Goal: Task Accomplishment & Management: Use online tool/utility

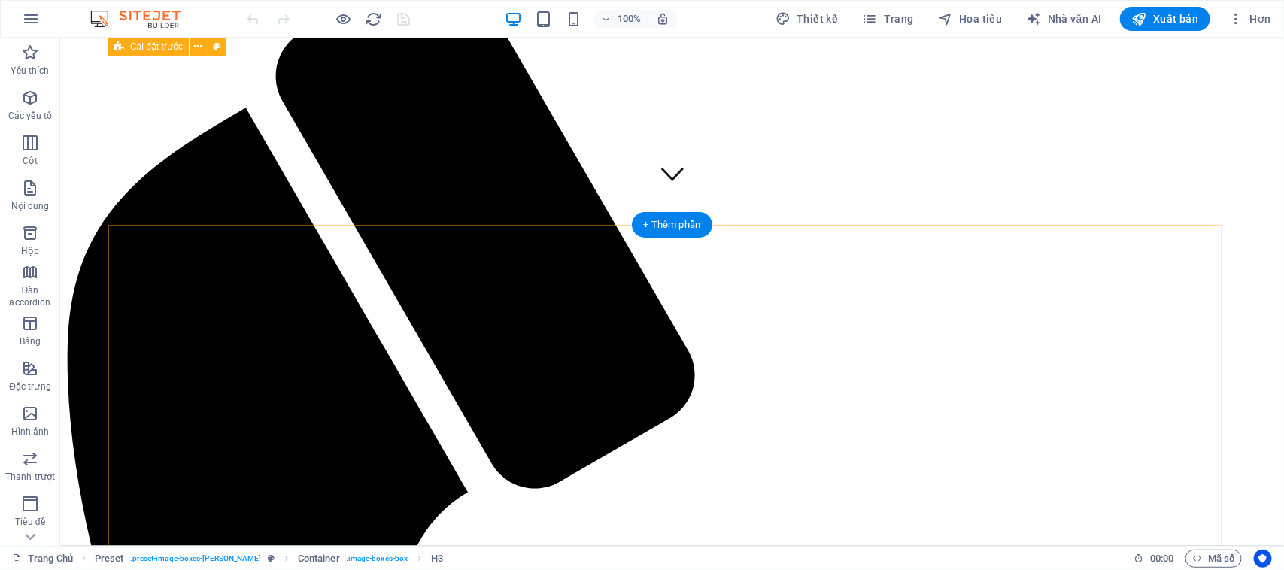
scroll to position [320, 0]
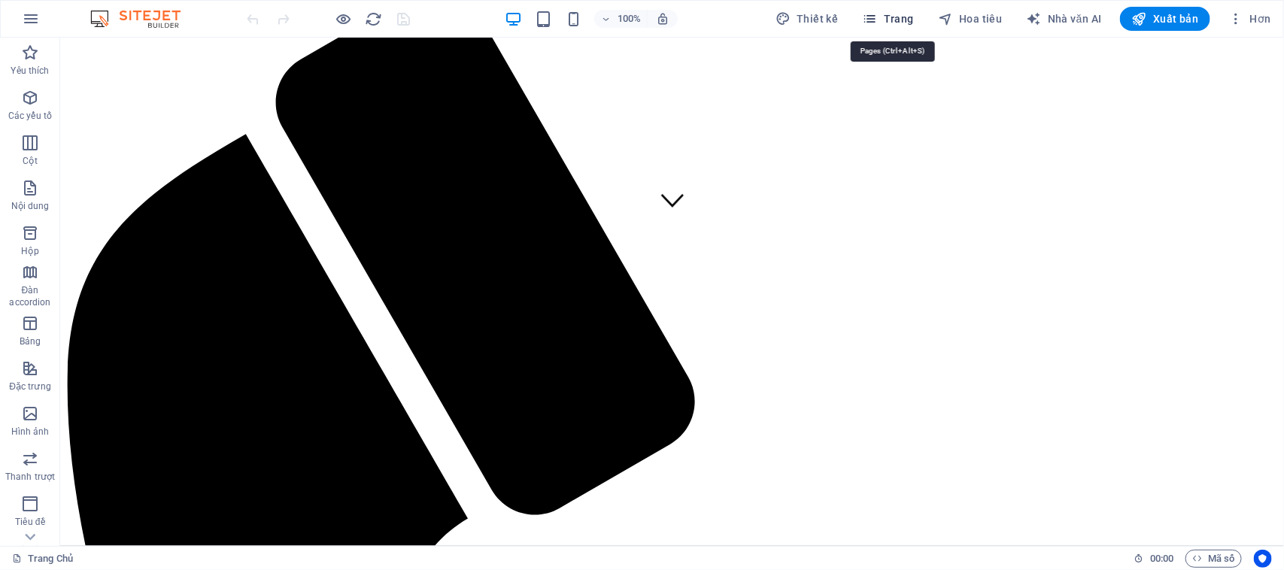
click at [884, 17] on span "Trang" at bounding box center [888, 18] width 51 height 15
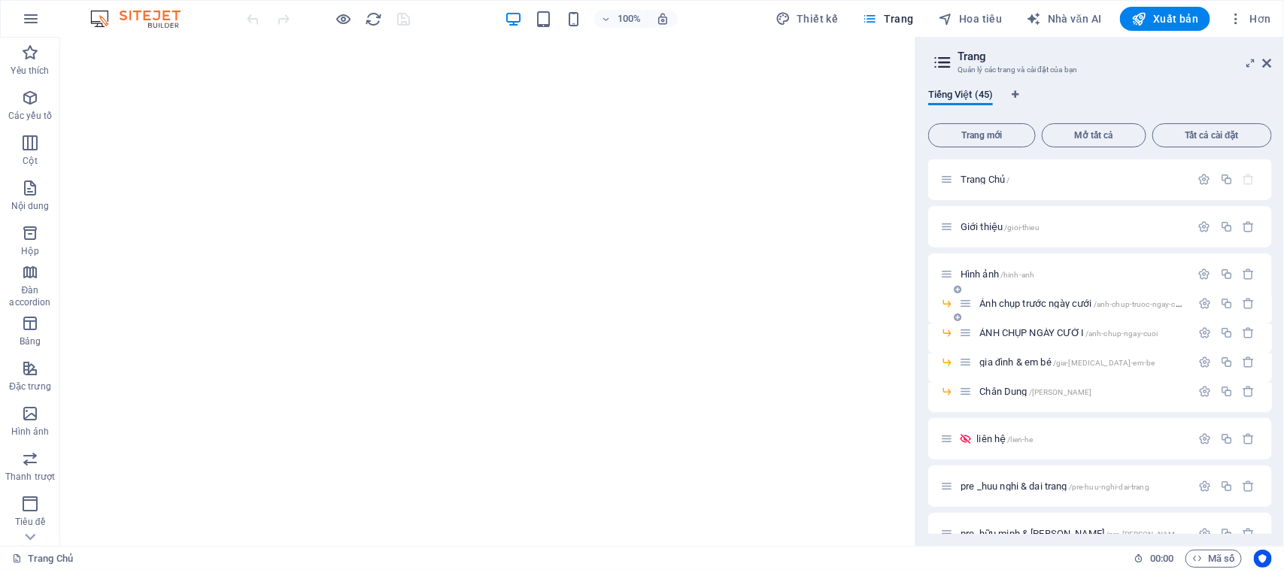
scroll to position [0, 0]
click at [1032, 331] on font "ẢNH CHỤP NGÀY CƯỚI" at bounding box center [1031, 333] width 105 height 11
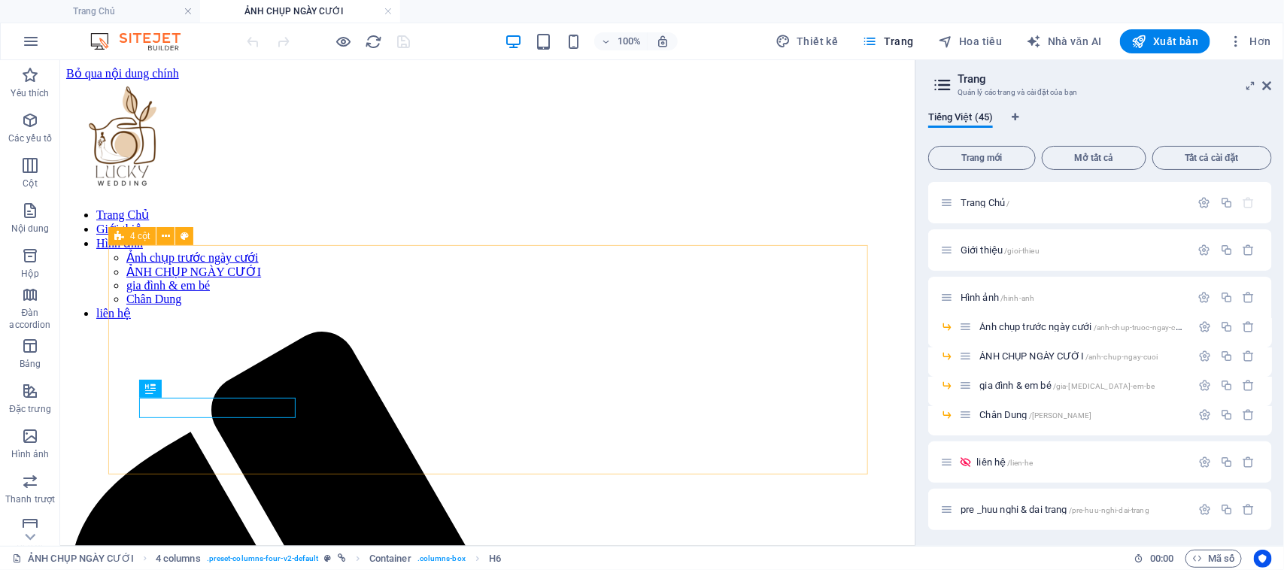
click at [141, 237] on font "4 cột" at bounding box center [140, 236] width 20 height 11
click at [162, 238] on icon at bounding box center [166, 237] width 8 height 16
click at [163, 238] on icon at bounding box center [166, 237] width 8 height 16
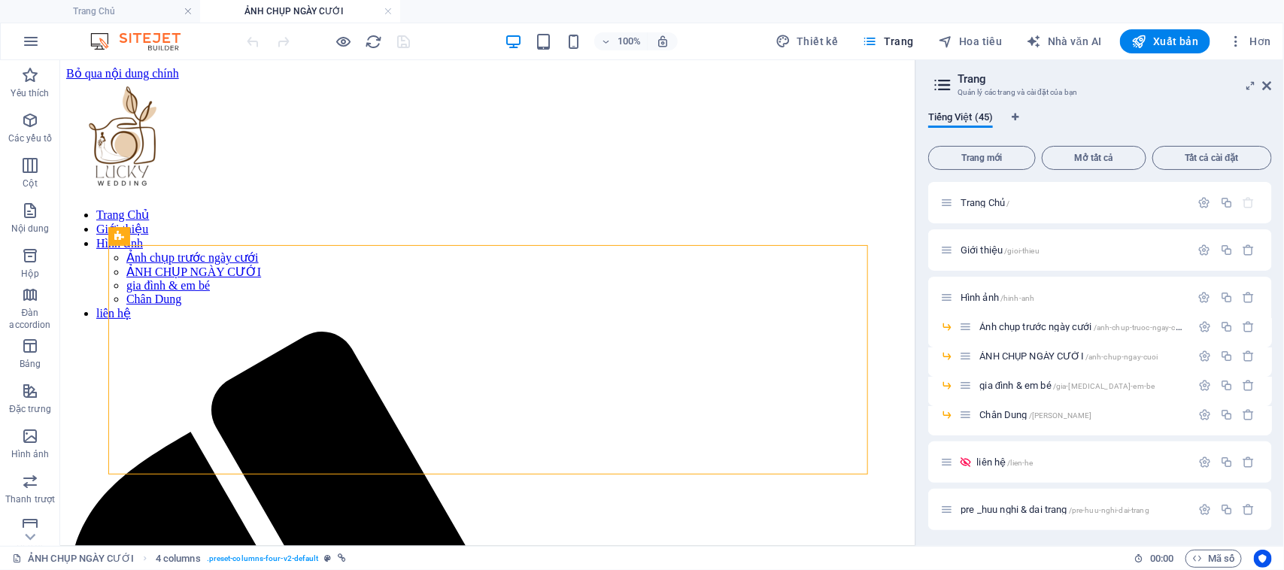
click at [489, 245] on font "+ Thêm phần" at bounding box center [487, 244] width 57 height 11
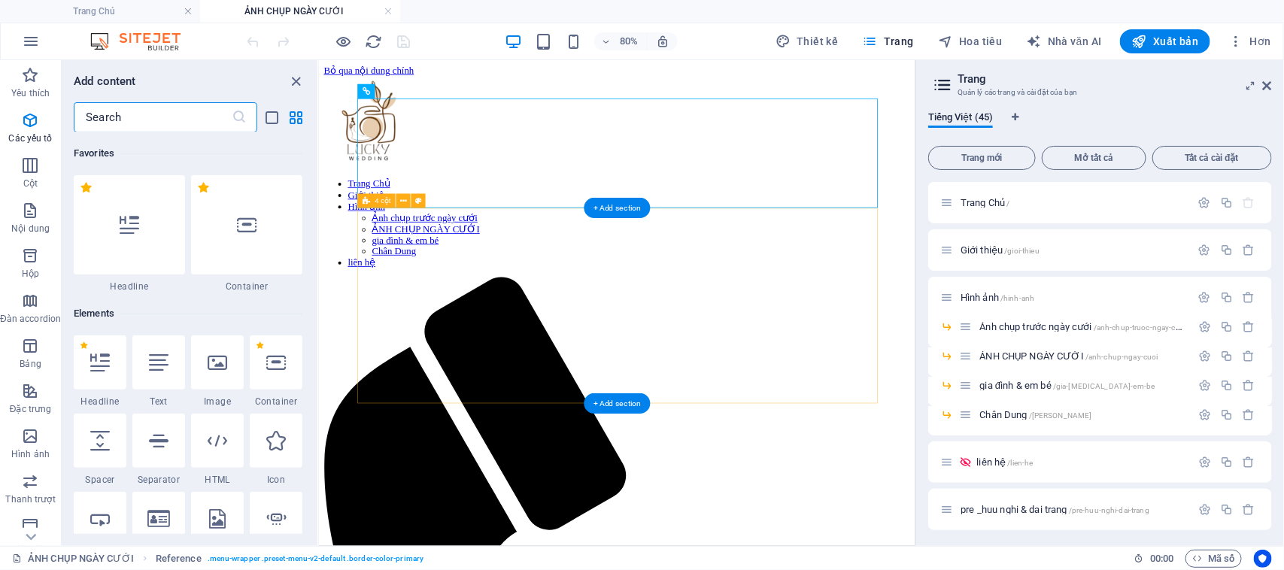
scroll to position [2630, 0]
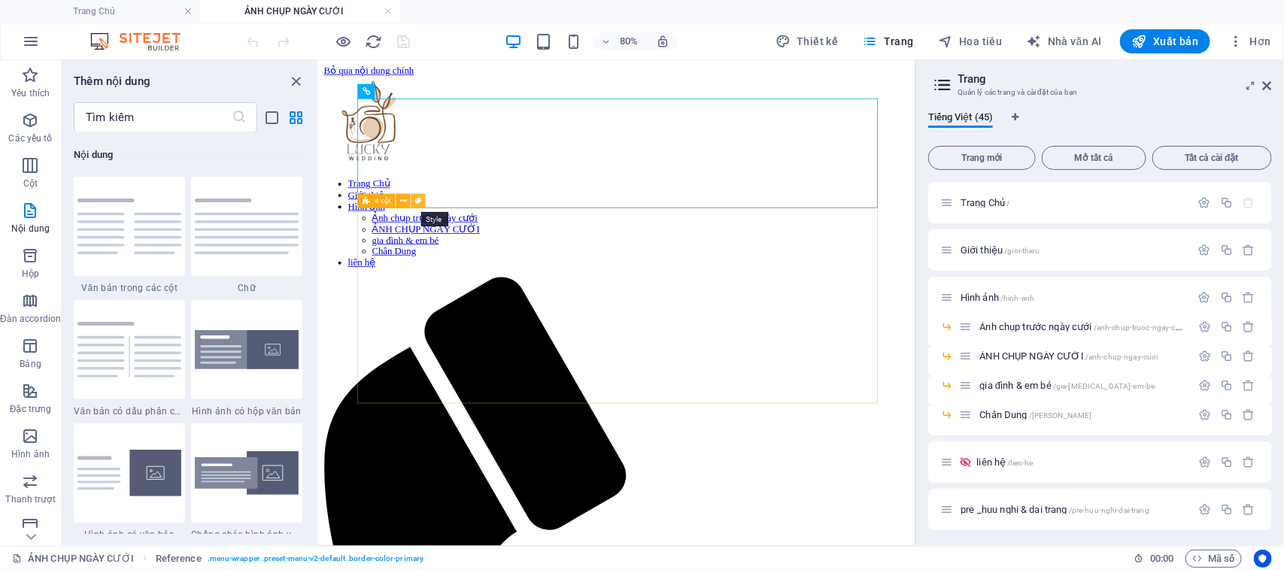
click at [416, 203] on icon at bounding box center [418, 201] width 7 height 13
select select "rem"
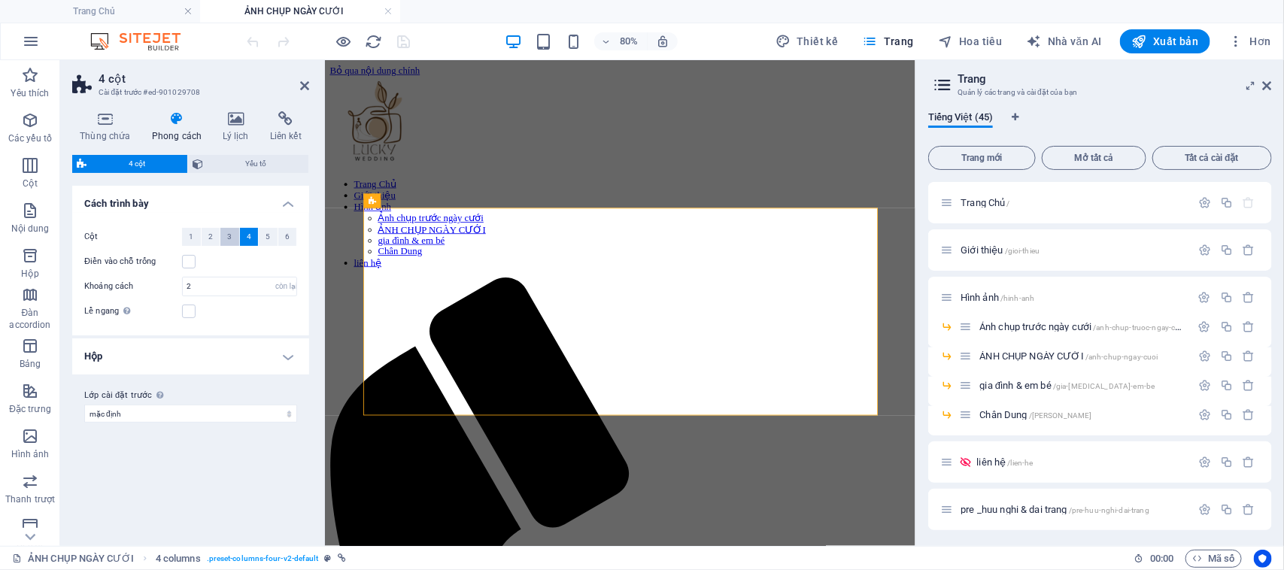
click at [228, 238] on font "3" at bounding box center [229, 236] width 5 height 8
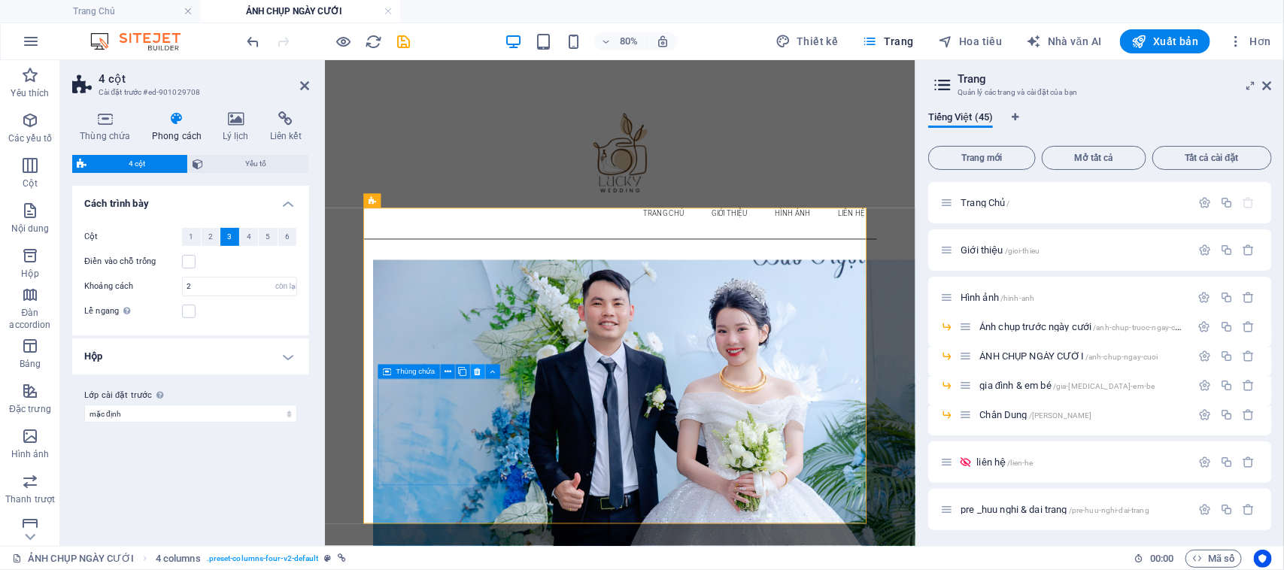
click at [478, 372] on icon at bounding box center [478, 371] width 7 height 13
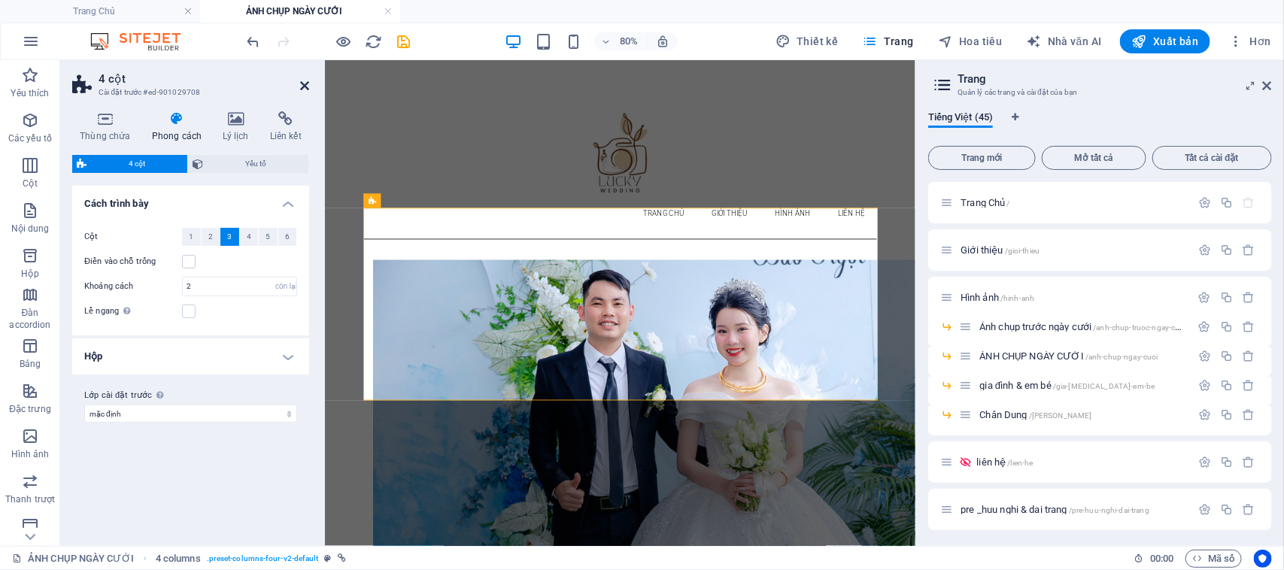
click at [308, 83] on icon at bounding box center [304, 86] width 9 height 12
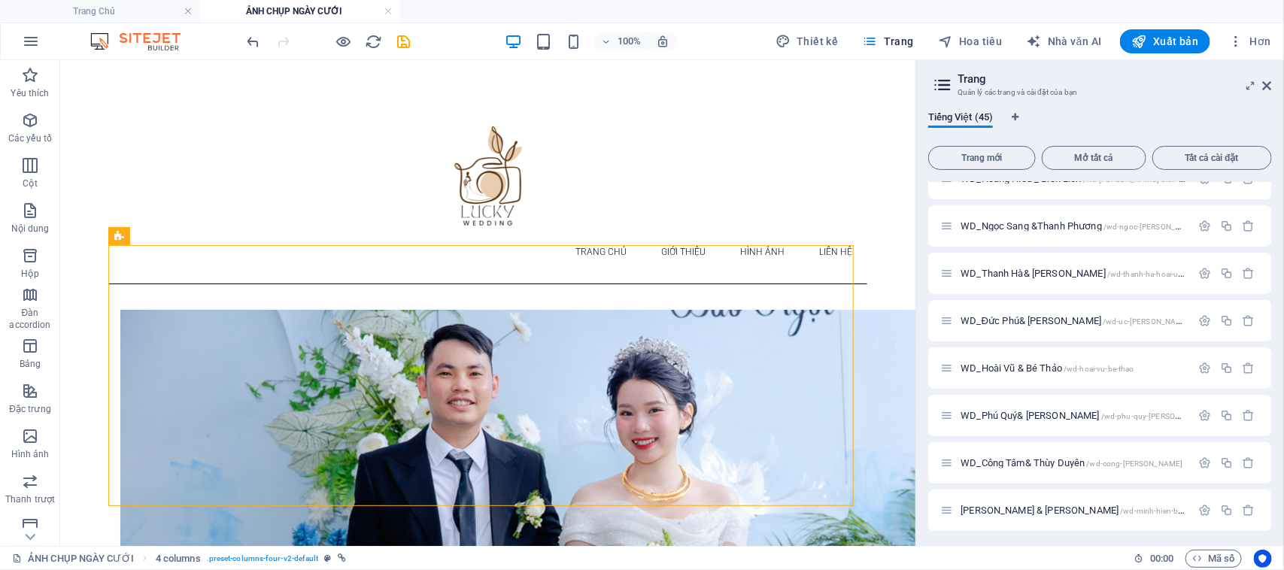
scroll to position [1706, 0]
click at [1026, 509] on font "[PERSON_NAME] & [PERSON_NAME]" at bounding box center [1039, 509] width 158 height 11
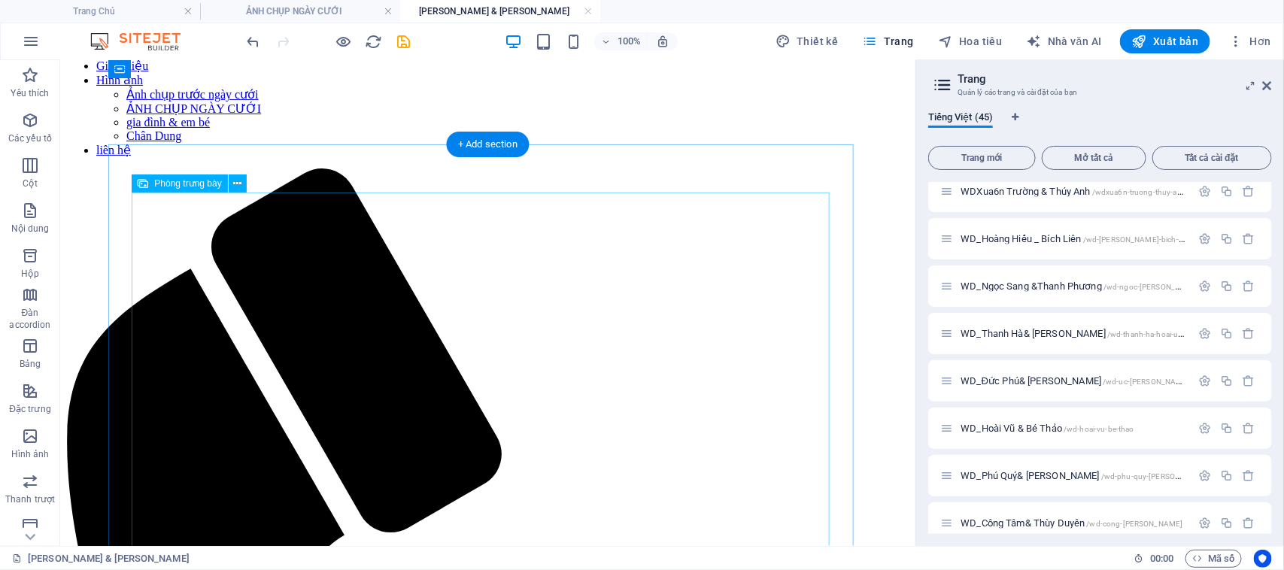
scroll to position [0, 0]
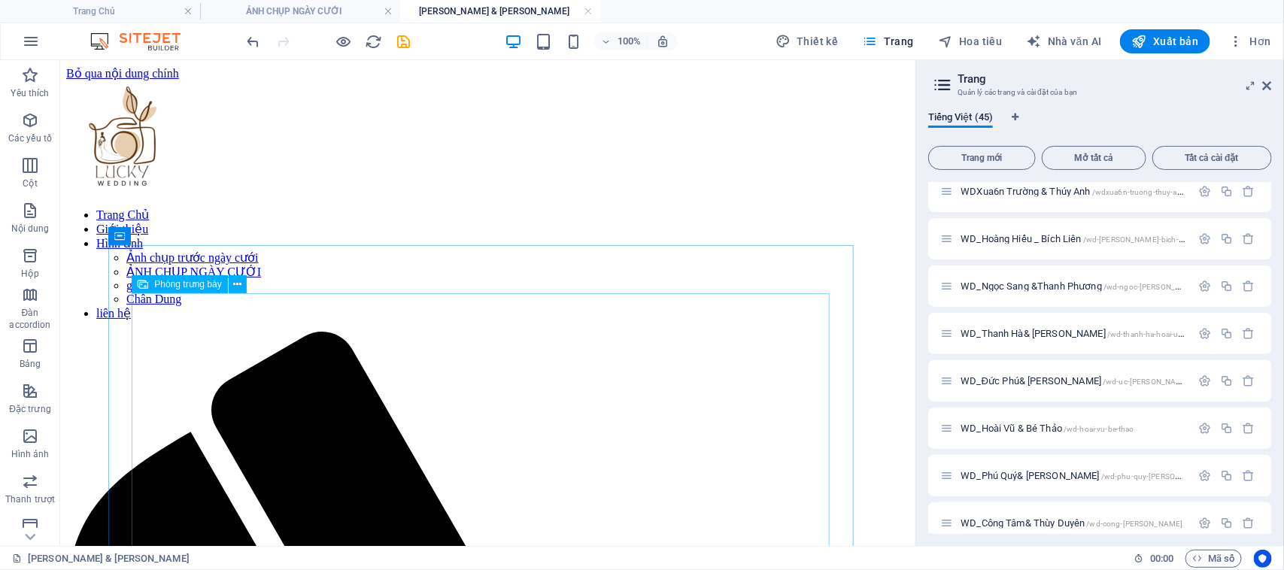
click at [193, 287] on font "Phòng trưng bày" at bounding box center [187, 284] width 67 height 11
drag, startPoint x: 193, startPoint y: 287, endPoint x: 220, endPoint y: 286, distance: 26.3
click at [193, 286] on font "Phòng trưng bày" at bounding box center [187, 284] width 67 height 11
select select "%"
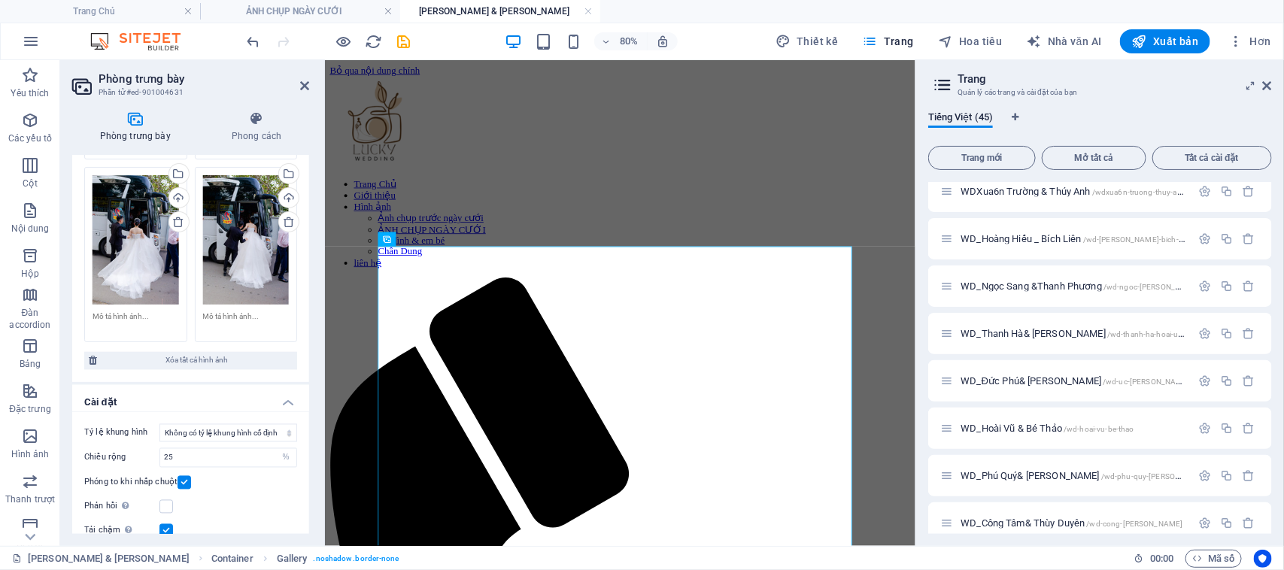
scroll to position [3767, 0]
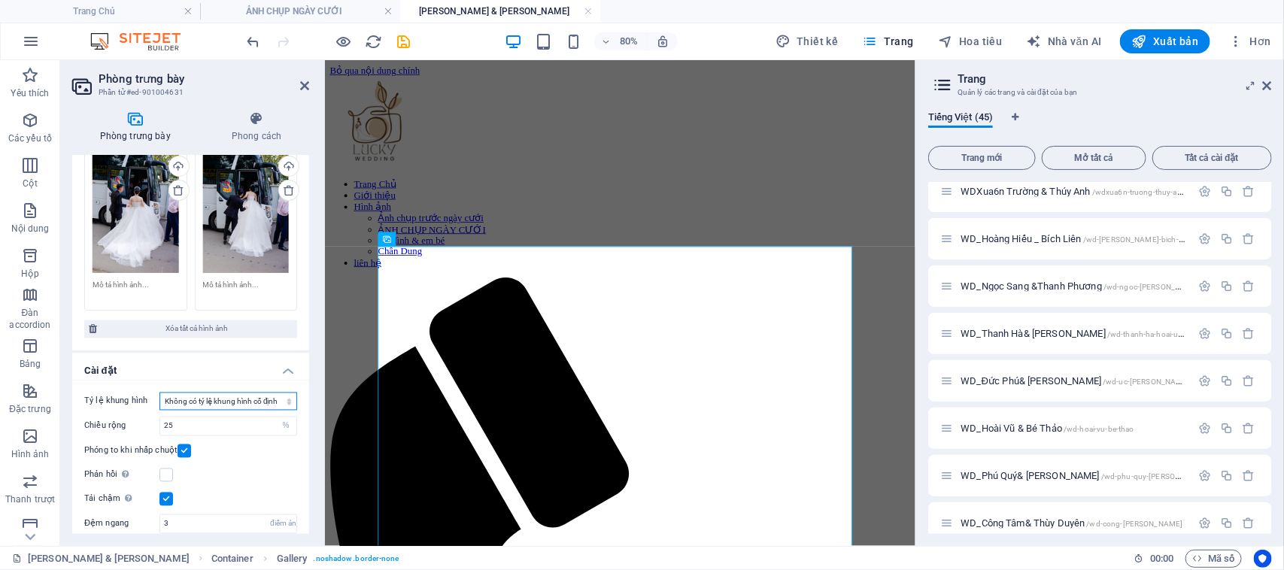
click at [254, 393] on select "Không có tỷ lệ khung hình cố định 16:9 16:10 4:3 1:1 1:2 2:1" at bounding box center [228, 402] width 138 height 18
click at [159, 393] on select "Không có tỷ lệ khung hình cố định 16:9 16:10 4:3 1:1 1:2 2:1" at bounding box center [228, 402] width 138 height 18
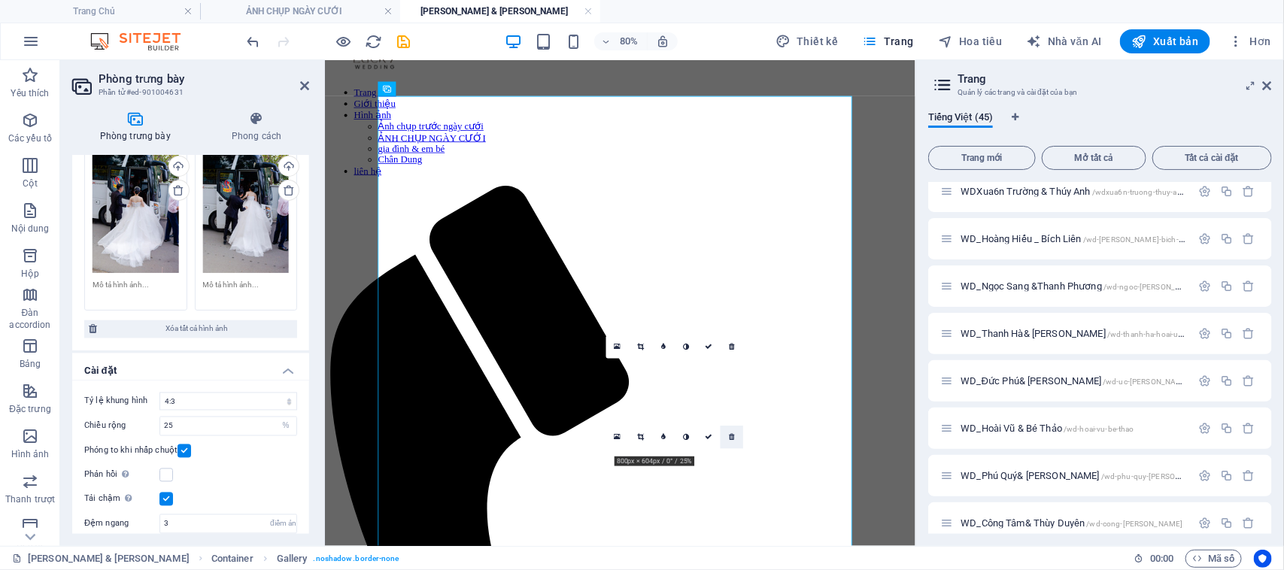
scroll to position [188, 0]
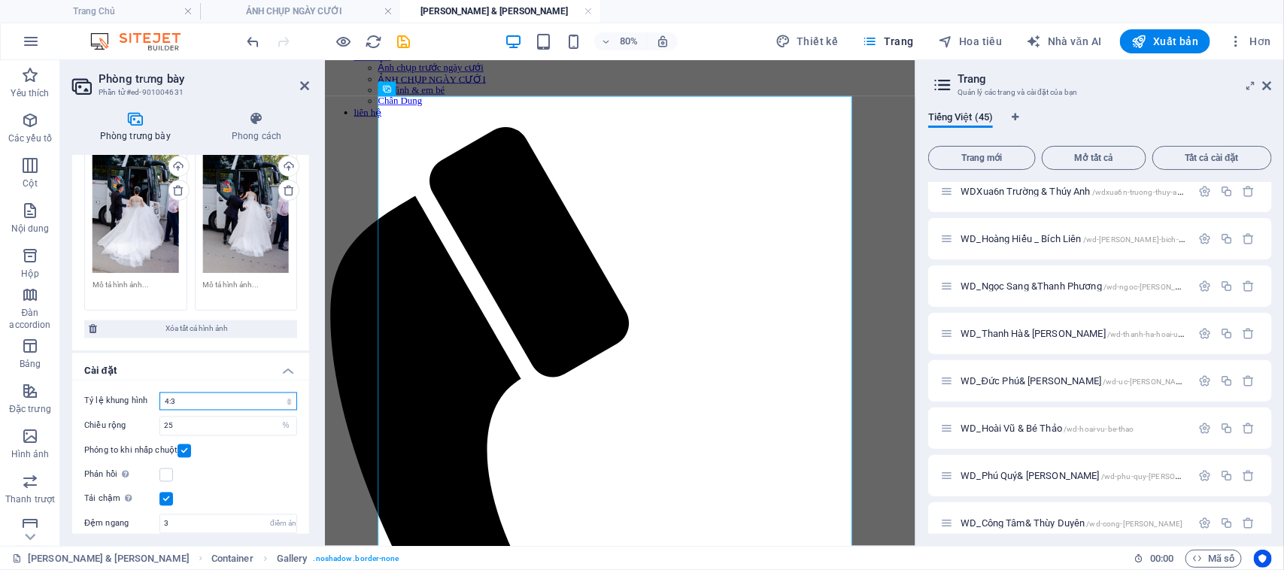
click at [201, 393] on select "Không có tỷ lệ khung hình cố định 16:9 16:10 4:3 1:1 1:2 2:1" at bounding box center [228, 402] width 138 height 18
click at [159, 393] on select "Không có tỷ lệ khung hình cố định 16:9 16:10 4:3 1:1 1:2 2:1" at bounding box center [228, 402] width 138 height 18
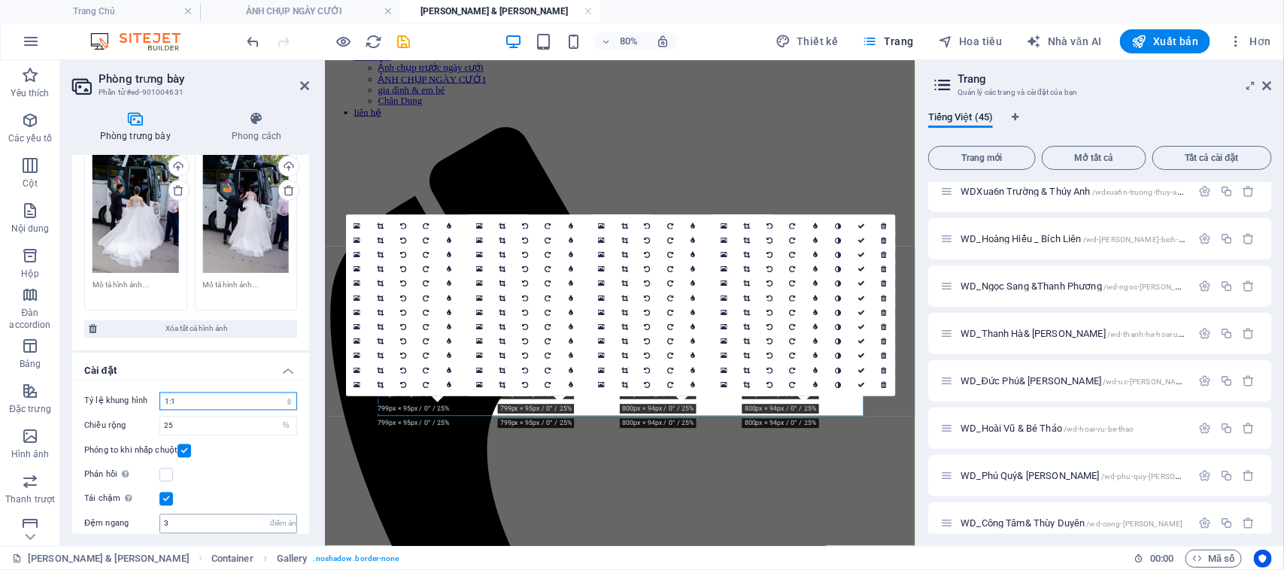
scroll to position [0, 0]
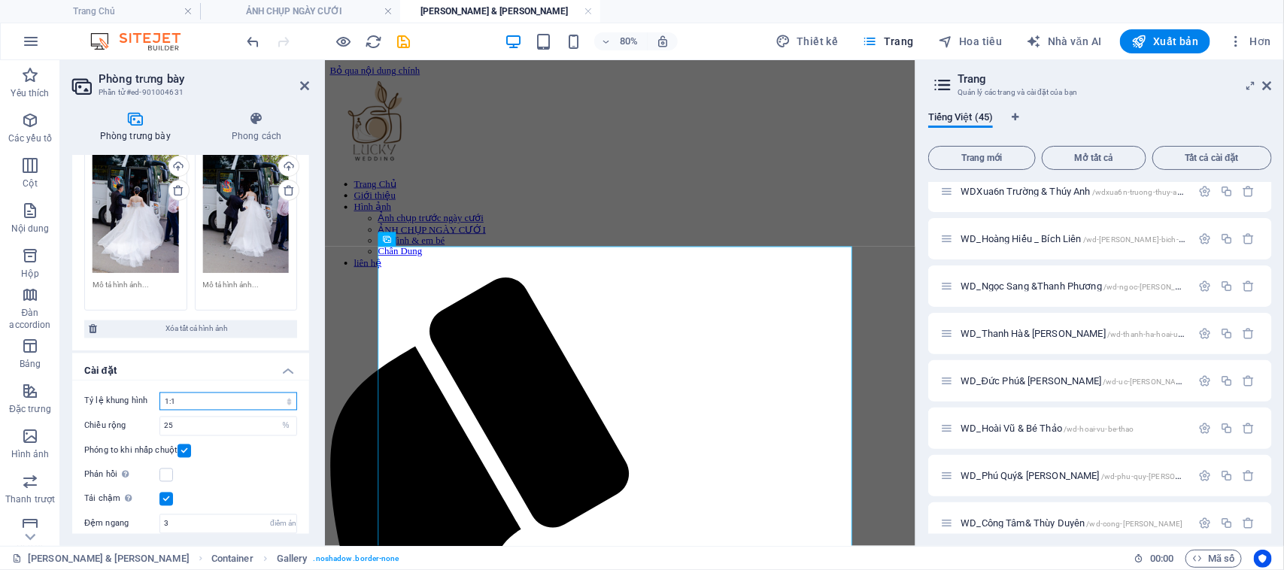
click at [250, 393] on select "Không có tỷ lệ khung hình cố định 16:9 16:10 4:3 1:1 1:2 2:1" at bounding box center [228, 402] width 138 height 18
click at [159, 393] on select "Không có tỷ lệ khung hình cố định 16:9 16:10 4:3 1:1 1:2 2:1" at bounding box center [228, 402] width 138 height 18
click at [205, 393] on select "Không có tỷ lệ khung hình cố định 16:9 16:10 4:3 1:1 1:2 2:1" at bounding box center [228, 402] width 138 height 18
select select "0"
click at [159, 393] on select "Không có tỷ lệ khung hình cố định 16:9 16:10 4:3 1:1 1:2 2:1" at bounding box center [228, 402] width 138 height 18
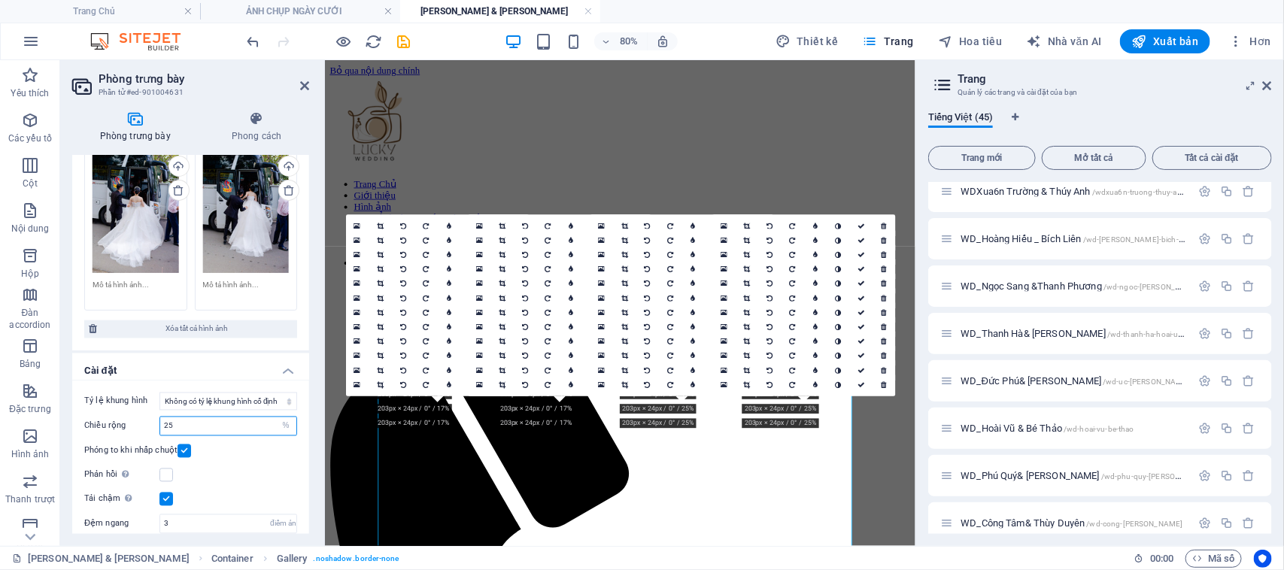
click at [264, 417] on input "25" at bounding box center [228, 426] width 136 height 18
type input "2"
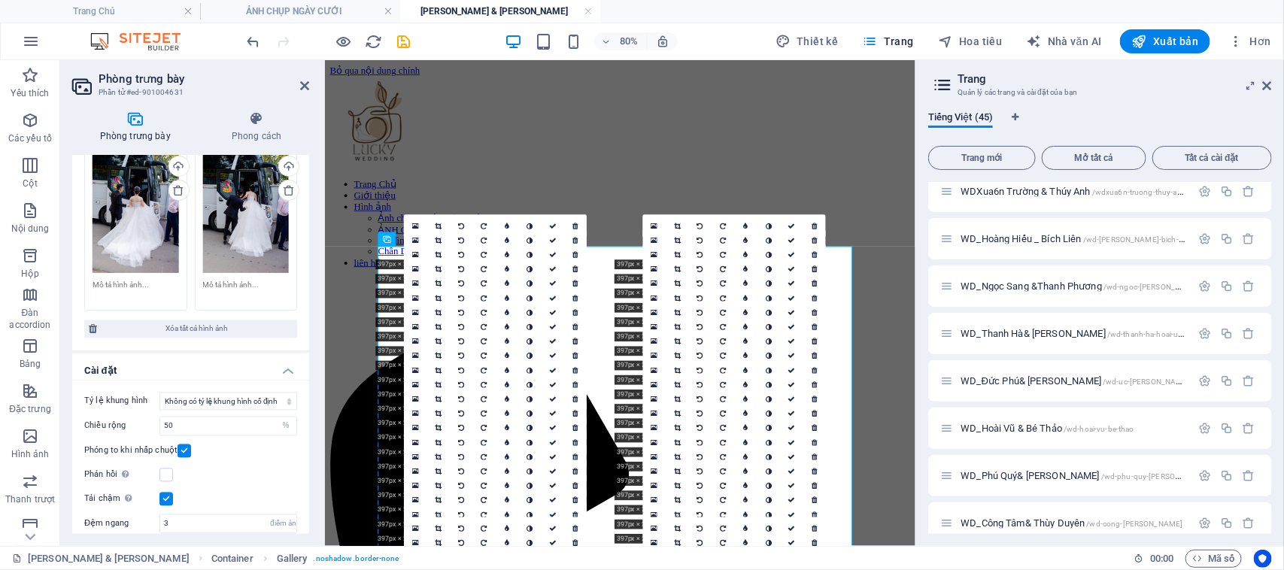
click at [252, 442] on div "Phóng to khi nhấp chuột" at bounding box center [190, 451] width 213 height 18
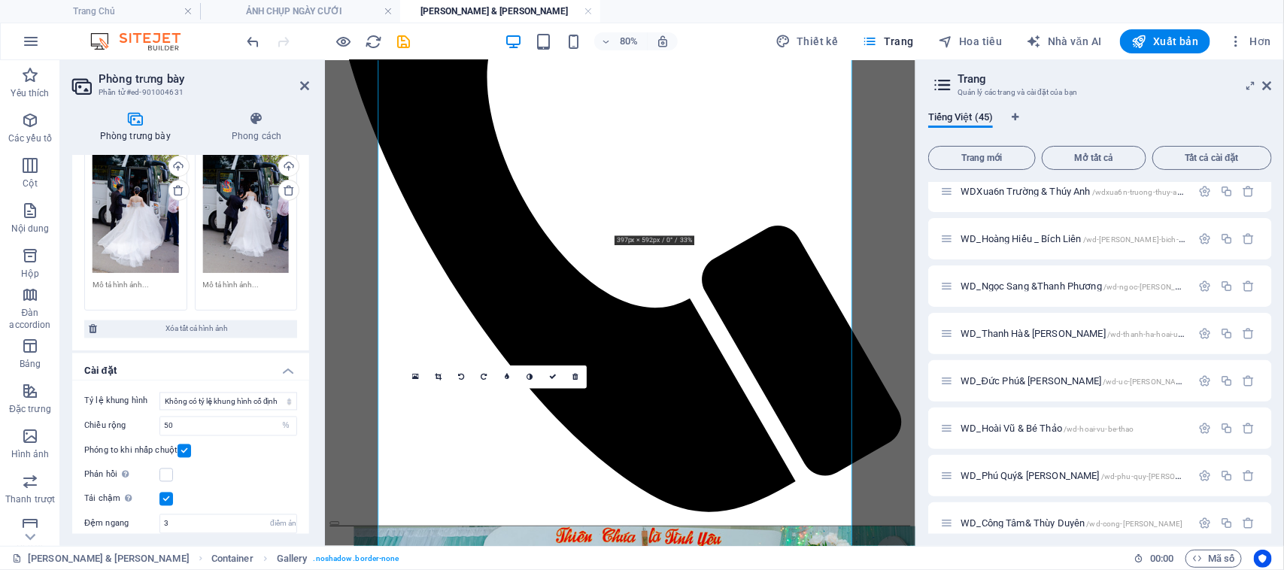
scroll to position [658, 0]
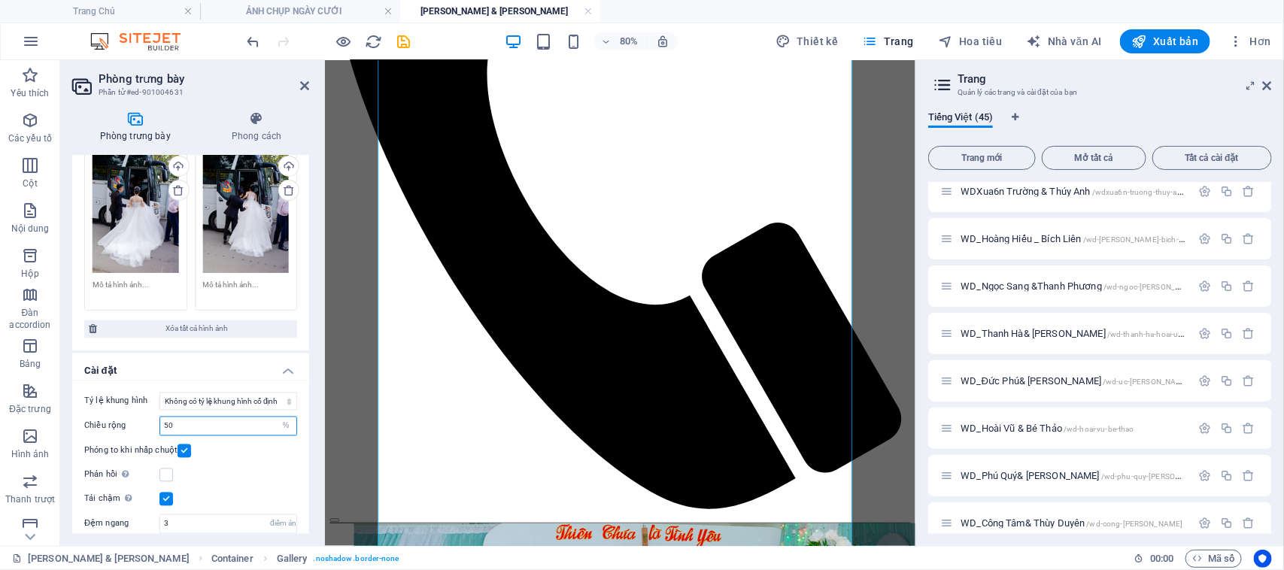
click at [199, 417] on input "50" at bounding box center [228, 426] width 136 height 18
drag, startPoint x: 199, startPoint y: 390, endPoint x: 122, endPoint y: 393, distance: 77.5
click at [122, 417] on div "Chiều rộng 50 điểm ảnh %" at bounding box center [190, 427] width 213 height 20
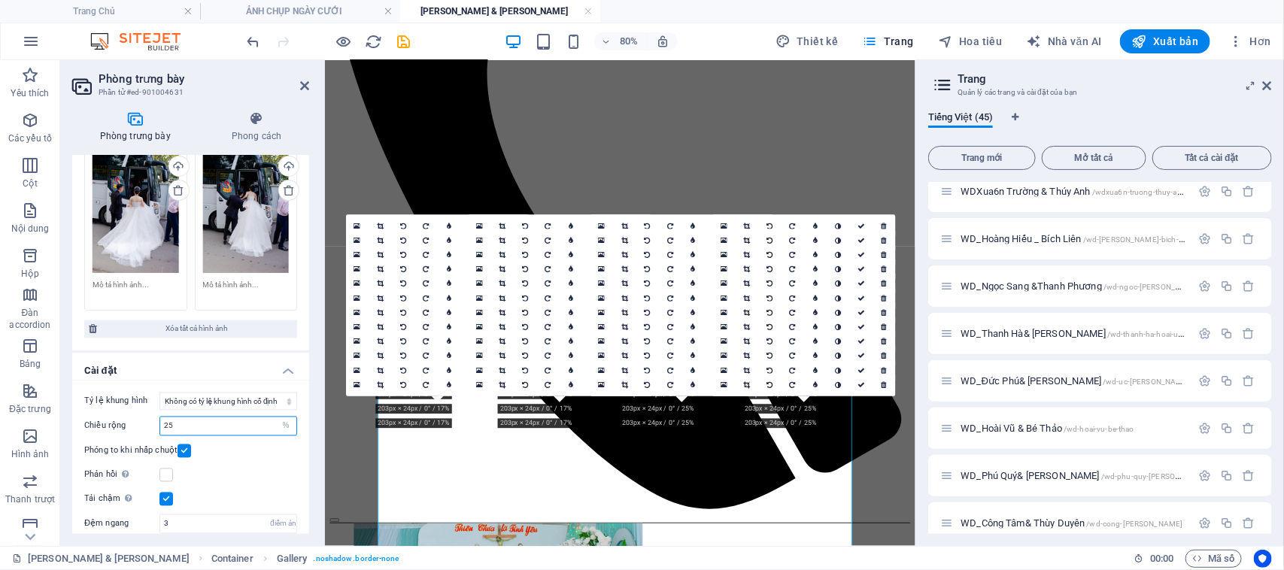
scroll to position [0, 0]
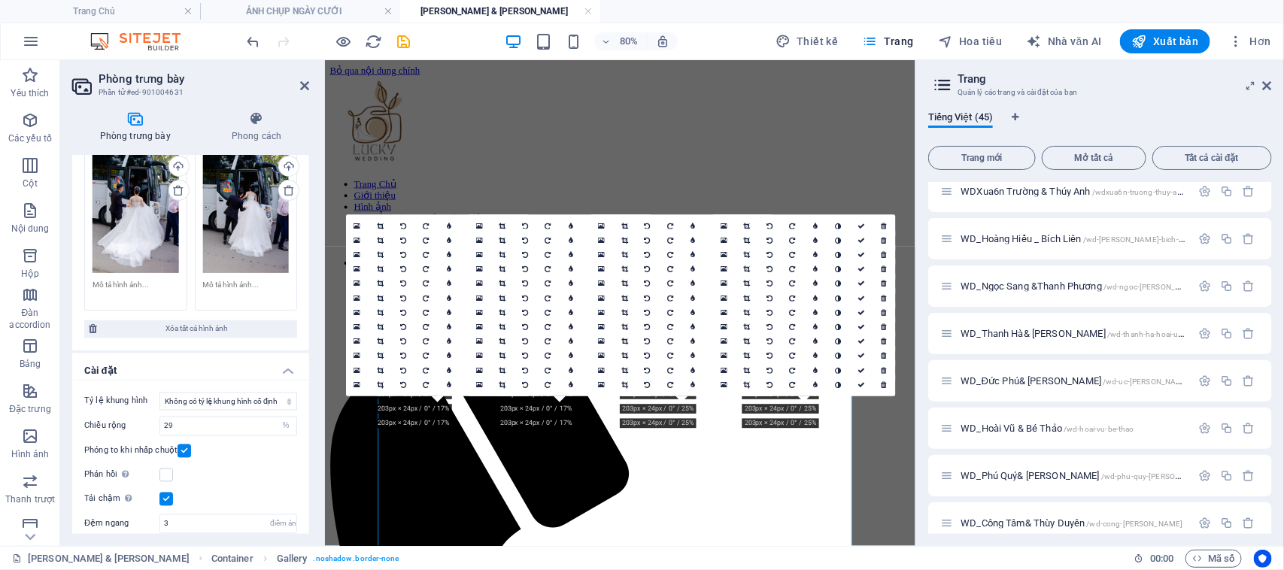
click at [196, 381] on div "Tỷ lệ khung hình Không có tỷ lệ khung hình cố định 16:9 16:10 4:3 1:1 1:2 2:1 C…" at bounding box center [190, 476] width 237 height 191
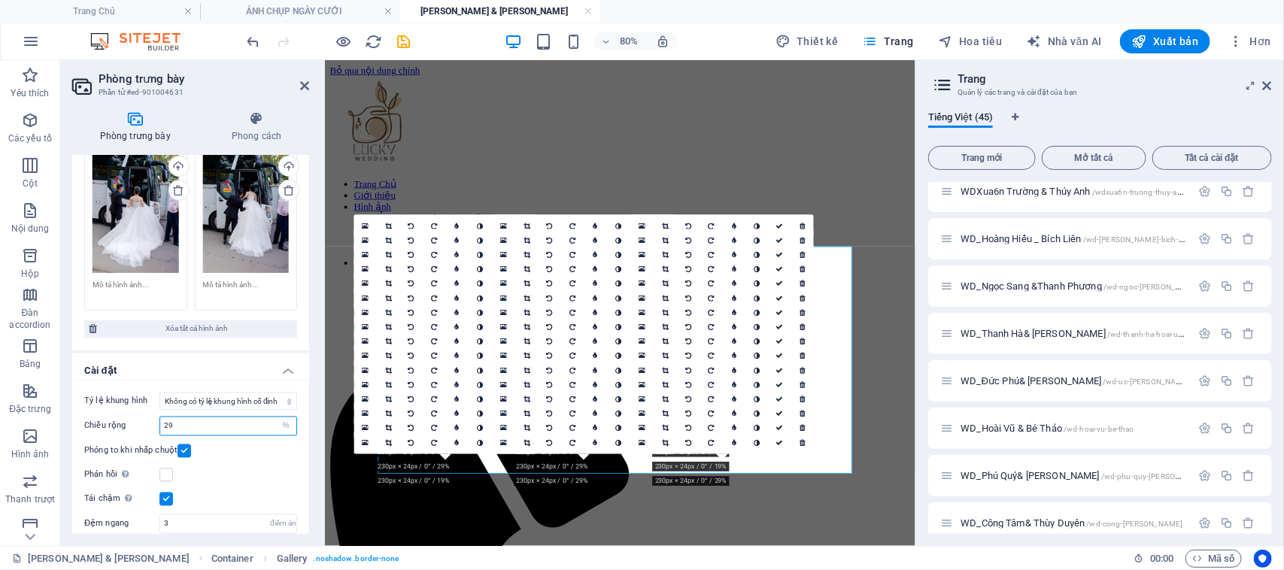
click at [183, 417] on input "29" at bounding box center [228, 426] width 136 height 18
type input "2"
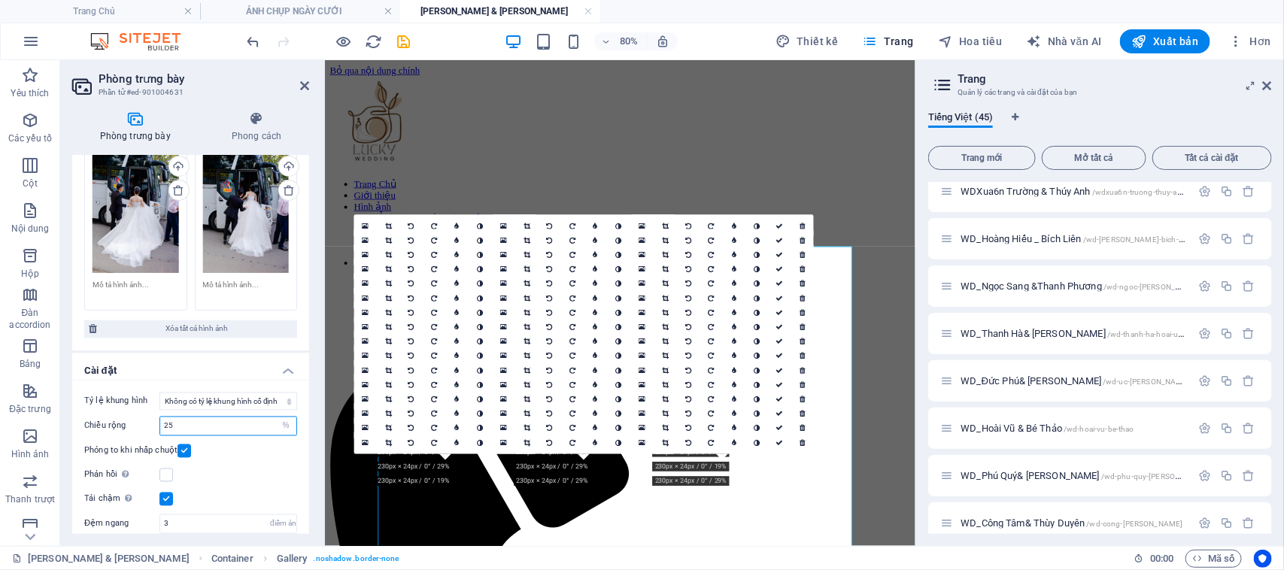
type input "25"
click at [218, 466] on div "Phản hồi Tự động tải hình ảnh retina và kích thước được tối ưu hóa cho điện tho…" at bounding box center [190, 475] width 213 height 18
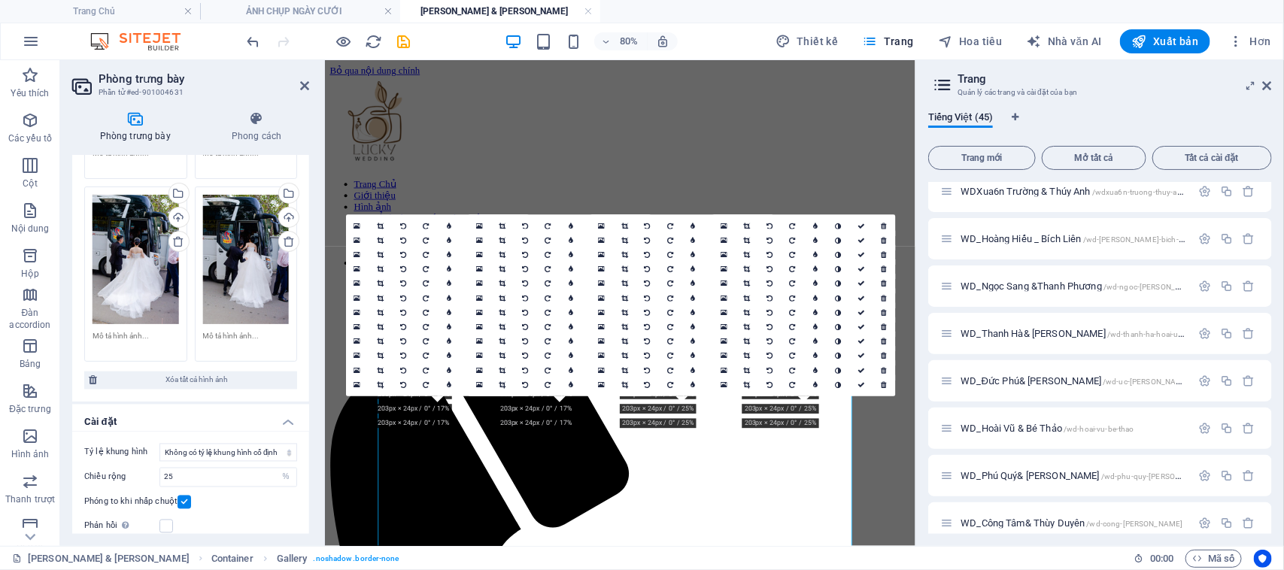
scroll to position [3767, 0]
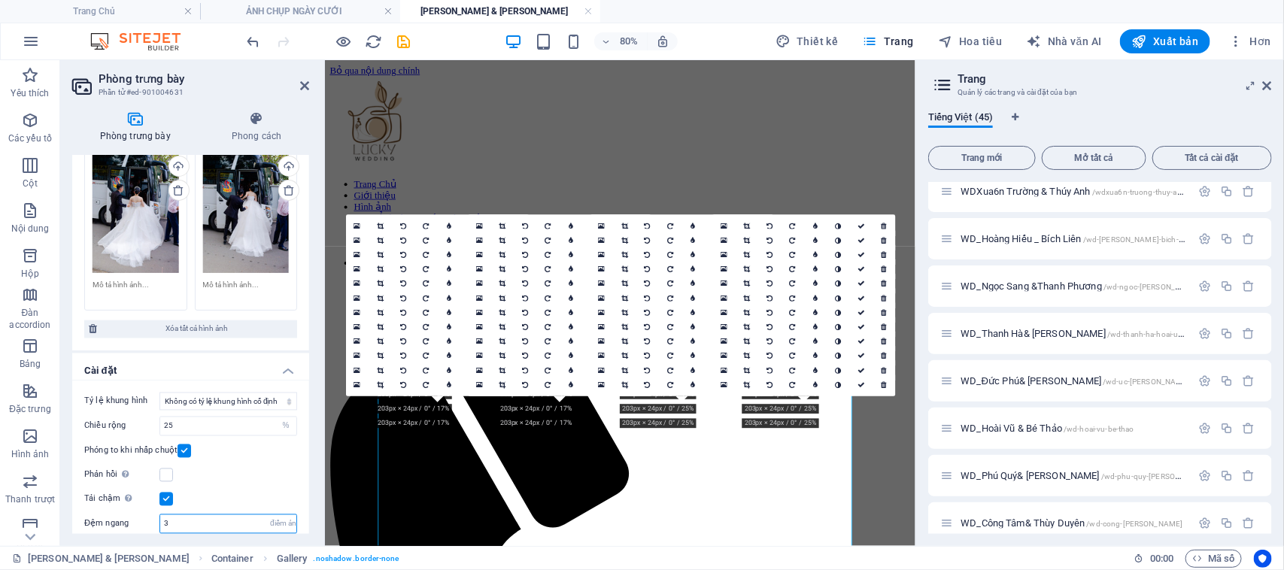
drag, startPoint x: 175, startPoint y: 491, endPoint x: 105, endPoint y: 489, distance: 70.0
click at [105, 514] on div "Đệm ngang 3 điểm ảnh" at bounding box center [190, 524] width 213 height 20
type input "2"
drag, startPoint x: 182, startPoint y: 515, endPoint x: 134, endPoint y: 513, distance: 48.2
click at [134, 540] on div "Đệm dọc 3 điểm ảnh" at bounding box center [190, 550] width 213 height 20
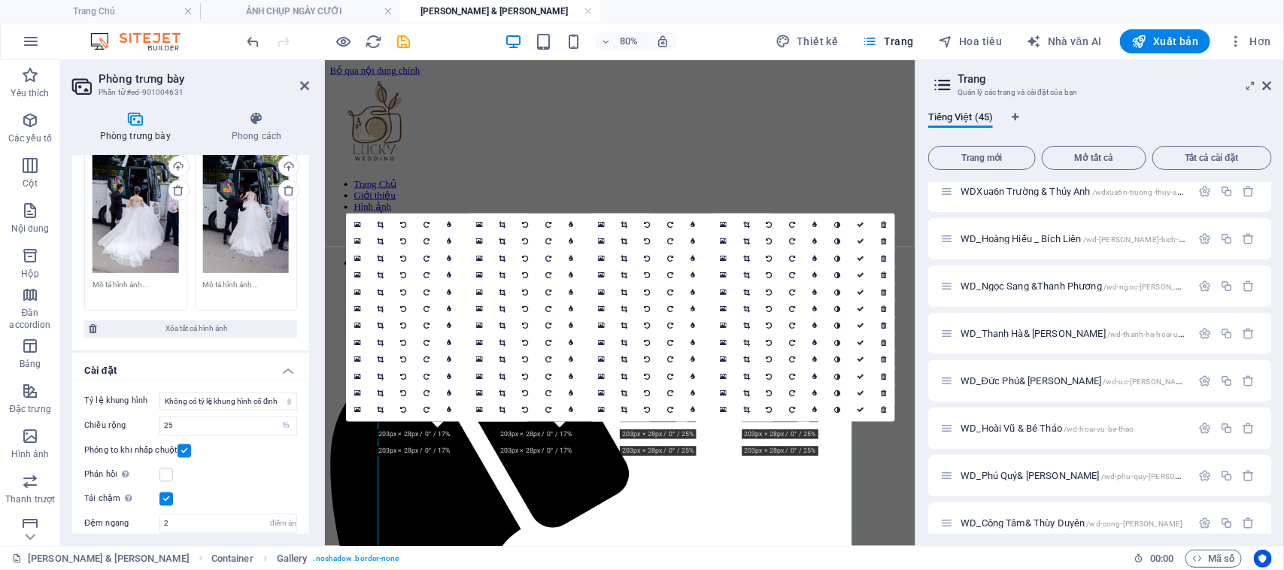
type input "5"
click at [299, 471] on div "Tỷ lệ khung hình Không có tỷ lệ khung hình cố định 16:9 16:10 4:3 1:1 1:2 2:1 C…" at bounding box center [190, 476] width 237 height 191
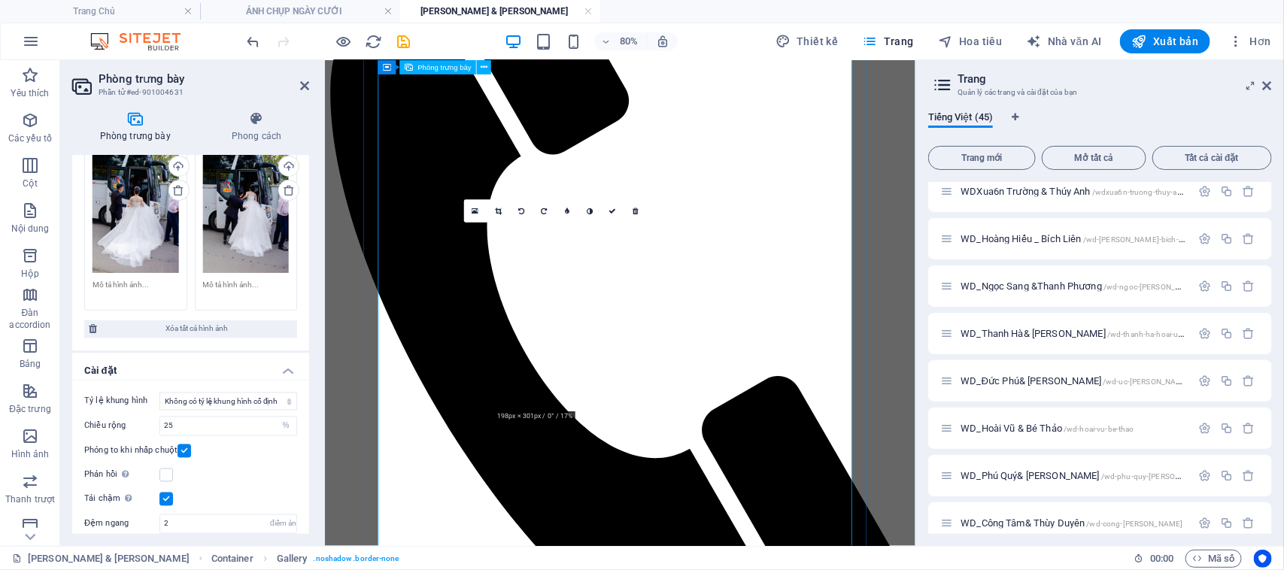
scroll to position [470, 0]
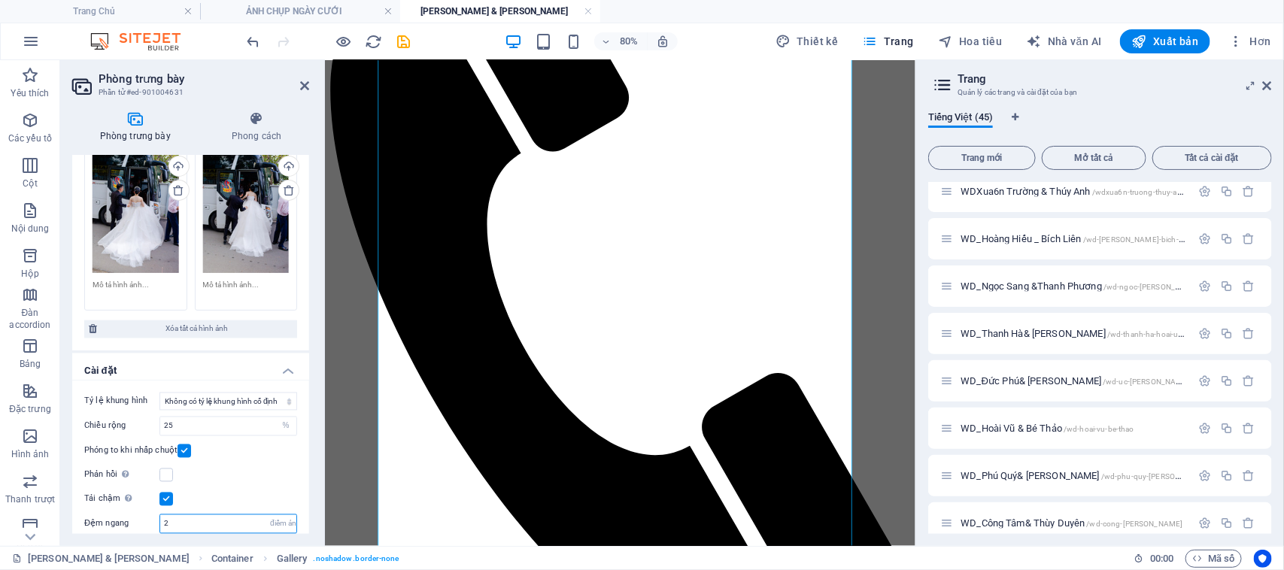
drag, startPoint x: 177, startPoint y: 486, endPoint x: 126, endPoint y: 487, distance: 51.1
click at [126, 514] on div "Đệm ngang 2 điểm ảnh" at bounding box center [190, 524] width 213 height 20
type input "0"
click at [133, 540] on div "Đệm dọc 5 điểm ảnh" at bounding box center [190, 550] width 213 height 20
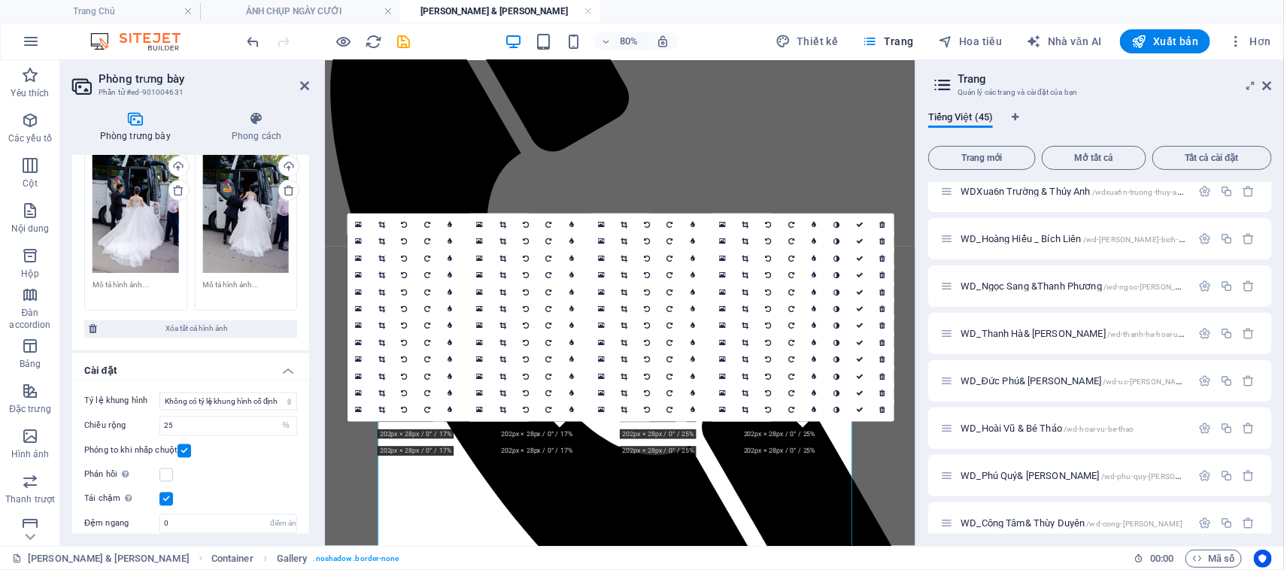
scroll to position [0, 0]
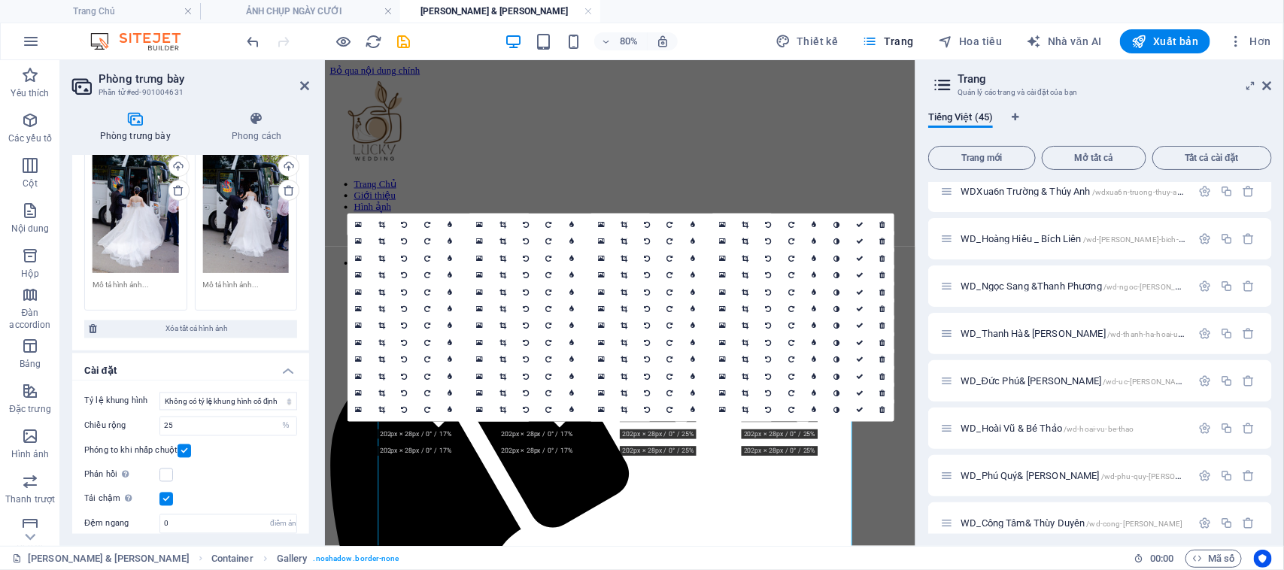
type input "0"
click at [301, 444] on div "Tỷ lệ khung hình Không có tỷ lệ khung hình cố định 16:9 16:10 4:3 1:1 1:2 2:1 C…" at bounding box center [190, 476] width 237 height 191
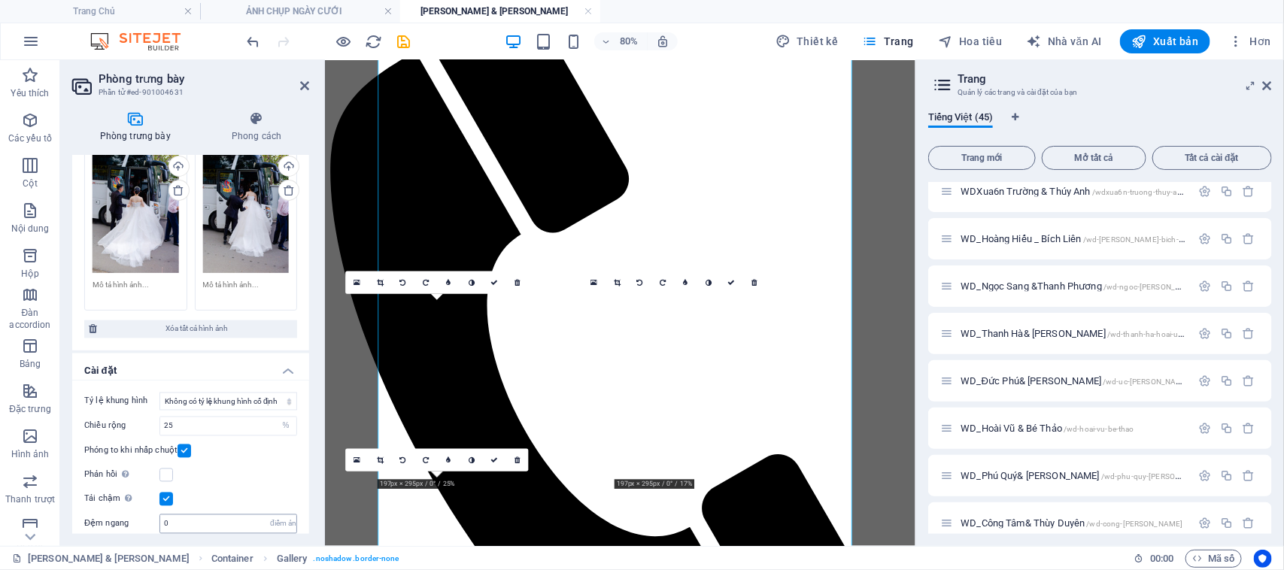
scroll to position [376, 0]
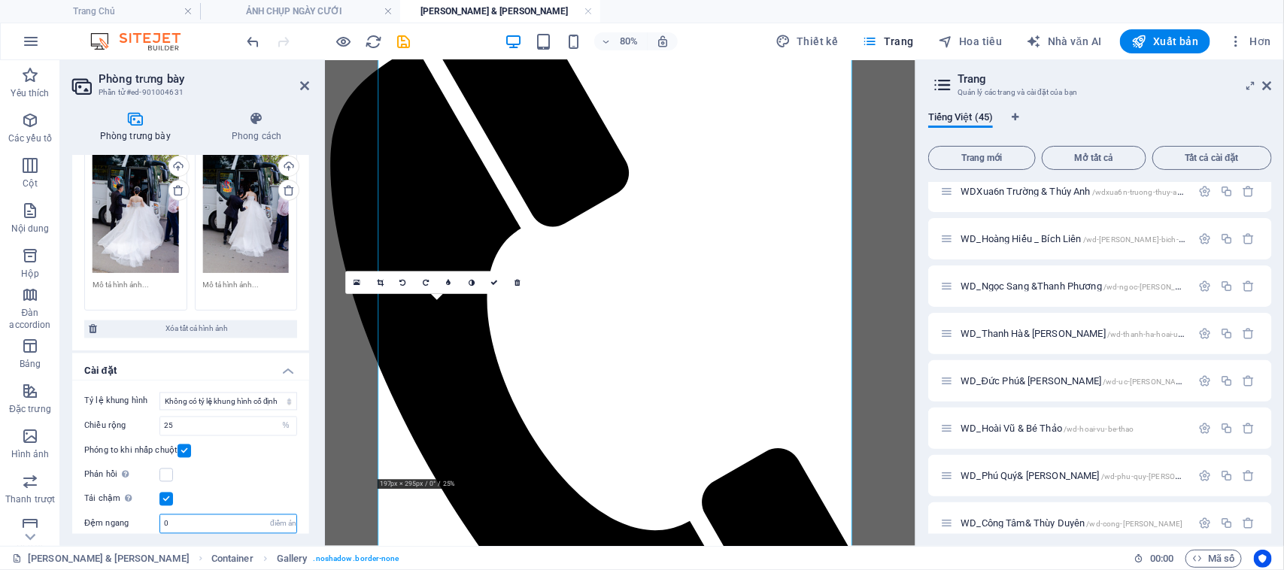
drag, startPoint x: 170, startPoint y: 487, endPoint x: 134, endPoint y: 487, distance: 36.1
click at [134, 514] on div "Đệm ngang 0 điểm ảnh" at bounding box center [190, 524] width 213 height 20
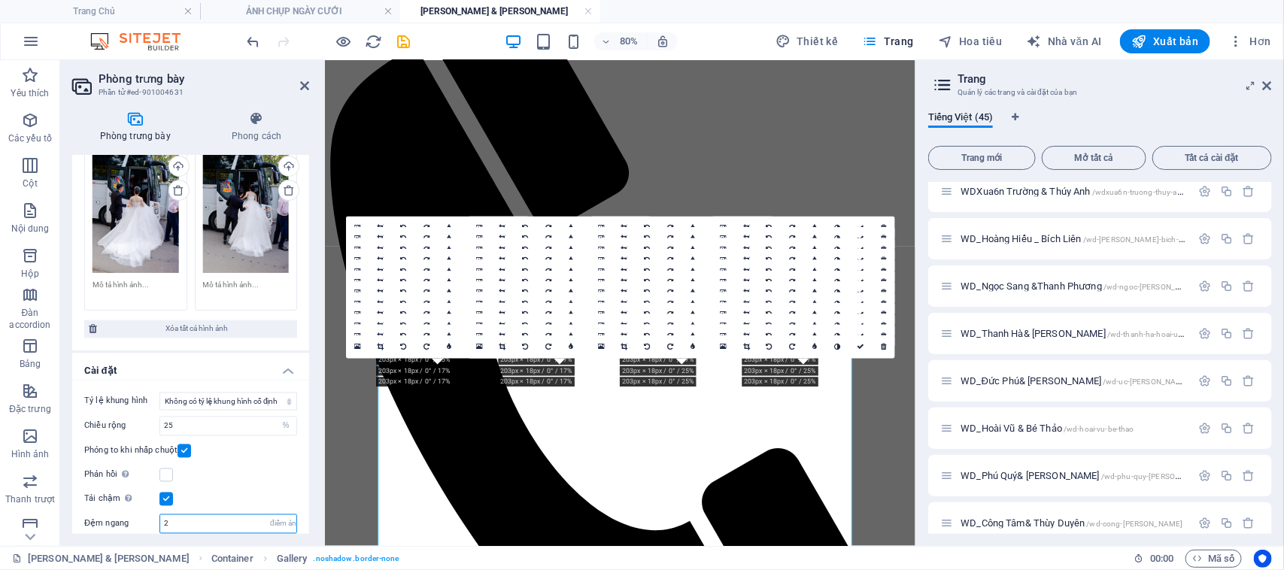
scroll to position [0, 0]
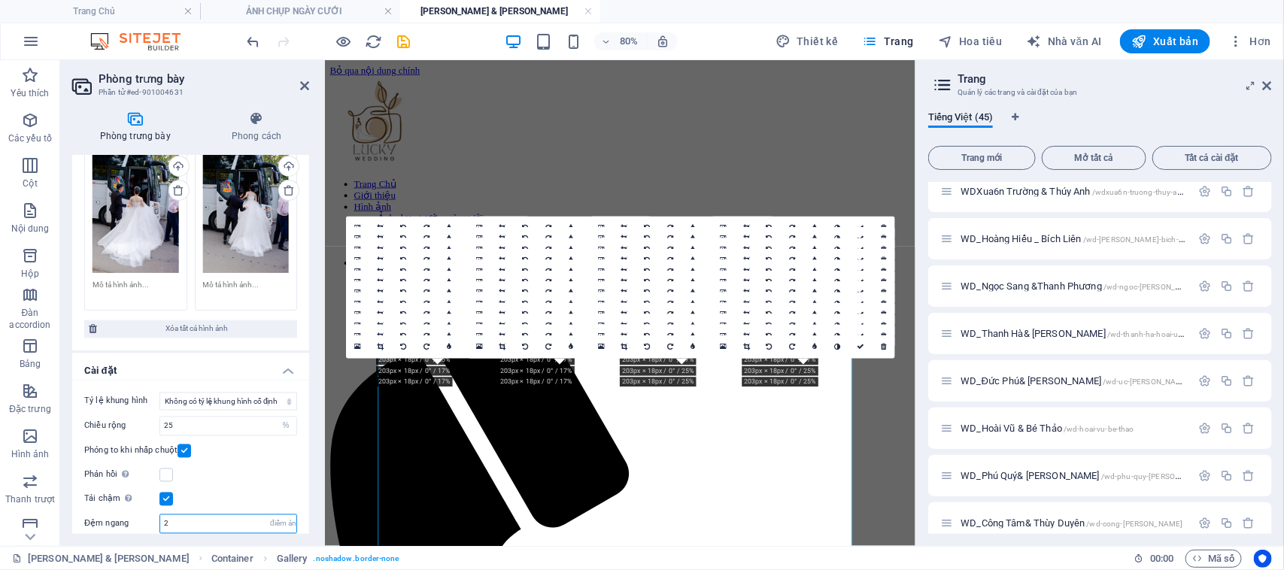
type input "2"
drag, startPoint x: 177, startPoint y: 512, endPoint x: 129, endPoint y: 515, distance: 48.2
click at [129, 540] on div "Đệm dọc 0 điểm ảnh" at bounding box center [190, 550] width 213 height 20
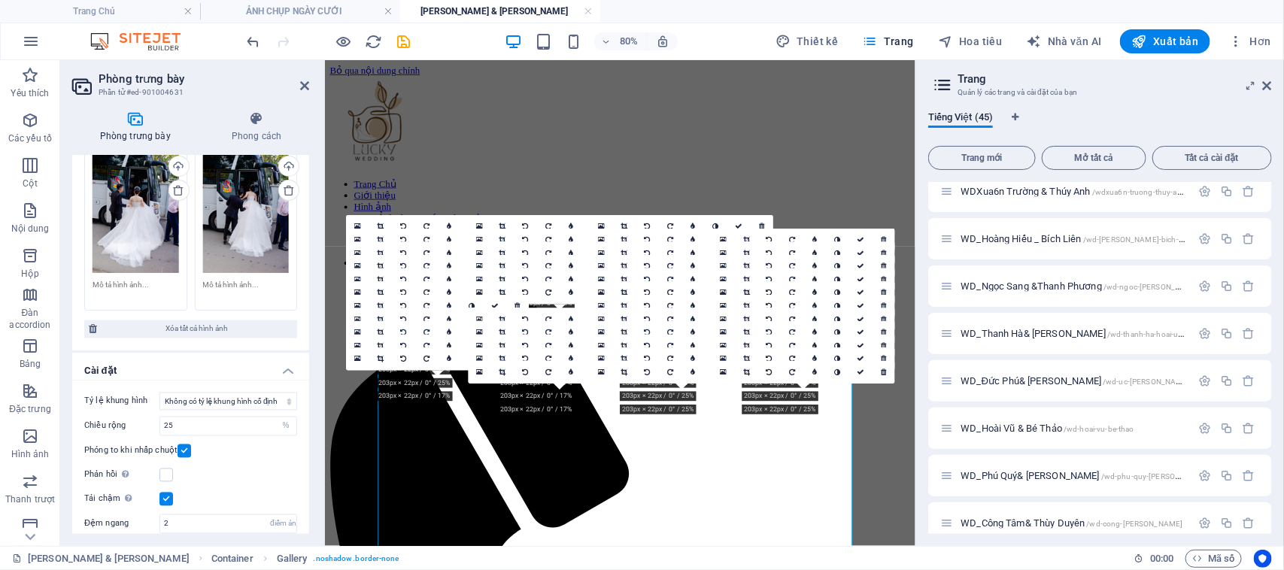
type input "2"
drag, startPoint x: 147, startPoint y: 485, endPoint x: 149, endPoint y: 461, distance: 24.2
click at [126, 514] on div "Đệm ngang 2 điểm ảnh" at bounding box center [190, 524] width 213 height 20
type input "3"
click at [126, 540] on div "Đệm dọc 2 điểm ảnh" at bounding box center [190, 550] width 213 height 20
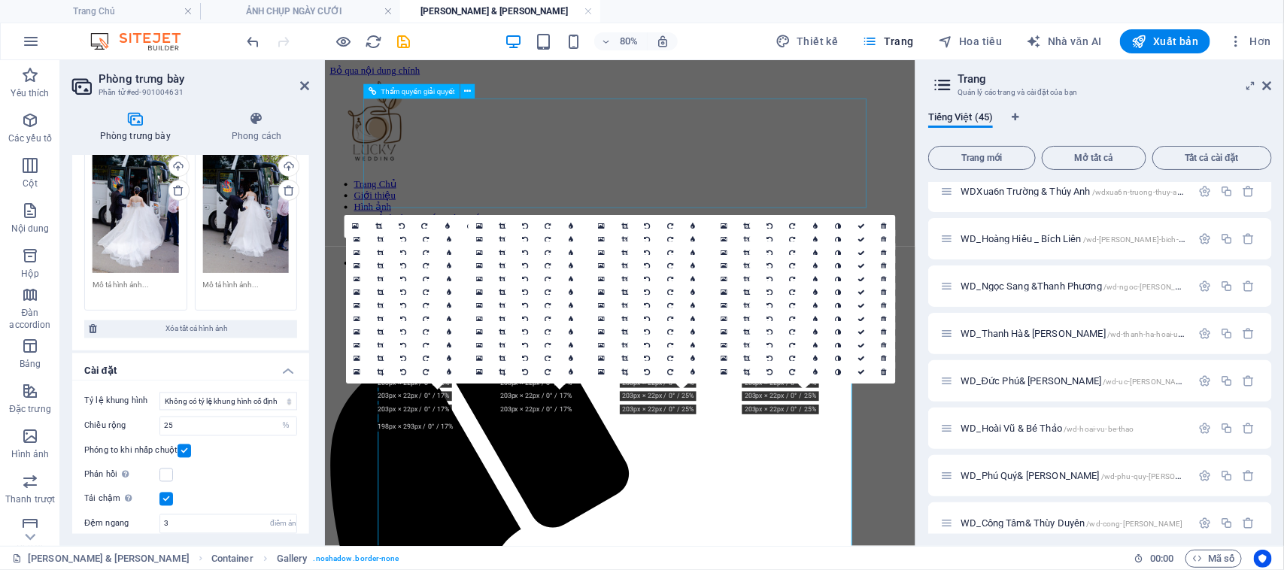
type input "3"
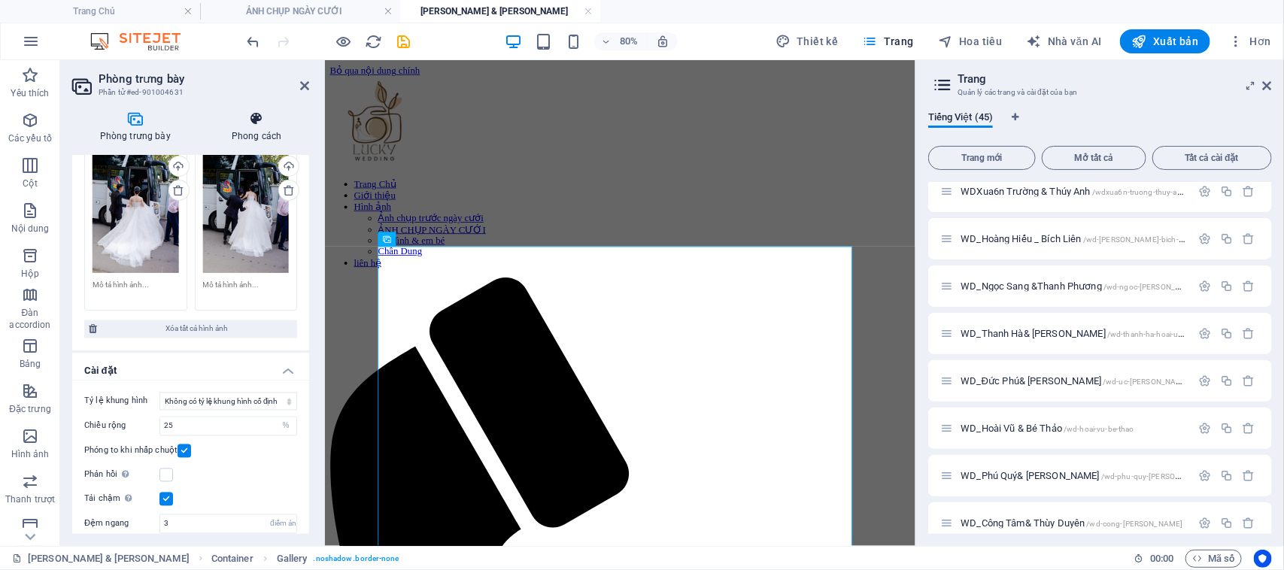
click at [257, 119] on icon at bounding box center [256, 118] width 105 height 15
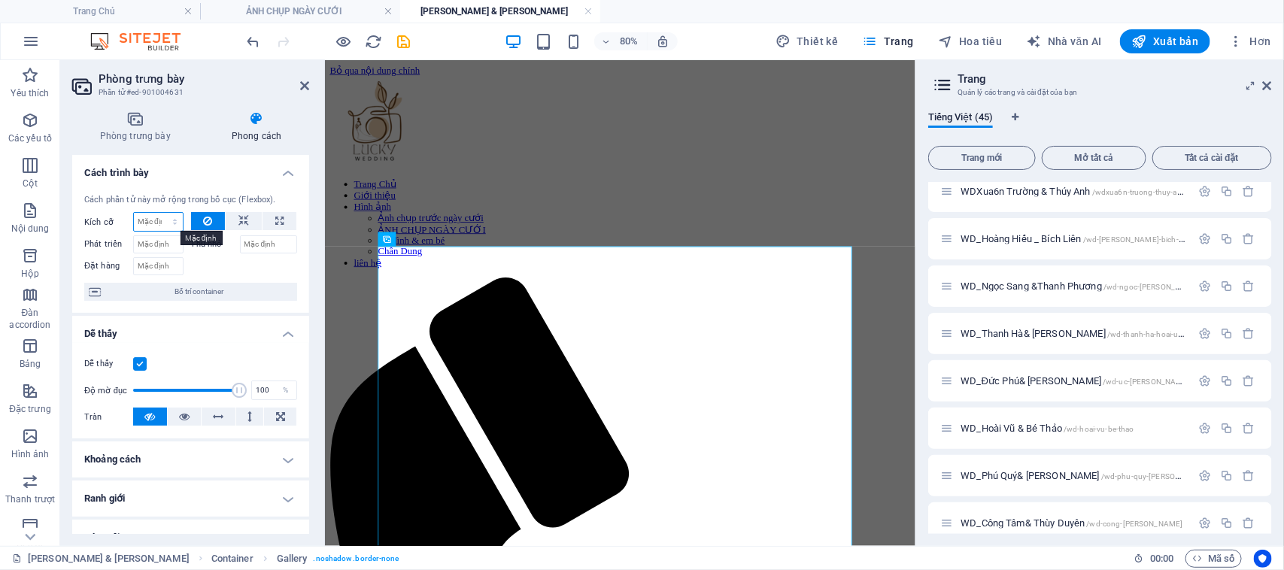
click at [162, 222] on select "Mặc định tự động điểm ảnh % 1/1 1/2 1/3 1/4 1/5 1/6 1/7 1/8 1/9 1/10" at bounding box center [158, 222] width 49 height 18
select select "1/3"
click at [159, 213] on select "Mặc định tự động điểm ảnh % 1/1 1/2 1/3 1/4 1/5 1/6 1/7 1/8 1/9 1/10" at bounding box center [158, 222] width 49 height 18
type input "33.33"
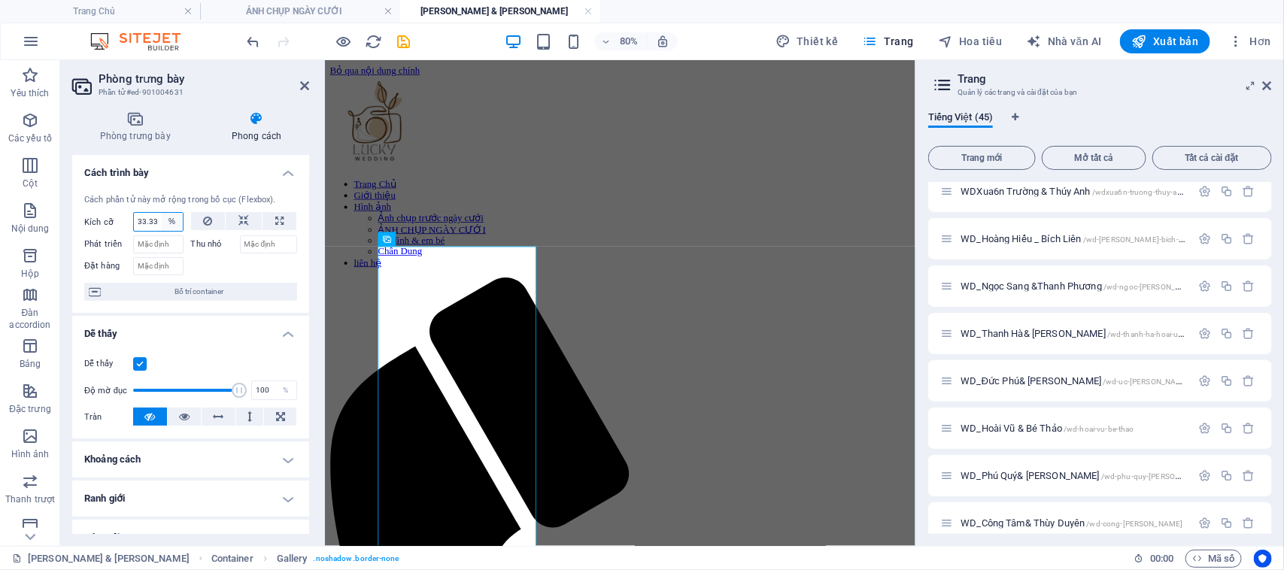
click at [169, 222] on select "Mặc định tự động điểm ảnh % 1/1 1/2 1/3 1/4 1/5 1/6 1/7 1/8 1/9 1/10" at bounding box center [172, 222] width 21 height 18
select select "2prjr7hmldc"
click at [162, 213] on select "Mặc định tự động điểm ảnh % 1/1 1/2 1/3 1/4 1/5 1/6 1/7 1/8 1/9 1/10" at bounding box center [172, 222] width 21 height 18
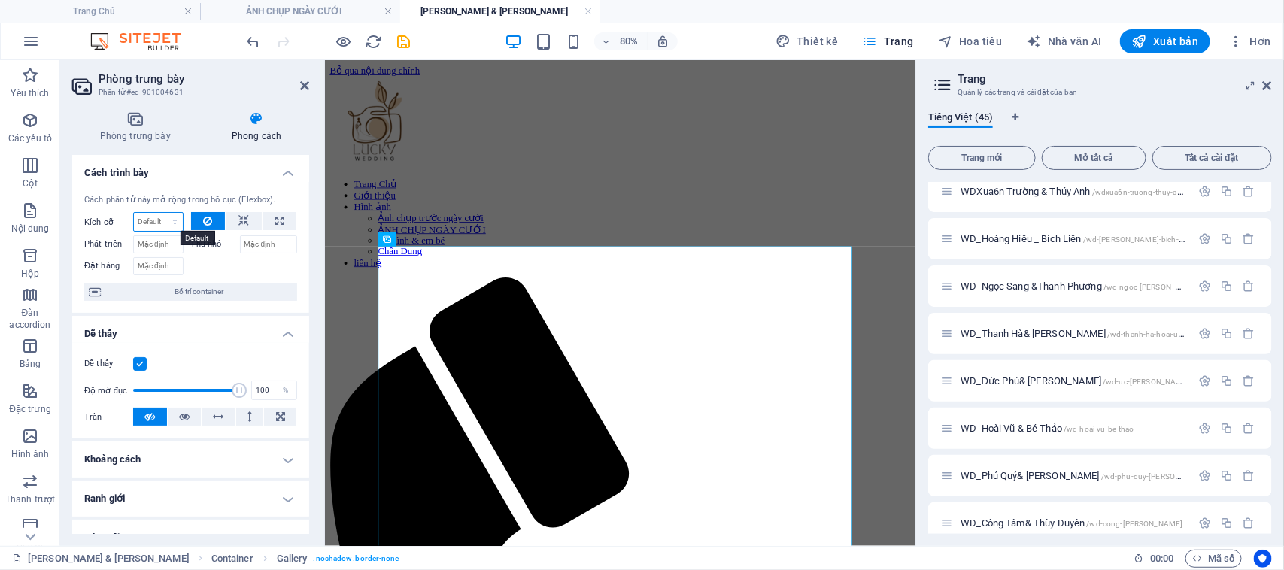
click at [165, 220] on select "Mặc định tự động điểm ảnh % 1/1 1/2 1/3 1/4 1/5 1/6 1/7 1/8 1/9 1/10" at bounding box center [158, 222] width 49 height 18
click at [134, 213] on select "Mặc định tự động điểm ảnh % 1/1 1/2 1/3 1/4 1/5 1/6 1/7 1/8 1/9 1/10" at bounding box center [158, 222] width 49 height 18
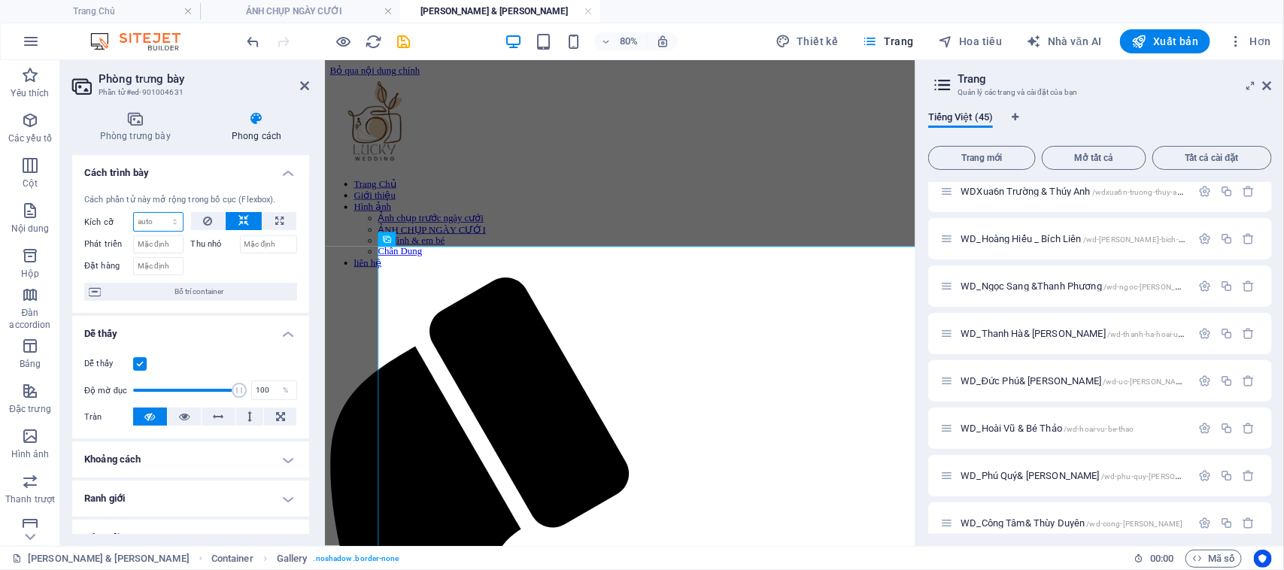
click at [162, 219] on select "Mặc định tự động điểm ảnh % 1/1 1/2 1/3 1/4 1/5 1/6 1/7 1/8 1/9 1/10" at bounding box center [158, 222] width 49 height 18
click at [134, 213] on select "Mặc định tự động điểm ảnh % 1/1 1/2 1/3 1/4 1/5 1/6 1/7 1/8 1/9 1/10" at bounding box center [158, 222] width 49 height 18
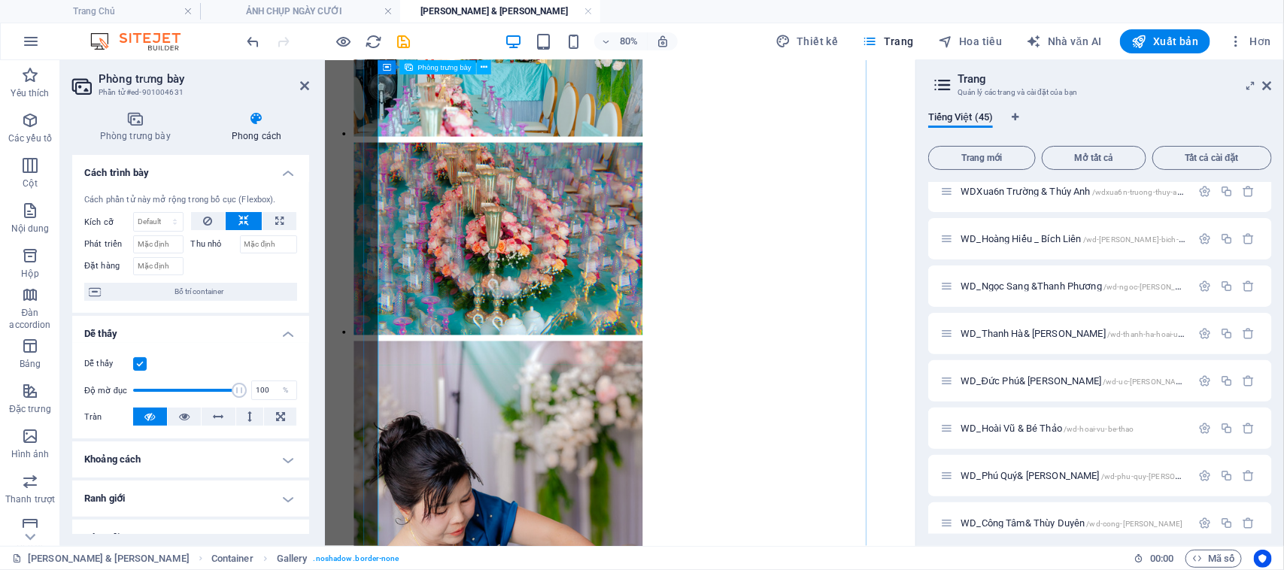
scroll to position [1692, 0]
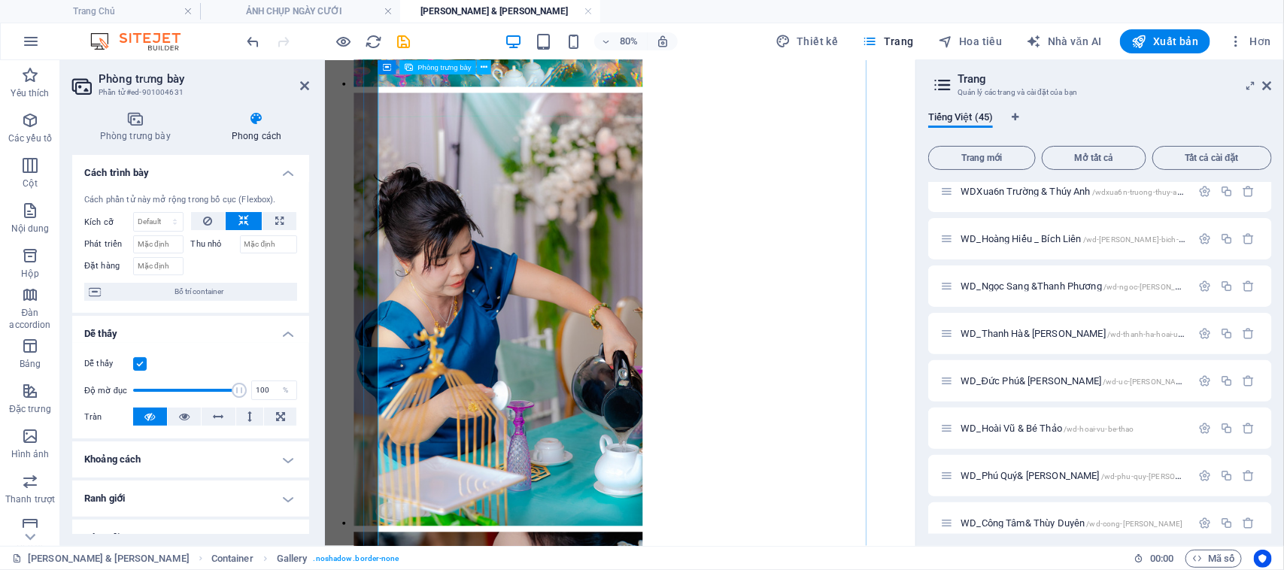
click at [167, 222] on select "Mặc định tự động điểm ảnh % 1/1 1/2 1/3 1/4 1/5 1/6 1/7 1/8 1/9 1/10" at bounding box center [158, 222] width 49 height 18
click at [134, 213] on select "Mặc định tự động điểm ảnh % 1/1 1/2 1/3 1/4 1/5 1/6 1/7 1/8 1/9 1/10" at bounding box center [158, 222] width 49 height 18
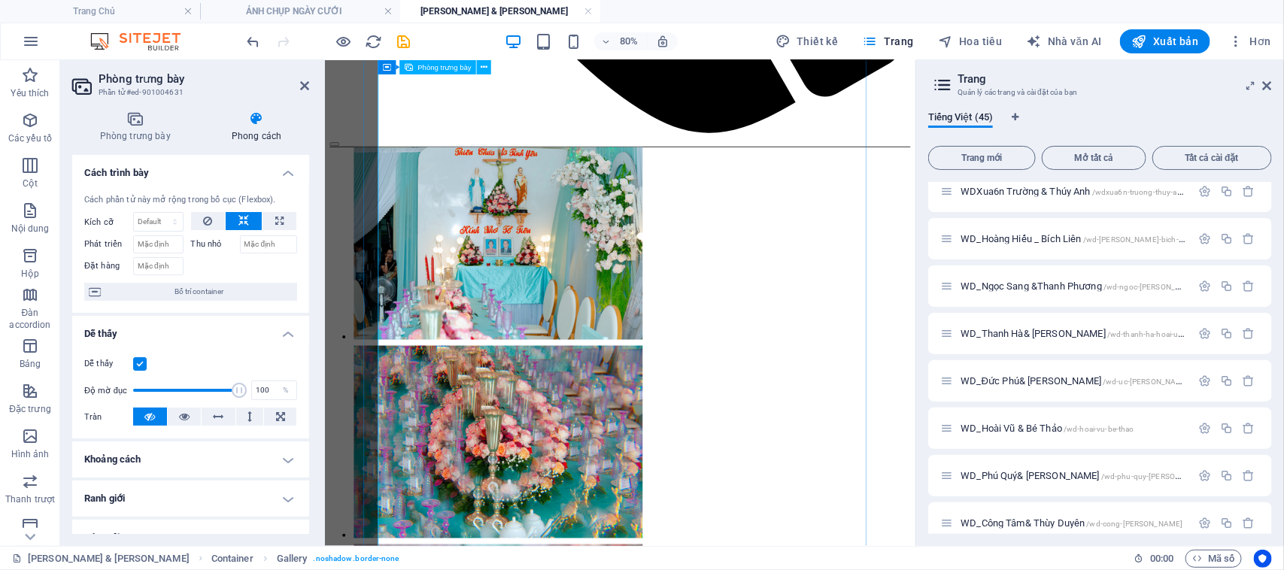
scroll to position [658, 0]
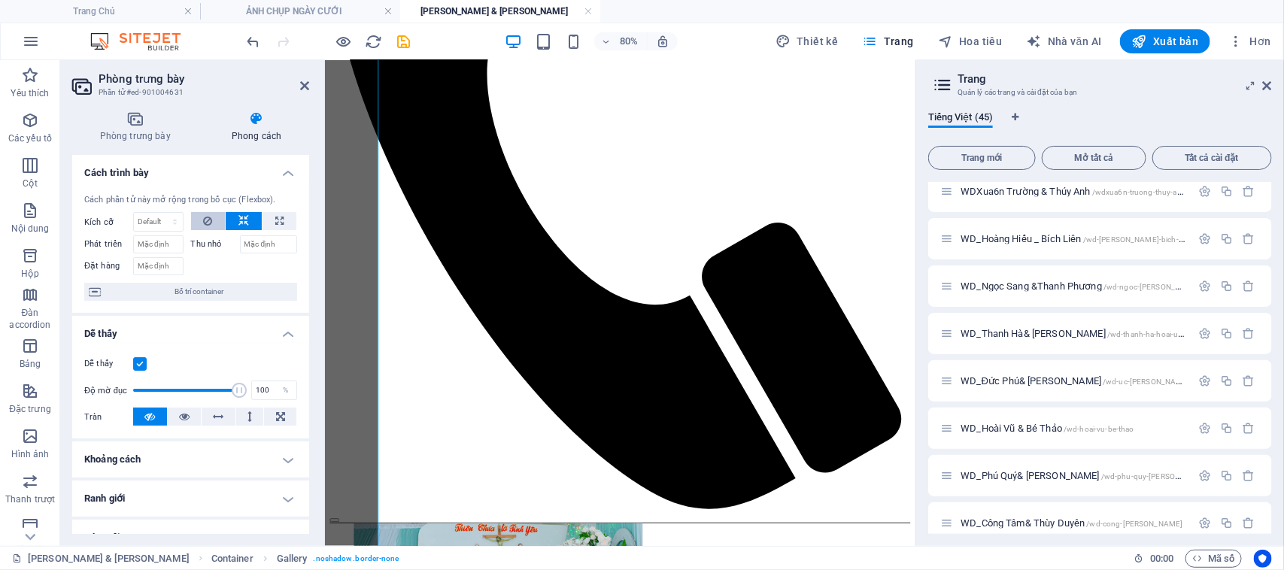
click at [207, 220] on icon at bounding box center [207, 221] width 9 height 18
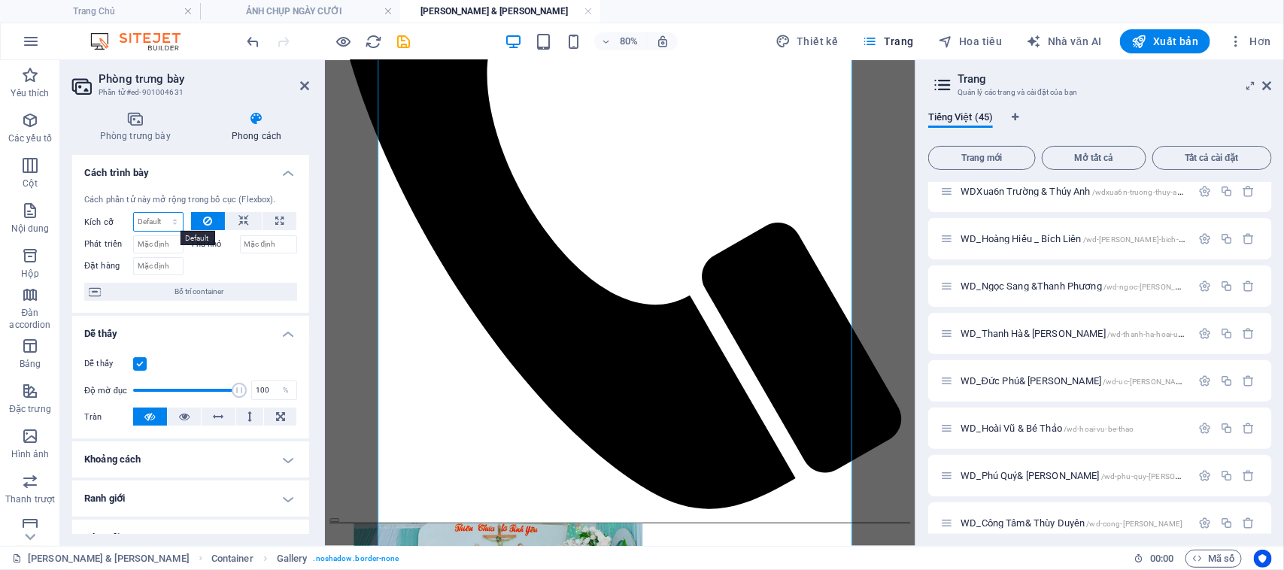
click at [174, 226] on select "Mặc định tự động điểm ảnh % 1/1 1/2 1/3 1/4 1/5 1/6 1/7 1/8 1/9 1/10" at bounding box center [158, 222] width 49 height 18
click at [134, 213] on select "Mặc định tự động điểm ảnh % 1/1 1/2 1/3 1/4 1/5 1/6 1/7 1/8 1/9 1/10" at bounding box center [158, 222] width 49 height 18
select select "DISABLED_OPTION_VALUE"
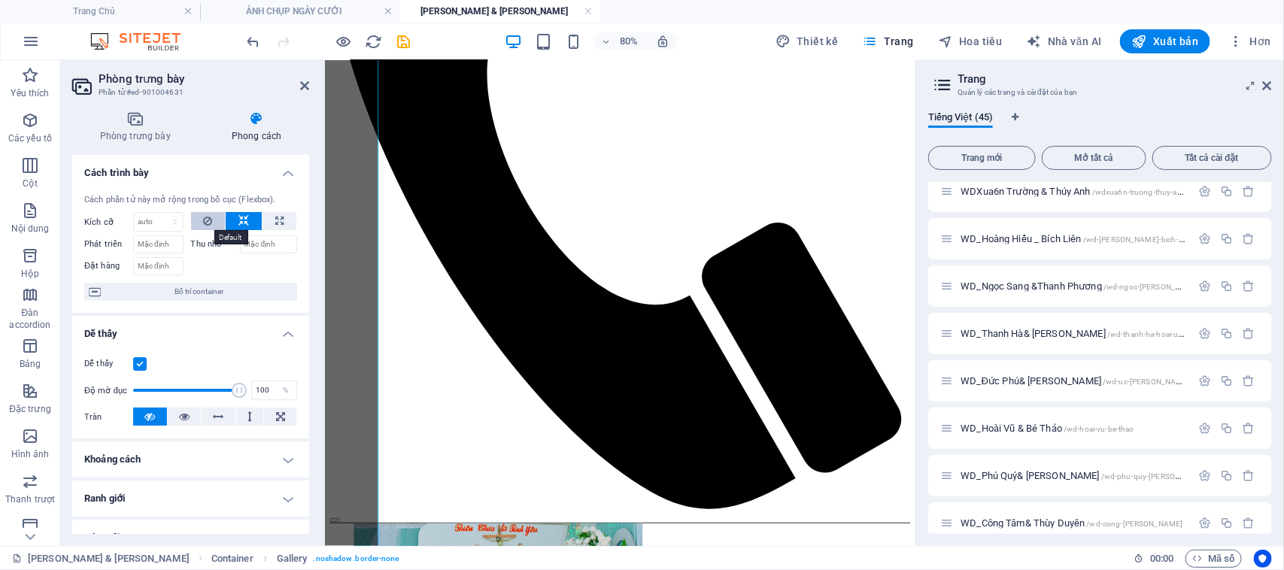
click at [203, 222] on icon at bounding box center [207, 221] width 9 height 18
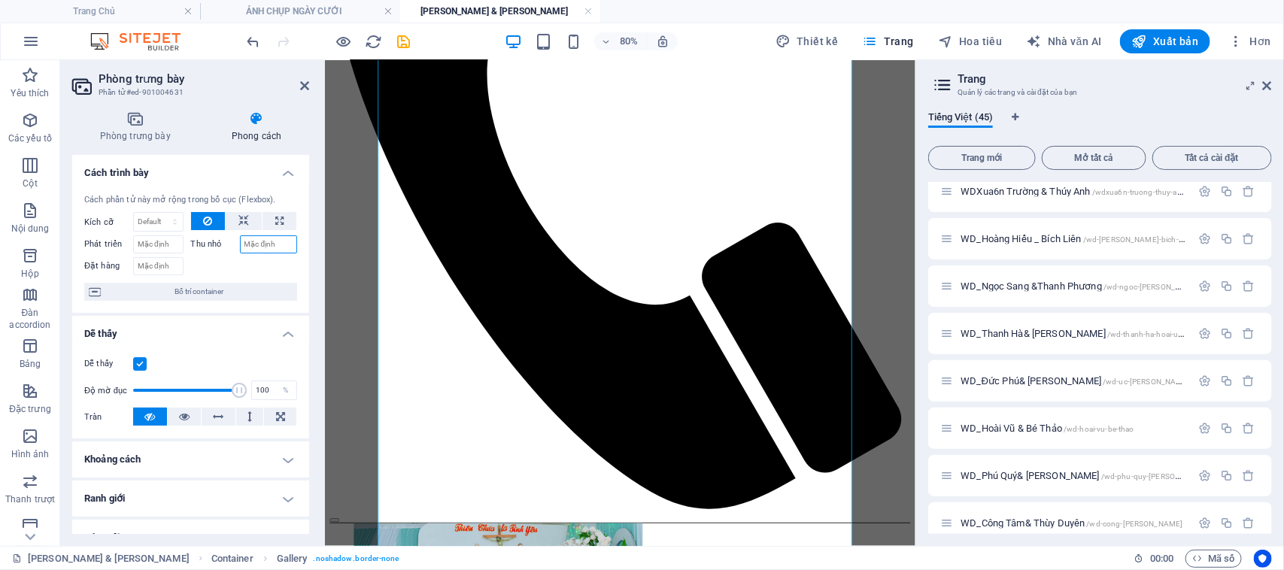
click at [258, 244] on input "Thu nhỏ" at bounding box center [269, 244] width 58 height 18
click at [186, 420] on icon at bounding box center [184, 417] width 11 height 18
click at [154, 412] on icon at bounding box center [149, 417] width 11 height 18
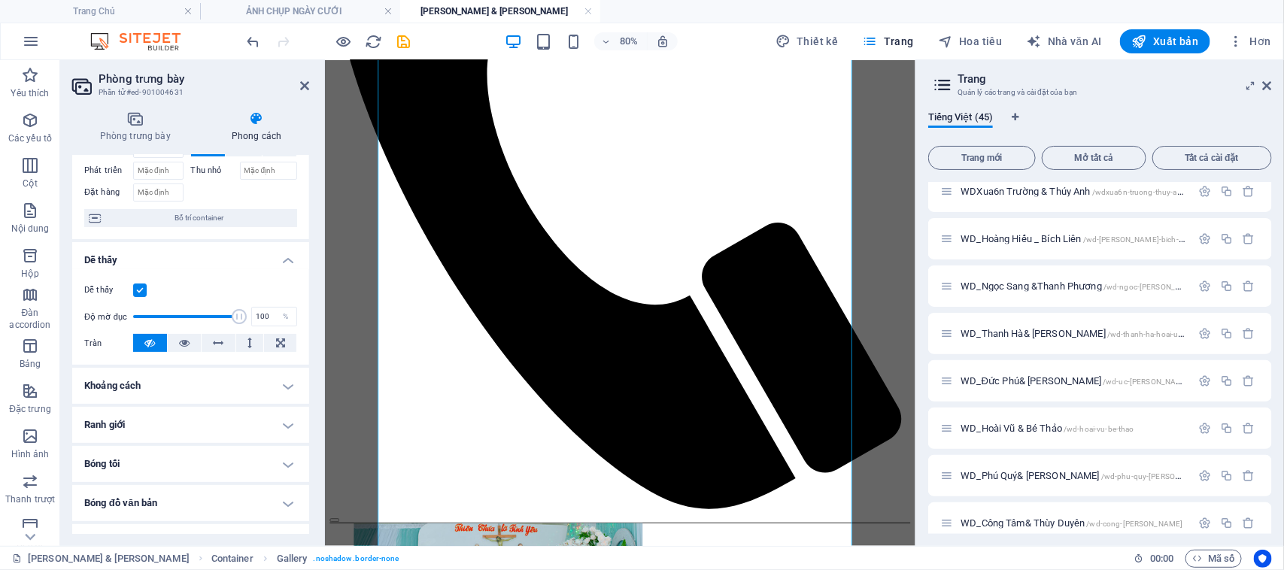
scroll to position [94, 0]
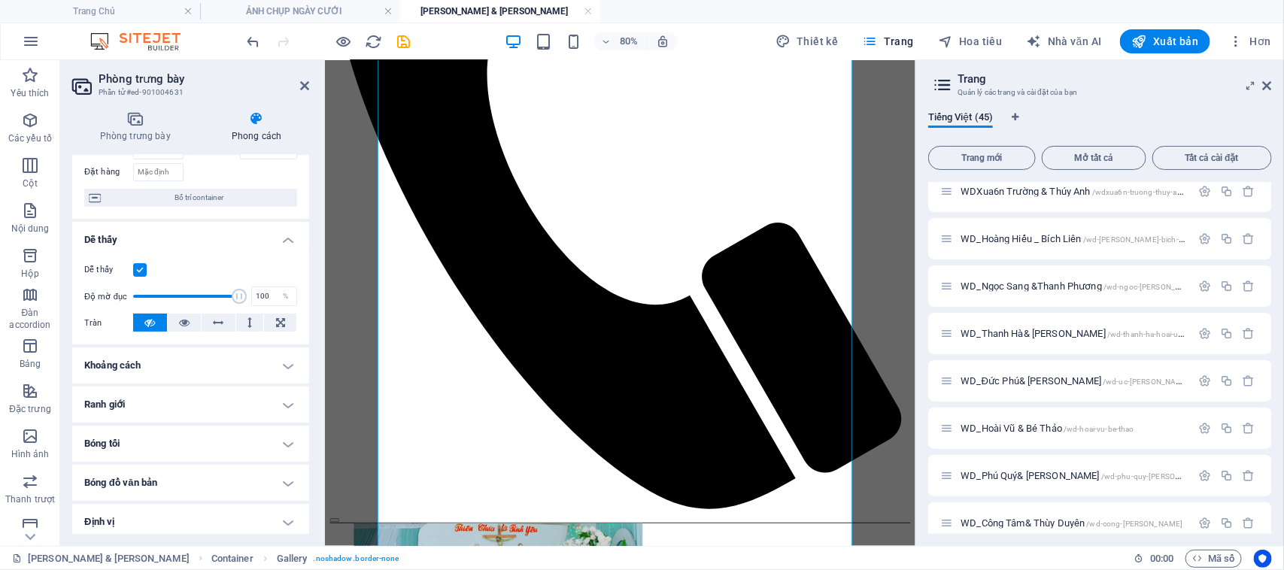
click at [287, 362] on h4 "Khoảng cách" at bounding box center [190, 365] width 237 height 36
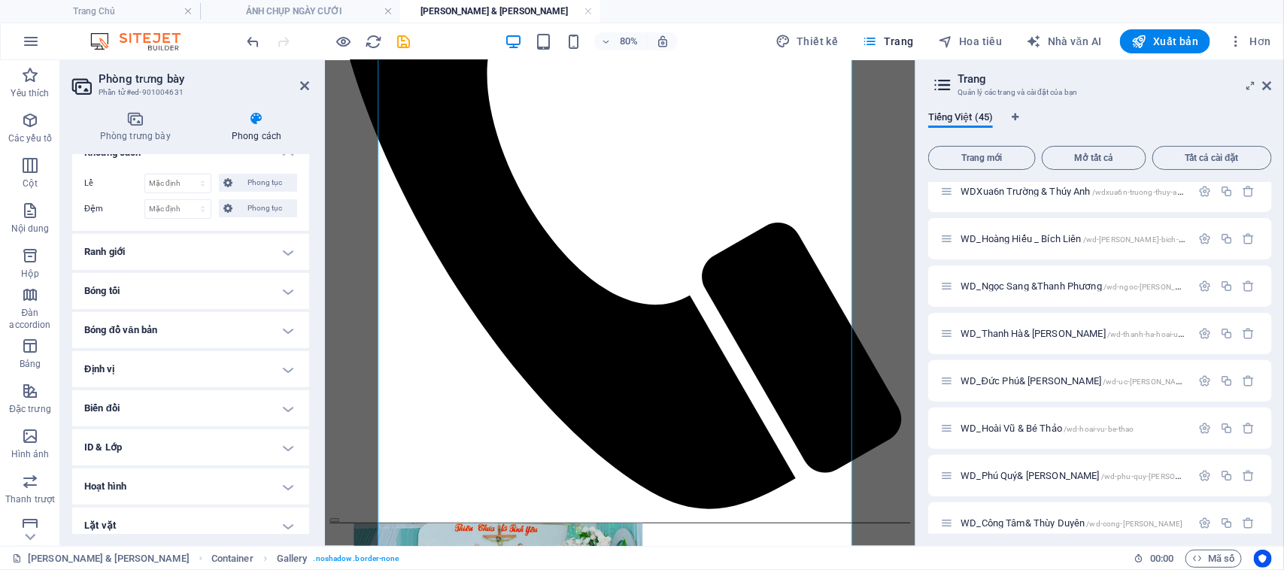
scroll to position [317, 0]
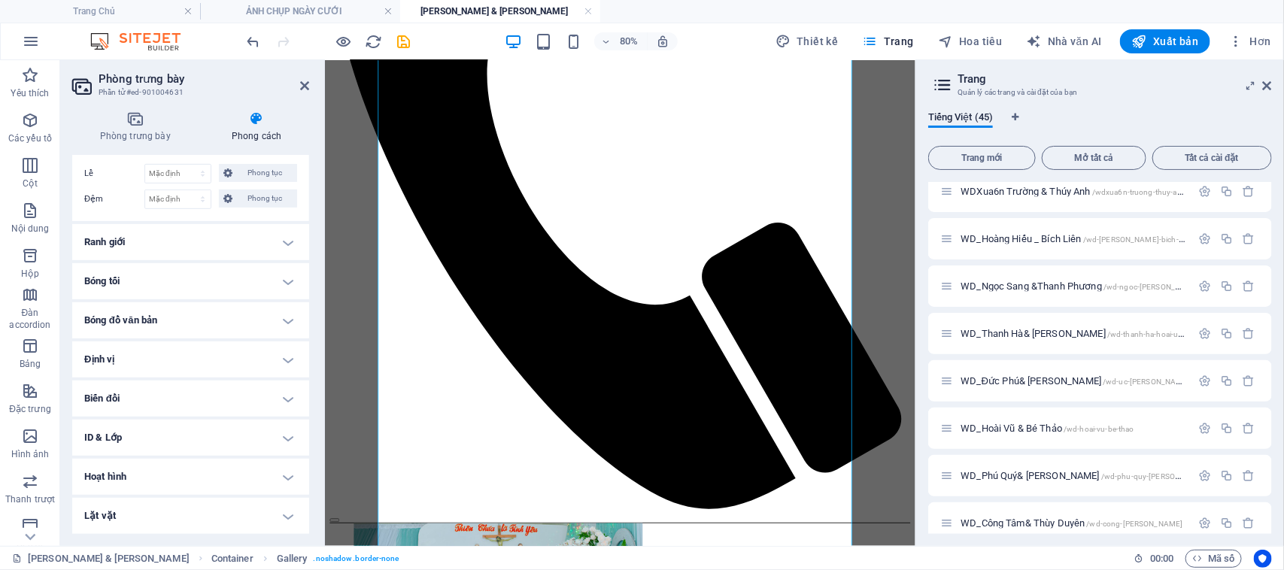
click at [288, 357] on h4 "Định vị" at bounding box center [190, 359] width 237 height 36
click at [144, 393] on font "Tĩnh" at bounding box center [142, 389] width 15 height 8
click at [117, 393] on font "Mặc định" at bounding box center [106, 389] width 32 height 8
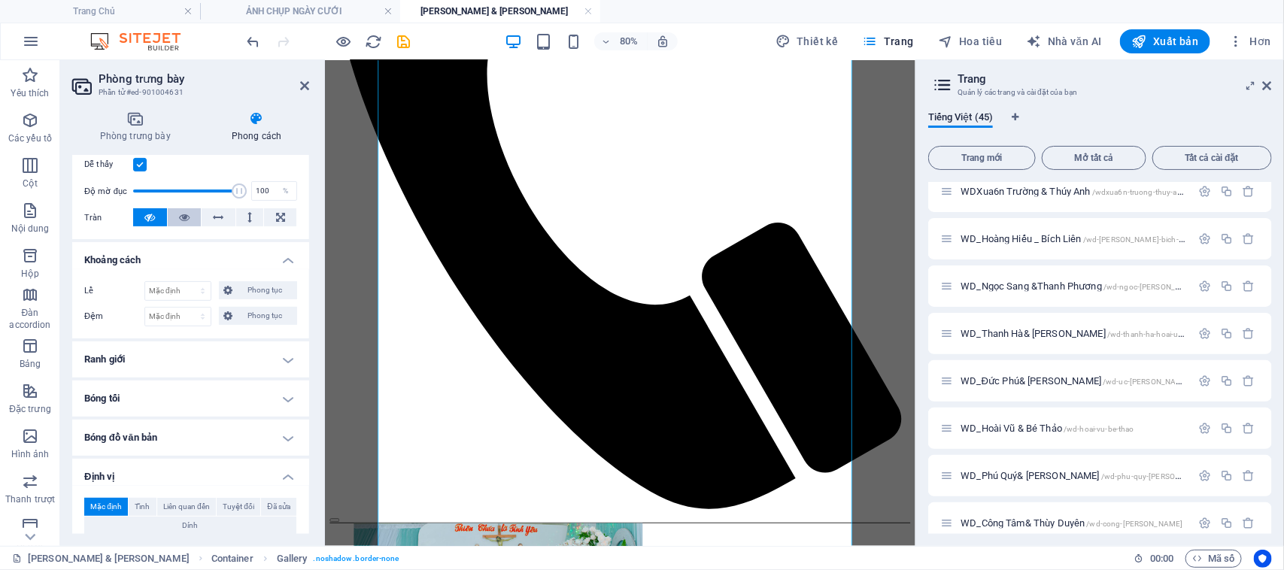
scroll to position [0, 0]
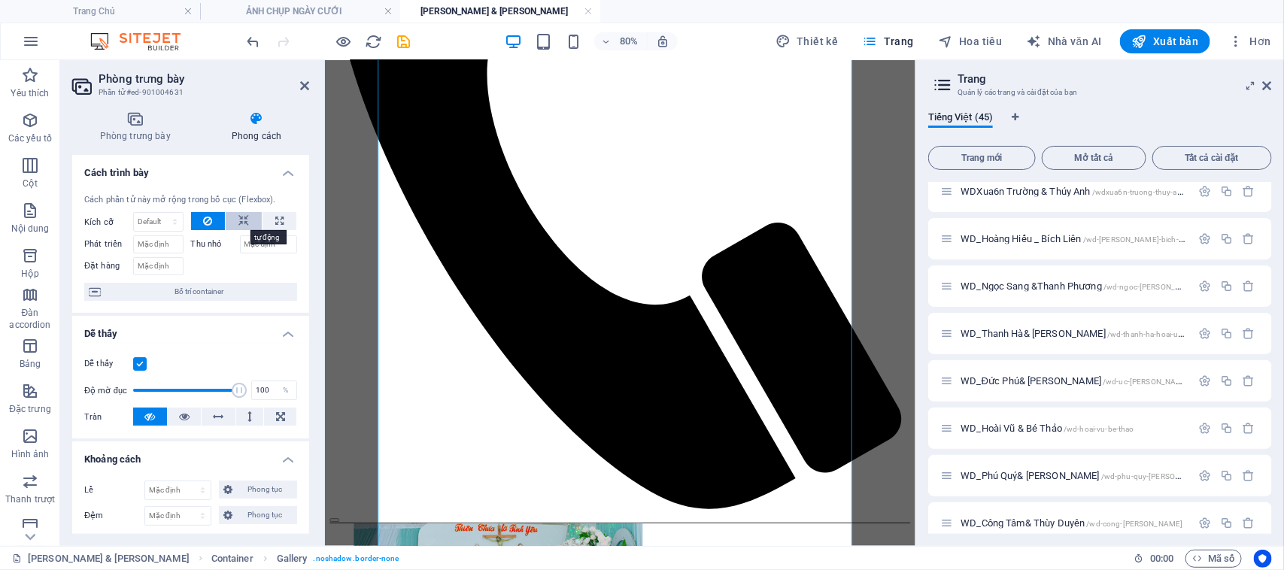
click at [241, 216] on icon at bounding box center [243, 221] width 11 height 18
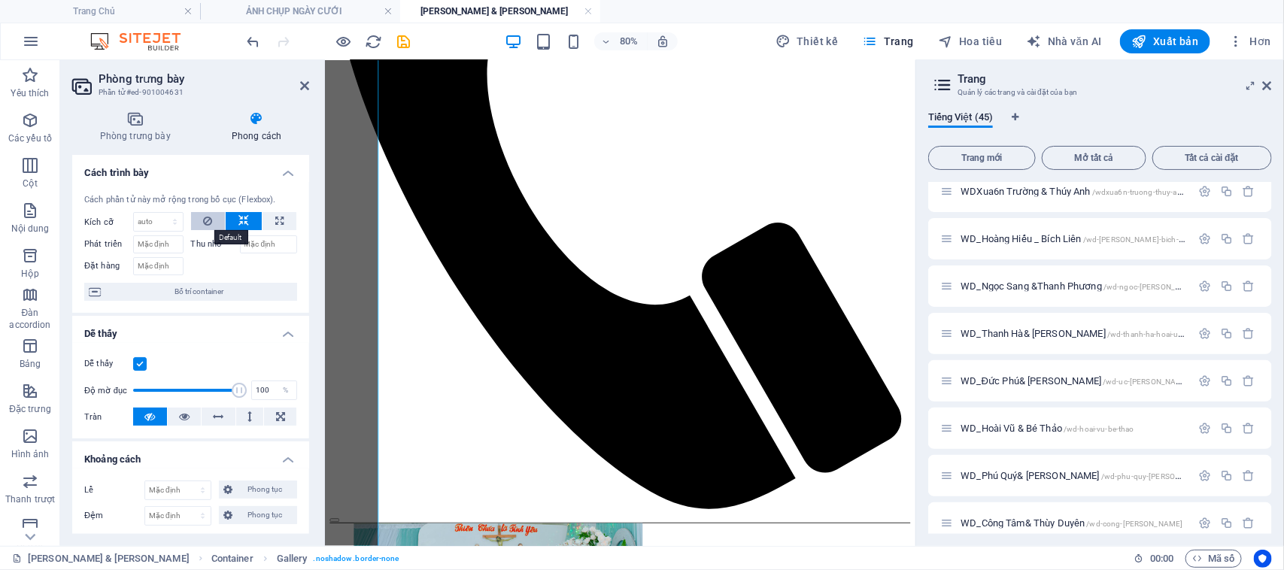
click at [205, 223] on icon at bounding box center [207, 221] width 9 height 18
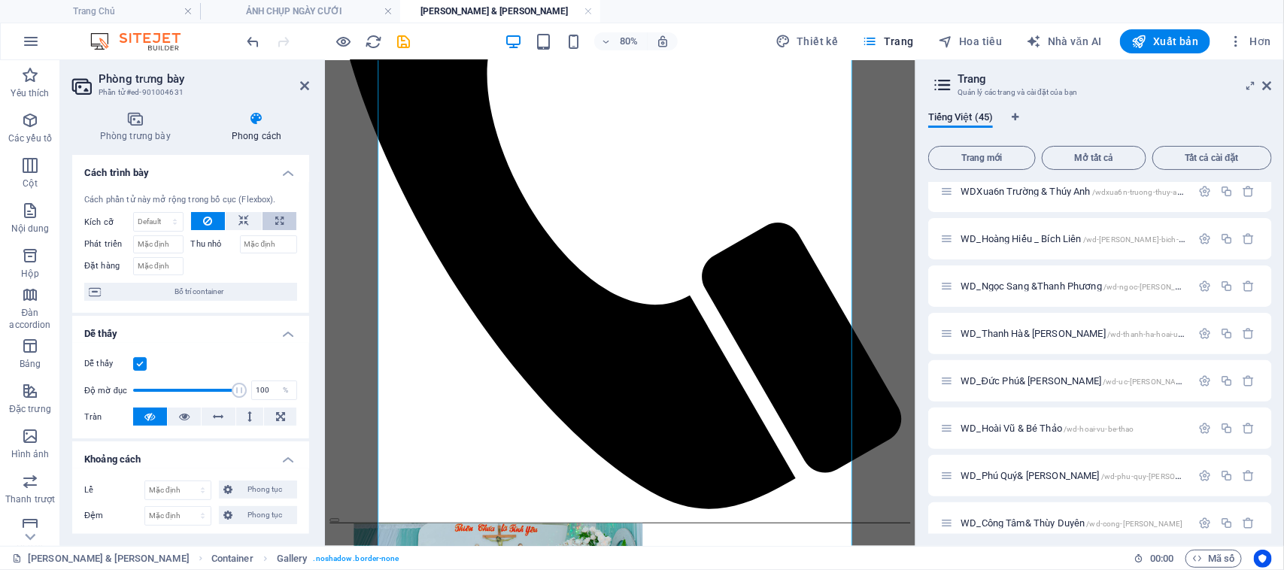
click at [275, 223] on icon at bounding box center [279, 221] width 8 height 18
type input "100"
select select "%"
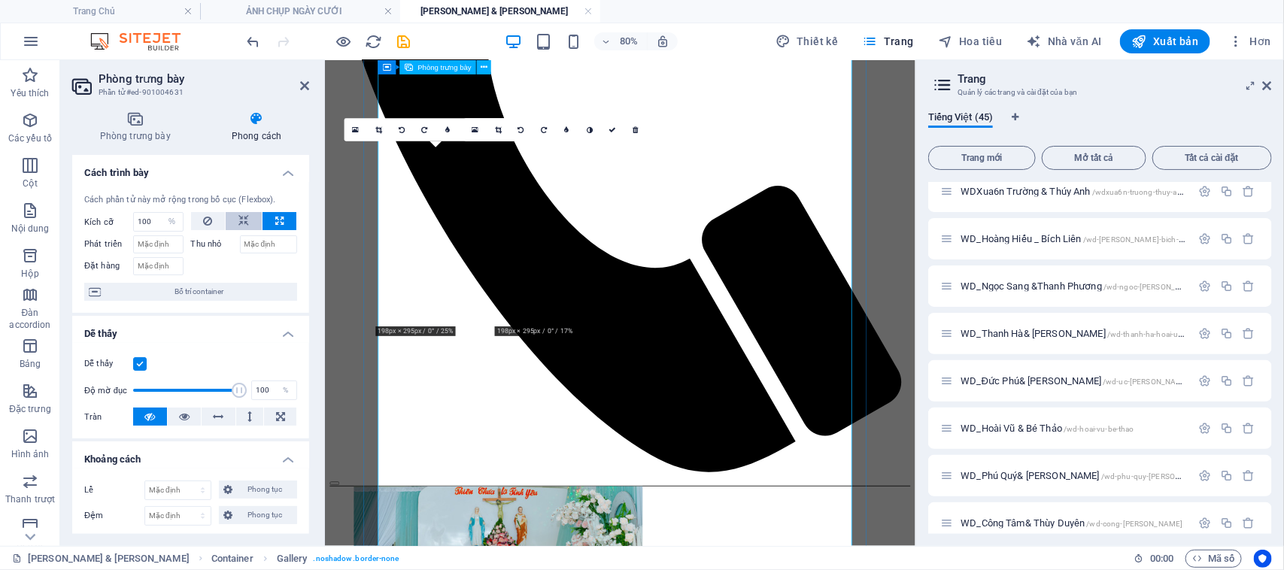
scroll to position [564, 0]
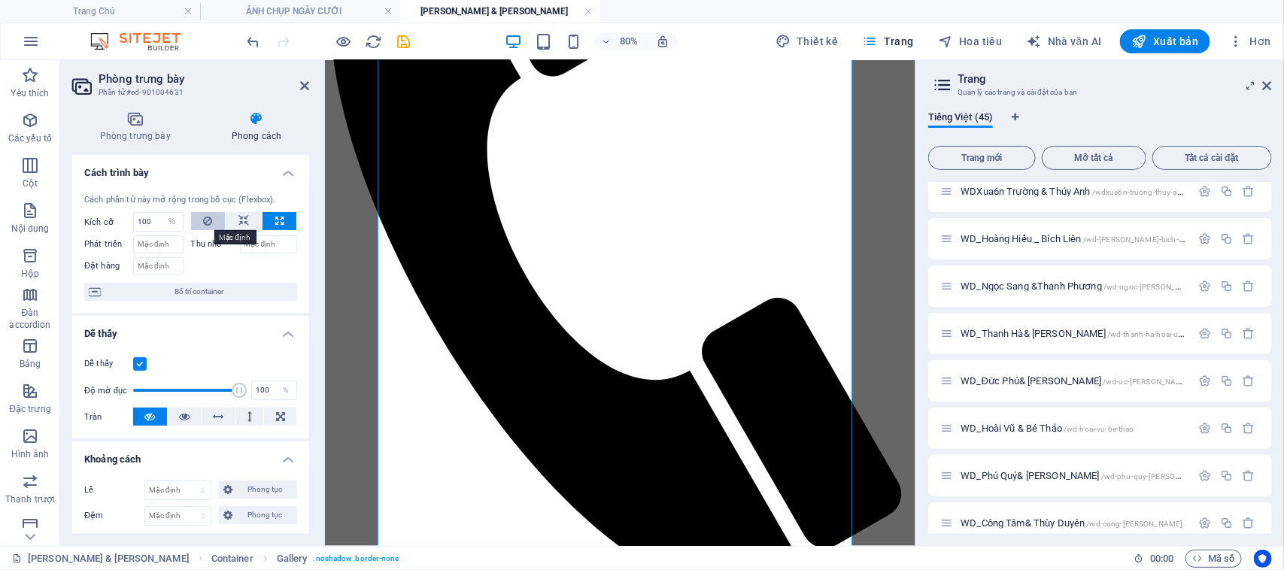
click at [205, 220] on icon at bounding box center [207, 221] width 9 height 18
select select "DISABLED_OPTION_VALUE"
click at [159, 250] on input "Phát triển" at bounding box center [158, 244] width 50 height 18
click at [212, 250] on label "Thu nhỏ" at bounding box center [215, 244] width 49 height 18
click at [240, 250] on input "Thu nhỏ" at bounding box center [269, 244] width 58 height 18
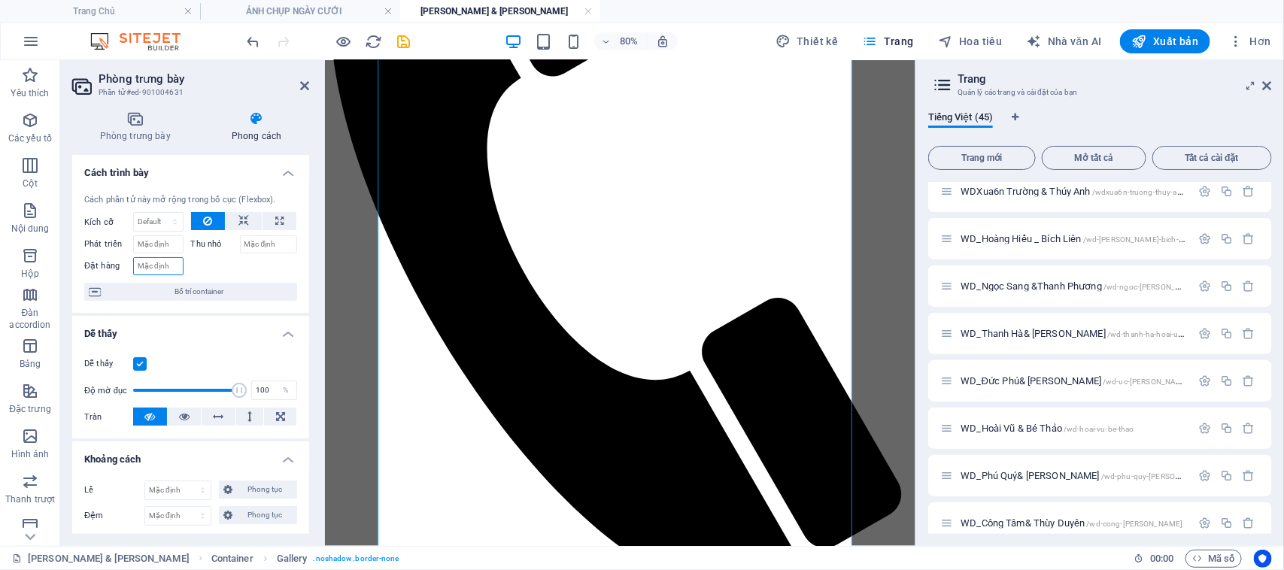
click at [147, 268] on input "Đặt hàng" at bounding box center [158, 266] width 50 height 18
click at [216, 292] on font "Bố trí container" at bounding box center [198, 291] width 49 height 8
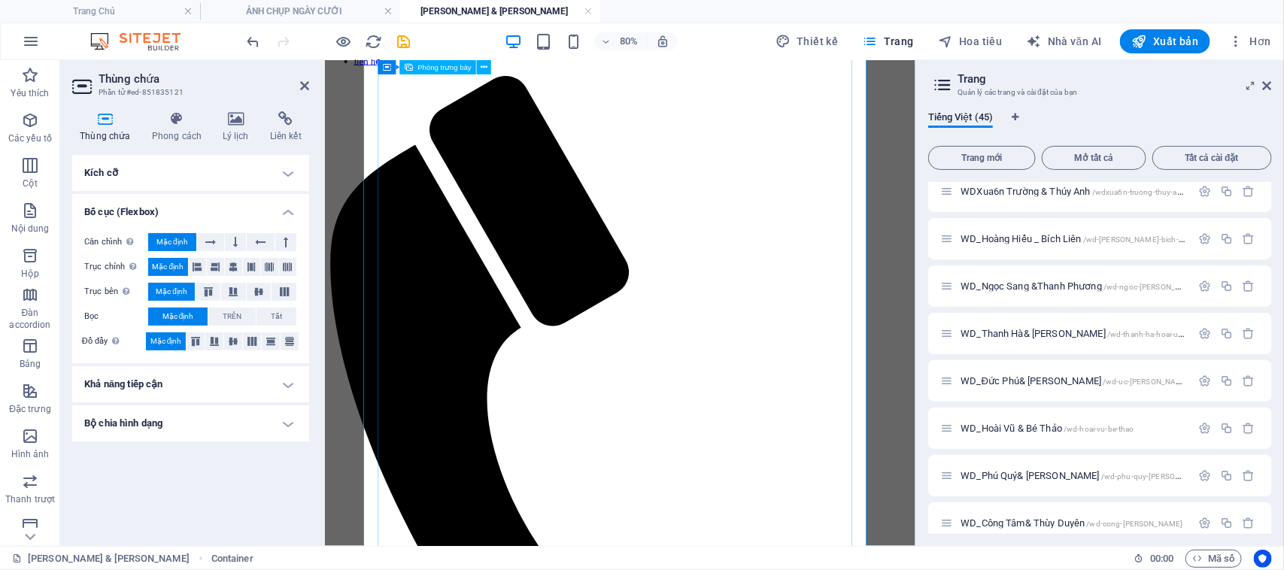
scroll to position [282, 0]
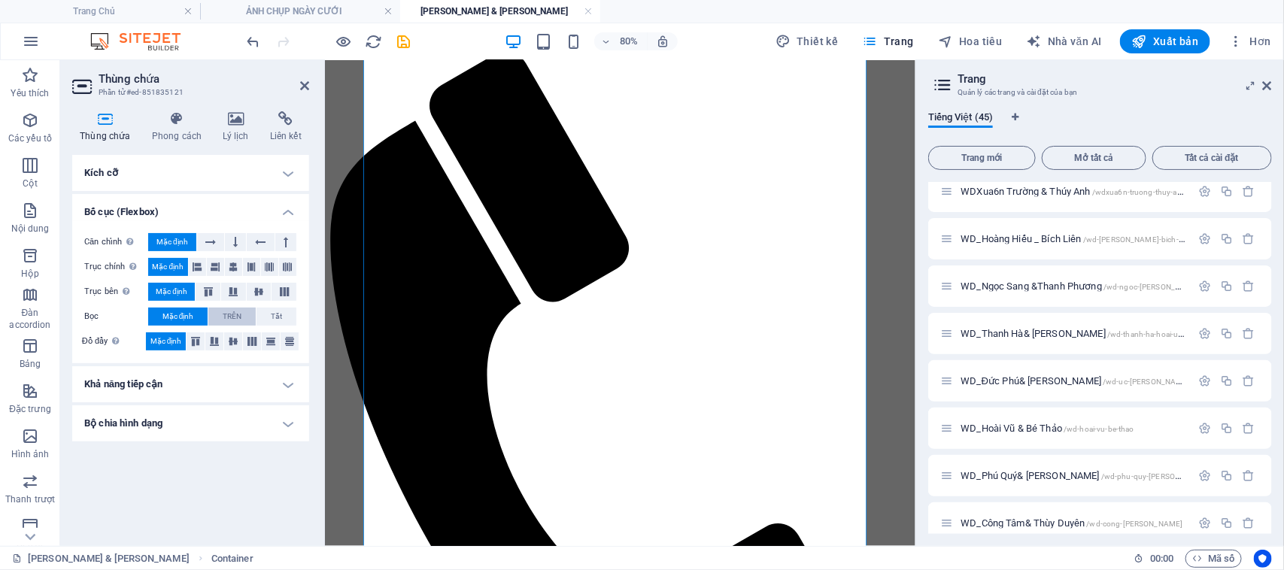
click at [237, 314] on font "TRÊN" at bounding box center [232, 316] width 19 height 8
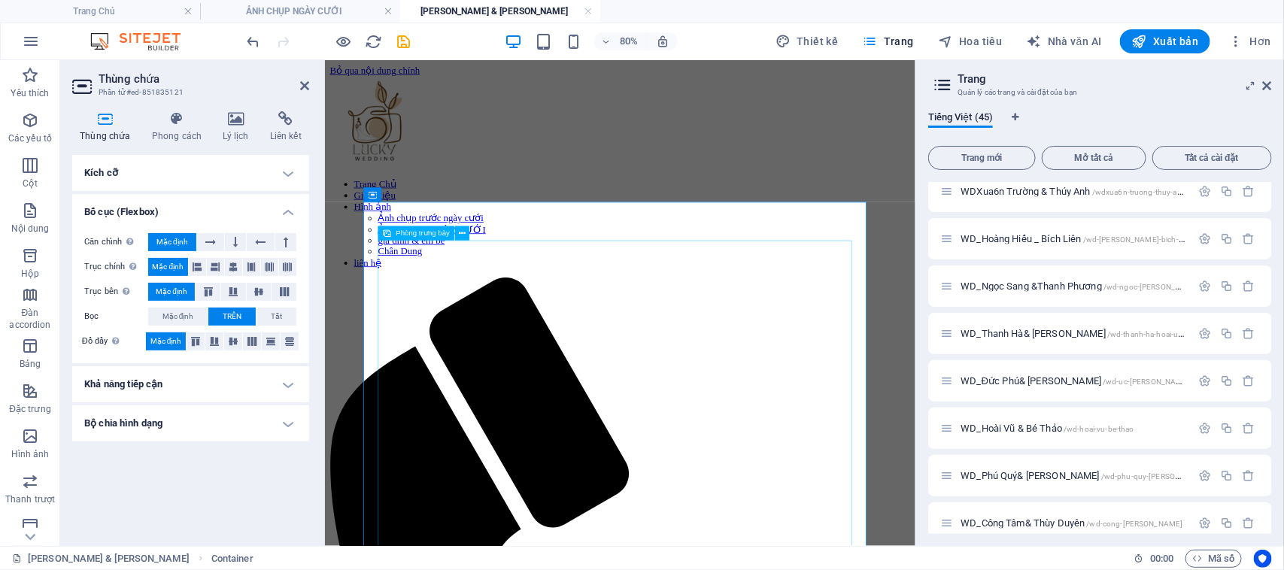
scroll to position [94, 0]
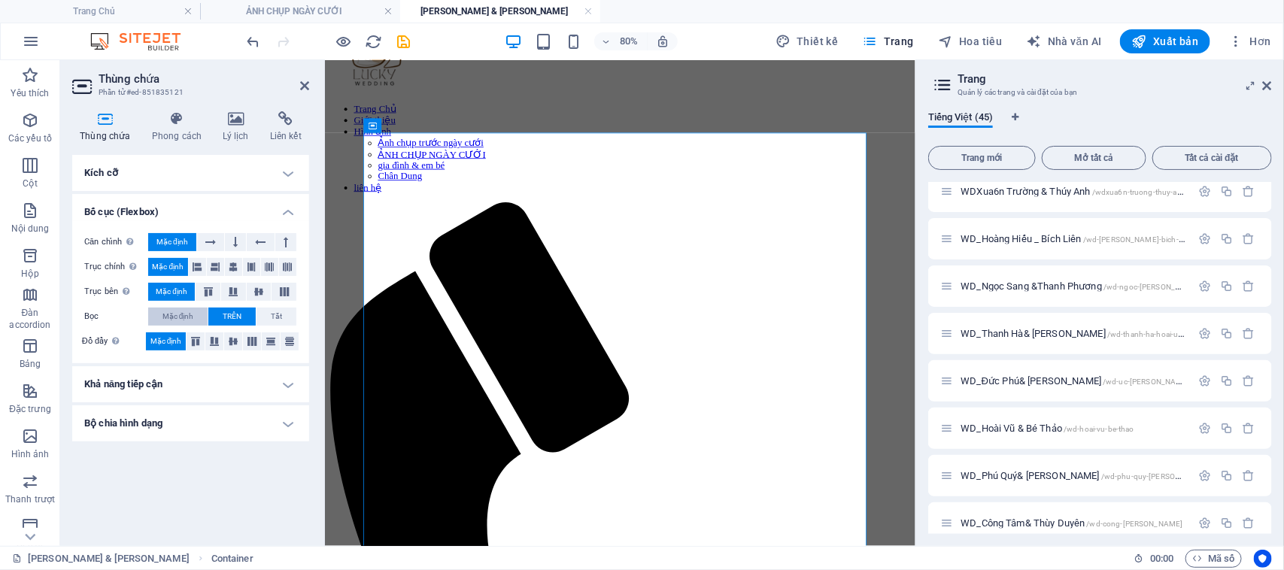
click at [160, 313] on button "Mặc định" at bounding box center [177, 317] width 59 height 18
click at [216, 339] on icon at bounding box center [214, 341] width 18 height 9
click at [162, 341] on font "Mặc định" at bounding box center [166, 341] width 32 height 8
click at [158, 382] on font "Khả năng tiếp cận" at bounding box center [123, 383] width 79 height 11
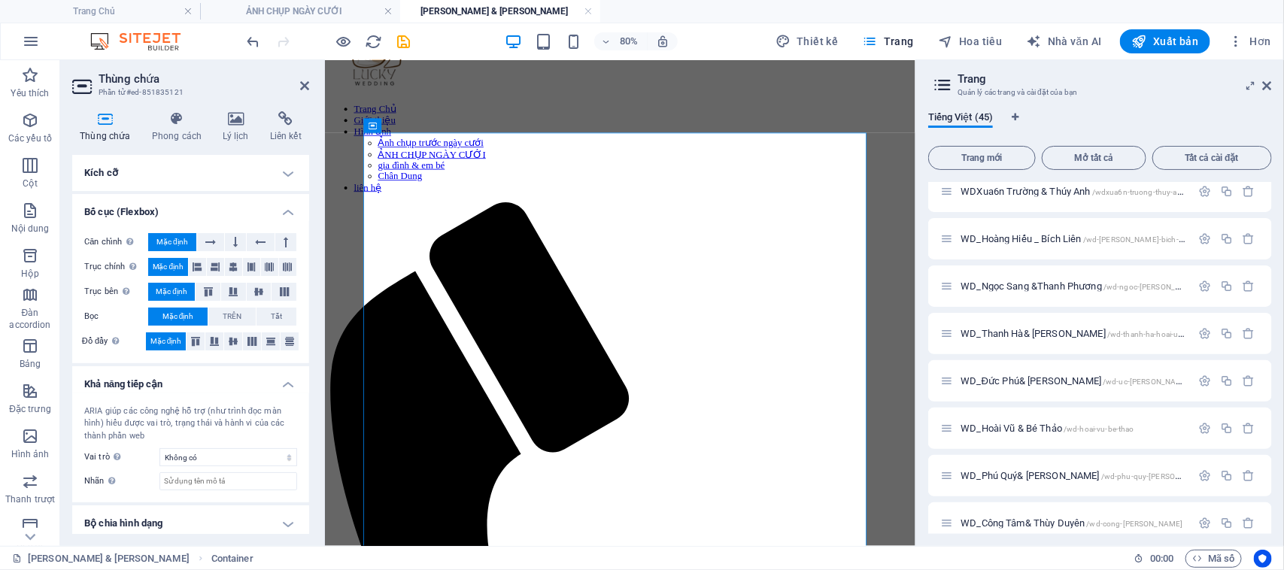
click at [158, 382] on font "Khả năng tiếp cận" at bounding box center [123, 383] width 79 height 11
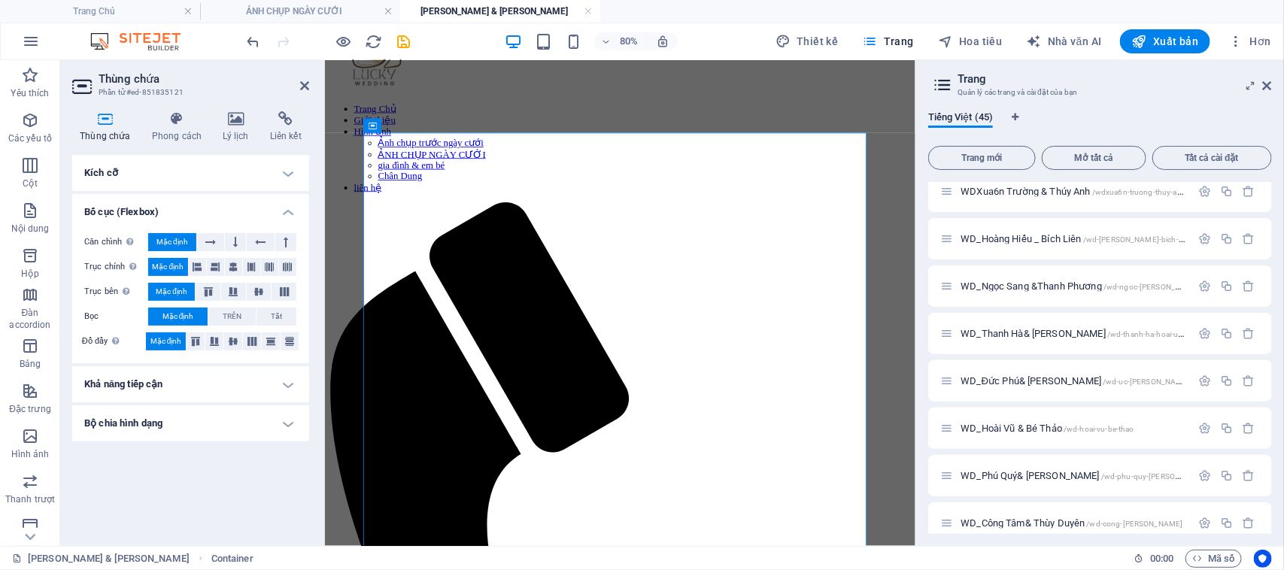
click at [152, 426] on font "Bộ chia hình dạng" at bounding box center [123, 422] width 78 height 11
click at [199, 453] on select "Không có Hình tam giác Quảng trường Đường chéo Đa giác 1 Đa giác 2 Đường ngoằn …" at bounding box center [228, 453] width 138 height 18
click at [159, 444] on select "Không có Hình tam giác Quảng trường Đường chéo Đa giác 1 Đa giác 2 Đường ngoằn …" at bounding box center [228, 453] width 138 height 18
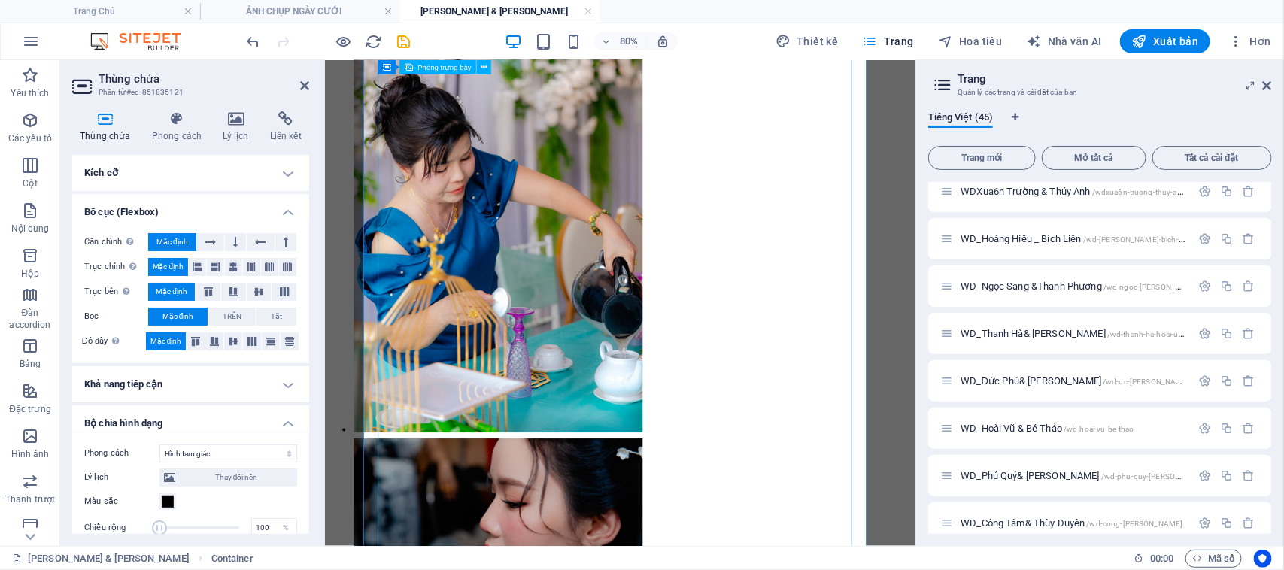
scroll to position [2376, 0]
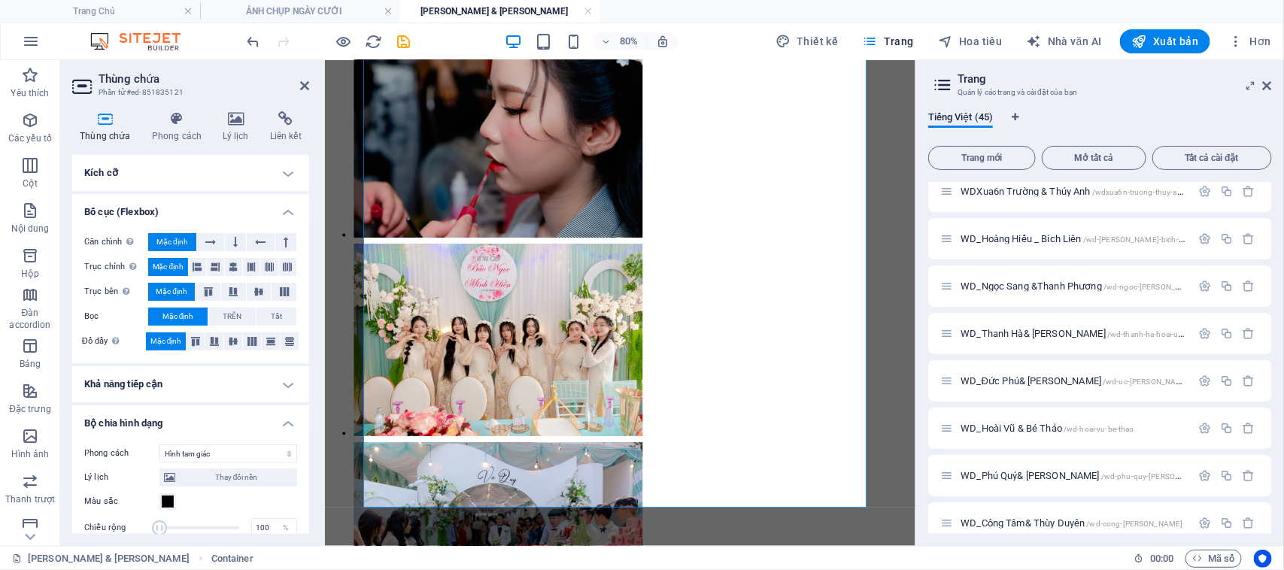
click at [283, 432] on div "Phong cách Không có Hình tam giác Quảng trường Đường chéo Đa giác 1 Đa giác 2 Đ…" at bounding box center [190, 543] width 237 height 223
click at [280, 452] on select "Không có Hình tam giác Quảng trường Đường chéo Đa giác 1 Đa giác 2 Đường ngoằn …" at bounding box center [228, 453] width 138 height 18
select select "none"
click at [159, 444] on select "Không có Hình tam giác Quảng trường Đường chéo Đa giác 1 Đa giác 2 Đường ngoằn …" at bounding box center [228, 453] width 138 height 18
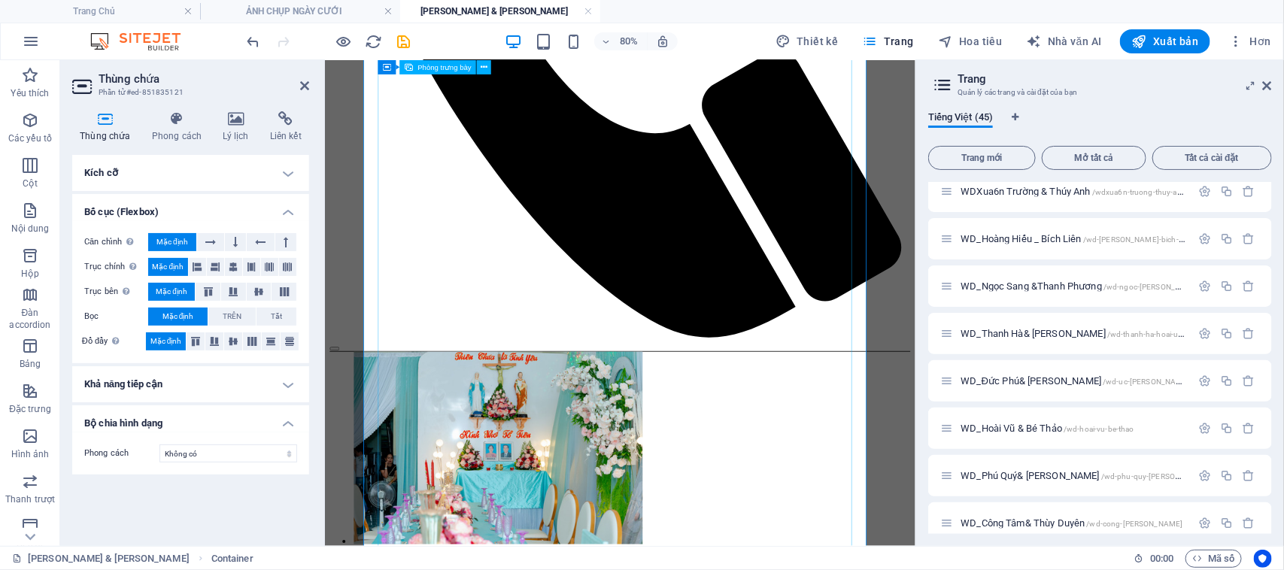
scroll to position [402, 0]
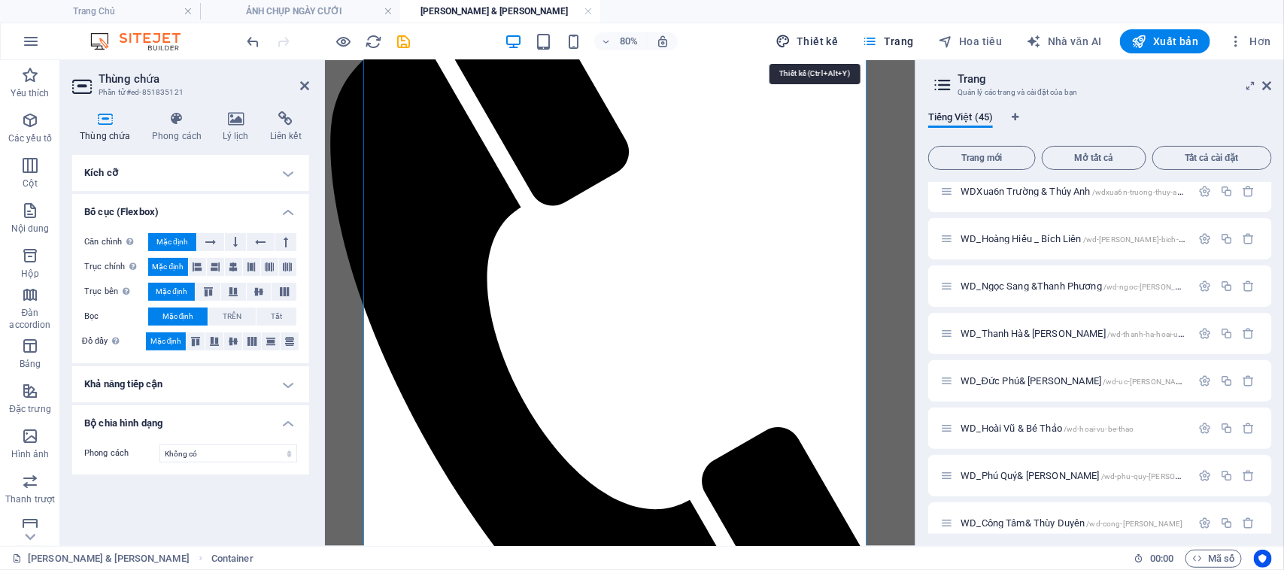
click at [811, 42] on font "Thiết kế" at bounding box center [816, 41] width 41 height 12
select select "ease-in-out"
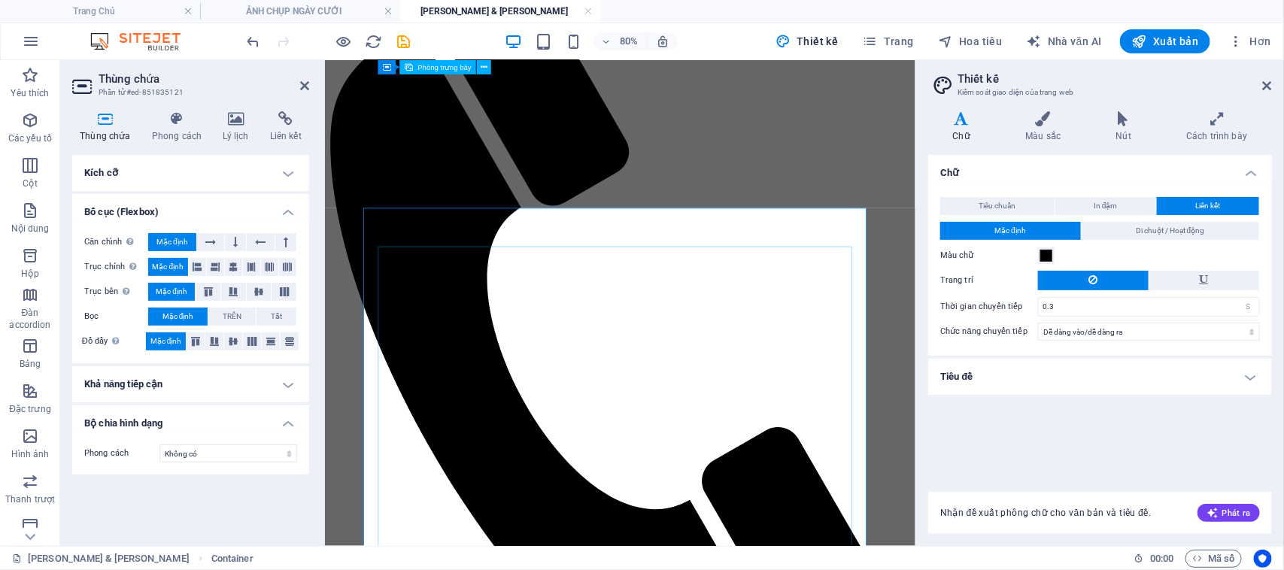
scroll to position [0, 0]
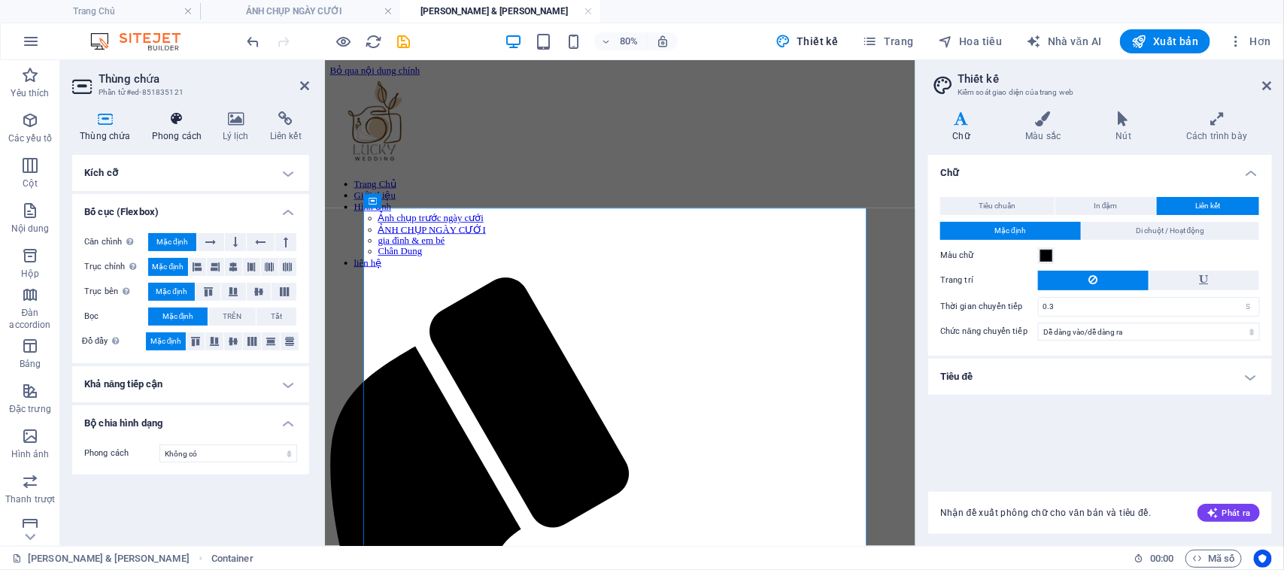
click at [171, 131] on font "Phong cách" at bounding box center [177, 136] width 50 height 11
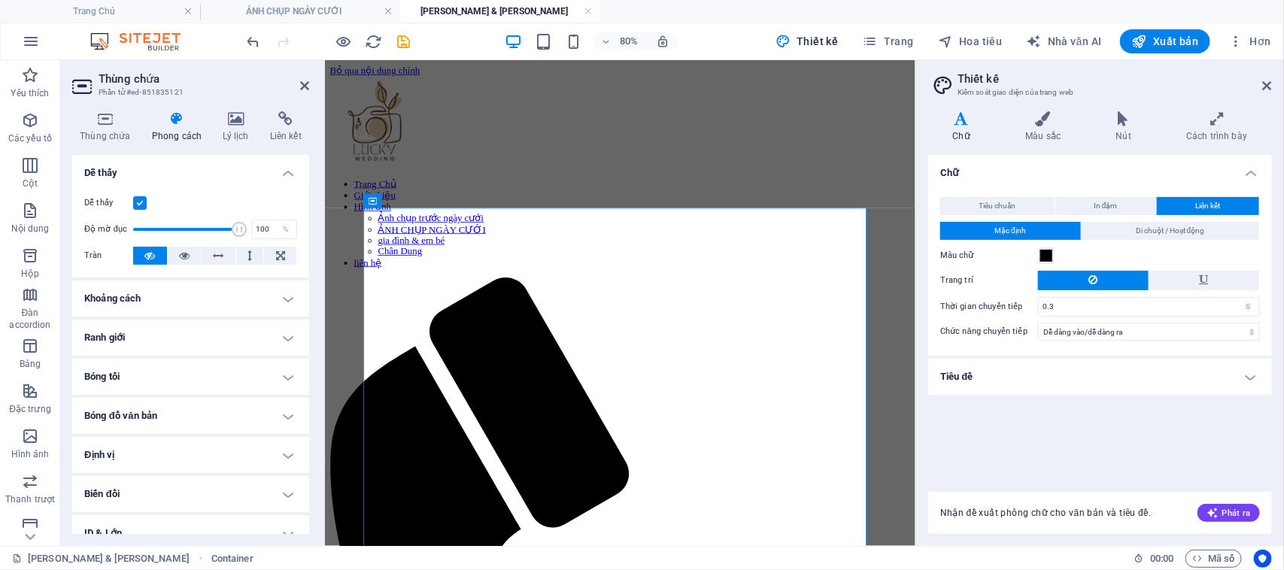
click at [141, 205] on label at bounding box center [140, 203] width 14 height 14
click at [0, 0] on input "Dễ thấy" at bounding box center [0, 0] width 0 height 0
click at [141, 205] on label at bounding box center [140, 203] width 14 height 14
click at [0, 0] on input "Dễ thấy" at bounding box center [0, 0] width 0 height 0
click at [283, 171] on h4 "Dễ thấy" at bounding box center [190, 168] width 237 height 27
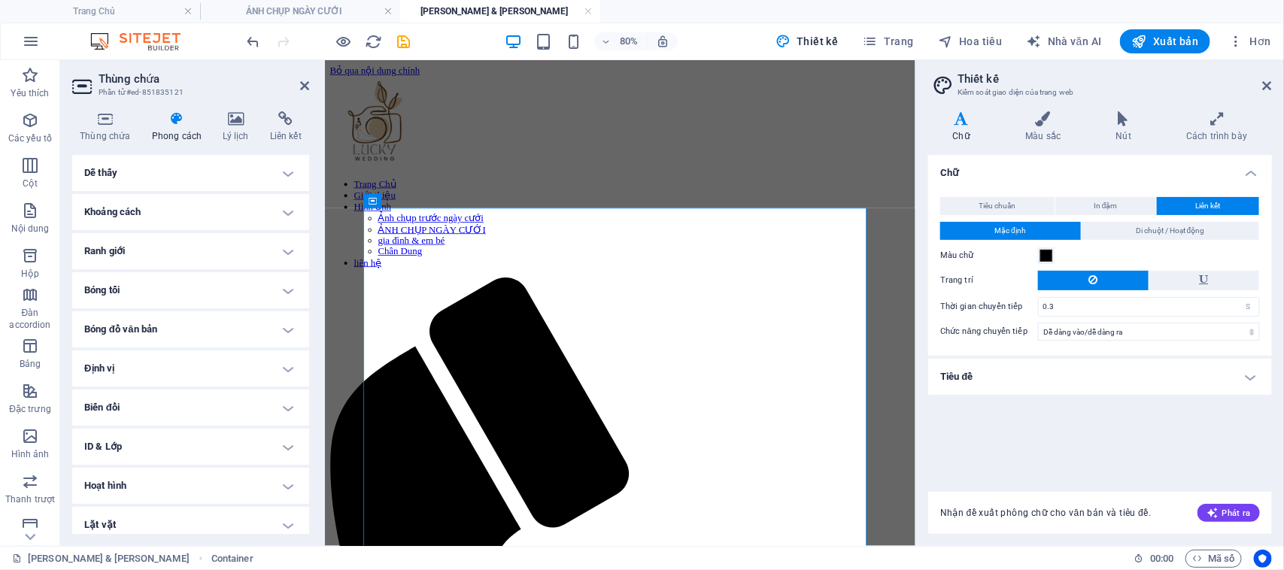
click at [280, 212] on h4 "Khoảng cách" at bounding box center [190, 212] width 237 height 36
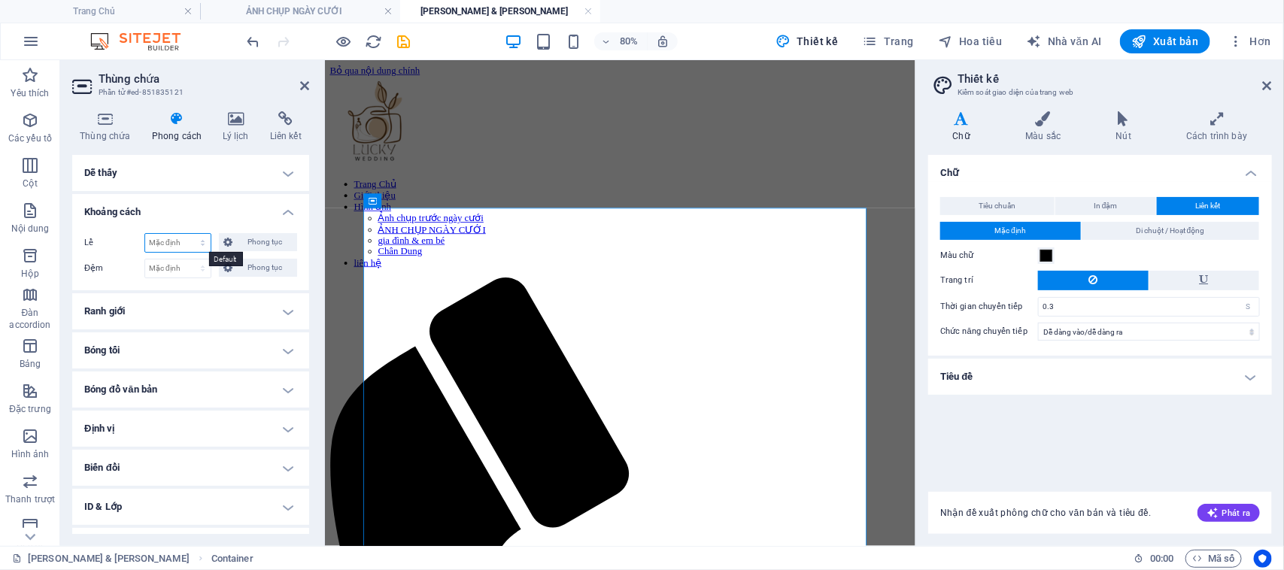
click at [177, 245] on select "Mặc định tự động điểm ảnh % còn lại xe ô tô vh Phong tục" at bounding box center [177, 243] width 65 height 18
select select "px"
click at [192, 234] on select "Mặc định tự động điểm ảnh % còn lại xe ô tô vh Phong tục" at bounding box center [177, 243] width 65 height 18
type input "0"
click at [197, 245] on select "Mặc định tự động điểm ảnh % còn lại xe ô tô vh Phong tục" at bounding box center [200, 243] width 21 height 18
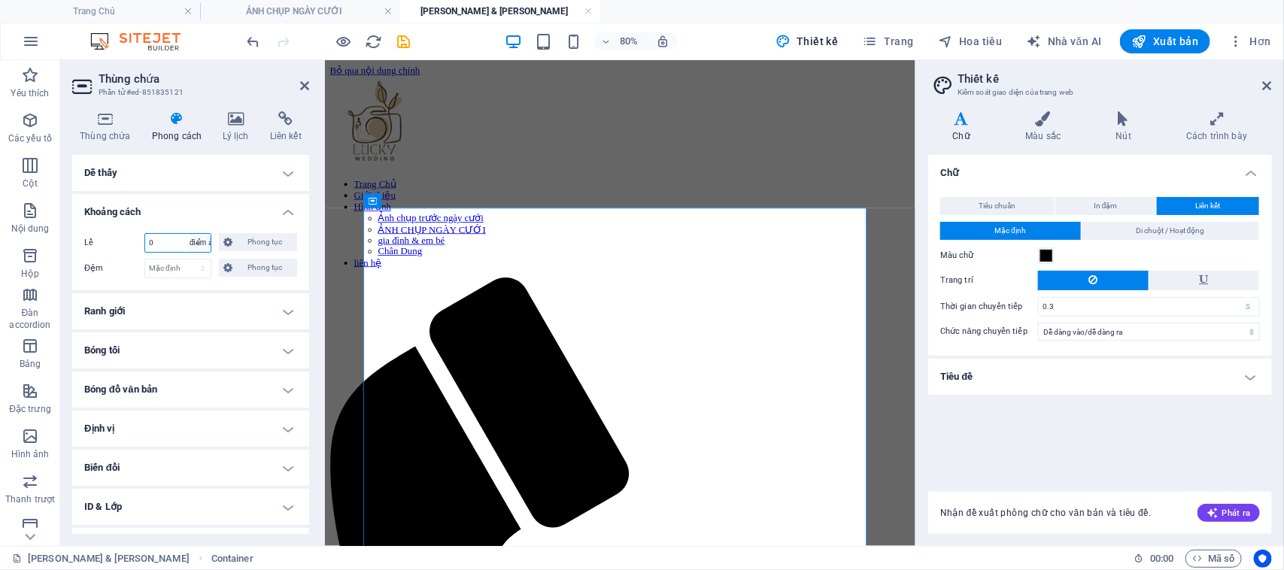
select select "default"
click at [190, 234] on select "Mặc định tự động điểm ảnh % còn lại xe ô tô vh Phong tục" at bounding box center [200, 243] width 21 height 18
select select "DISABLED_OPTION_VALUE"
click at [197, 316] on h4 "Ranh giới" at bounding box center [190, 311] width 237 height 36
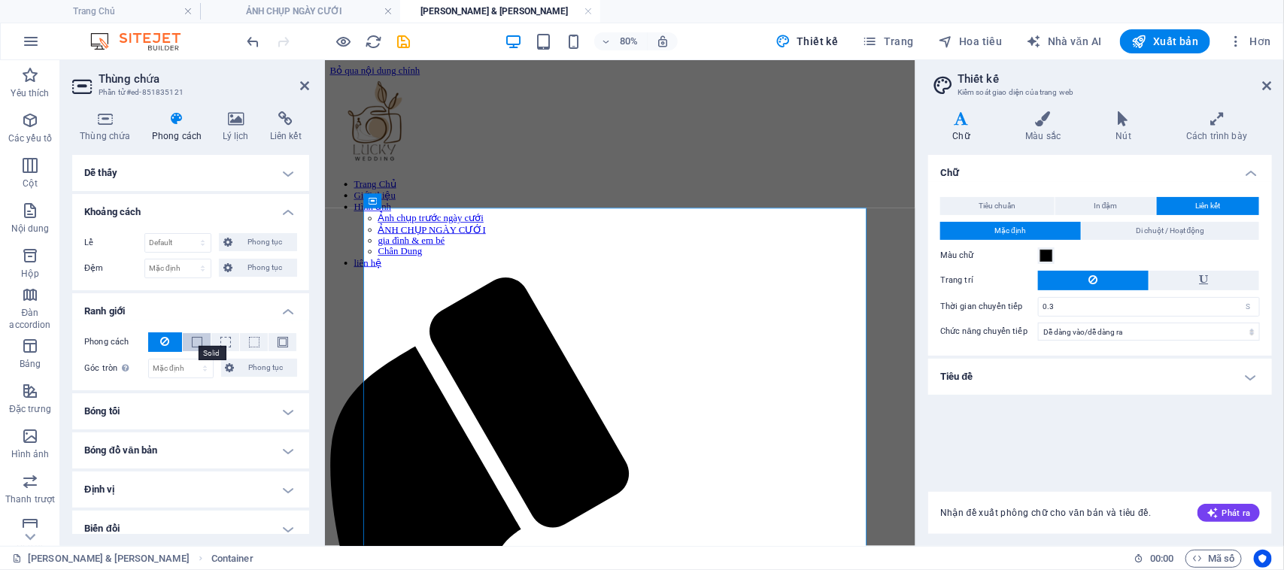
click at [196, 343] on span at bounding box center [197, 342] width 11 height 11
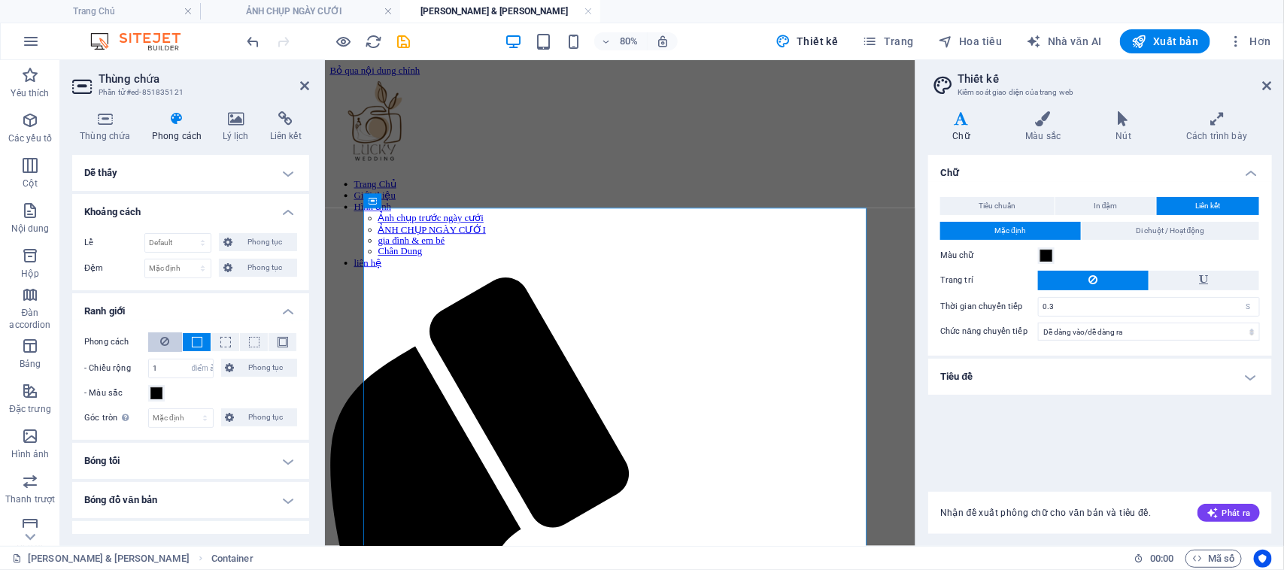
click at [170, 343] on button at bounding box center [165, 342] width 34 height 20
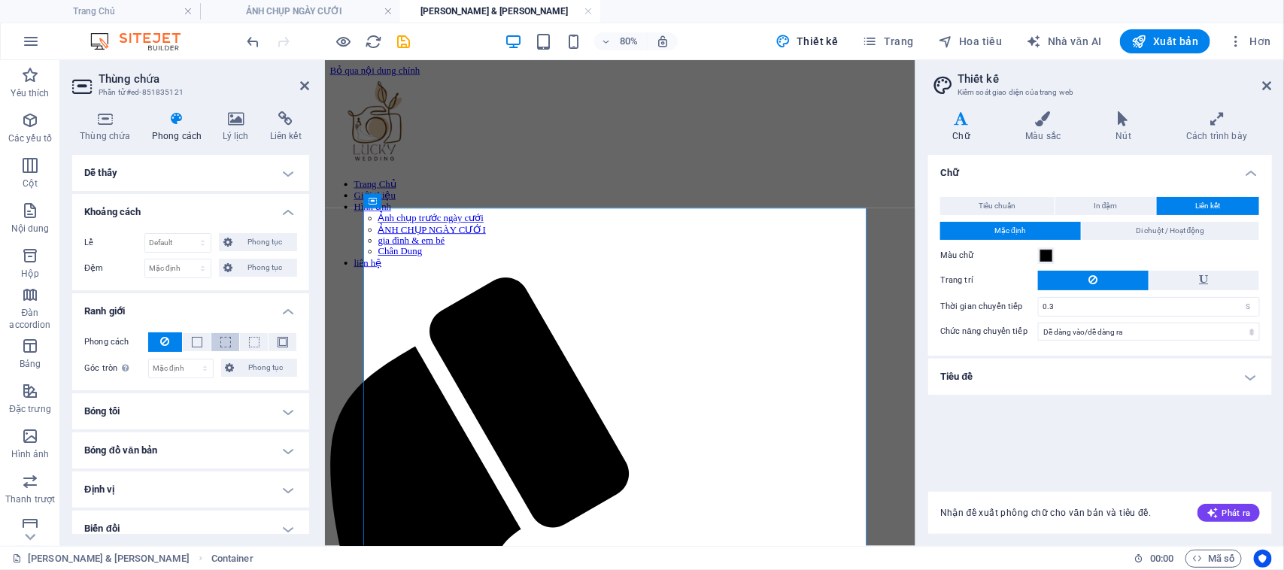
click at [220, 343] on span at bounding box center [225, 342] width 11 height 11
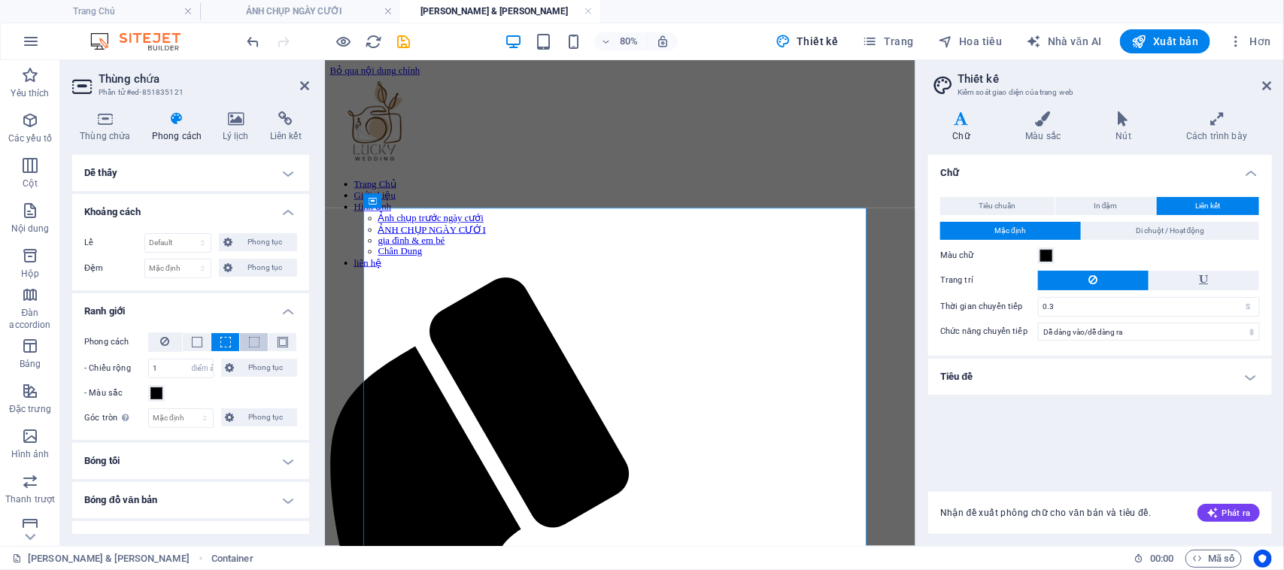
click at [249, 341] on span at bounding box center [254, 342] width 11 height 11
click at [283, 341] on span at bounding box center [282, 342] width 11 height 11
click at [200, 344] on span at bounding box center [197, 342] width 11 height 11
click at [167, 344] on icon at bounding box center [165, 341] width 9 height 18
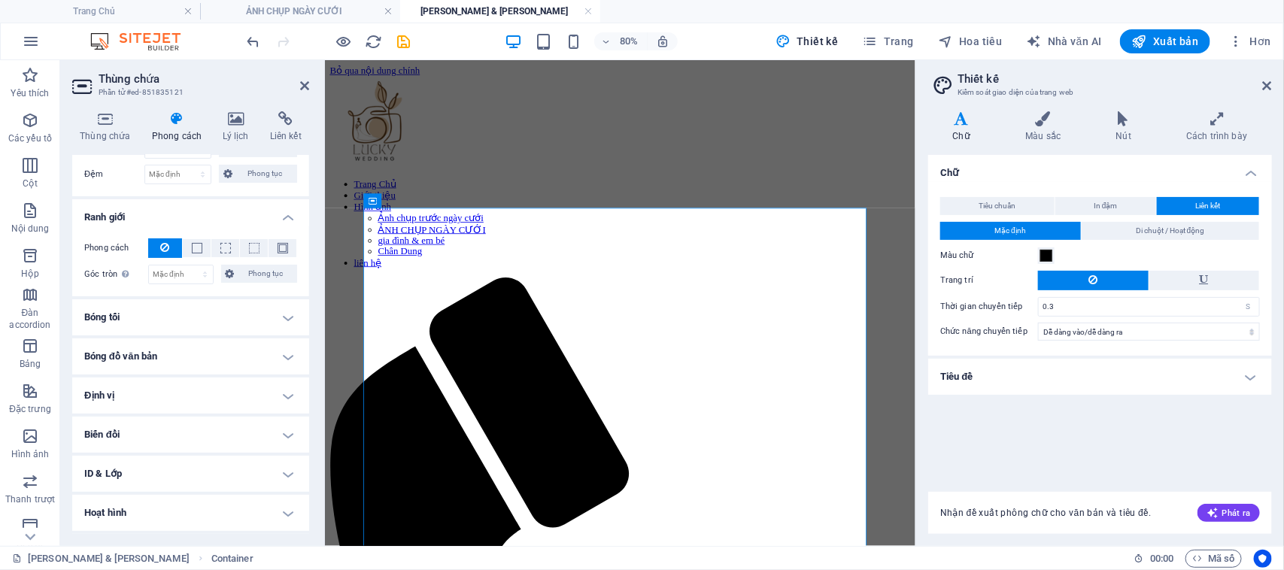
scroll to position [129, 0]
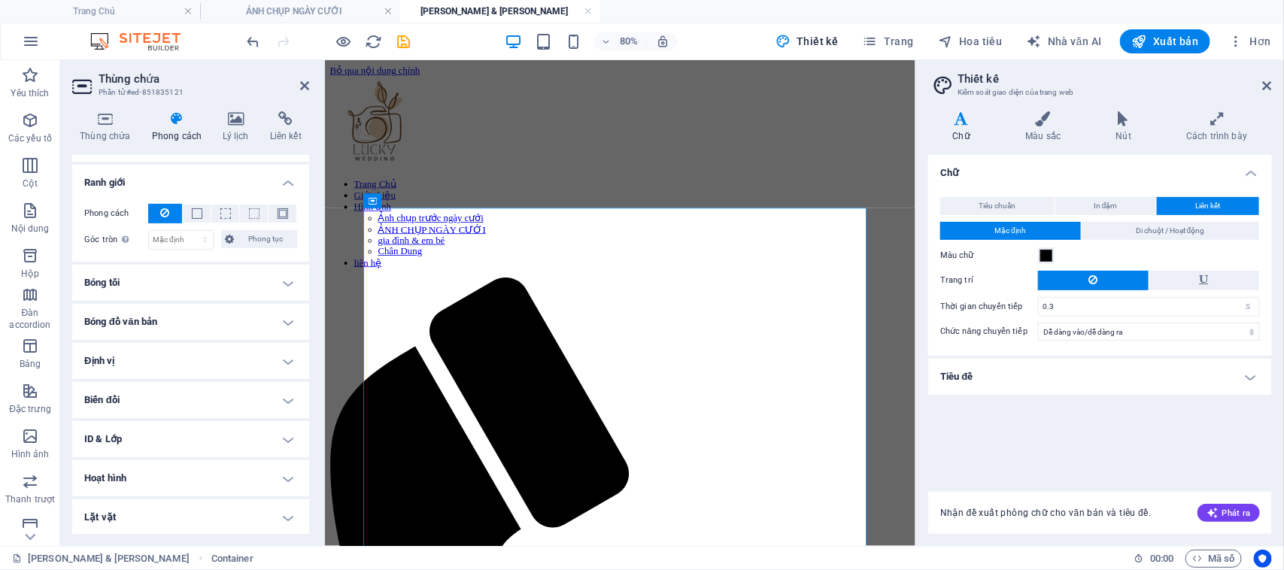
click at [291, 438] on h4 "ID & Lớp" at bounding box center [190, 439] width 237 height 36
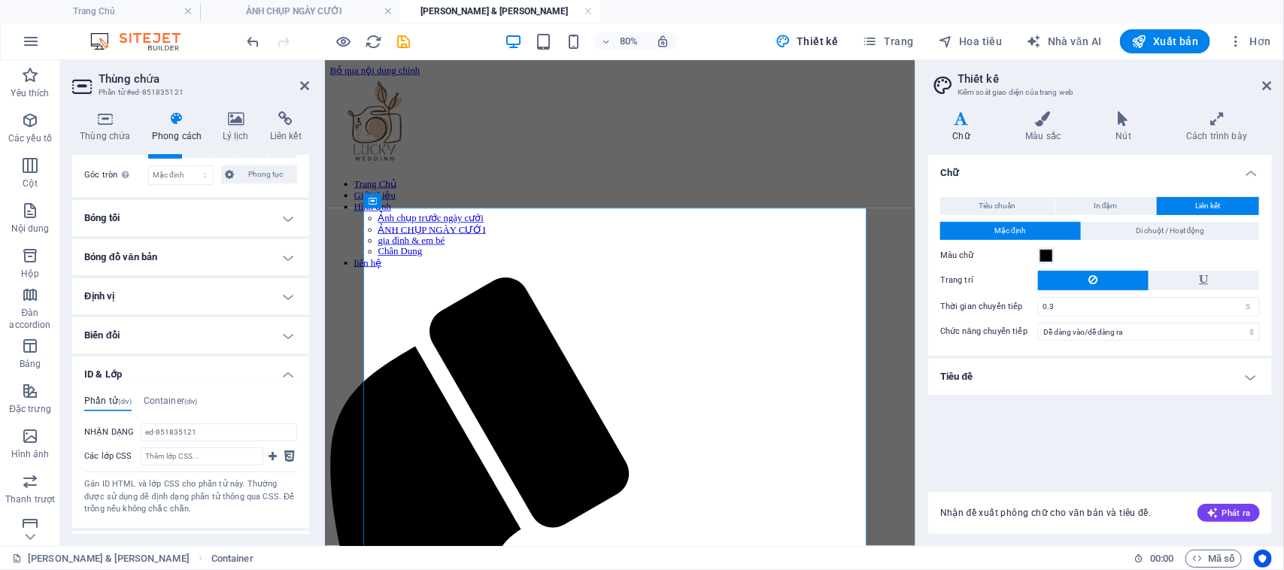
scroll to position [223, 0]
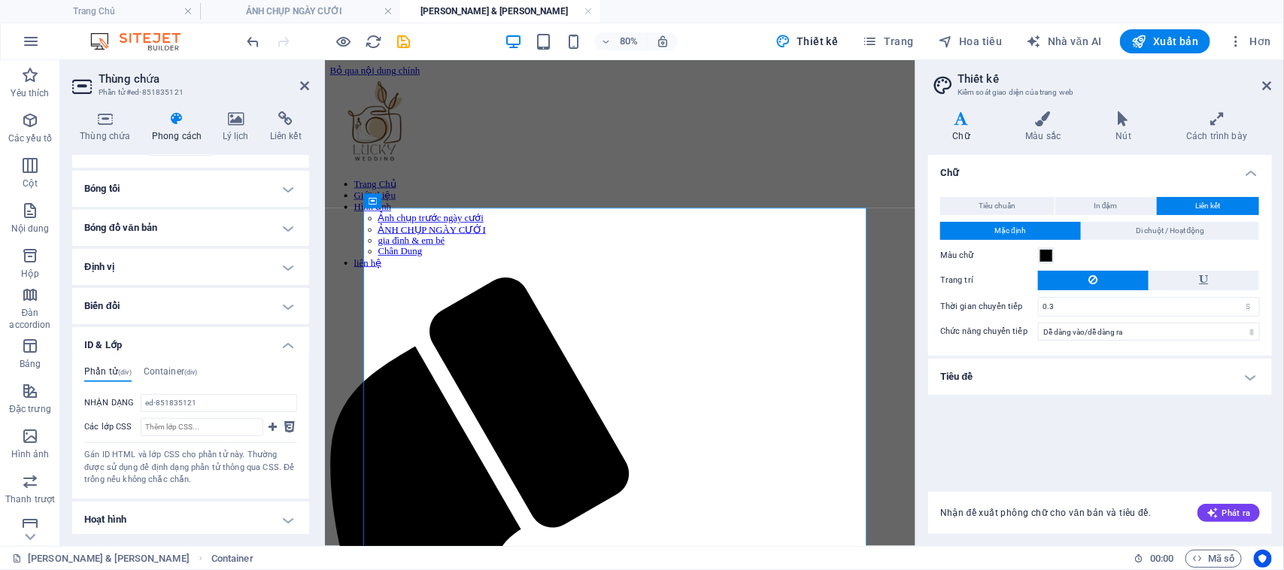
click at [287, 347] on h4 "ID & Lớp" at bounding box center [190, 340] width 237 height 27
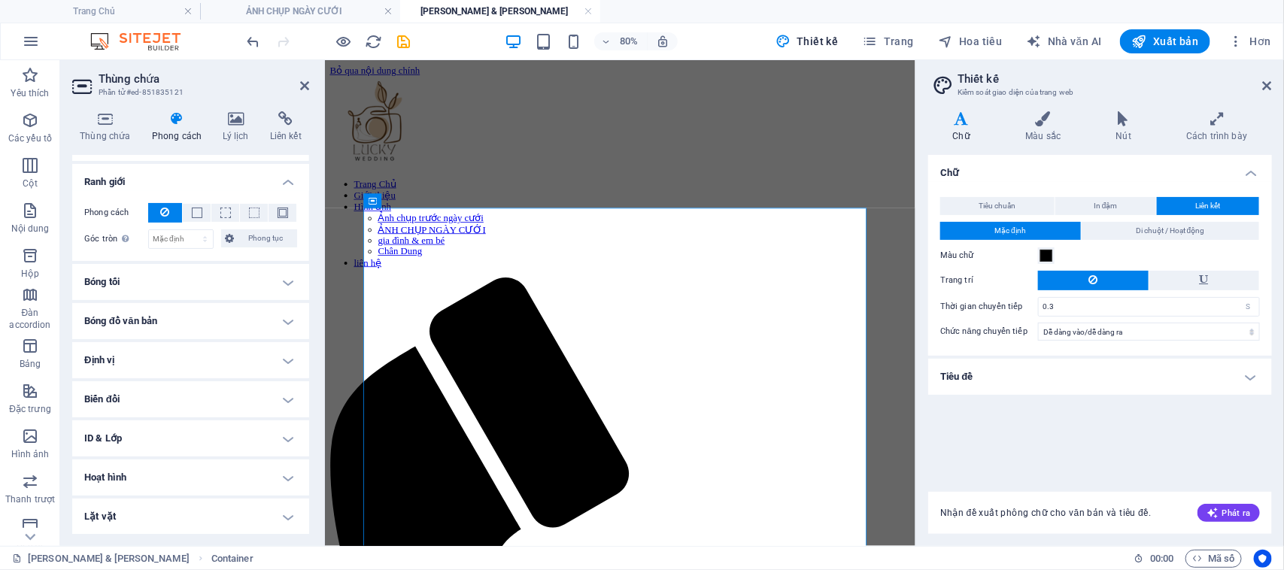
scroll to position [129, 0]
click at [282, 478] on h4 "Hoạt hình" at bounding box center [190, 478] width 237 height 36
click at [282, 478] on h4 "Hoạt hình" at bounding box center [190, 473] width 237 height 27
click at [1227, 129] on h4 "Cách trình bày" at bounding box center [1217, 127] width 110 height 32
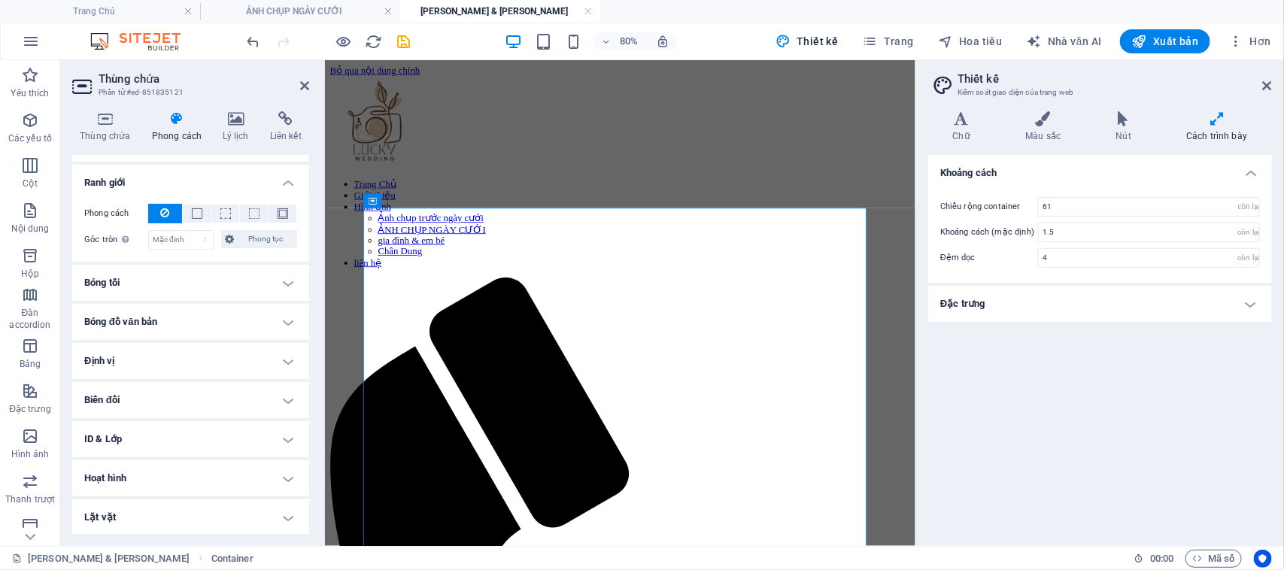
click at [1272, 87] on aside "Thiết kế Kiểm soát giao diện của trang web Các biến thể Chữ Màu sắc Nút Cách tr…" at bounding box center [1099, 303] width 368 height 486
click at [886, 38] on span "Trang" at bounding box center [888, 41] width 51 height 15
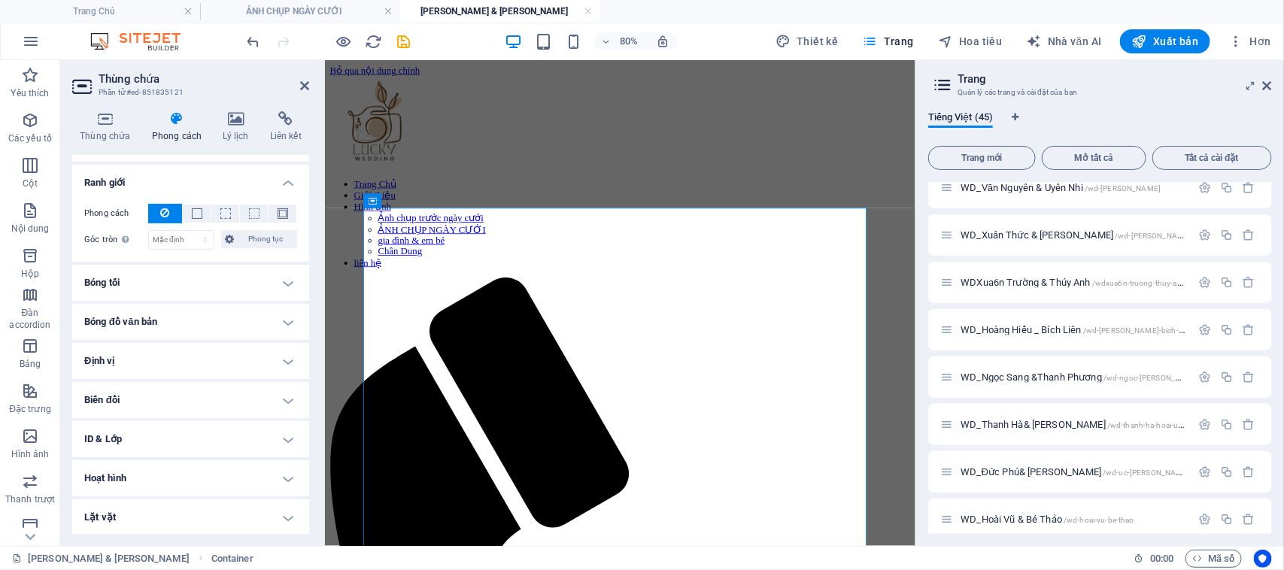
scroll to position [1706, 0]
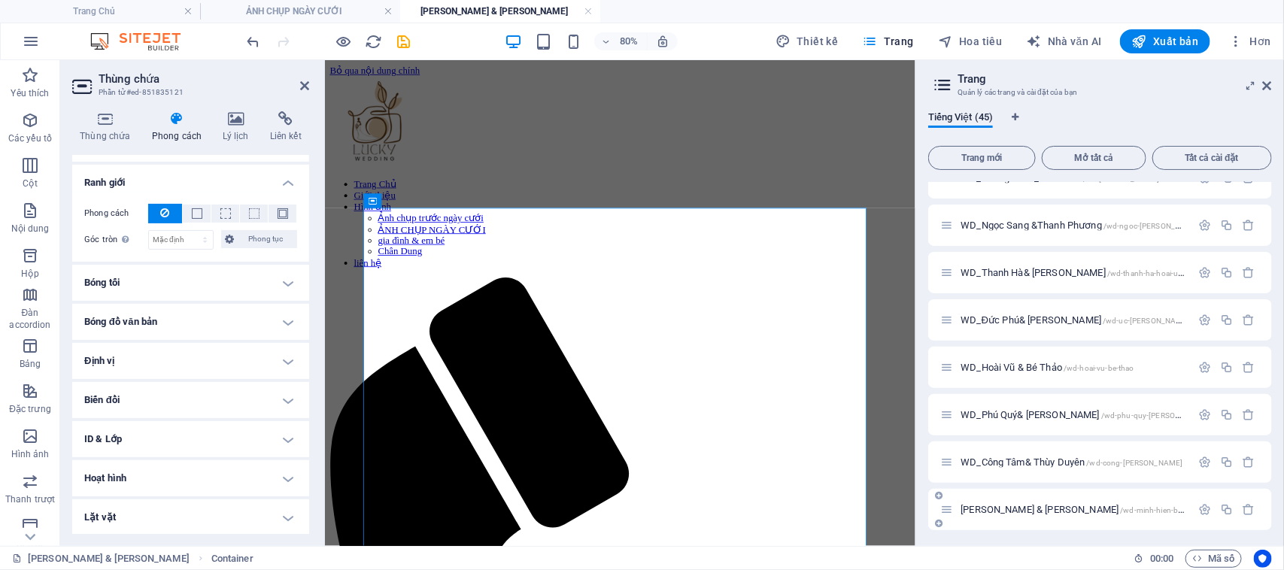
click at [1014, 506] on font "[PERSON_NAME] & [PERSON_NAME]" at bounding box center [1039, 509] width 158 height 11
click at [1062, 508] on font "[PERSON_NAME] & [PERSON_NAME]" at bounding box center [1039, 509] width 158 height 11
click at [303, 86] on icon at bounding box center [304, 86] width 9 height 12
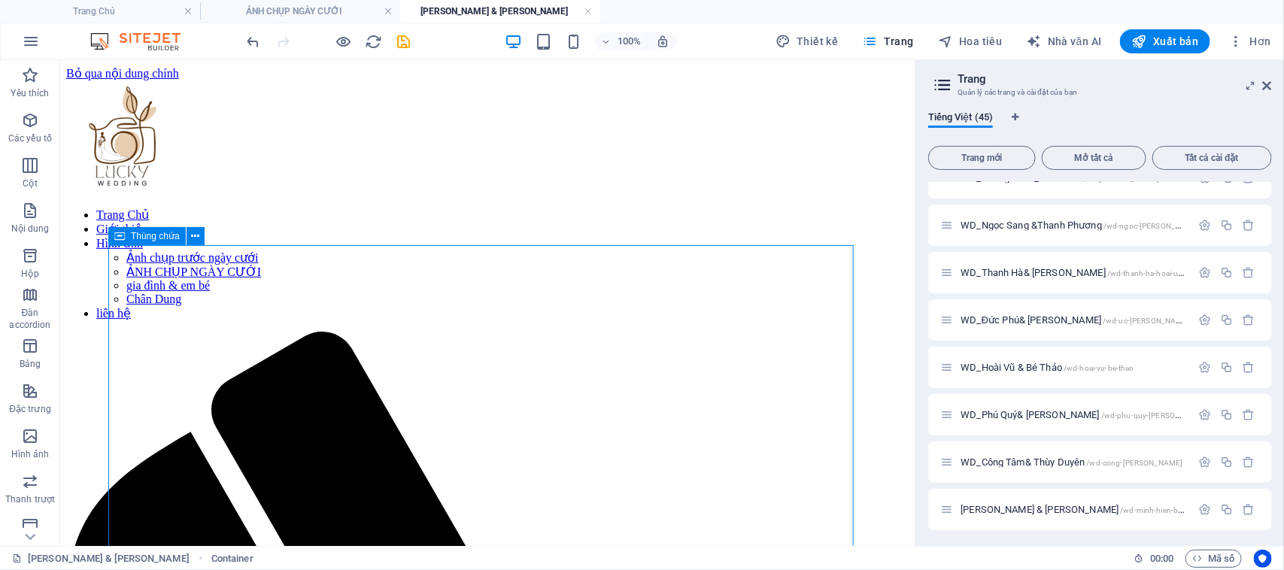
click at [140, 238] on font "Thùng chứa" at bounding box center [155, 236] width 49 height 11
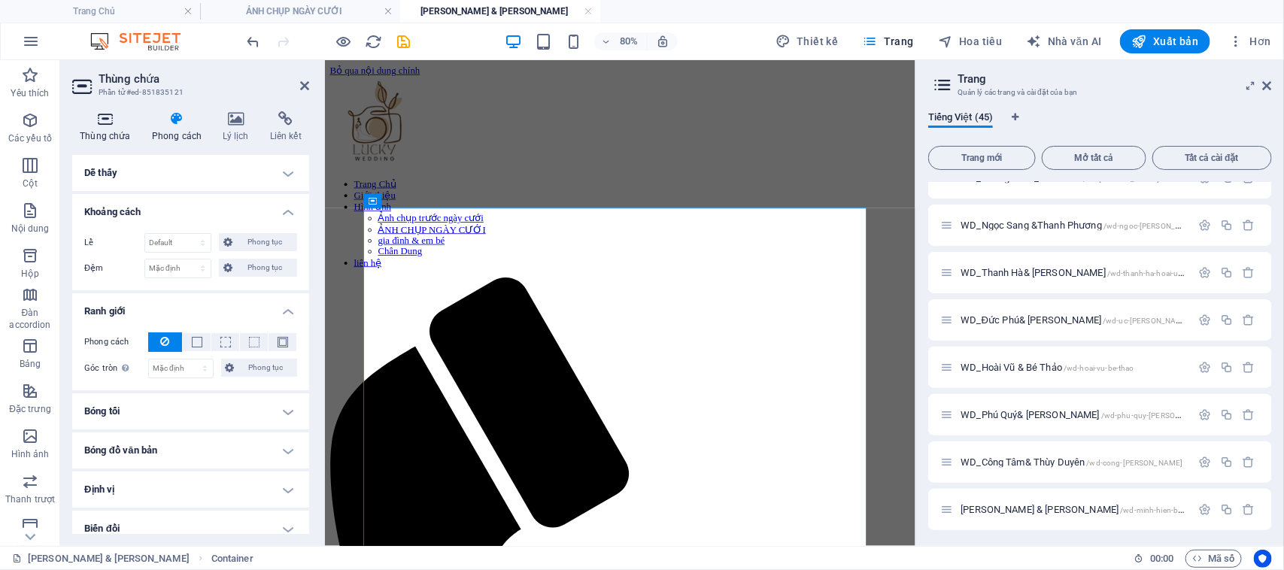
click at [108, 120] on icon at bounding box center [105, 118] width 66 height 15
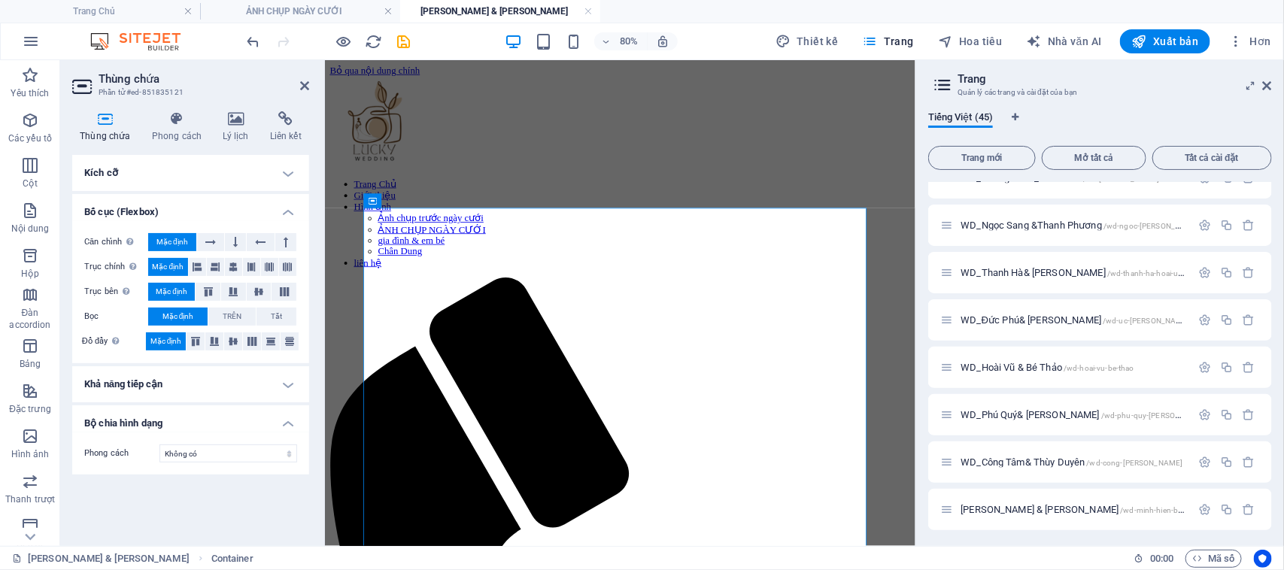
click at [99, 84] on font "Thùng chứa" at bounding box center [129, 79] width 61 height 14
click at [174, 119] on icon at bounding box center [176, 118] width 65 height 15
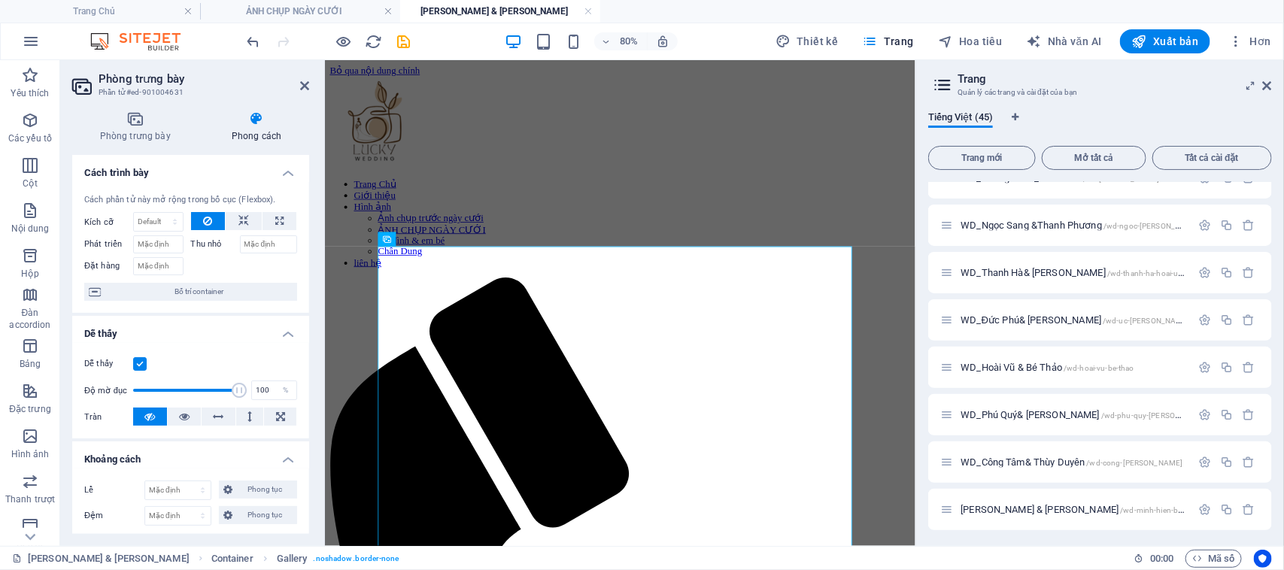
click at [141, 365] on label at bounding box center [140, 364] width 14 height 14
click at [0, 0] on input "Dễ thấy" at bounding box center [0, 0] width 0 height 0
click at [141, 365] on label at bounding box center [140, 364] width 14 height 14
click at [0, 0] on input "Dễ thấy" at bounding box center [0, 0] width 0 height 0
click at [184, 417] on icon at bounding box center [184, 417] width 11 height 18
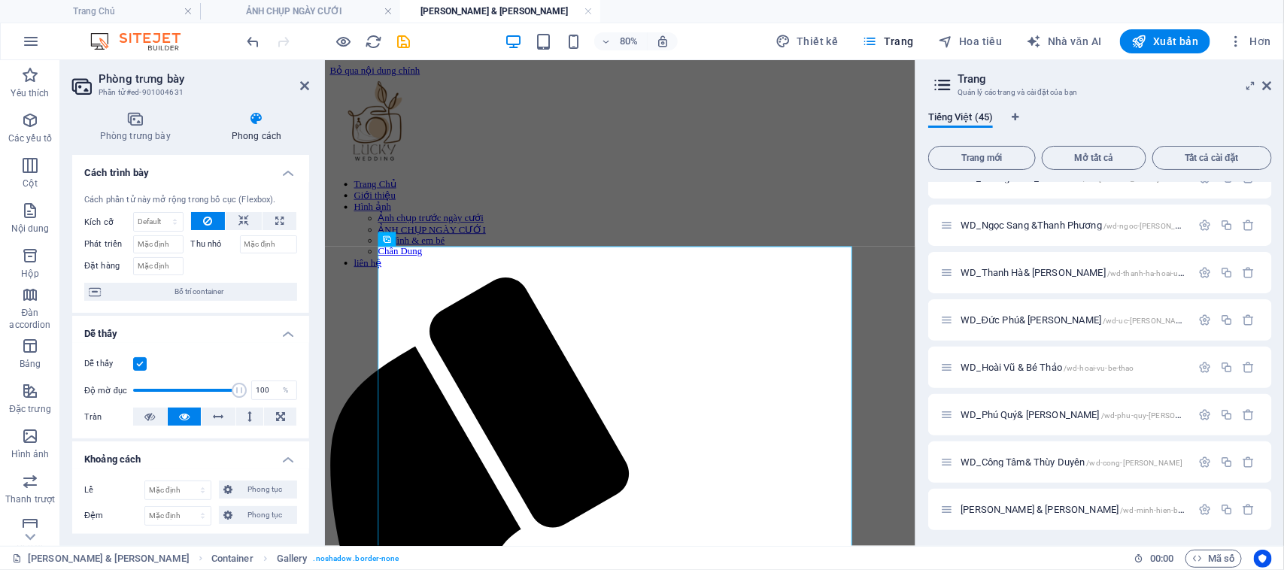
click at [184, 417] on icon at bounding box center [184, 417] width 11 height 18
click at [214, 420] on icon at bounding box center [219, 417] width 11 height 18
click at [280, 423] on icon at bounding box center [280, 417] width 9 height 18
click at [283, 414] on button at bounding box center [280, 417] width 32 height 18
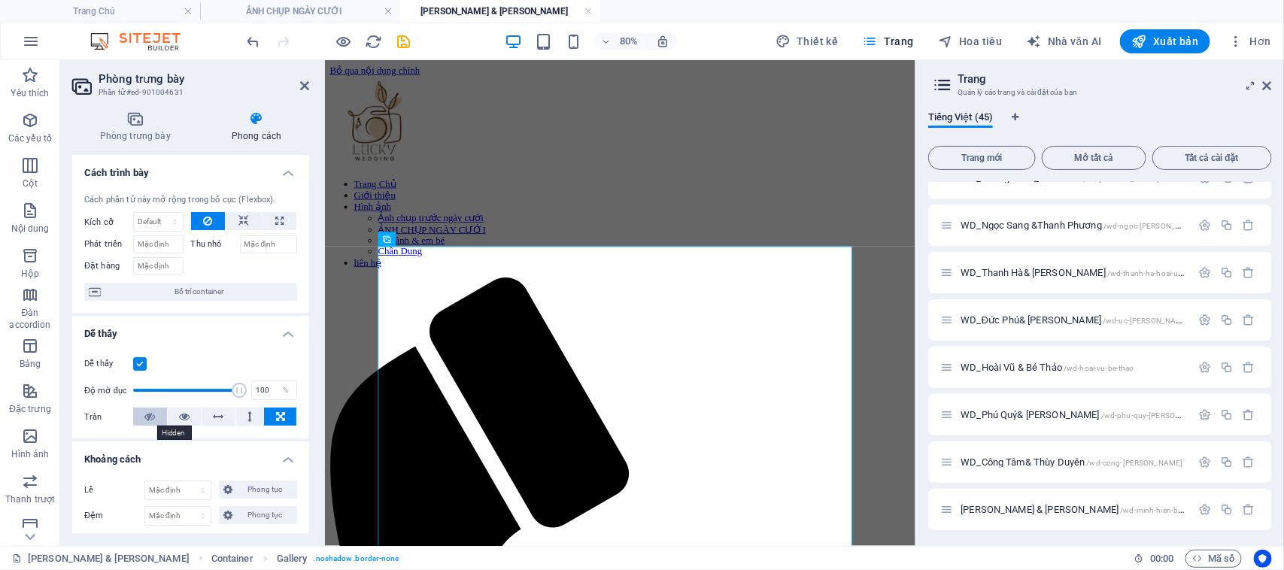
click at [152, 417] on icon at bounding box center [149, 417] width 11 height 18
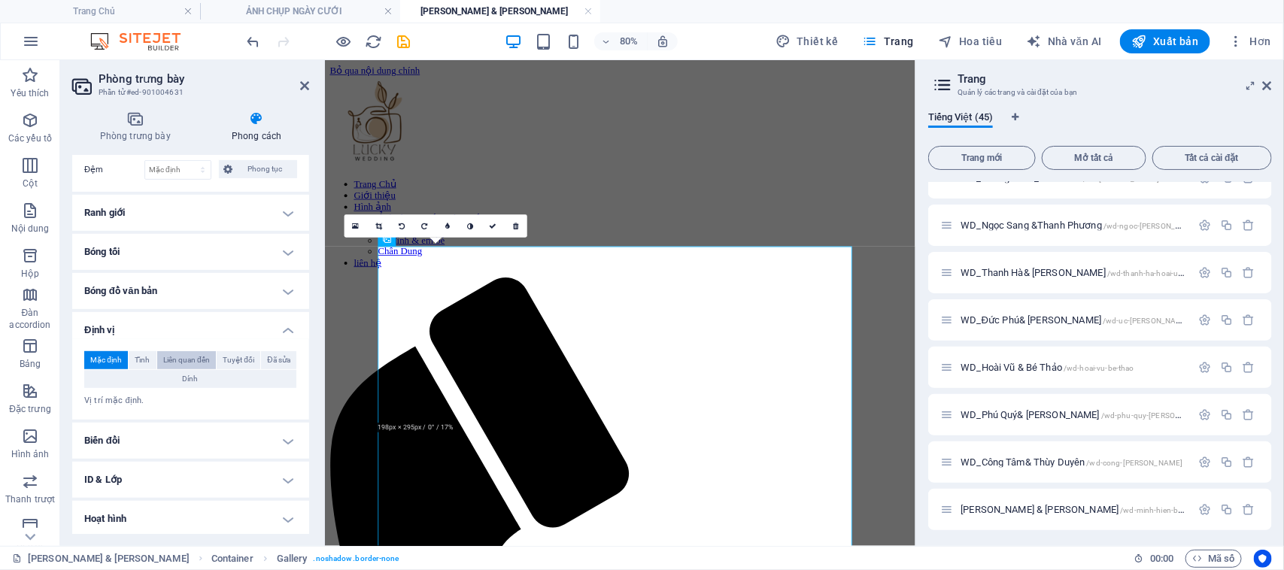
scroll to position [376, 0]
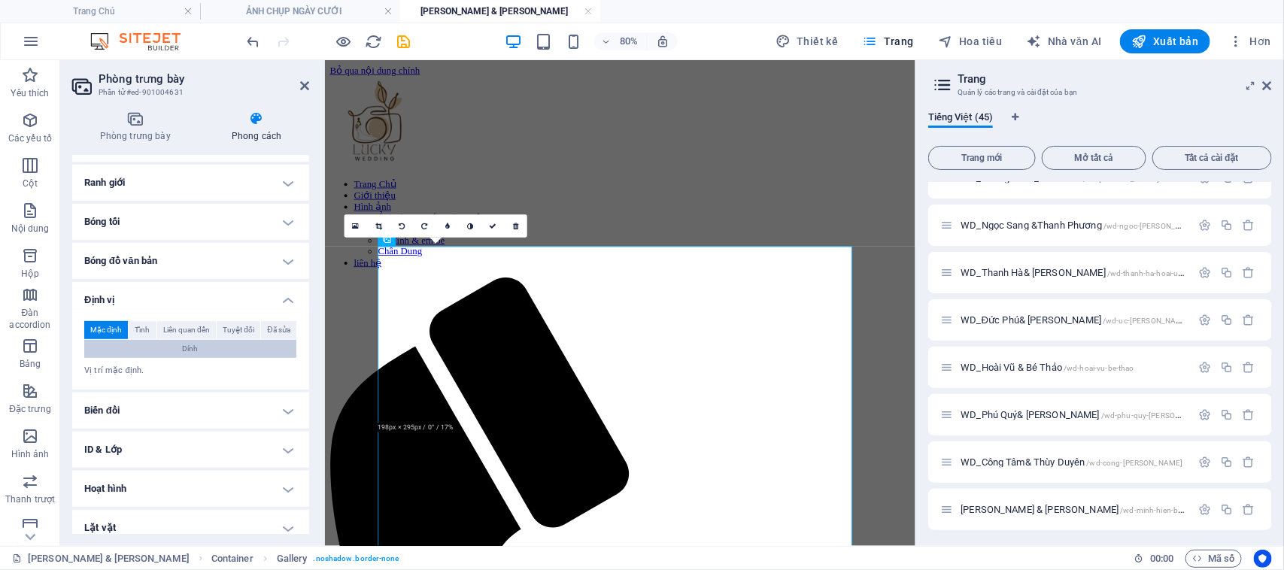
click at [241, 347] on button "Dính" at bounding box center [190, 349] width 212 height 18
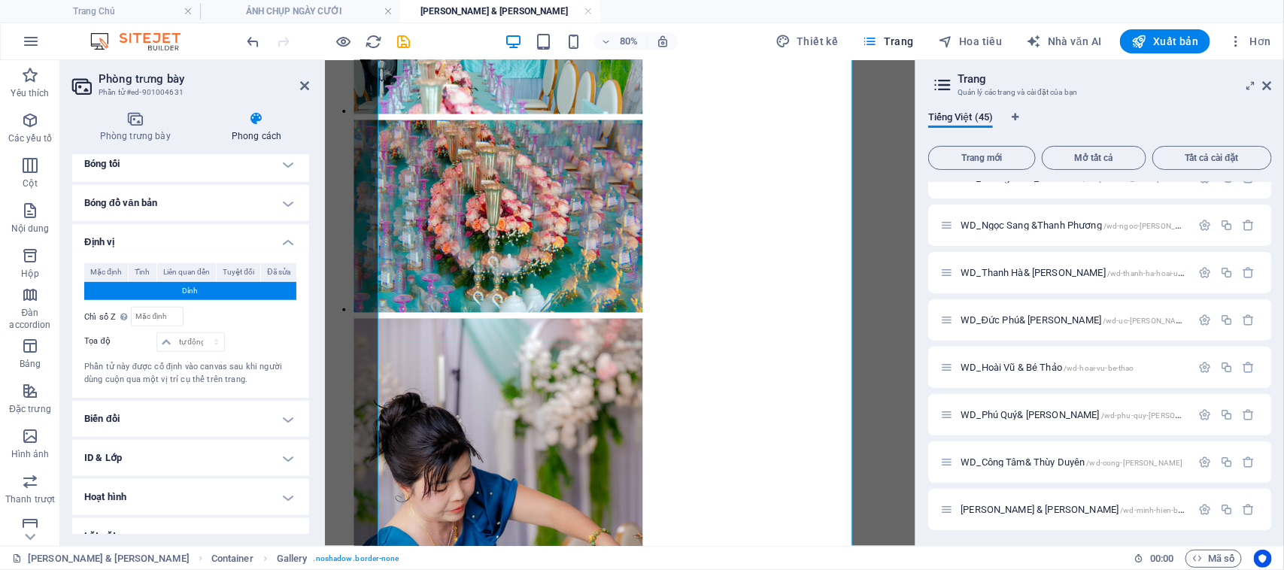
scroll to position [455, 0]
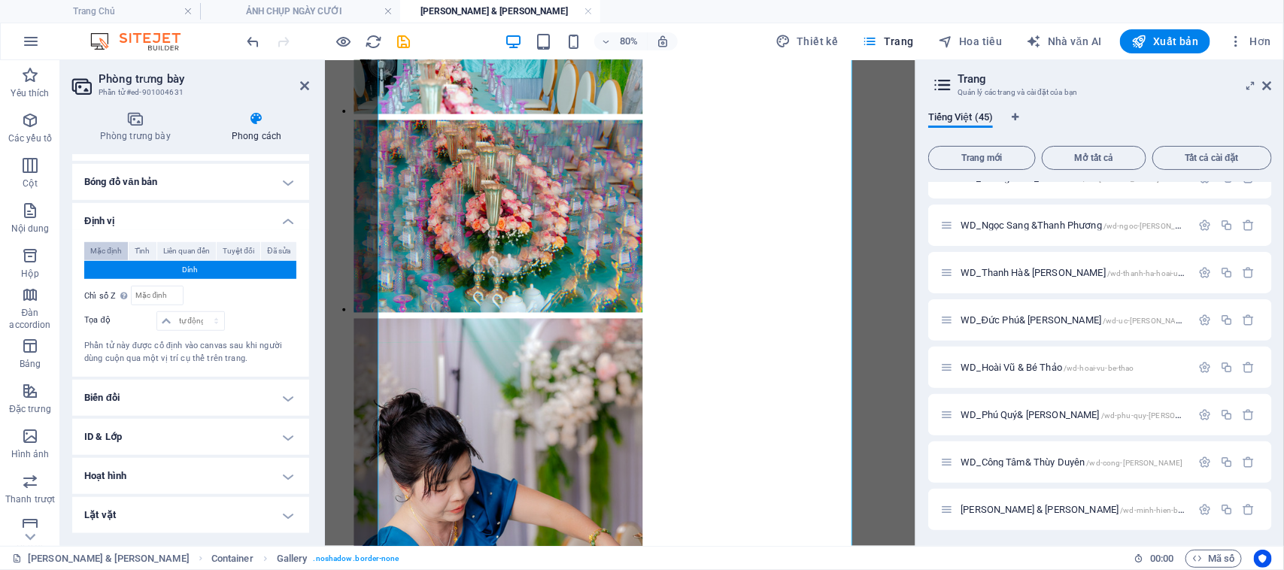
click at [110, 253] on font "Mặc định" at bounding box center [106, 251] width 32 height 8
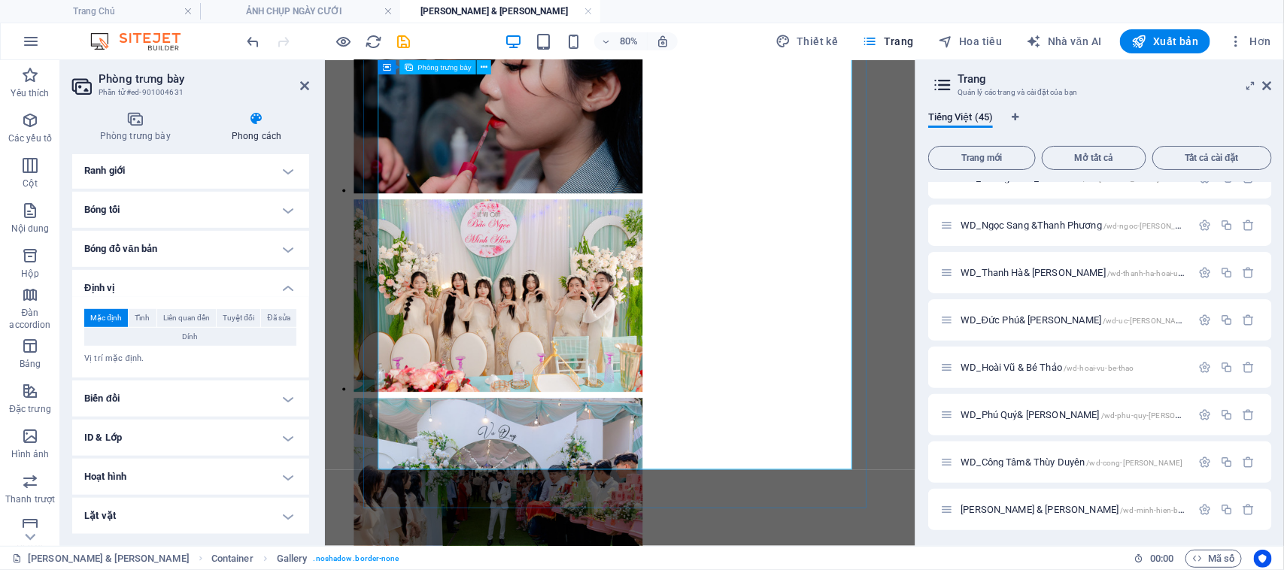
scroll to position [2376, 0]
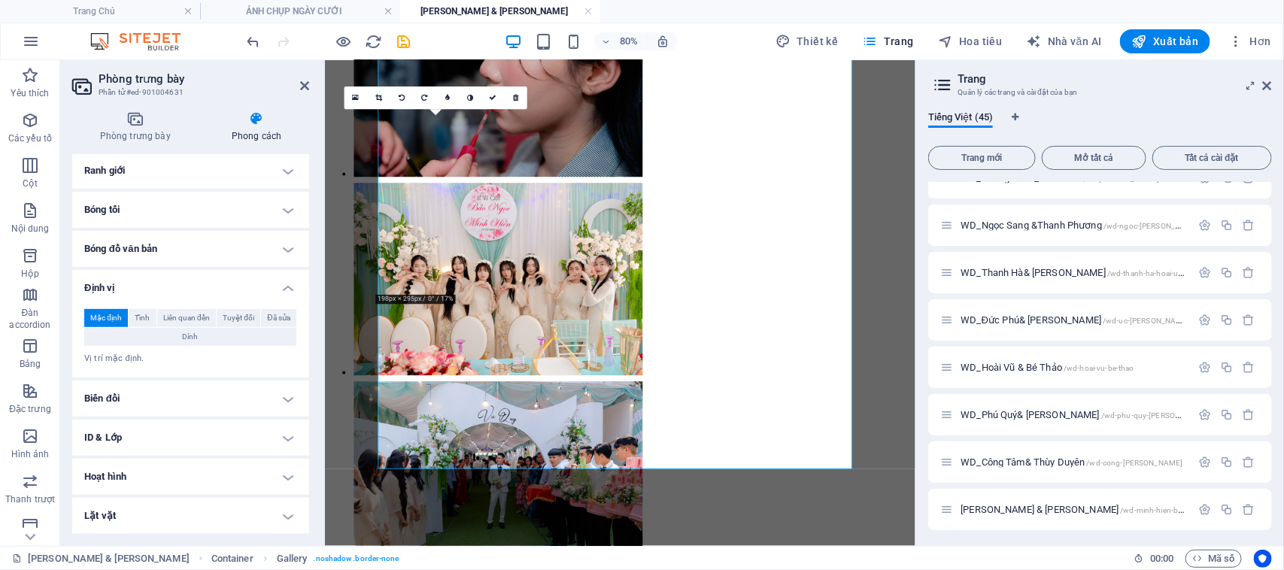
click at [177, 408] on h4 "Biến đổi" at bounding box center [190, 399] width 237 height 36
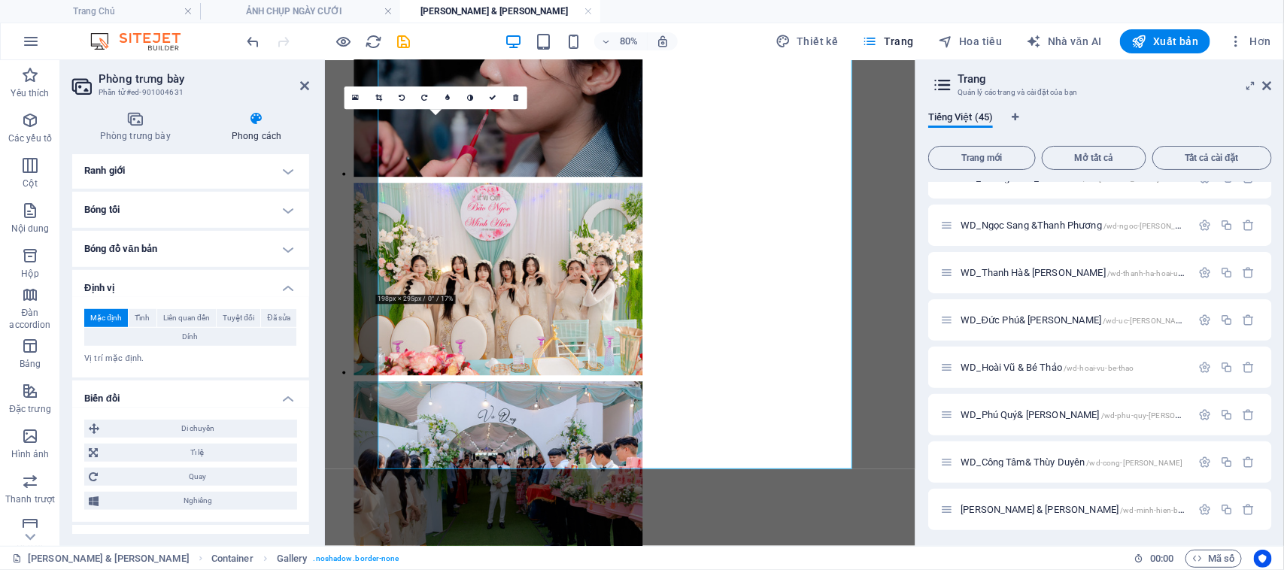
click at [280, 399] on h4 "Biến đổi" at bounding box center [190, 394] width 237 height 27
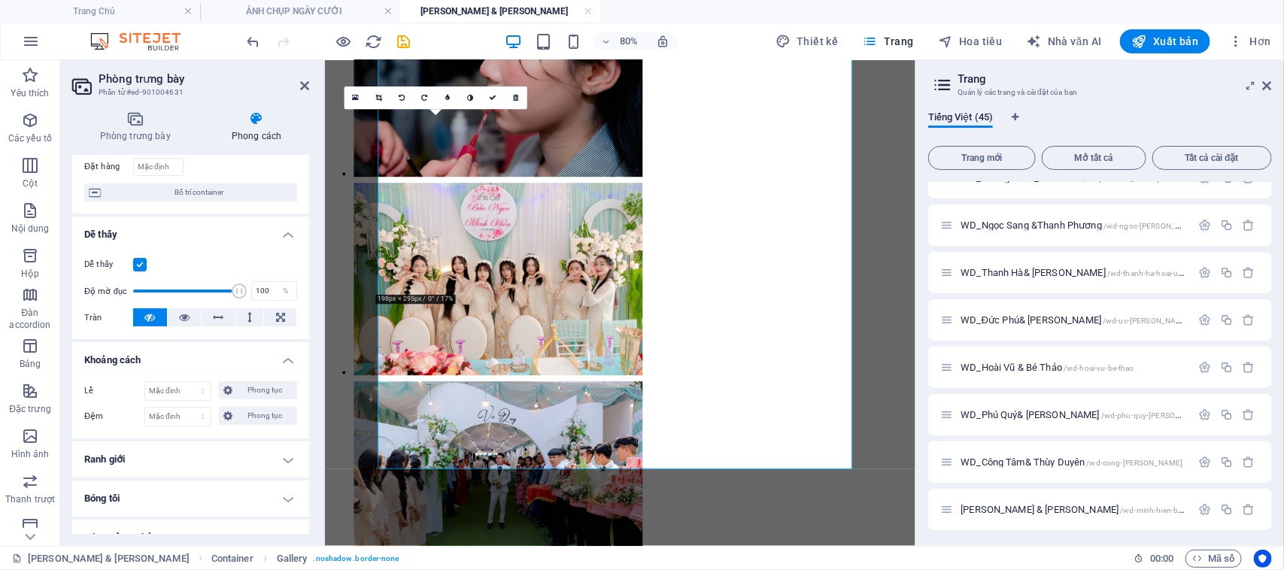
scroll to position [0, 0]
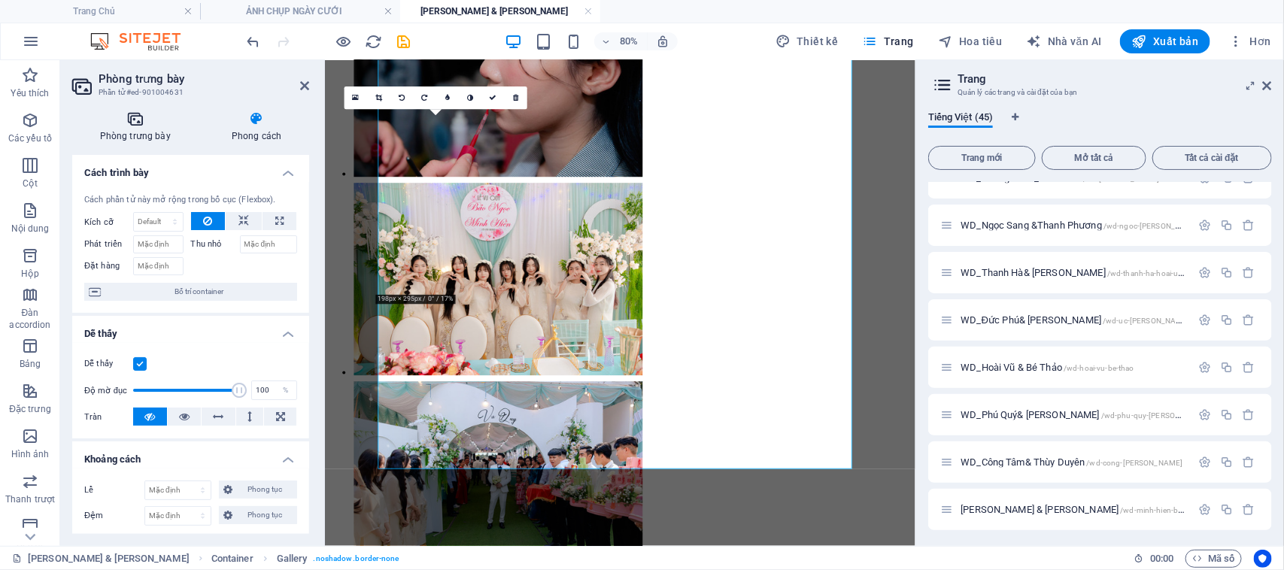
click at [141, 138] on font "Phòng trưng bày" at bounding box center [135, 136] width 71 height 11
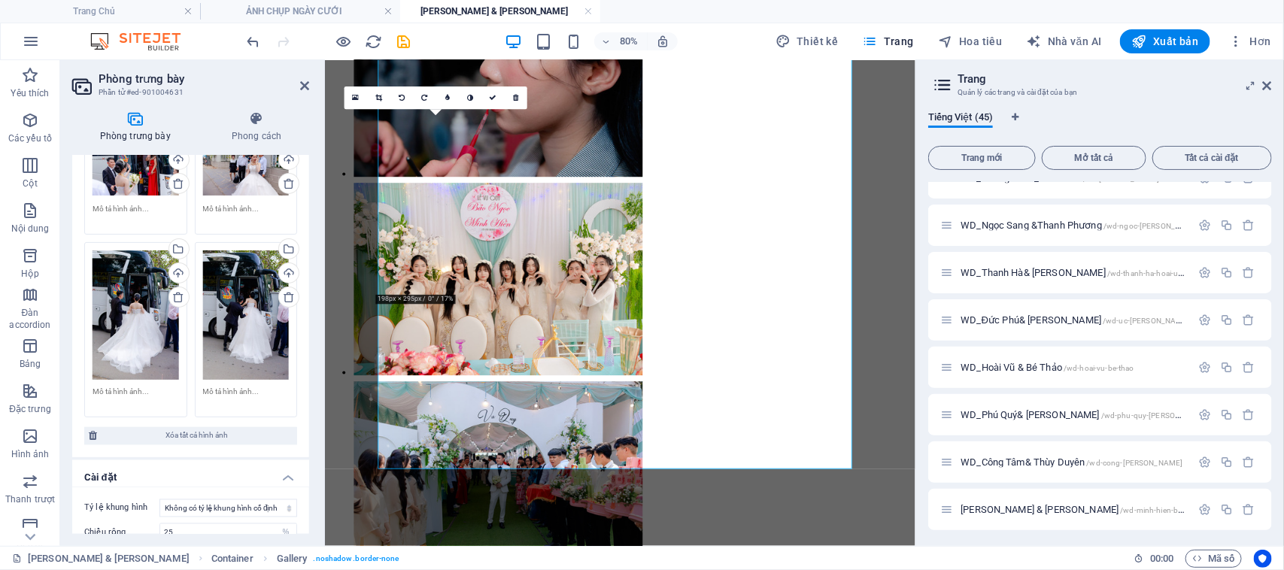
scroll to position [3760, 0]
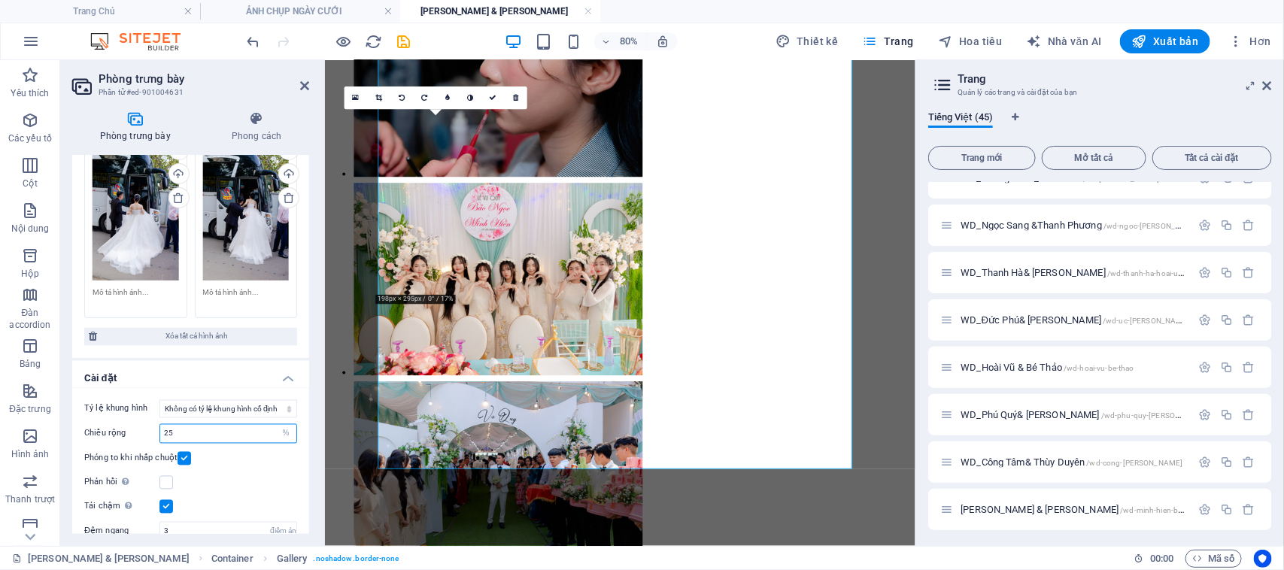
click at [205, 425] on input "25" at bounding box center [228, 434] width 136 height 18
drag, startPoint x: 205, startPoint y: 393, endPoint x: 111, endPoint y: 407, distance: 95.1
click at [111, 407] on div "Tỷ lệ khung hình Không có tỷ lệ khung hình cố định 16:9 16:10 4:3 1:1 1:2 2:1 C…" at bounding box center [190, 483] width 237 height 191
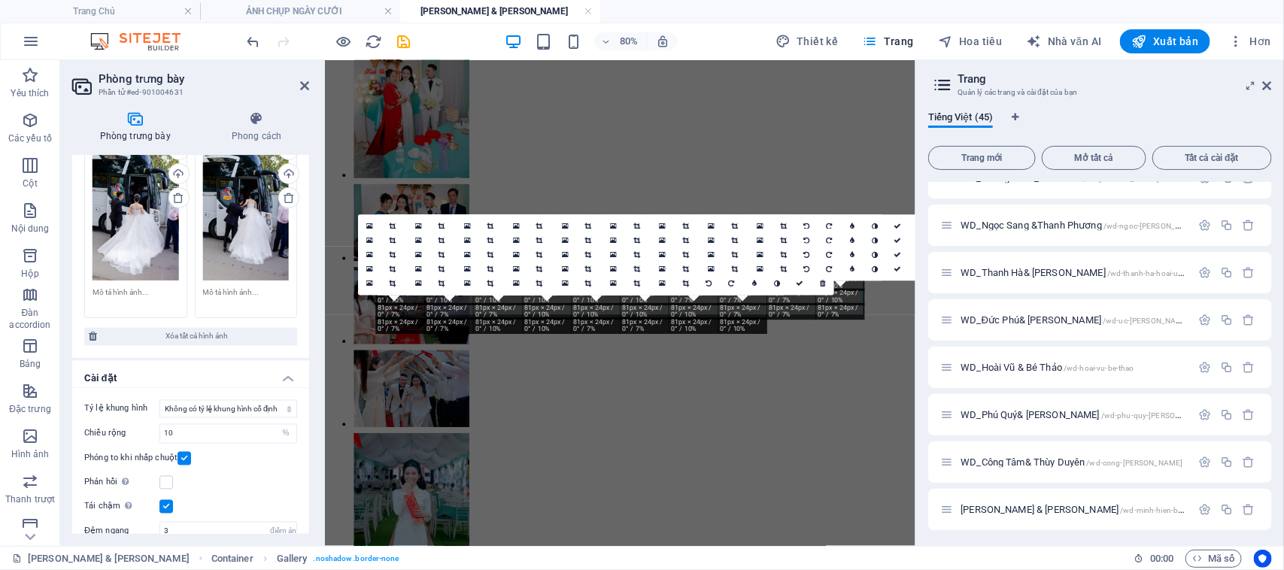
scroll to position [0, 0]
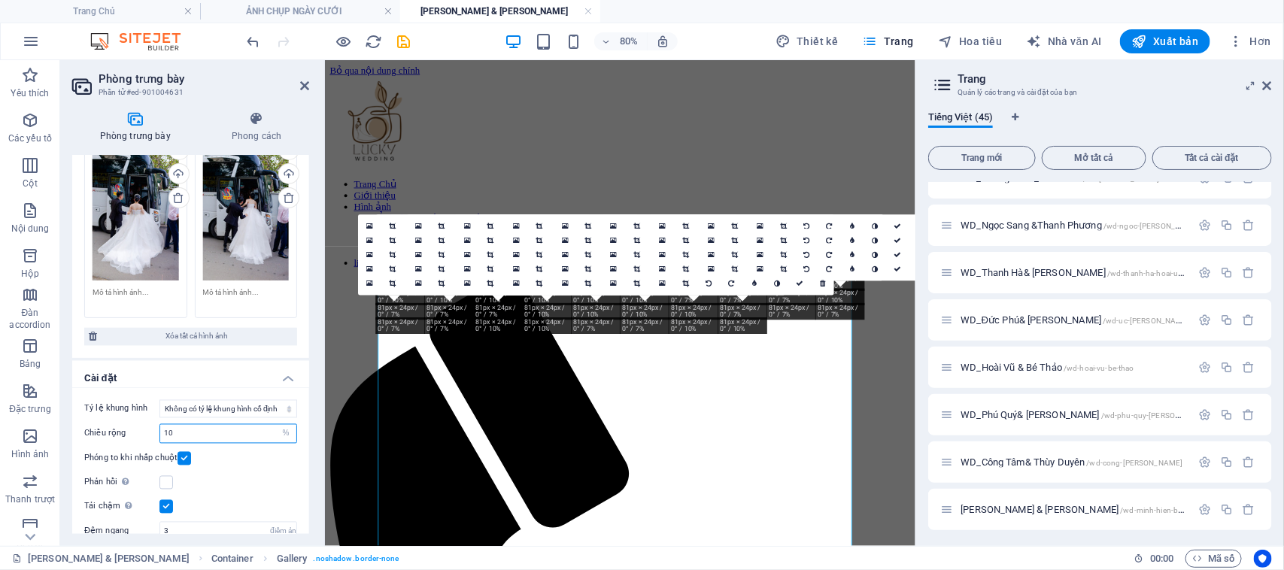
drag, startPoint x: 181, startPoint y: 397, endPoint x: 125, endPoint y: 385, distance: 57.7
click at [125, 388] on div "Tỷ lệ khung hình Không có tỷ lệ khung hình cố định 16:9 16:10 4:3 1:1 1:2 2:1 C…" at bounding box center [190, 483] width 237 height 191
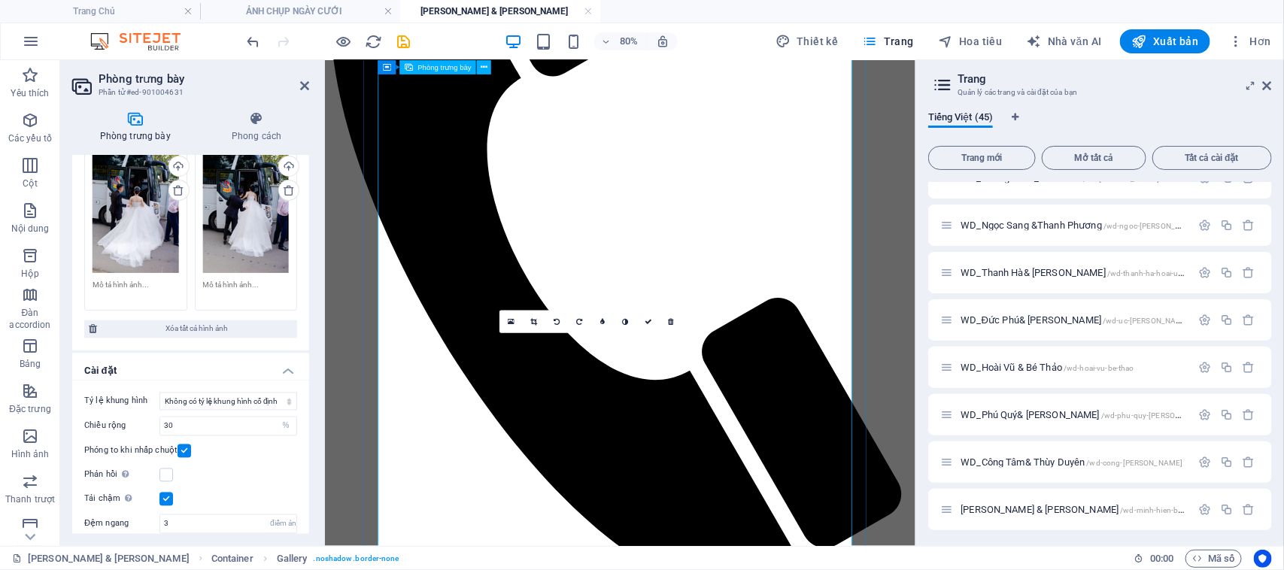
scroll to position [658, 0]
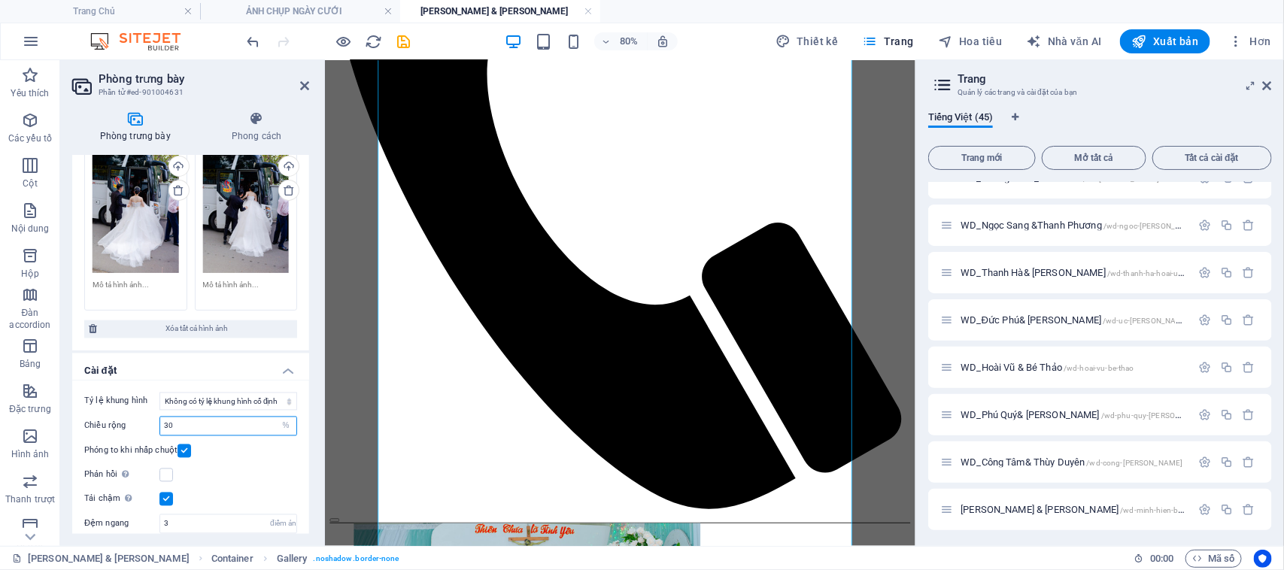
click at [201, 417] on input "30" at bounding box center [228, 426] width 136 height 18
drag, startPoint x: 204, startPoint y: 386, endPoint x: 113, endPoint y: 387, distance: 91.0
click at [113, 417] on div "Chiều rộng 30 điểm ảnh %" at bounding box center [190, 427] width 213 height 20
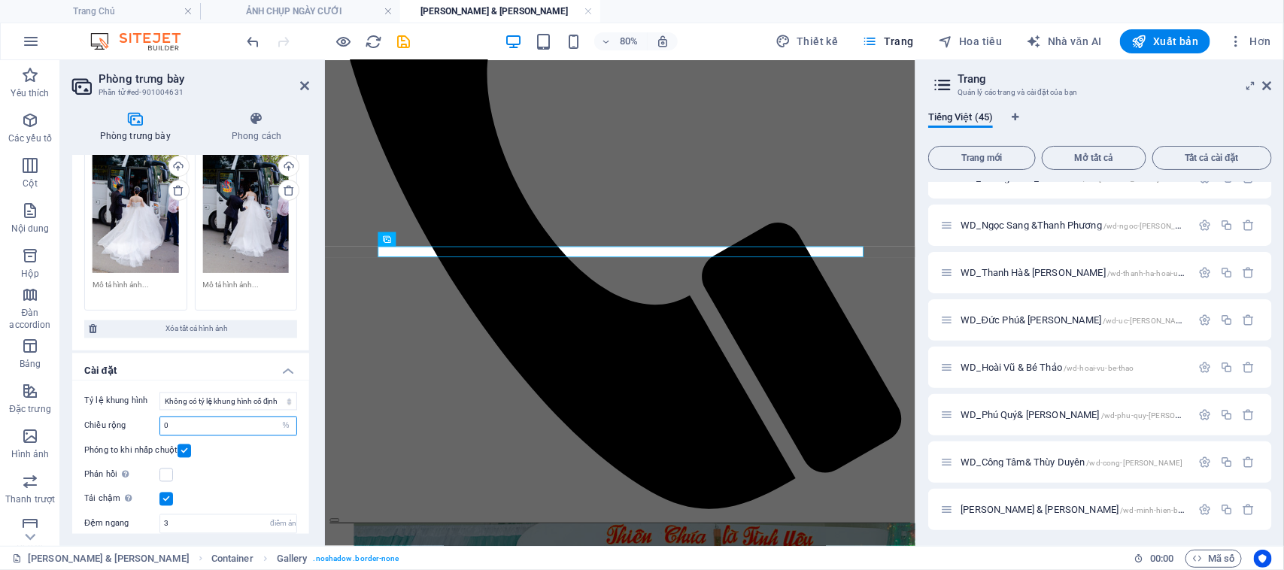
scroll to position [0, 0]
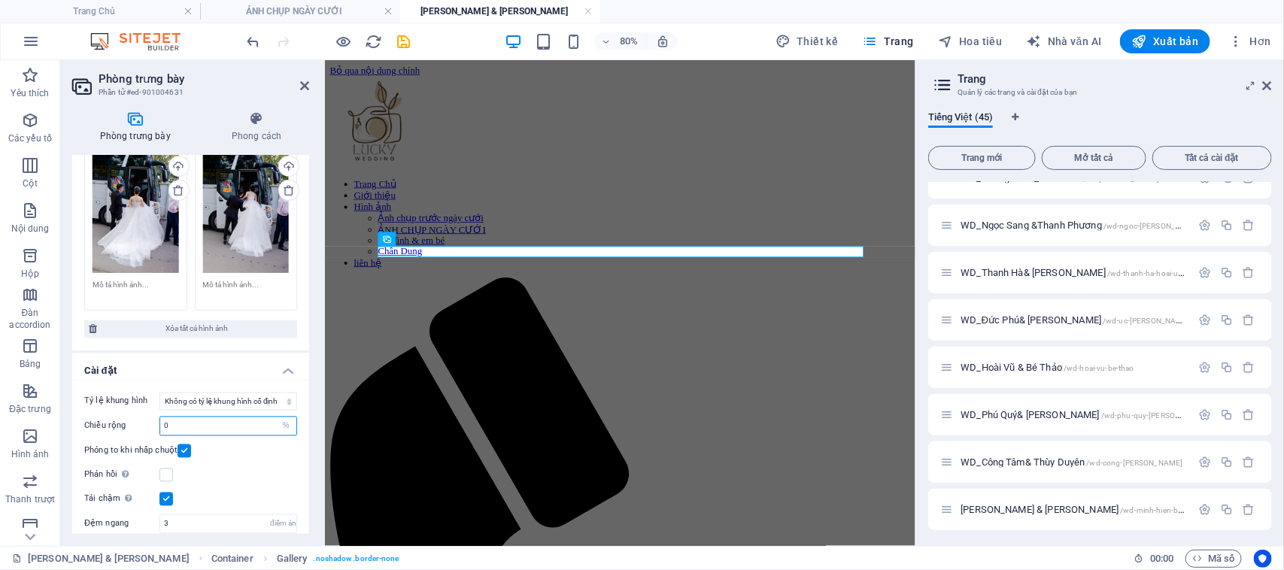
drag, startPoint x: 174, startPoint y: 391, endPoint x: 144, endPoint y: 387, distance: 29.6
click at [141, 417] on div "Chiều rộng 0 điểm ảnh %" at bounding box center [190, 427] width 213 height 20
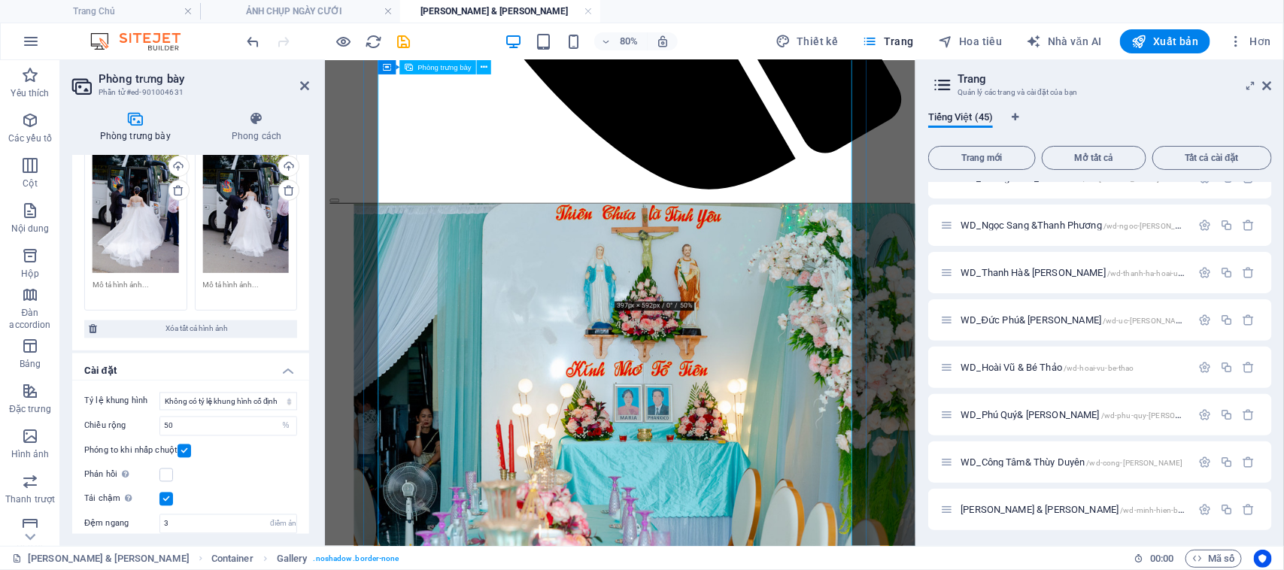
scroll to position [1222, 0]
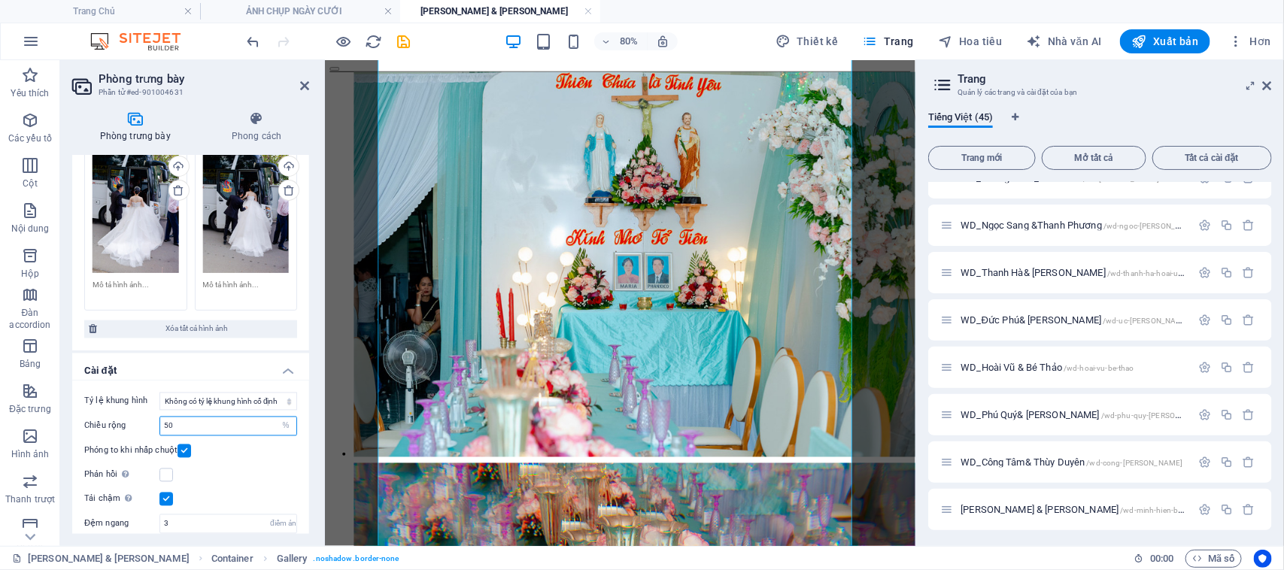
drag, startPoint x: 189, startPoint y: 384, endPoint x: 95, endPoint y: 385, distance: 94.0
click at [95, 417] on div "Chiều rộng 50 điểm ảnh %" at bounding box center [190, 427] width 213 height 20
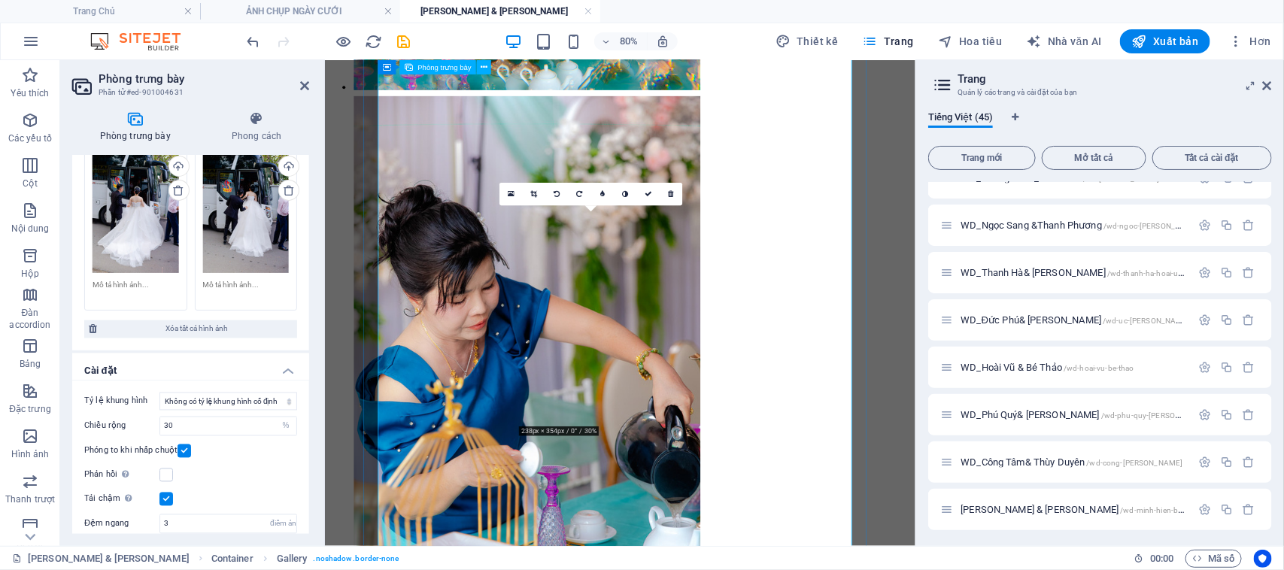
scroll to position [1880, 0]
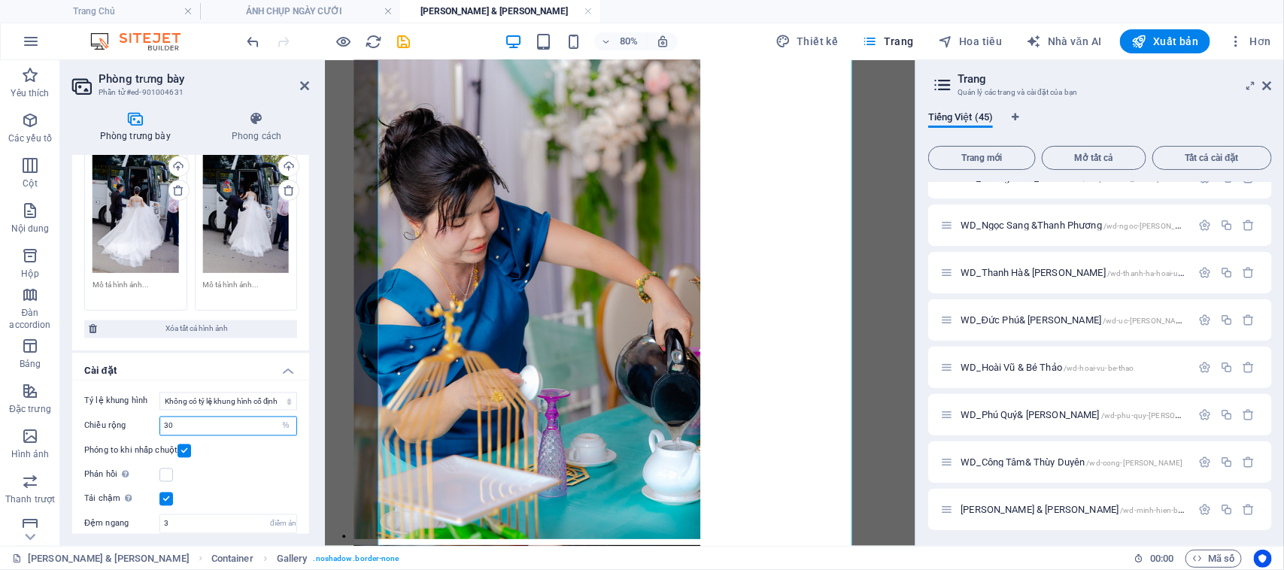
drag, startPoint x: 184, startPoint y: 388, endPoint x: 134, endPoint y: 388, distance: 50.4
click at [134, 417] on div "Chiều rộng 30 điểm ảnh %" at bounding box center [190, 427] width 213 height 20
type input "25"
click at [237, 466] on div "Phản hồi Tự động tải hình ảnh retina và kích thước được tối ưu hóa cho điện tho…" at bounding box center [190, 475] width 213 height 18
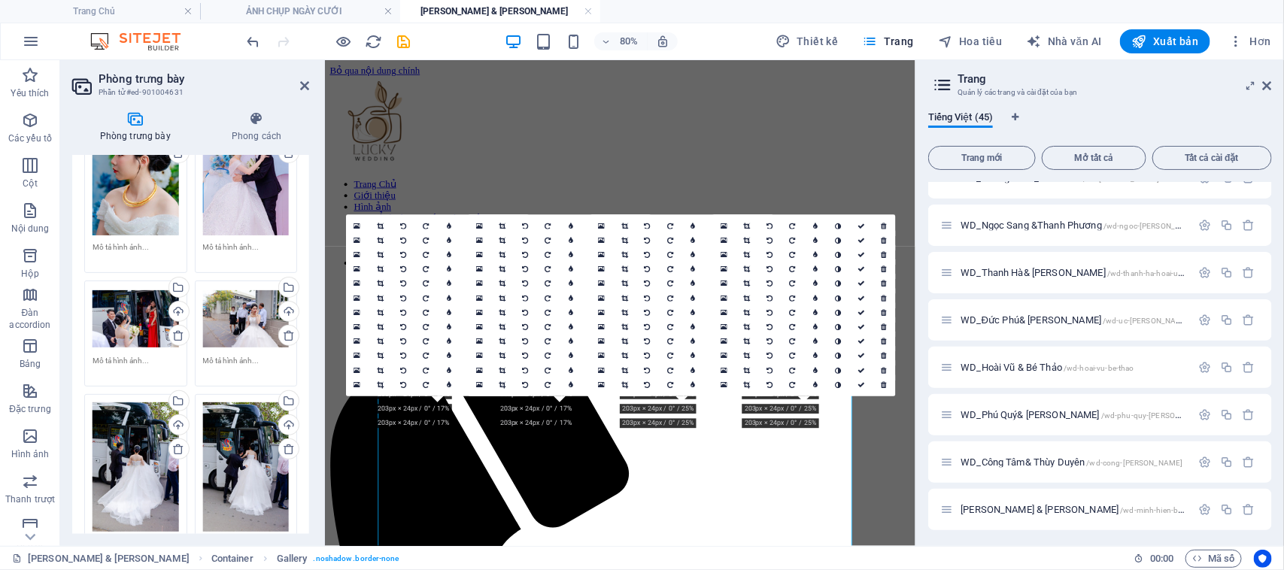
scroll to position [3767, 0]
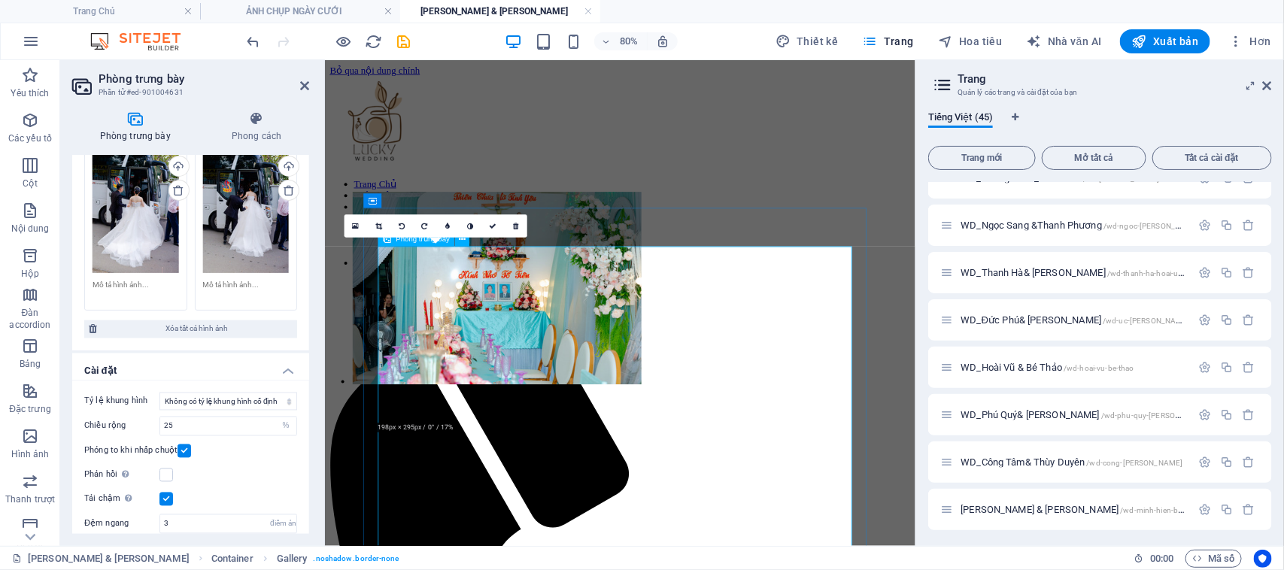
drag, startPoint x: 456, startPoint y: 336, endPoint x: 472, endPoint y: 453, distance: 117.7
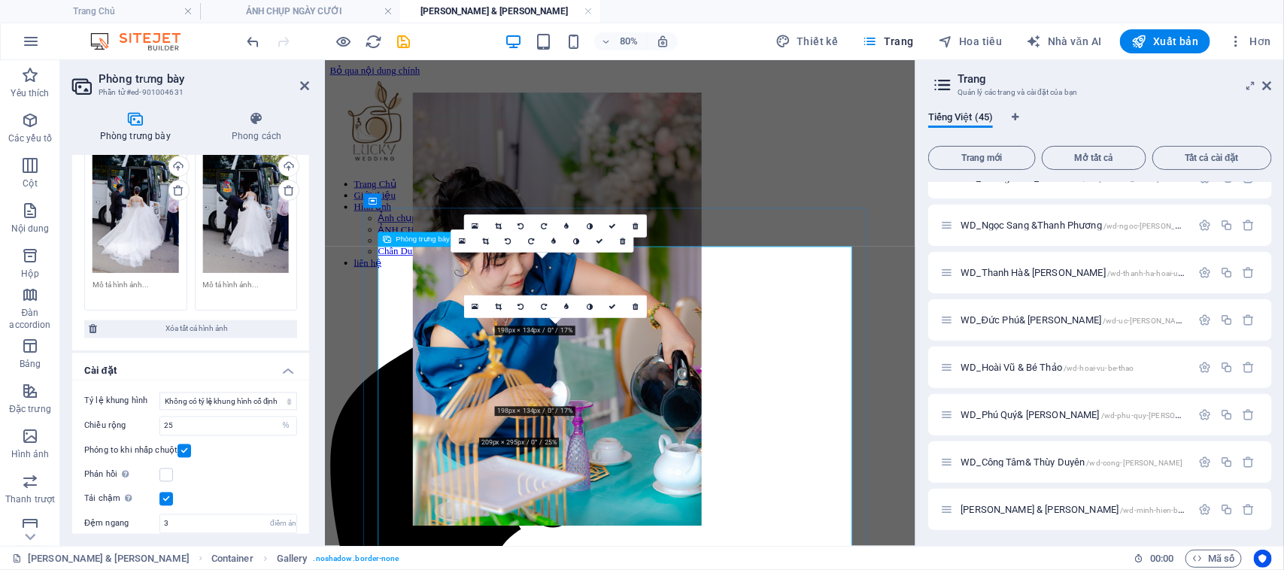
drag, startPoint x: 753, startPoint y: 405, endPoint x: 587, endPoint y: 390, distance: 166.9
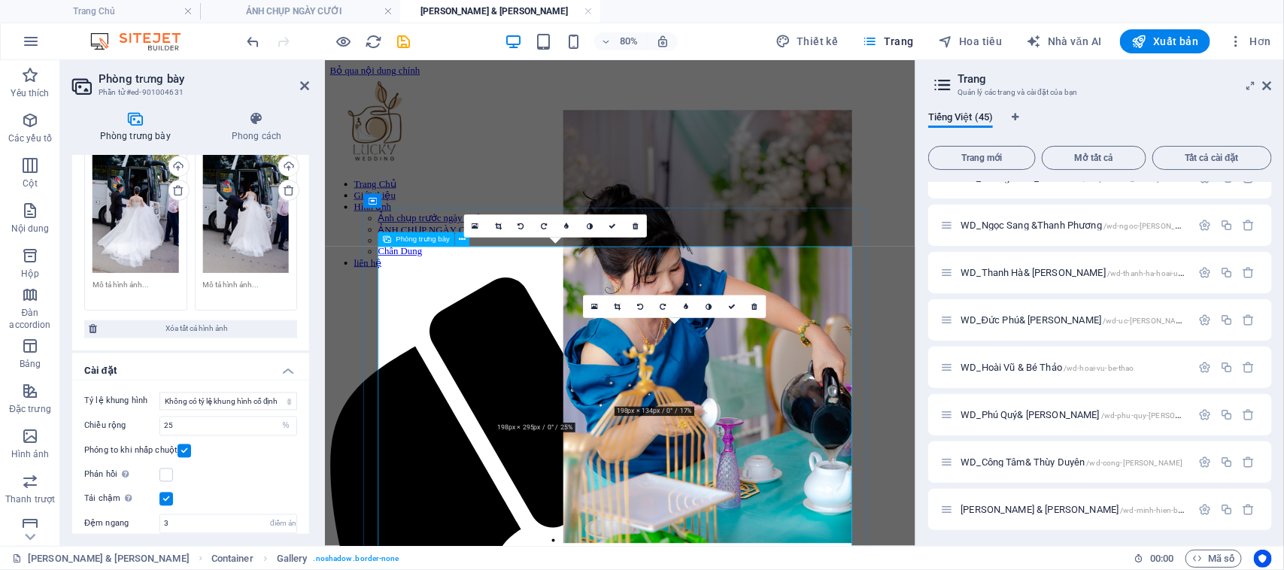
drag, startPoint x: 592, startPoint y: 393, endPoint x: 723, endPoint y: 407, distance: 131.6
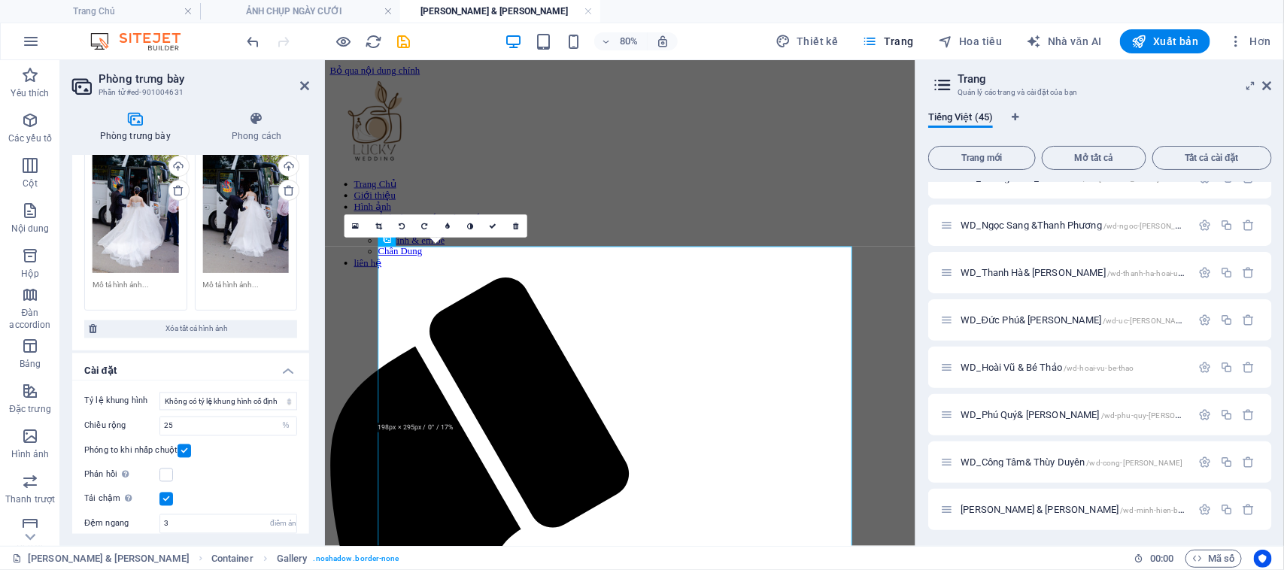
click at [395, 238] on div "16:10 16:9 4:3 1:1 1:2 0" at bounding box center [435, 226] width 183 height 23
click at [160, 493] on label at bounding box center [166, 500] width 14 height 14
click at [0, 0] on input "Tải chậm Tải hình ảnh sau khi trang tải xong sẽ cải thiện tốc độ trang." at bounding box center [0, 0] width 0 height 0
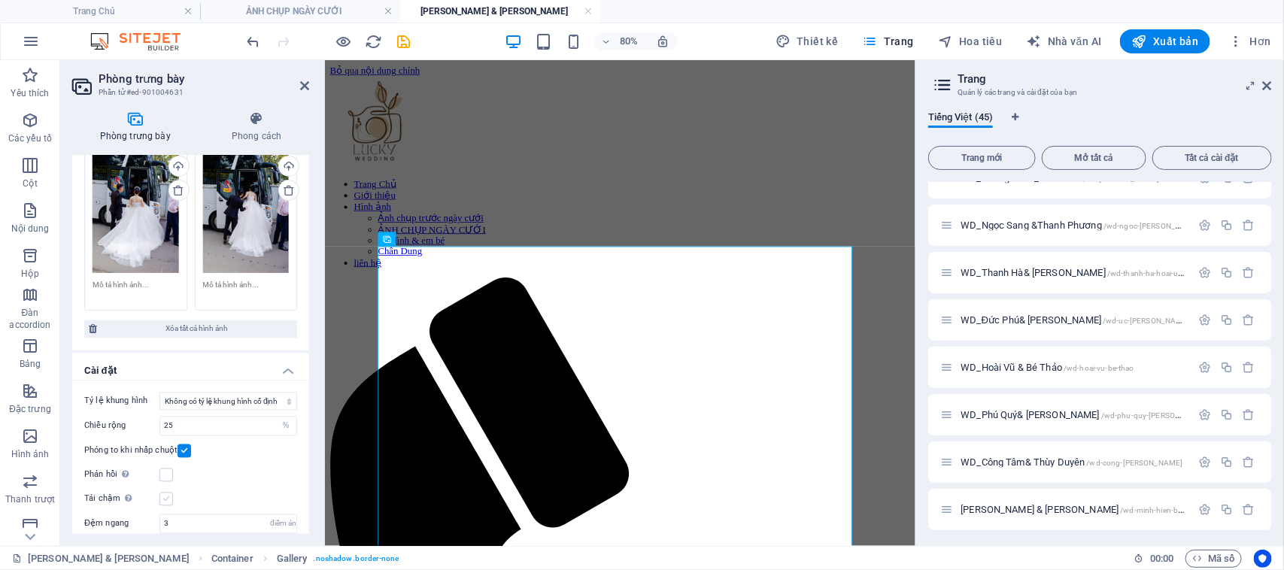
click at [160, 493] on label at bounding box center [166, 500] width 14 height 14
click at [0, 0] on input "Tải chậm Tải hình ảnh sau khi trang tải xong sẽ cải thiện tốc độ trang." at bounding box center [0, 0] width 0 height 0
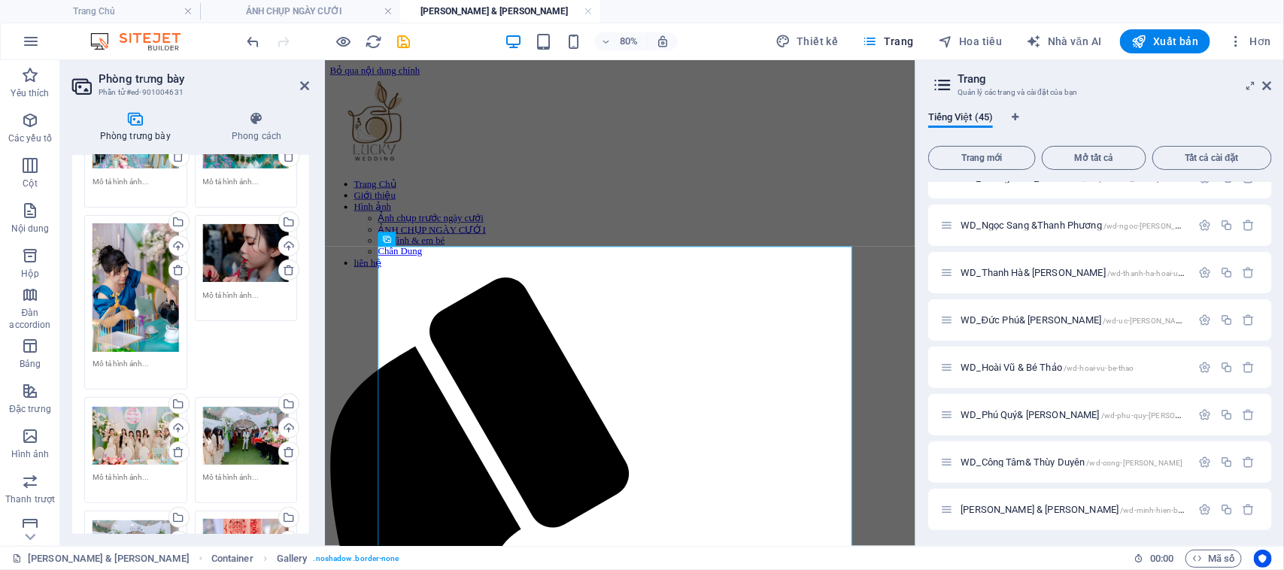
scroll to position [0, 0]
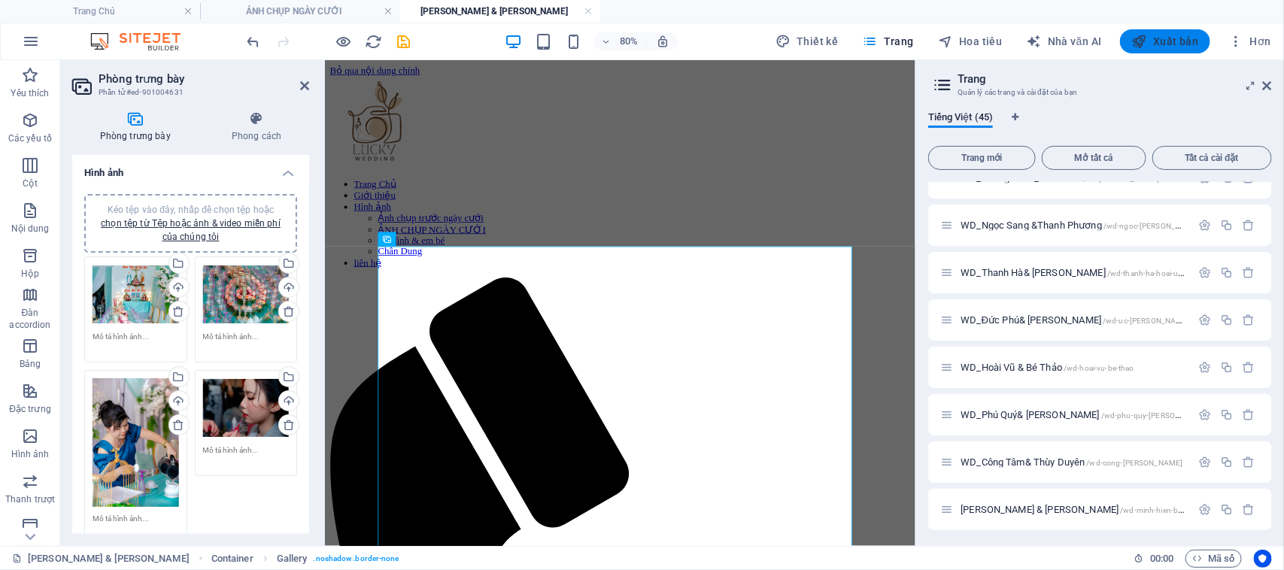
click at [1175, 35] on font "Xuất bản" at bounding box center [1175, 41] width 45 height 12
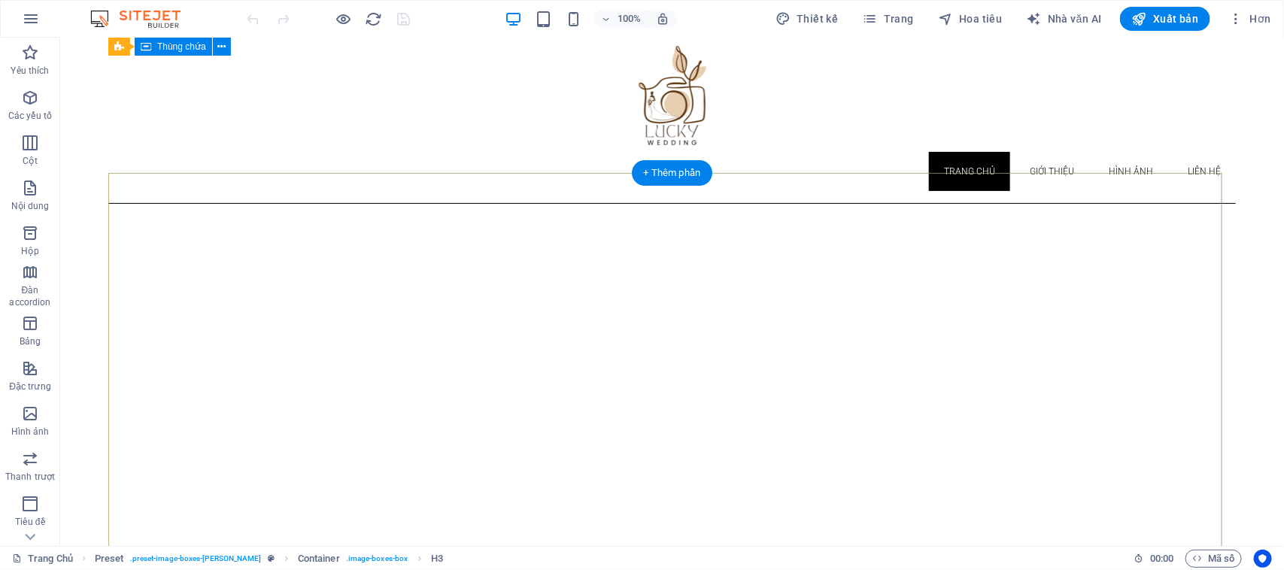
scroll to position [40, 0]
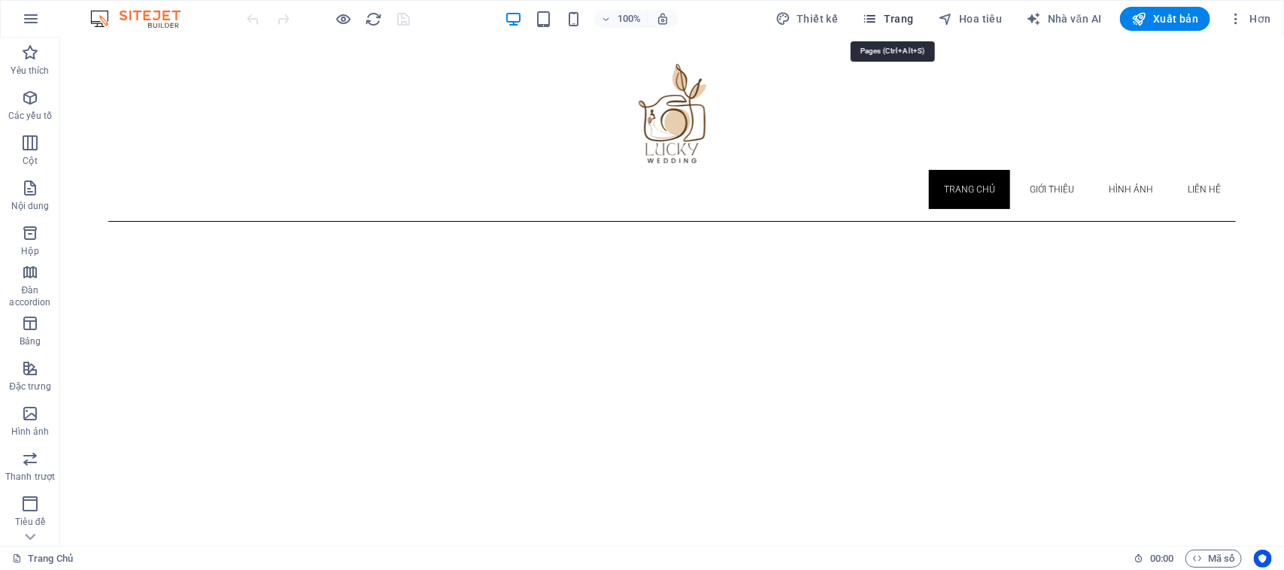
click at [896, 24] on font "Trang" at bounding box center [899, 19] width 30 height 12
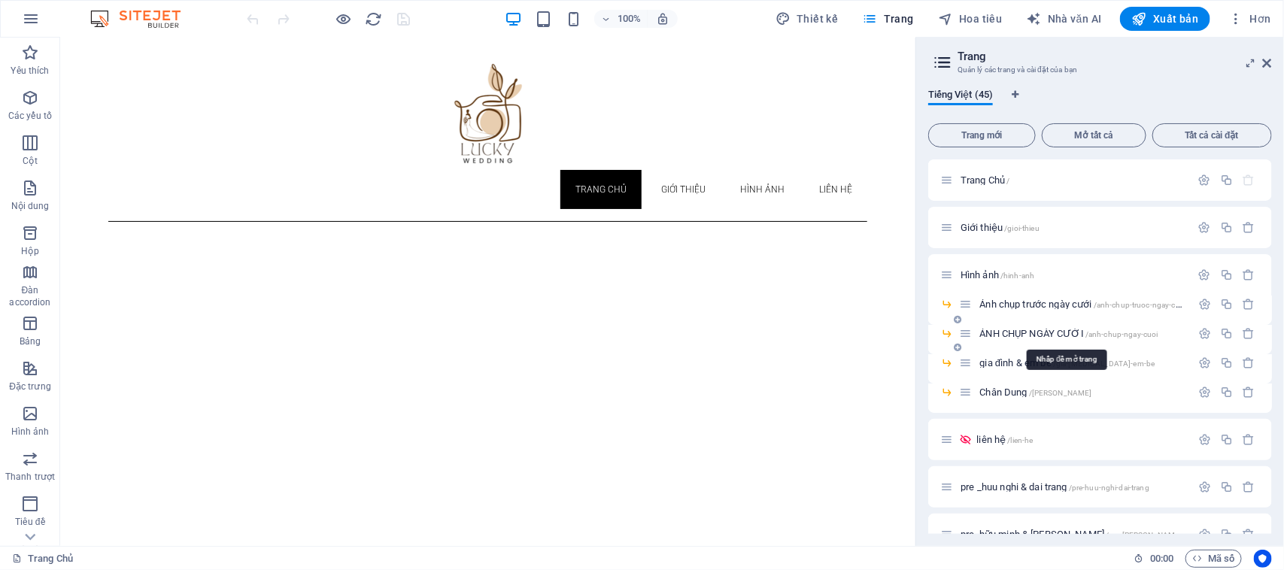
click at [1017, 329] on font "ẢNH CHỤP NGÀY CƯỚI" at bounding box center [1031, 333] width 105 height 11
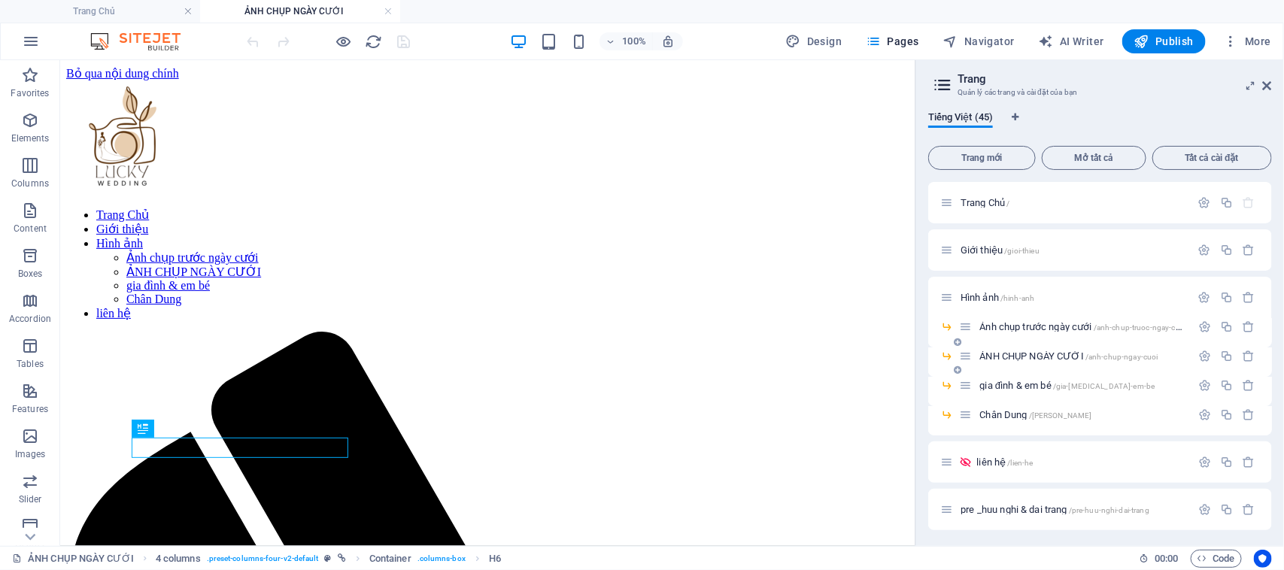
scroll to position [0, 0]
drag, startPoint x: 26, startPoint y: 438, endPoint x: 32, endPoint y: 433, distance: 8.0
click at [30, 438] on icon "button" at bounding box center [30, 436] width 18 height 18
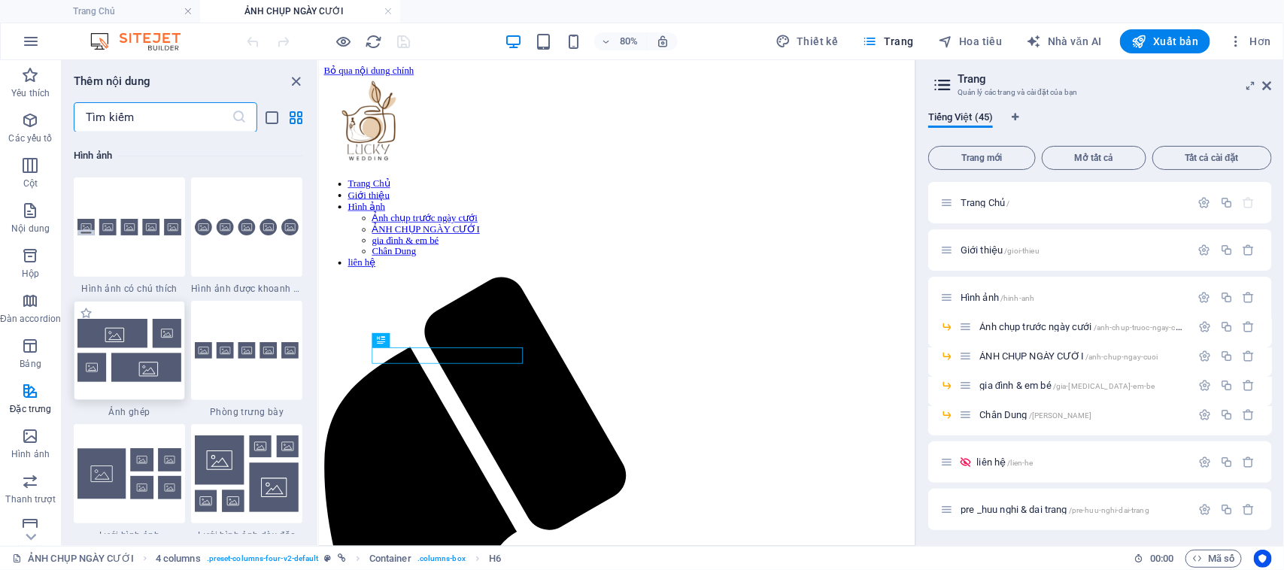
scroll to position [7529, 0]
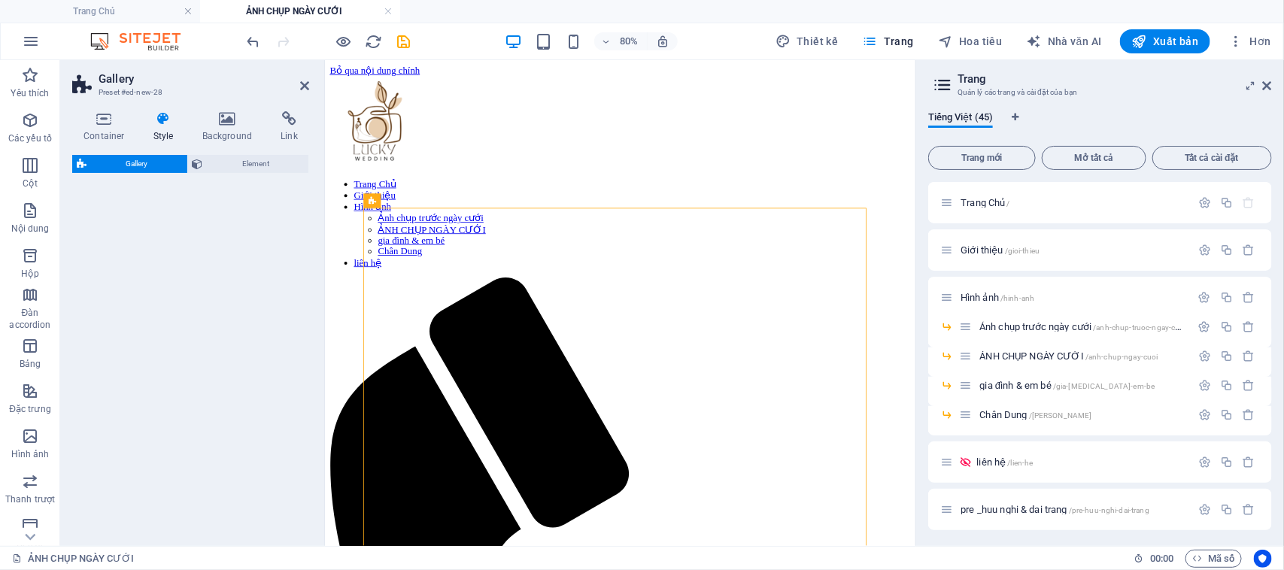
select select "rem"
select select "preset-gallery-v3-collage"
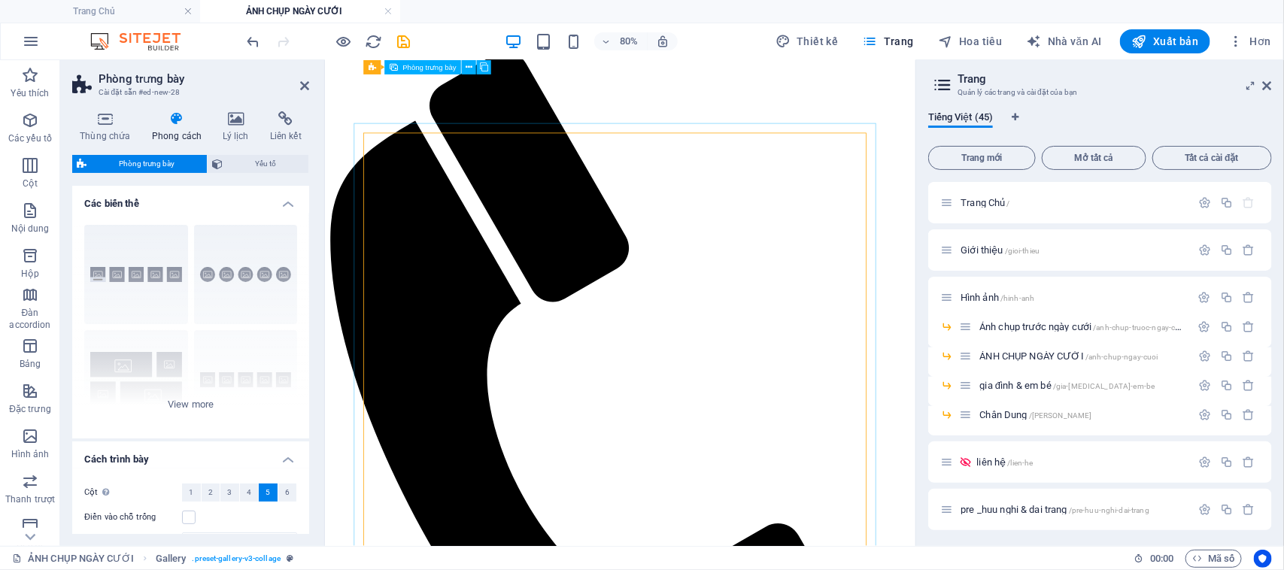
scroll to position [94, 0]
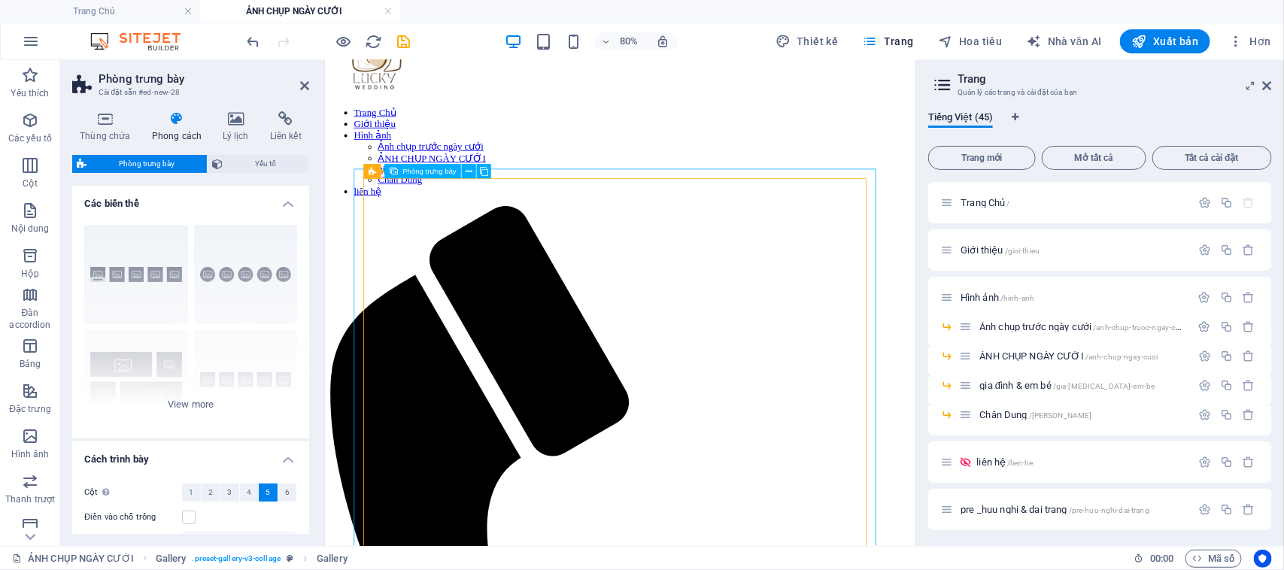
scroll to position [0, 0]
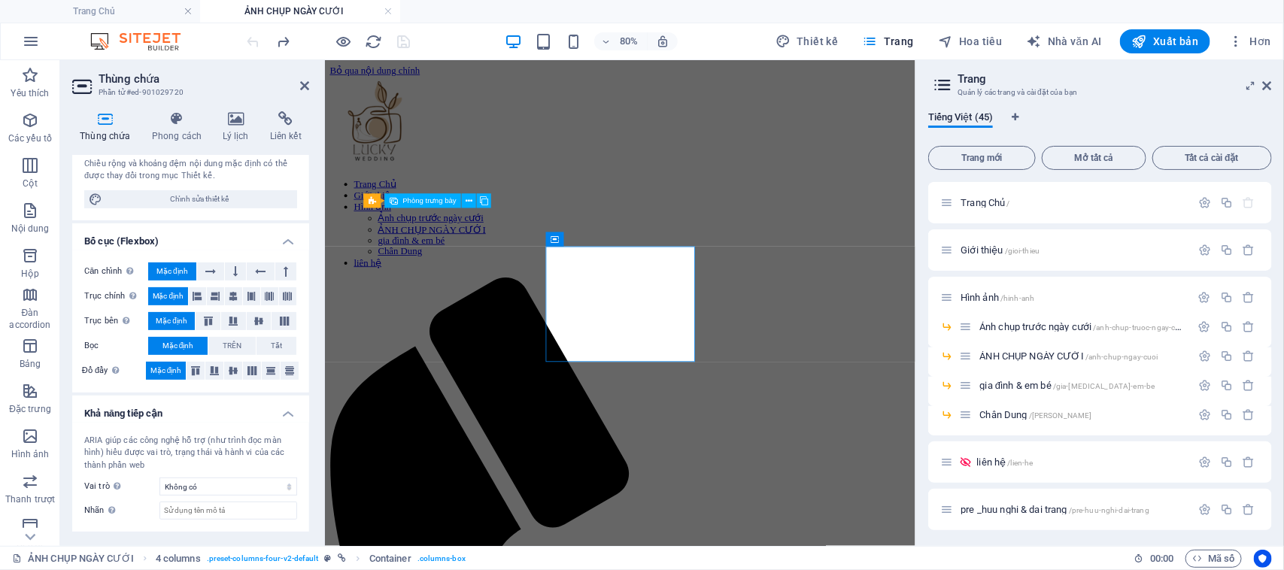
scroll to position [188, 0]
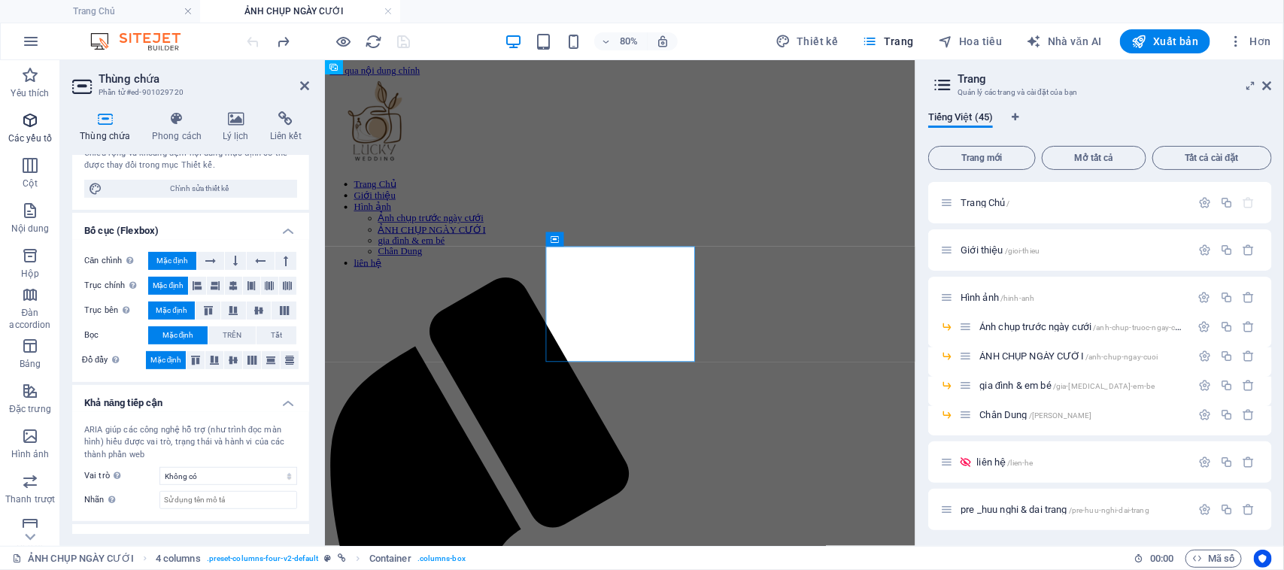
click at [27, 126] on icon "button" at bounding box center [30, 120] width 18 height 18
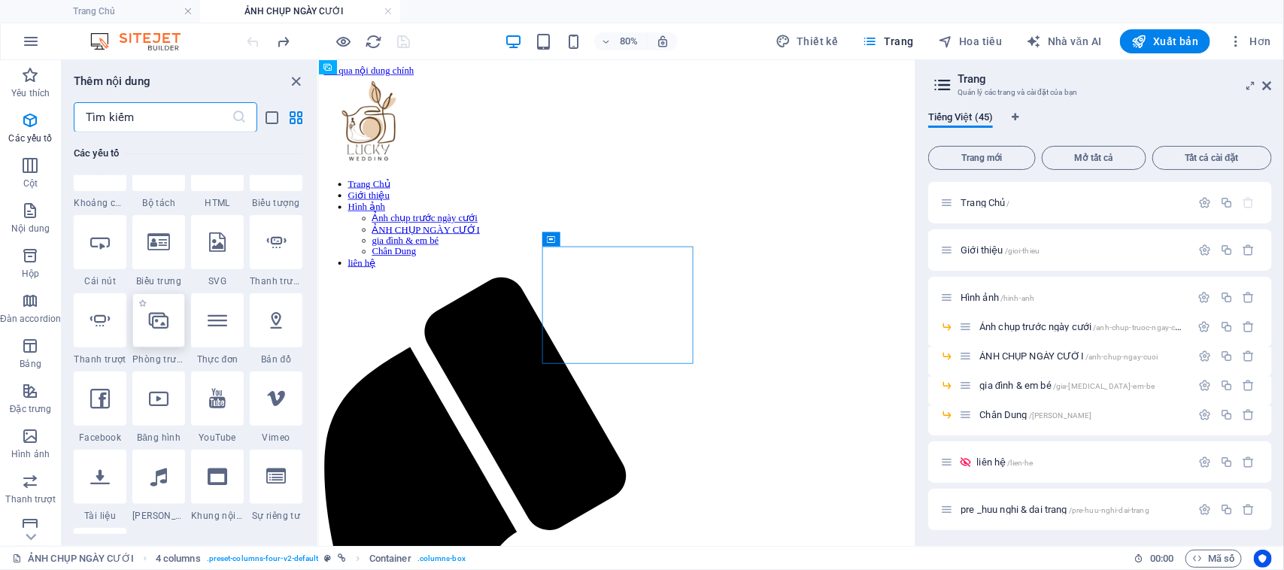
scroll to position [253, 0]
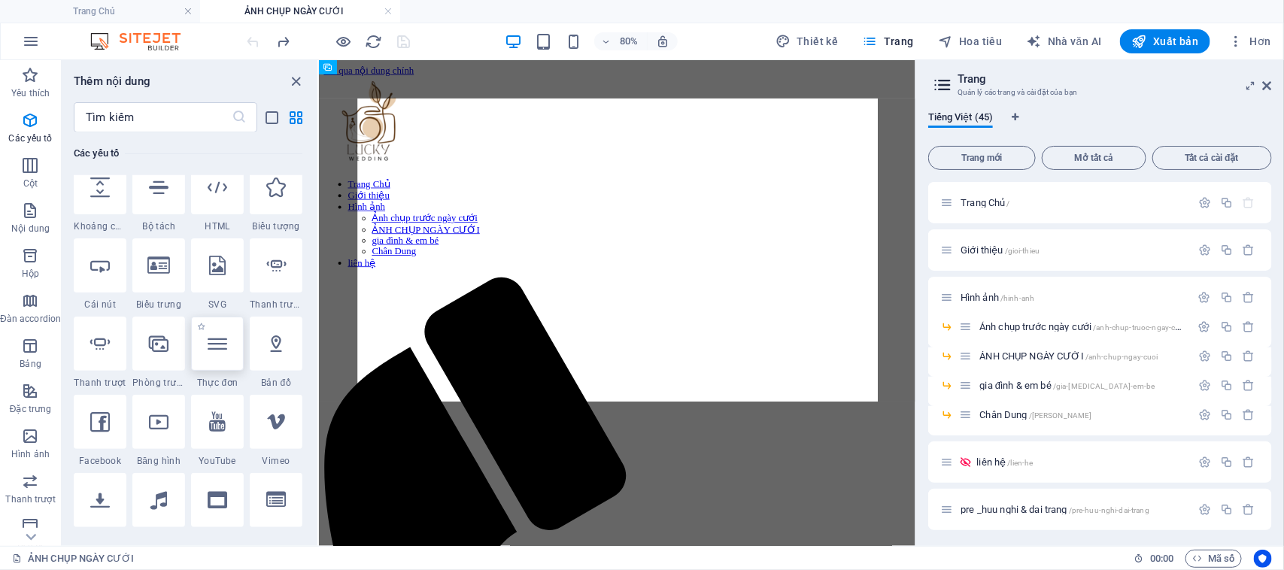
select select "4"
select select "%"
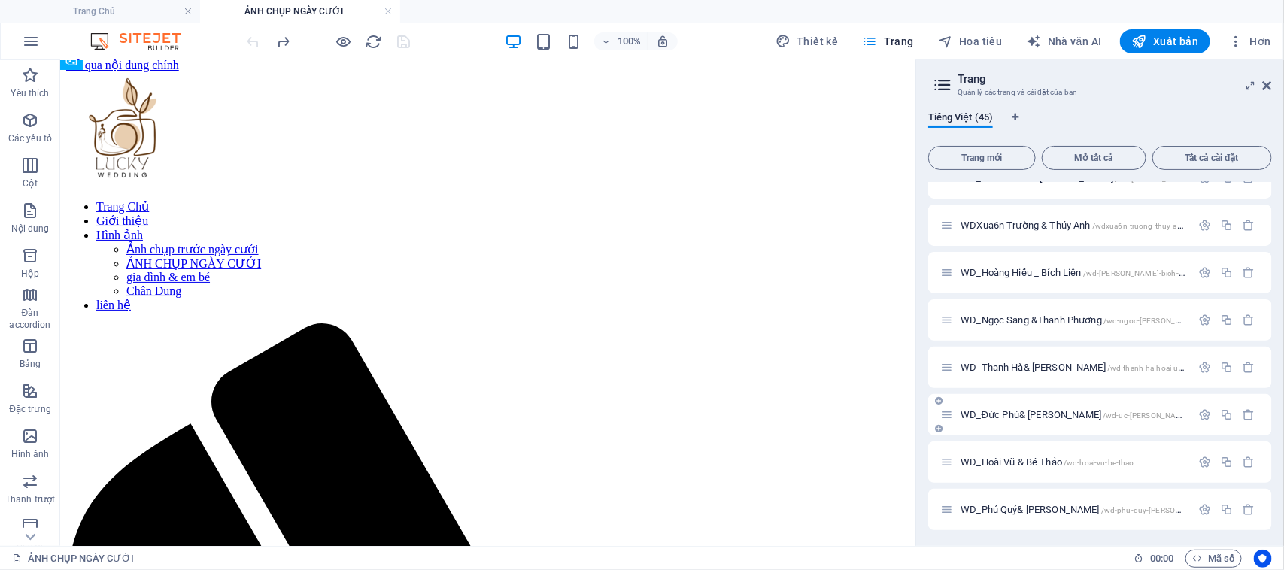
scroll to position [1706, 0]
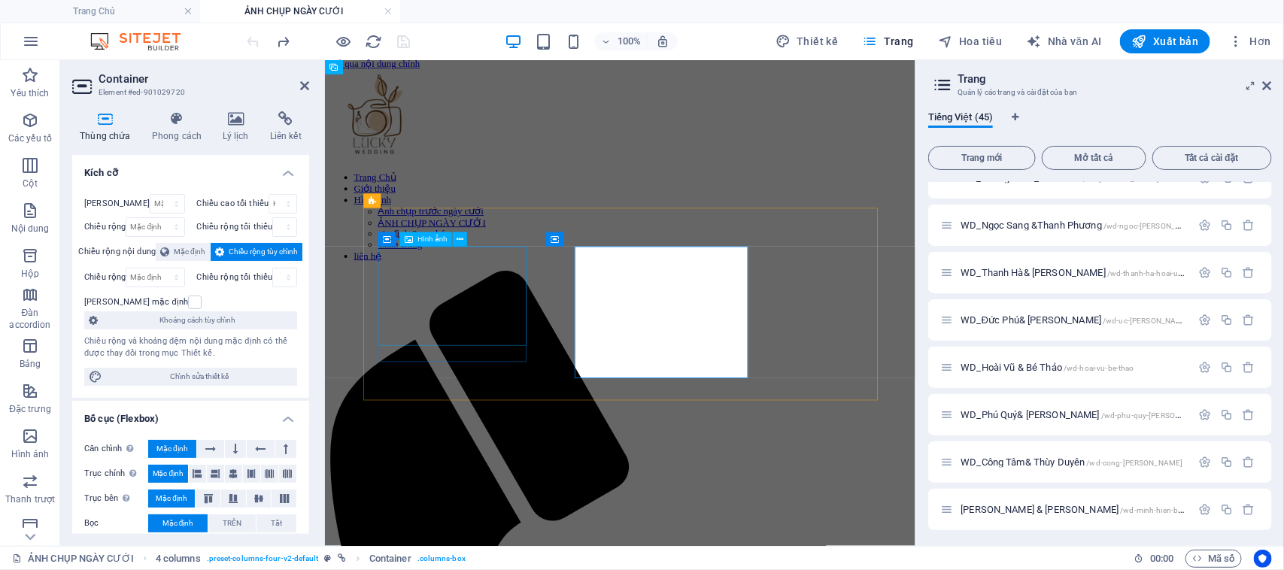
scroll to position [0, 0]
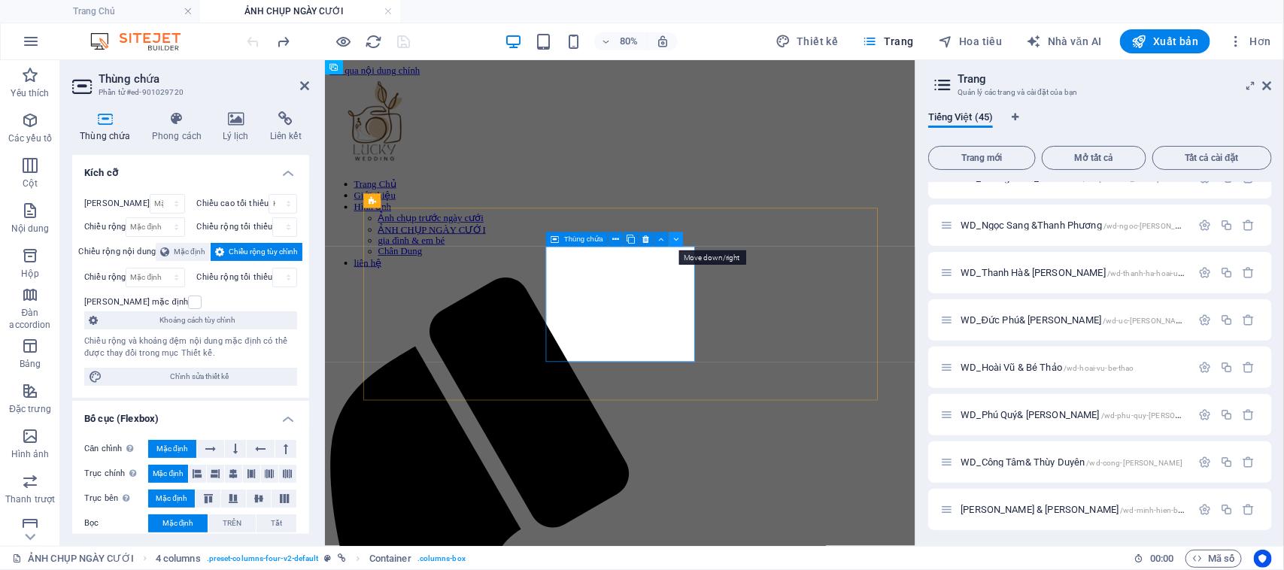
click at [674, 241] on icon at bounding box center [675, 239] width 5 height 13
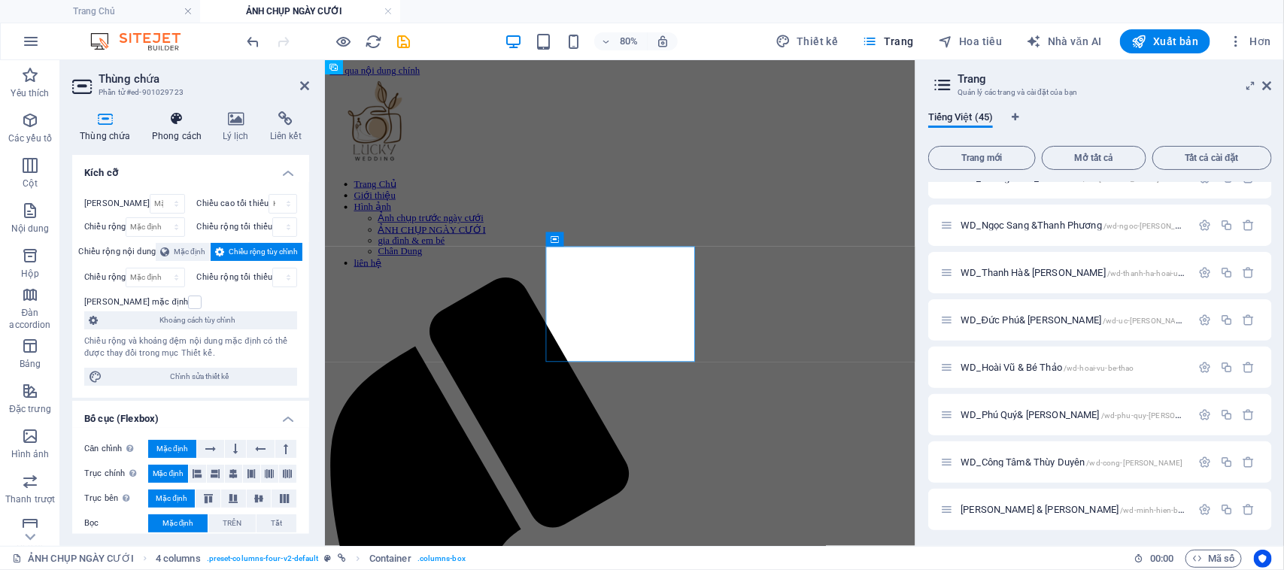
click at [169, 125] on icon at bounding box center [176, 118] width 65 height 15
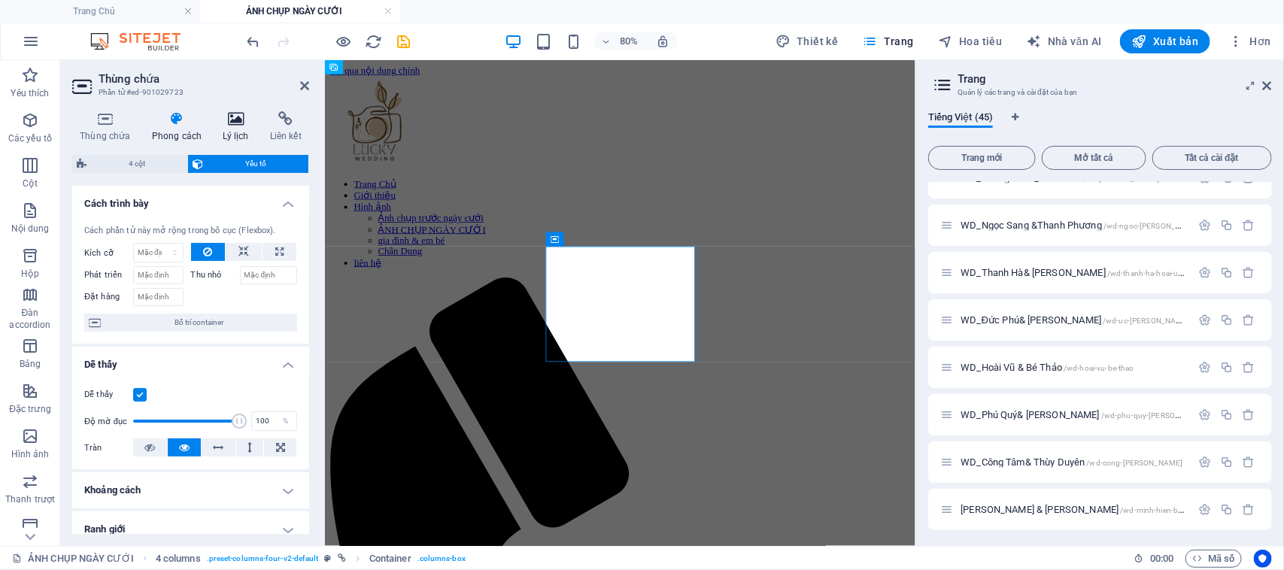
click at [226, 121] on icon at bounding box center [235, 118] width 41 height 15
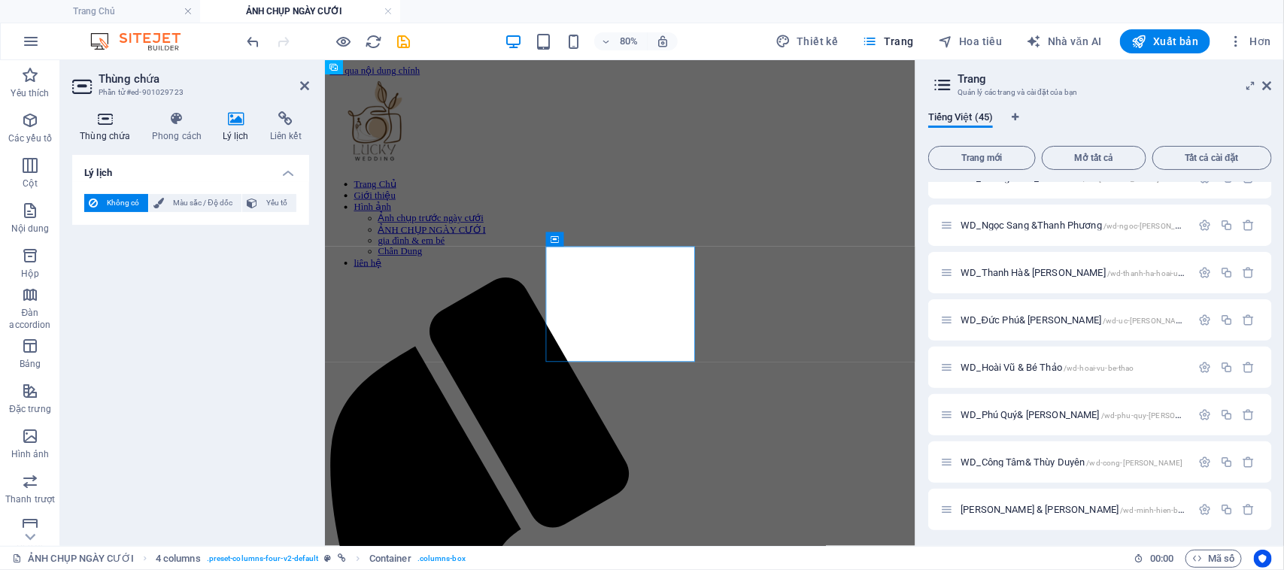
click at [105, 129] on h4 "Thùng chứa" at bounding box center [108, 127] width 72 height 32
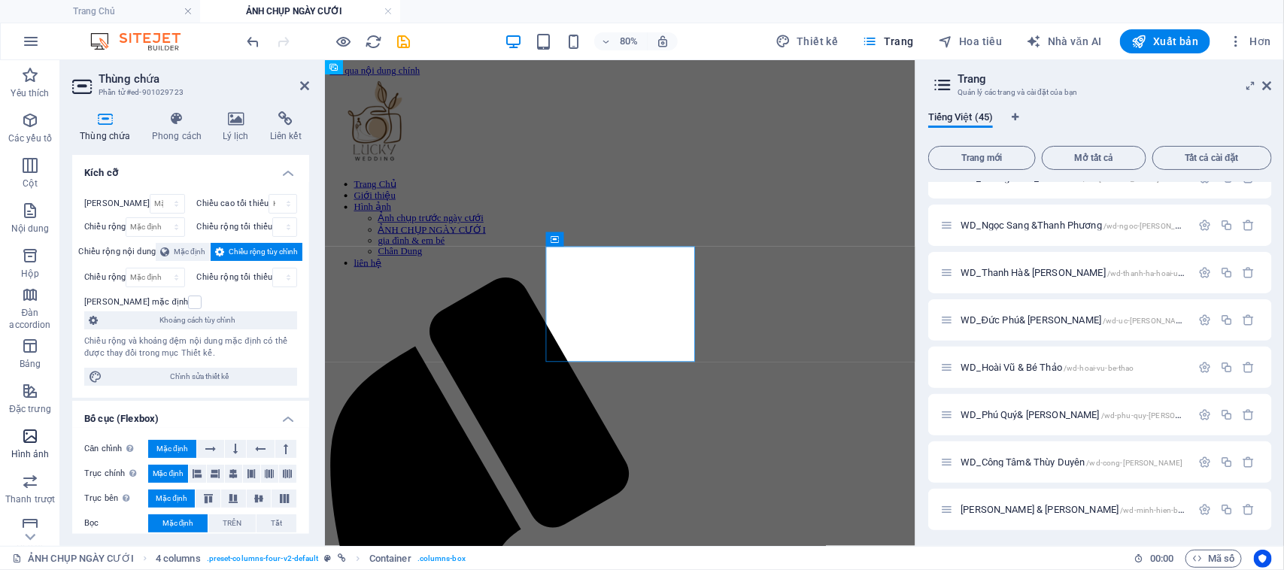
click at [31, 440] on icon "button" at bounding box center [30, 436] width 18 height 18
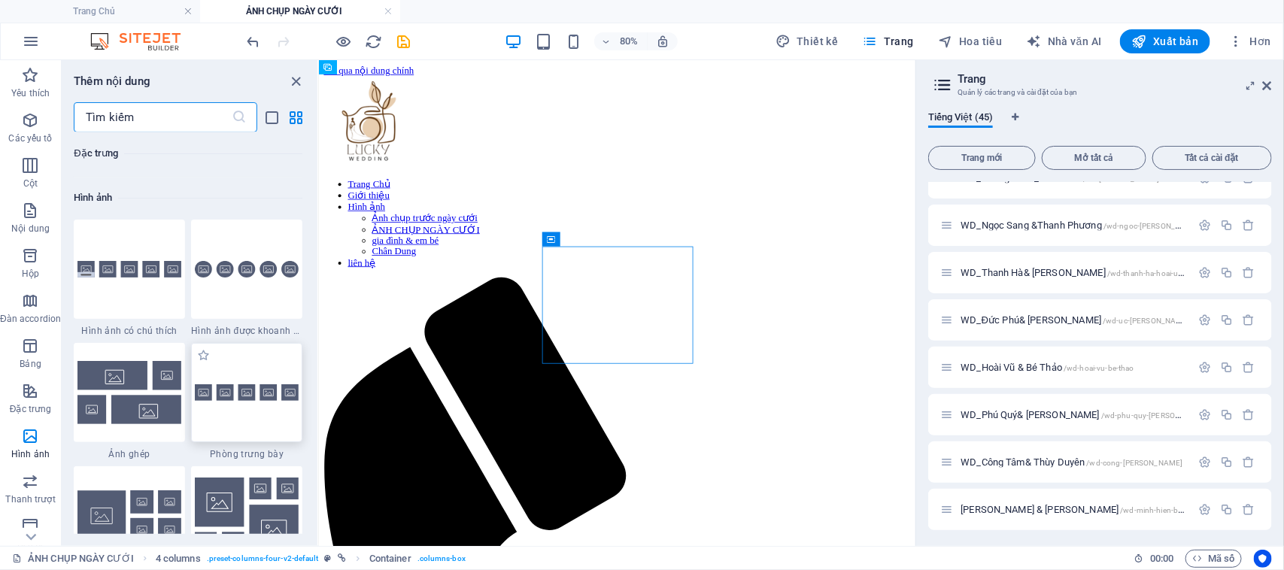
scroll to position [7623, 0]
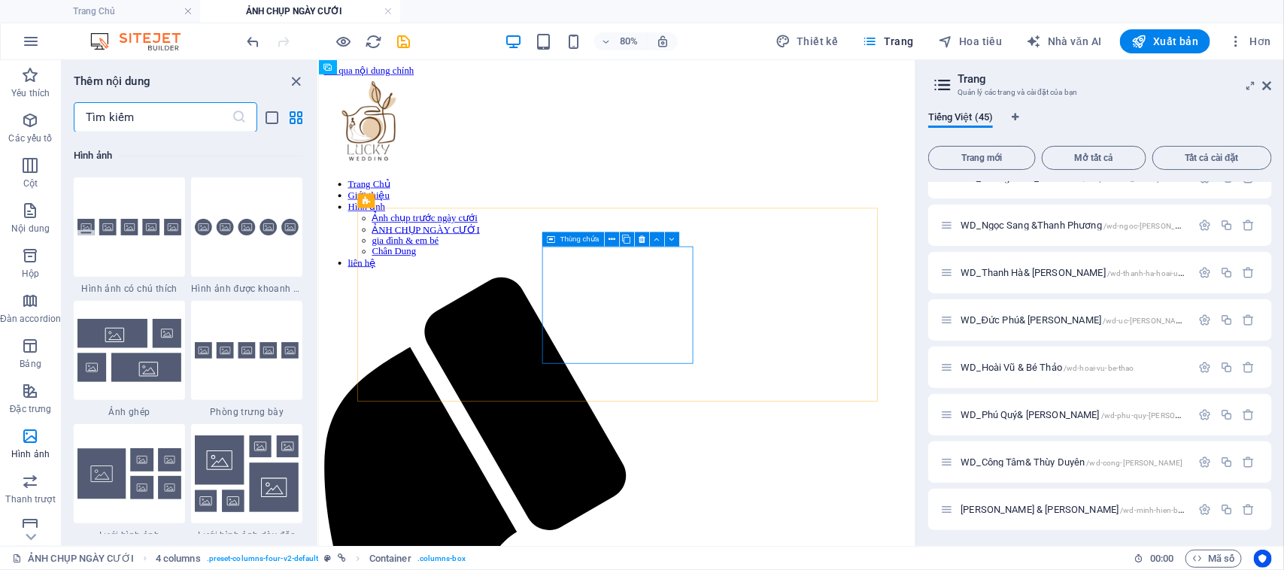
click at [573, 237] on font "Thùng chứa" at bounding box center [579, 239] width 39 height 8
click at [613, 238] on icon at bounding box center [611, 239] width 7 height 13
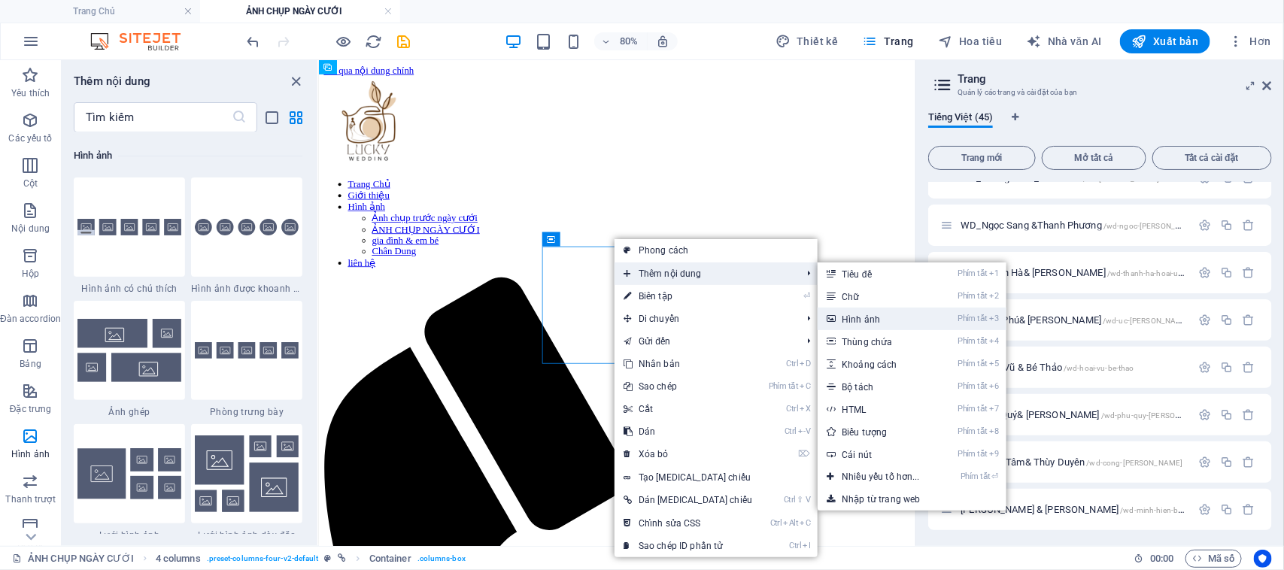
click at [852, 320] on link "Phím tắt 3 Hình ảnh" at bounding box center [883, 319] width 132 height 23
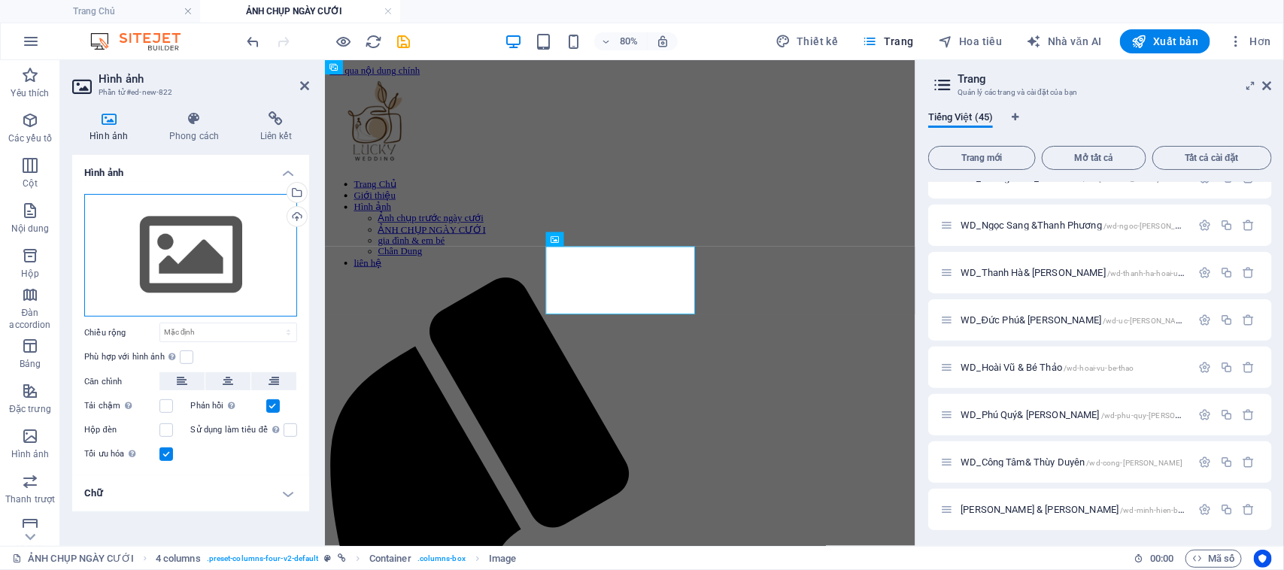
click at [200, 245] on div "Kéo tệp vào đây, nhấp để chọn tệp hoặc chọn tệp từ Tệp hoặc ảnh & video miễn ph…" at bounding box center [190, 255] width 213 height 123
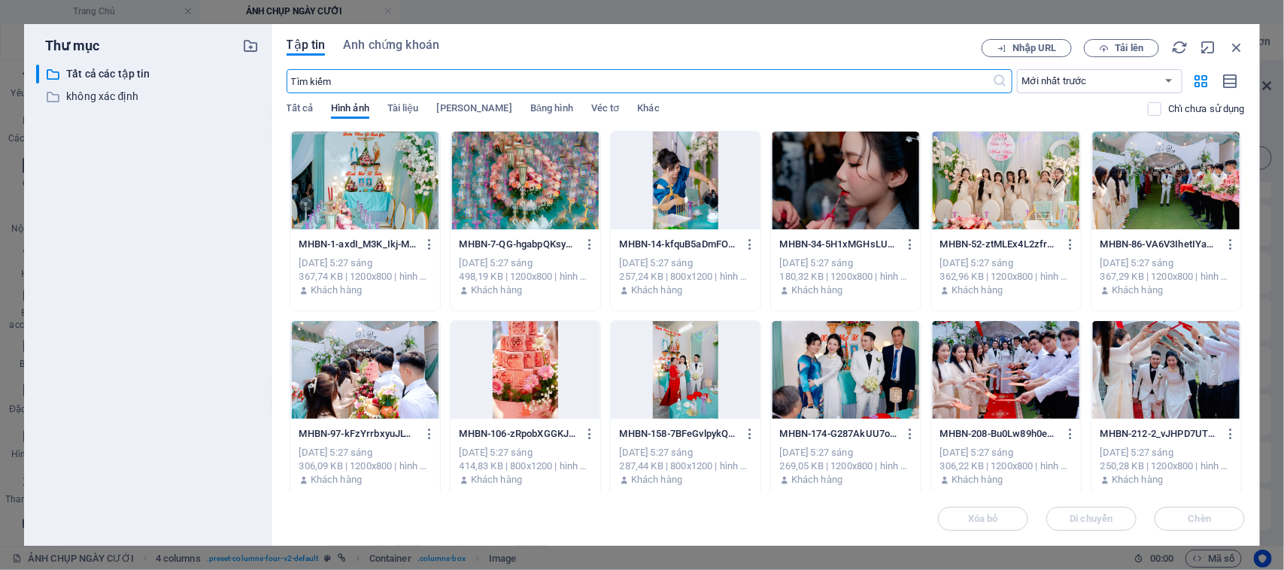
click at [545, 181] on div at bounding box center [525, 181] width 150 height 98
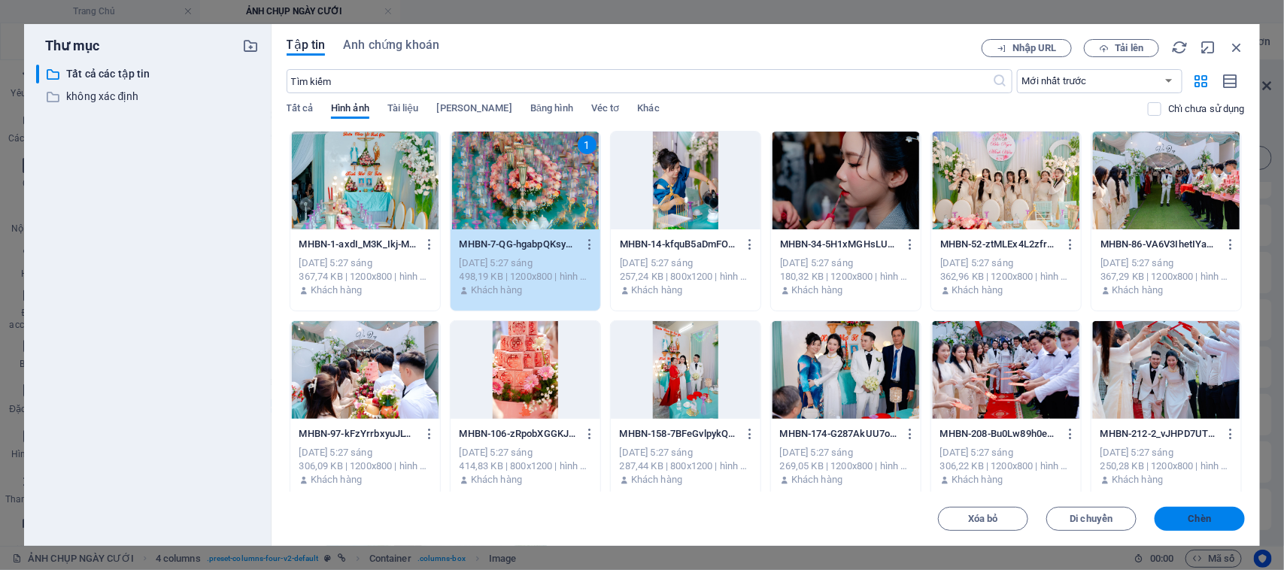
click at [1185, 519] on span "Chèn" at bounding box center [1199, 518] width 78 height 9
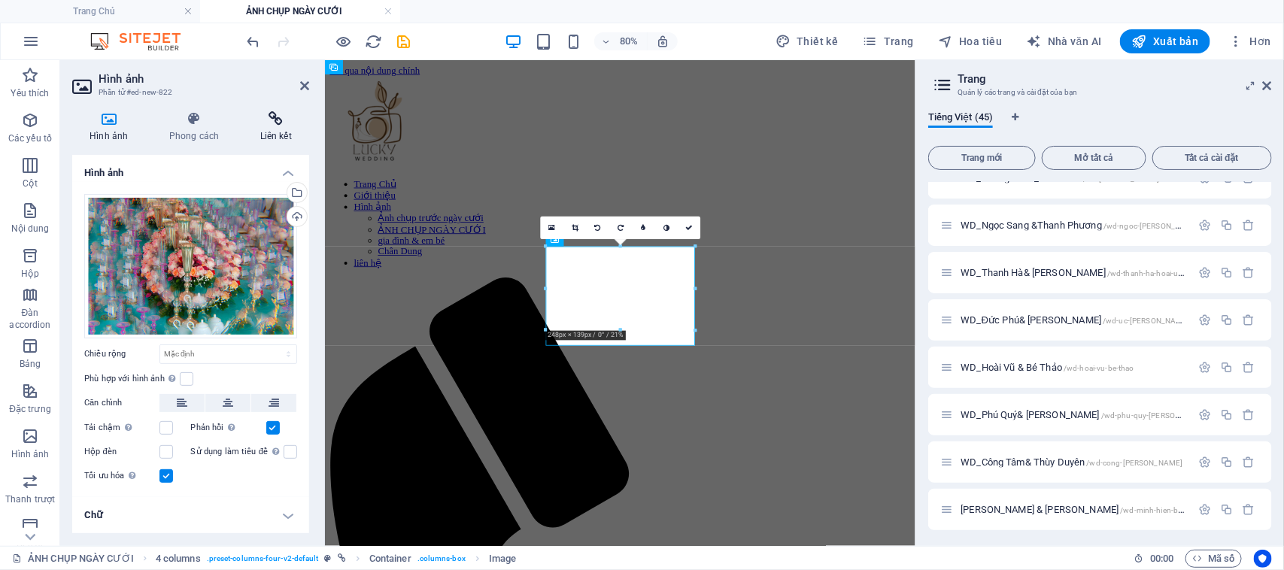
click at [272, 126] on h4 "Liên kết" at bounding box center [275, 127] width 67 height 32
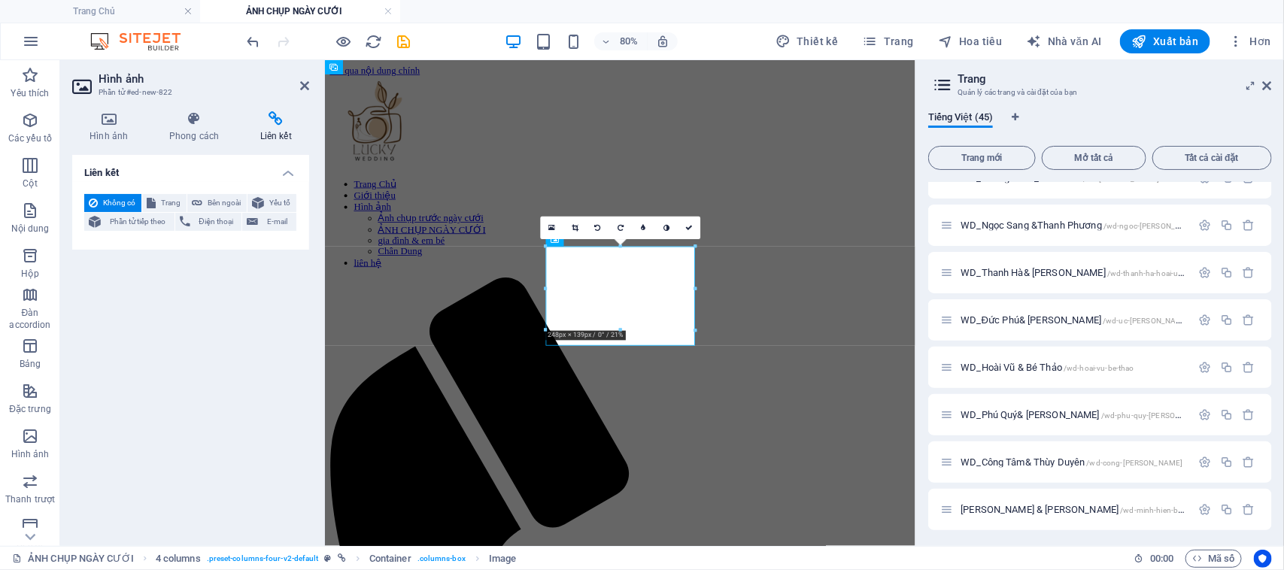
click at [1017, 459] on font "WD_Công Tâm& Thùy Duyên" at bounding box center [1022, 461] width 124 height 11
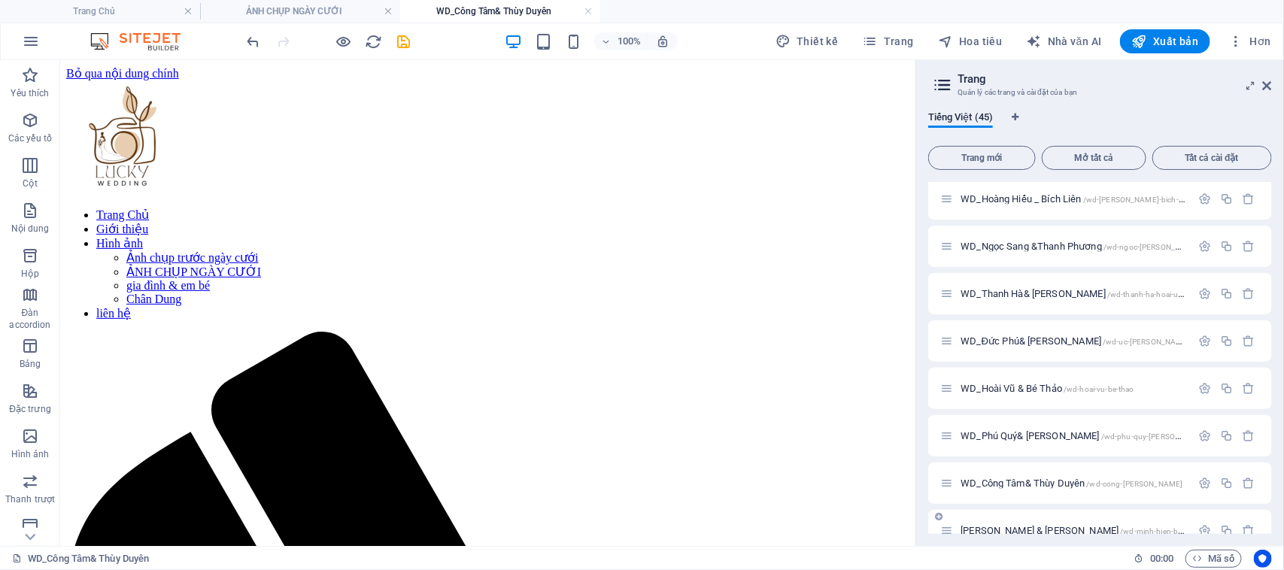
scroll to position [1706, 0]
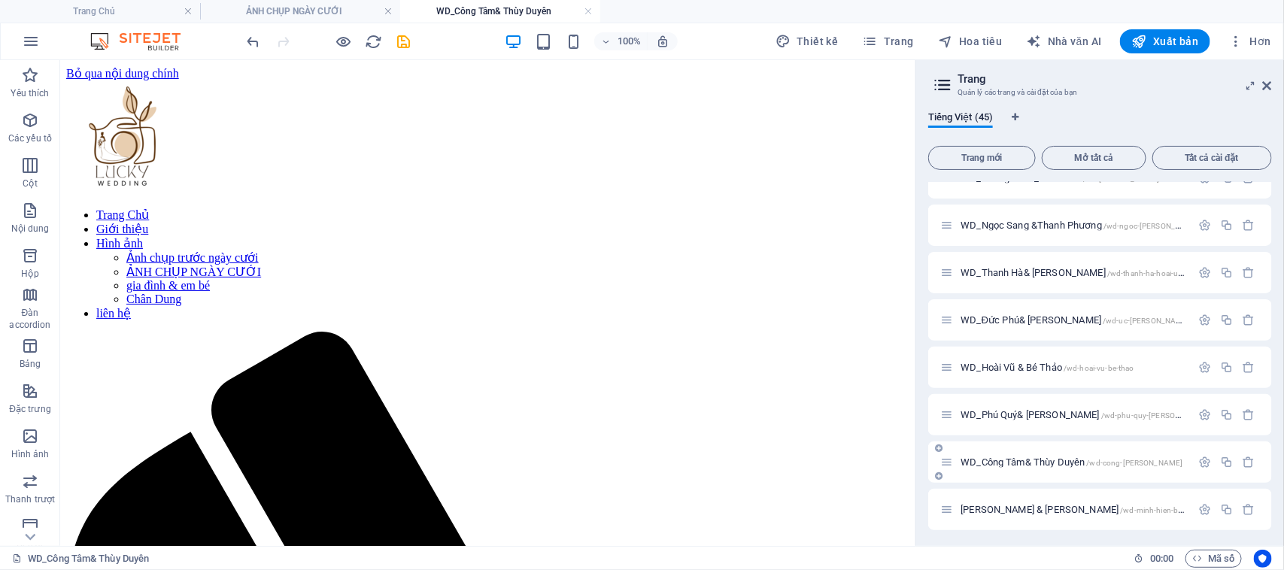
click at [1025, 459] on font "WD_Công Tâm& Thùy Duyên" at bounding box center [1022, 461] width 124 height 11
click at [28, 441] on icon "button" at bounding box center [30, 436] width 18 height 18
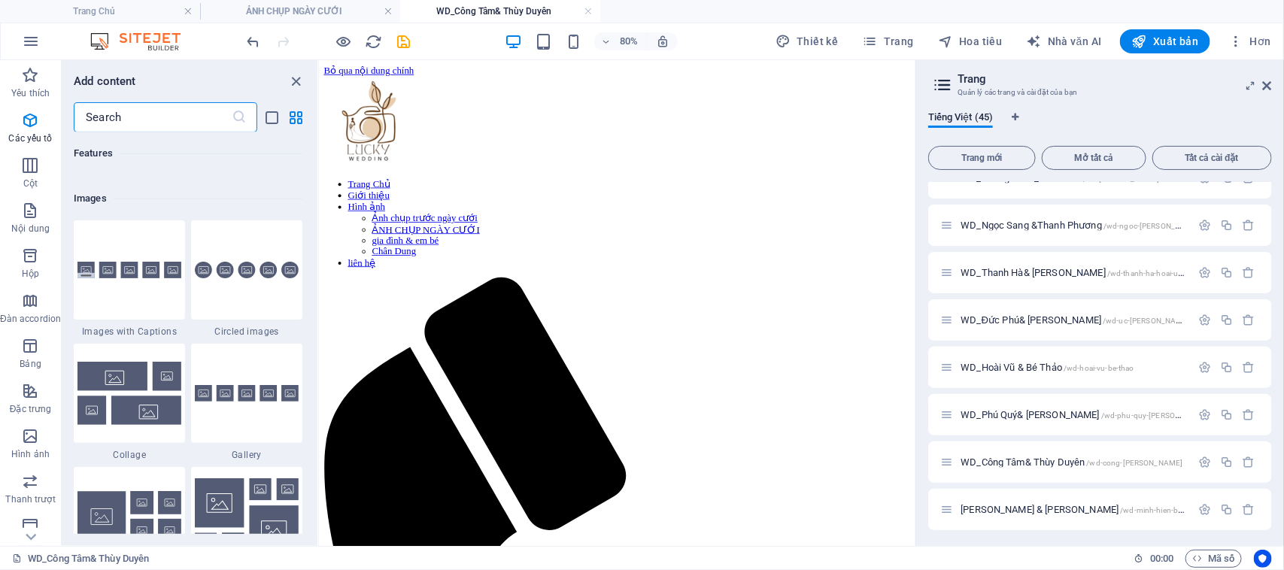
scroll to position [7623, 0]
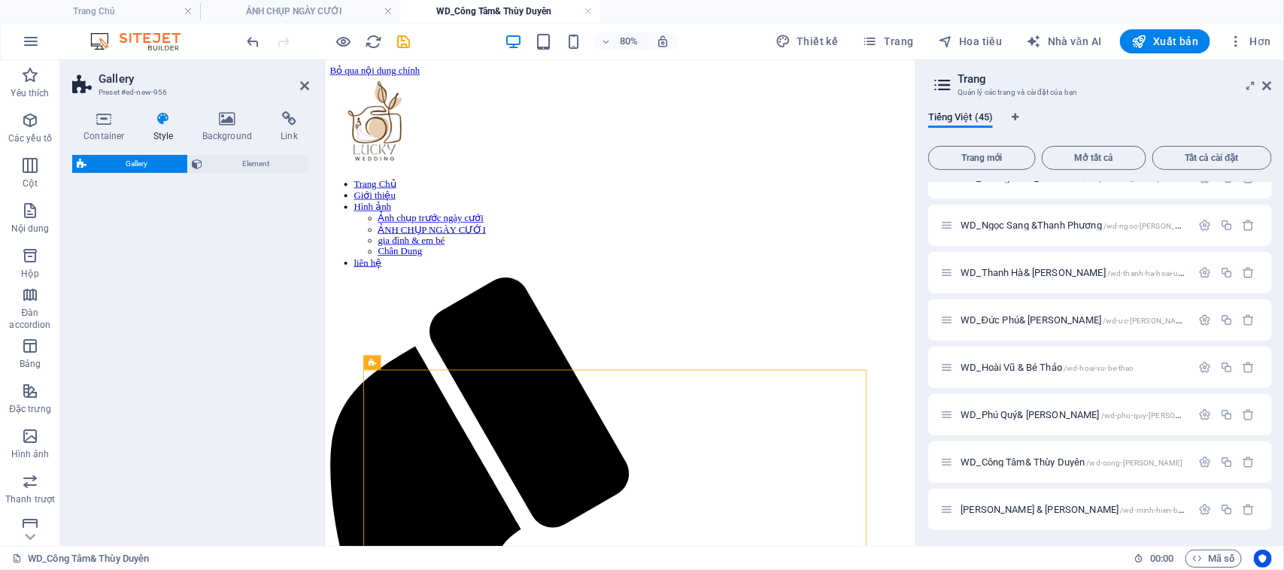
select select "rem"
select select "preset-gallery-v3-collage"
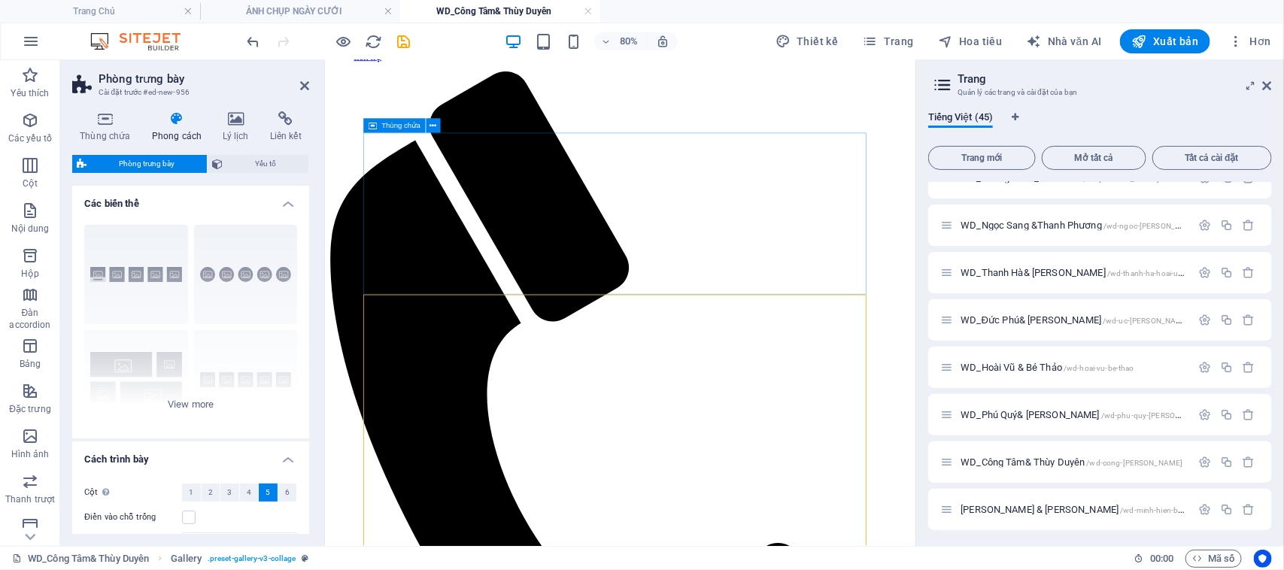
scroll to position [94, 0]
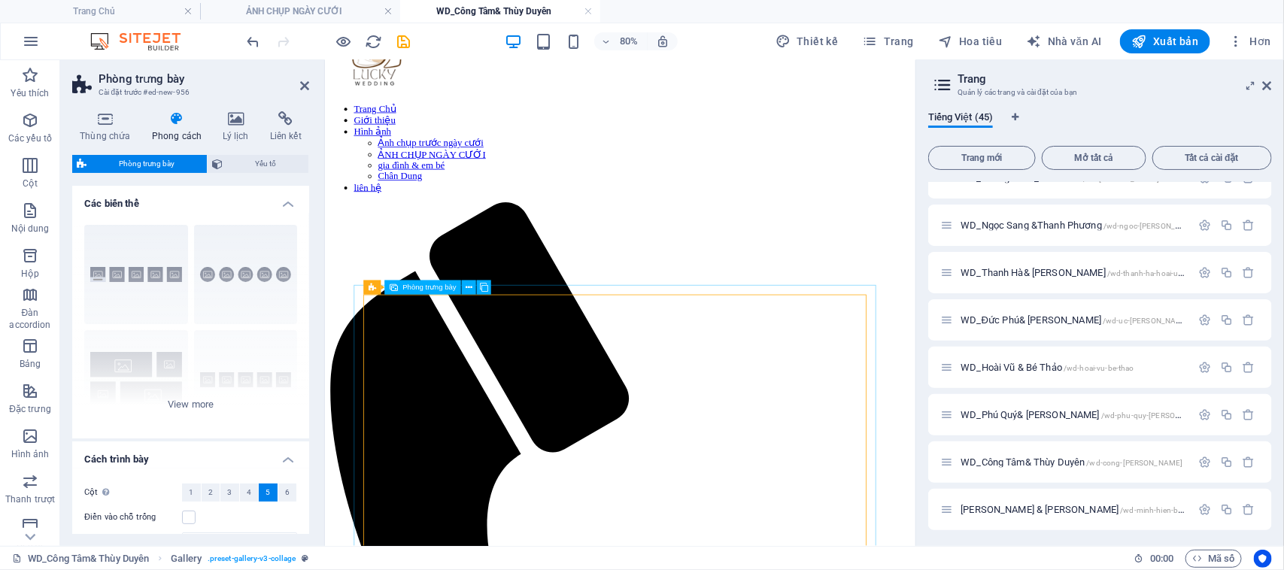
click at [437, 287] on font "Phòng trưng bày" at bounding box center [429, 288] width 54 height 8
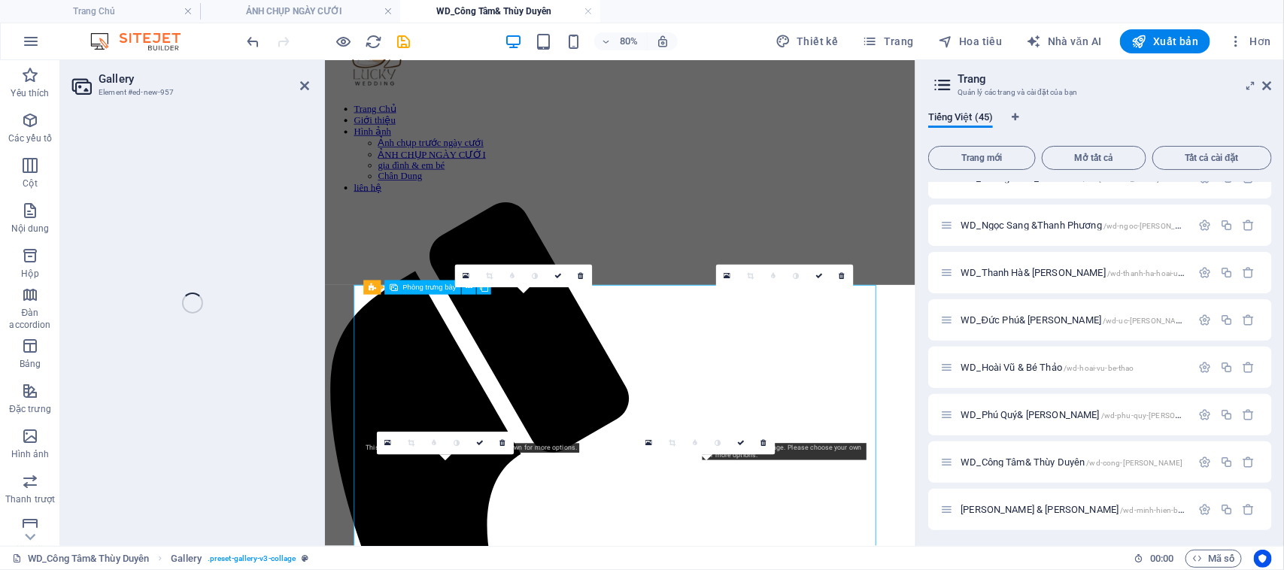
select select "4"
select select "px"
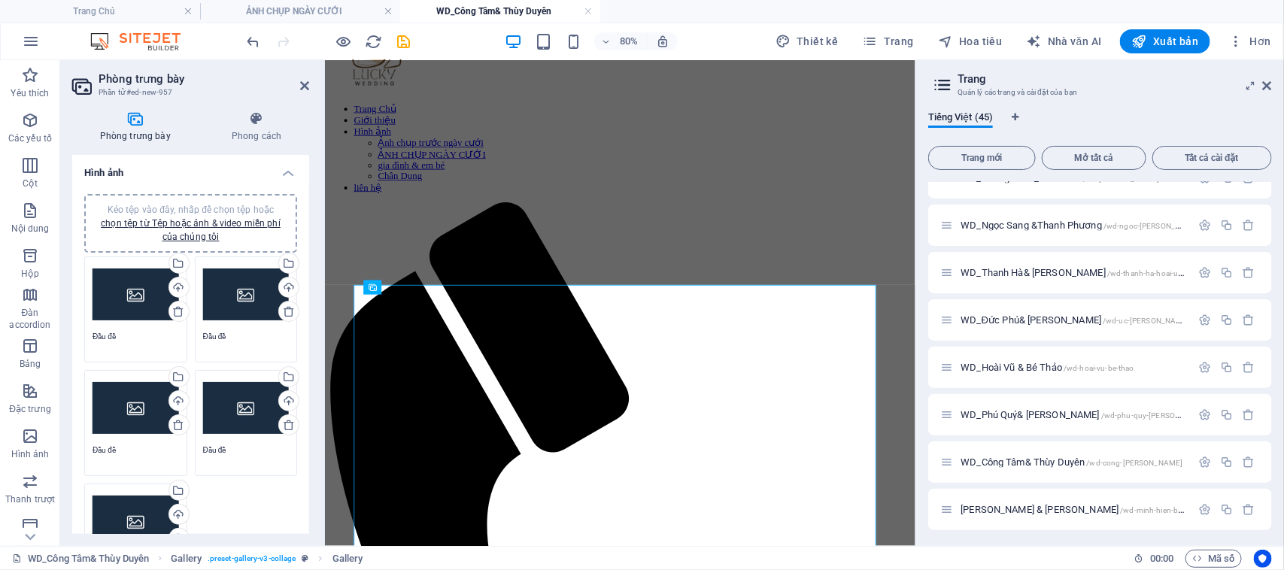
click at [196, 228] on div "Kéo tệp vào đây, nhấp để chọn tệp hoặc chọn tệp từ Tệp hoặc ảnh & video miễn ph…" at bounding box center [190, 223] width 195 height 41
click at [190, 223] on font "chọn tệp từ Tệp hoặc ảnh & video miễn phí của chúng tôi" at bounding box center [191, 230] width 180 height 24
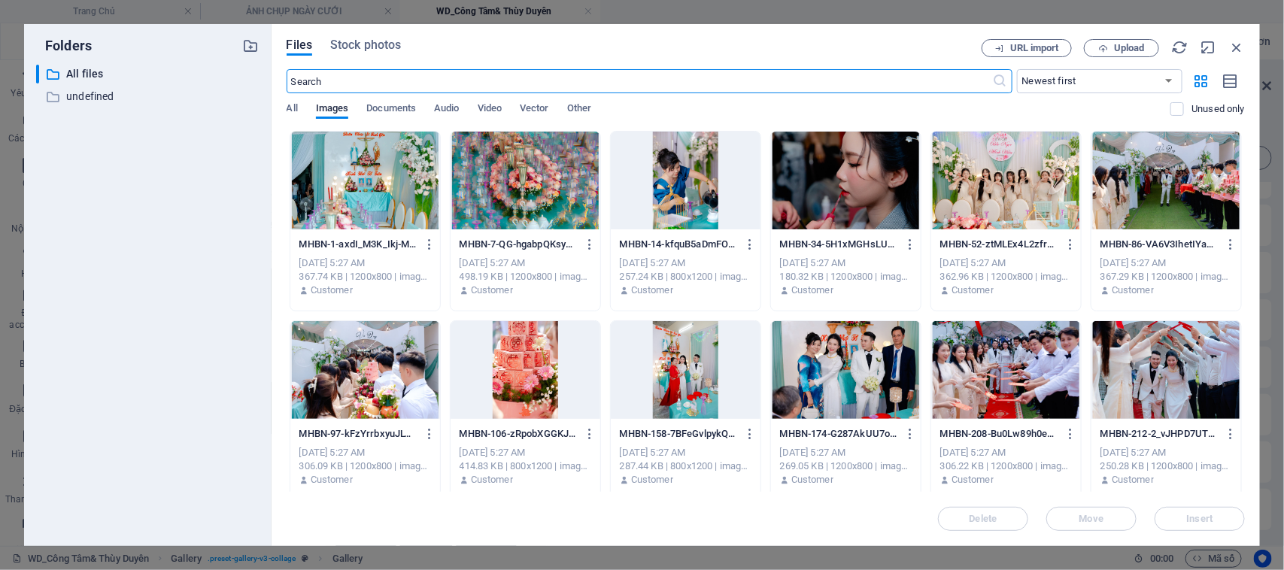
scroll to position [0, 0]
click at [397, 180] on div at bounding box center [365, 181] width 150 height 98
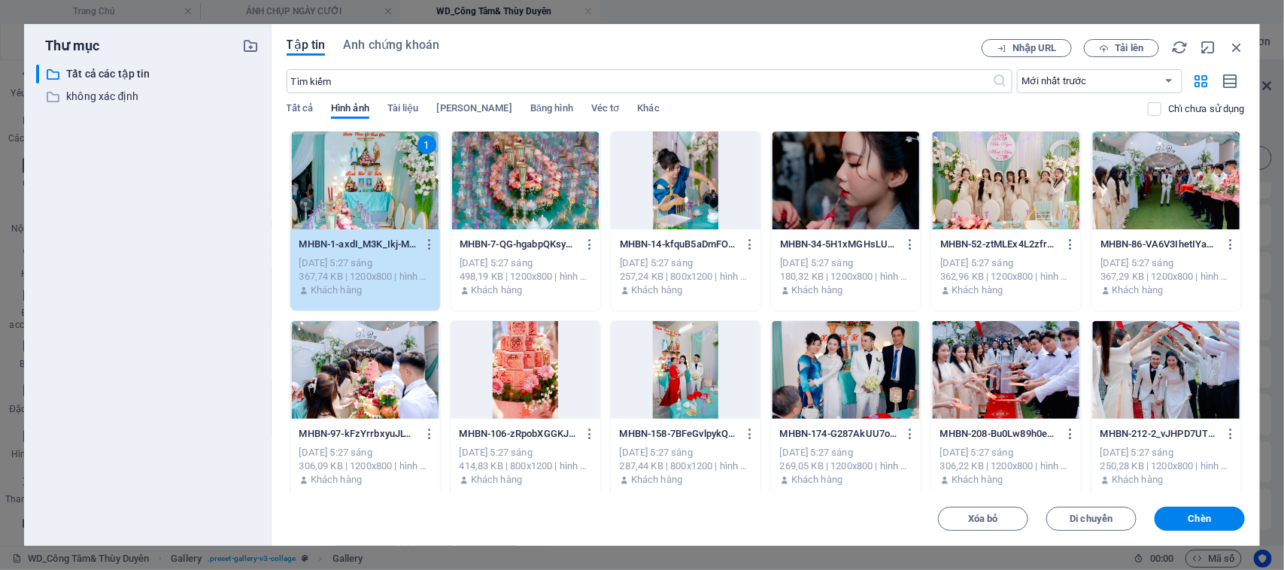
click at [514, 190] on div at bounding box center [525, 181] width 150 height 98
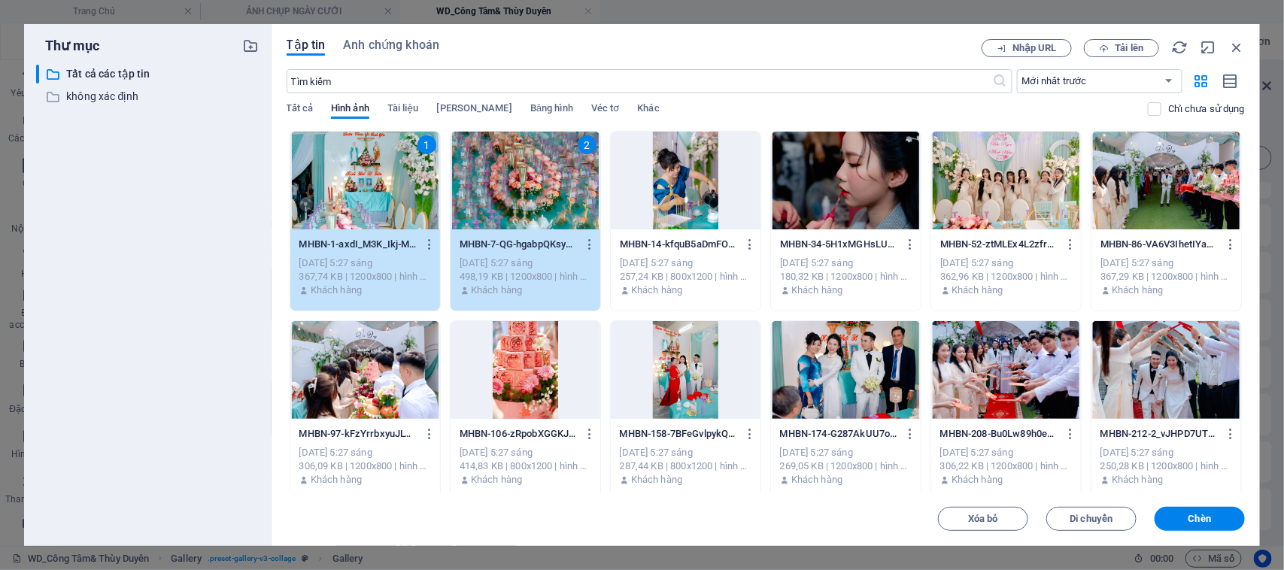
click at [682, 202] on div at bounding box center [686, 181] width 150 height 98
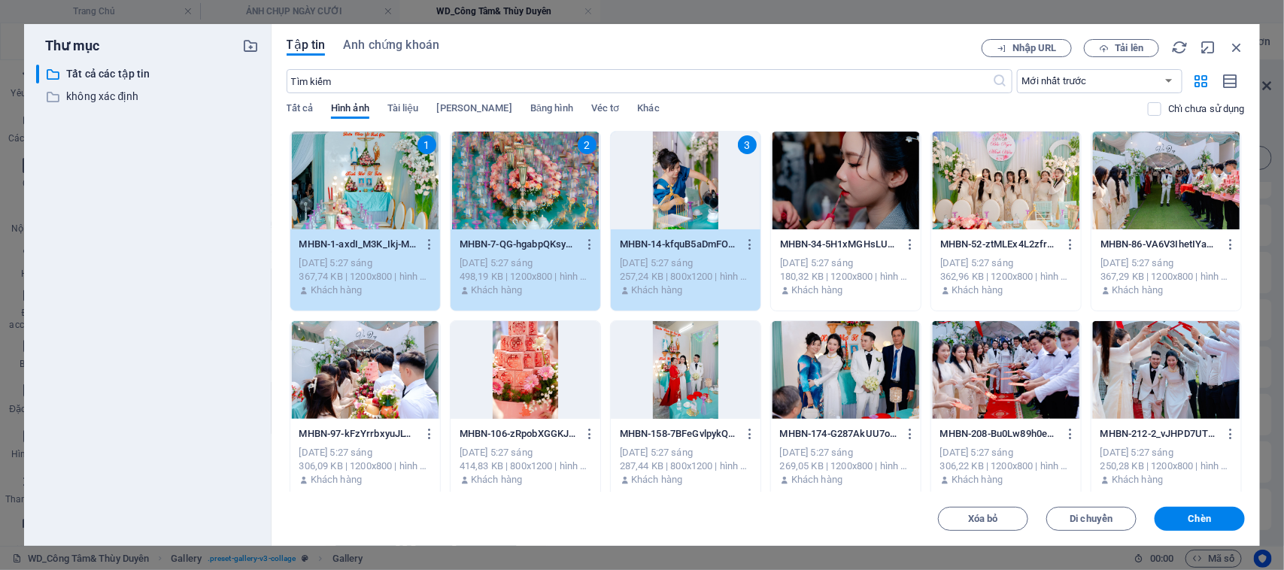
click at [836, 204] on div at bounding box center [846, 181] width 150 height 98
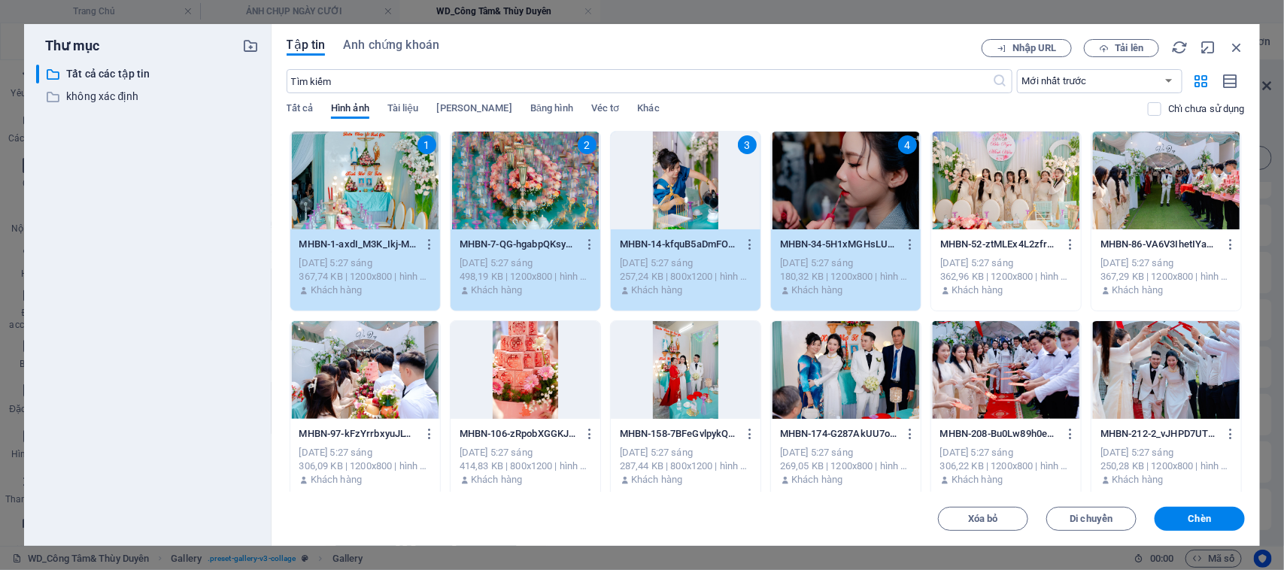
click at [502, 385] on div at bounding box center [525, 370] width 150 height 98
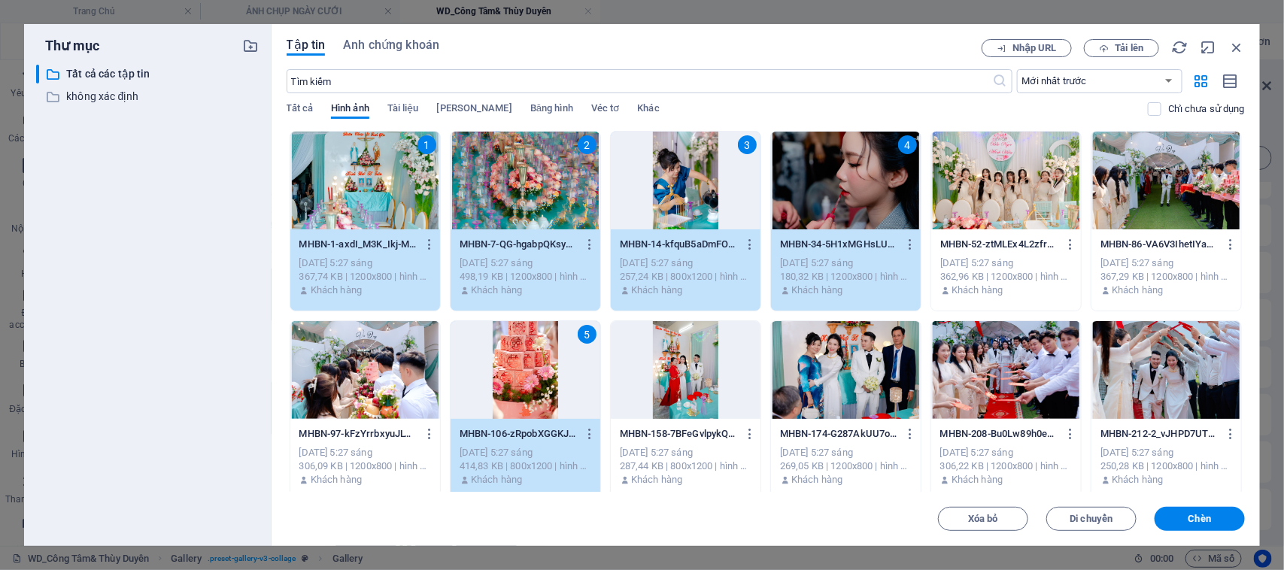
click at [660, 376] on div at bounding box center [686, 370] width 150 height 98
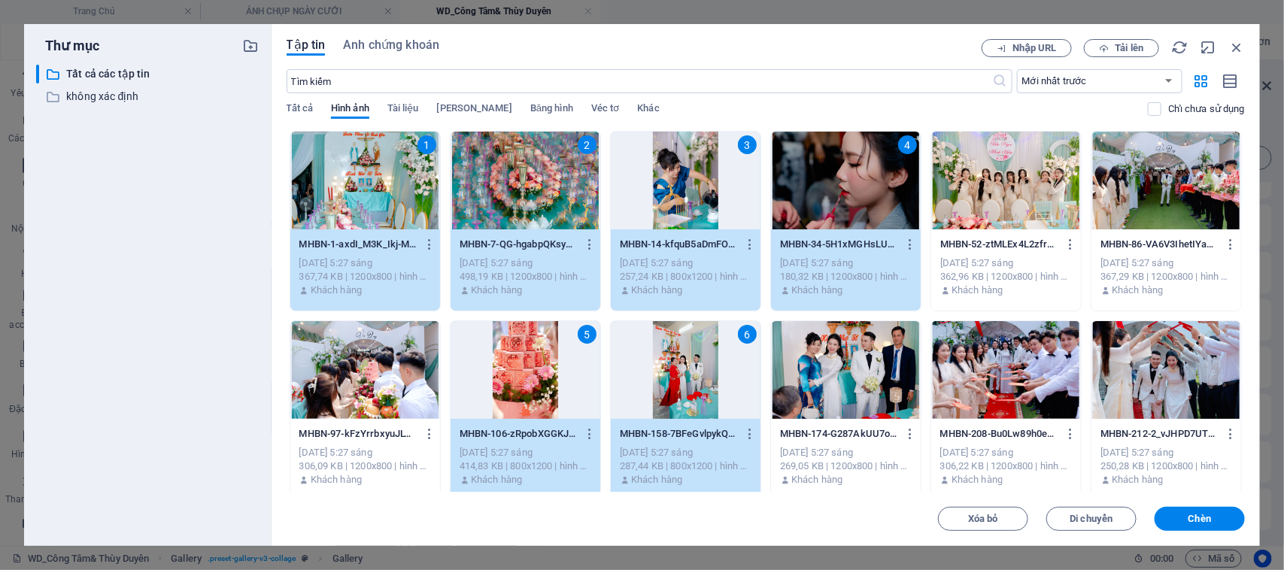
click at [974, 205] on div at bounding box center [1006, 181] width 150 height 98
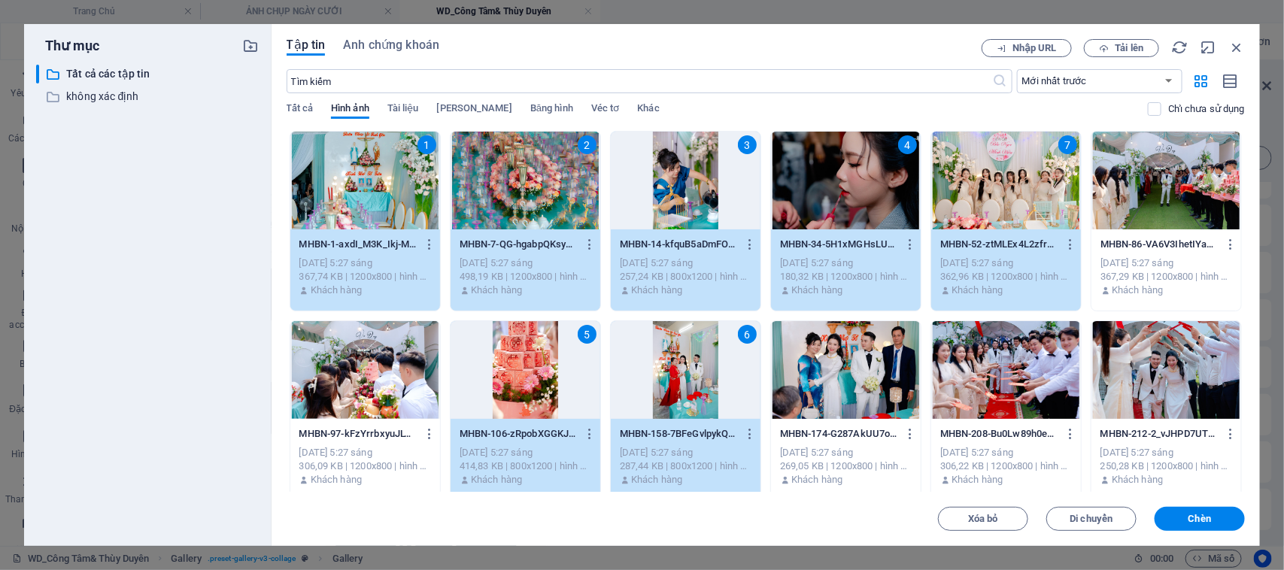
click at [1153, 190] on div at bounding box center [1166, 181] width 150 height 98
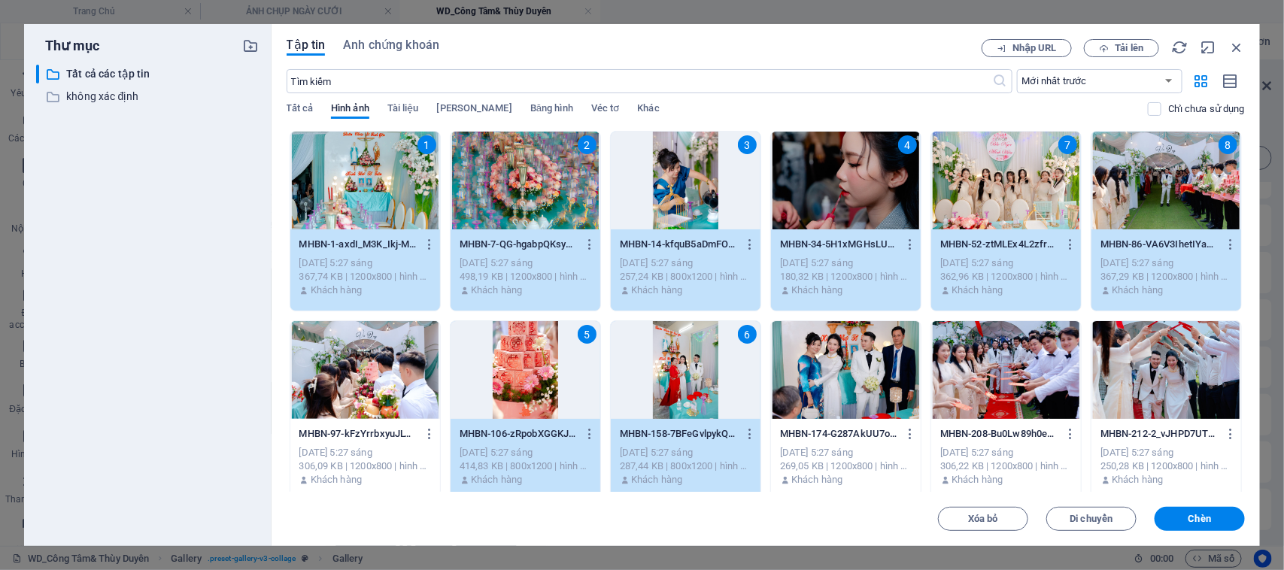
click at [387, 397] on div at bounding box center [365, 370] width 150 height 98
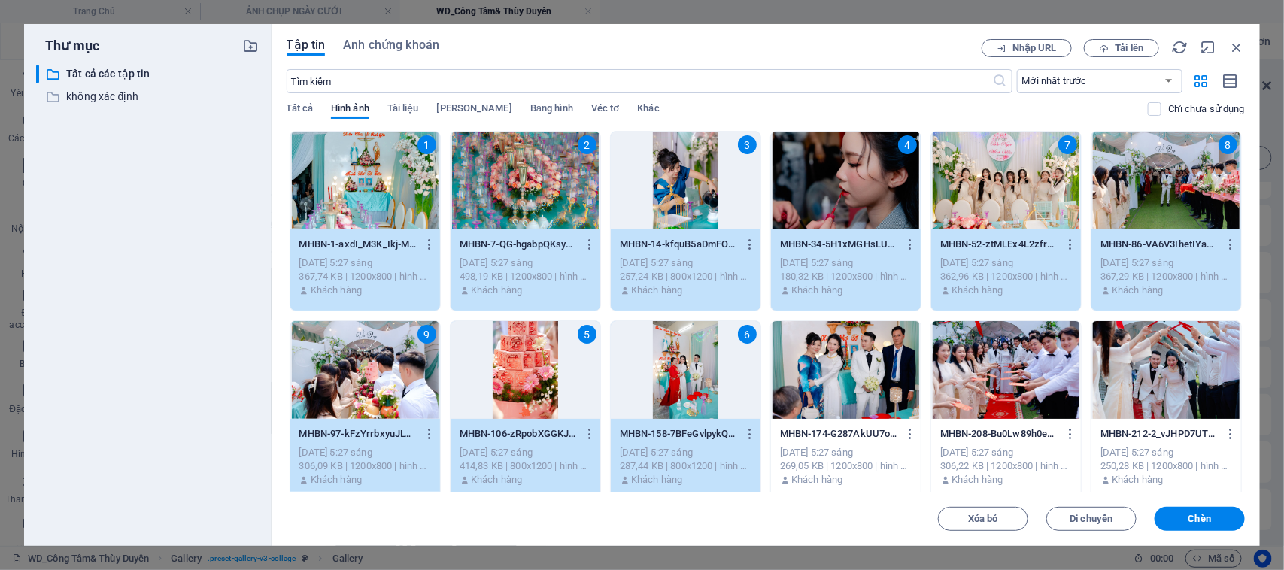
click at [875, 400] on div at bounding box center [846, 370] width 150 height 98
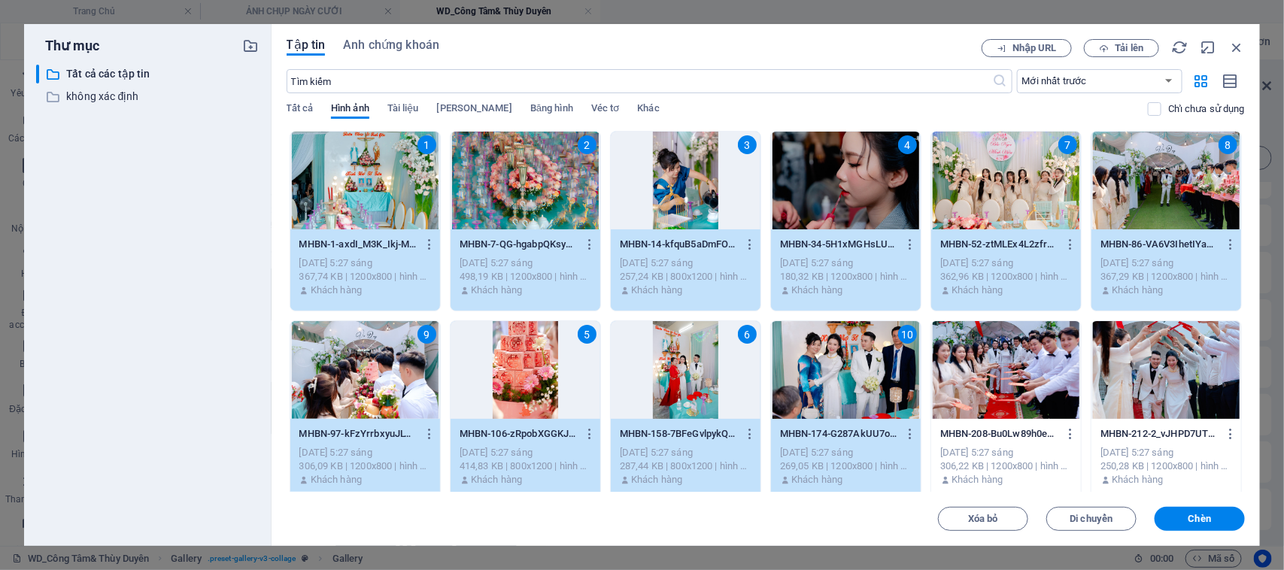
click at [1002, 378] on div at bounding box center [1006, 370] width 150 height 98
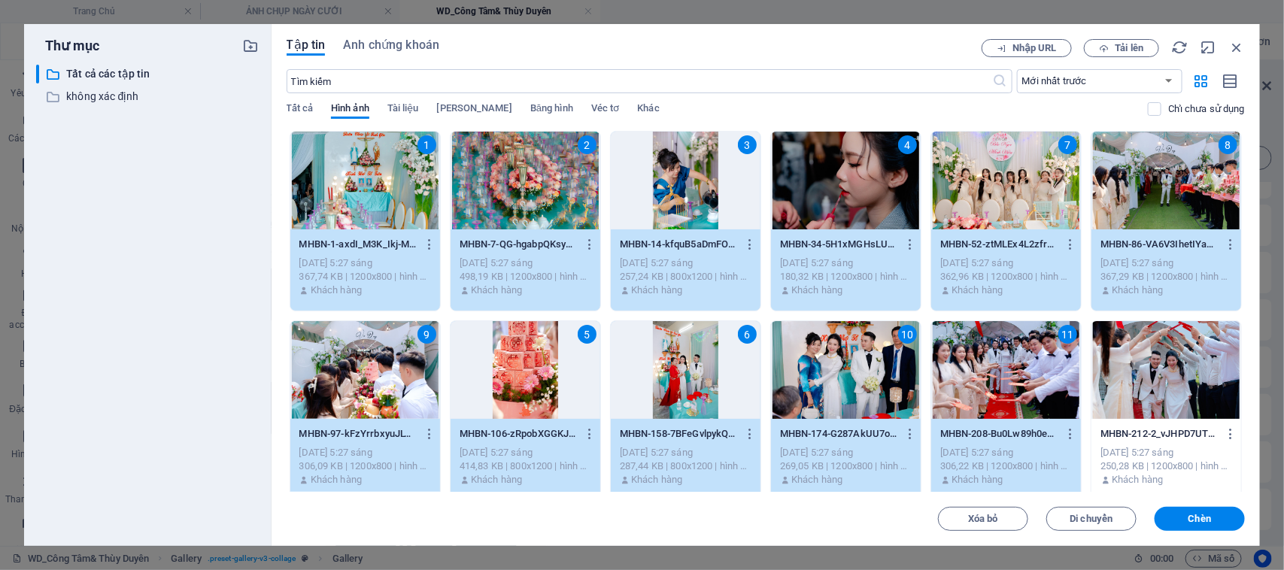
scroll to position [94, 0]
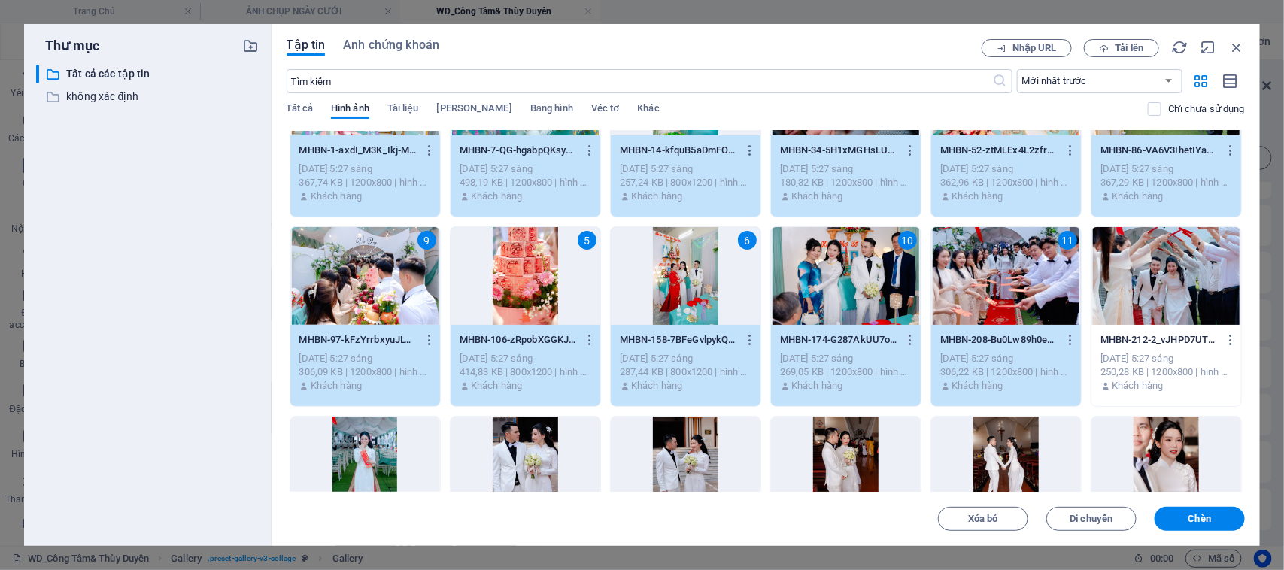
click at [368, 448] on div at bounding box center [365, 466] width 150 height 98
click at [510, 440] on div at bounding box center [525, 466] width 150 height 98
click at [1178, 272] on div at bounding box center [1166, 276] width 150 height 98
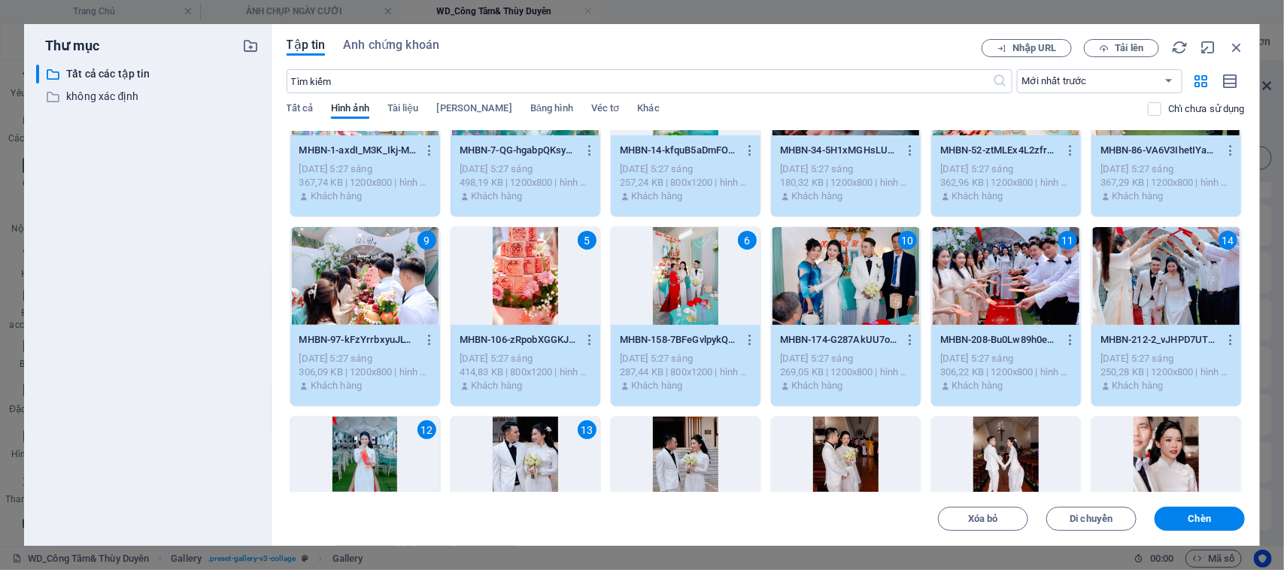
click at [697, 449] on div at bounding box center [686, 466] width 150 height 98
click at [1174, 520] on span "Chèn" at bounding box center [1199, 518] width 78 height 9
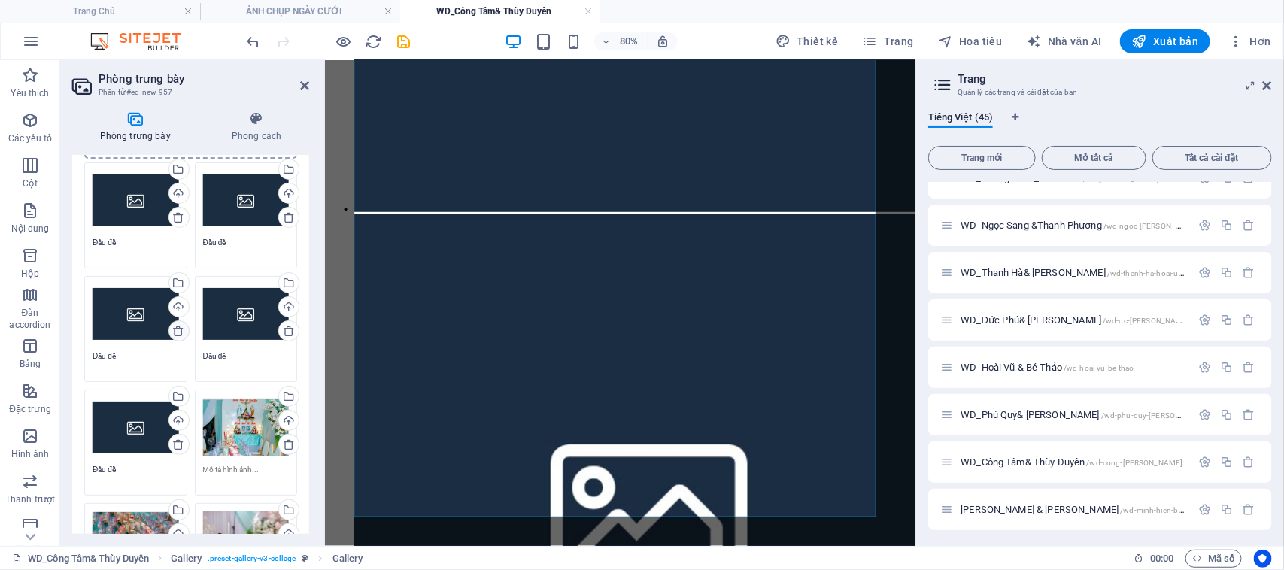
click at [175, 332] on icon at bounding box center [178, 331] width 12 height 12
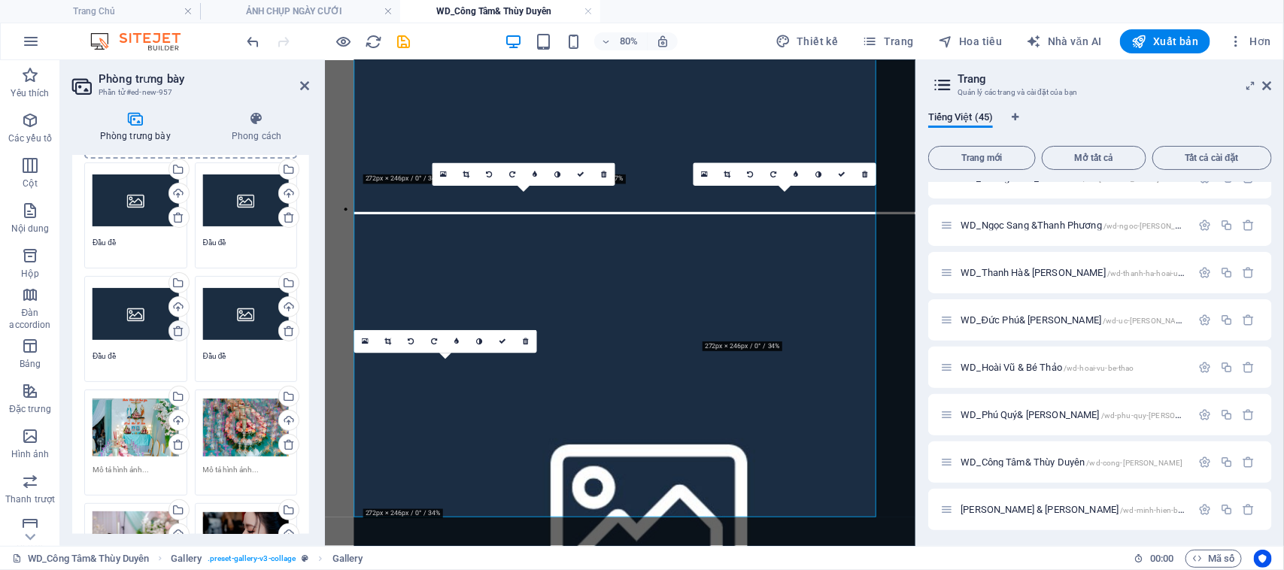
click at [175, 332] on icon at bounding box center [178, 331] width 12 height 12
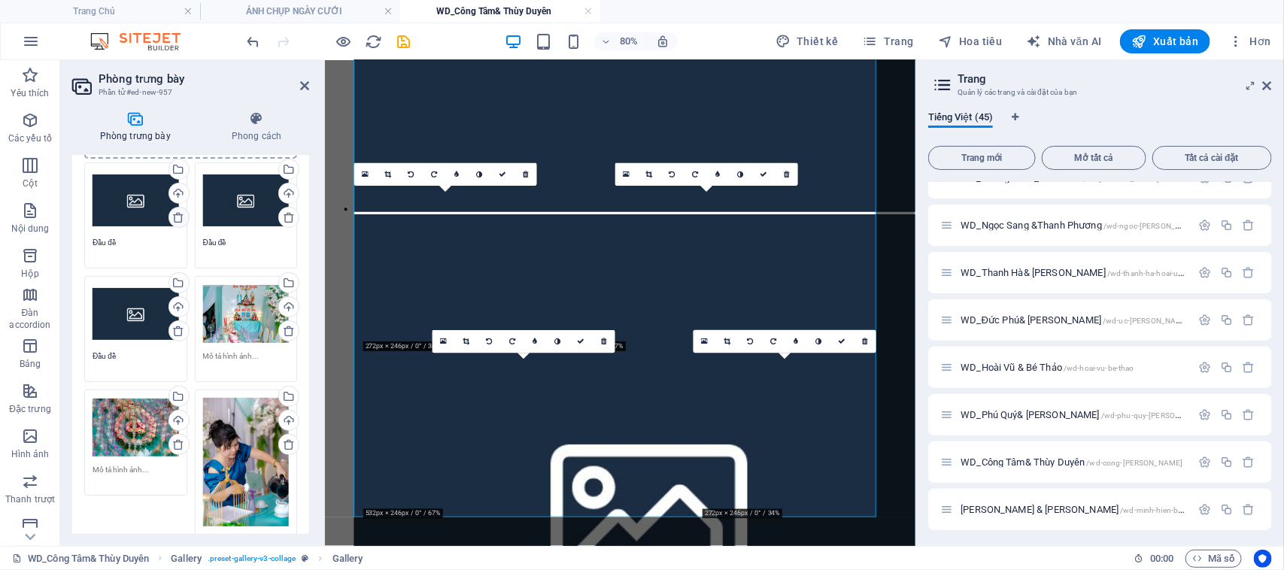
scroll to position [1682, 0]
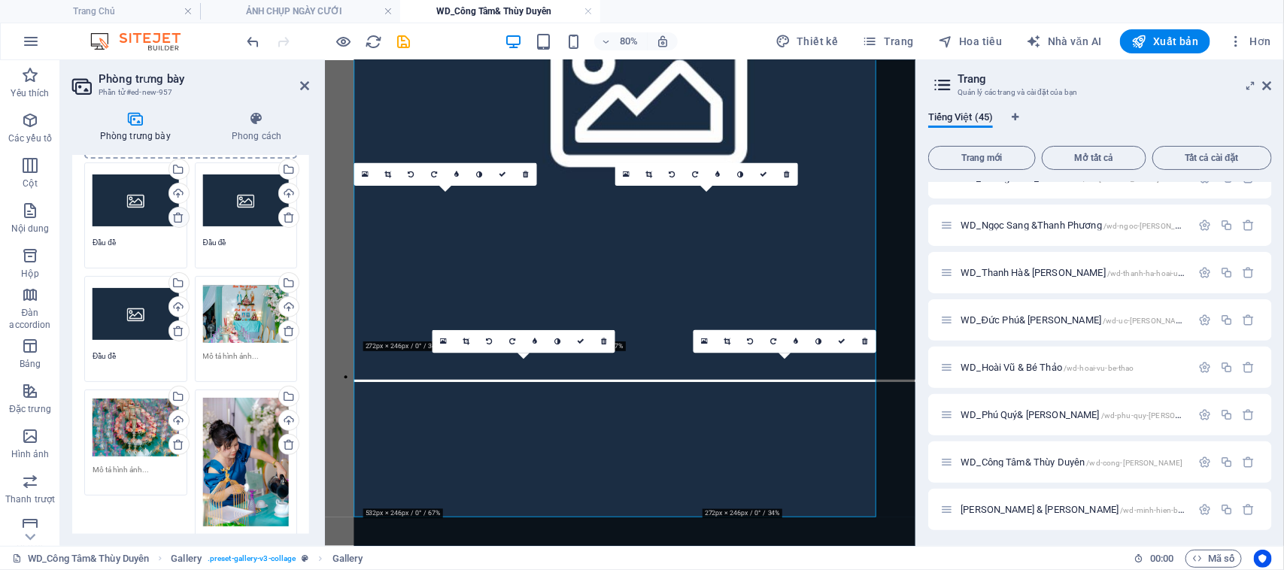
click at [177, 217] on icon at bounding box center [178, 217] width 12 height 12
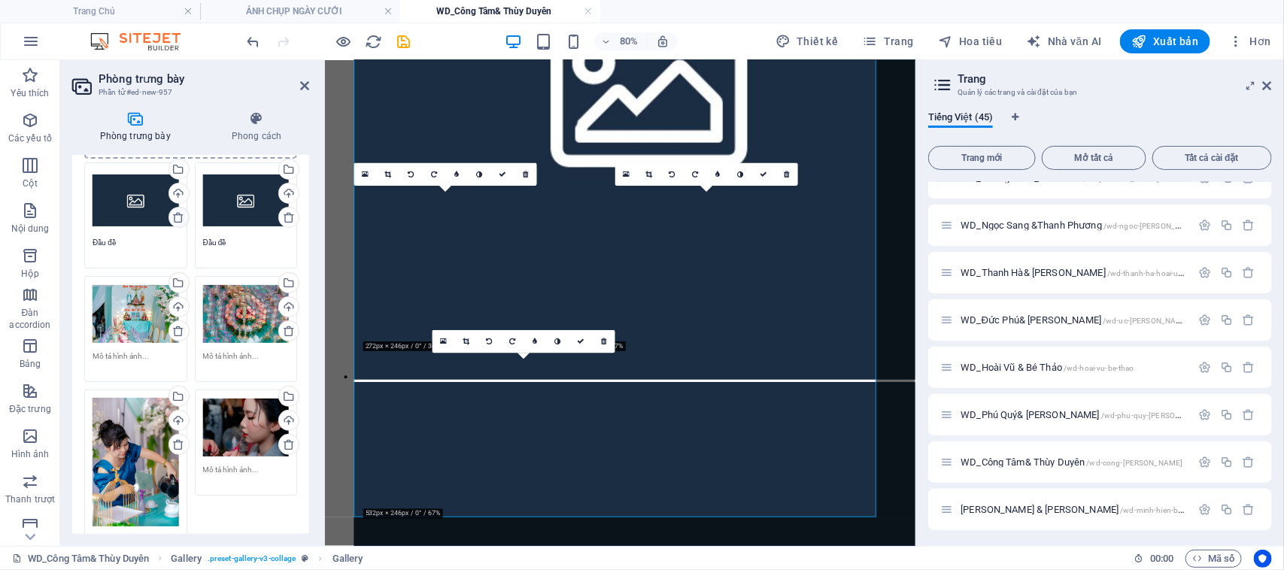
click at [177, 217] on icon at bounding box center [178, 217] width 12 height 12
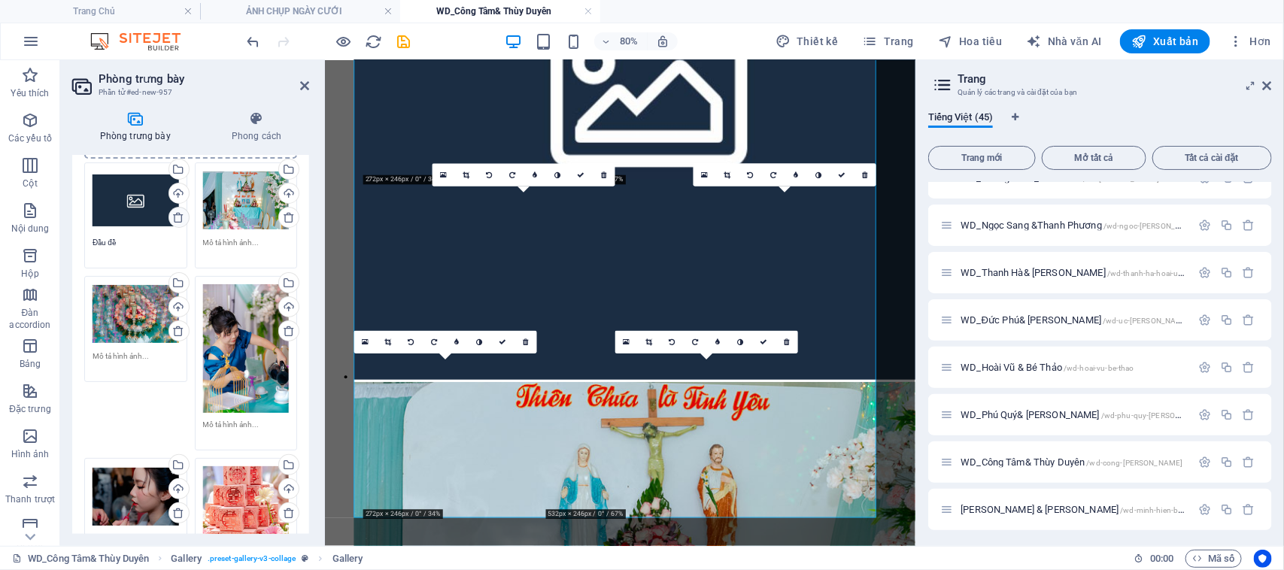
scroll to position [1472, 0]
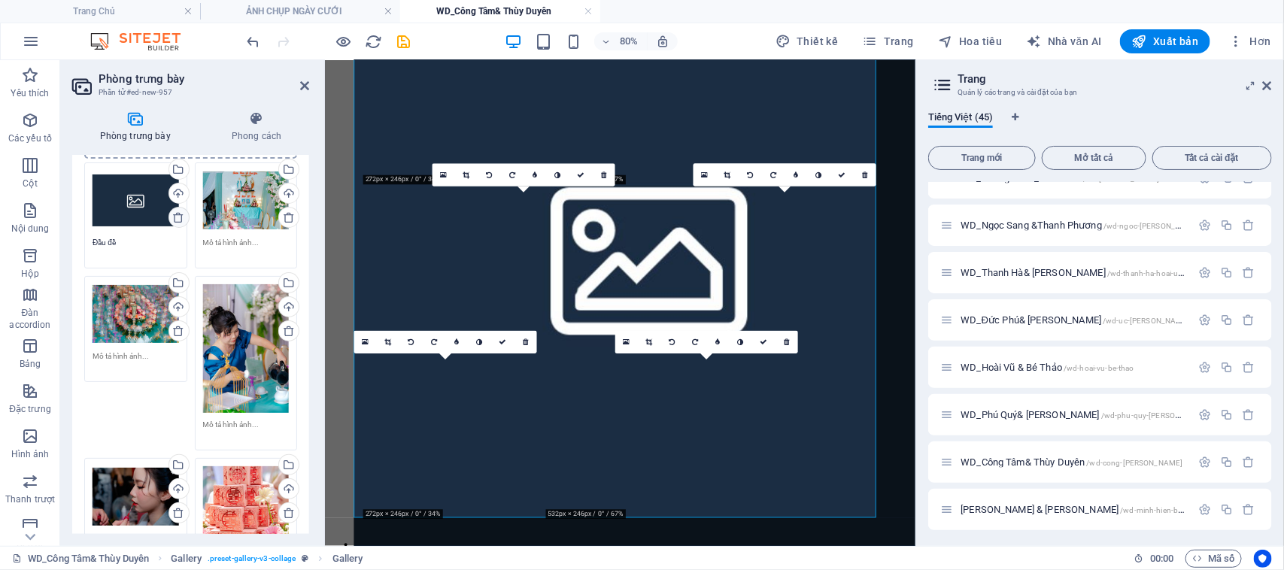
click at [177, 217] on icon at bounding box center [178, 217] width 12 height 12
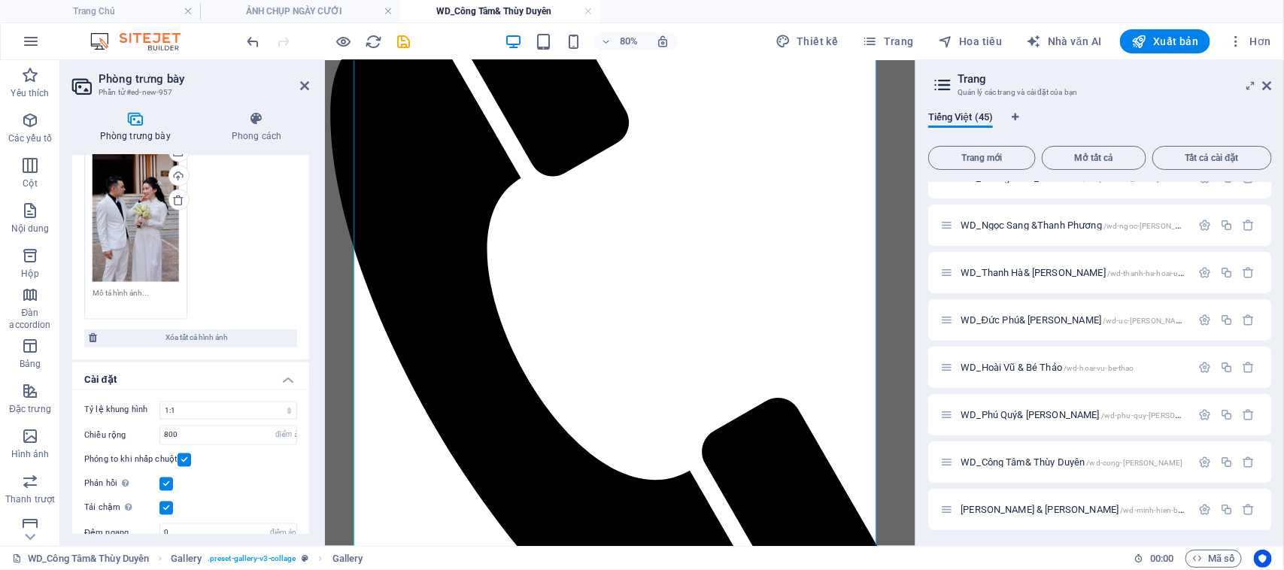
scroll to position [1216, 0]
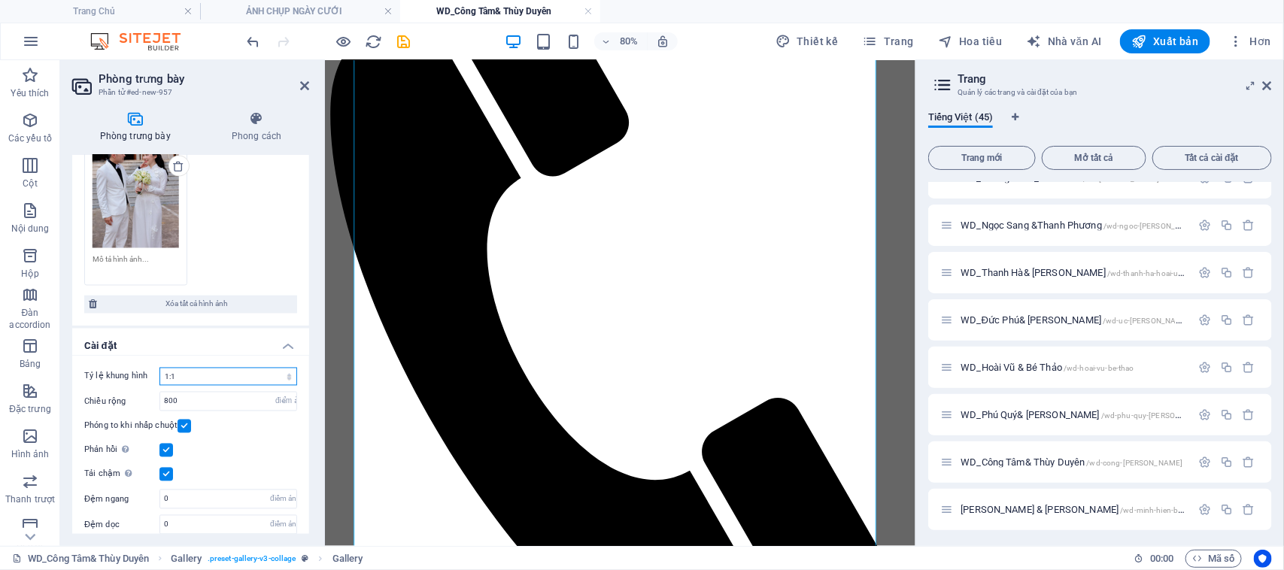
click at [234, 368] on select "Không có tỷ lệ khung hình cố định 16:9 16:10 4:3 1:1 1:2 2:1" at bounding box center [228, 377] width 138 height 18
select select "0"
click at [159, 368] on select "Không có tỷ lệ khung hình cố định 16:9 16:10 4:3 1:1 1:2 2:1" at bounding box center [228, 377] width 138 height 18
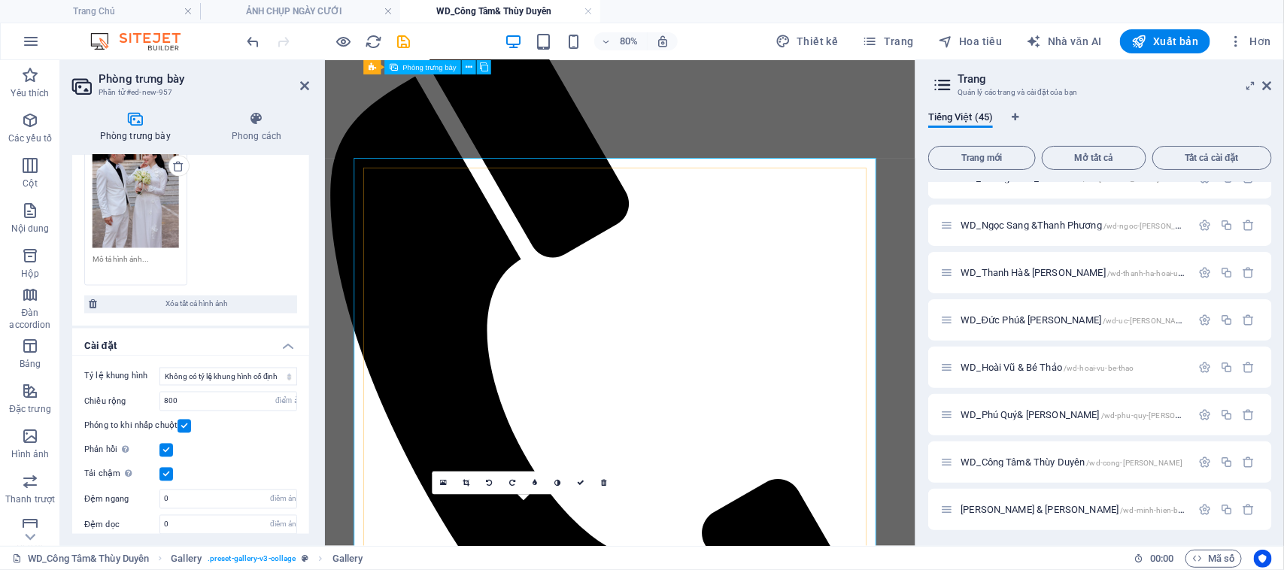
scroll to position [250, 0]
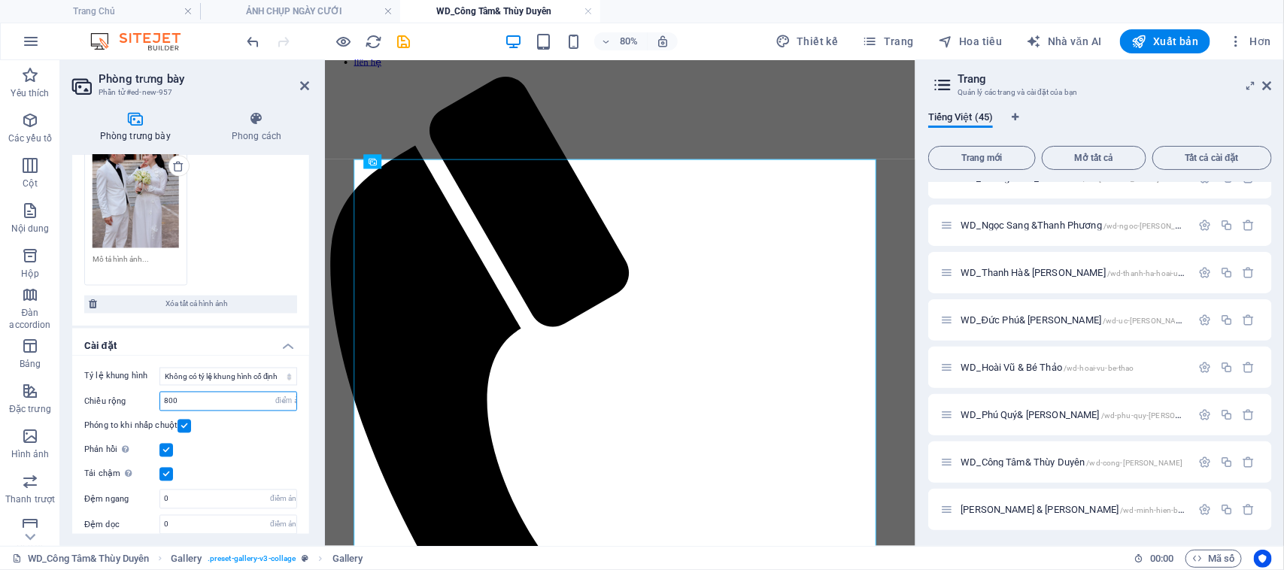
drag, startPoint x: 199, startPoint y: 389, endPoint x: 114, endPoint y: 390, distance: 85.7
click at [114, 392] on div "Chiều rộng 800 điểm ảnh %" at bounding box center [190, 402] width 213 height 20
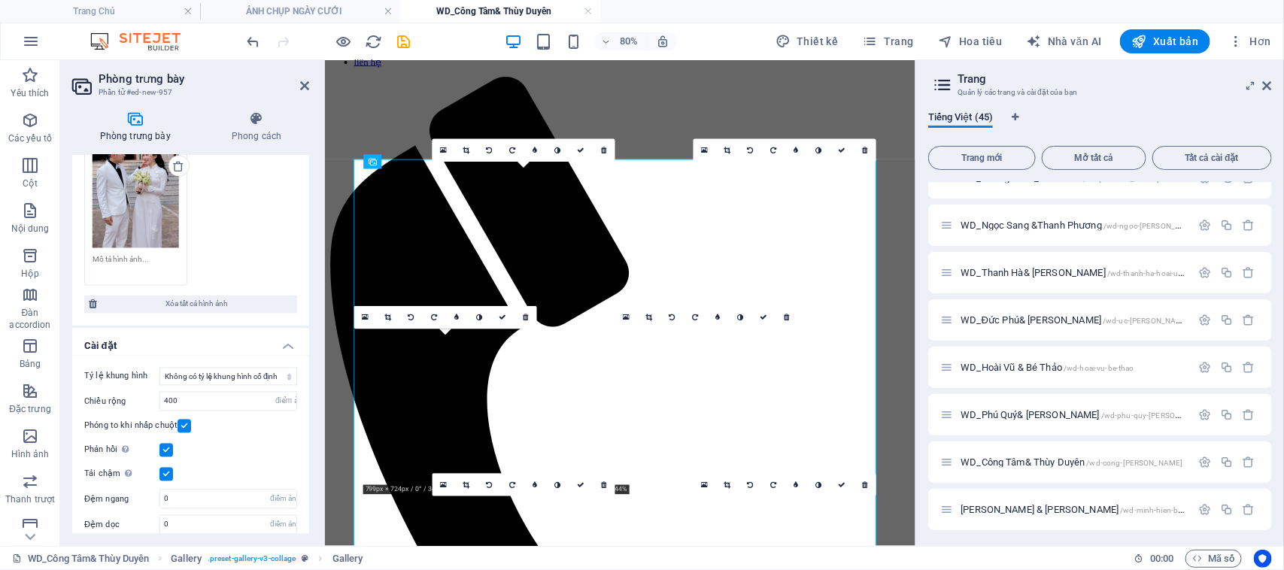
click at [259, 441] on div "Phản hồi Tự động tải hình ảnh retina và kích thước được tối ưu hóa cho điện tho…" at bounding box center [190, 450] width 213 height 18
click at [226, 331] on h4 "Cài đặt" at bounding box center [190, 342] width 237 height 27
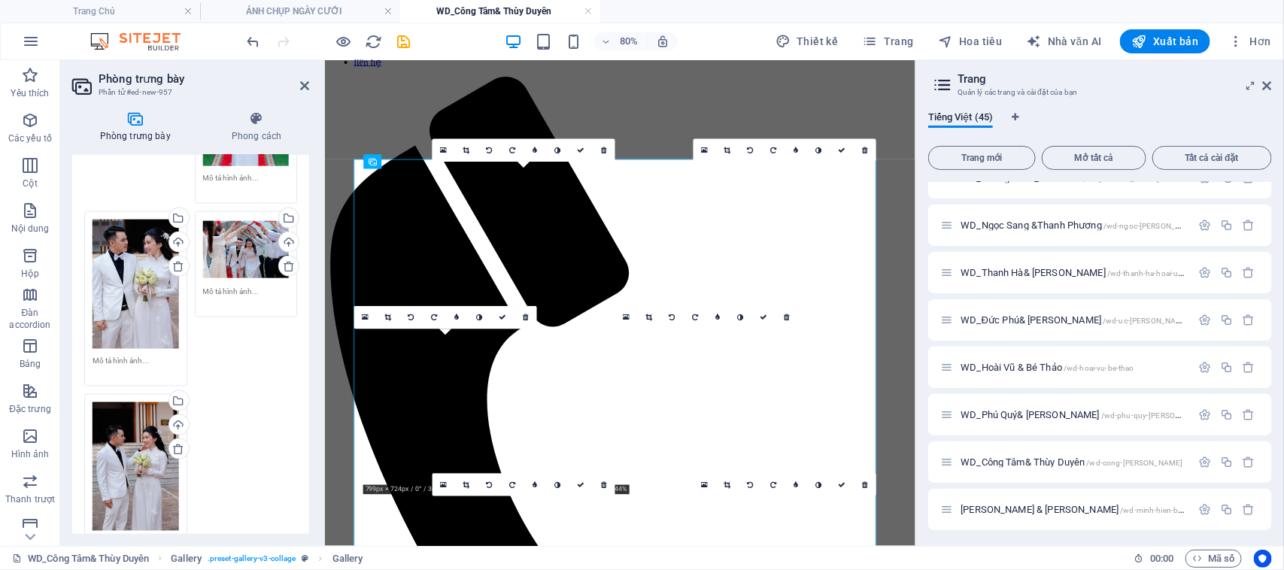
scroll to position [1034, 0]
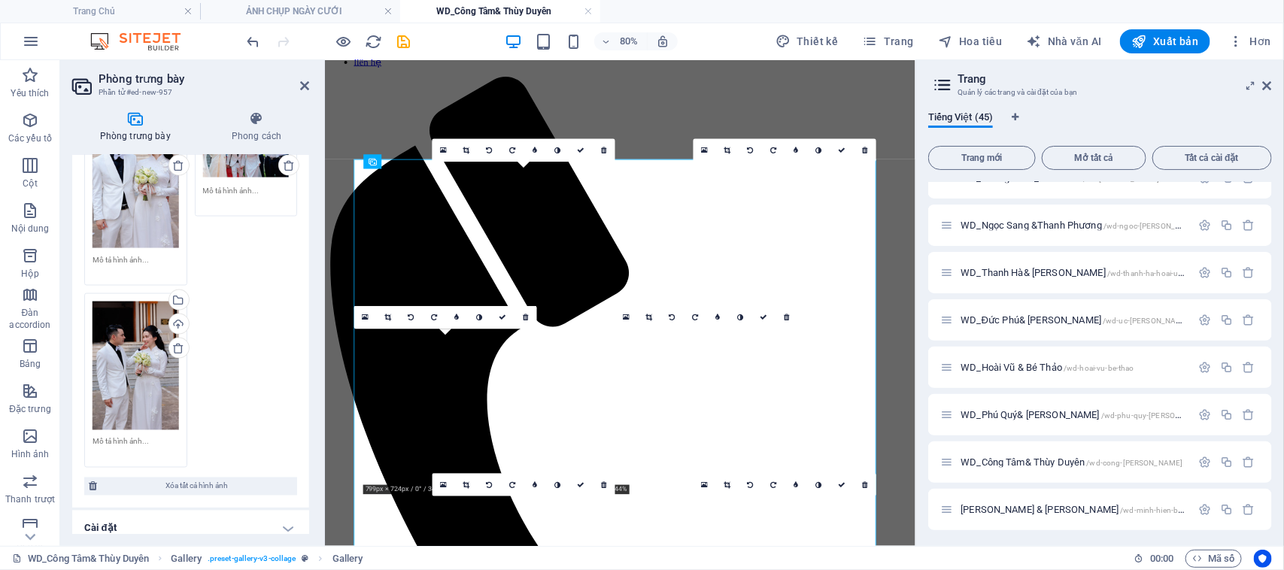
click at [231, 517] on h4 "Cài đặt" at bounding box center [190, 529] width 237 height 36
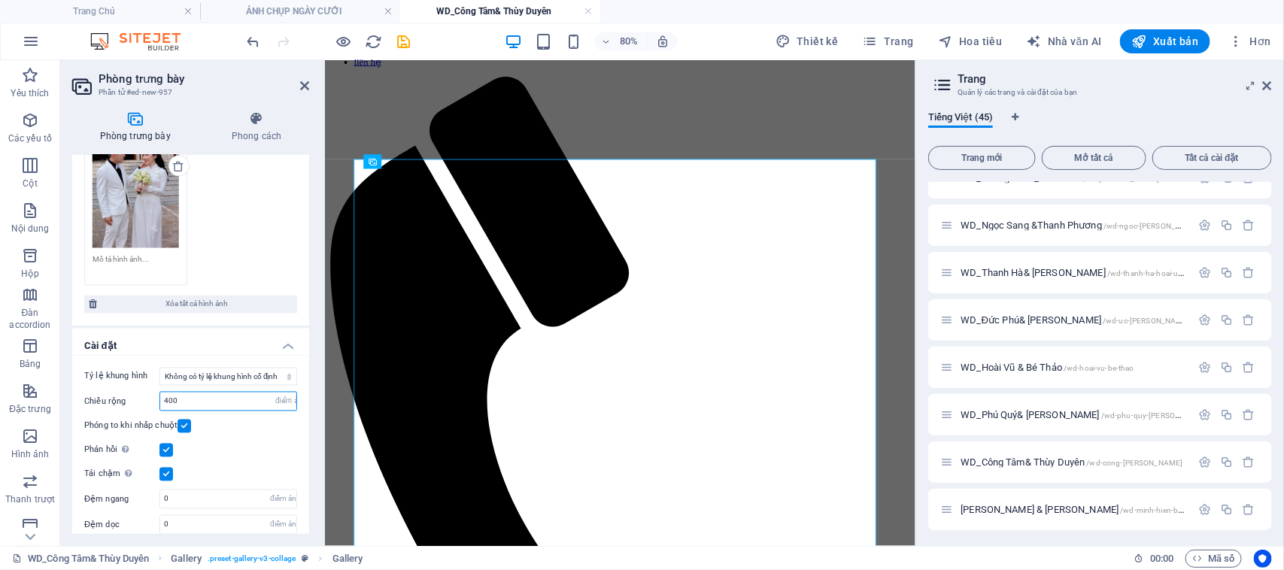
drag, startPoint x: 190, startPoint y: 388, endPoint x: 109, endPoint y: 390, distance: 81.2
click at [109, 392] on div "Chiều rộng 400 điểm ảnh %" at bounding box center [190, 402] width 213 height 20
drag, startPoint x: 196, startPoint y: 386, endPoint x: 40, endPoint y: 392, distance: 155.8
click at [40, 392] on section "Yêu thích Các yếu tố Cột Nội dung Hộp Đàn accordion Bảng Đặc trưng Hình ảnh Tha…" at bounding box center [457, 303] width 915 height 486
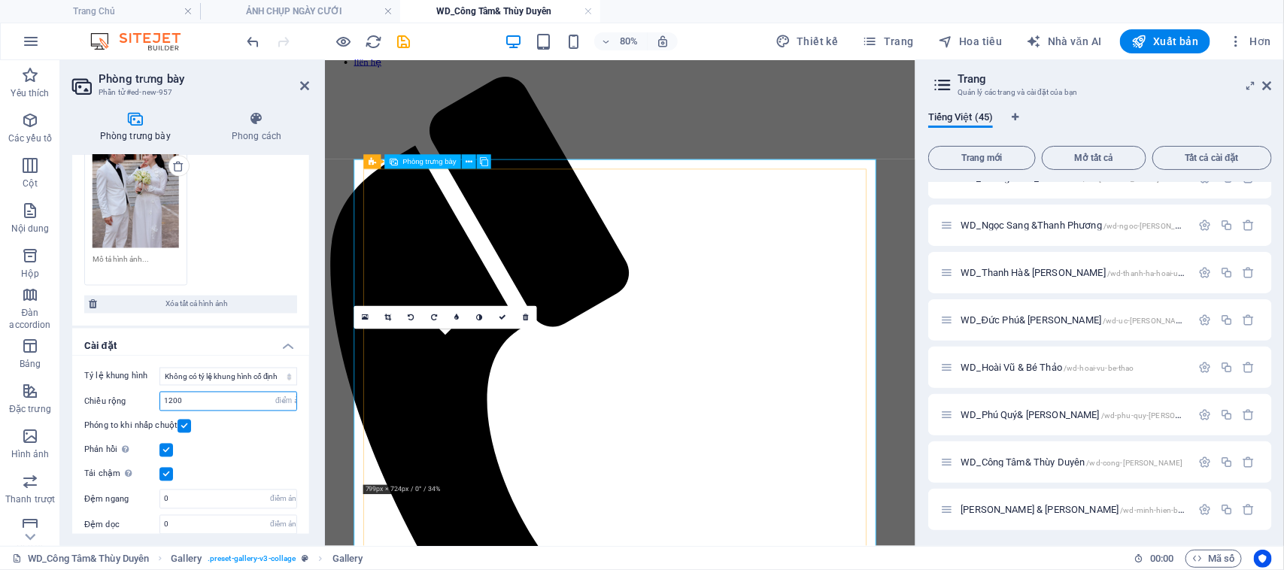
type input "1200"
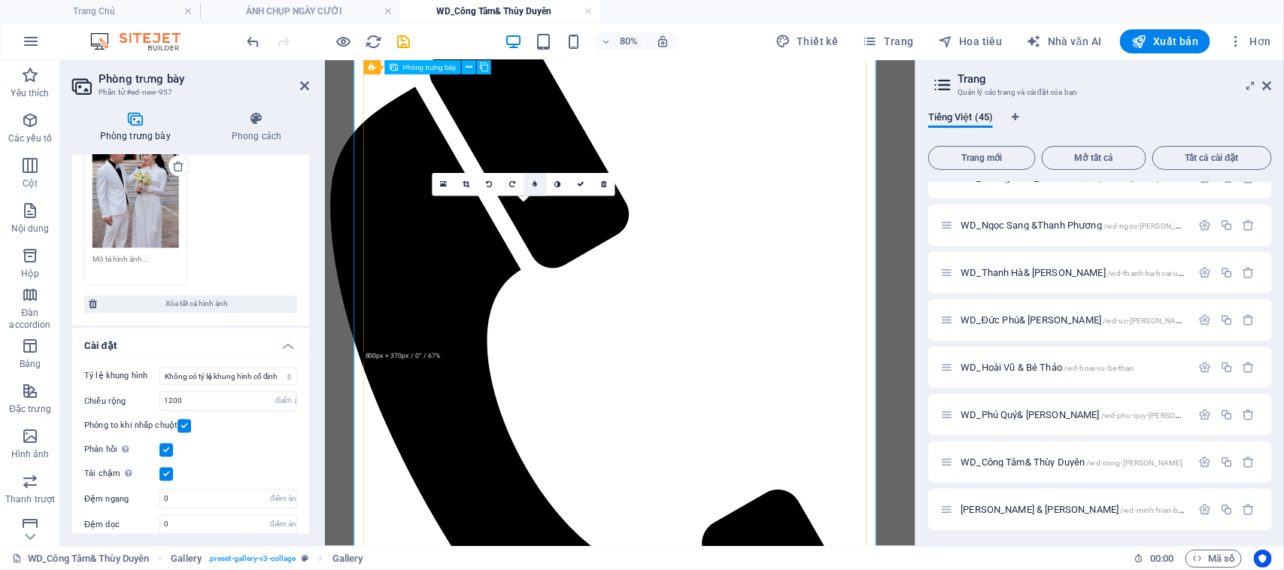
scroll to position [626, 0]
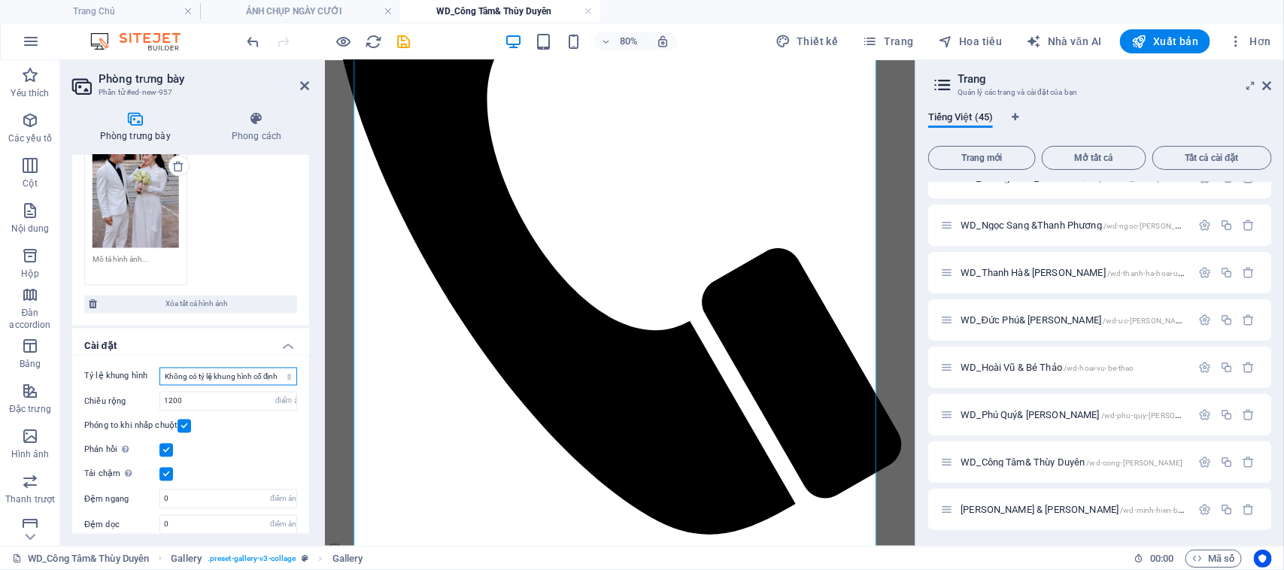
click at [243, 368] on select "Không có tỷ lệ khung hình cố định 16:9 16:10 4:3 1:1 1:2 2:1" at bounding box center [228, 377] width 138 height 18
click at [159, 368] on select "Không có tỷ lệ khung hình cố định 16:9 16:10 4:3 1:1 1:2 2:1" at bounding box center [228, 377] width 138 height 18
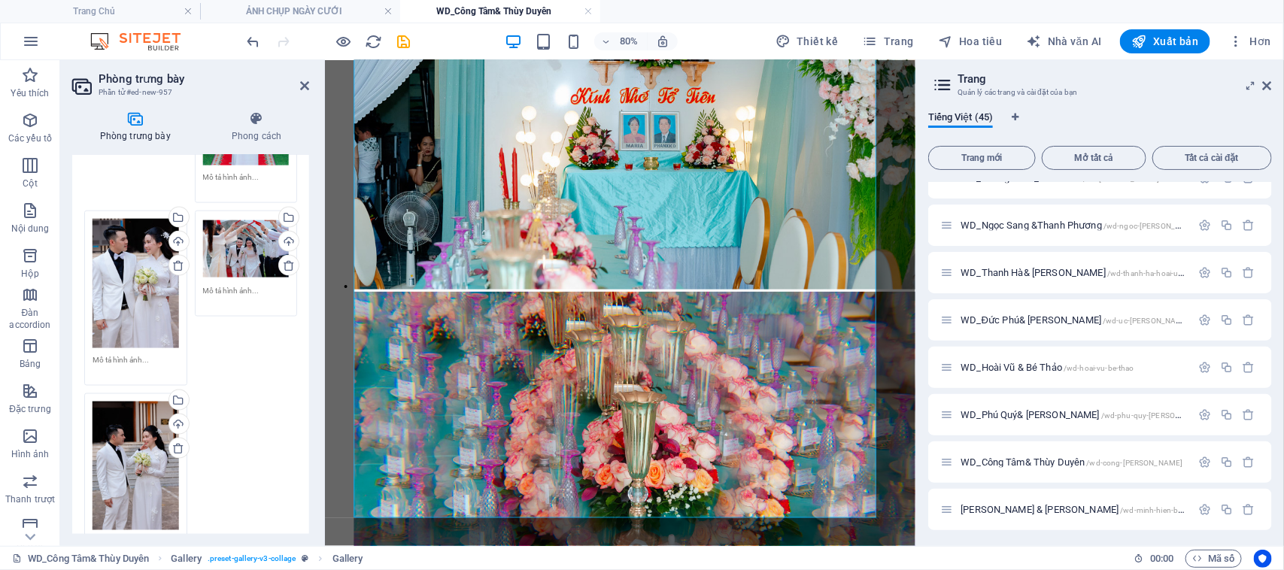
scroll to position [1216, 0]
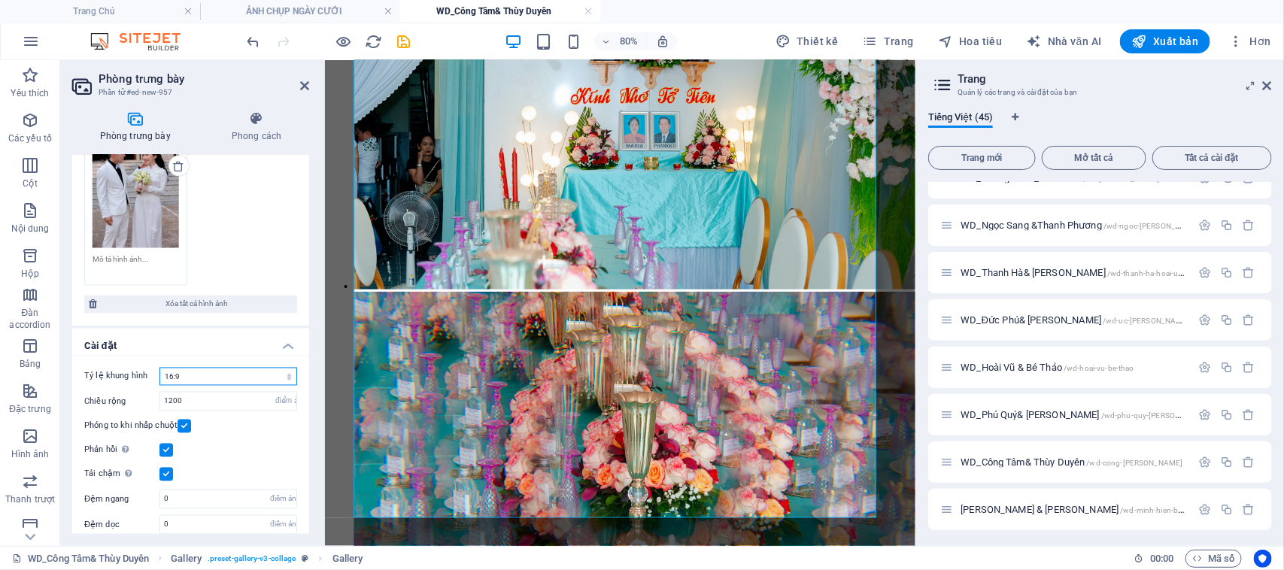
click at [231, 368] on select "Không có tỷ lệ khung hình cố định 16:9 16:10 4:3 1:1 1:2 2:1" at bounding box center [228, 377] width 138 height 18
select select "0"
click at [159, 368] on select "Không có tỷ lệ khung hình cố định 16:9 16:10 4:3 1:1 1:2 2:1" at bounding box center [228, 377] width 138 height 18
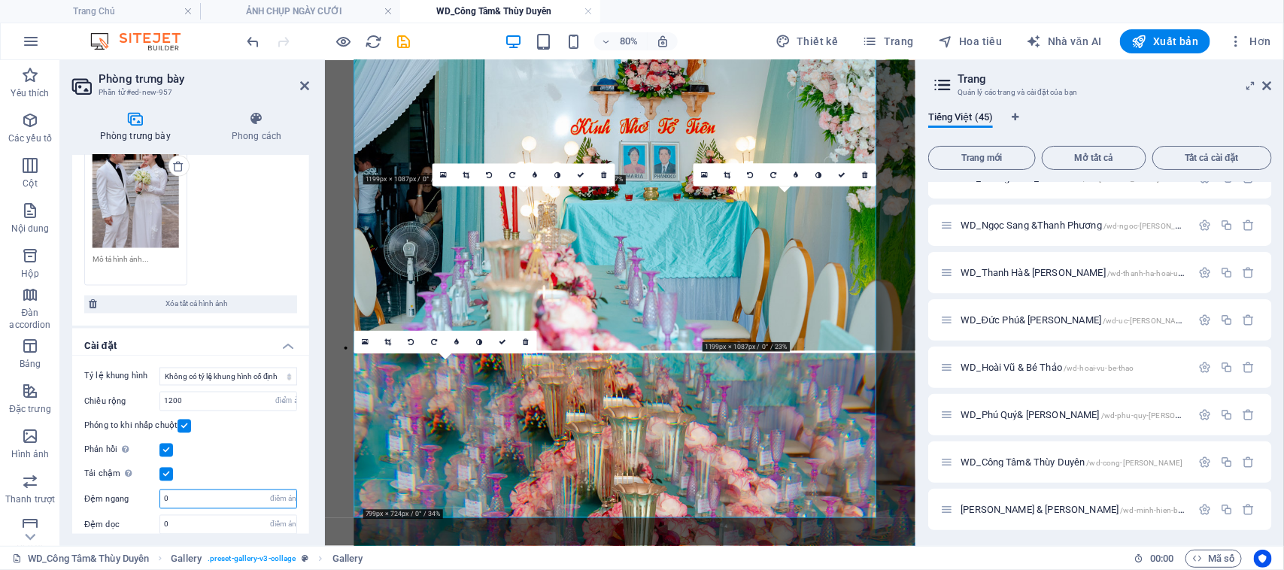
drag, startPoint x: 177, startPoint y: 483, endPoint x: 126, endPoint y: 493, distance: 52.1
click at [126, 493] on div "Đệm ngang 0 điểm ảnh" at bounding box center [190, 500] width 213 height 20
type input "2"
drag, startPoint x: 178, startPoint y: 510, endPoint x: 110, endPoint y: 514, distance: 68.5
click at [115, 515] on div "Đệm dọc 0 điểm ảnh" at bounding box center [190, 525] width 213 height 20
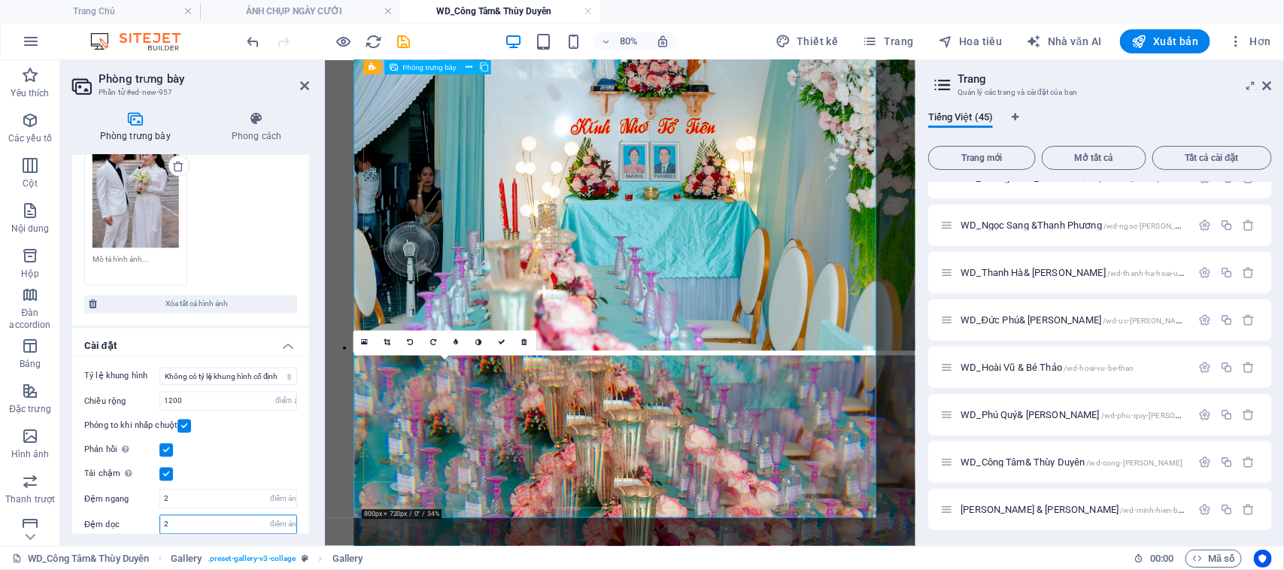
scroll to position [1470, 0]
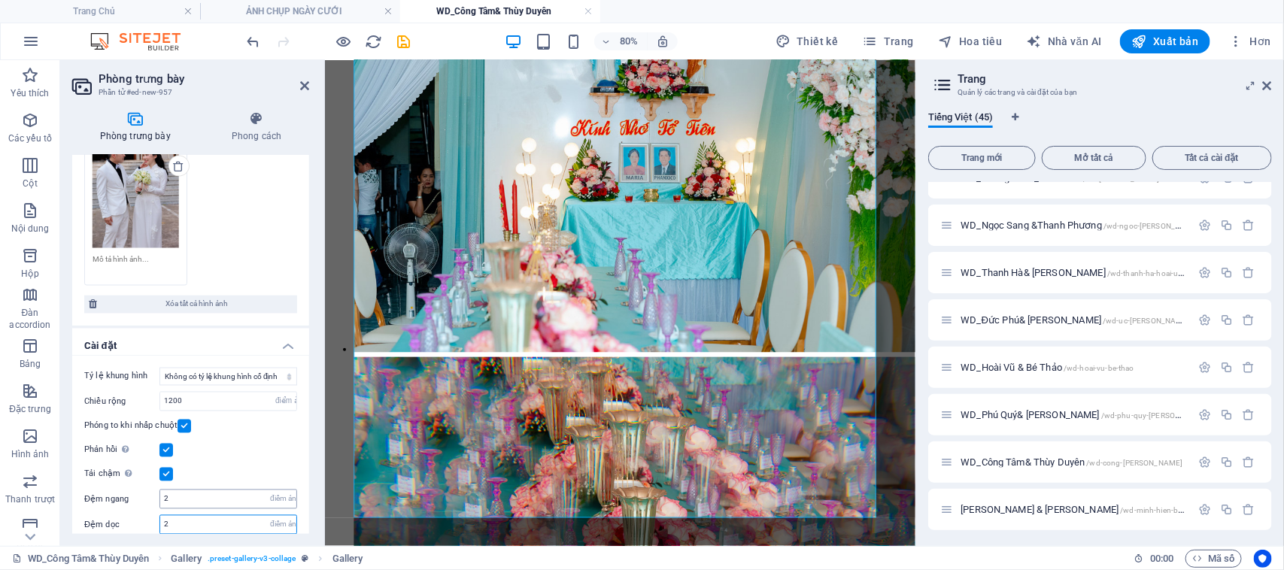
type input "2"
drag, startPoint x: 177, startPoint y: 486, endPoint x: 134, endPoint y: 471, distance: 45.9
click at [129, 490] on div "Đệm ngang 2 điểm ảnh" at bounding box center [190, 500] width 213 height 20
type input "0"
drag, startPoint x: 169, startPoint y: 510, endPoint x: 137, endPoint y: 515, distance: 32.8
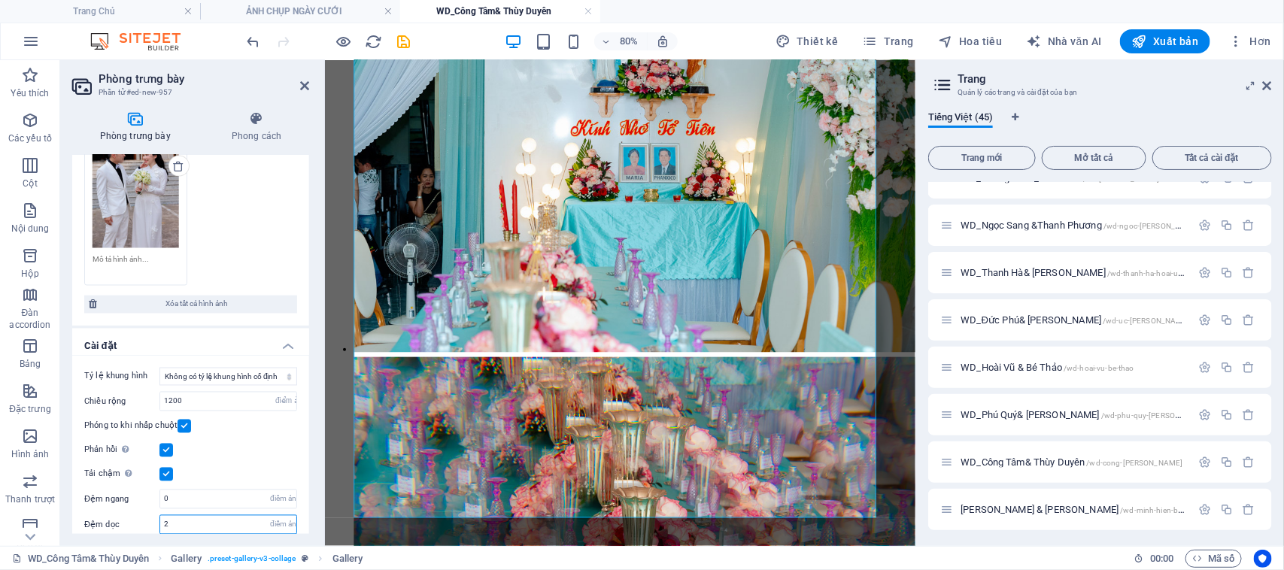
click at [137, 515] on div "Đệm dọc 2 điểm ảnh" at bounding box center [190, 525] width 213 height 20
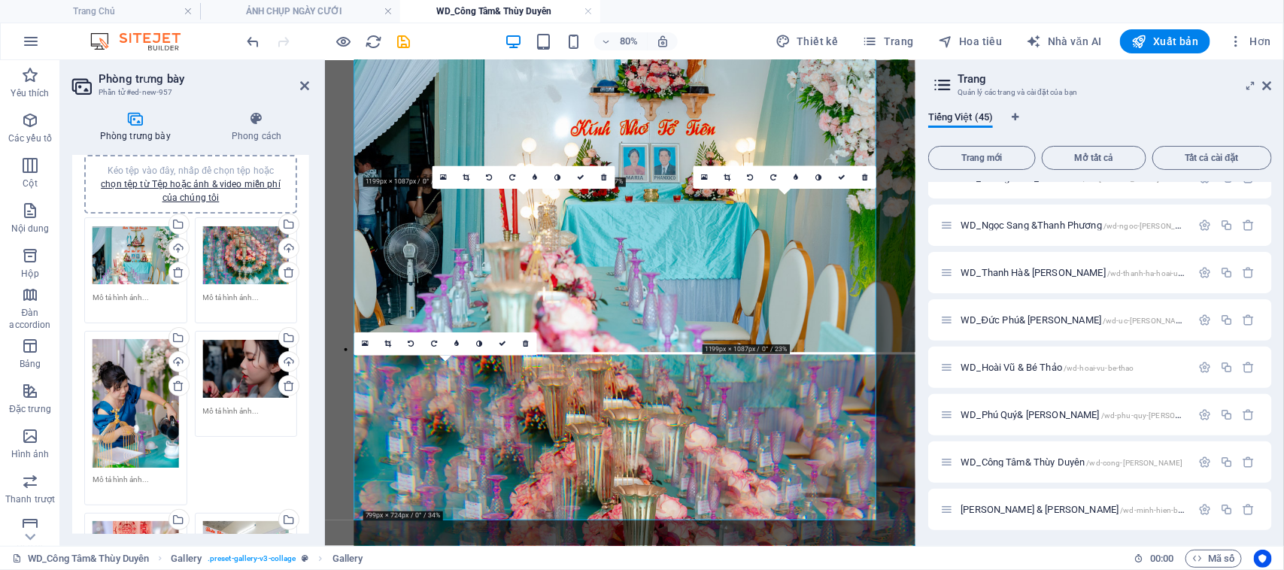
scroll to position [0, 0]
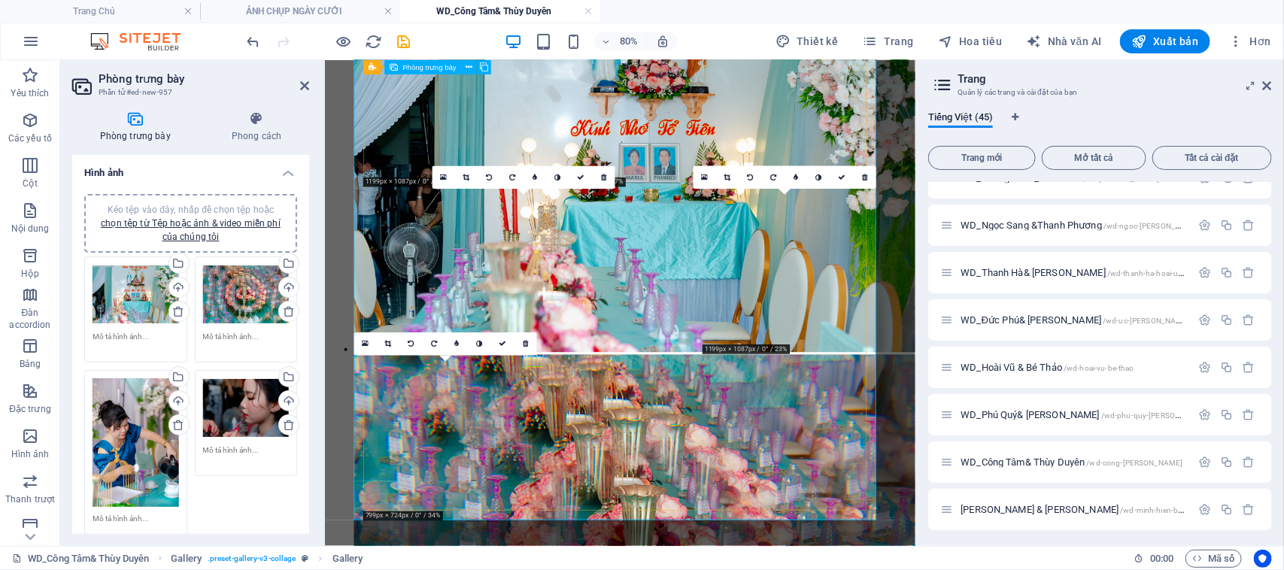
type input "0"
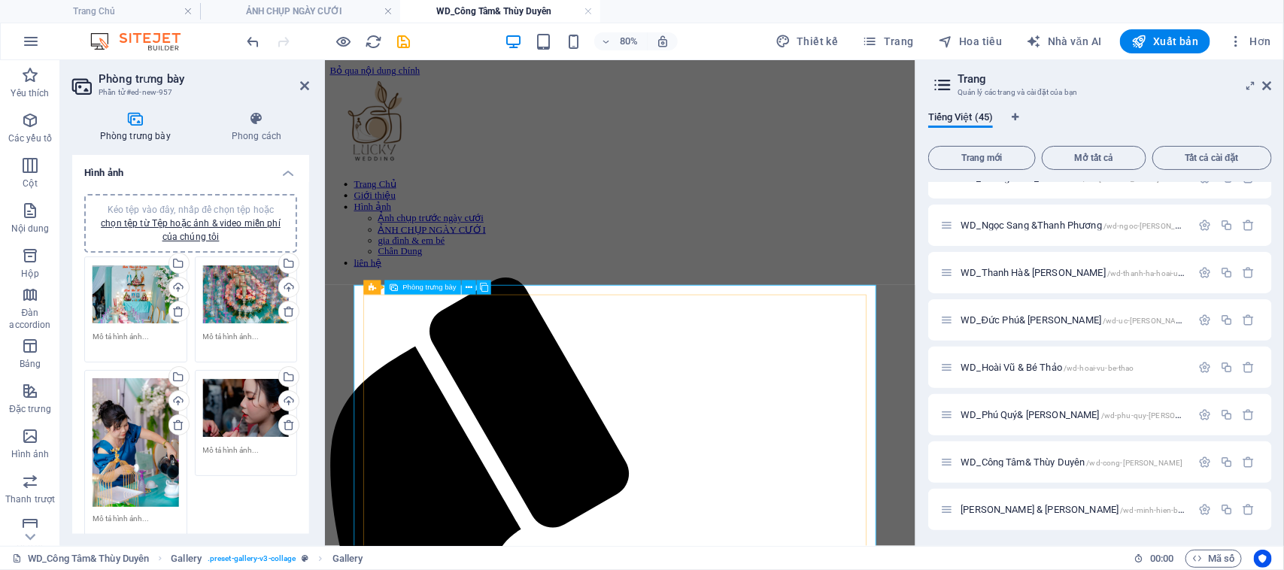
scroll to position [94, 0]
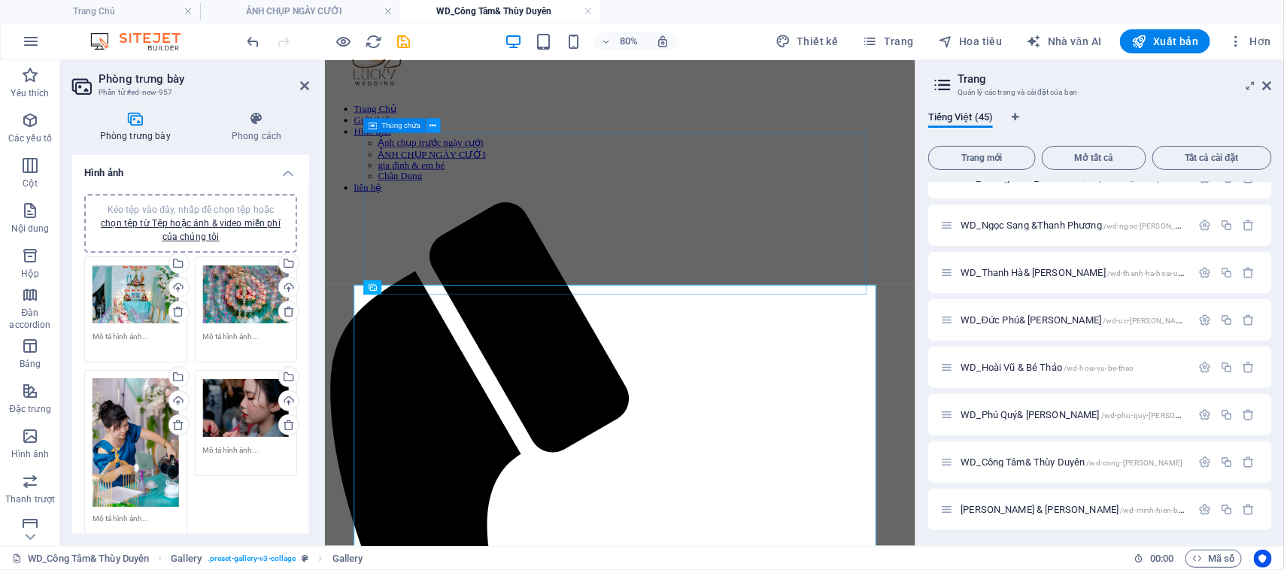
click at [429, 125] on icon at bounding box center [432, 126] width 7 height 13
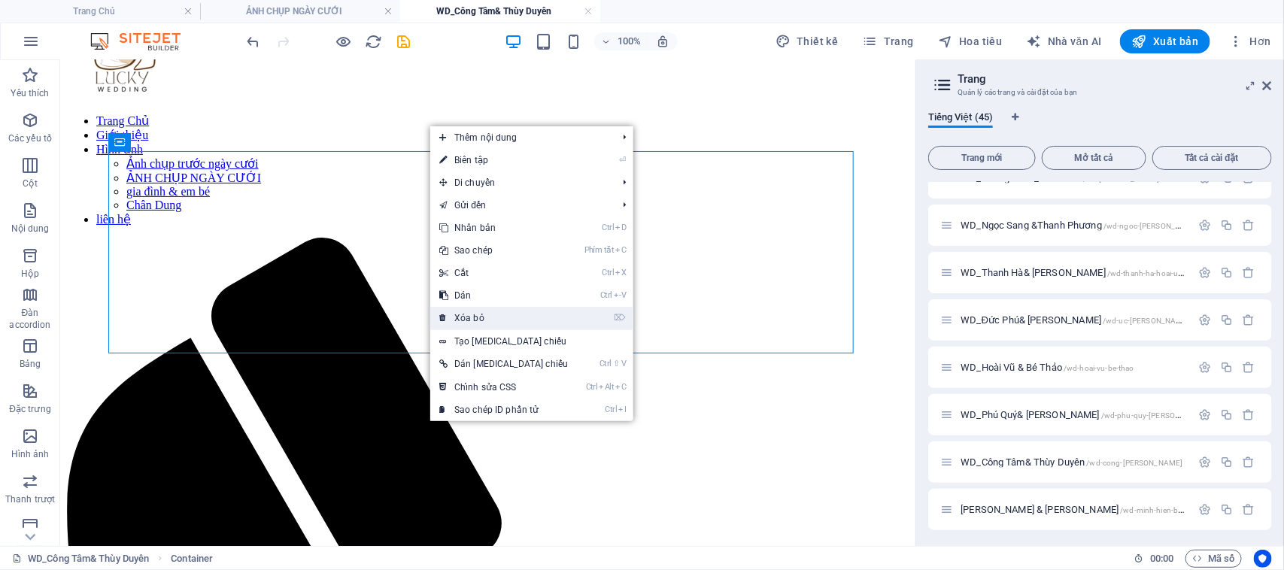
click at [480, 320] on font "Xóa bỏ" at bounding box center [469, 318] width 30 height 11
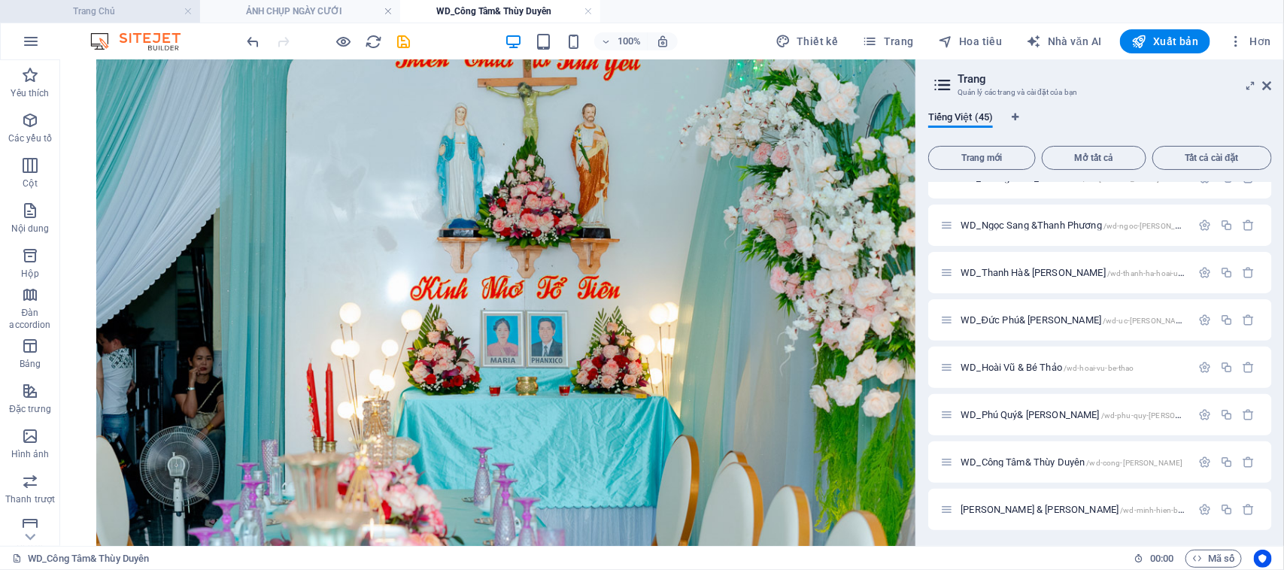
scroll to position [940, 0]
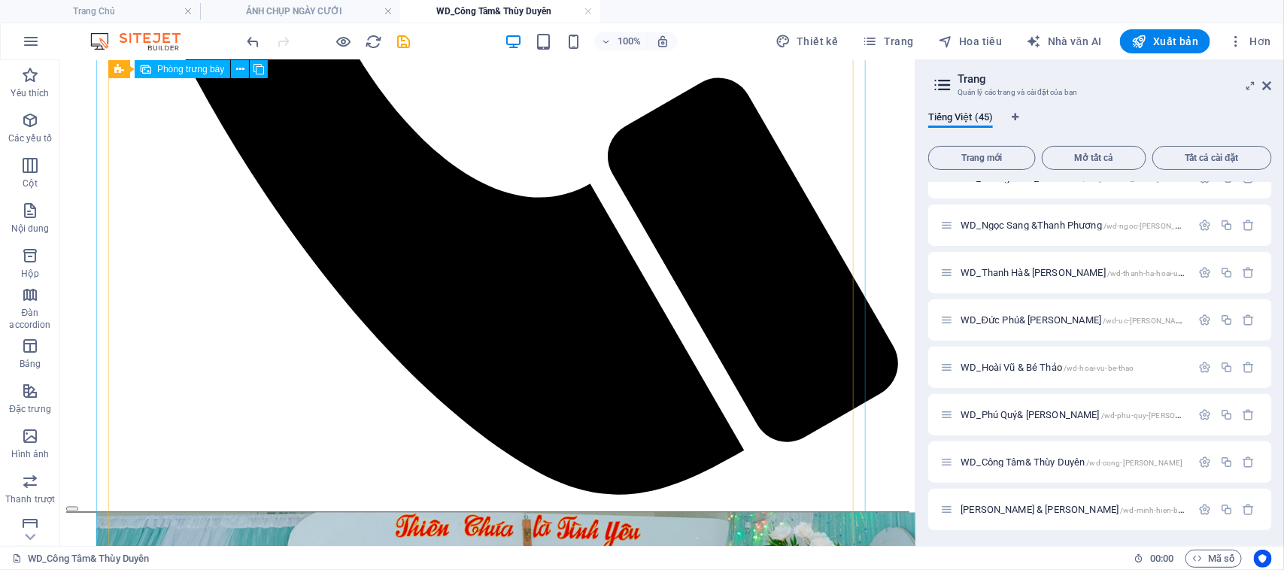
click at [198, 72] on font "Phòng trưng bày" at bounding box center [190, 69] width 67 height 11
select select "px"
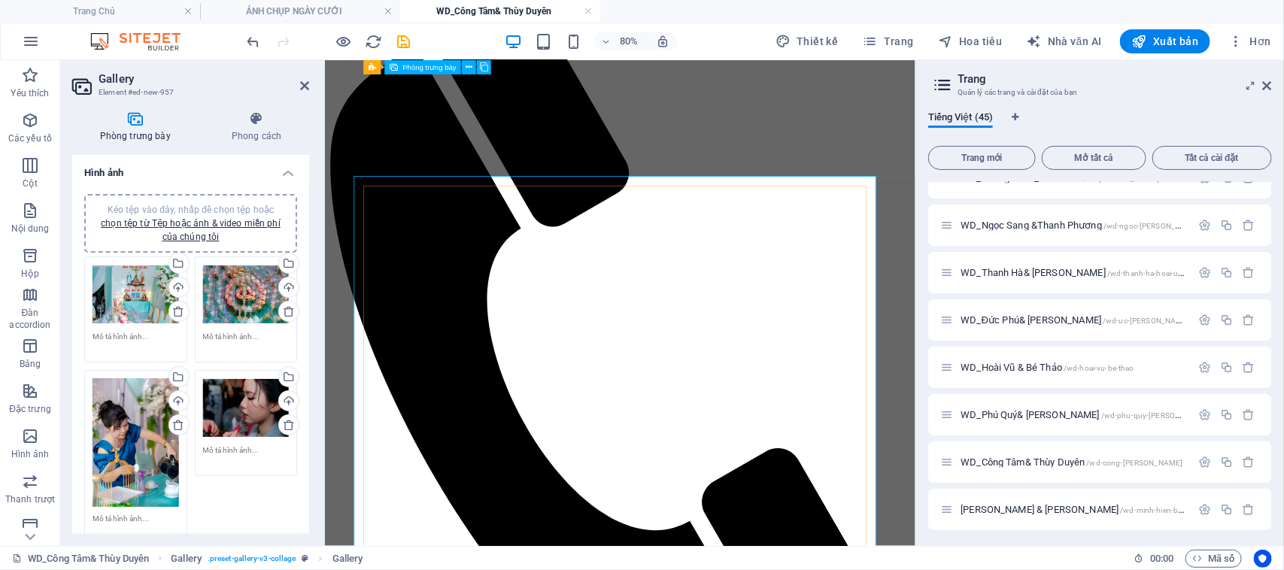
scroll to position [0, 0]
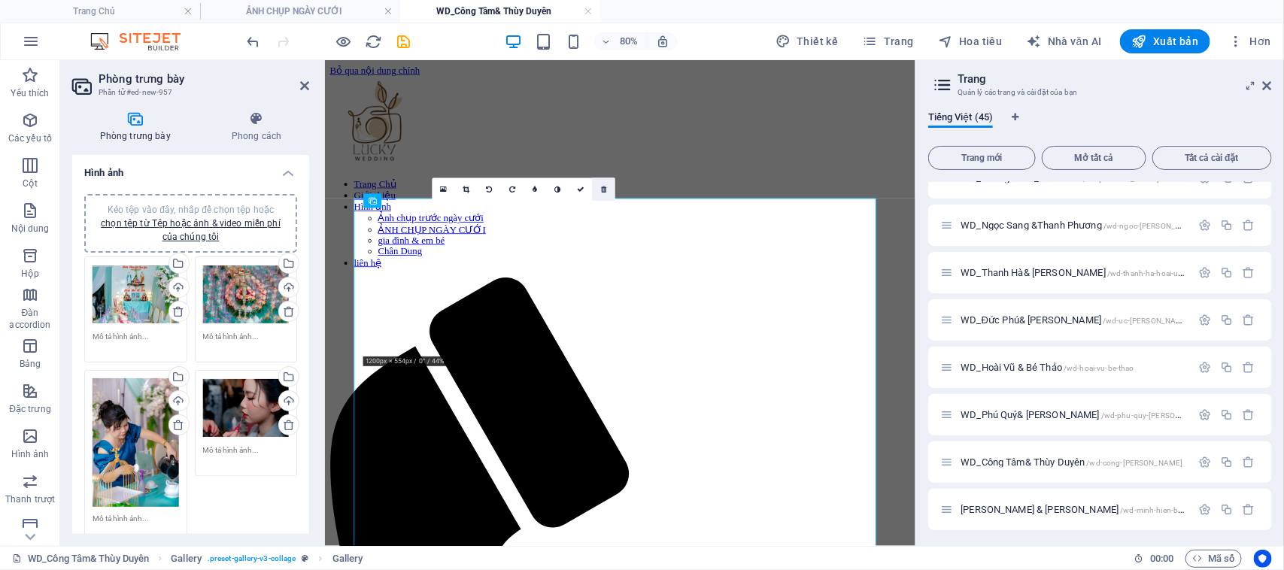
click at [606, 190] on icon at bounding box center [603, 190] width 5 height 8
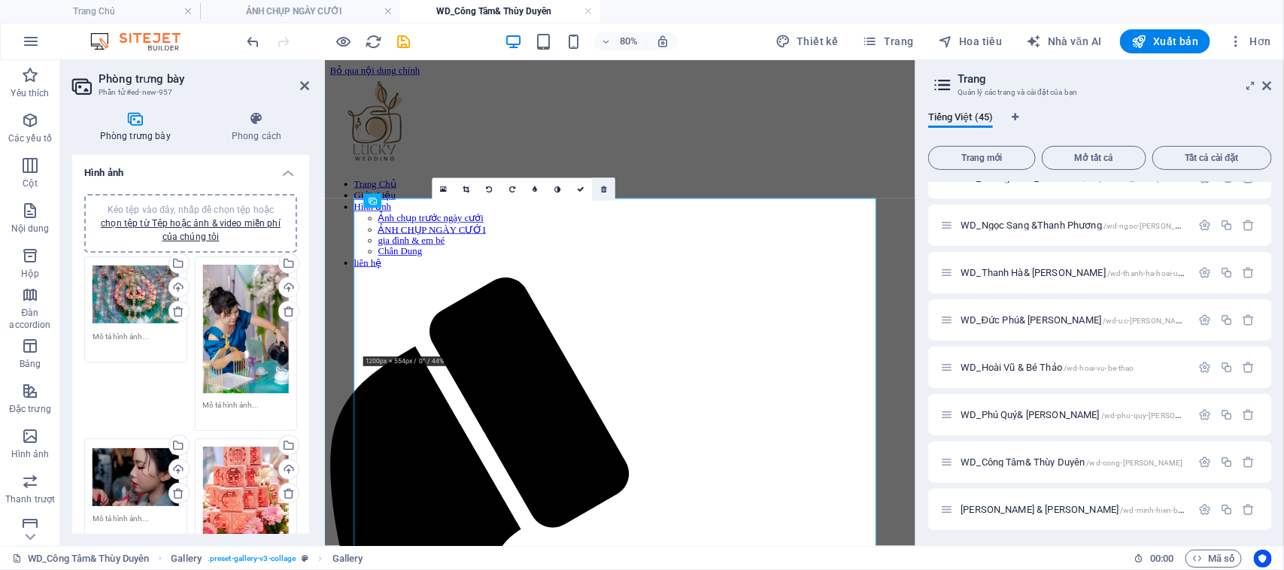
click at [601, 189] on icon at bounding box center [603, 190] width 5 height 8
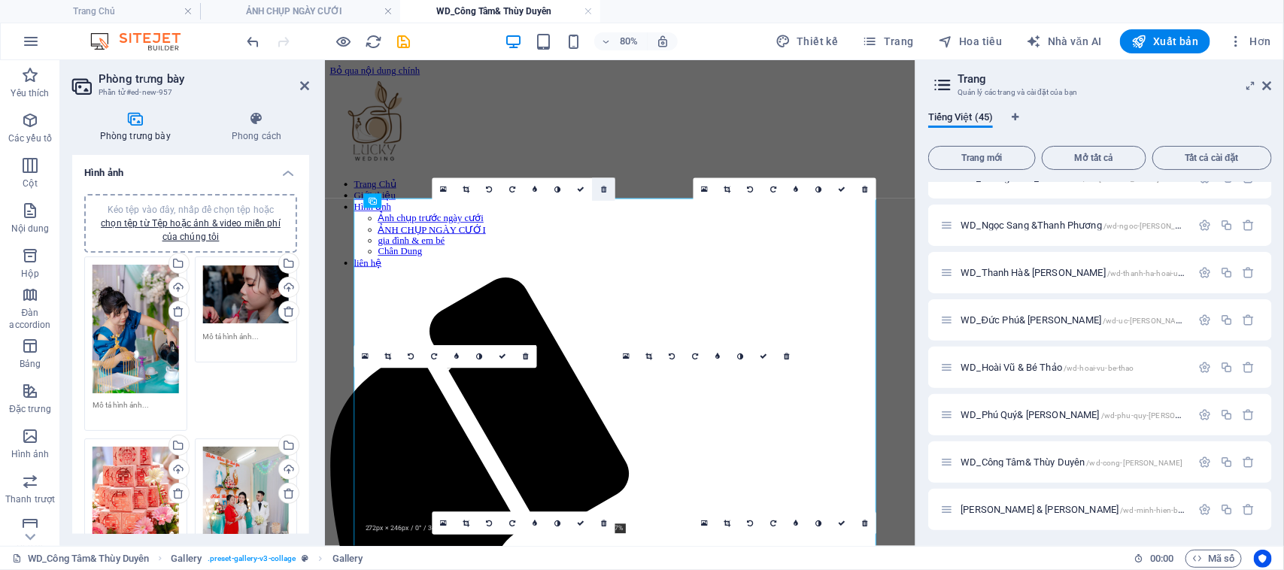
click at [601, 189] on icon at bounding box center [603, 190] width 5 height 8
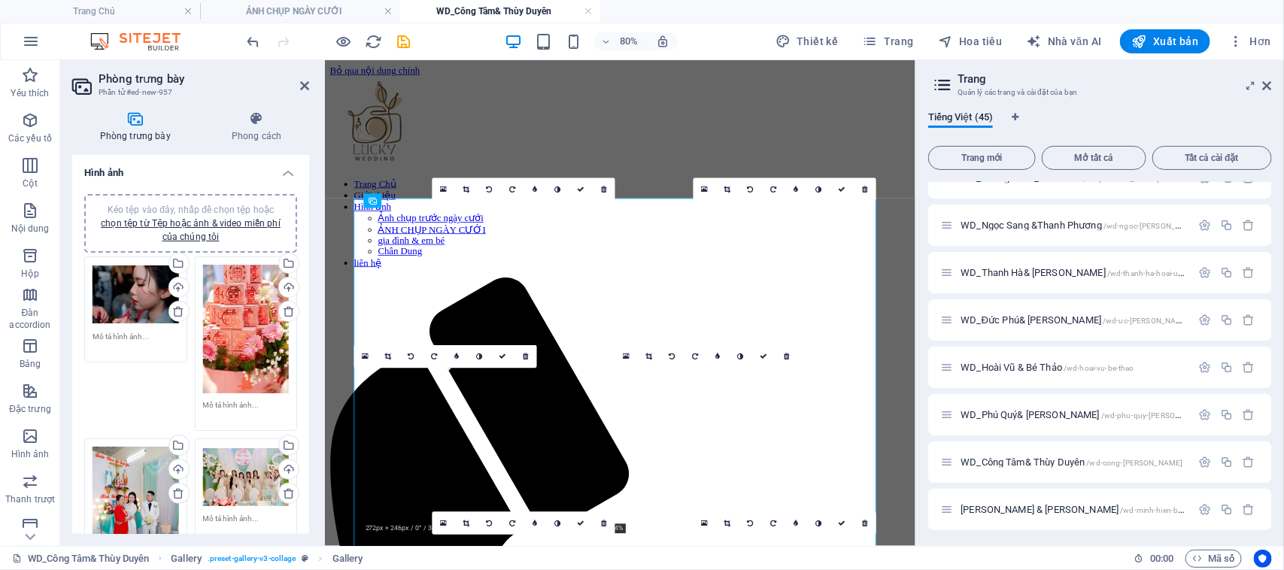
click at [601, 189] on icon at bounding box center [603, 190] width 5 height 8
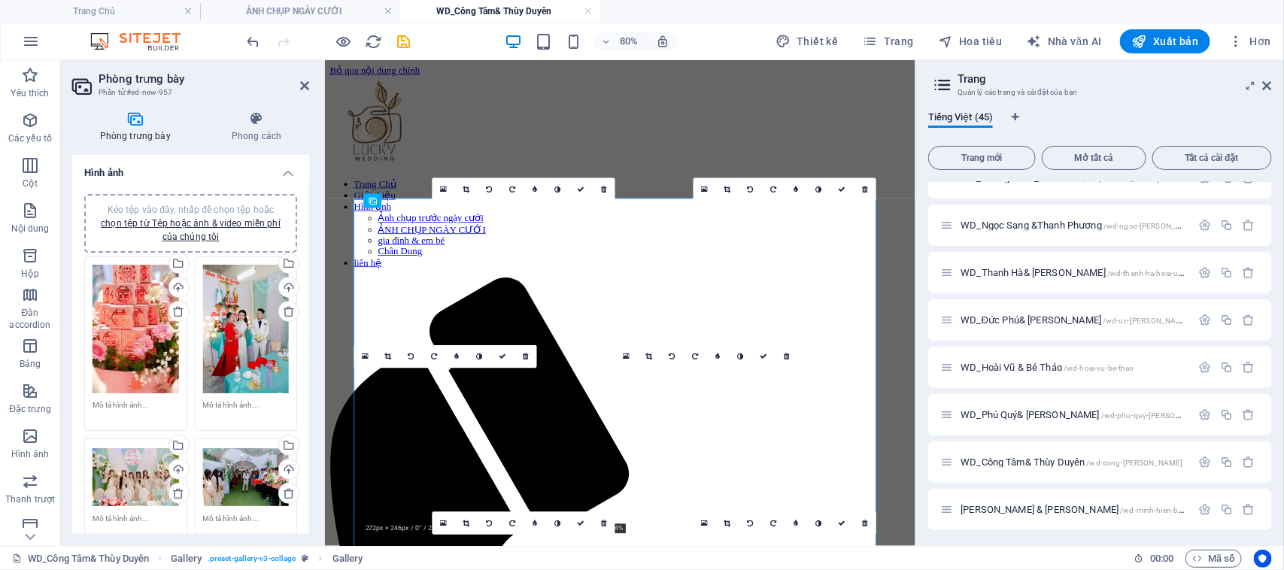
click at [601, 189] on icon at bounding box center [603, 190] width 5 height 8
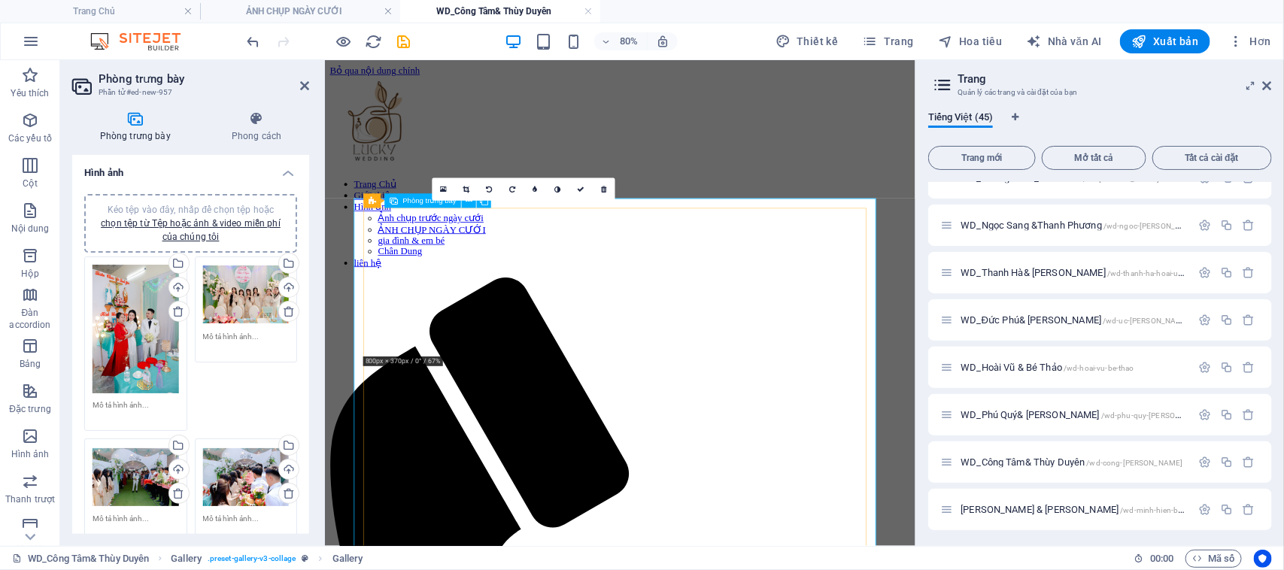
click at [420, 203] on font "Phòng trưng bày" at bounding box center [429, 201] width 54 height 8
click at [405, 202] on font "Phòng trưng bày" at bounding box center [429, 201] width 54 height 8
click at [602, 193] on link at bounding box center [603, 189] width 23 height 23
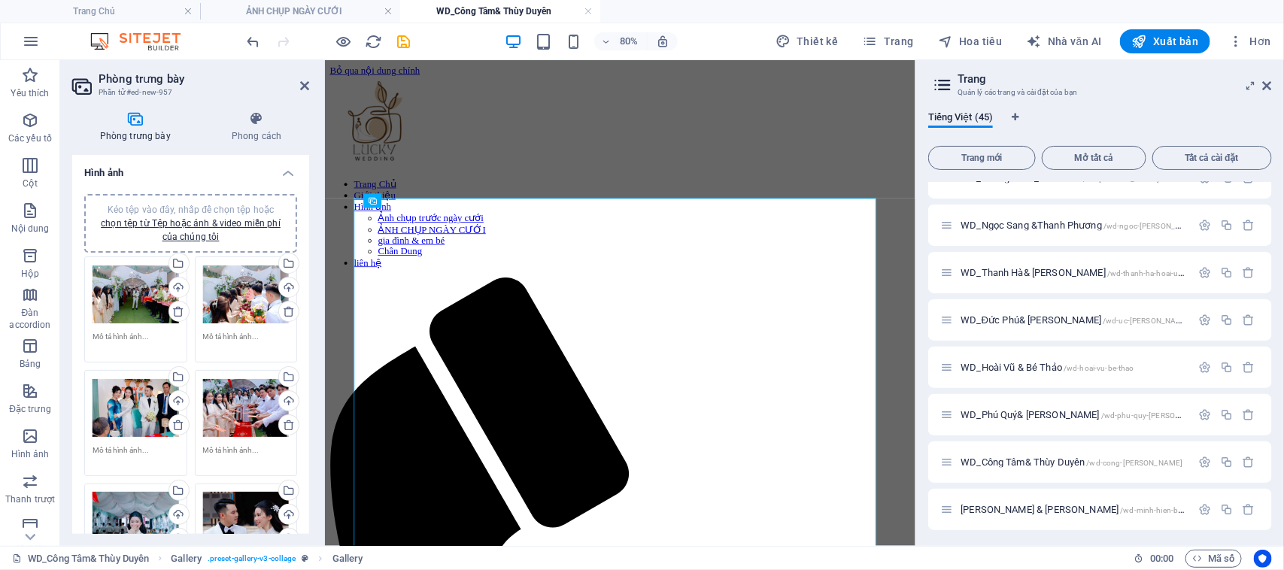
click at [287, 174] on h4 "Hình ảnh" at bounding box center [190, 168] width 237 height 27
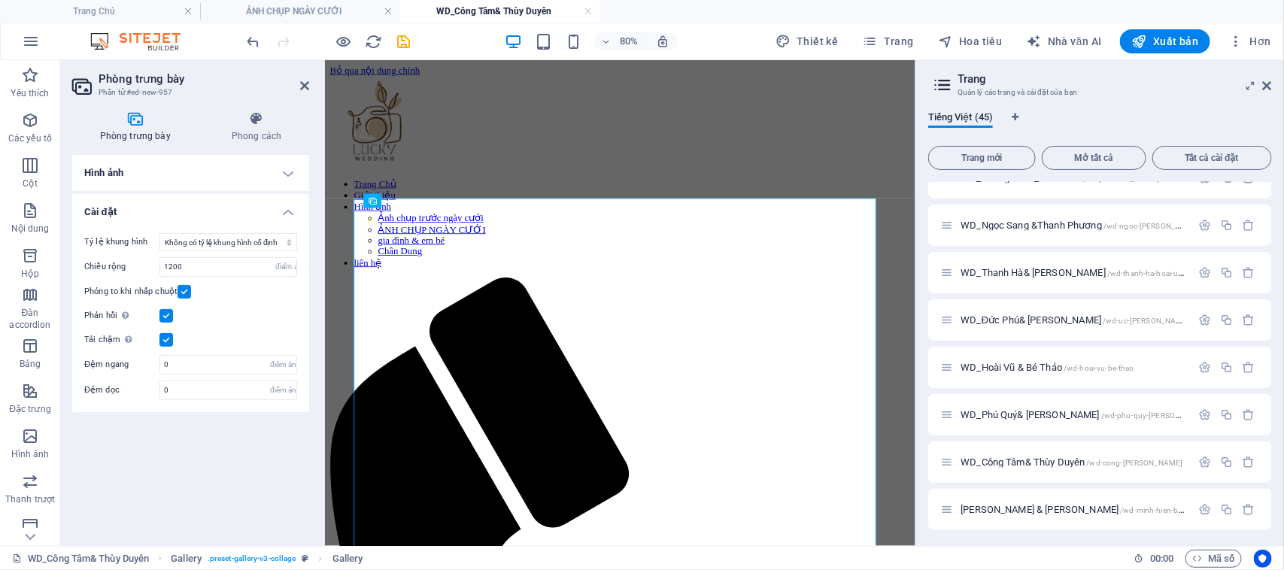
click at [287, 174] on h4 "Hình ảnh" at bounding box center [190, 173] width 237 height 36
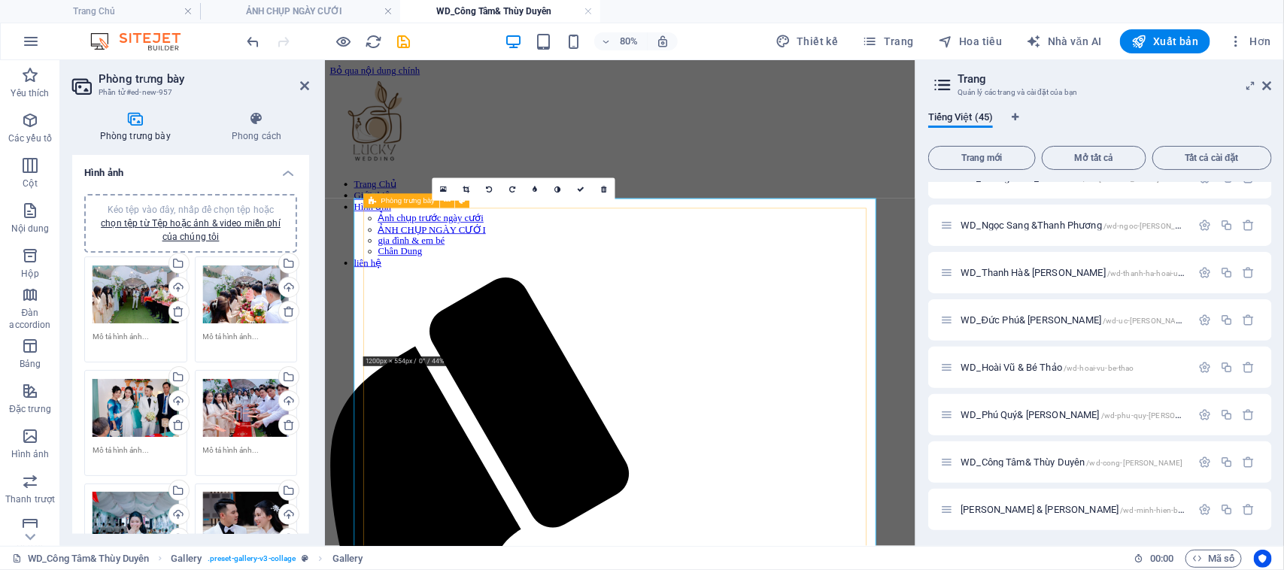
click at [412, 205] on div "Phòng trưng bày" at bounding box center [401, 201] width 76 height 14
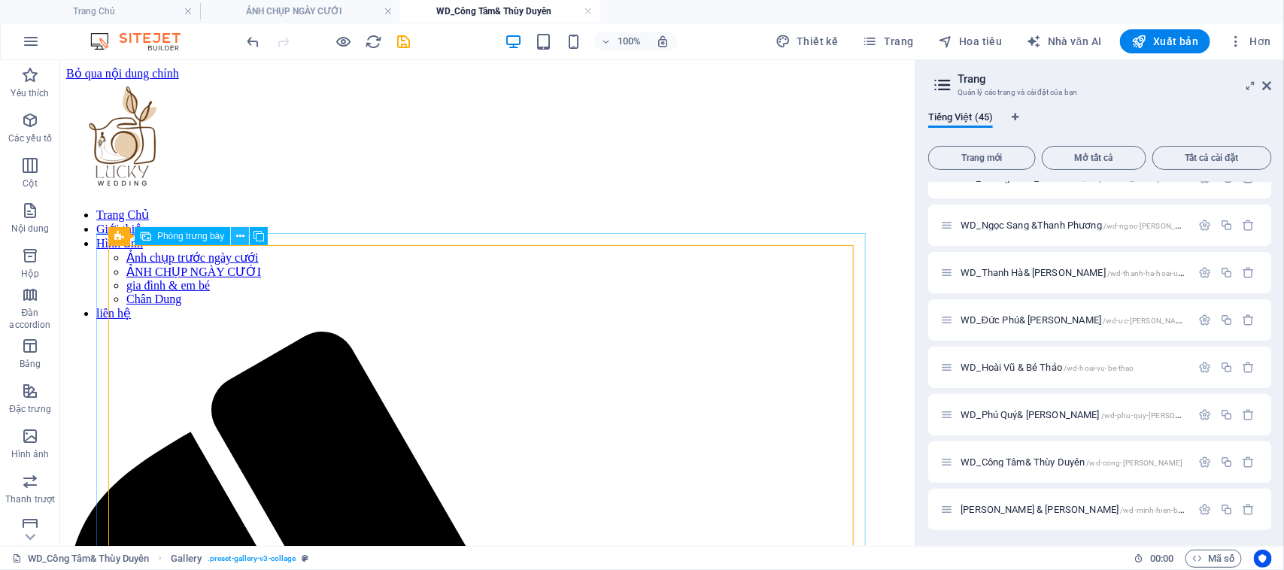
click at [238, 237] on icon at bounding box center [240, 237] width 8 height 16
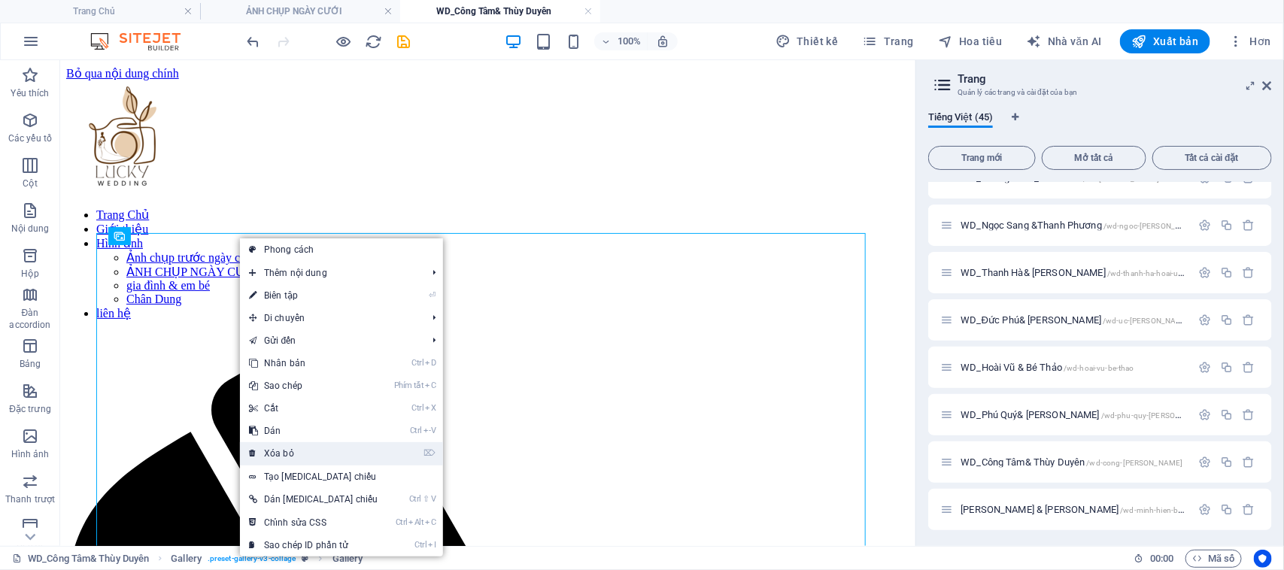
click at [292, 457] on font "Xóa bỏ" at bounding box center [279, 453] width 30 height 11
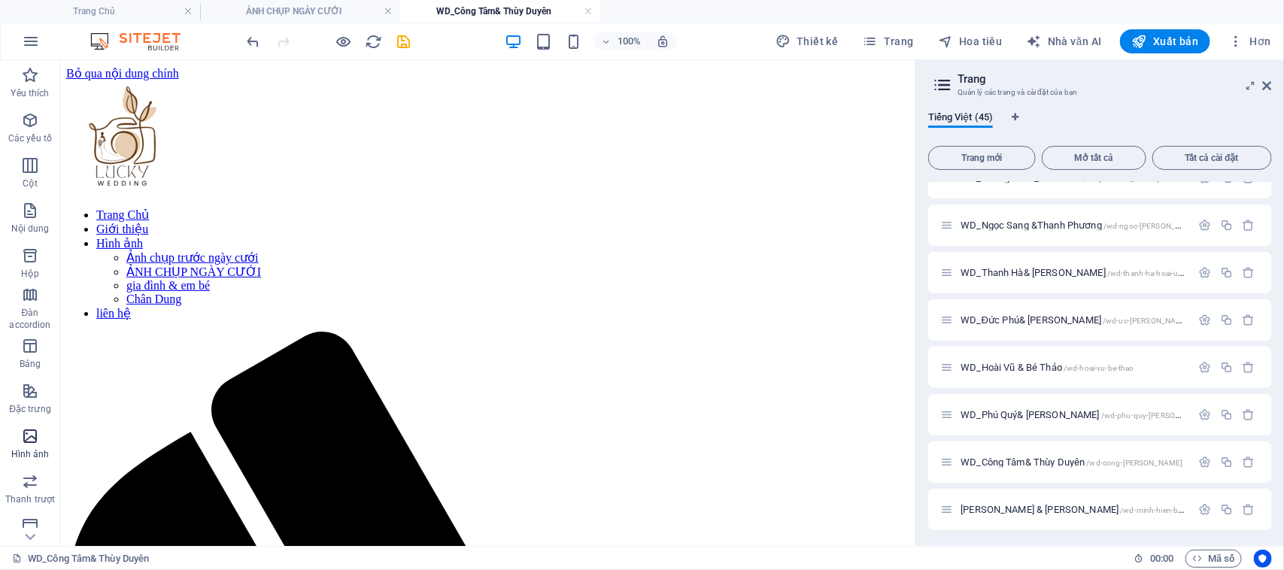
click at [30, 441] on icon "button" at bounding box center [30, 436] width 18 height 18
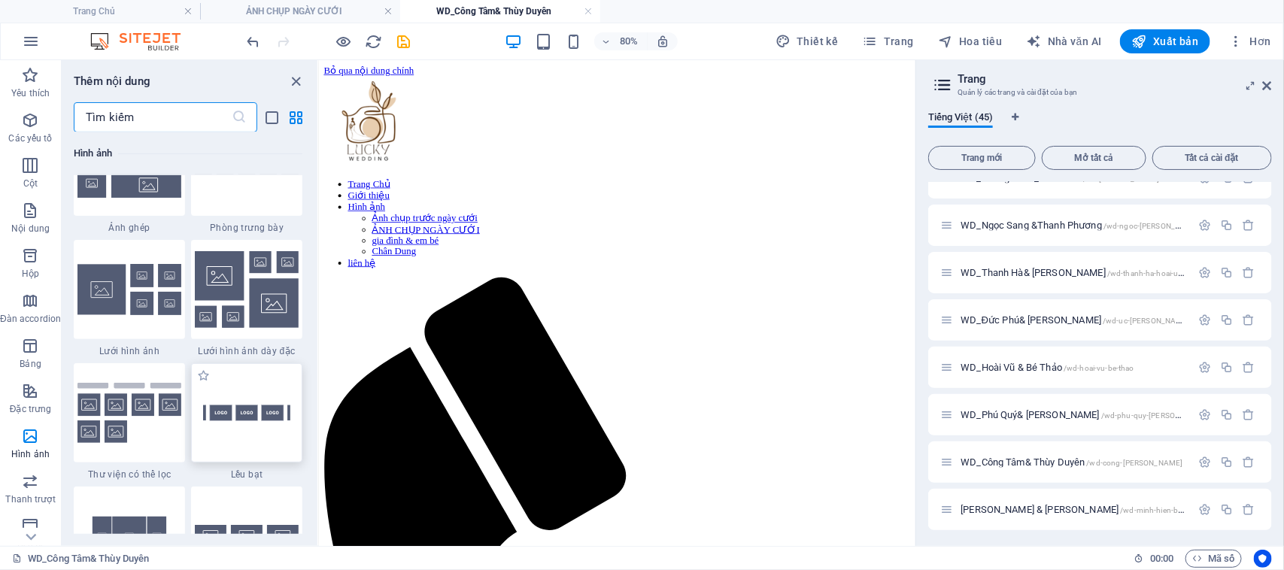
scroll to position [7811, 0]
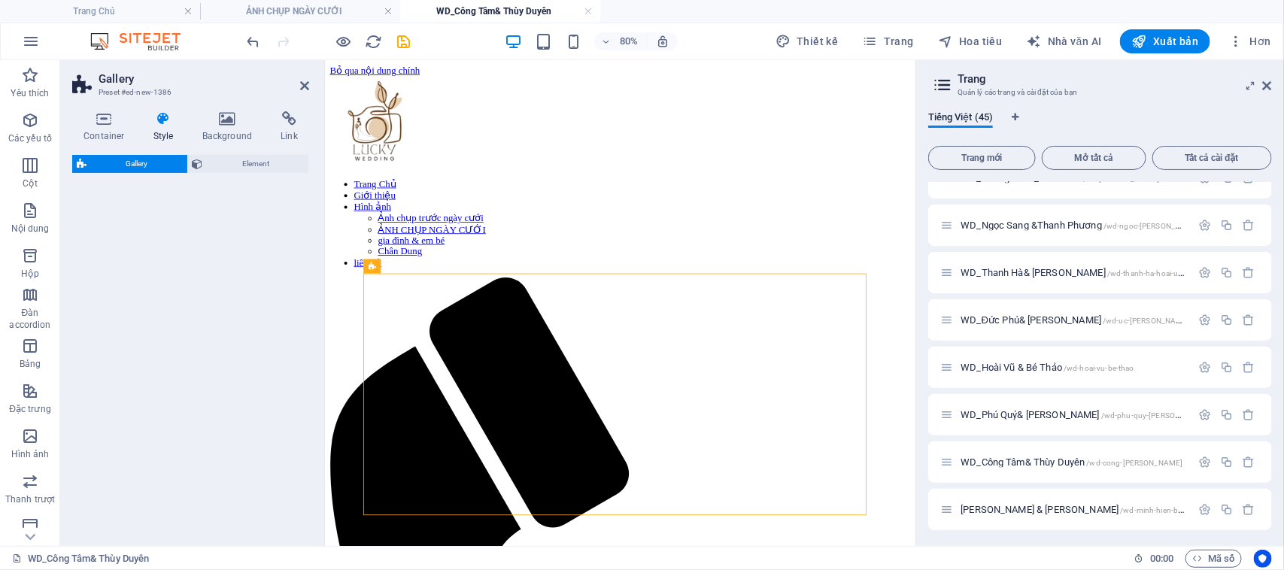
select select "rem"
select select "preset-gallery-v3-grid"
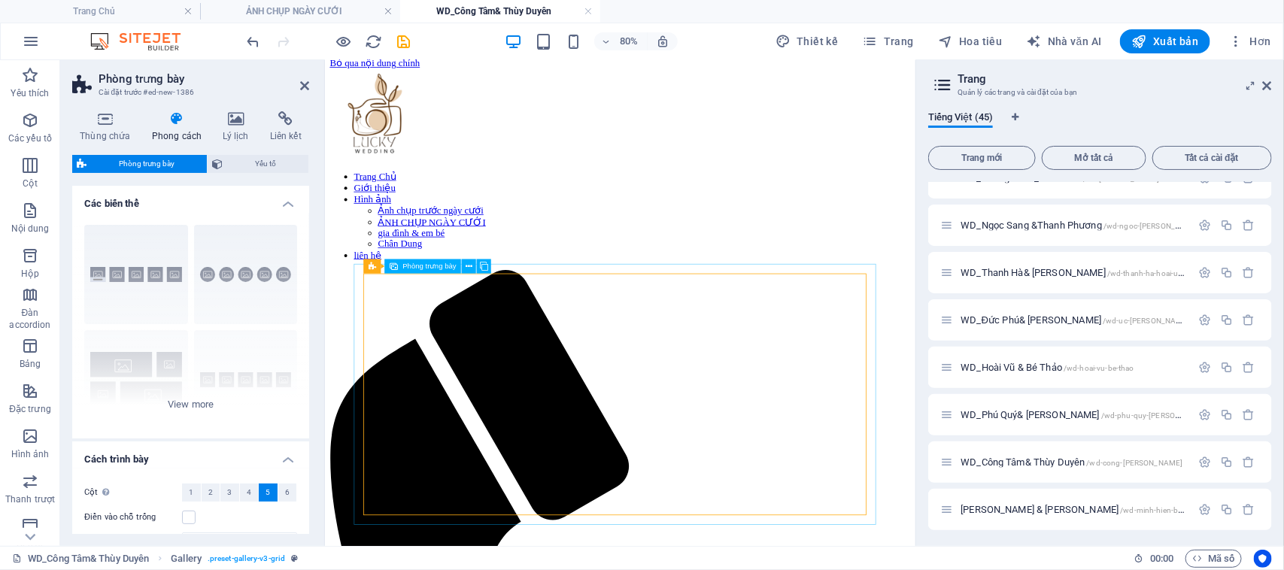
scroll to position [0, 0]
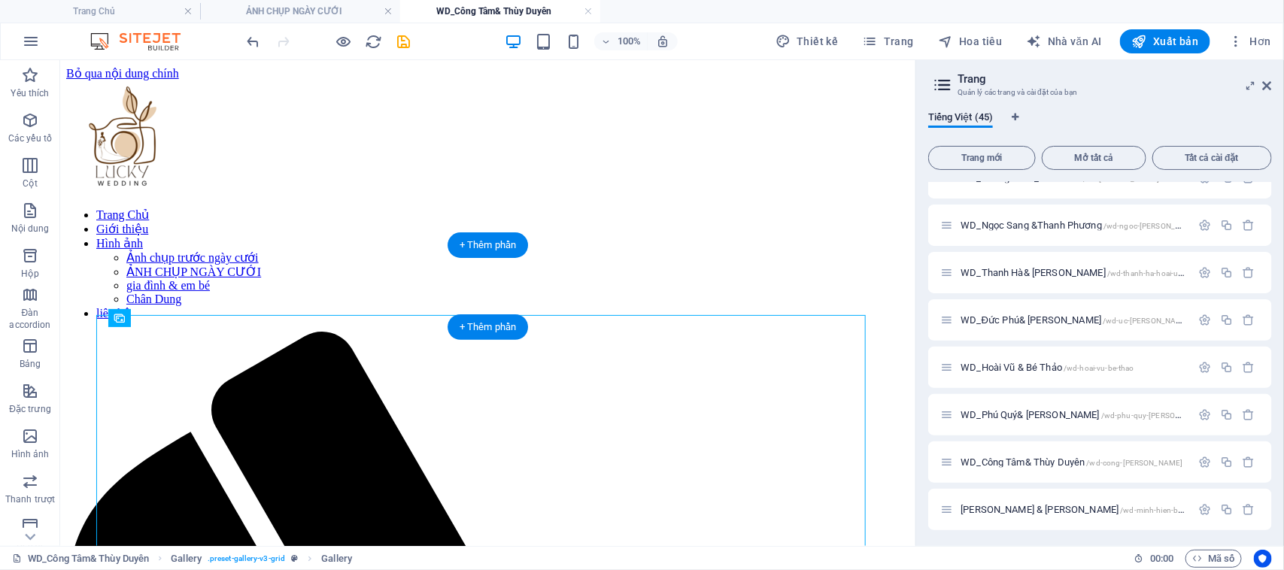
drag, startPoint x: 402, startPoint y: 374, endPoint x: 516, endPoint y: 314, distance: 128.5
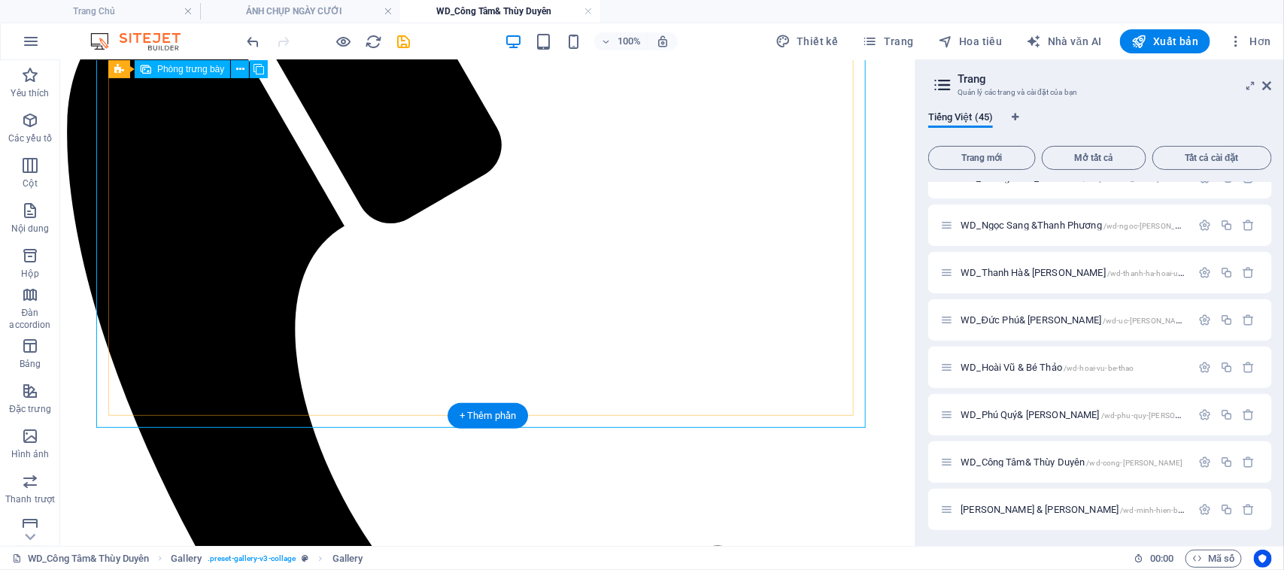
scroll to position [519, 0]
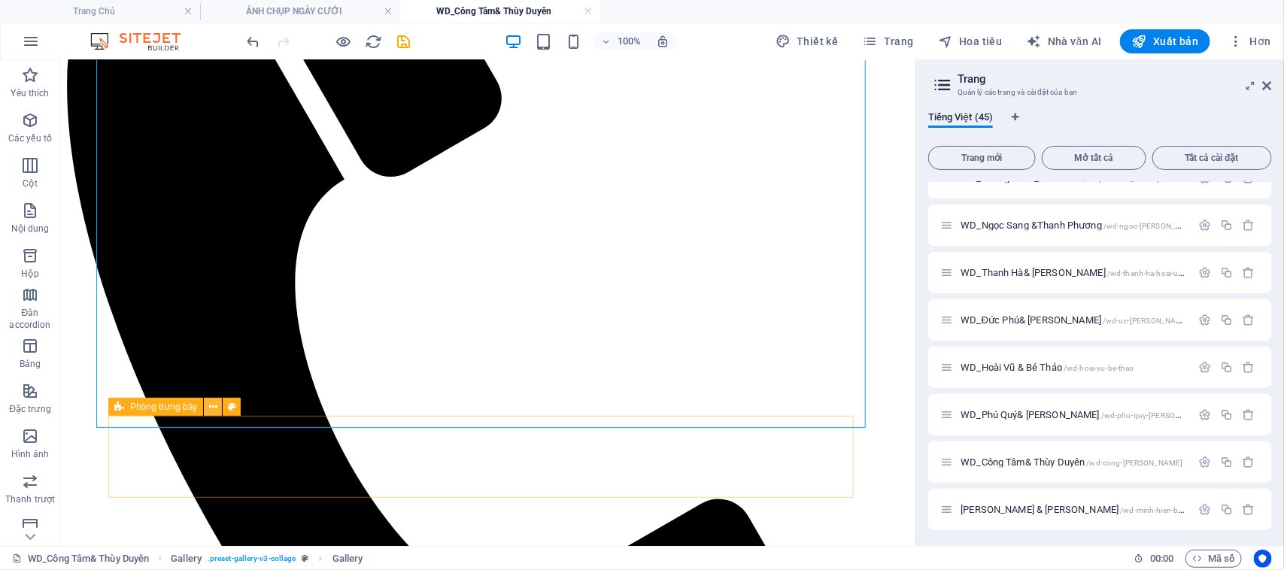
click at [209, 406] on icon at bounding box center [213, 407] width 8 height 16
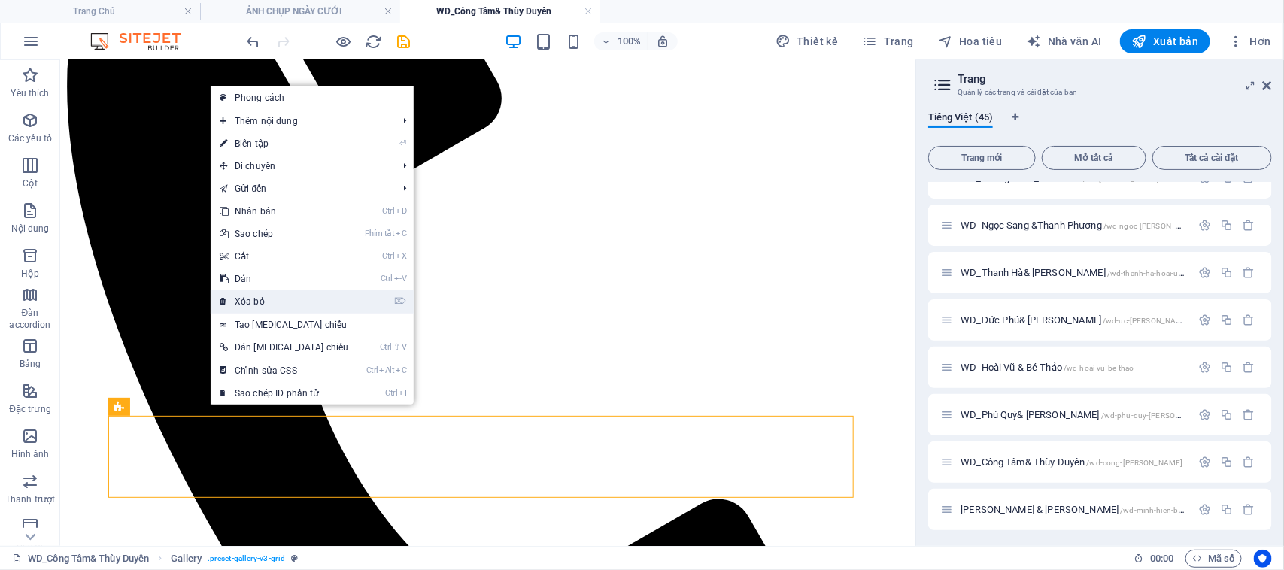
drag, startPoint x: 245, startPoint y: 299, endPoint x: 189, endPoint y: 231, distance: 88.7
click at [245, 299] on font "Xóa bỏ" at bounding box center [250, 301] width 30 height 11
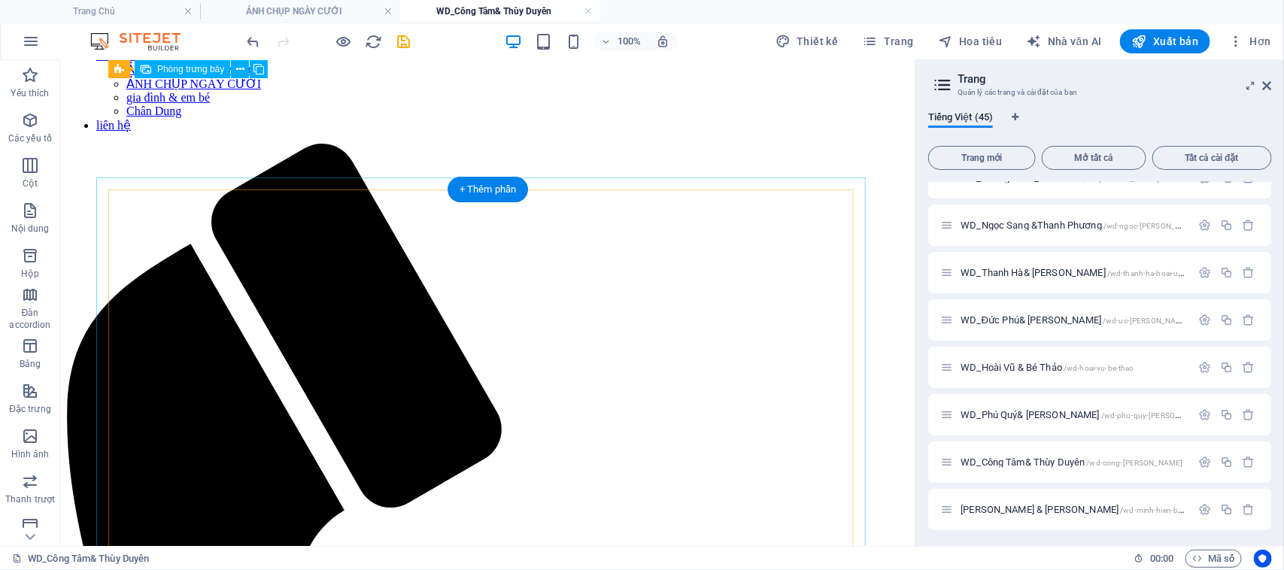
scroll to position [0, 0]
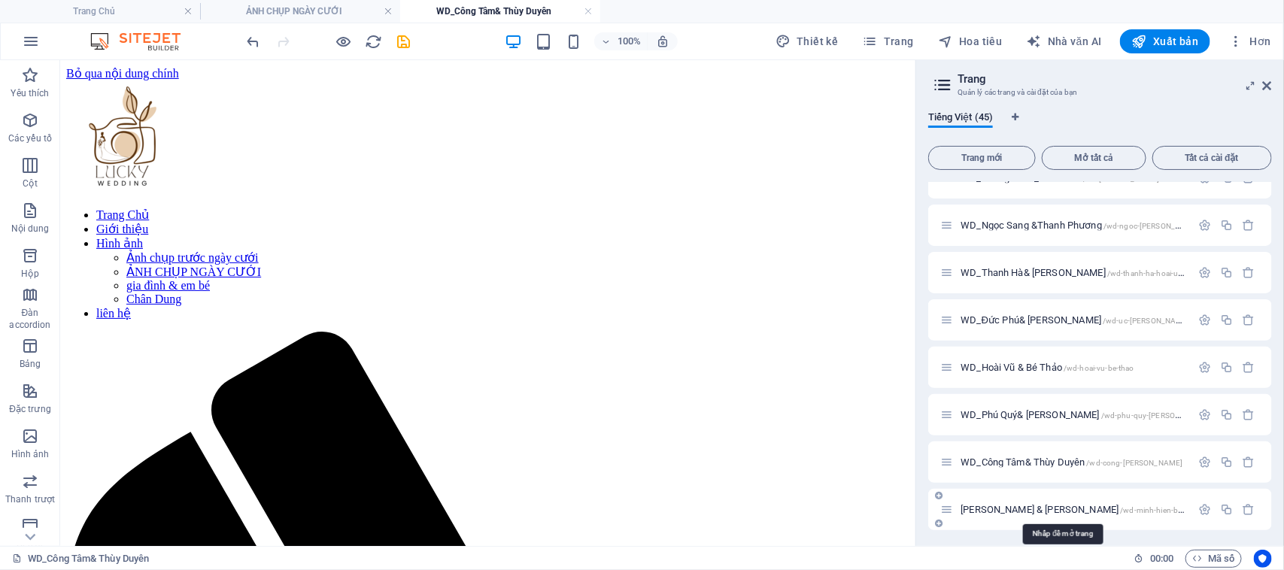
click at [1032, 505] on font "[PERSON_NAME] & [PERSON_NAME]" at bounding box center [1039, 509] width 158 height 11
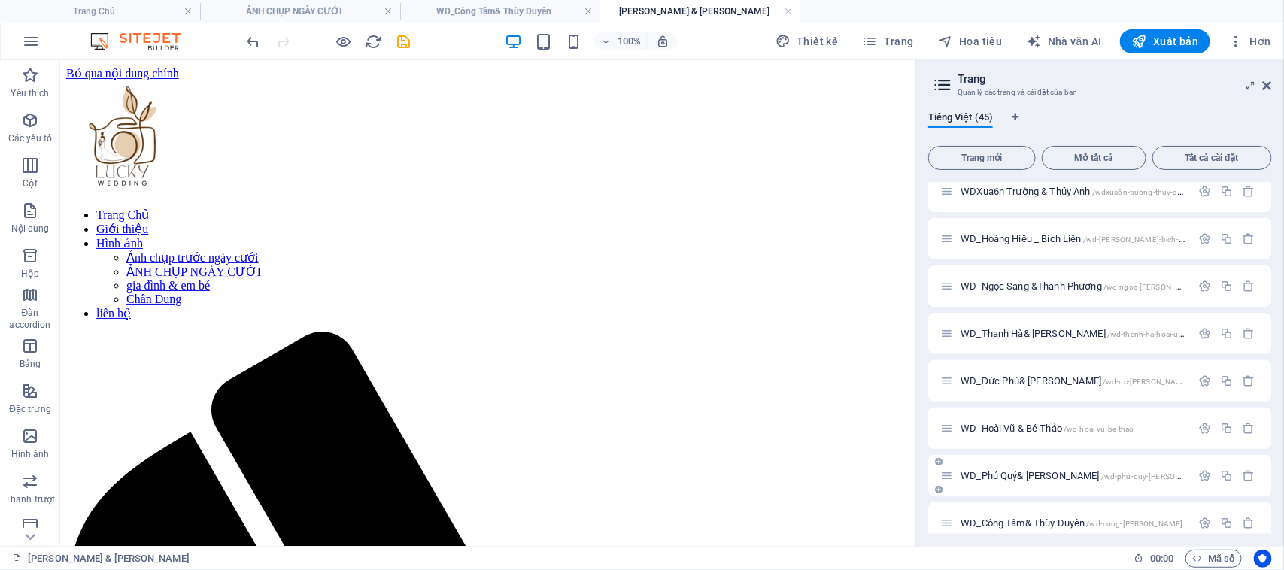
click at [1016, 472] on font "WD_Phú Quý& [PERSON_NAME]" at bounding box center [1029, 475] width 138 height 11
click at [1030, 517] on font "WD_Công Tâm& Thùy Duyên" at bounding box center [1022, 522] width 124 height 11
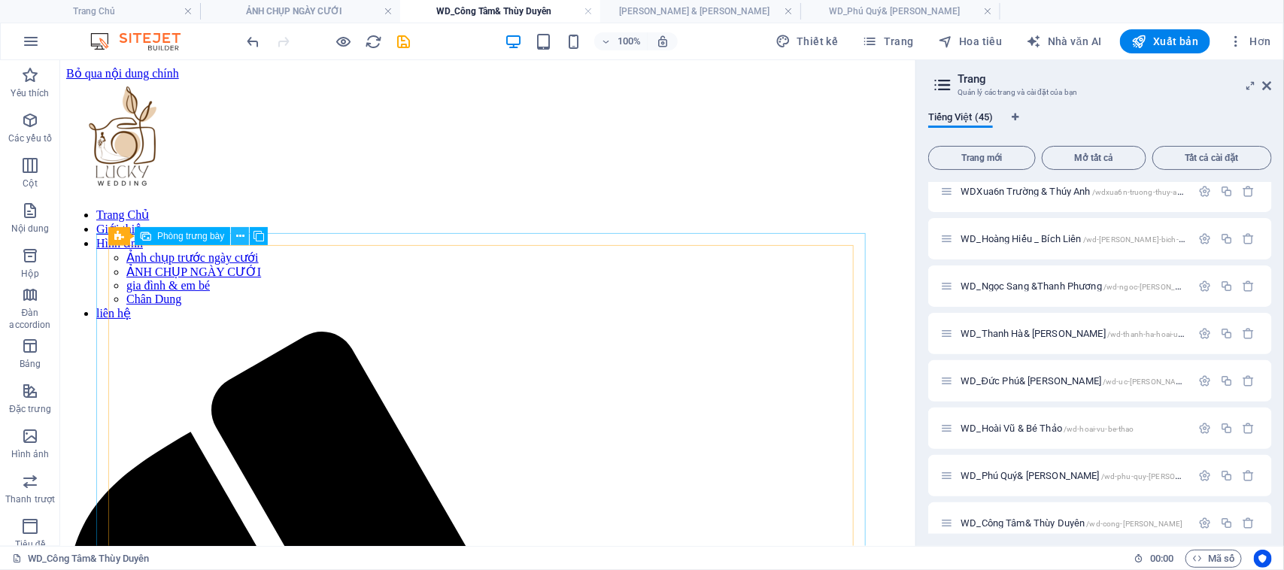
click at [239, 238] on icon at bounding box center [240, 237] width 8 height 16
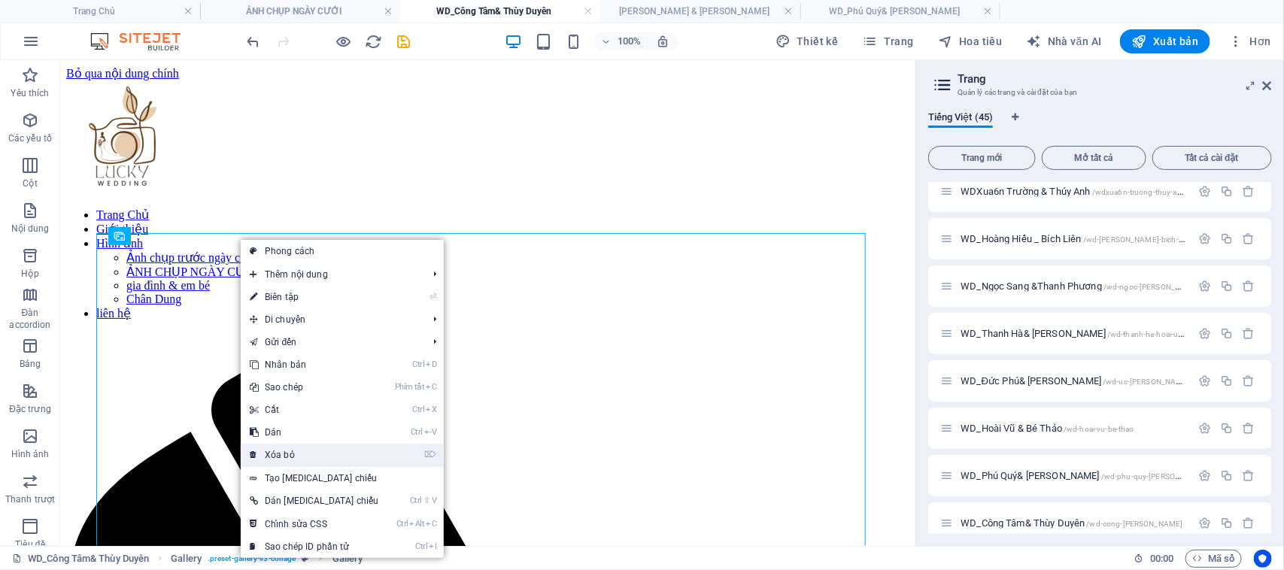
click at [280, 455] on font "Xóa bỏ" at bounding box center [280, 455] width 30 height 11
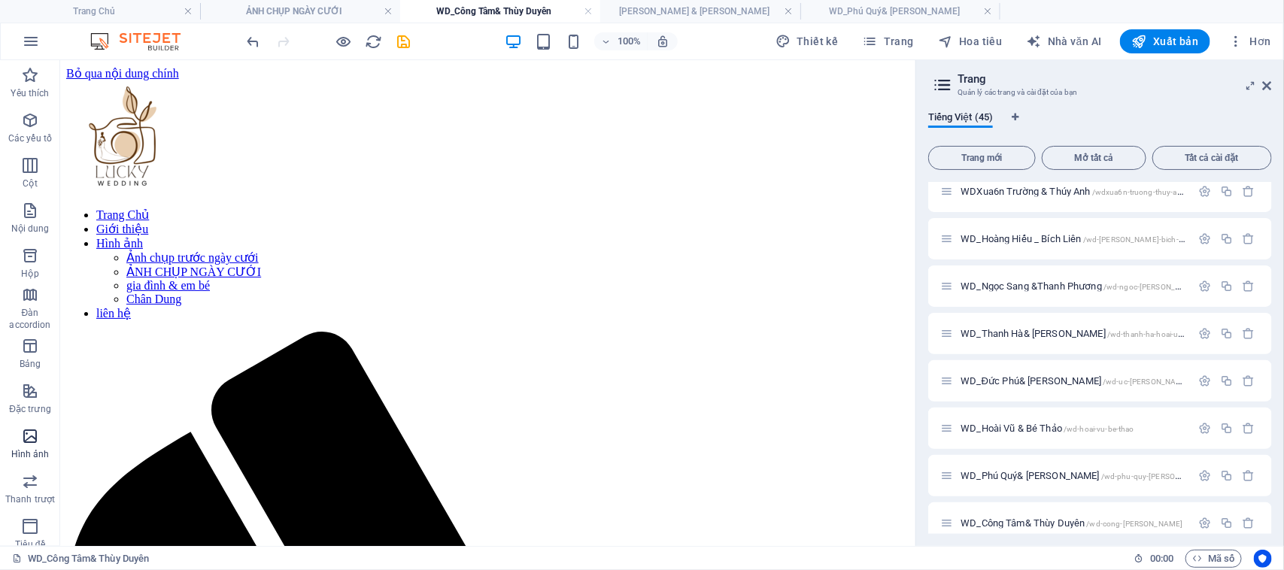
click at [35, 438] on icon "button" at bounding box center [30, 436] width 18 height 18
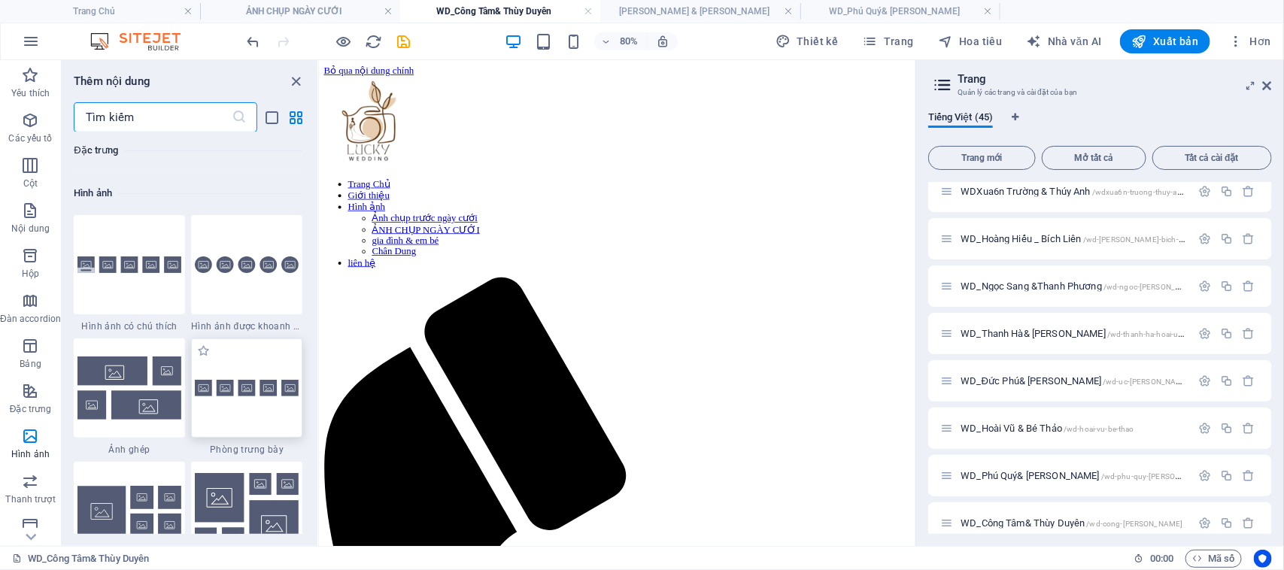
scroll to position [7717, 0]
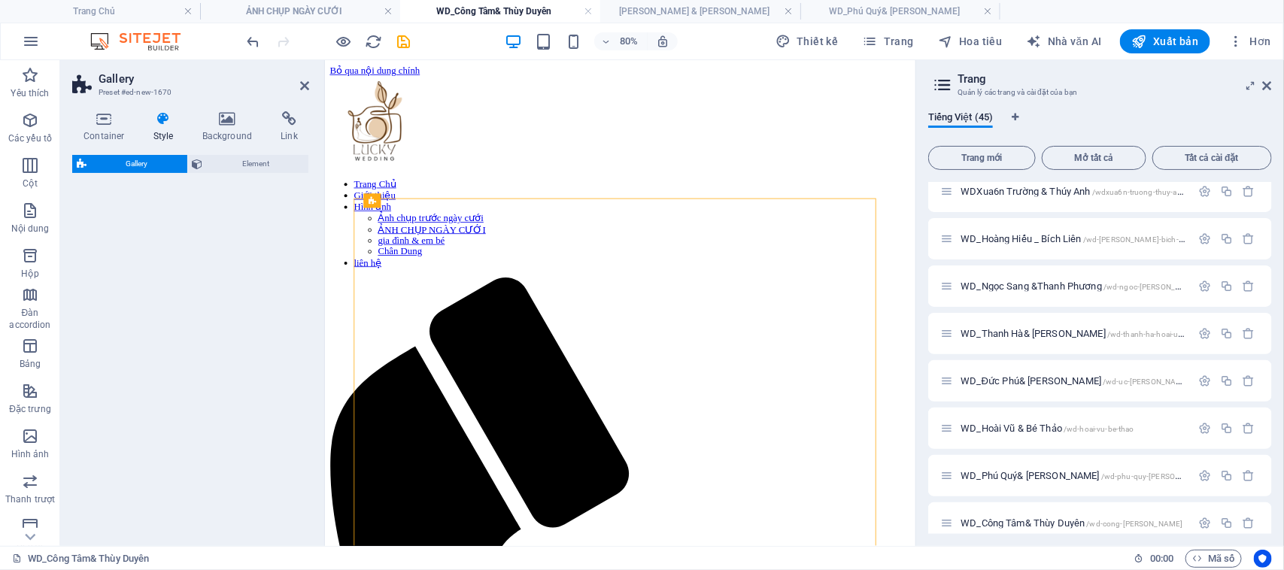
select select "rem"
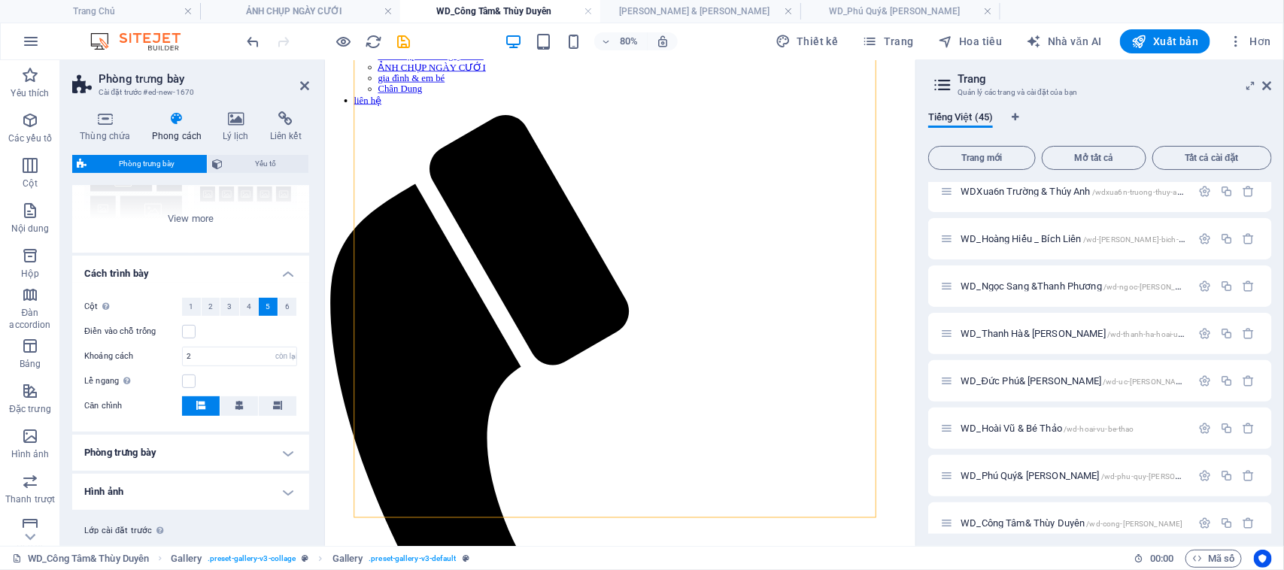
scroll to position [188, 0]
click at [228, 309] on span "3" at bounding box center [229, 305] width 5 height 18
click at [247, 307] on font "4" at bounding box center [249, 304] width 5 height 8
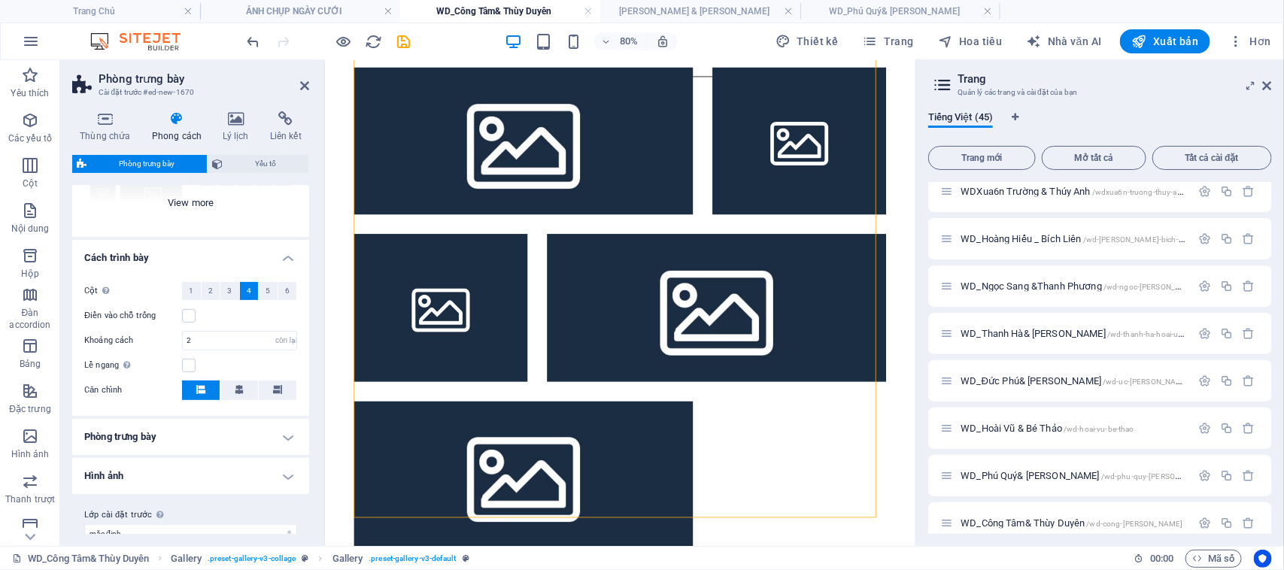
scroll to position [220, 0]
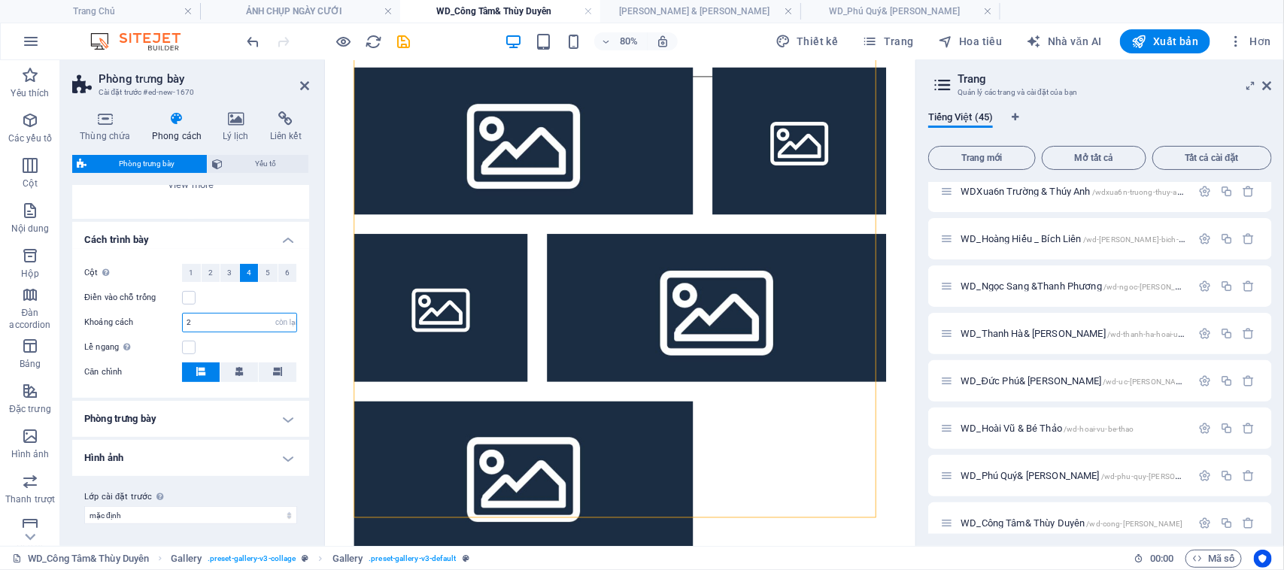
click at [230, 321] on input "2" at bounding box center [240, 323] width 114 height 18
drag, startPoint x: 230, startPoint y: 321, endPoint x: 165, endPoint y: 321, distance: 64.7
click at [165, 321] on div "Khoảng cách 2 điểm ảnh còn lại % vh xe ô tô" at bounding box center [190, 323] width 213 height 20
click at [220, 419] on h4 "Phòng trưng bày" at bounding box center [190, 419] width 237 height 36
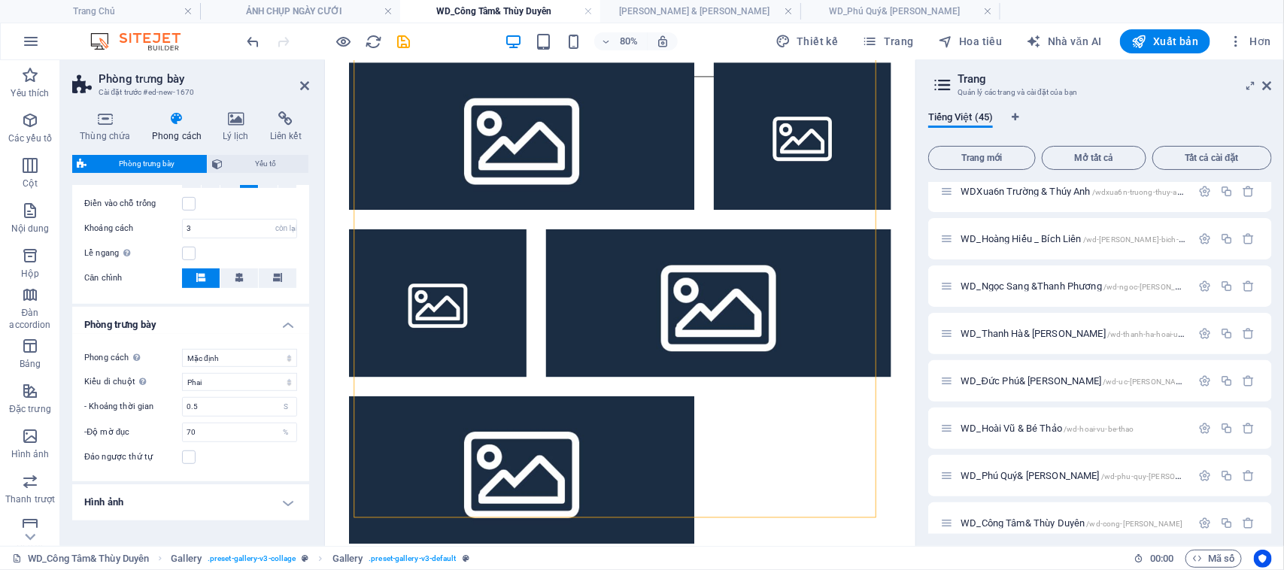
scroll to position [190, 0]
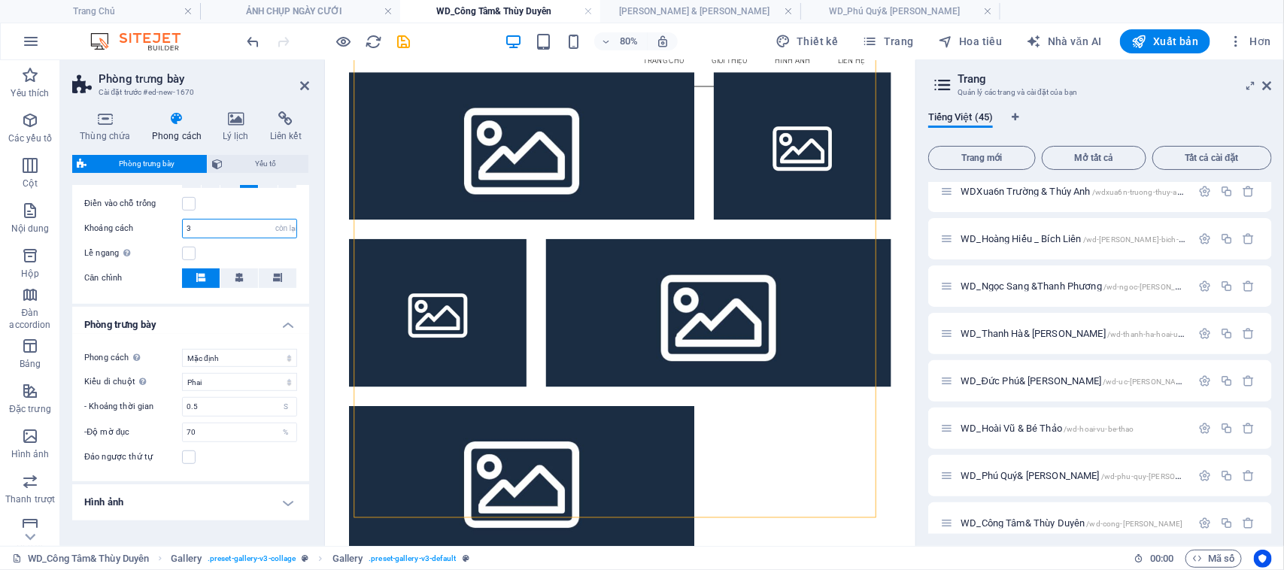
drag, startPoint x: 199, startPoint y: 228, endPoint x: 130, endPoint y: 222, distance: 69.4
click at [124, 226] on div "Khoảng cách 3 điểm ảnh còn lại % vh xe ô tô" at bounding box center [190, 229] width 213 height 20
type input "2"
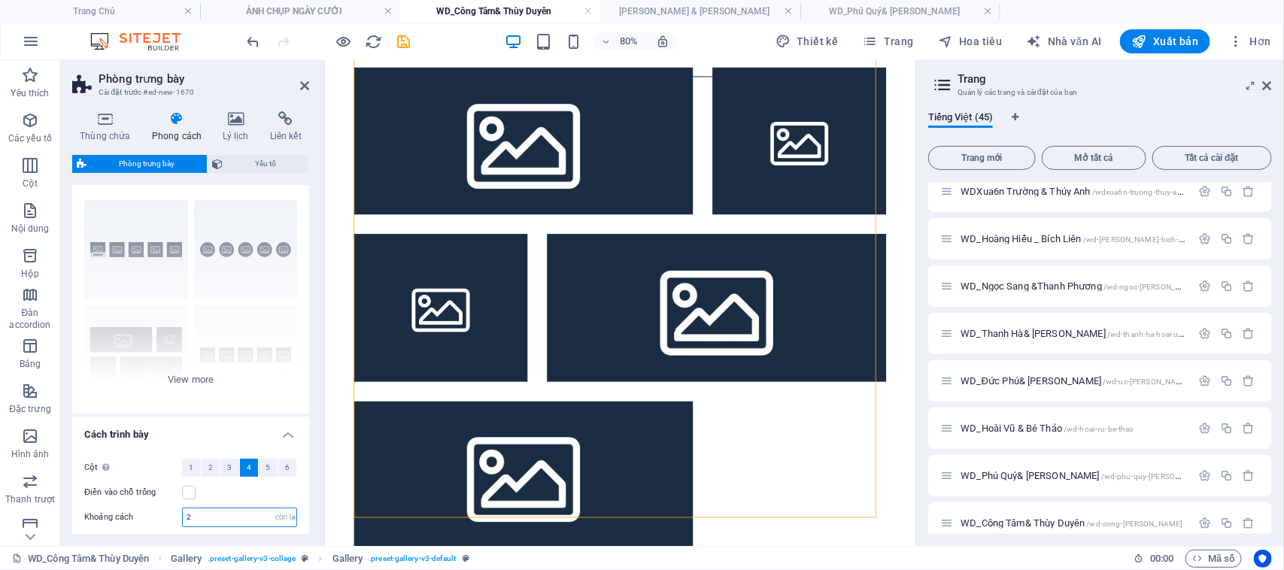
scroll to position [0, 0]
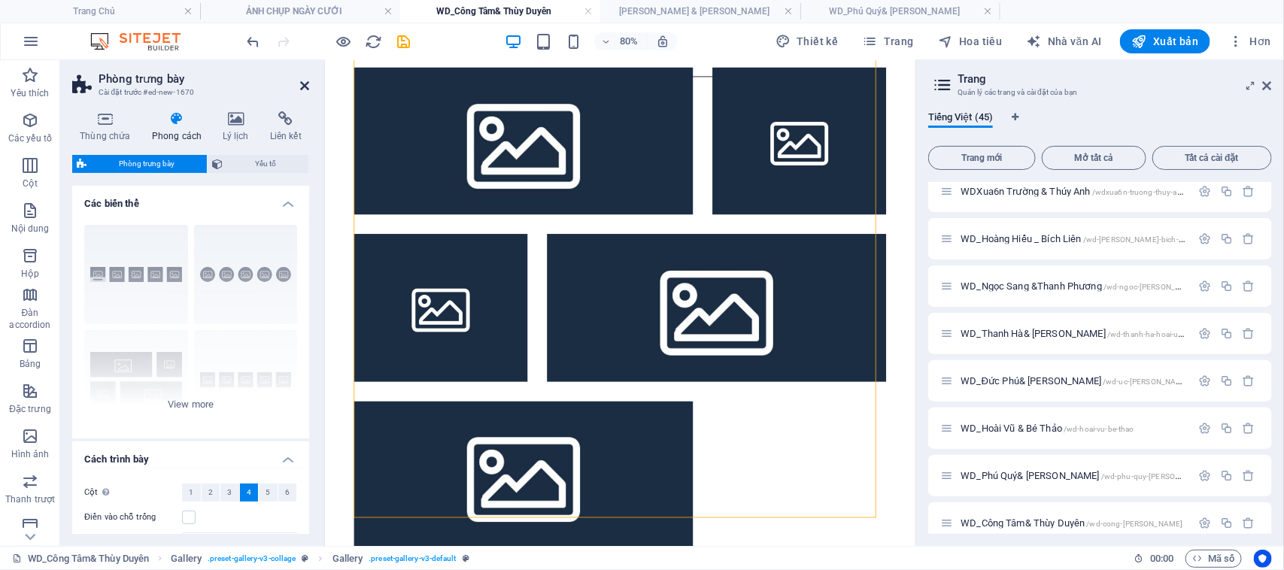
click at [305, 83] on icon at bounding box center [304, 86] width 9 height 12
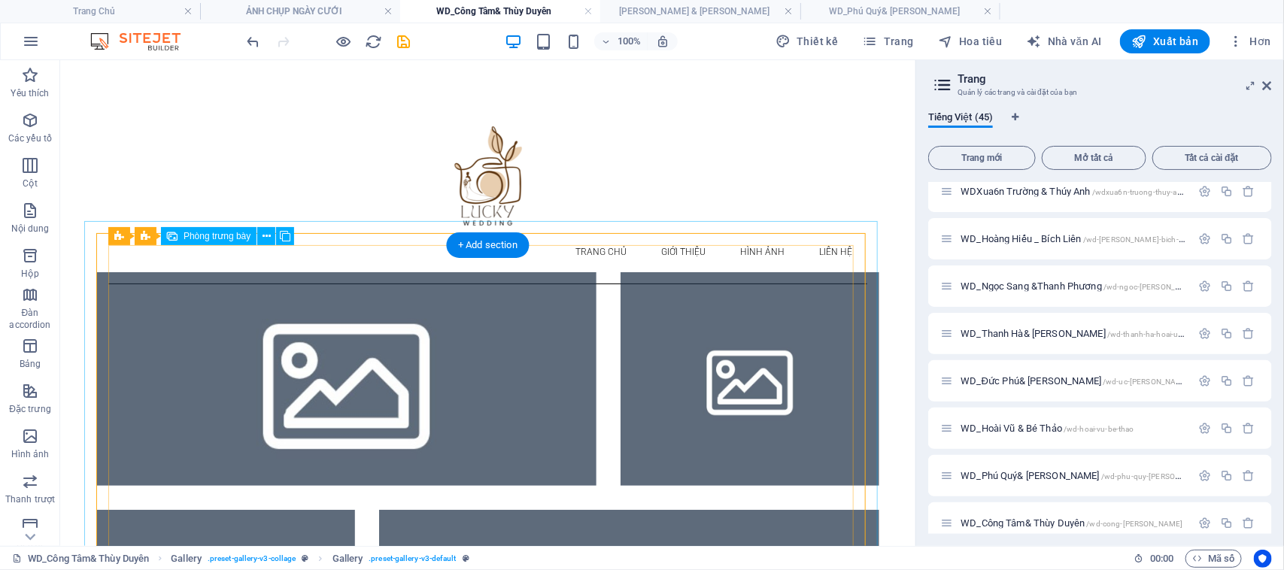
click at [358, 316] on li at bounding box center [346, 378] width 500 height 214
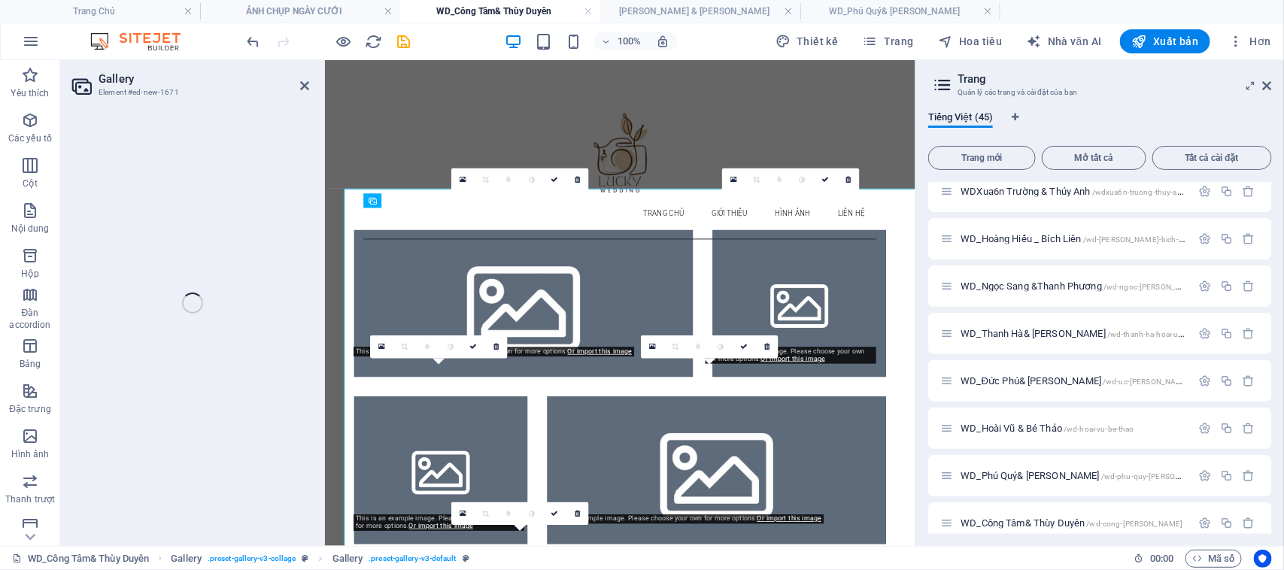
select select "4"
select select "px"
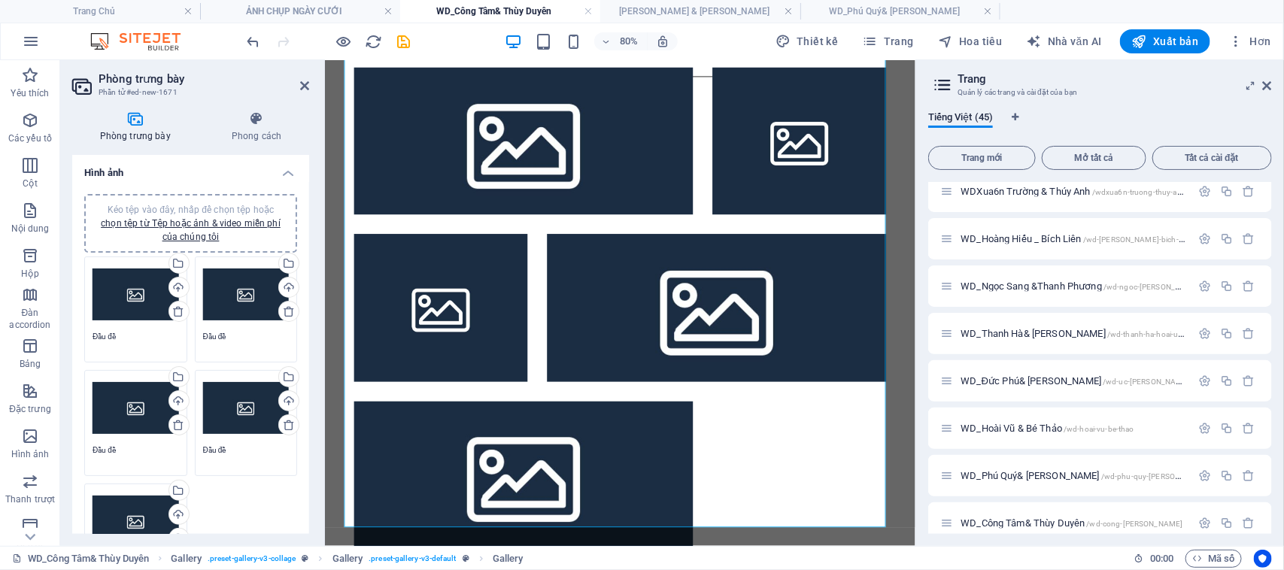
scroll to position [314, 0]
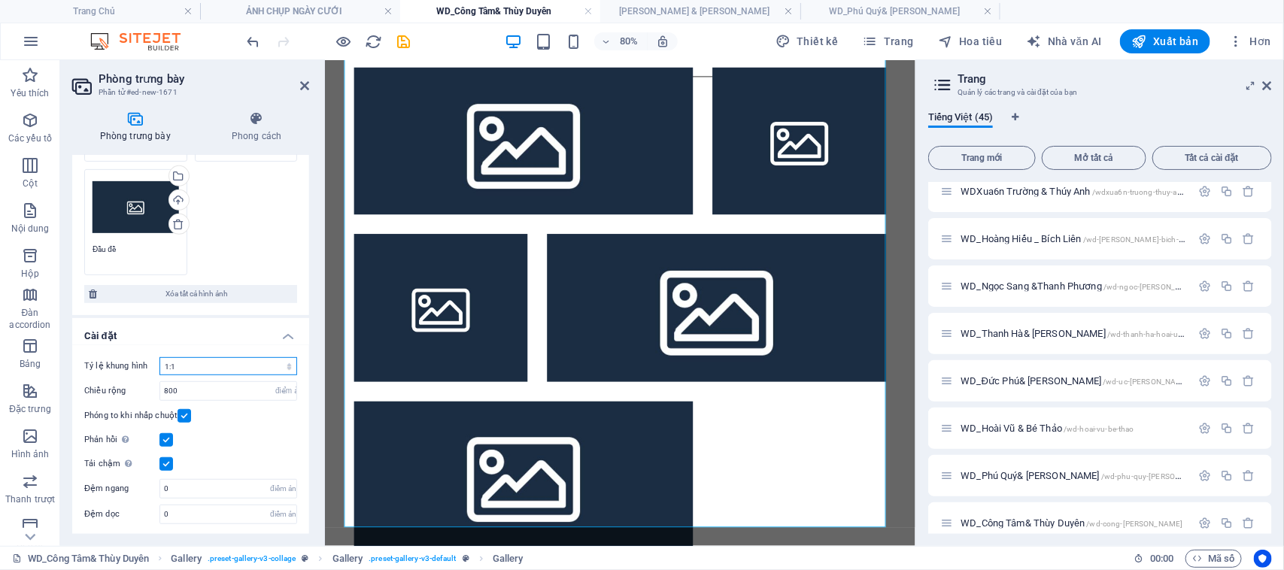
click at [259, 365] on select "Không có tỷ lệ khung hình cố định 16:9 16:10 4:3 1:1 1:2 2:1" at bounding box center [228, 366] width 138 height 18
select select "0"
click at [159, 357] on select "Không có tỷ lệ khung hình cố định 16:9 16:10 4:3 1:1 1:2 2:1" at bounding box center [228, 366] width 138 height 18
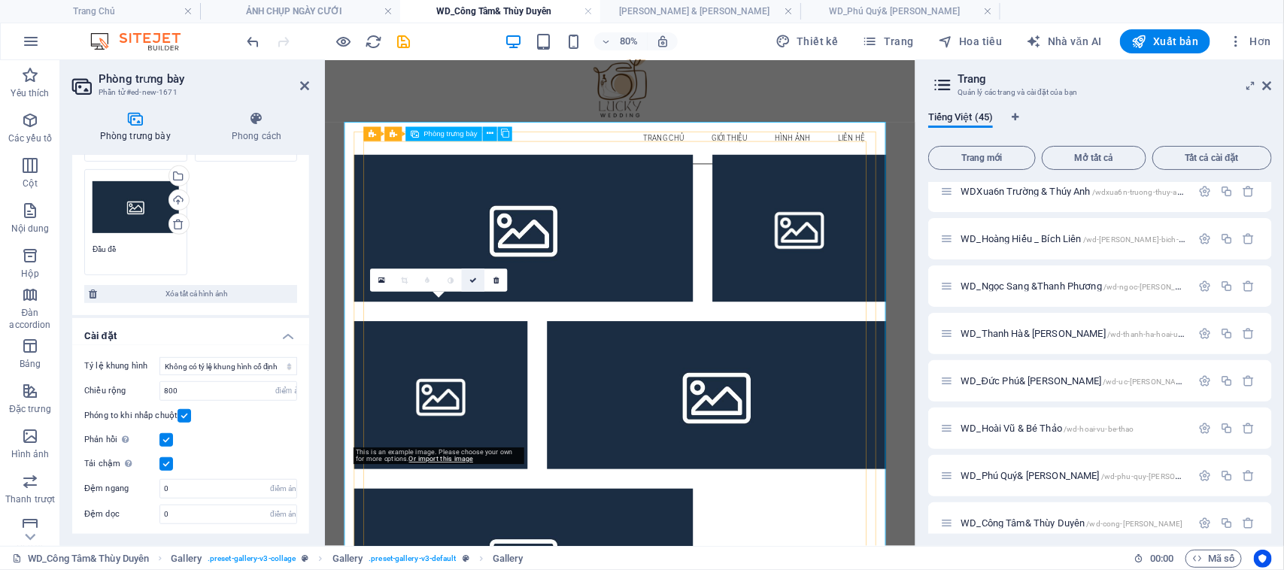
scroll to position [0, 0]
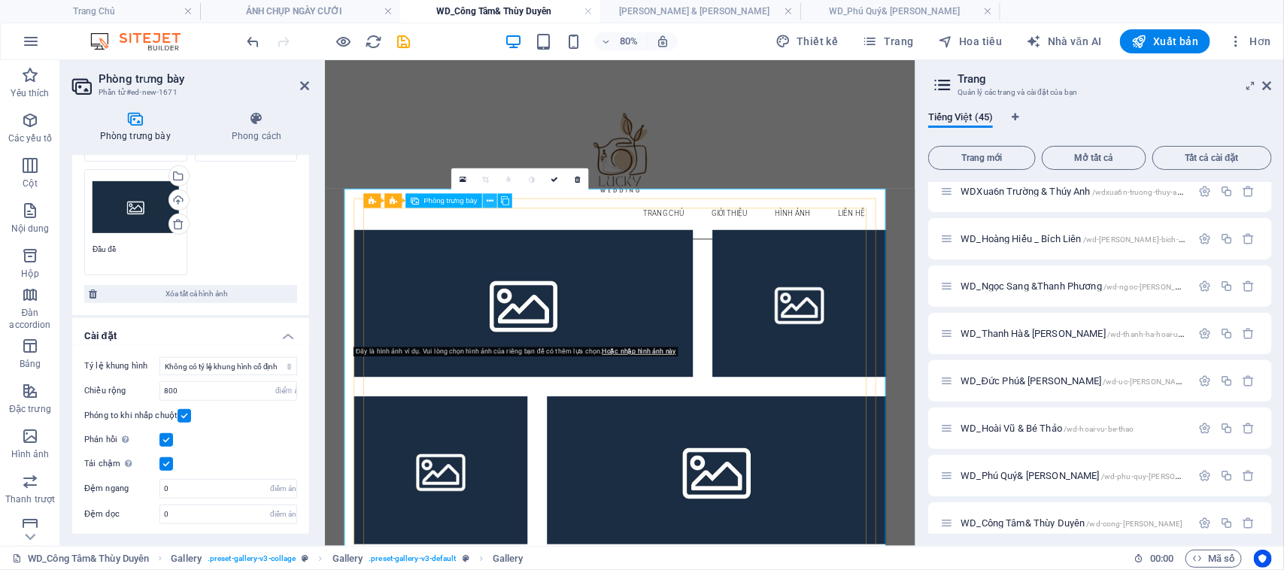
click at [493, 200] on button at bounding box center [490, 201] width 14 height 14
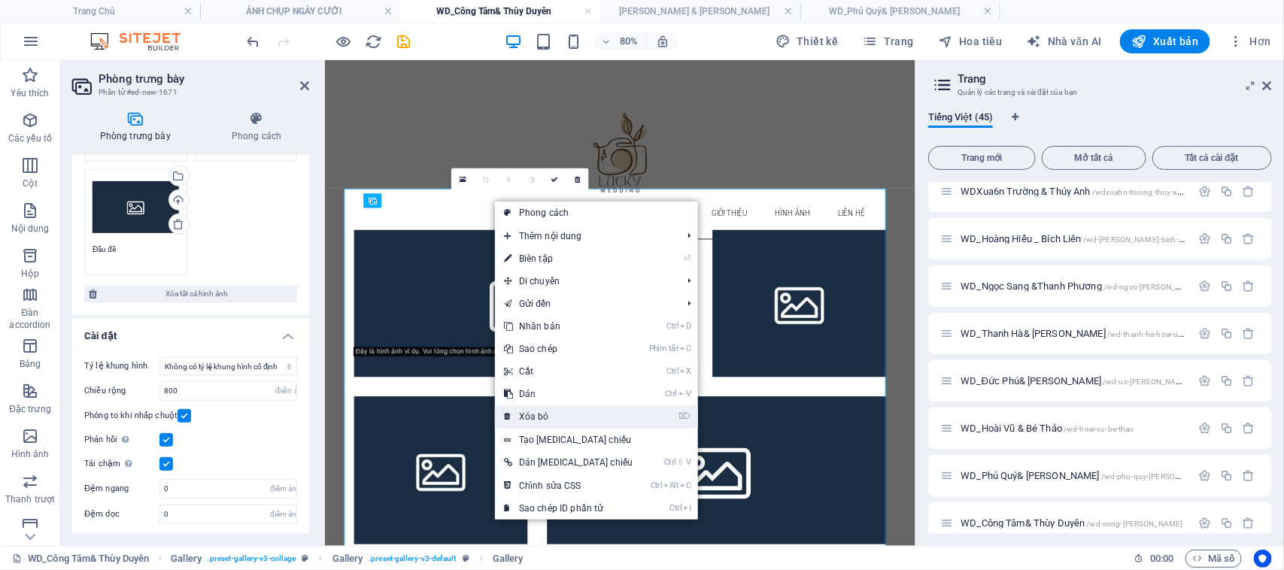
click at [535, 422] on link "⌦ Xóa bỏ" at bounding box center [568, 416] width 147 height 23
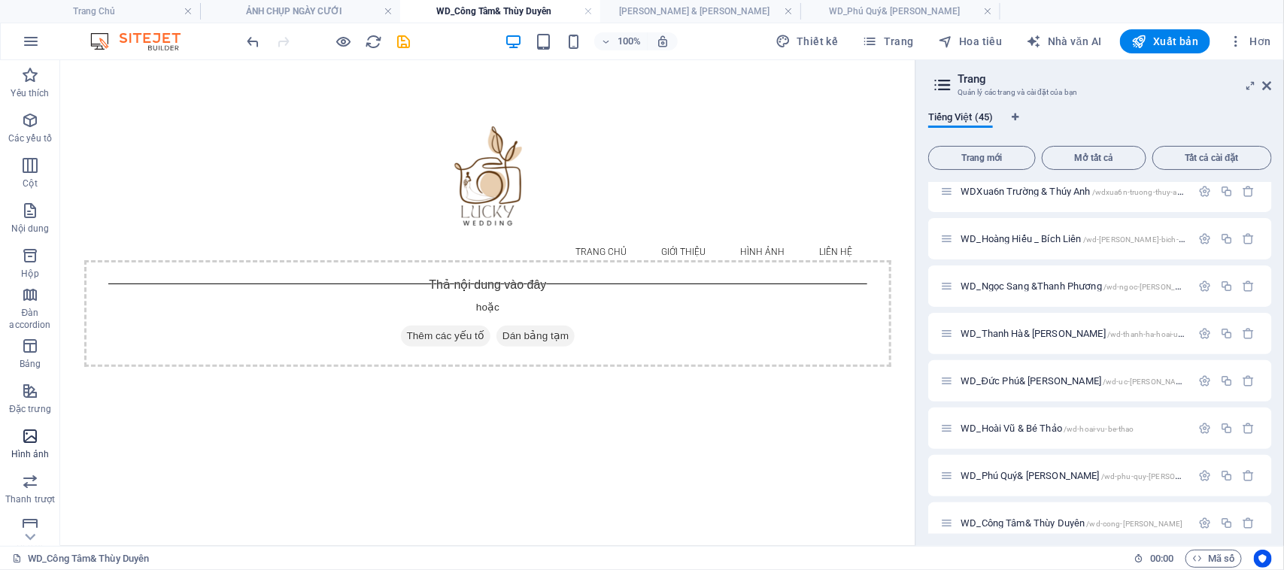
click at [23, 432] on icon "button" at bounding box center [30, 436] width 18 height 18
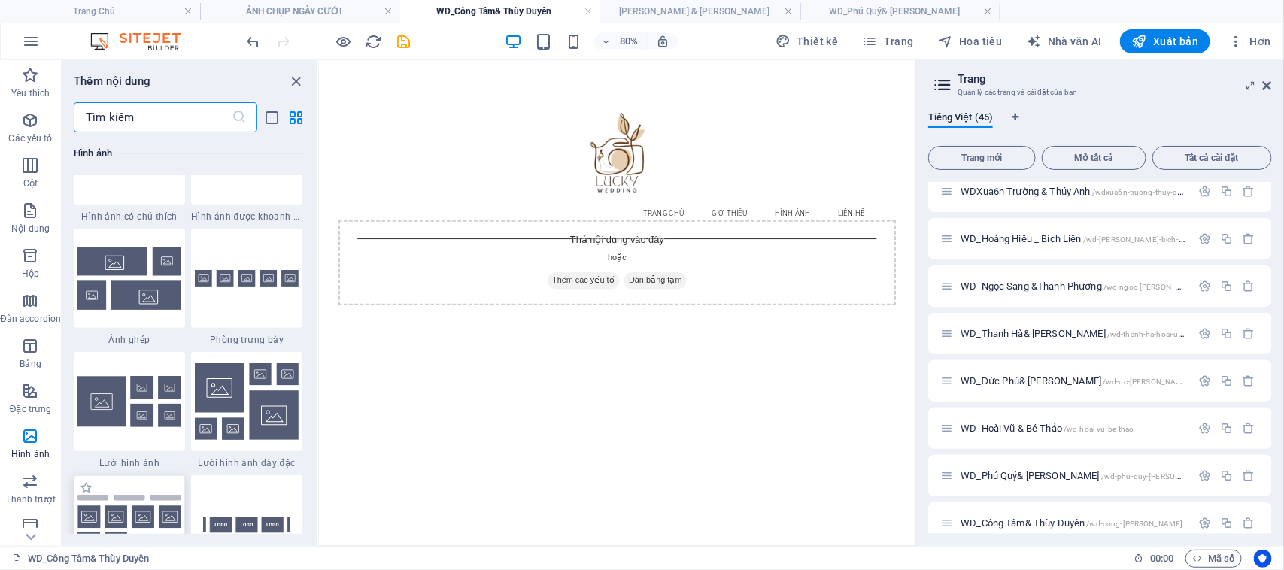
scroll to position [7717, 0]
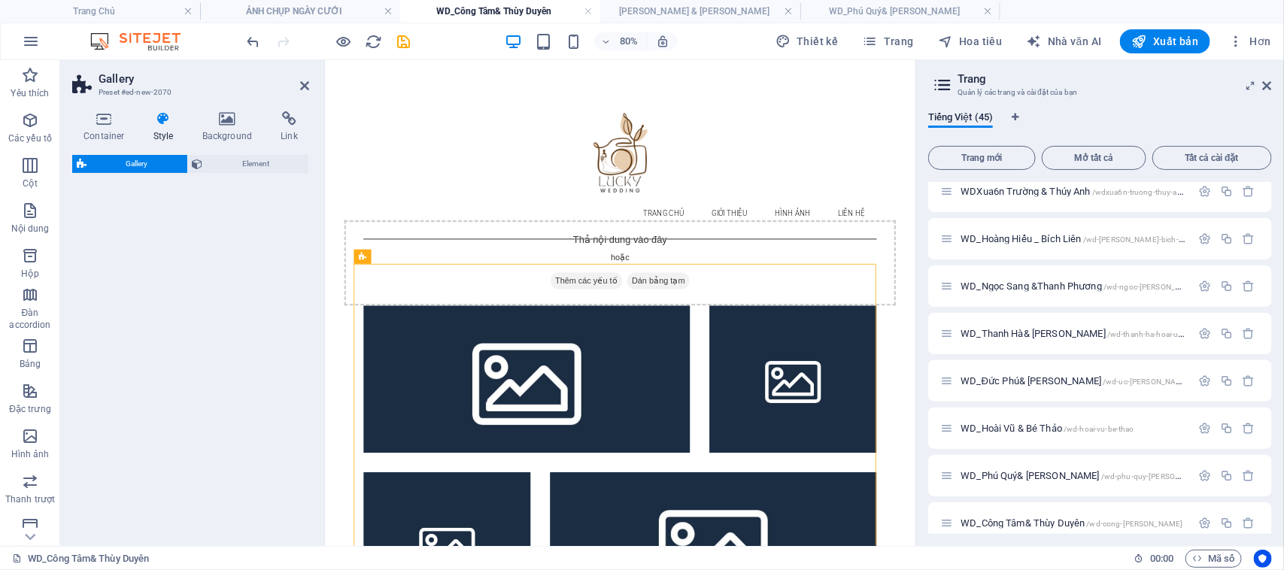
select select "rem"
select select "preset-gallery-v3-grid-dense"
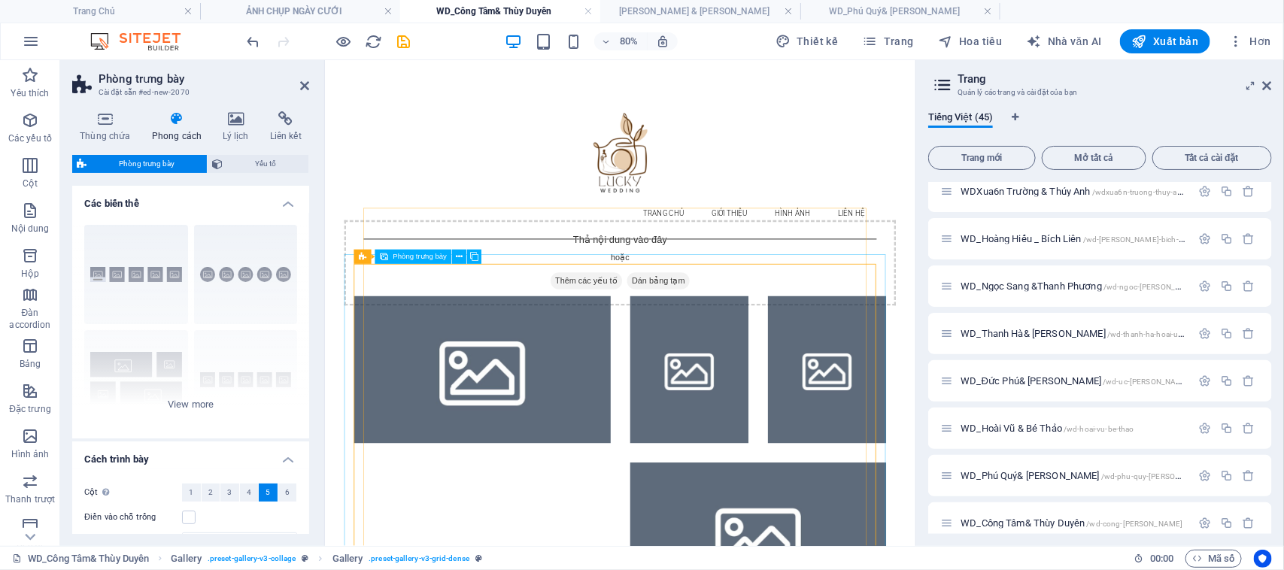
click at [464, 407] on li at bounding box center [520, 446] width 321 height 184
select select "4"
select select "px"
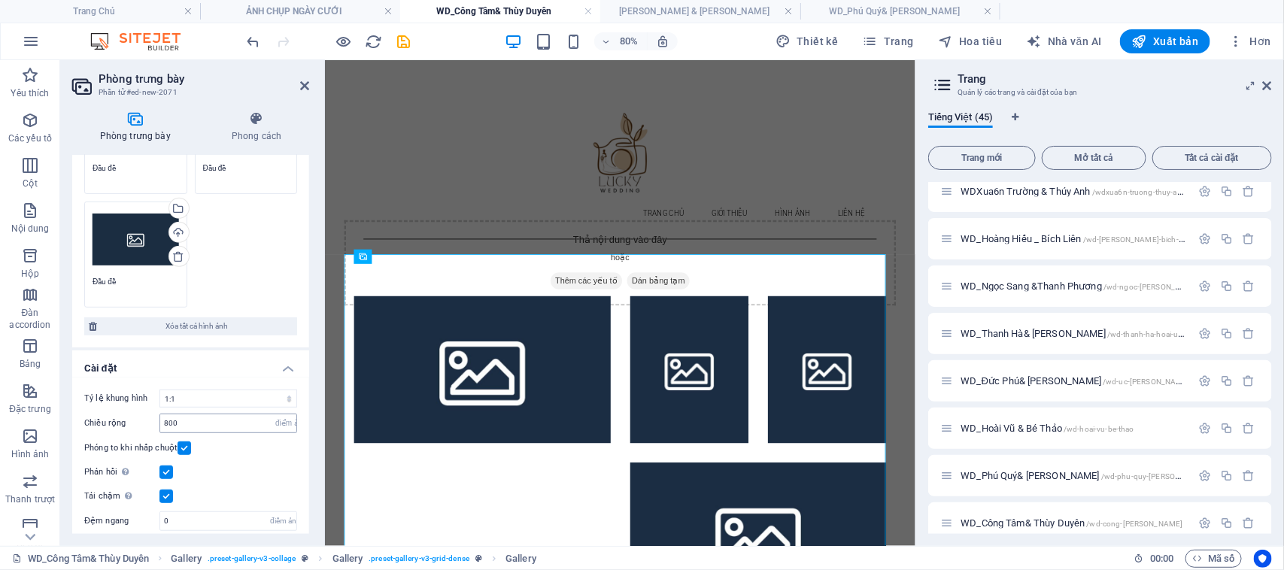
scroll to position [314, 0]
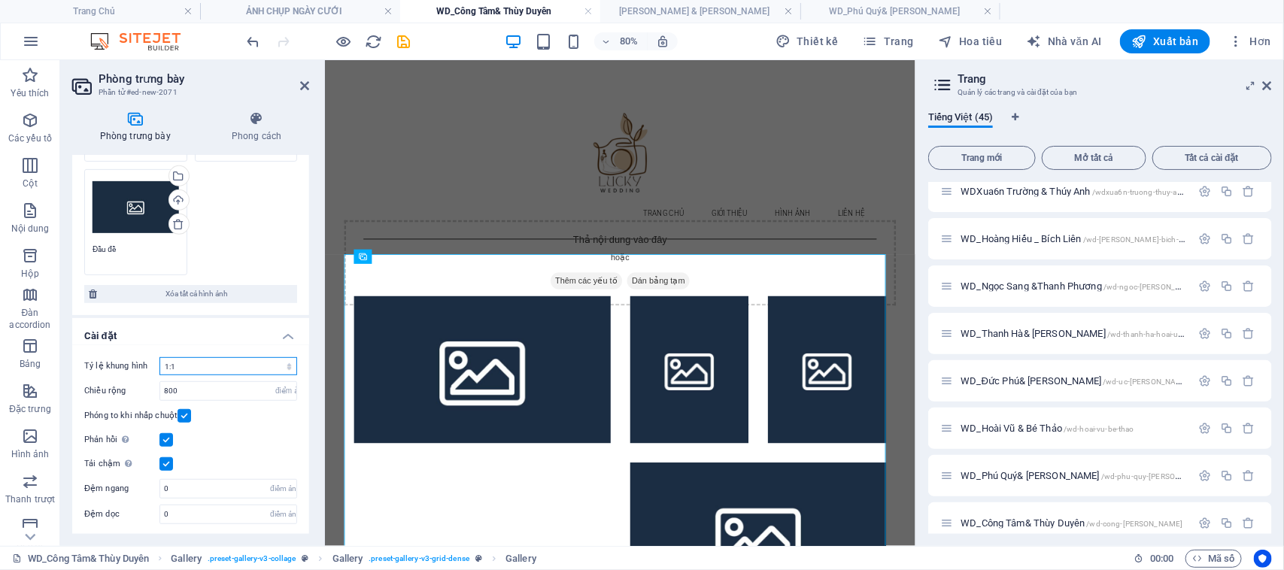
click at [259, 363] on select "Không có tỷ lệ khung hình cố định 16:9 16:10 4:3 1:1 1:2 2:1" at bounding box center [228, 366] width 138 height 18
click at [159, 357] on select "Không có tỷ lệ khung hình cố định 16:9 16:10 4:3 1:1 1:2 2:1" at bounding box center [228, 366] width 138 height 18
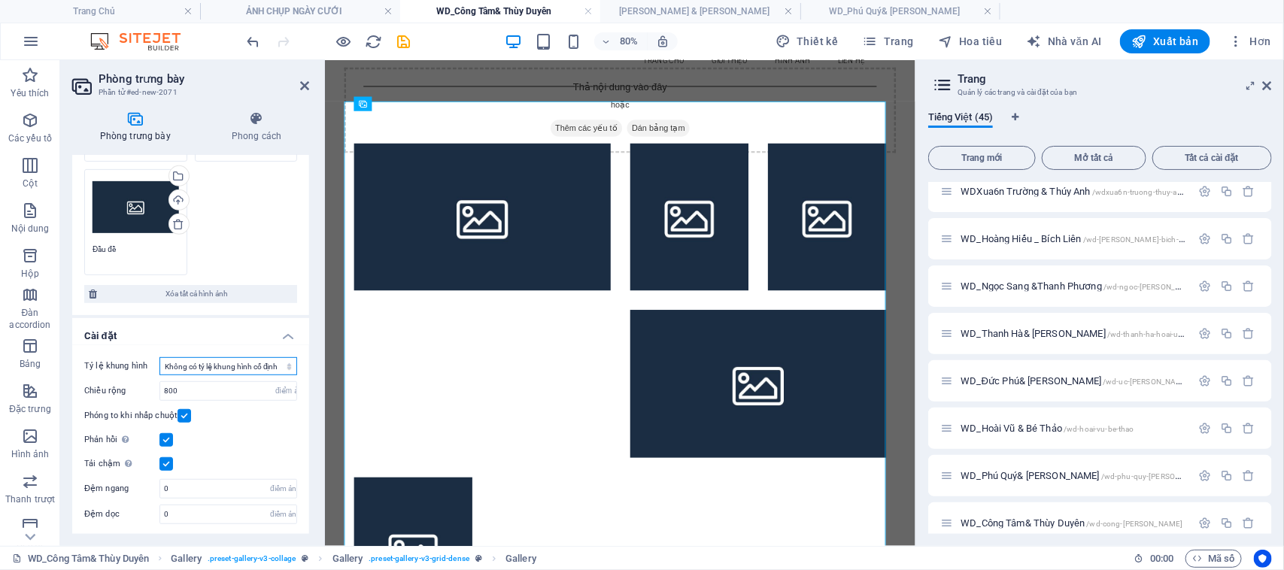
click at [231, 367] on select "Không có tỷ lệ khung hình cố định 16:9 16:10 4:3 1:1 1:2 2:1" at bounding box center [228, 366] width 138 height 18
click at [159, 357] on select "Không có tỷ lệ khung hình cố định 16:9 16:10 4:3 1:1 1:2 2:1" at bounding box center [228, 366] width 138 height 18
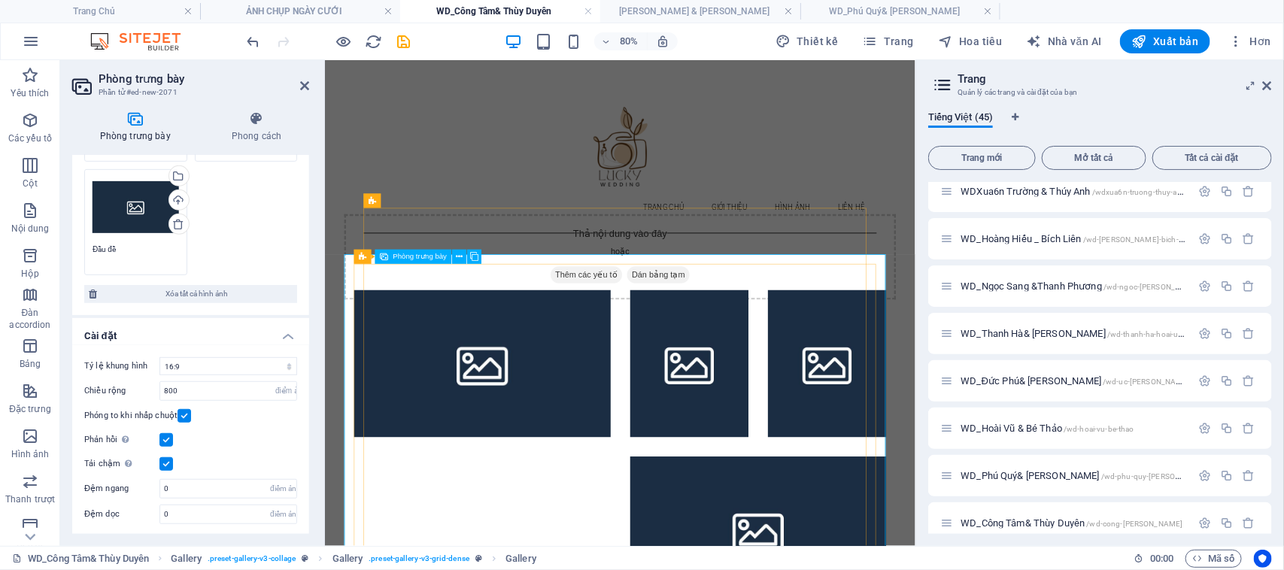
scroll to position [0, 0]
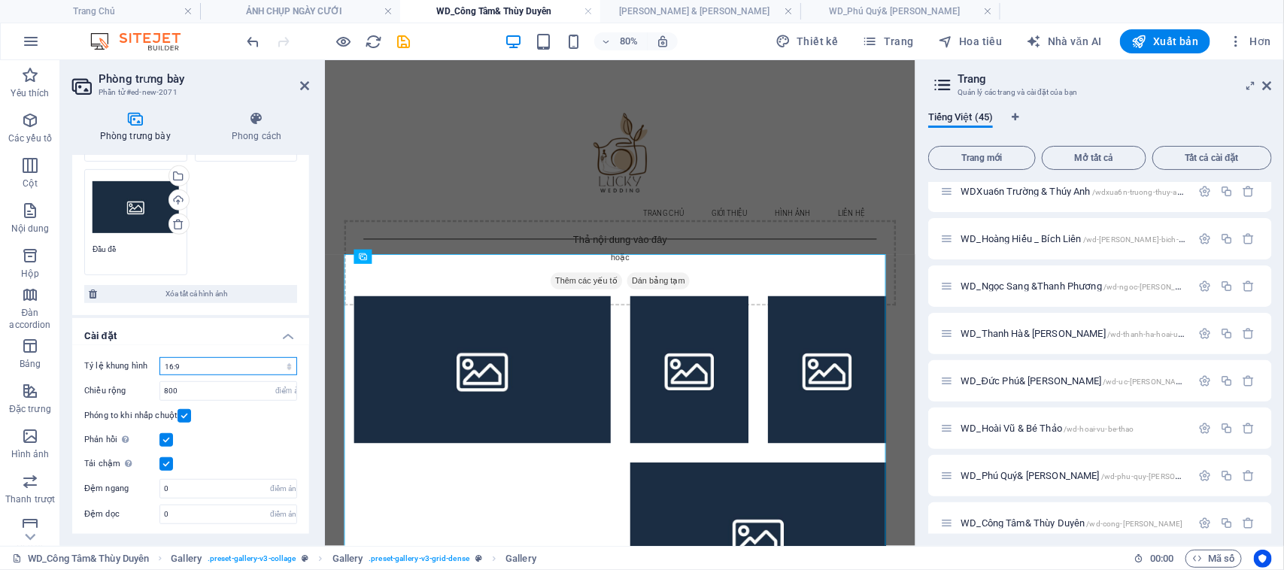
click at [237, 362] on select "Không có tỷ lệ khung hình cố định 16:9 16:10 4:3 1:1 1:2 2:1" at bounding box center [228, 366] width 138 height 18
select select "0"
click at [159, 357] on select "Không có tỷ lệ khung hình cố định 16:9 16:10 4:3 1:1 1:2 2:1" at bounding box center [228, 366] width 138 height 18
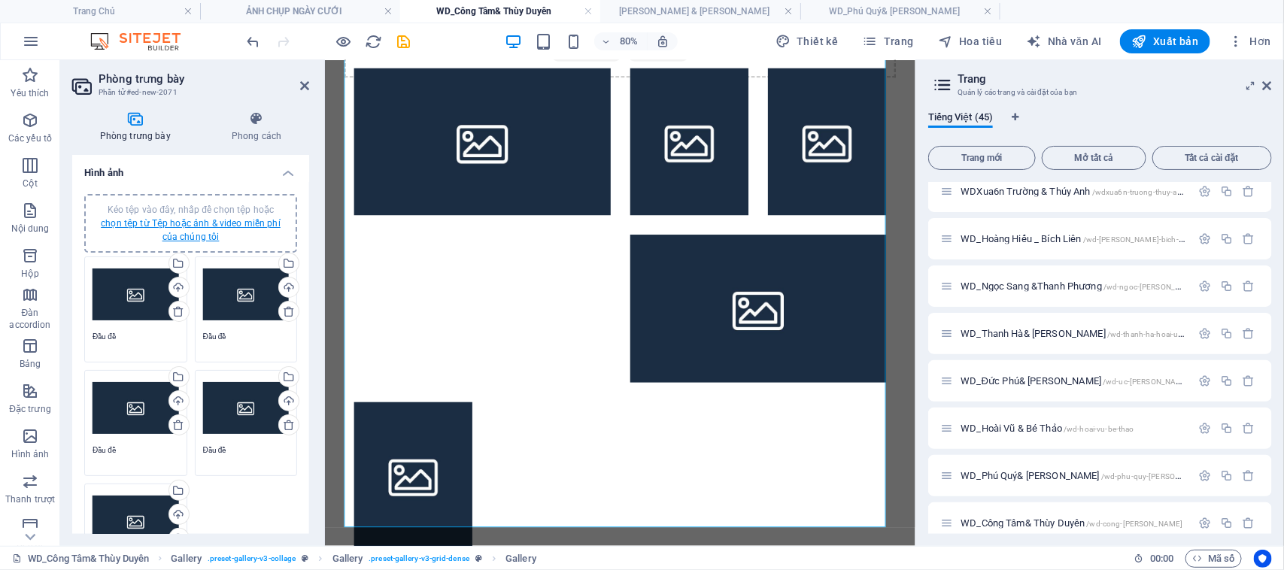
click at [189, 231] on font "chọn tệp từ Tệp hoặc ảnh & video miễn phí của chúng tôi" at bounding box center [191, 230] width 180 height 24
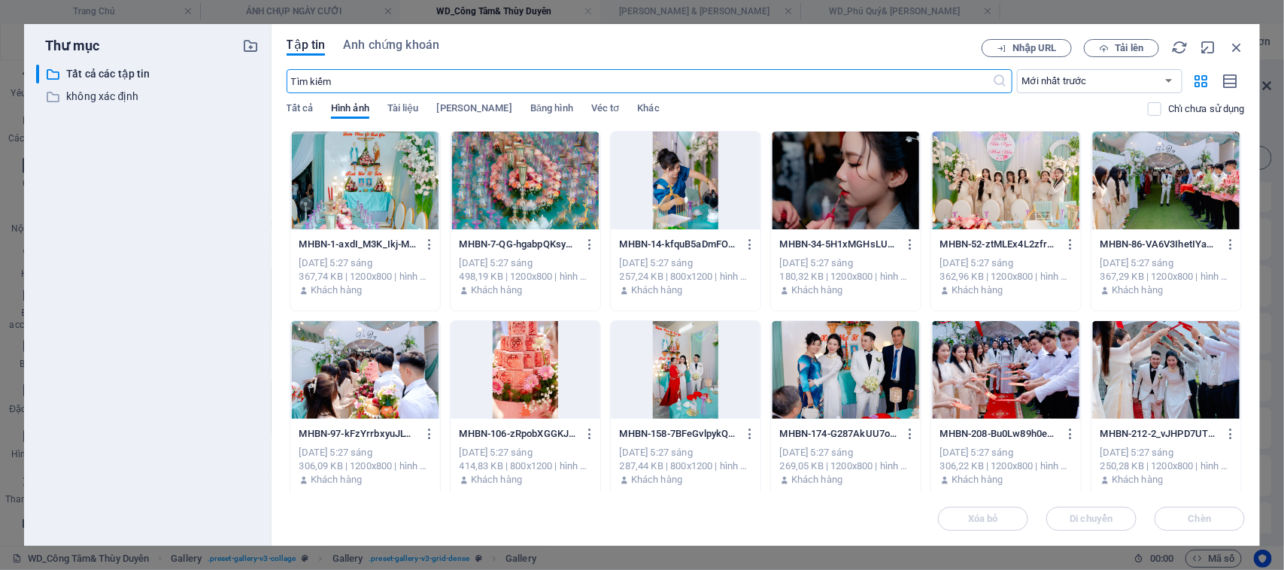
click at [401, 189] on div at bounding box center [365, 181] width 150 height 98
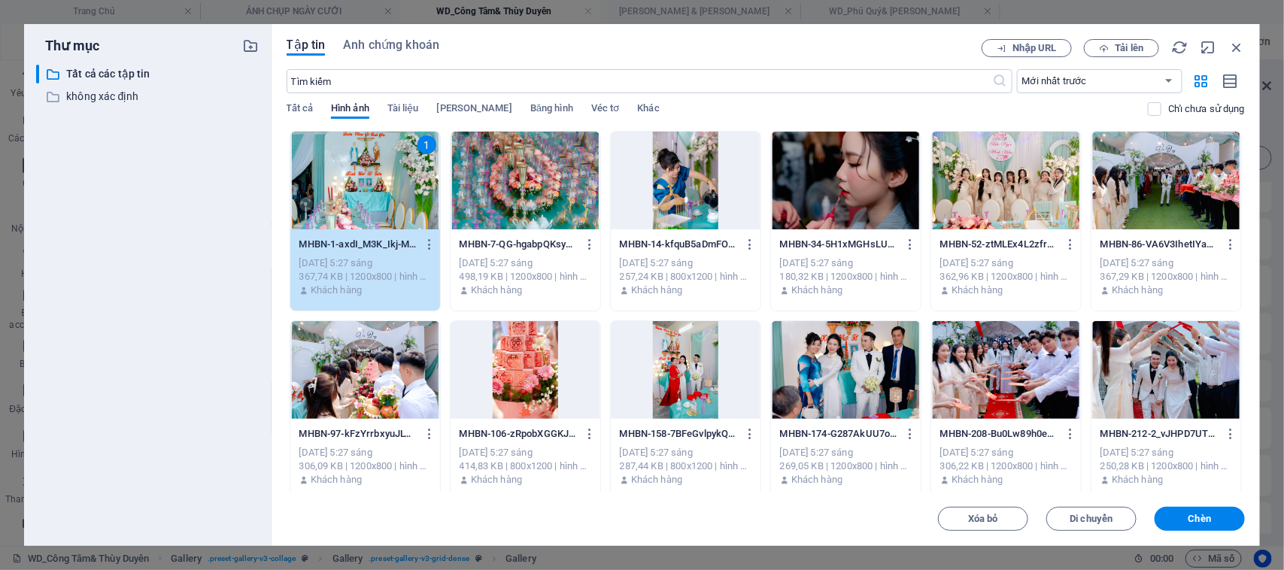
click at [524, 186] on div at bounding box center [525, 181] width 150 height 98
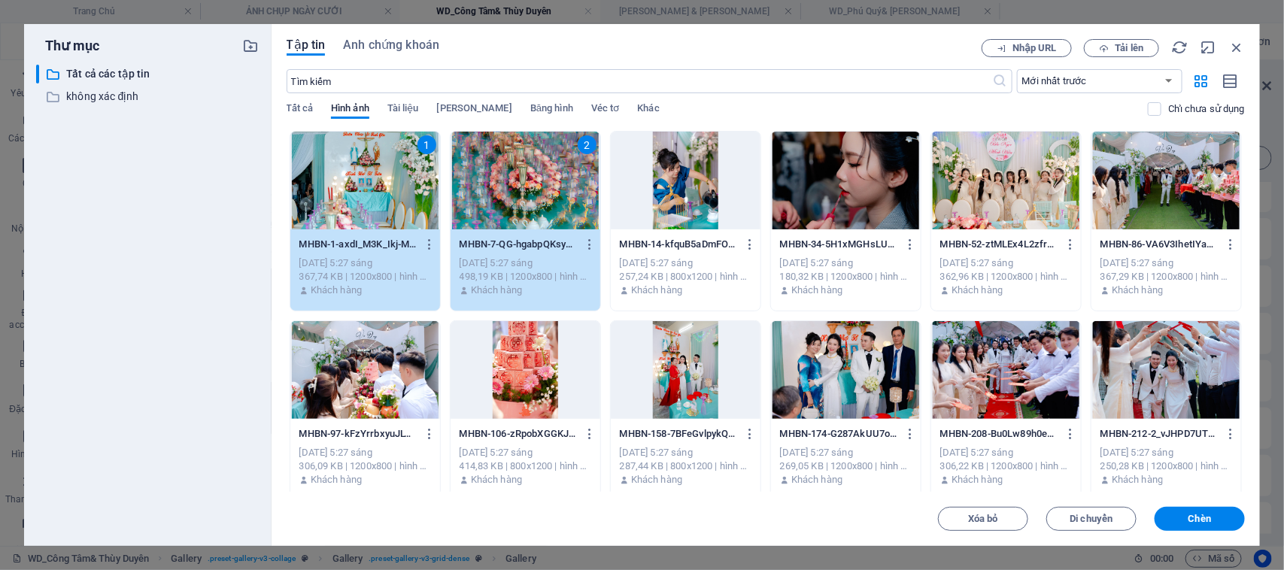
click at [707, 193] on div at bounding box center [686, 181] width 150 height 98
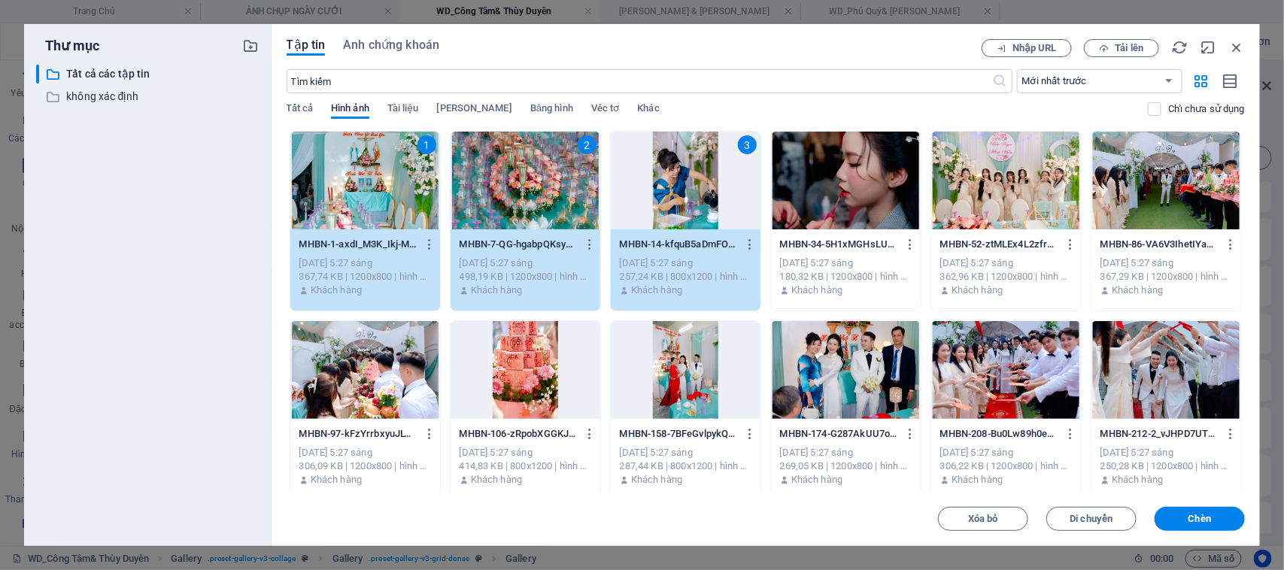
click at [866, 202] on div at bounding box center [846, 181] width 150 height 98
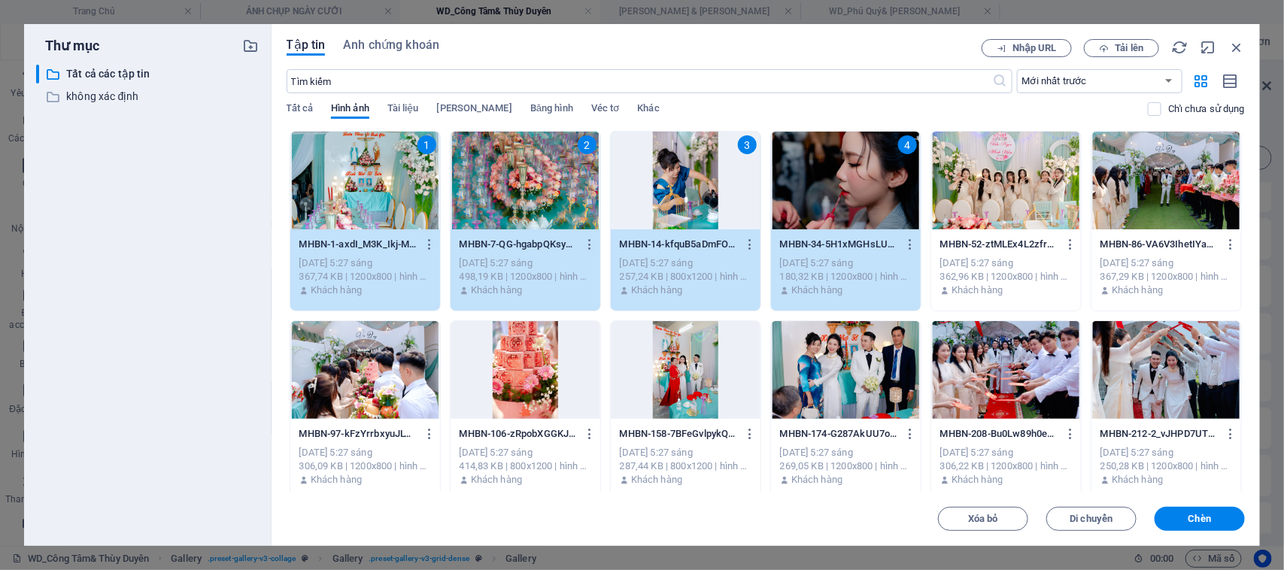
click at [692, 363] on div at bounding box center [686, 370] width 150 height 98
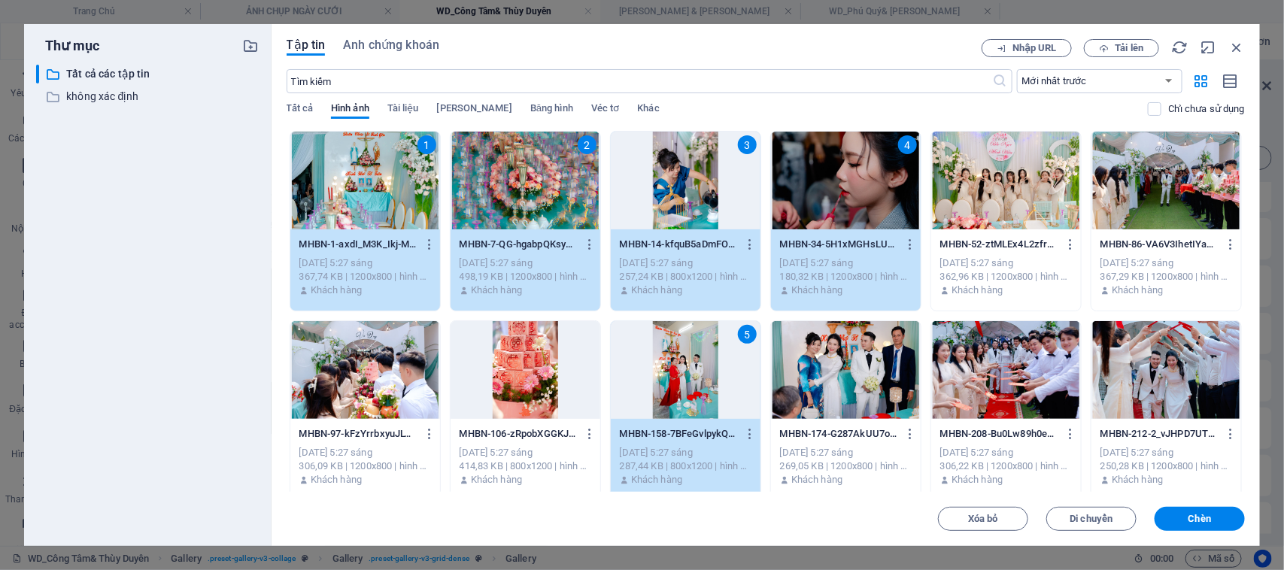
click at [470, 391] on div at bounding box center [525, 370] width 150 height 98
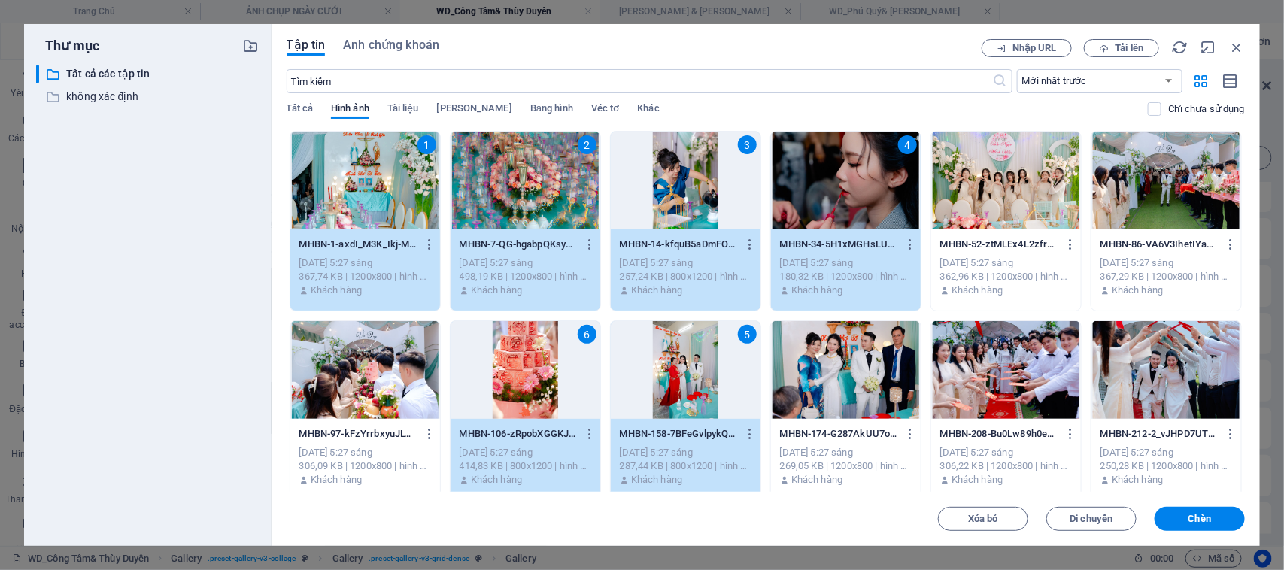
click at [351, 382] on div at bounding box center [365, 370] width 150 height 98
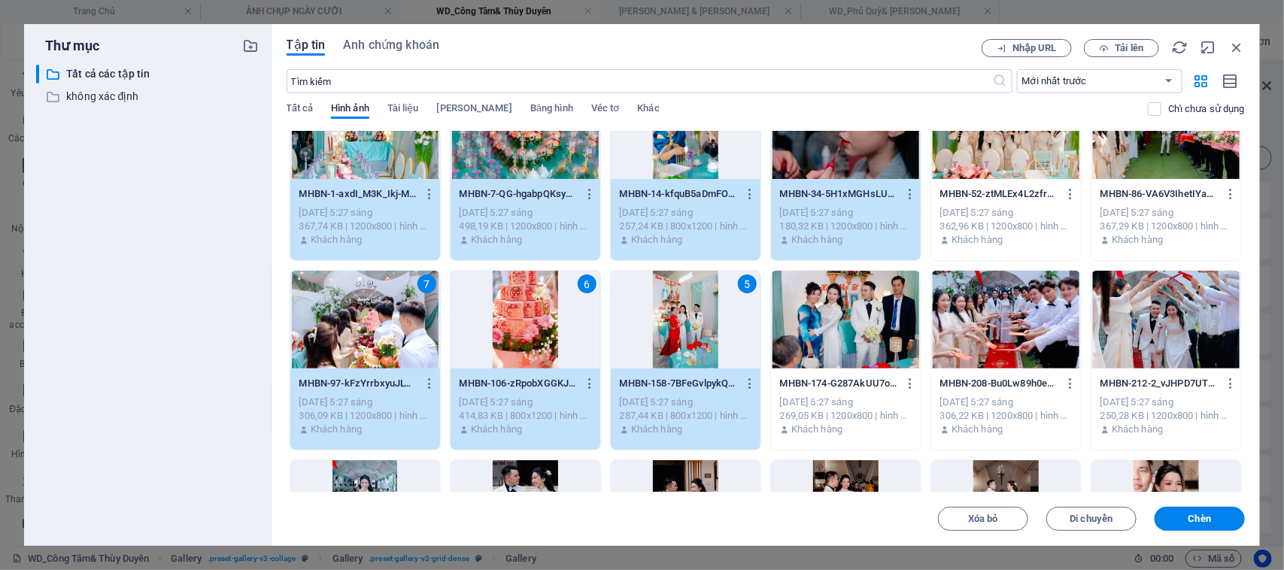
scroll to position [188, 0]
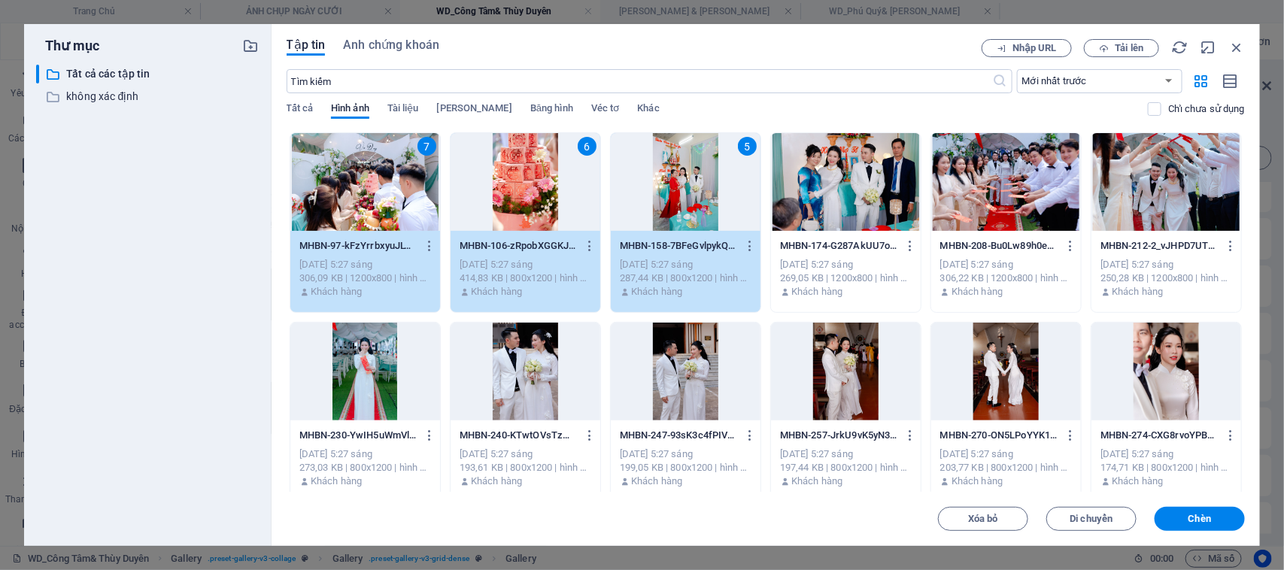
click at [500, 353] on div at bounding box center [525, 372] width 150 height 98
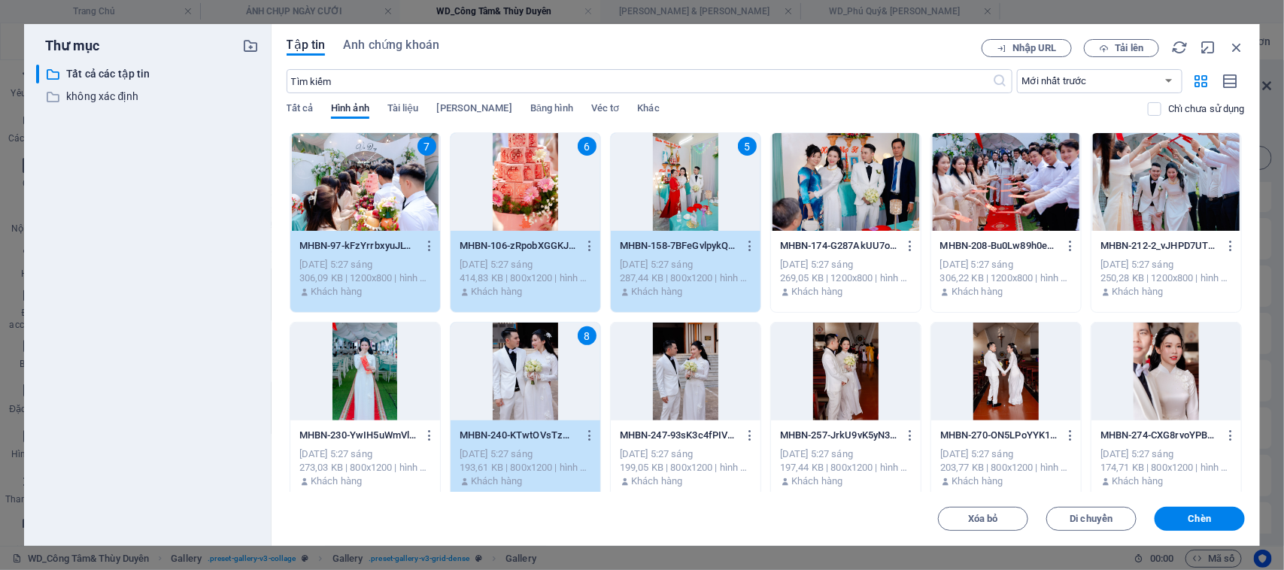
click at [671, 377] on div at bounding box center [686, 372] width 150 height 98
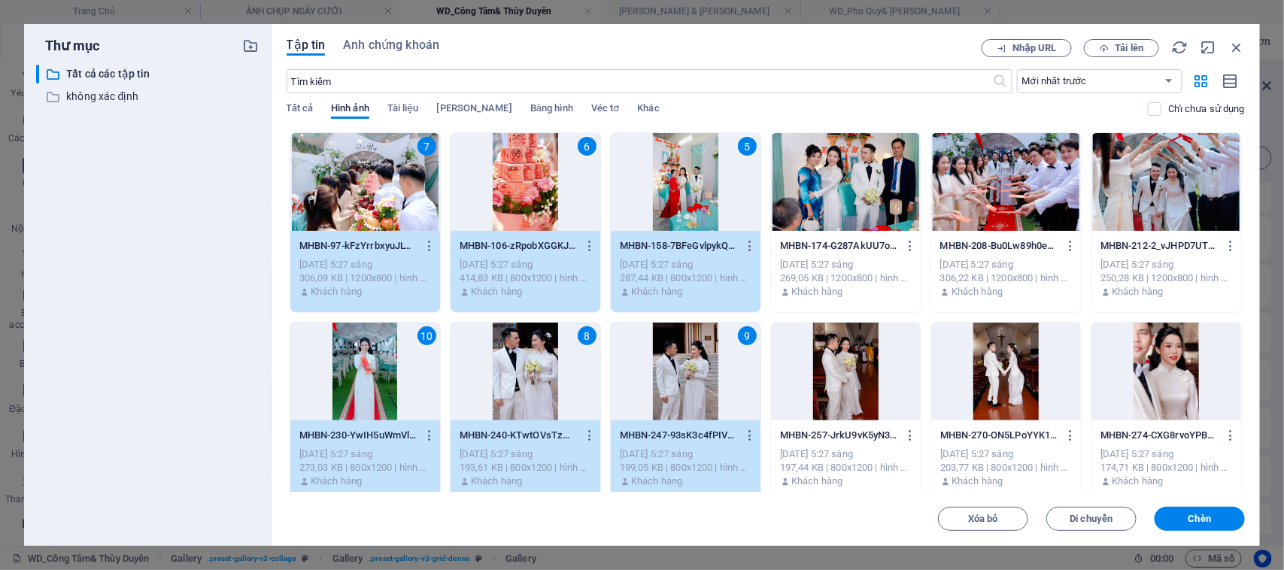
click at [861, 215] on div at bounding box center [846, 182] width 150 height 98
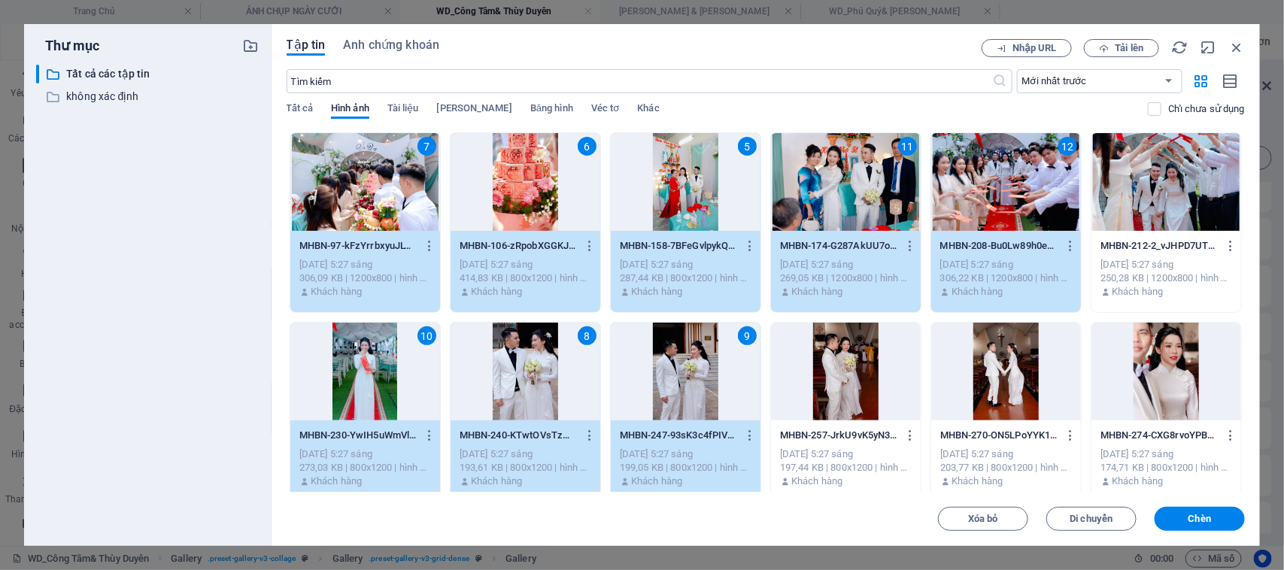
click at [1169, 179] on div at bounding box center [1166, 182] width 150 height 98
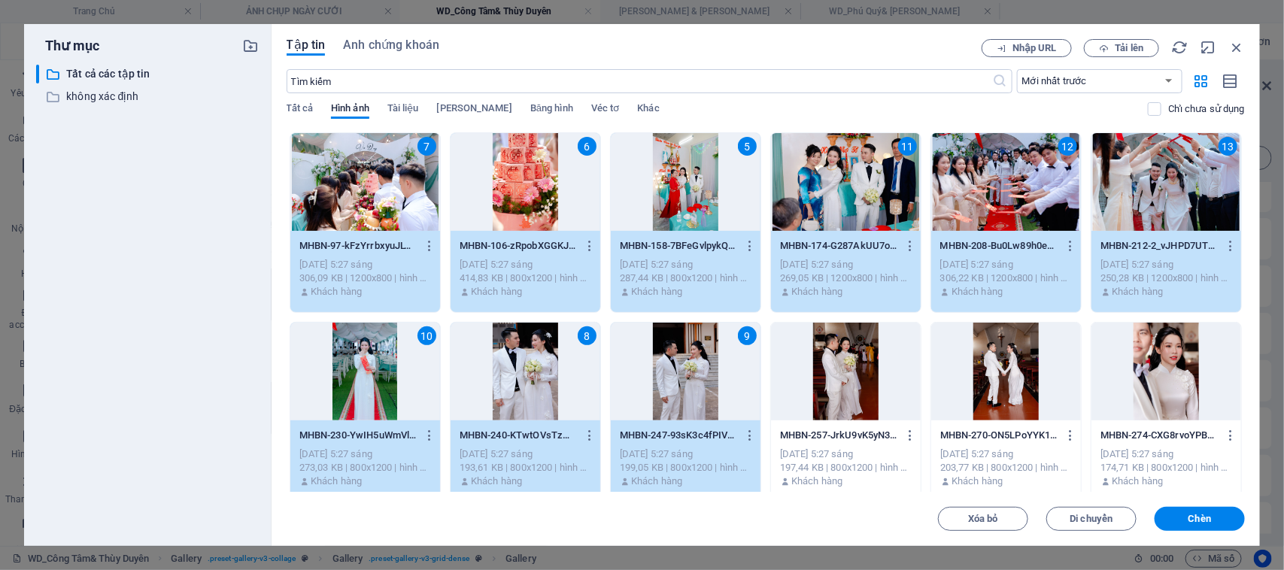
click at [990, 381] on div at bounding box center [1006, 372] width 150 height 98
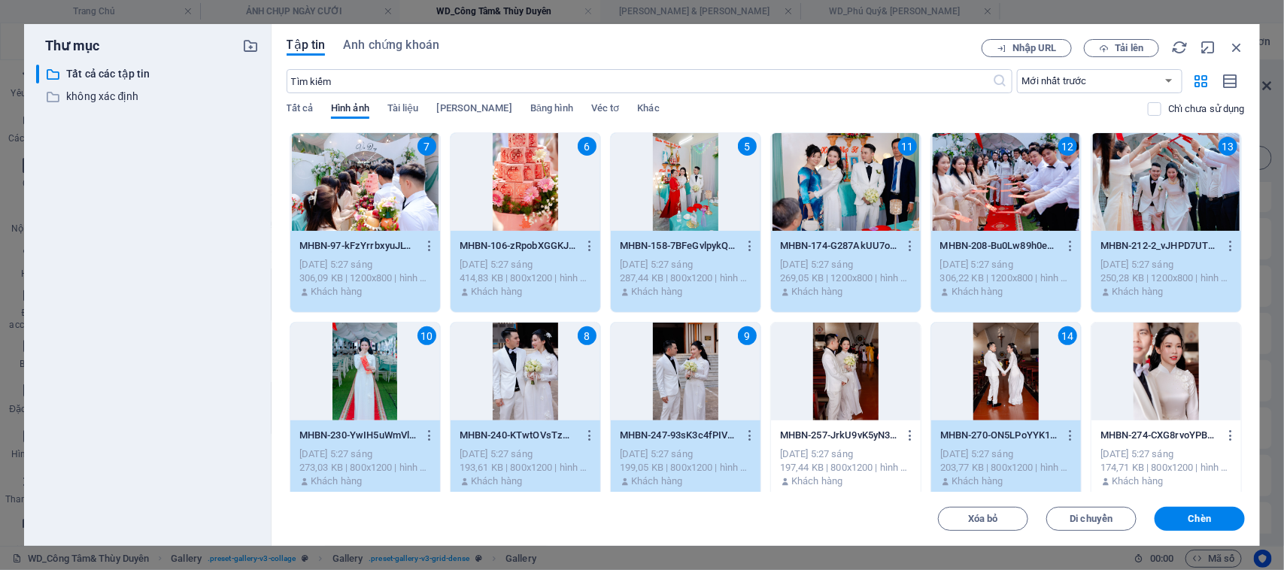
click at [851, 382] on div at bounding box center [846, 372] width 150 height 98
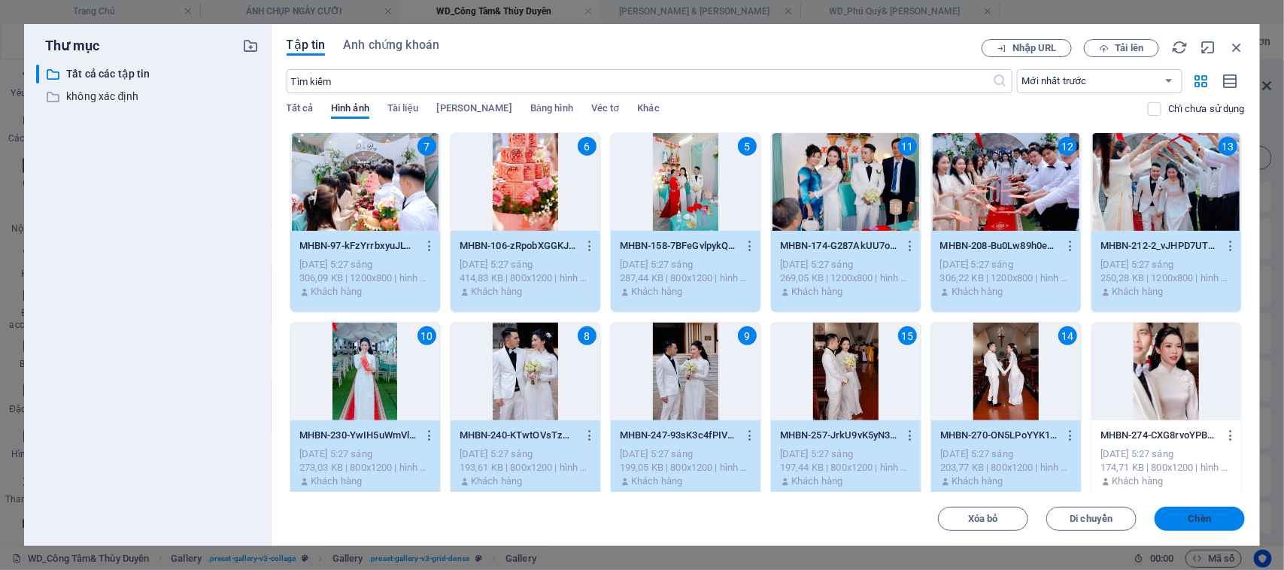
click at [1226, 521] on span "Chèn" at bounding box center [1199, 518] width 78 height 9
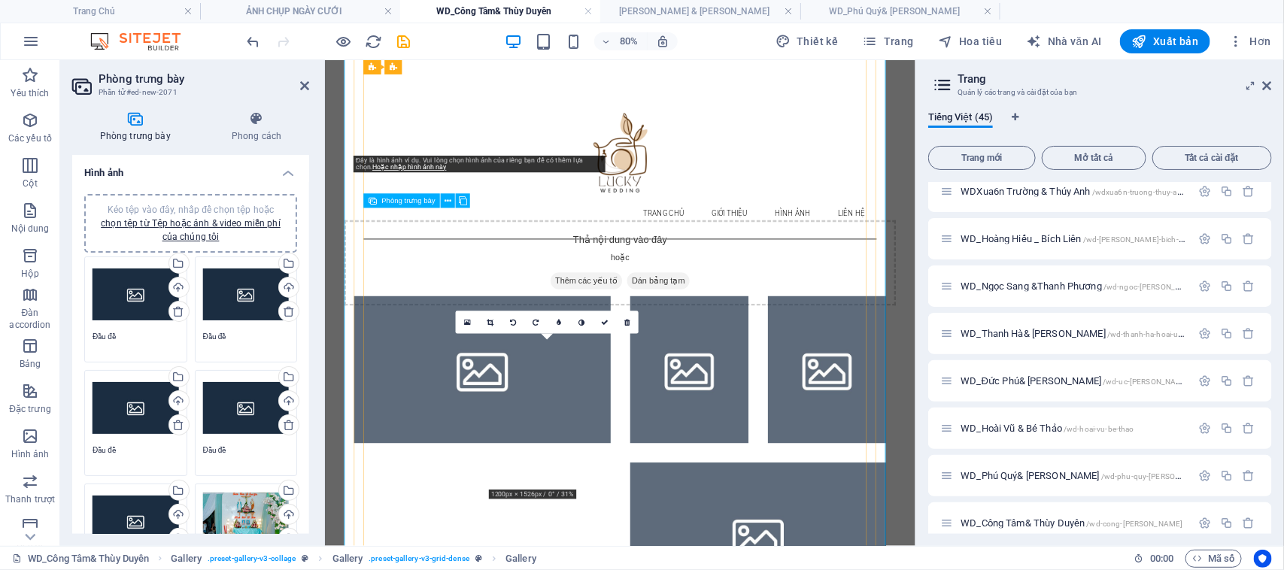
scroll to position [376, 0]
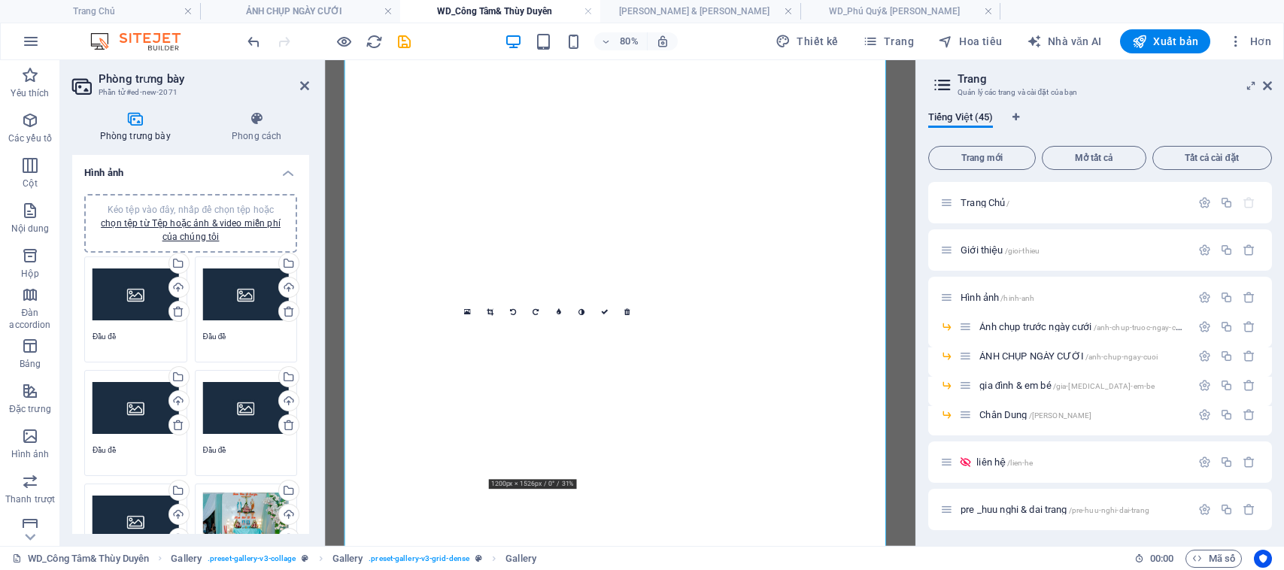
select select "px"
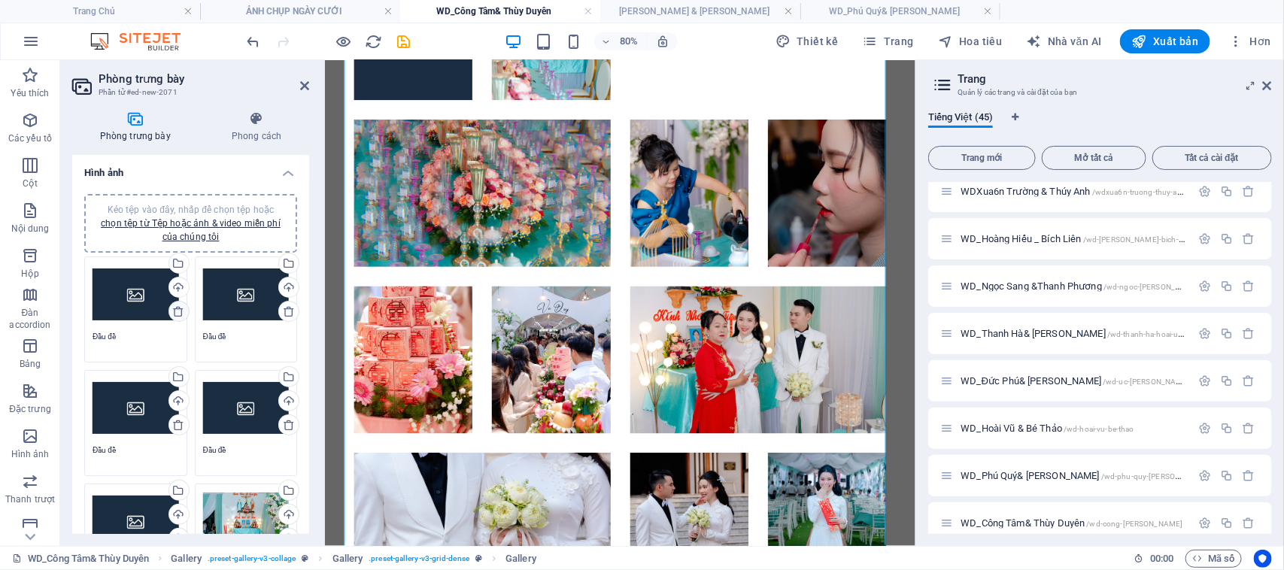
click at [177, 310] on icon at bounding box center [178, 311] width 12 height 12
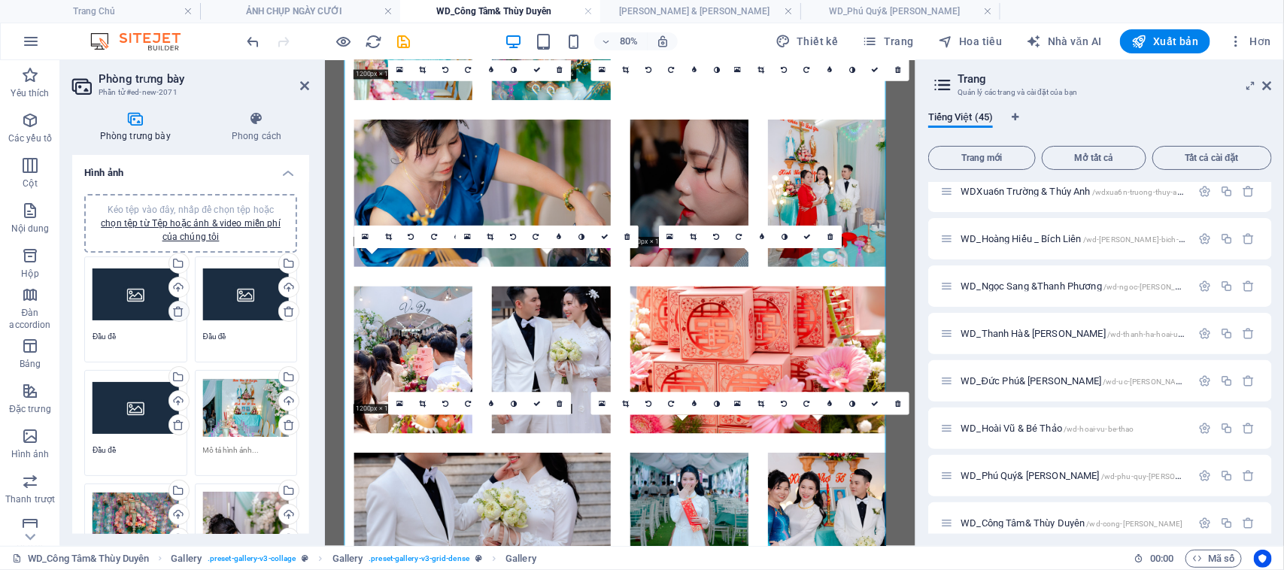
click at [177, 310] on icon at bounding box center [178, 311] width 12 height 12
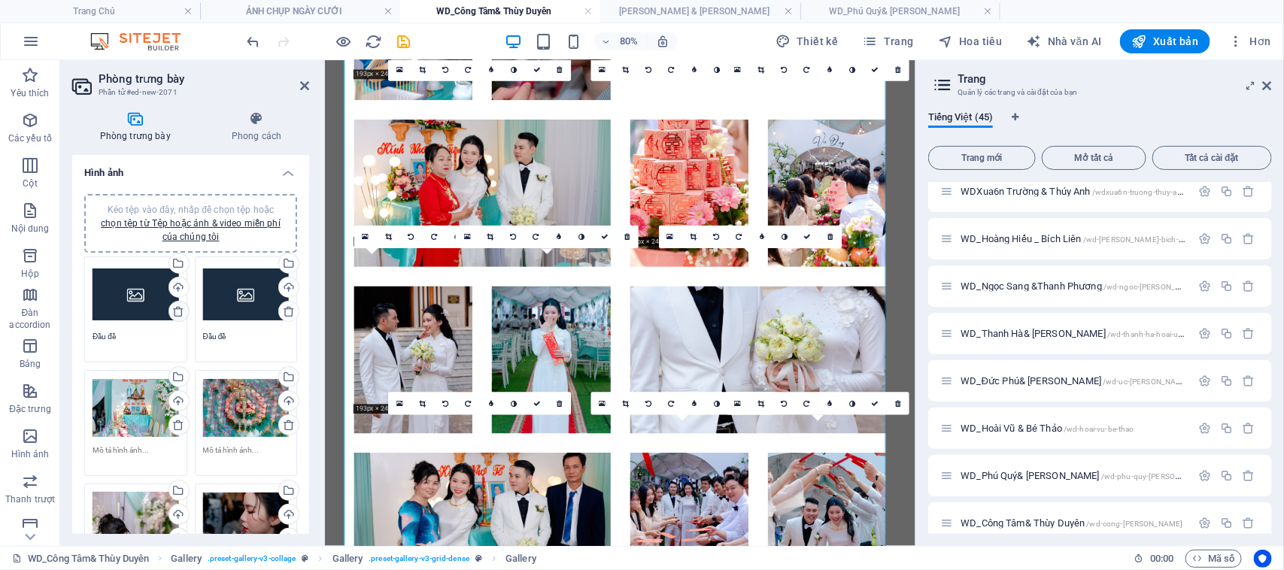
click at [177, 310] on icon at bounding box center [178, 311] width 12 height 12
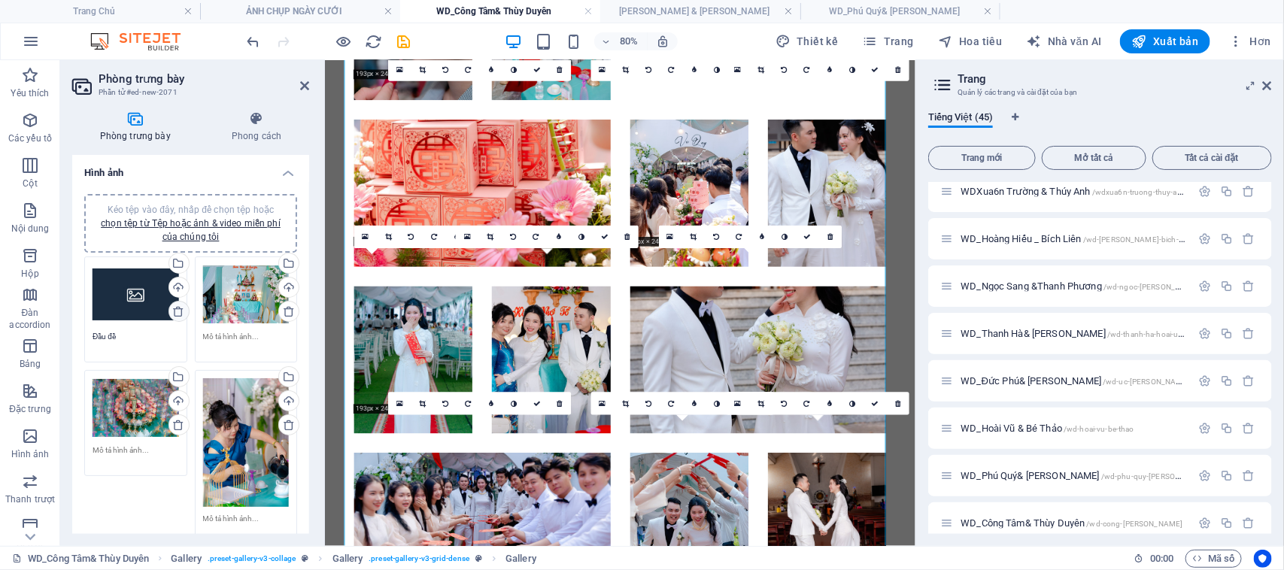
click at [177, 310] on icon at bounding box center [178, 311] width 12 height 12
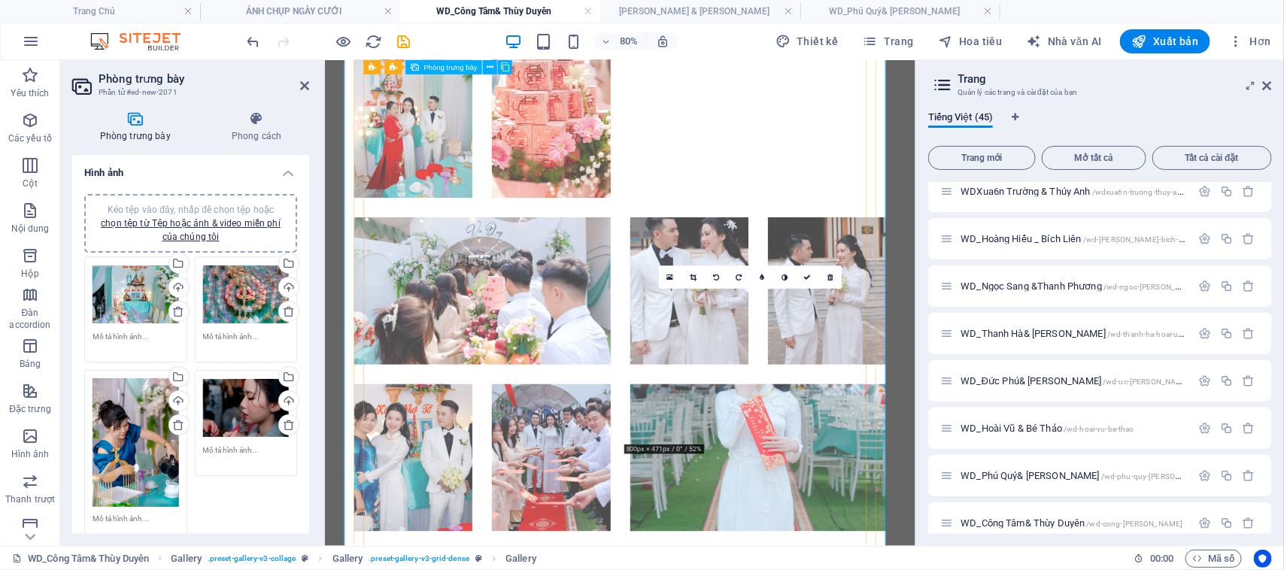
scroll to position [911, 0]
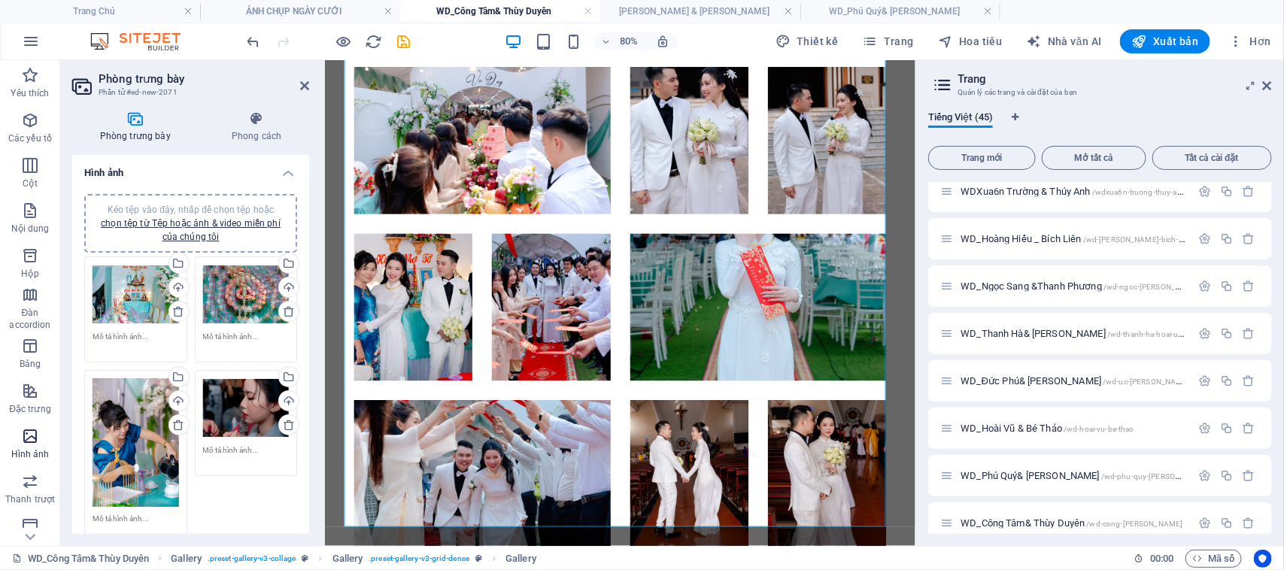
click at [28, 445] on span "Hình ảnh" at bounding box center [30, 445] width 60 height 36
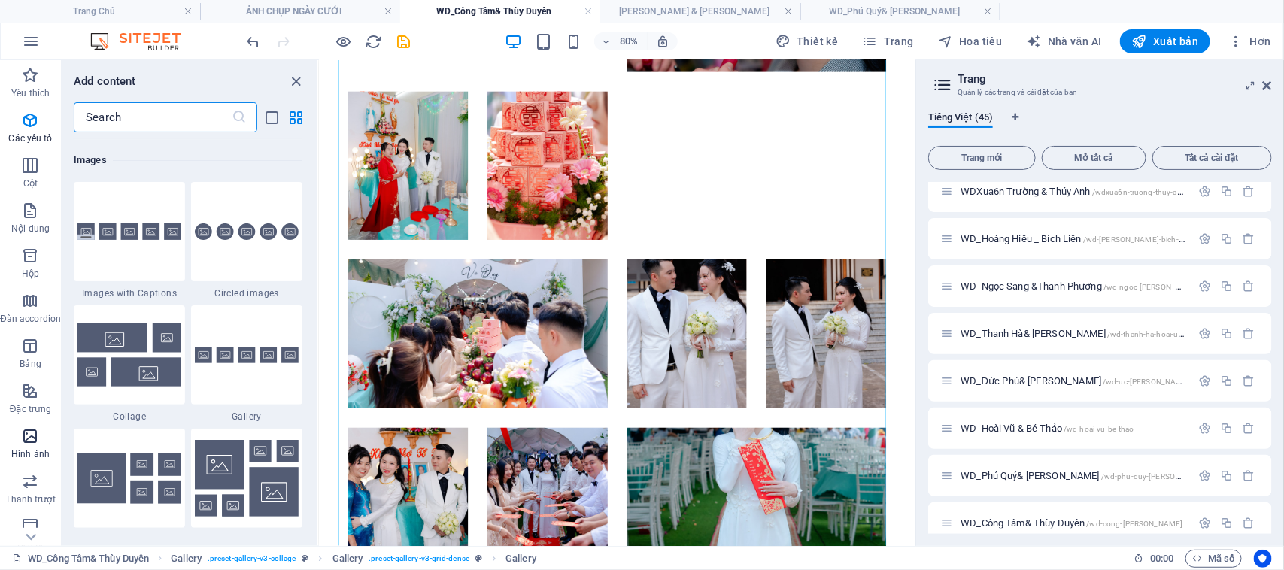
scroll to position [7623, 0]
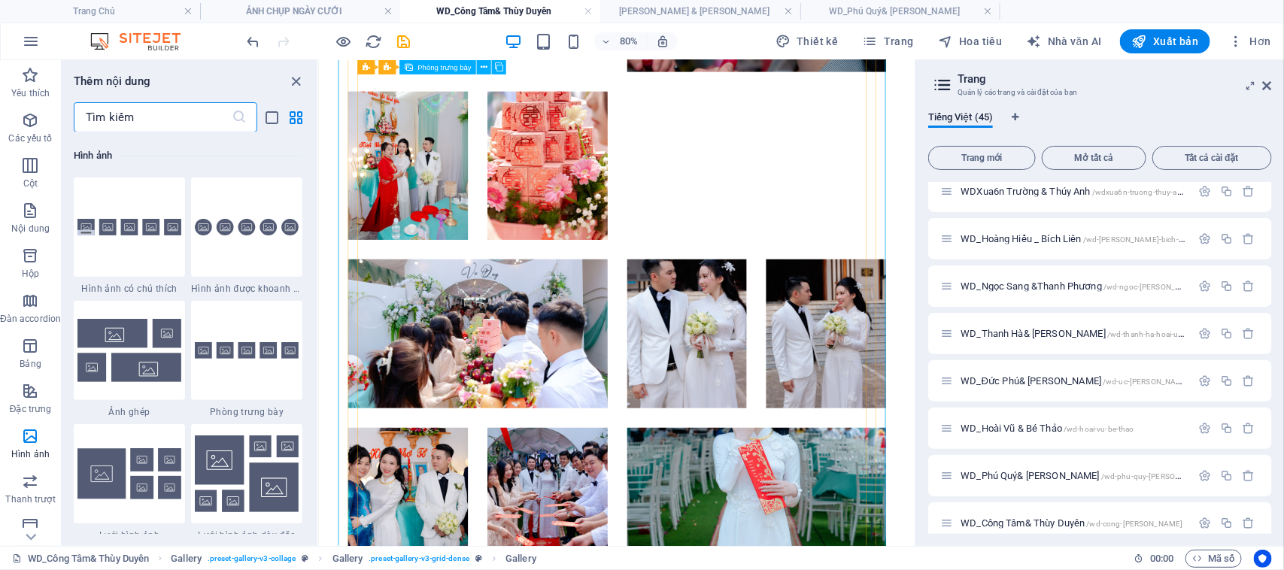
click at [818, 179] on div at bounding box center [690, 296] width 697 height 1263
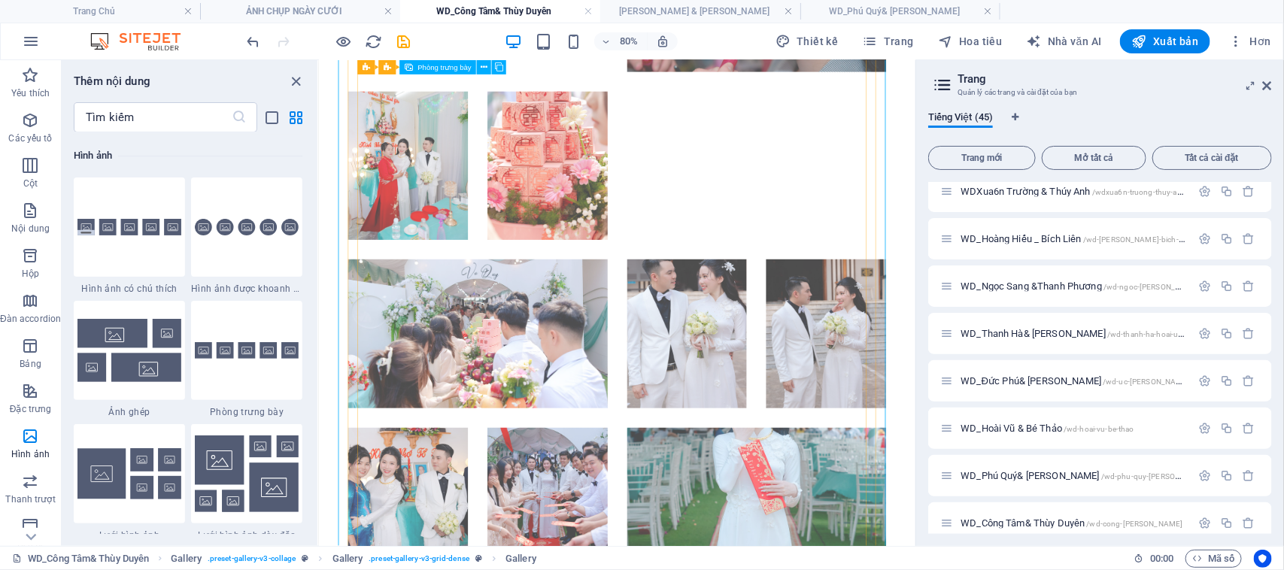
click at [562, 401] on li at bounding box center [516, 401] width 325 height 186
select select "px"
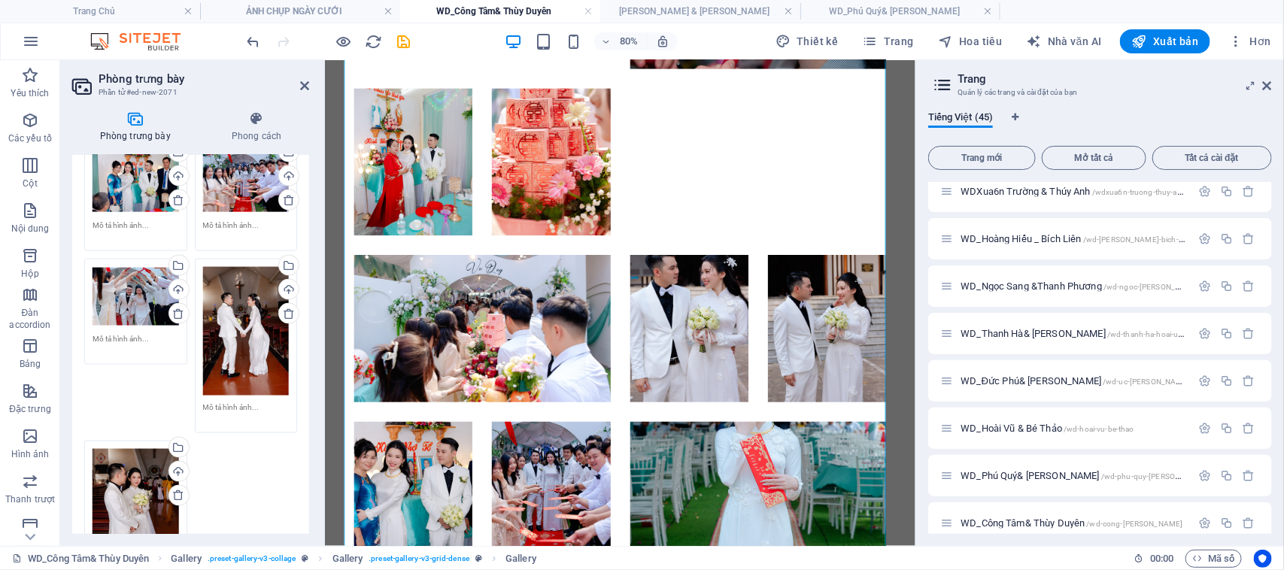
scroll to position [1283, 0]
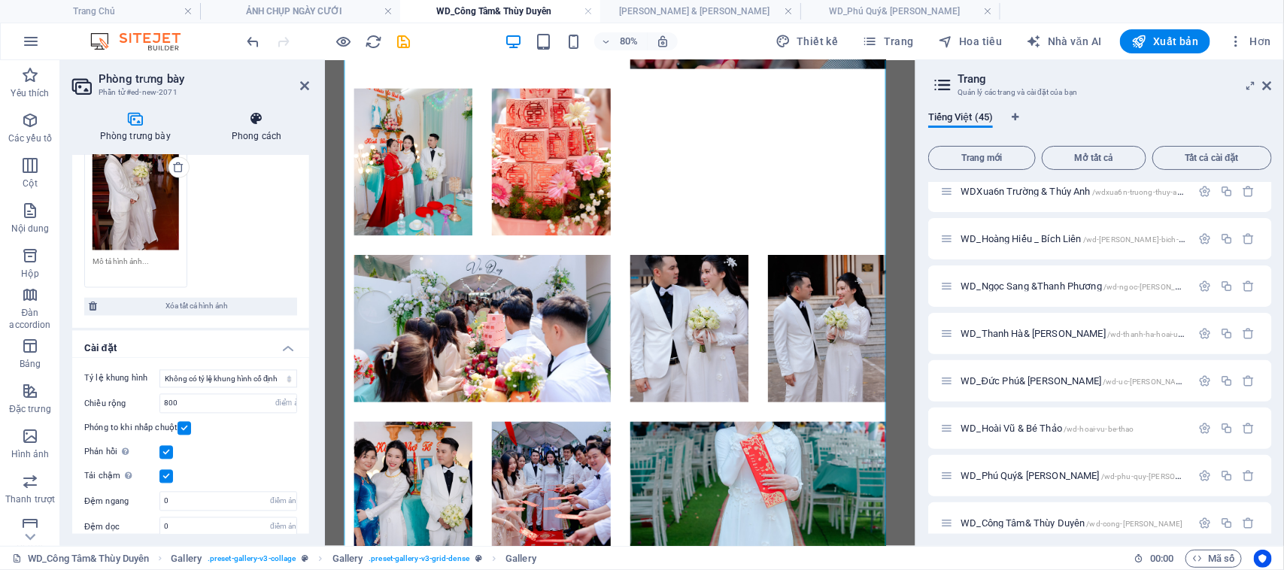
click at [256, 123] on icon at bounding box center [256, 118] width 105 height 15
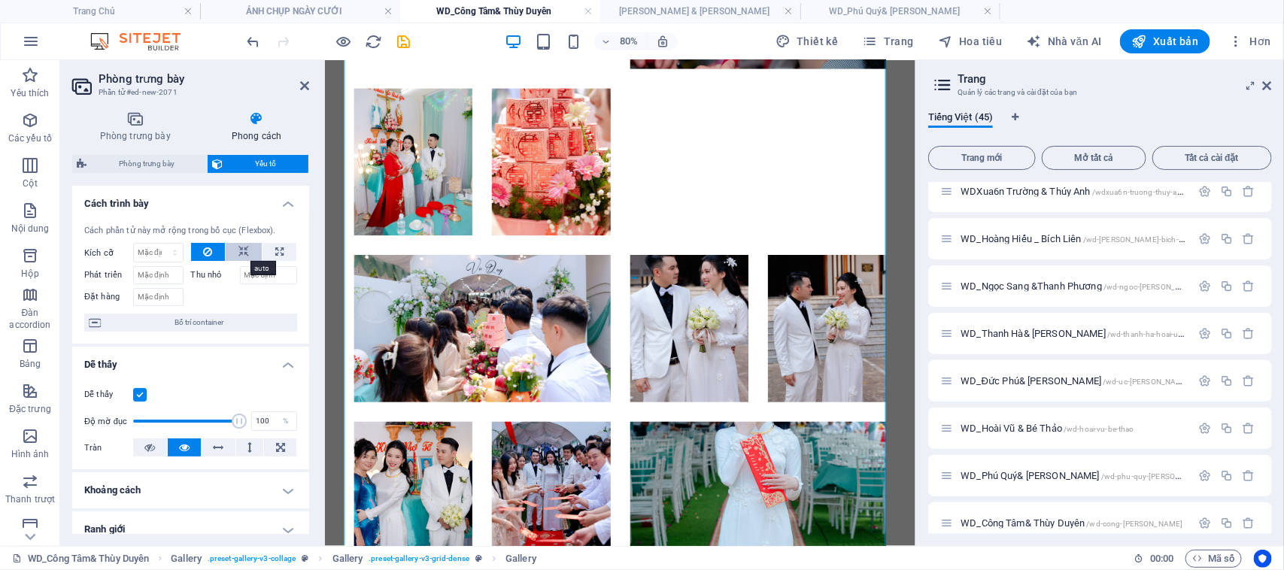
click at [243, 249] on icon at bounding box center [243, 252] width 11 height 18
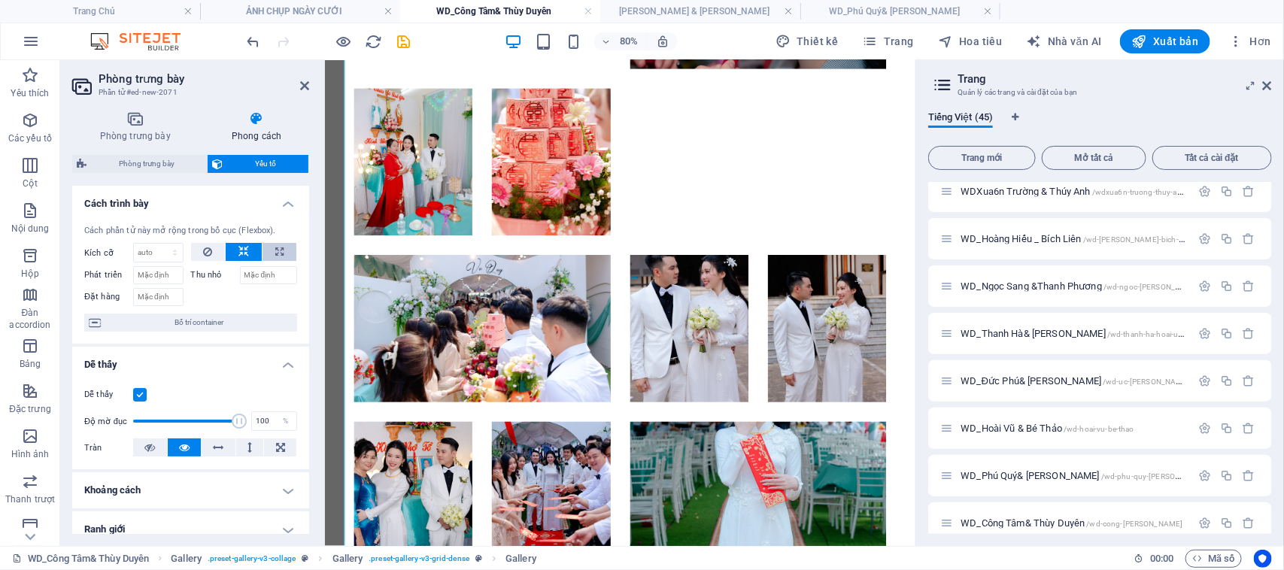
click at [280, 247] on icon at bounding box center [279, 252] width 8 height 18
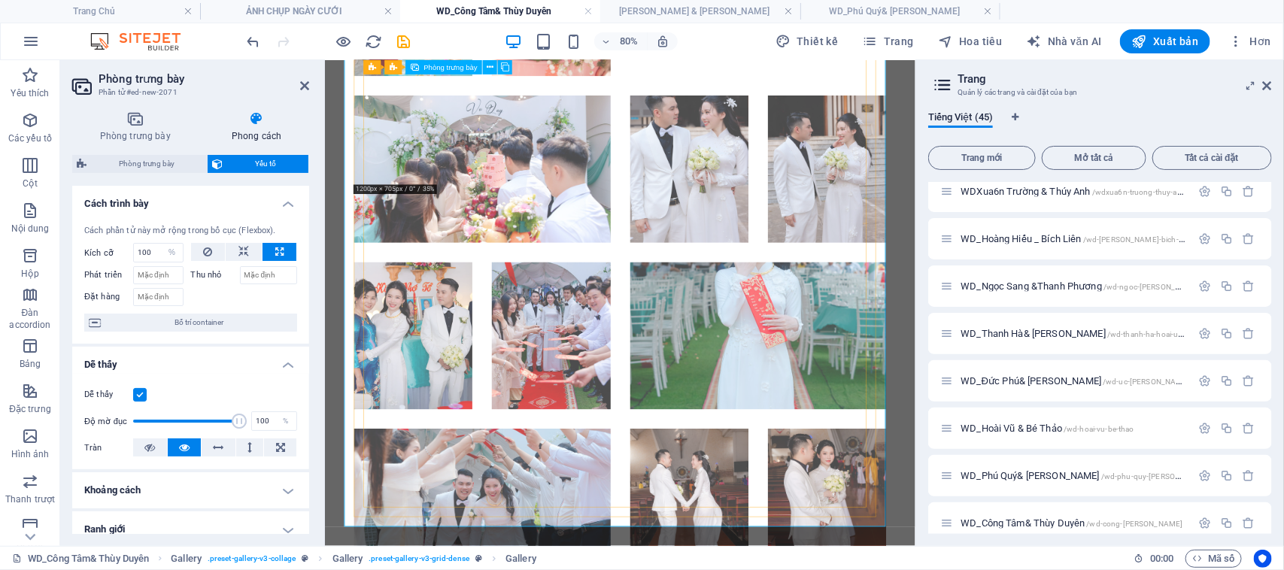
scroll to position [911, 0]
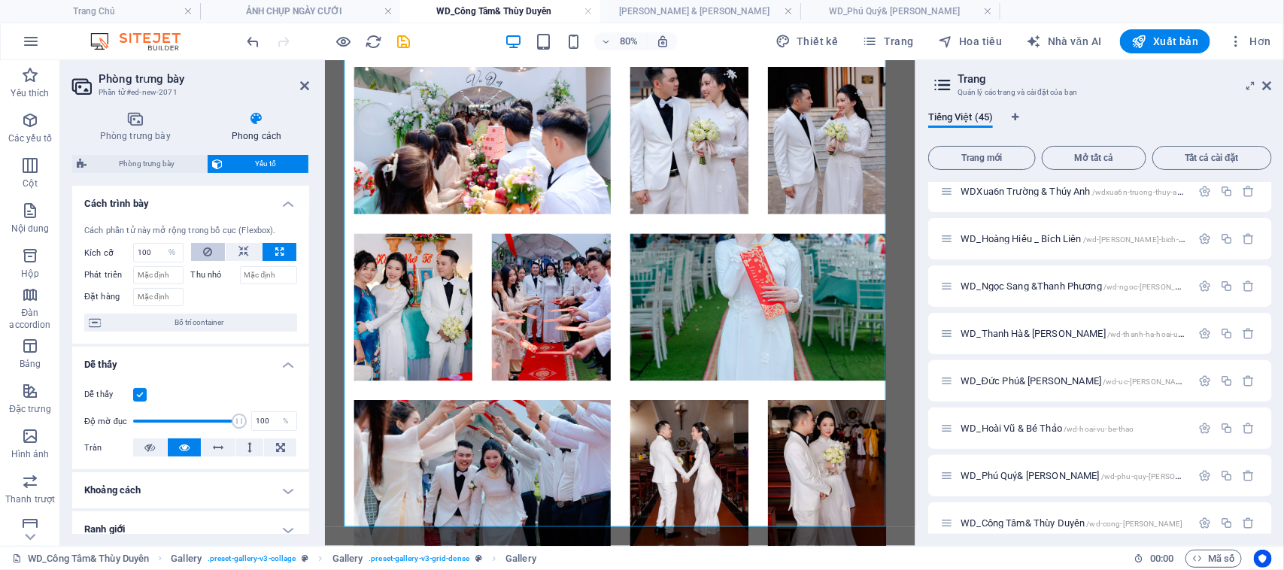
click at [203, 249] on icon at bounding box center [207, 252] width 9 height 18
select select "DISABLED_OPTION_VALUE"
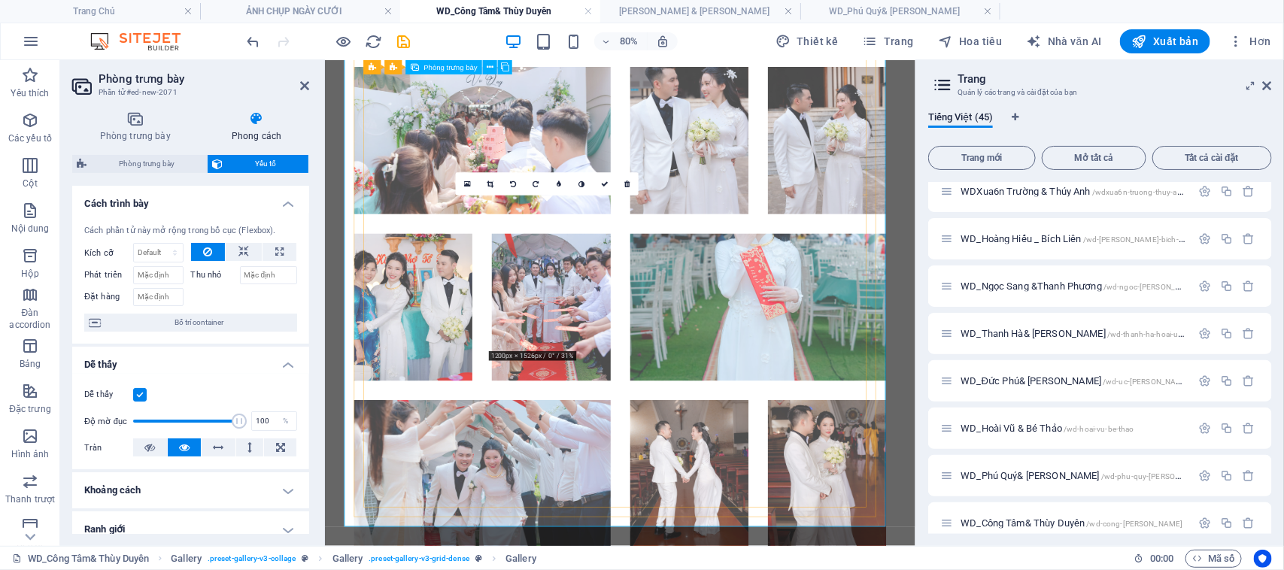
click at [612, 325] on li at bounding box center [606, 369] width 148 height 184
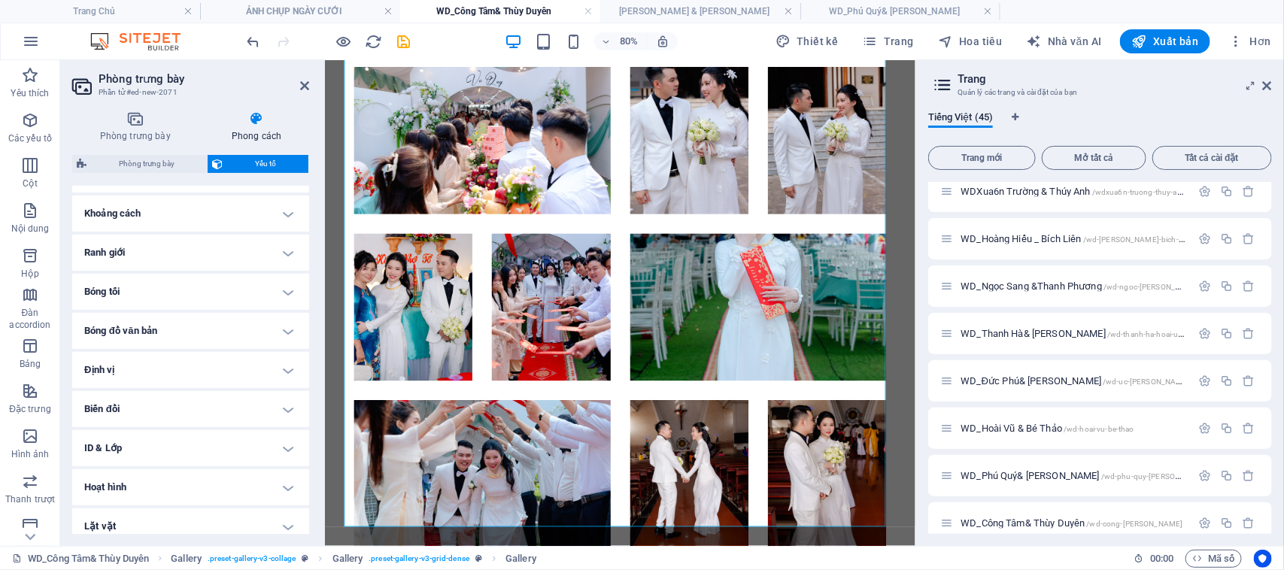
scroll to position [282, 0]
click at [128, 126] on icon at bounding box center [135, 118] width 126 height 15
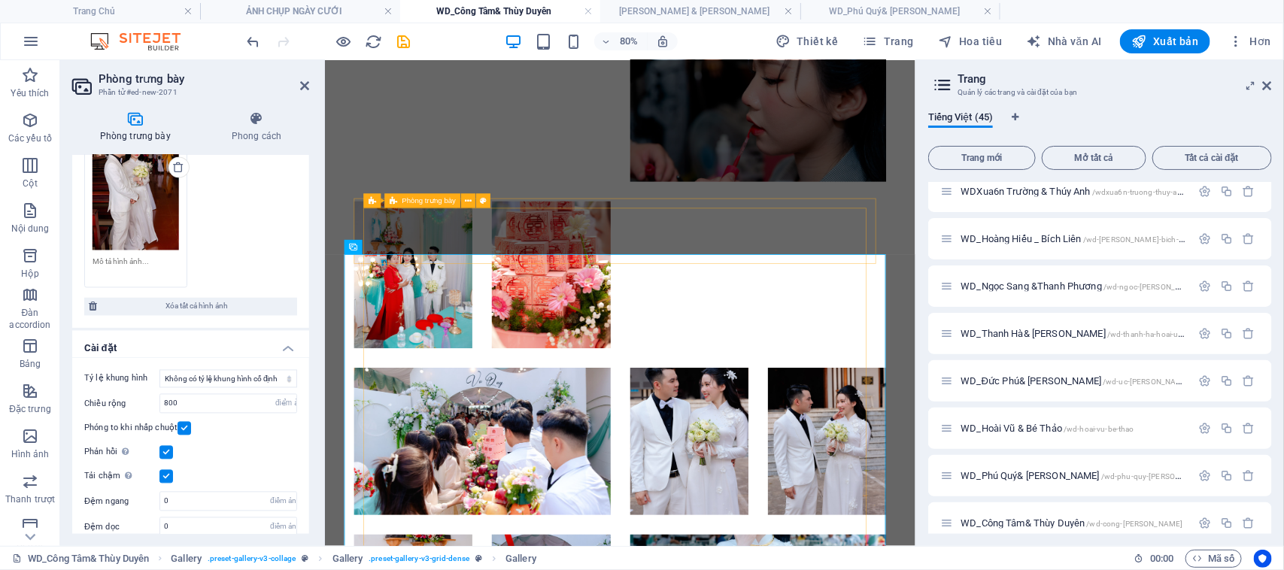
scroll to position [0, 0]
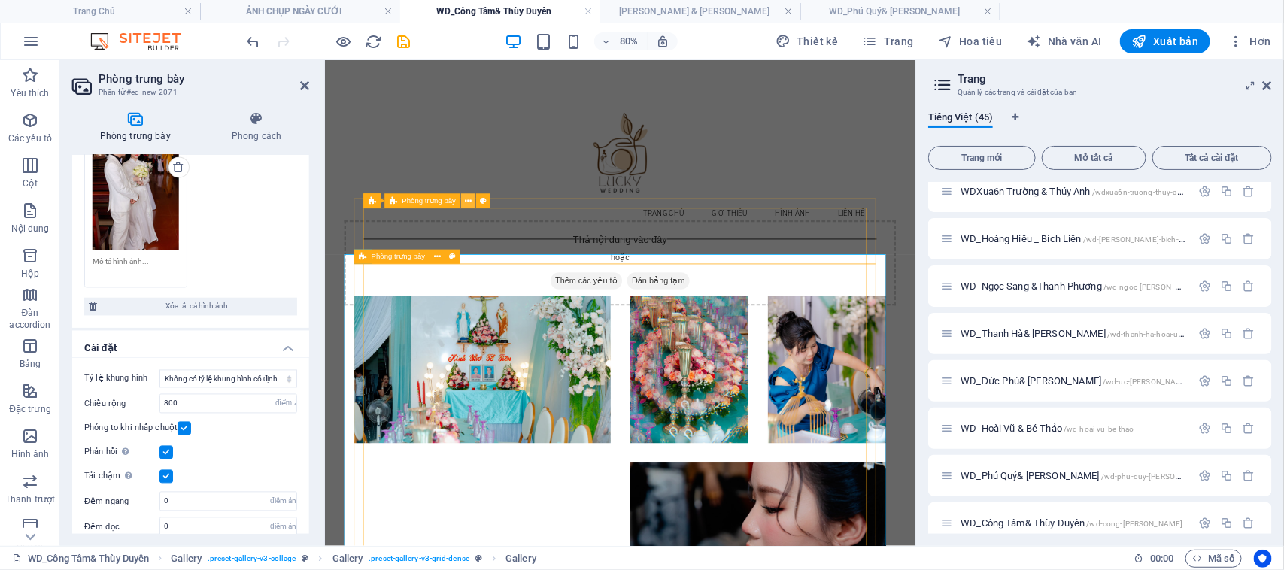
click at [470, 201] on icon at bounding box center [468, 201] width 7 height 13
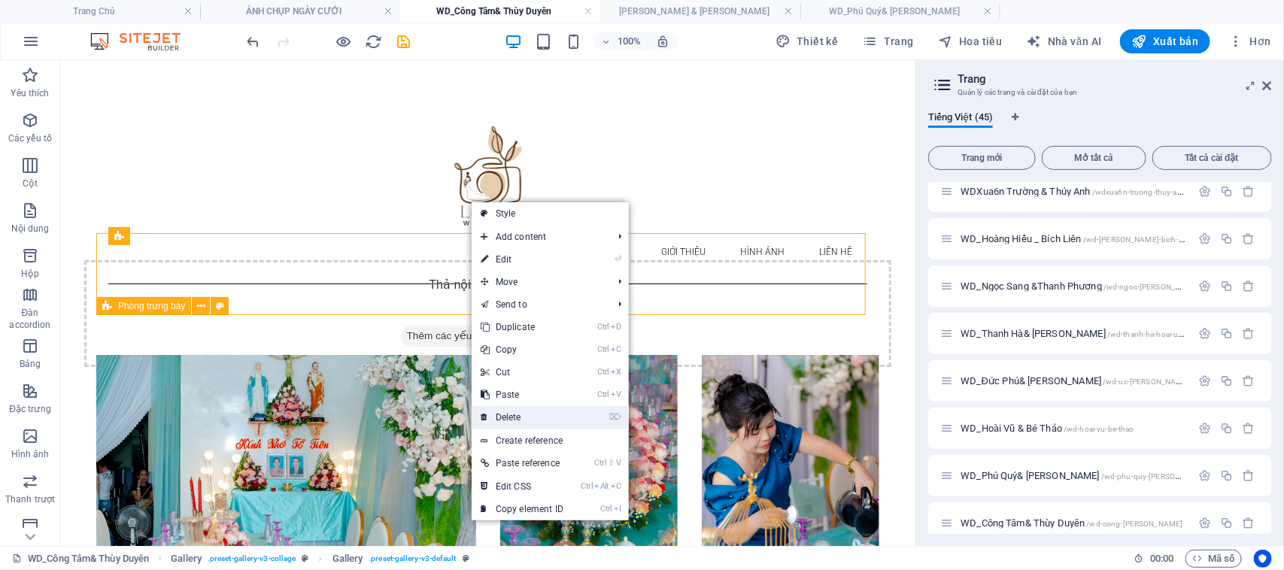
drag, startPoint x: 514, startPoint y: 417, endPoint x: 450, endPoint y: 258, distance: 171.8
click at [514, 417] on link "⌦ Delete" at bounding box center [521, 417] width 101 height 23
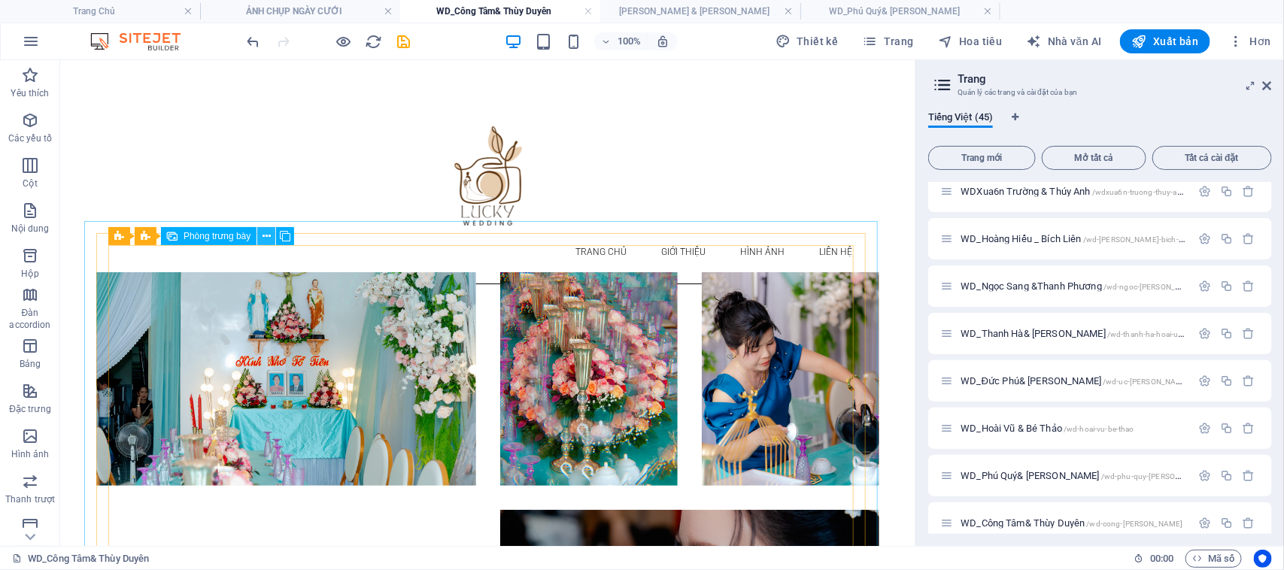
click at [265, 237] on icon at bounding box center [266, 237] width 8 height 16
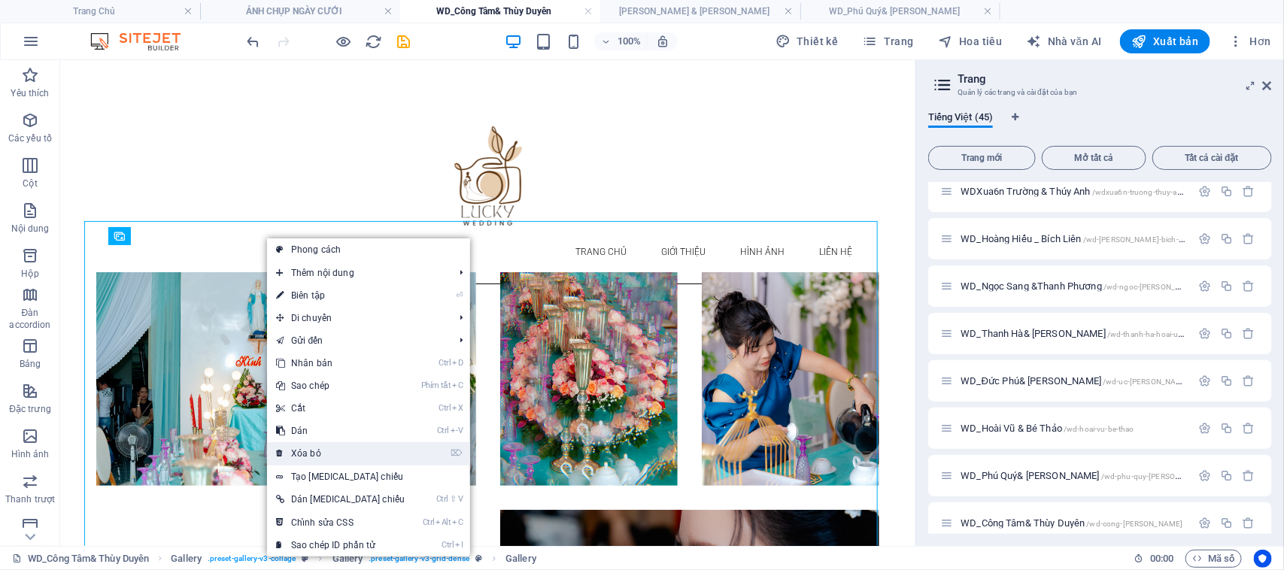
click at [310, 452] on font "Xóa bỏ" at bounding box center [306, 453] width 30 height 11
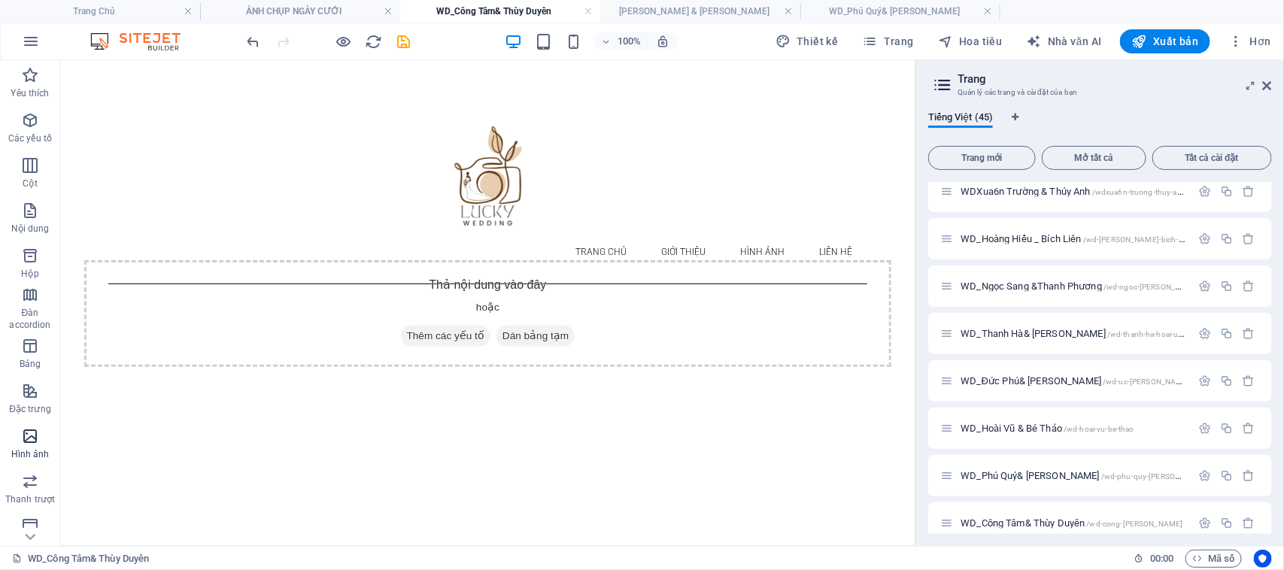
click at [38, 436] on icon "button" at bounding box center [30, 436] width 18 height 18
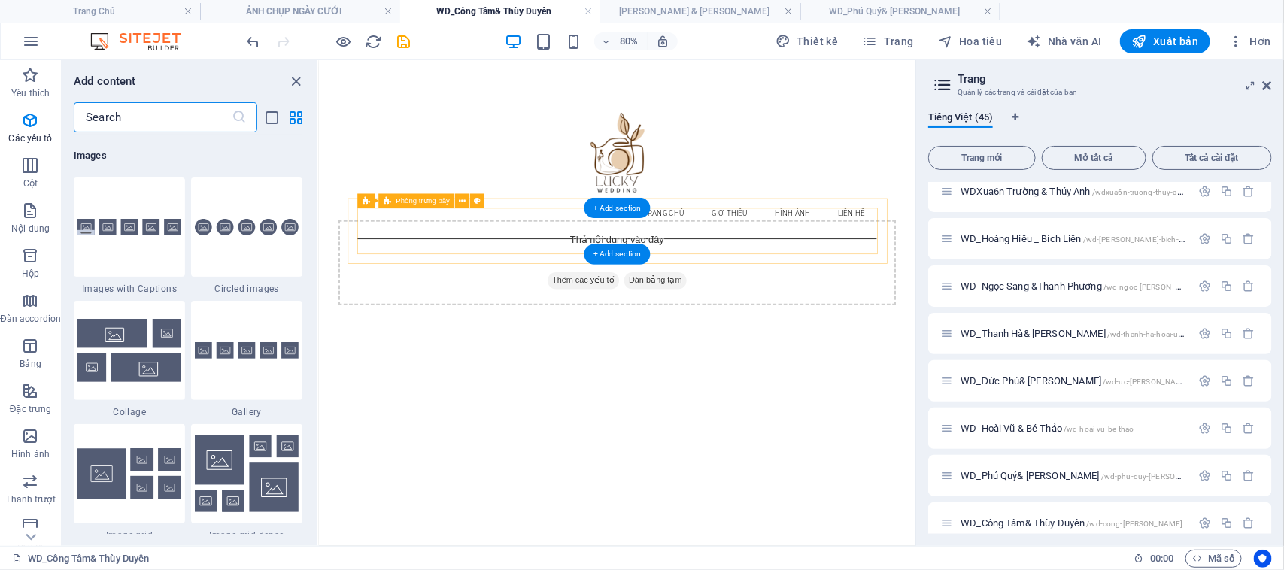
scroll to position [7623, 0]
drag, startPoint x: 781, startPoint y: 268, endPoint x: 781, endPoint y: 277, distance: 8.3
click at [781, 277] on div "Thả nội dung vào đây hoặc Thêm các yếu tố Dán bảng tạm" at bounding box center [690, 312] width 697 height 107
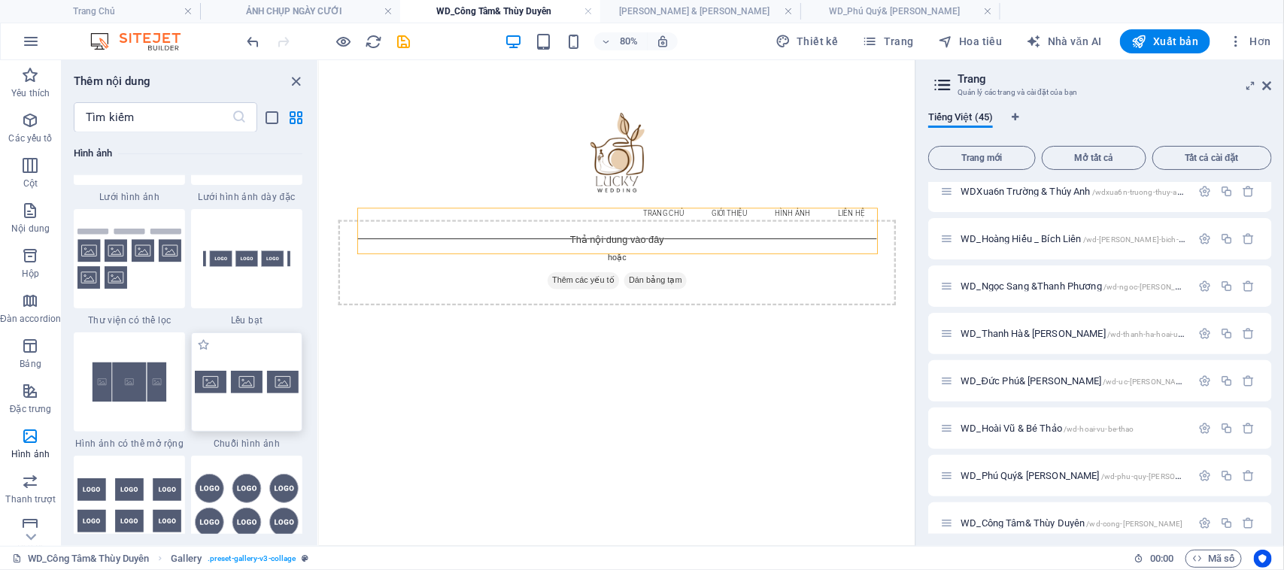
scroll to position [7999, 0]
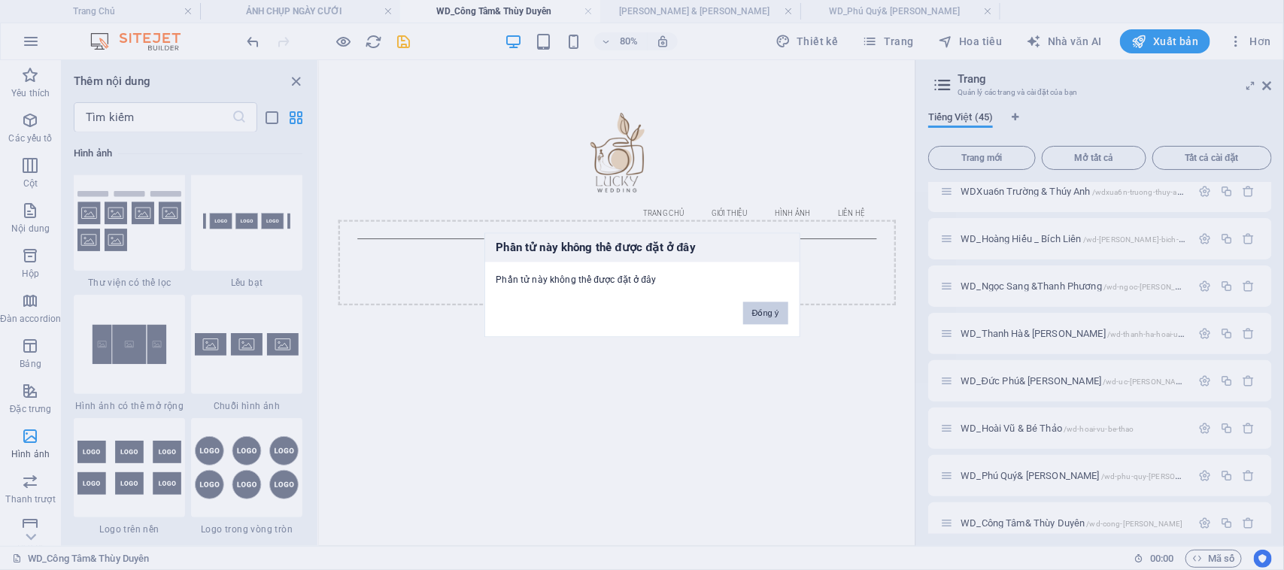
click at [778, 314] on font "Đồng ý" at bounding box center [765, 313] width 27 height 9
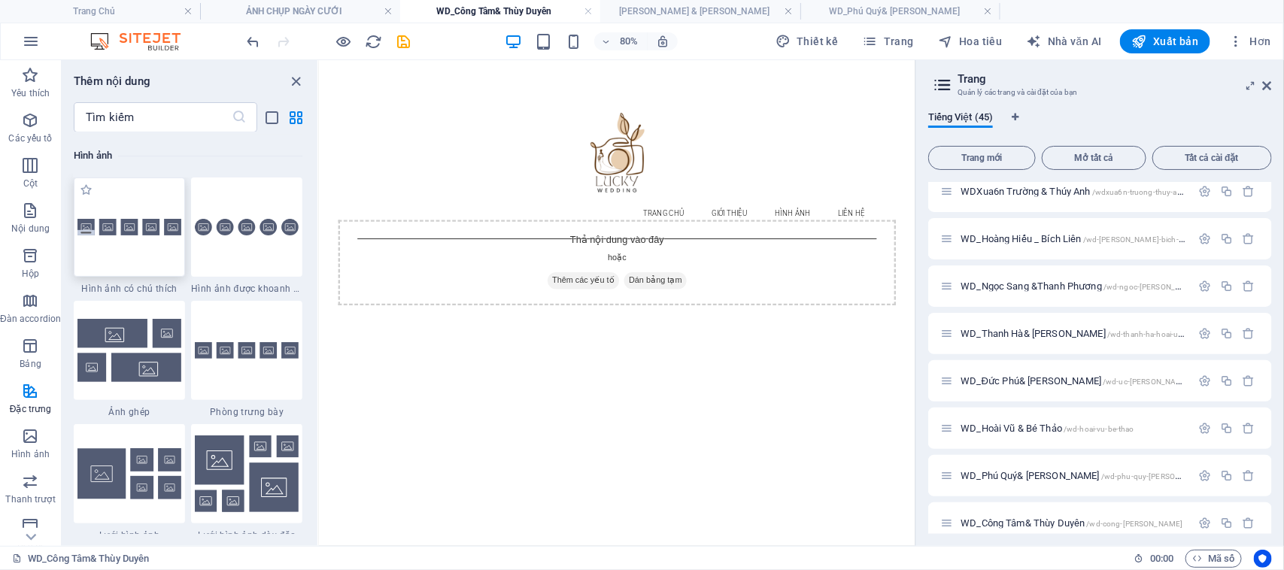
scroll to position [7529, 0]
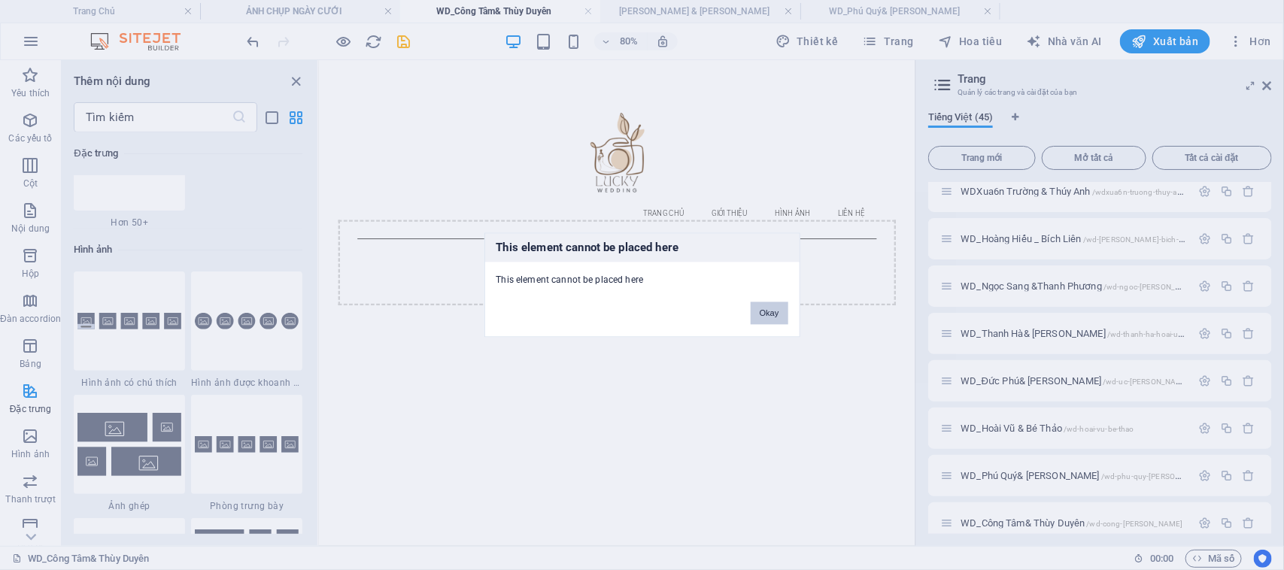
click at [769, 314] on button "Okay" at bounding box center [769, 313] width 38 height 23
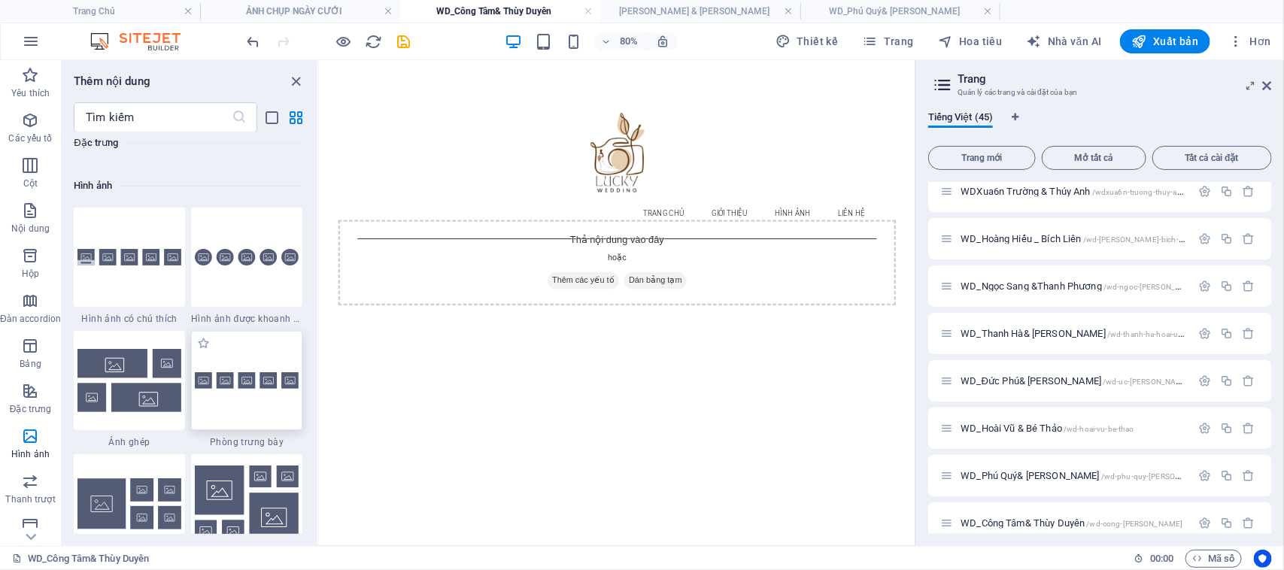
scroll to position [7811, 0]
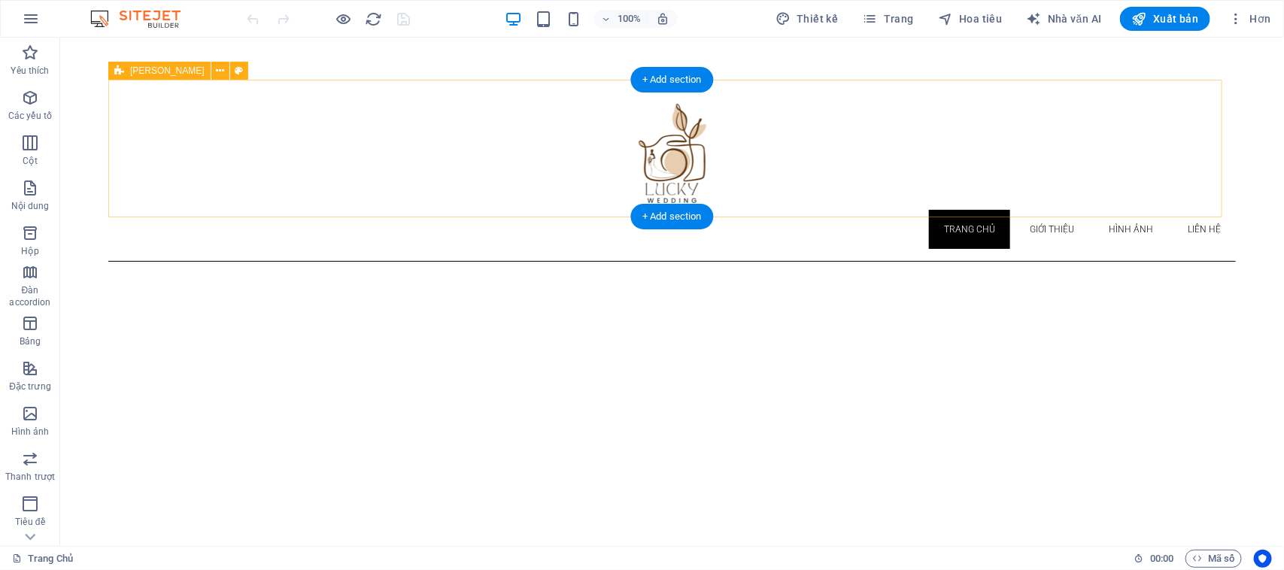
scroll to position [94, 0]
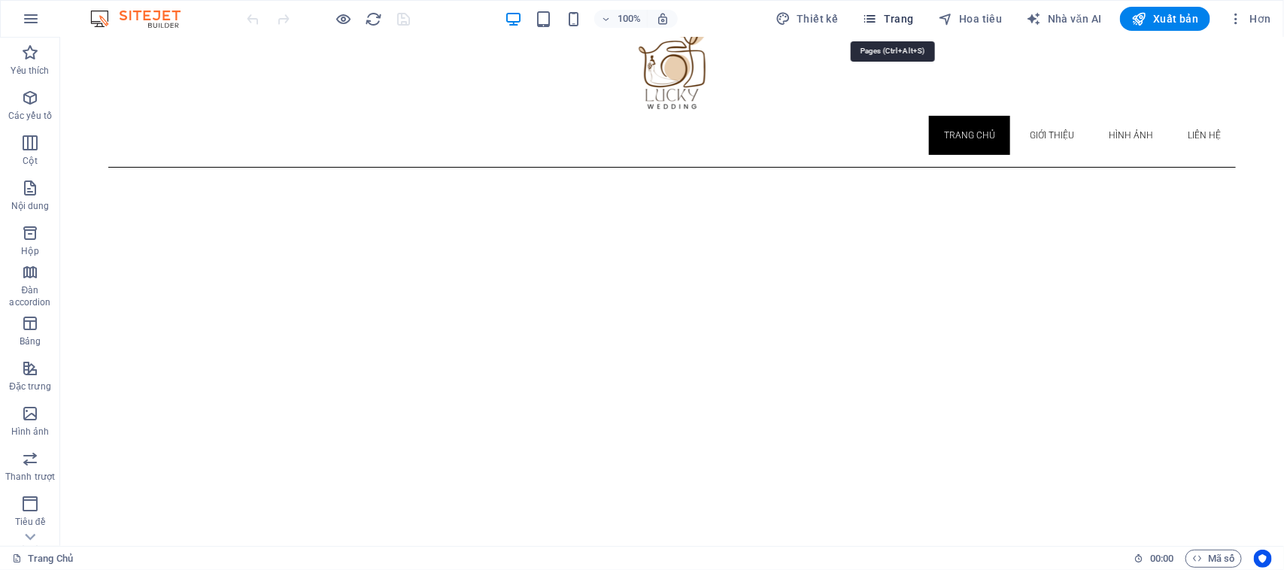
click at [878, 20] on icon "button" at bounding box center [870, 18] width 15 height 15
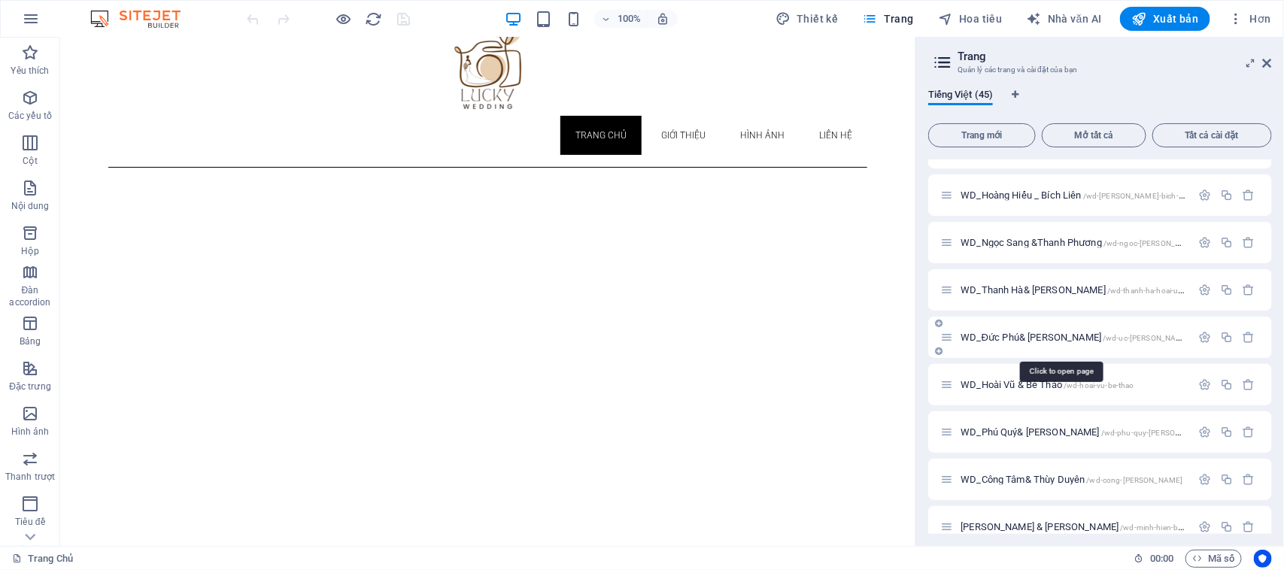
scroll to position [1683, 0]
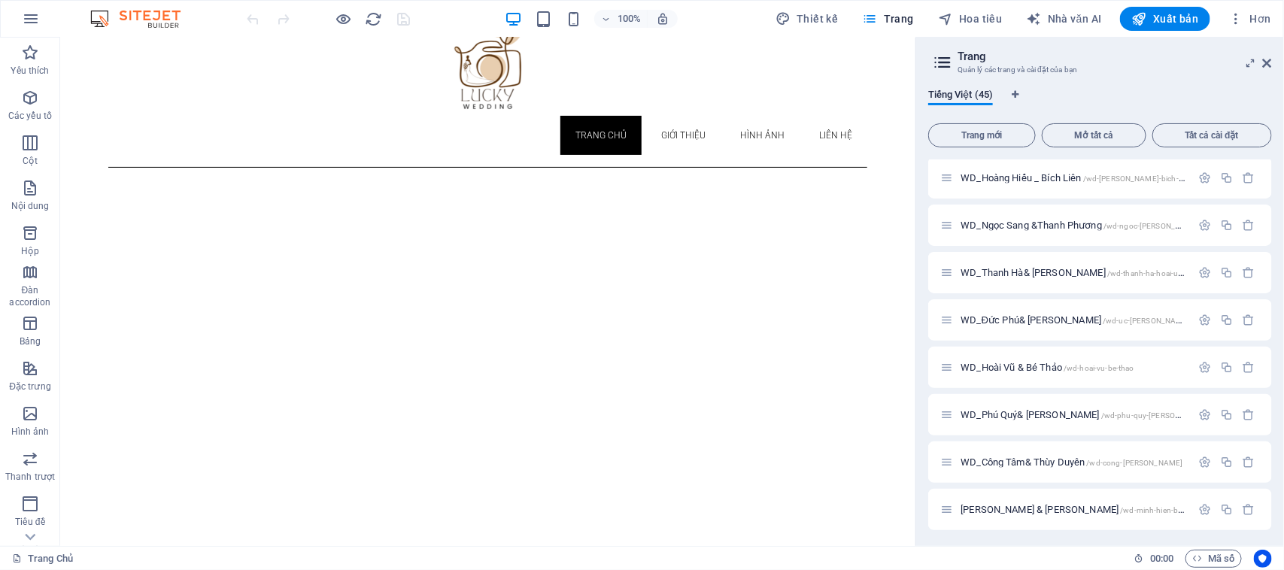
click at [1001, 463] on font "WD_Công Tâm& Thùy Duyên" at bounding box center [1022, 461] width 124 height 11
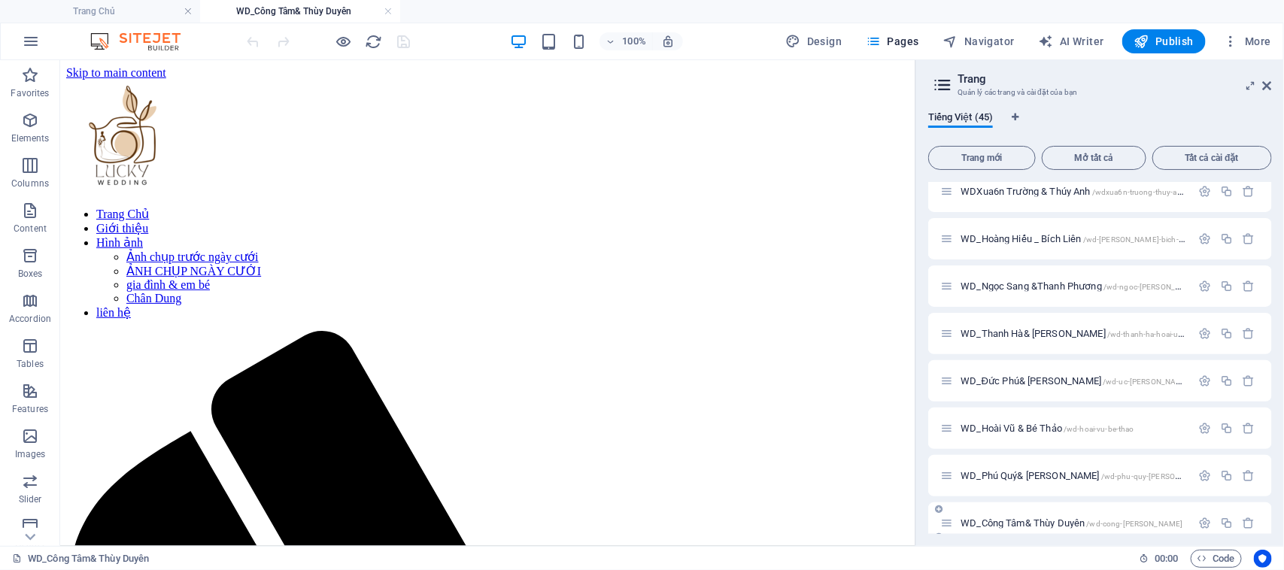
scroll to position [0, 0]
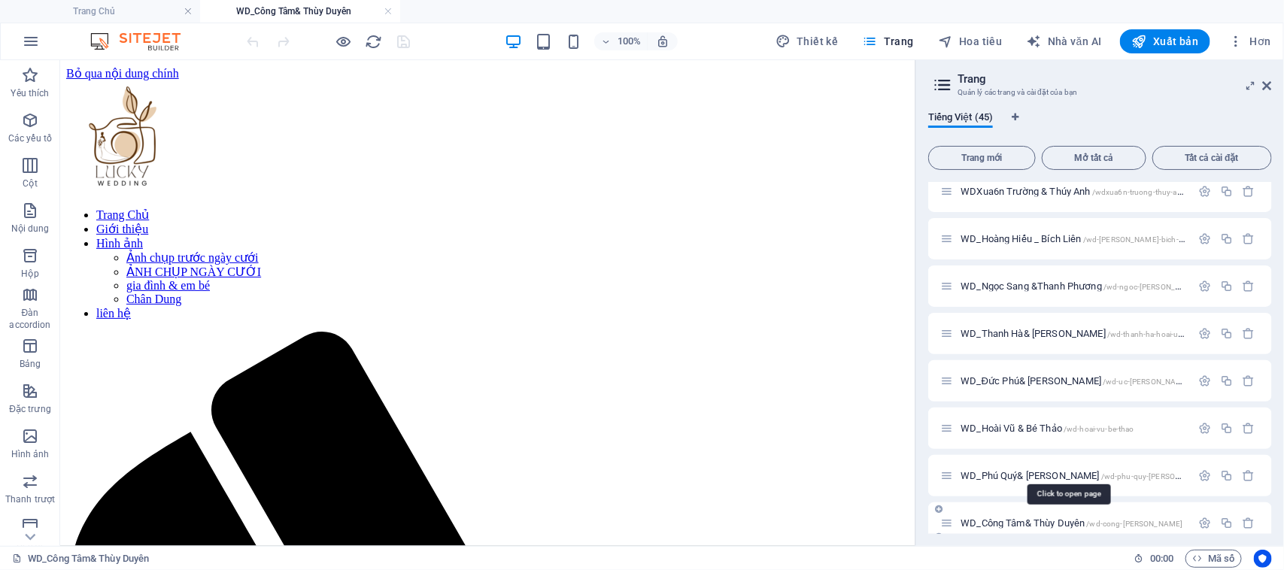
click at [1005, 520] on font "WD_Công Tâm& Thùy Duyên" at bounding box center [1022, 522] width 124 height 11
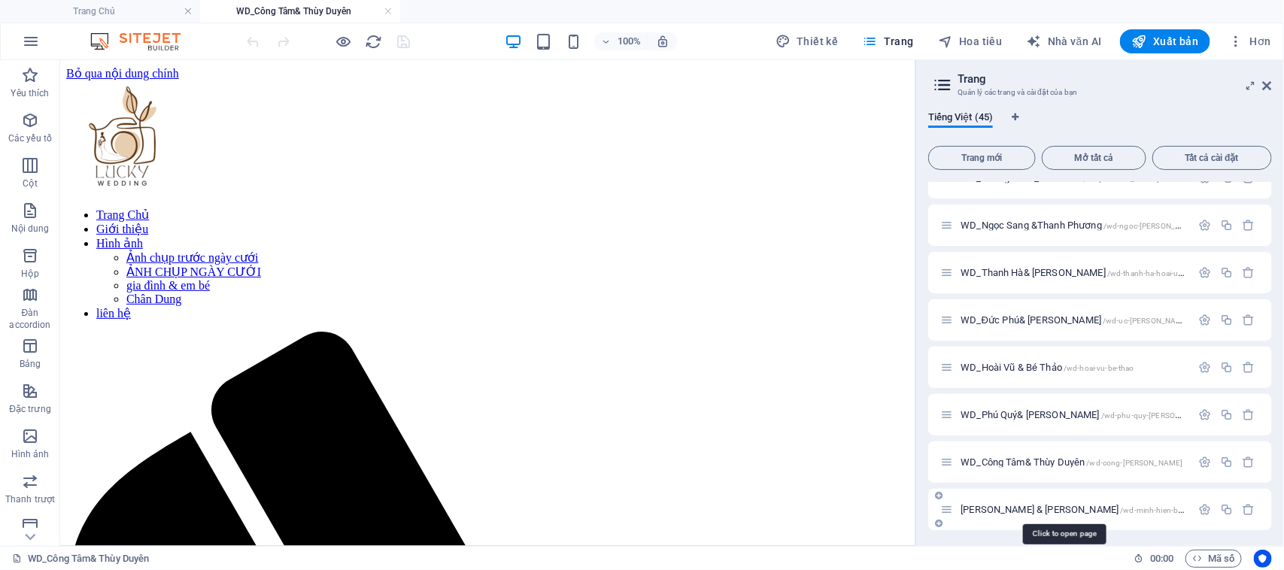
click at [1032, 511] on font "[PERSON_NAME] & [PERSON_NAME]" at bounding box center [1039, 509] width 158 height 11
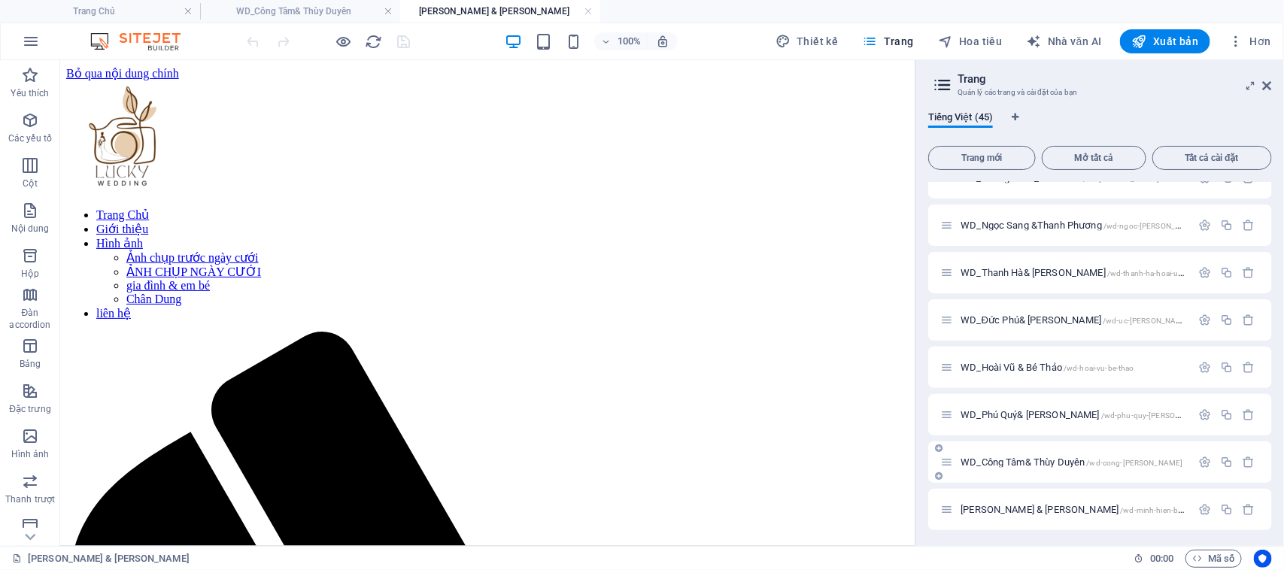
click at [1004, 459] on font "WD_Công Tâm& Thùy Duyên" at bounding box center [1022, 461] width 124 height 11
click at [31, 442] on icon "button" at bounding box center [30, 436] width 18 height 18
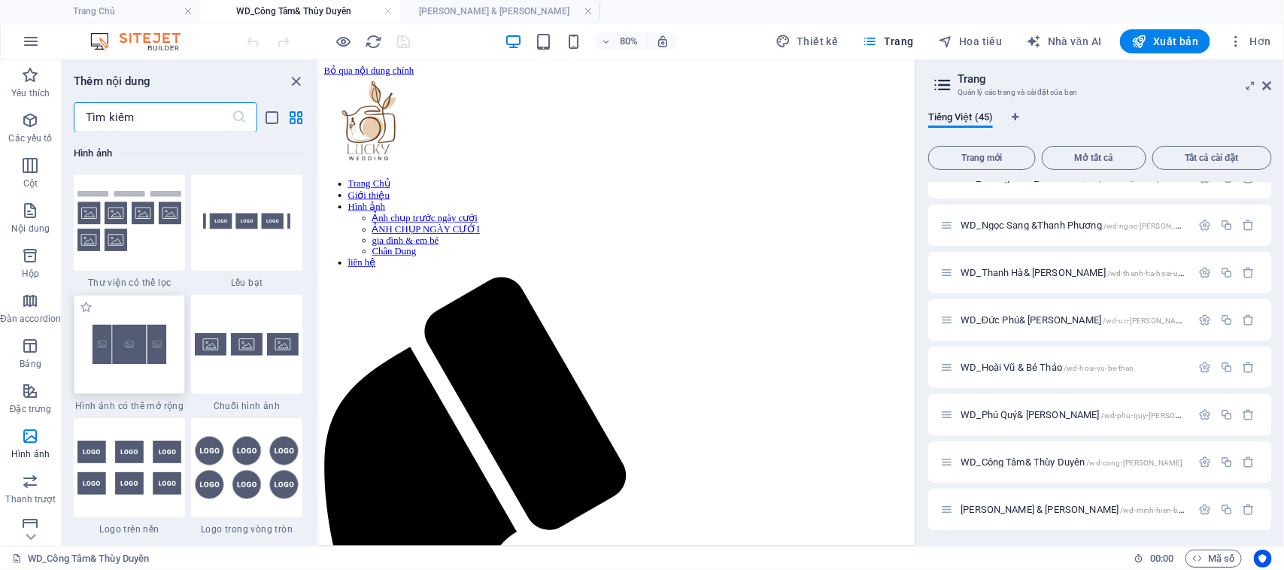
scroll to position [8093, 0]
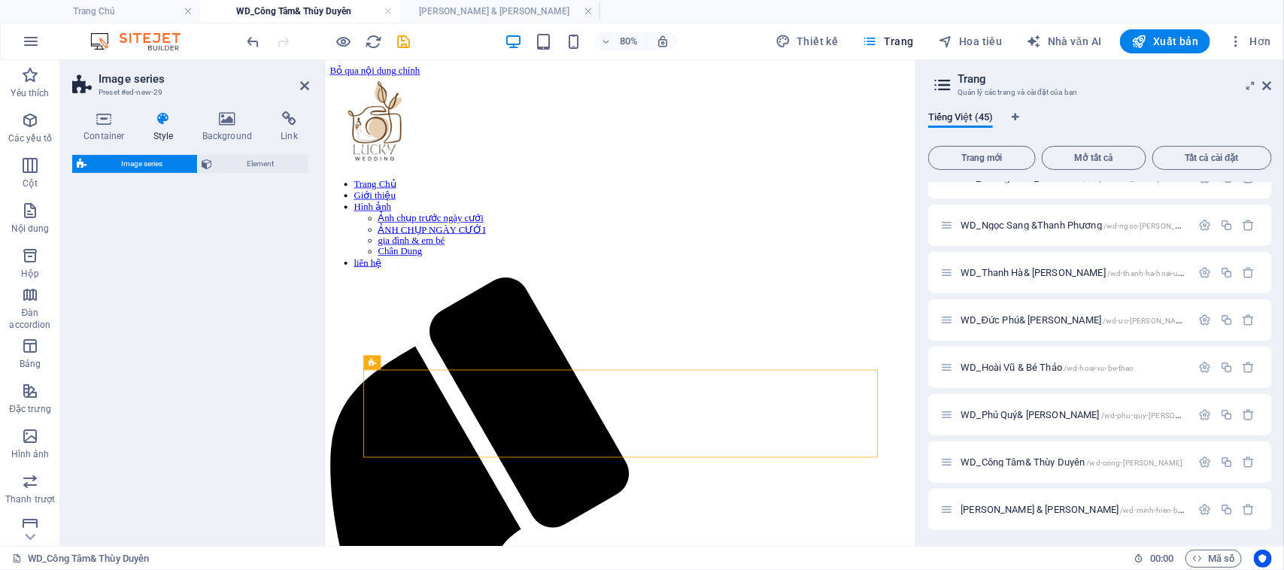
select select "rem"
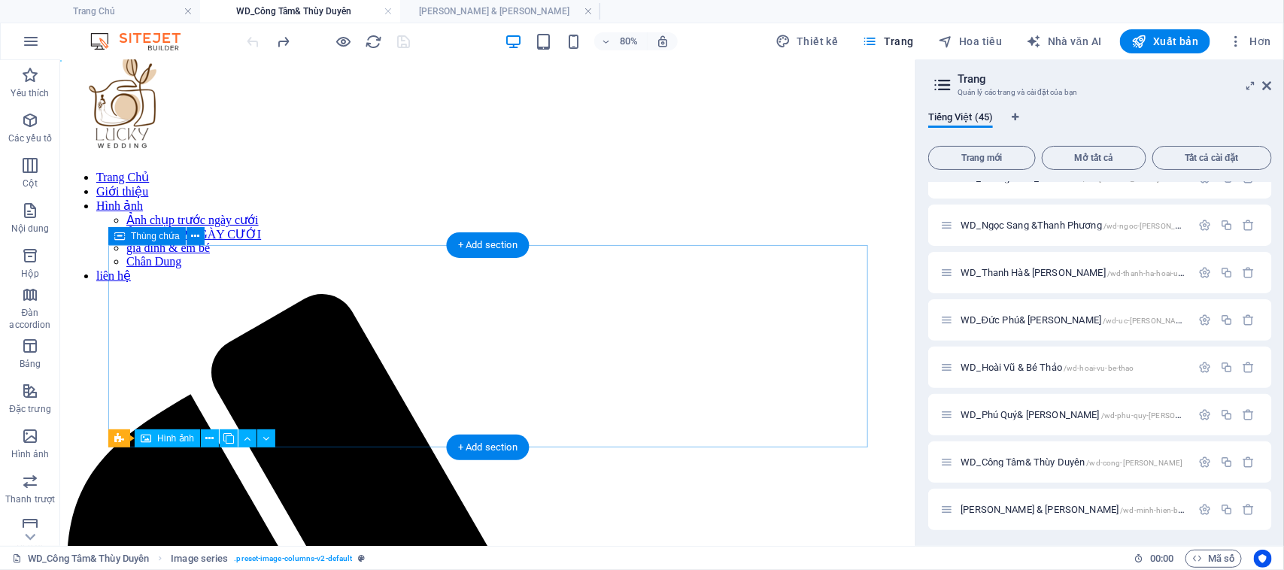
scroll to position [0, 0]
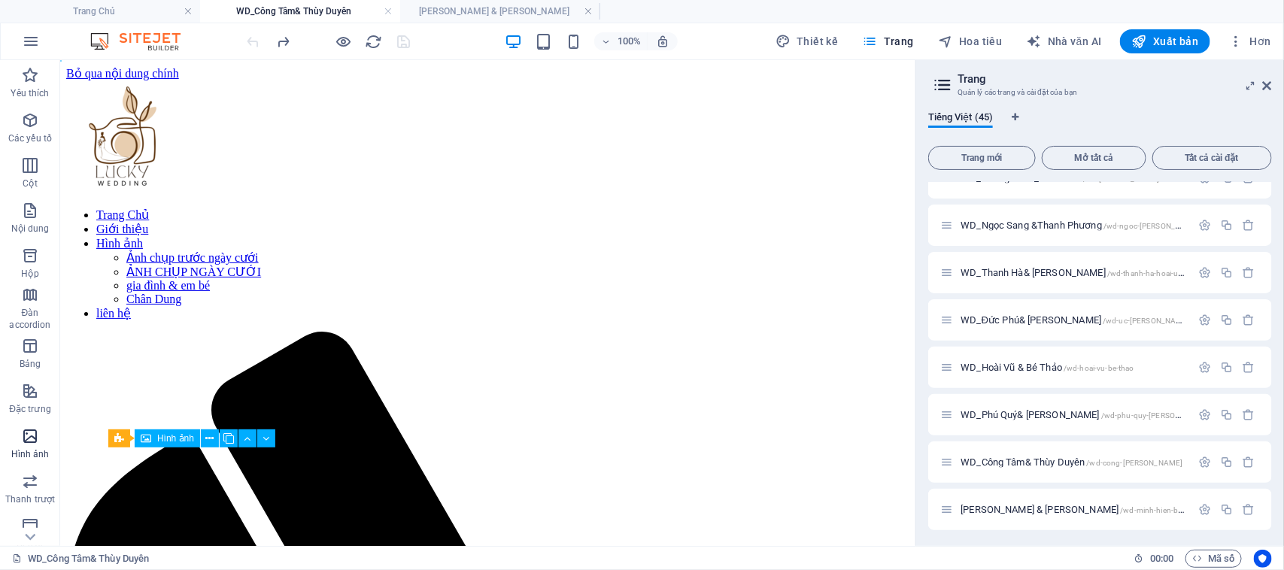
click at [42, 447] on span "Hình ảnh" at bounding box center [30, 445] width 60 height 36
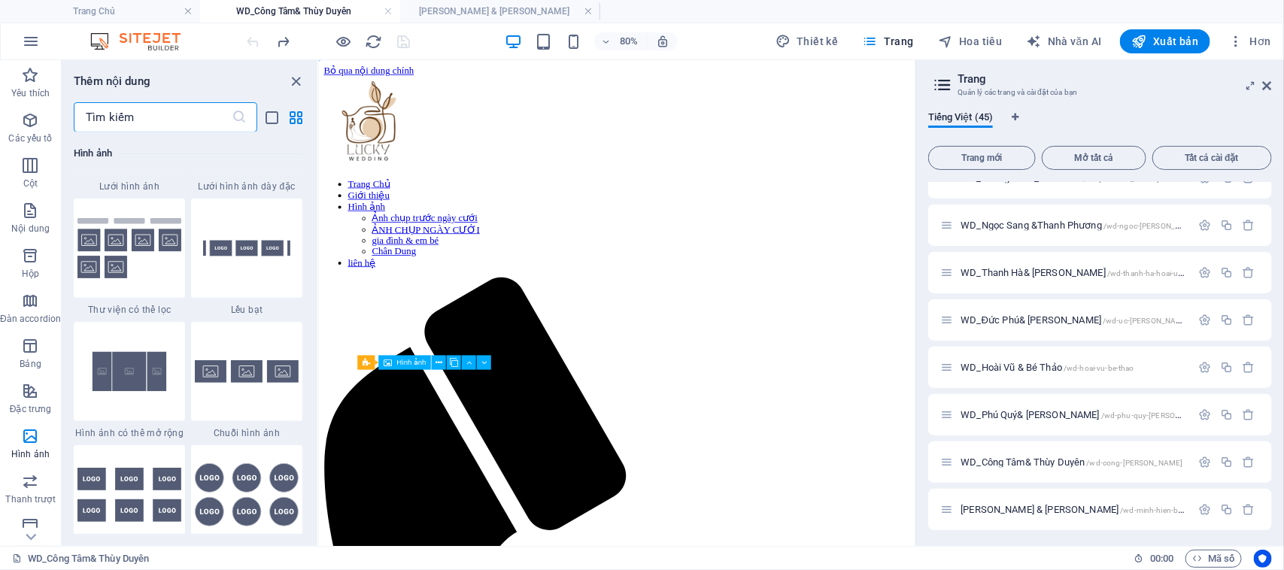
scroll to position [7999, 0]
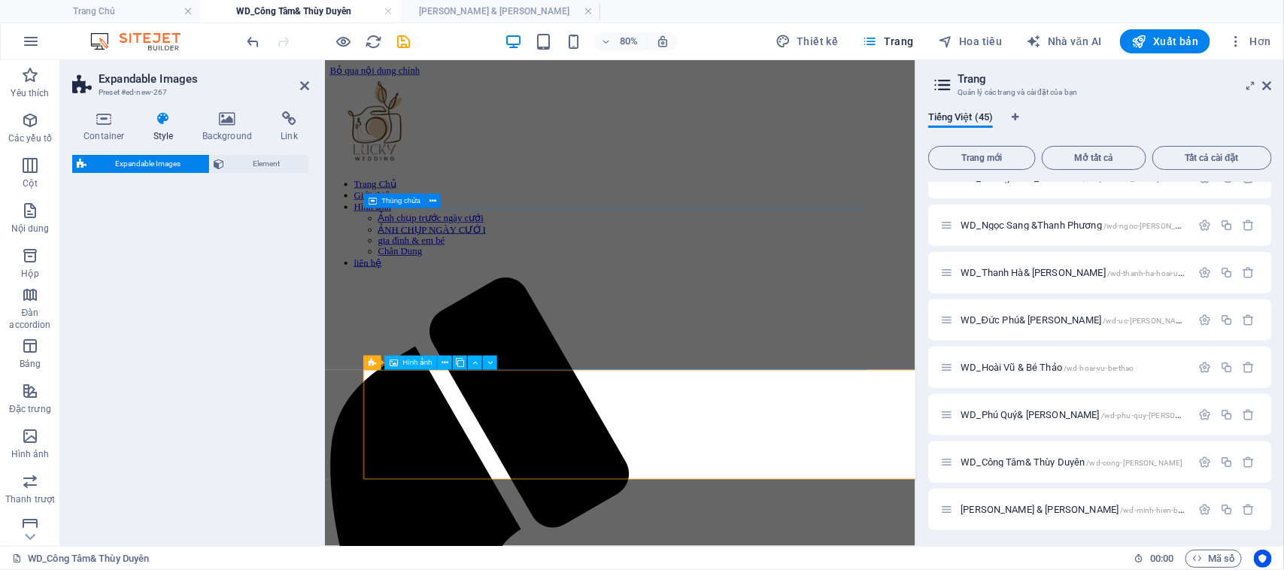
select select "rem"
select select "px"
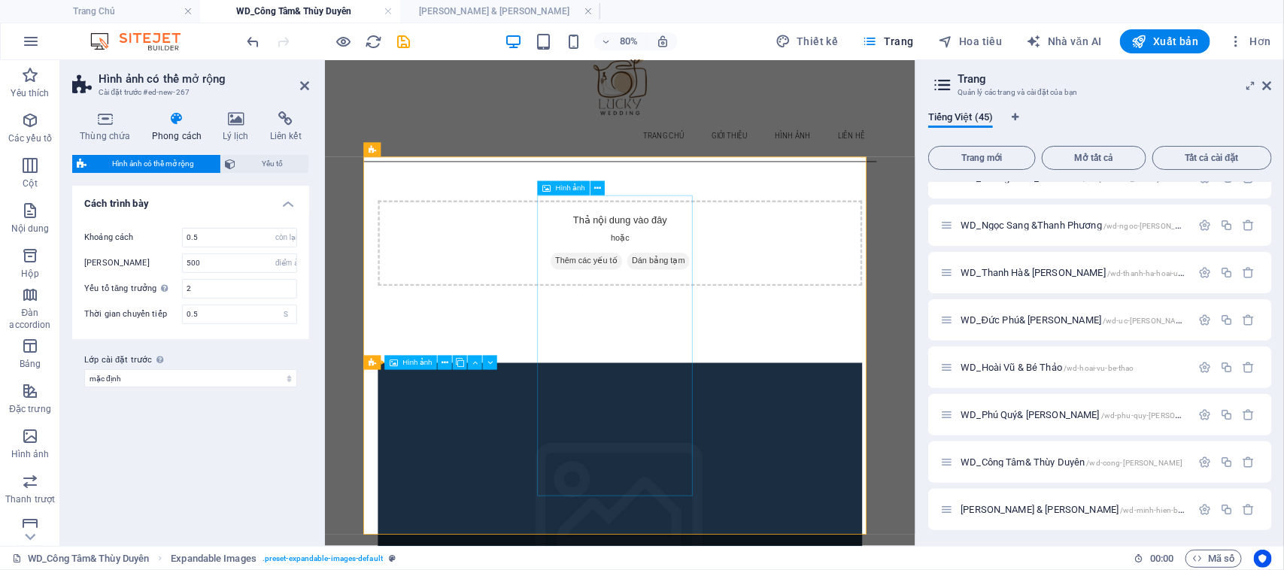
scroll to position [299, 0]
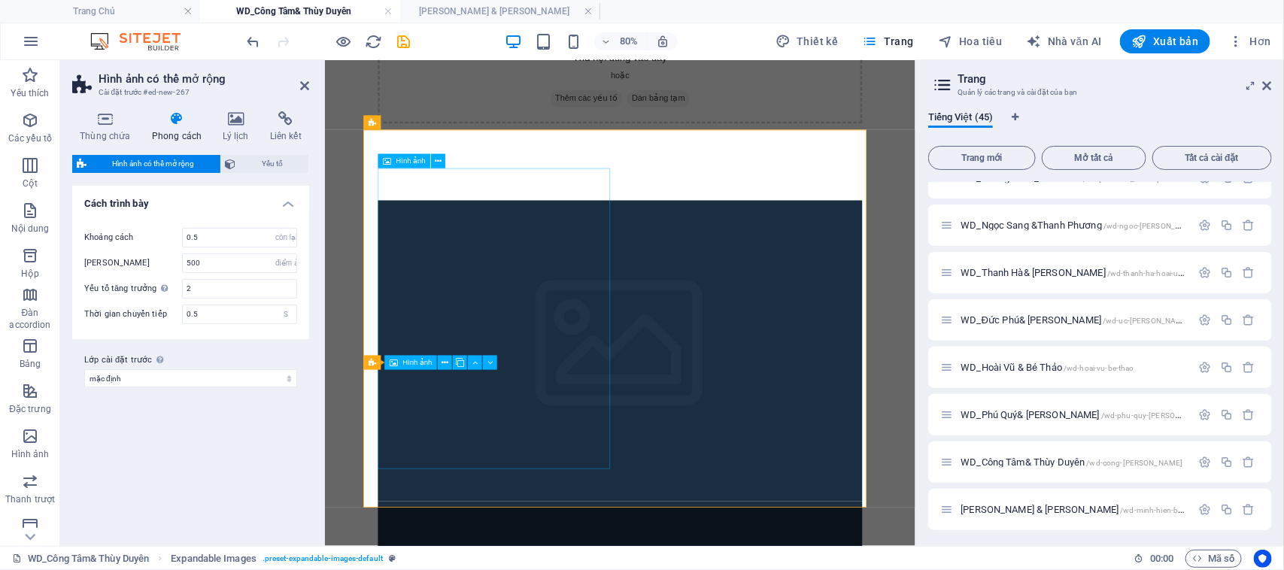
click at [569, 338] on figure at bounding box center [692, 423] width 605 height 376
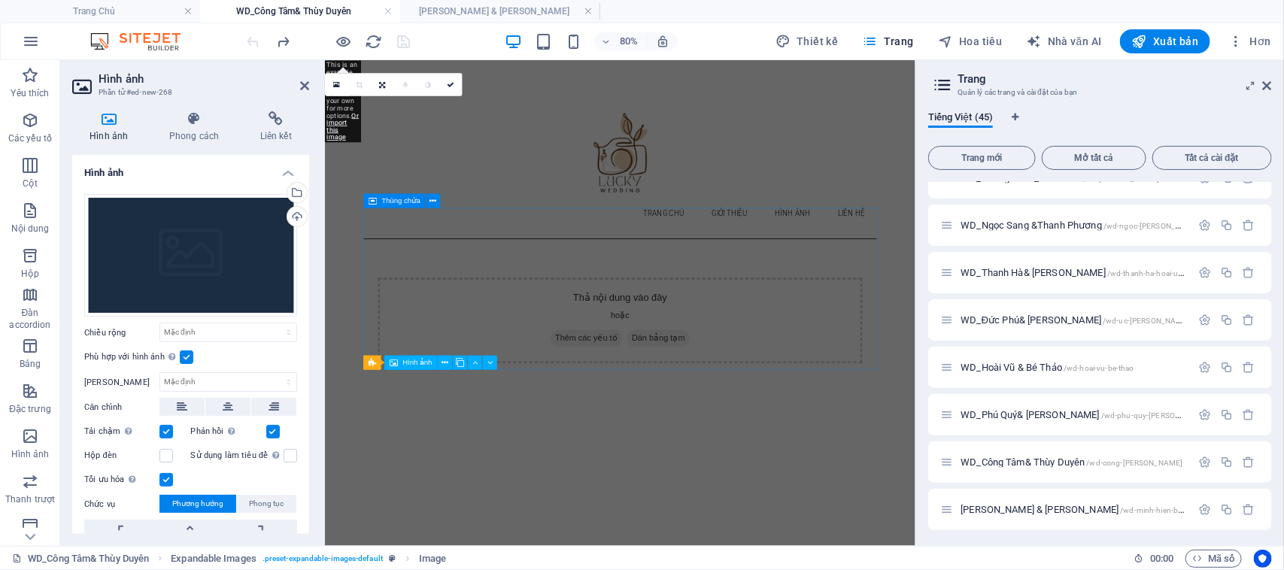
scroll to position [0, 0]
click at [684, 457] on html "Bỏ qua nội dung chính Trang Chủ Giới thiệu Hình ảnh Ảnh chụp trước ngày cưới ẢN…" at bounding box center [693, 296] width 738 height 475
click at [306, 85] on icon at bounding box center [304, 86] width 9 height 12
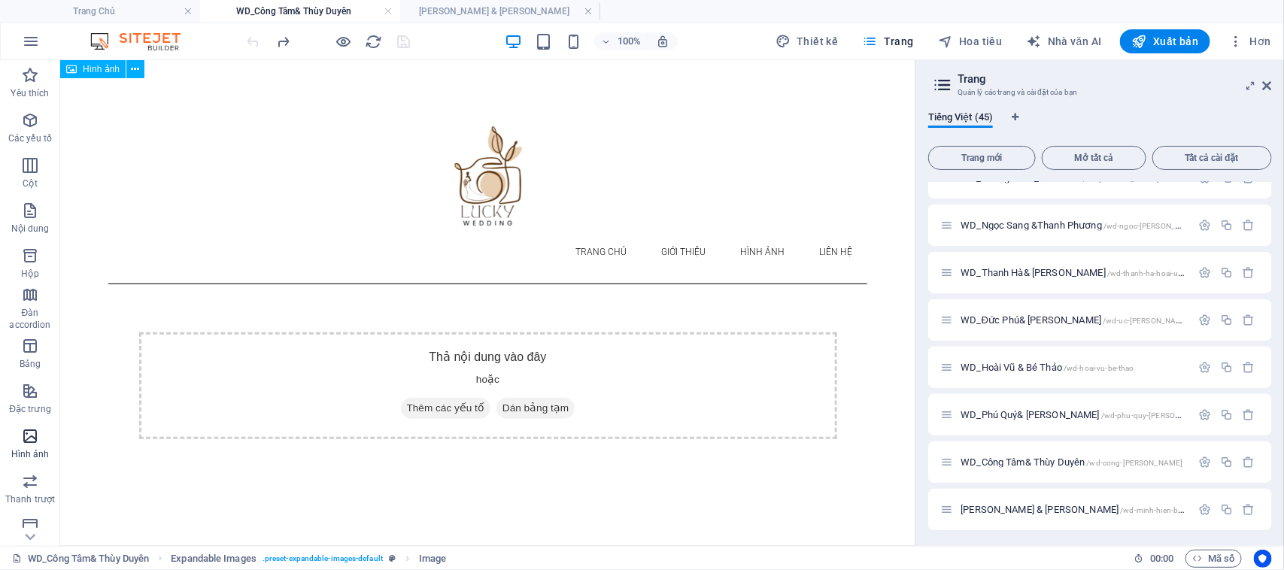
click at [25, 441] on icon "button" at bounding box center [30, 436] width 18 height 18
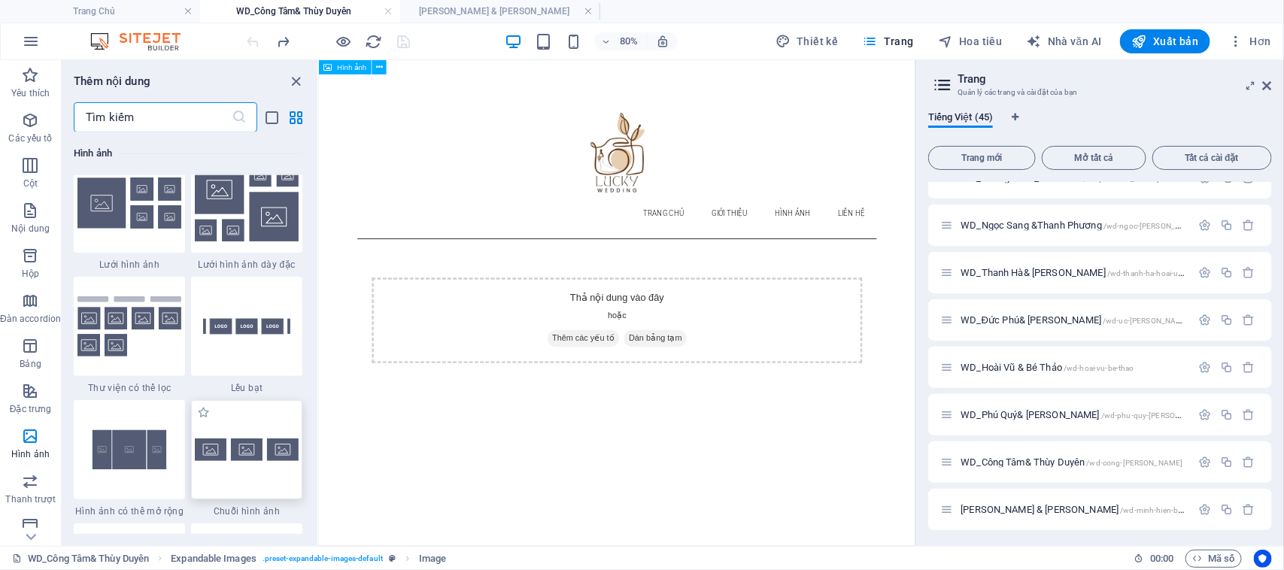
scroll to position [7905, 0]
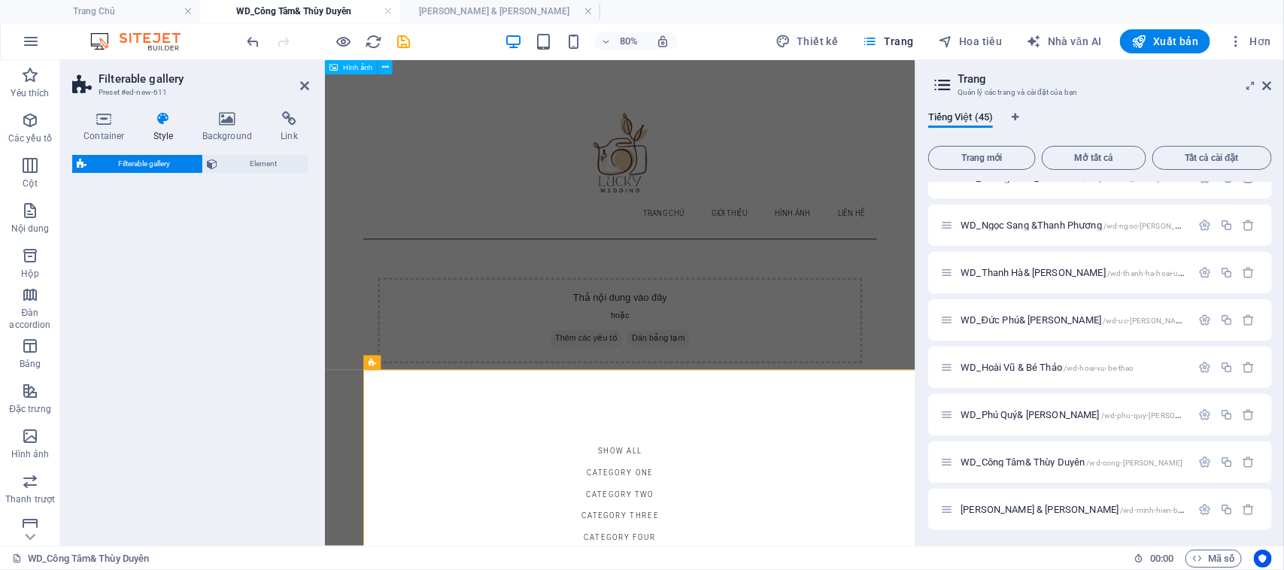
select select "rem"
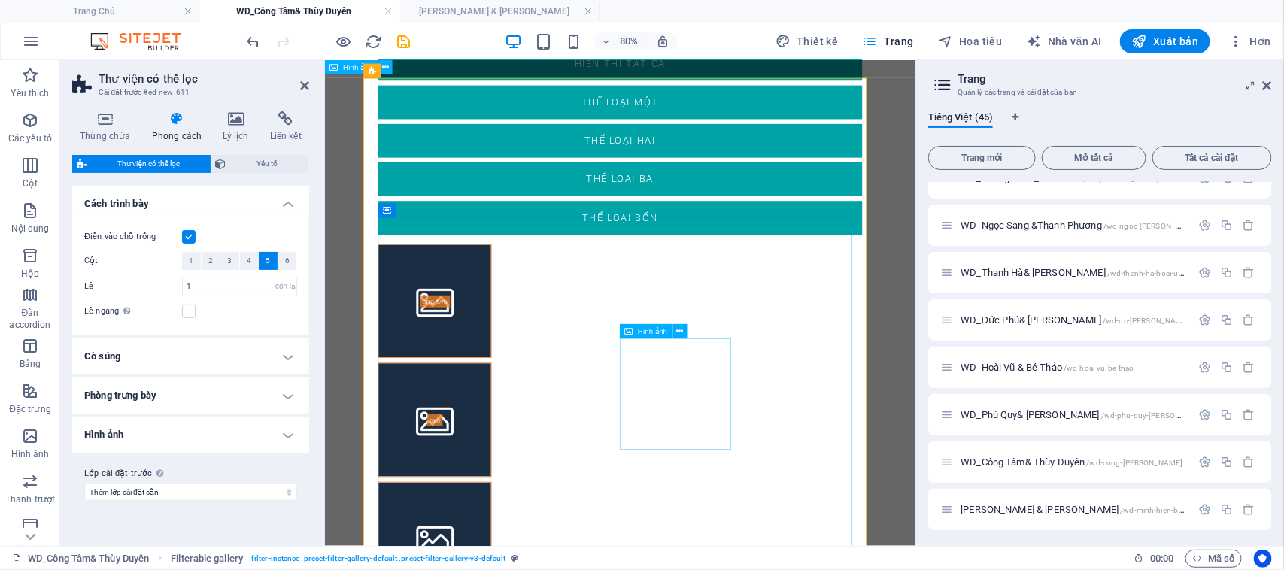
scroll to position [303, 0]
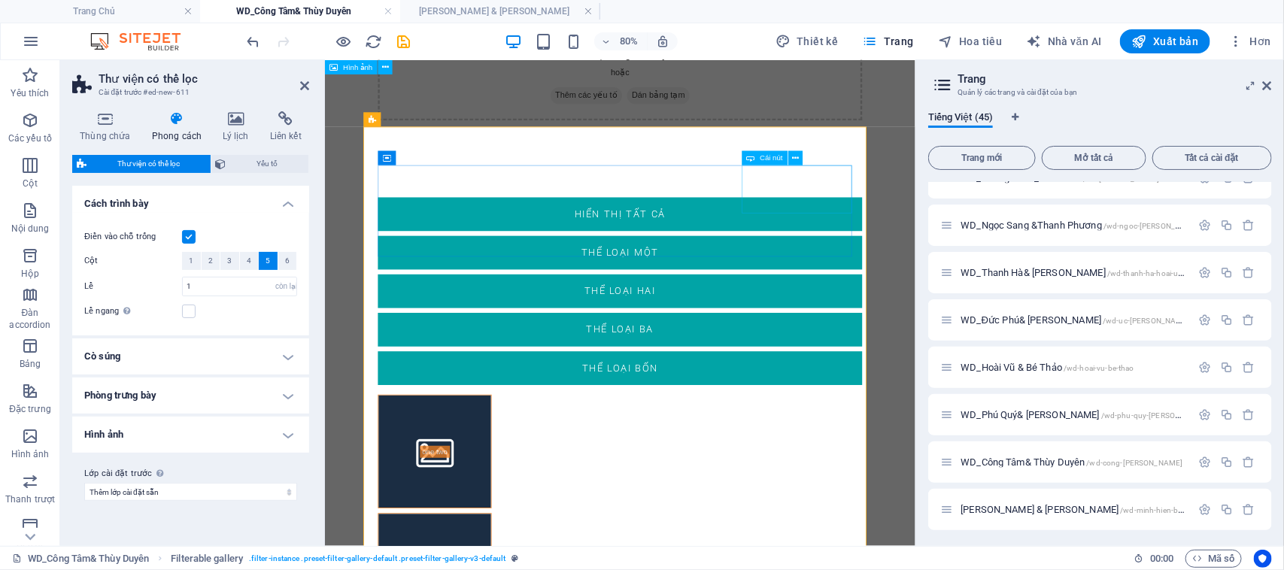
click at [934, 376] on div "Thể loại ba" at bounding box center [692, 397] width 605 height 42
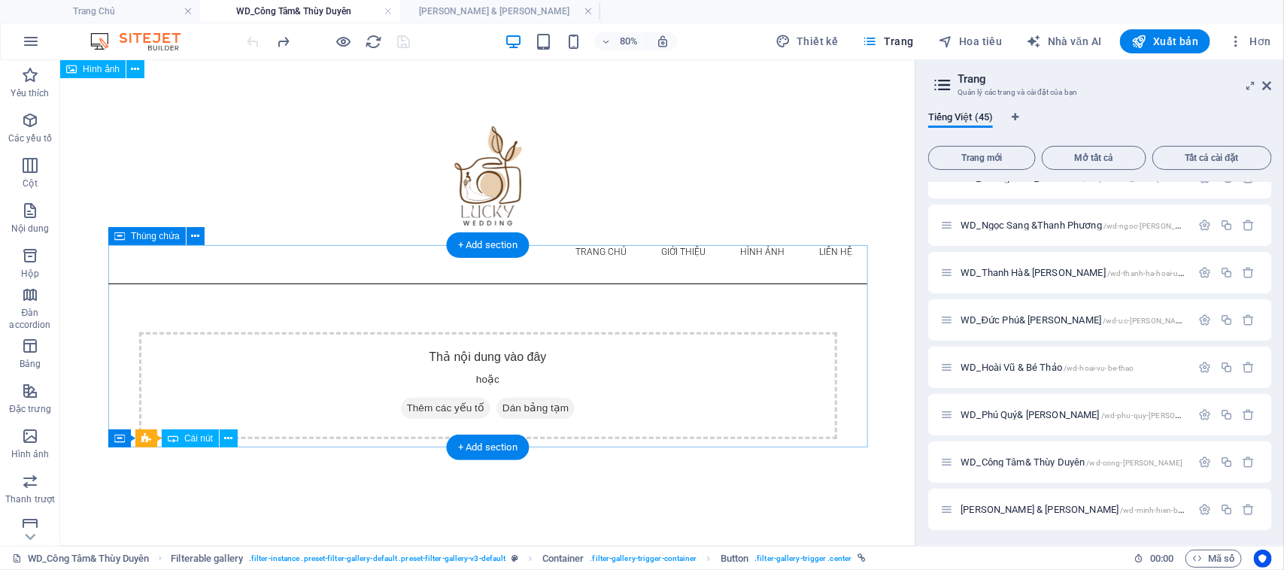
scroll to position [0, 0]
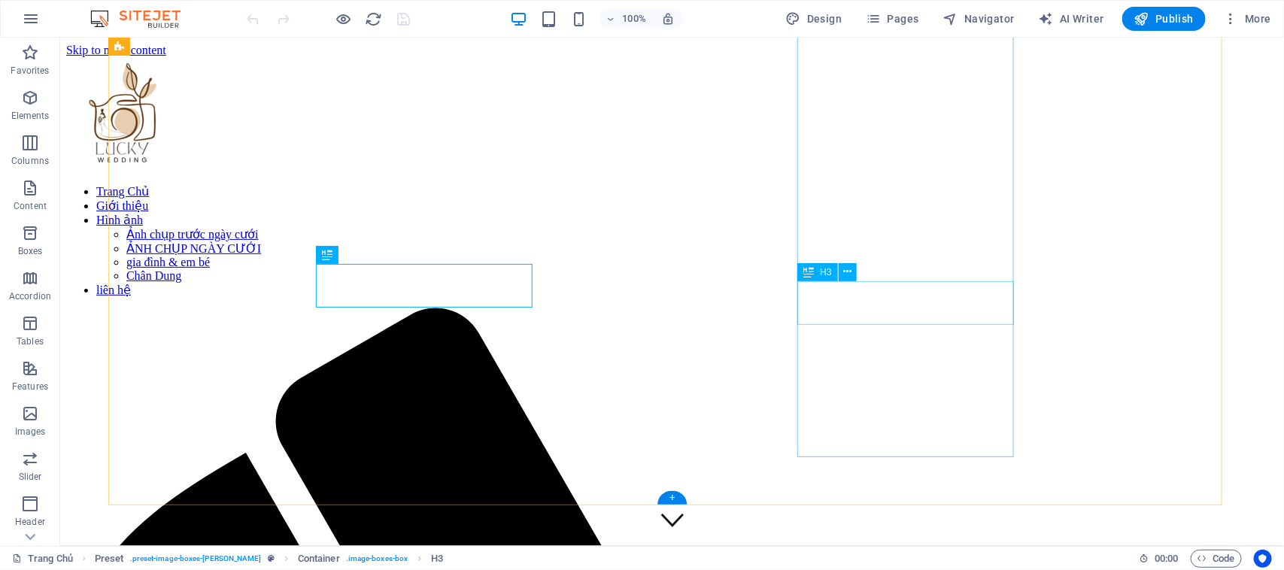
scroll to position [790, 0]
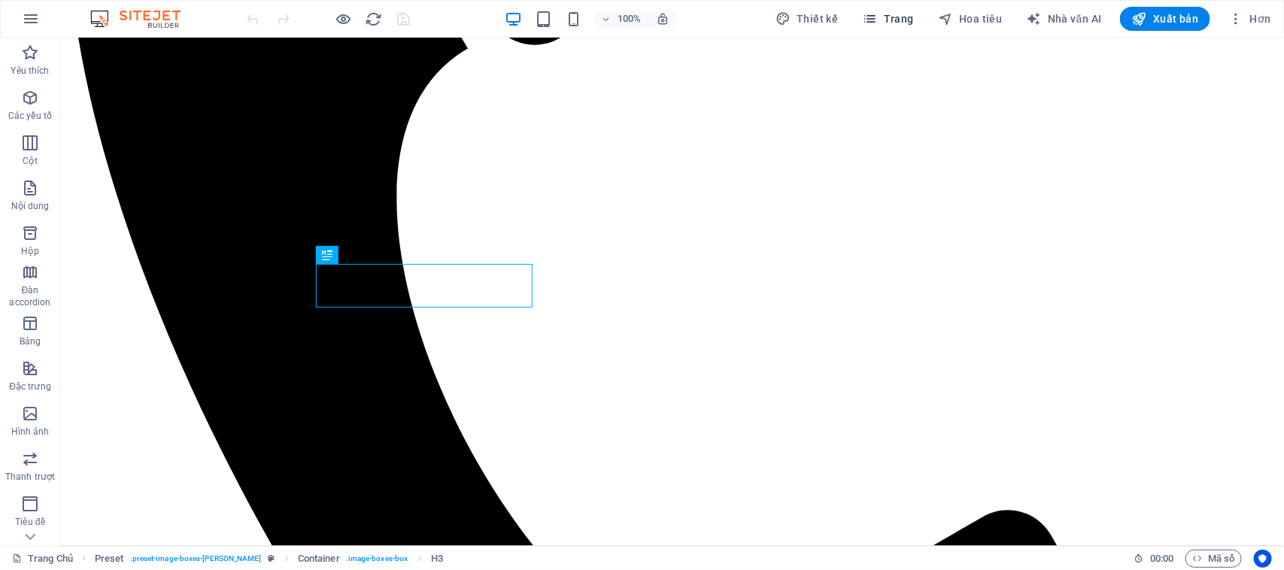
click at [878, 20] on icon "button" at bounding box center [870, 18] width 15 height 15
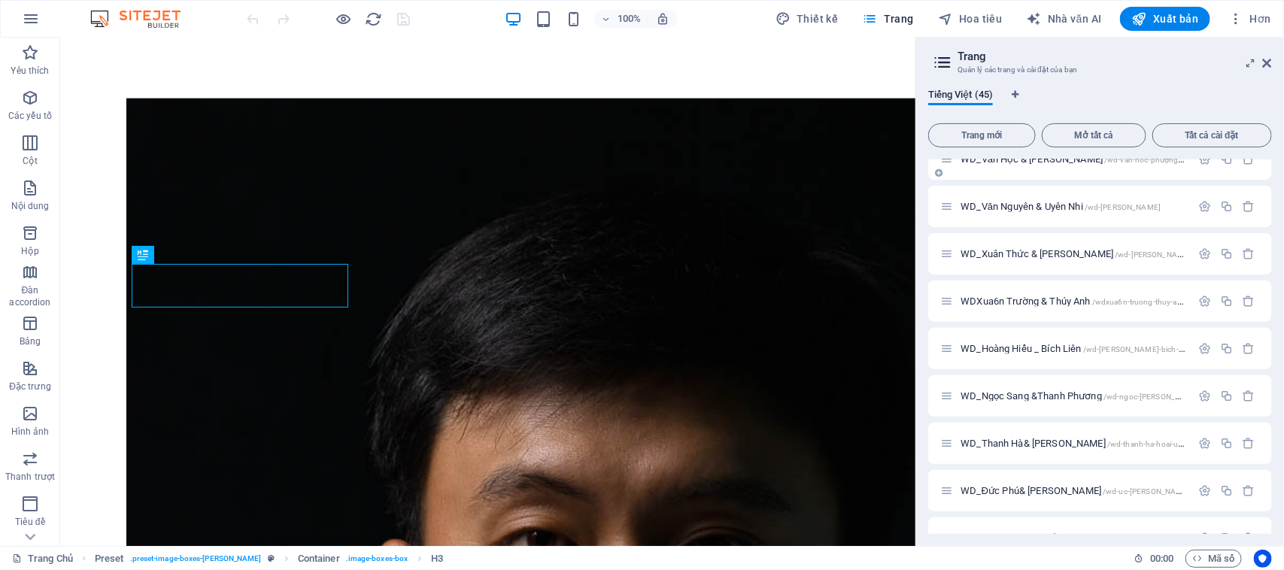
scroll to position [1683, 0]
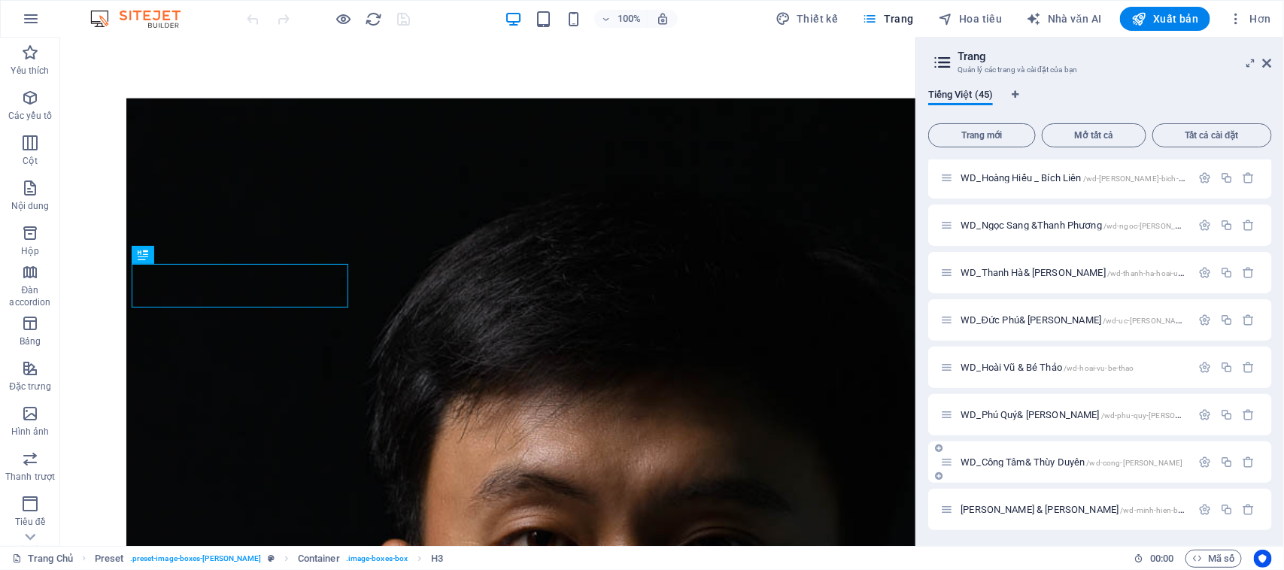
click at [1002, 462] on font "WD_Công Tâm& Thùy Duyên" at bounding box center [1022, 461] width 124 height 11
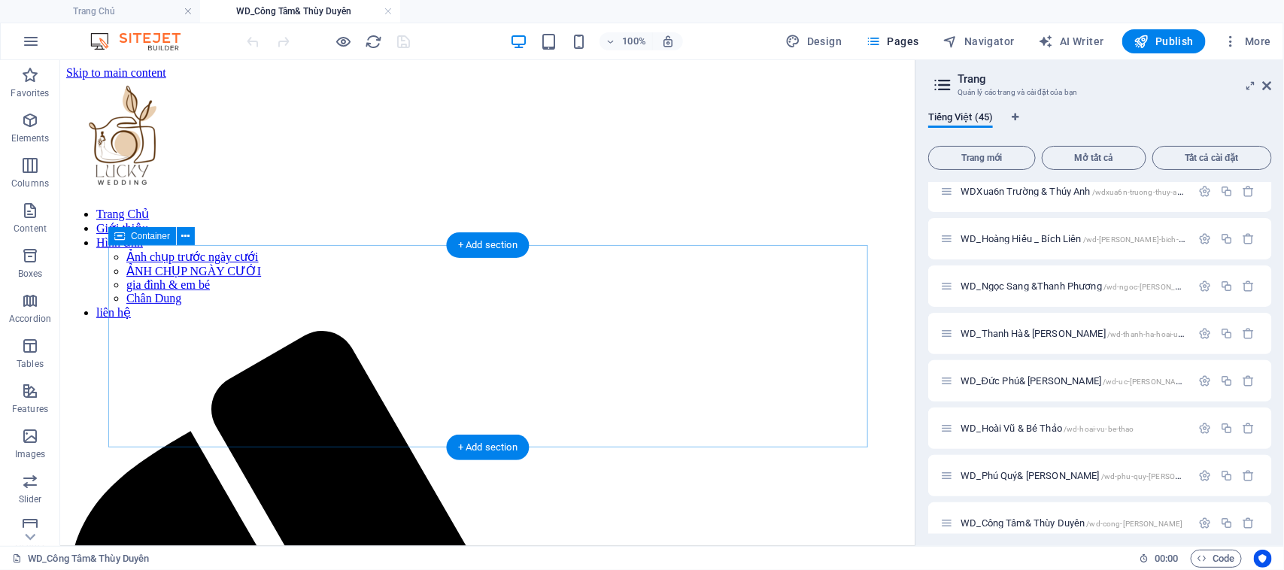
scroll to position [0, 0]
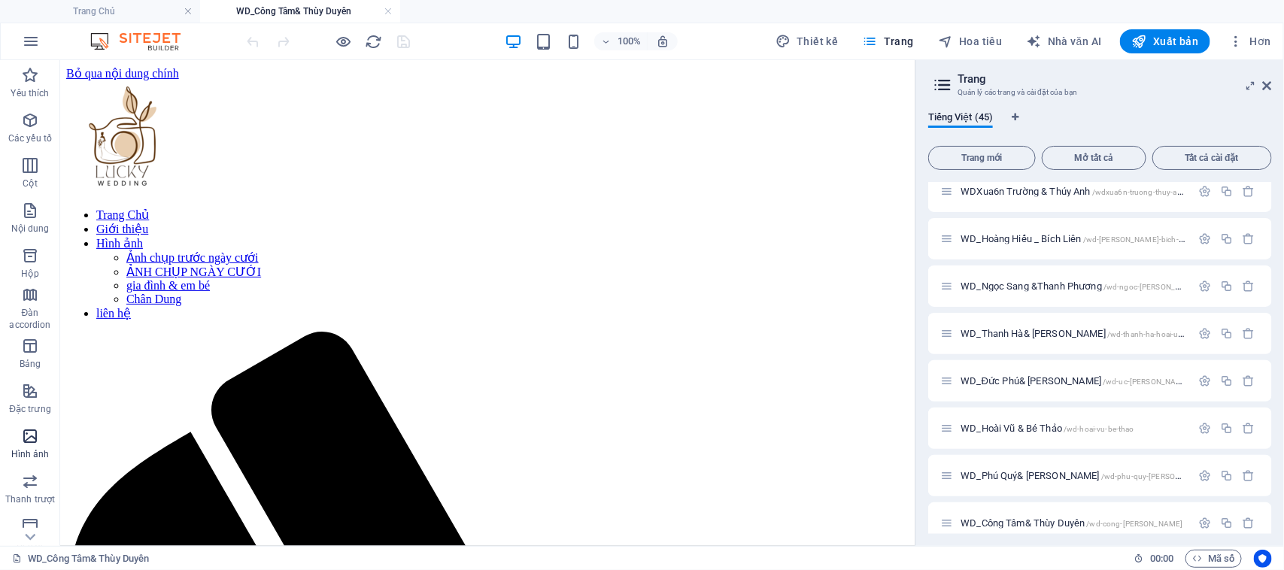
click at [27, 440] on icon "button" at bounding box center [30, 436] width 18 height 18
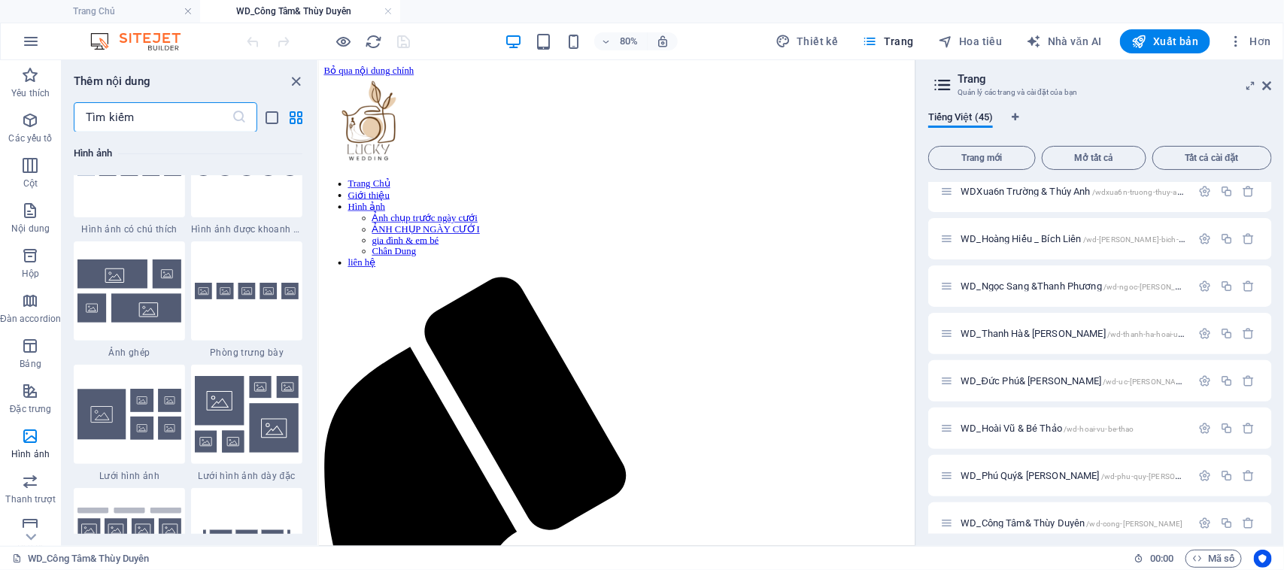
scroll to position [7717, 0]
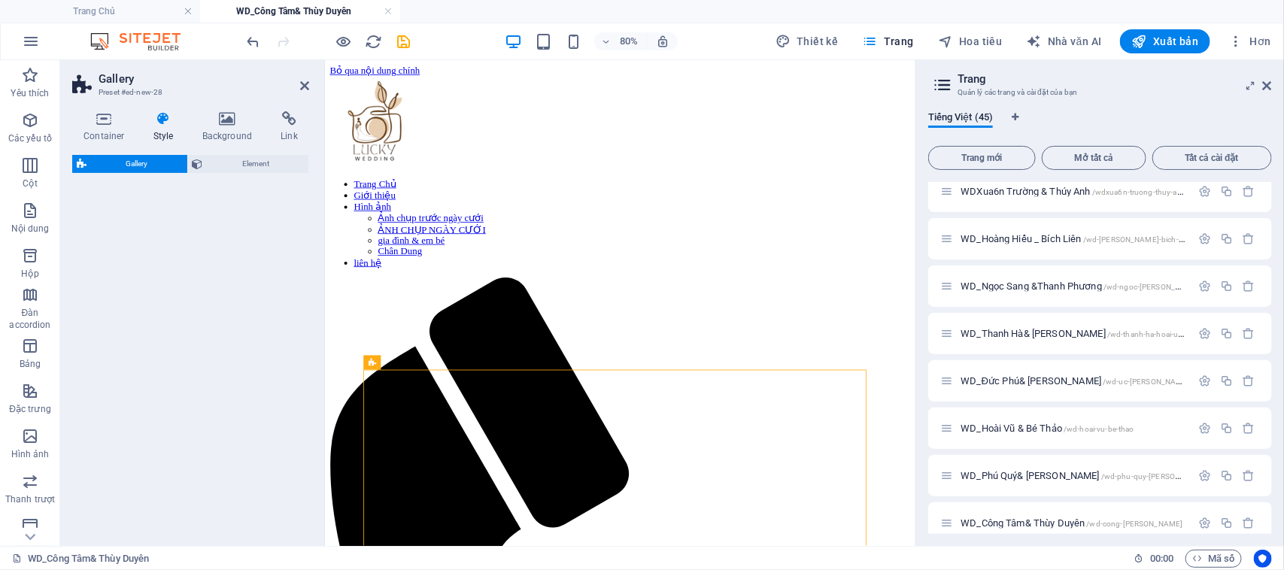
select select "rem"
select select "preset-gallery-v3-grid-dense"
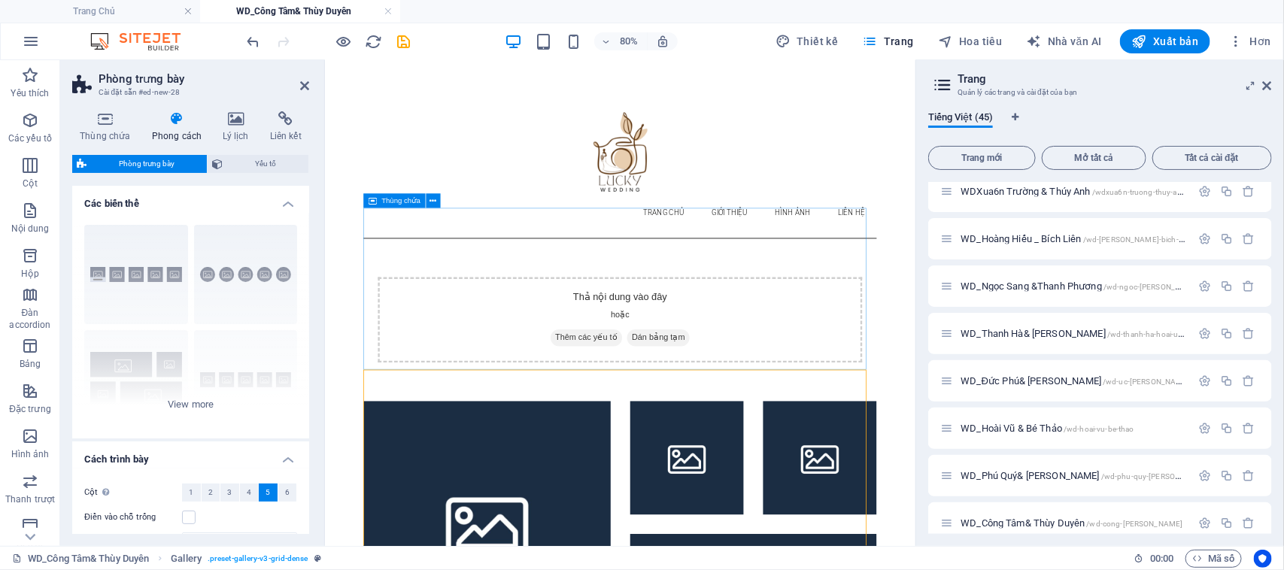
scroll to position [0, 0]
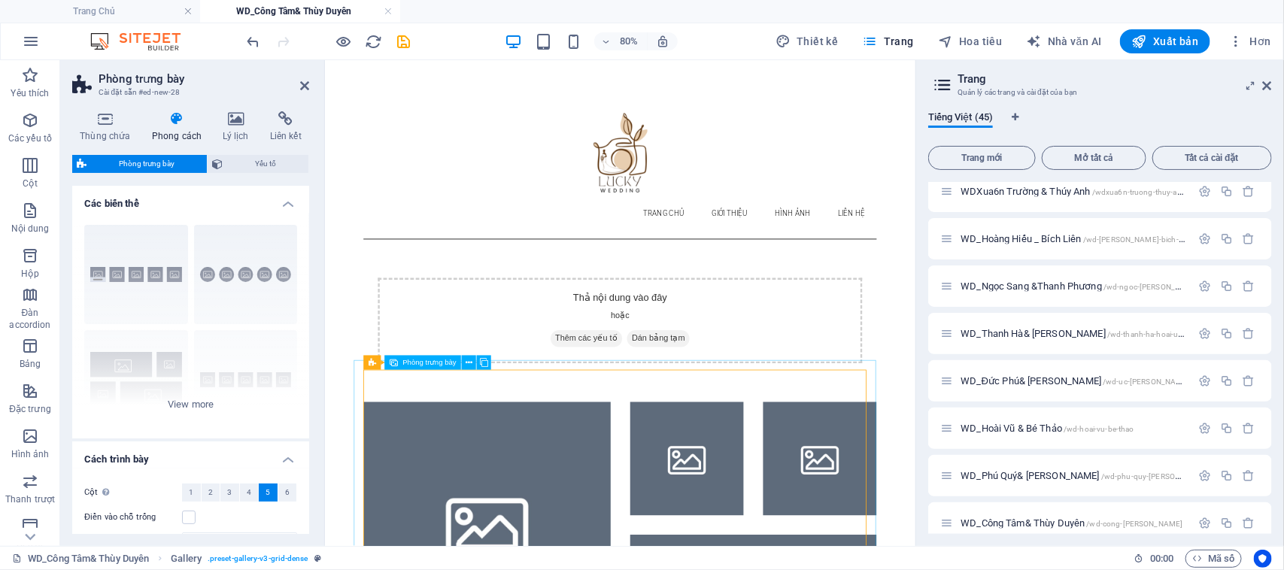
select select "4"
select select "px"
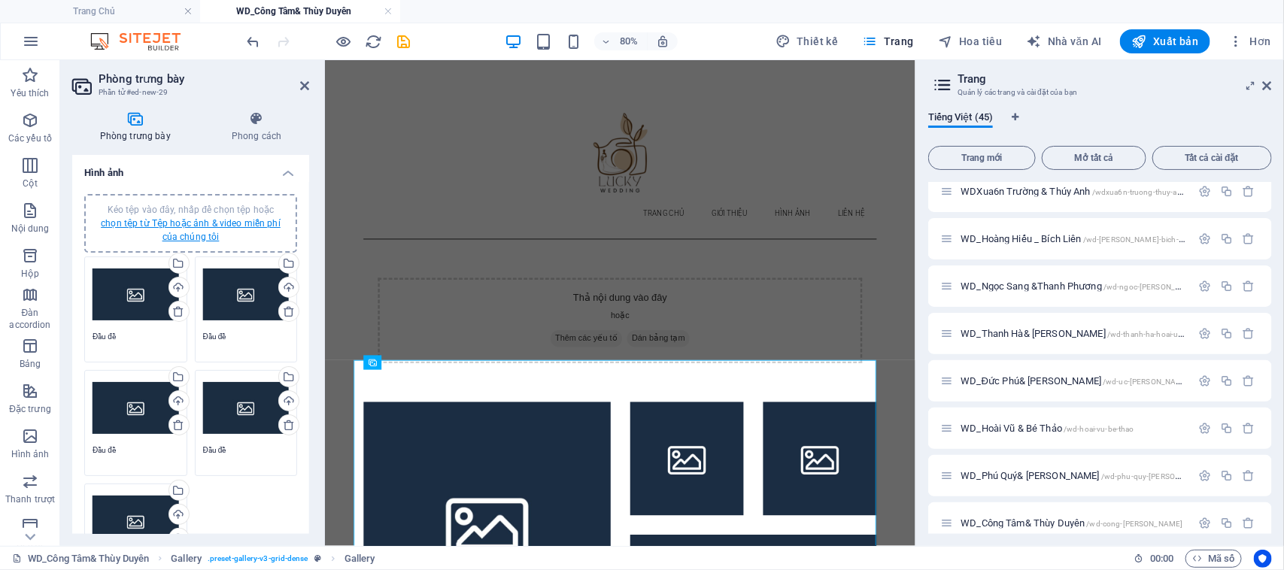
click at [184, 219] on font "chọn tệp từ Tệp hoặc ảnh & video miễn phí của chúng tôi" at bounding box center [191, 230] width 180 height 24
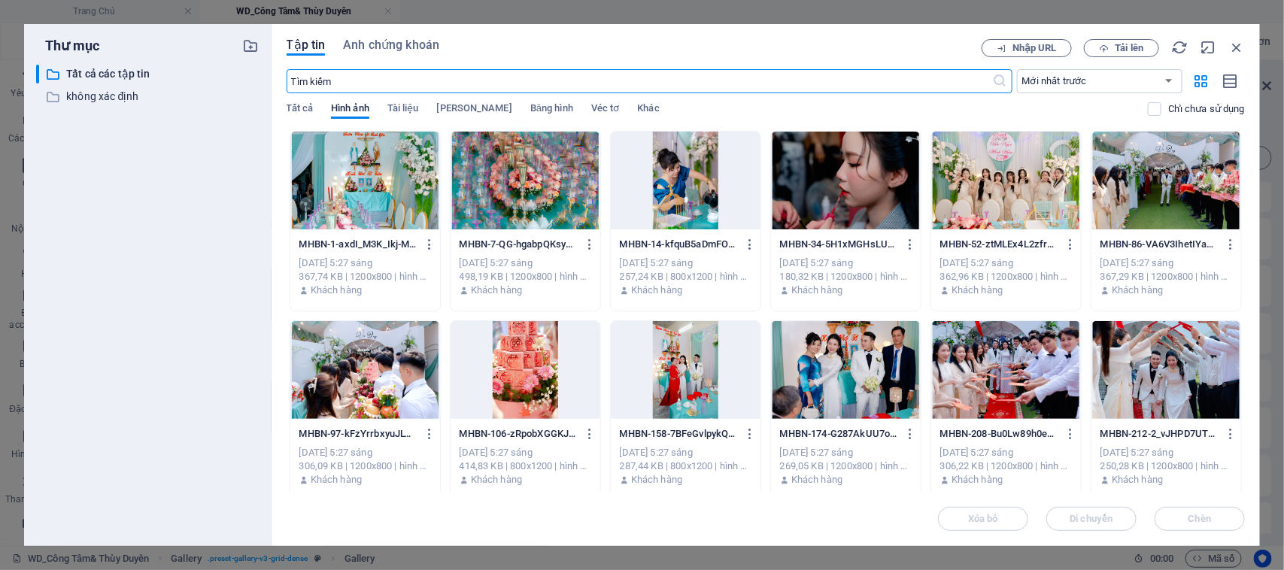
click at [381, 177] on div at bounding box center [365, 181] width 150 height 98
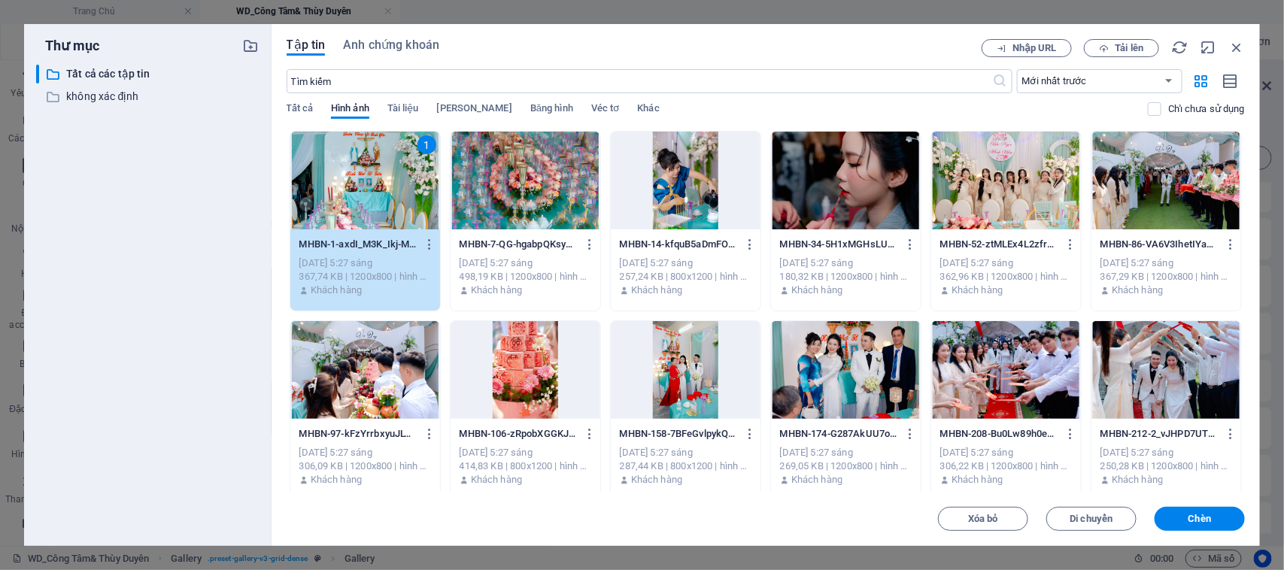
click at [535, 186] on div at bounding box center [525, 181] width 150 height 98
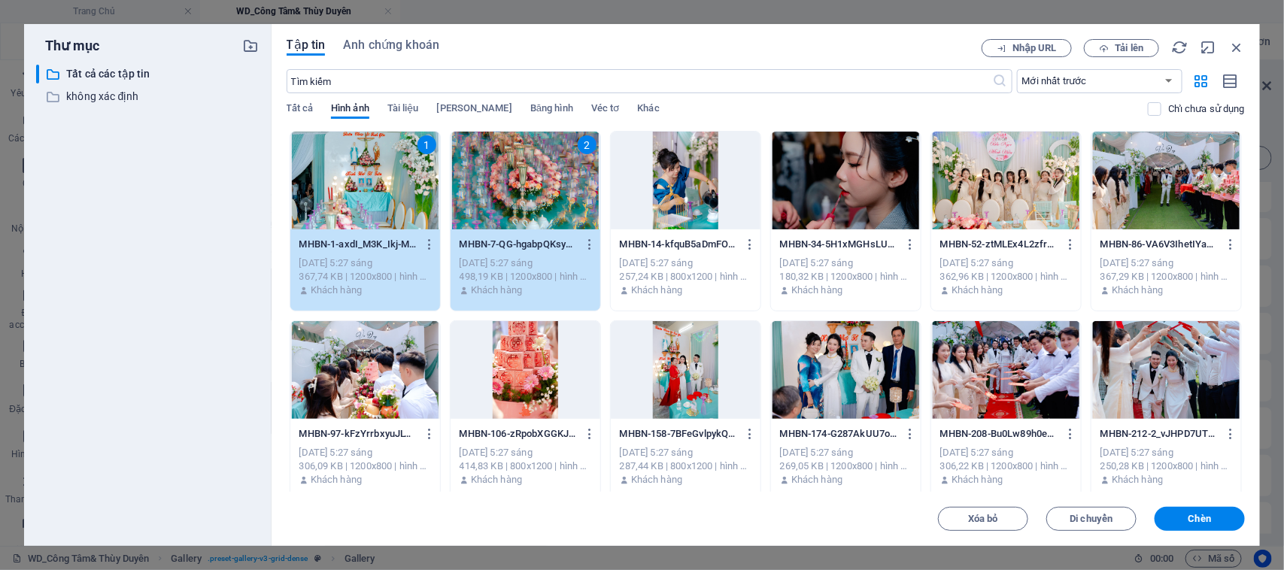
click at [668, 203] on div at bounding box center [686, 181] width 150 height 98
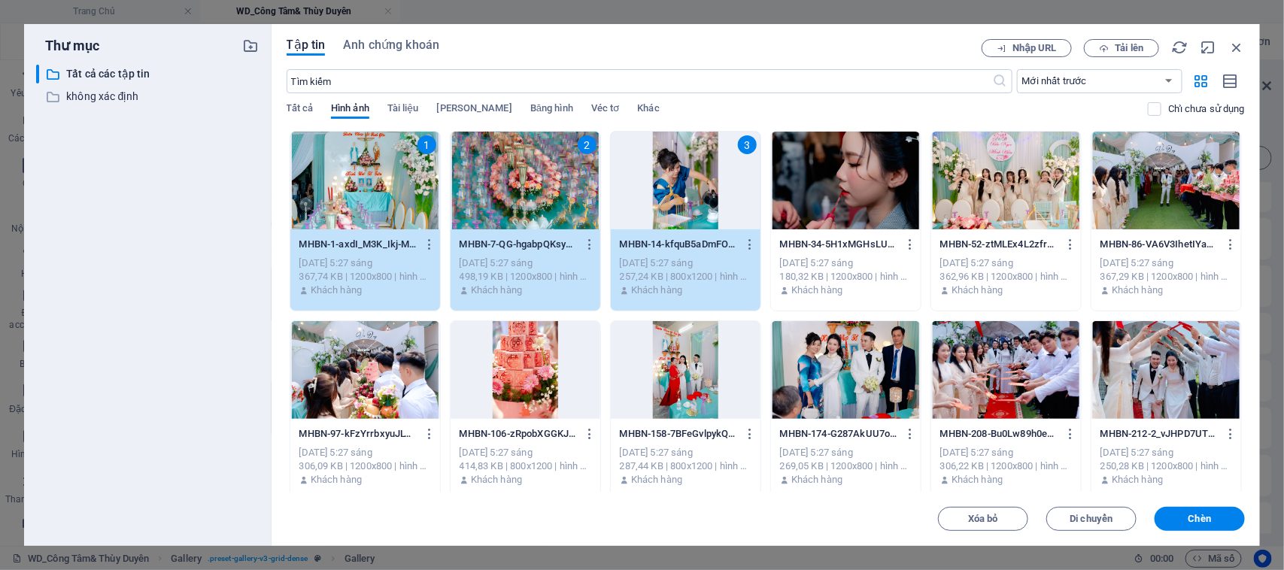
click at [820, 198] on div at bounding box center [846, 181] width 150 height 98
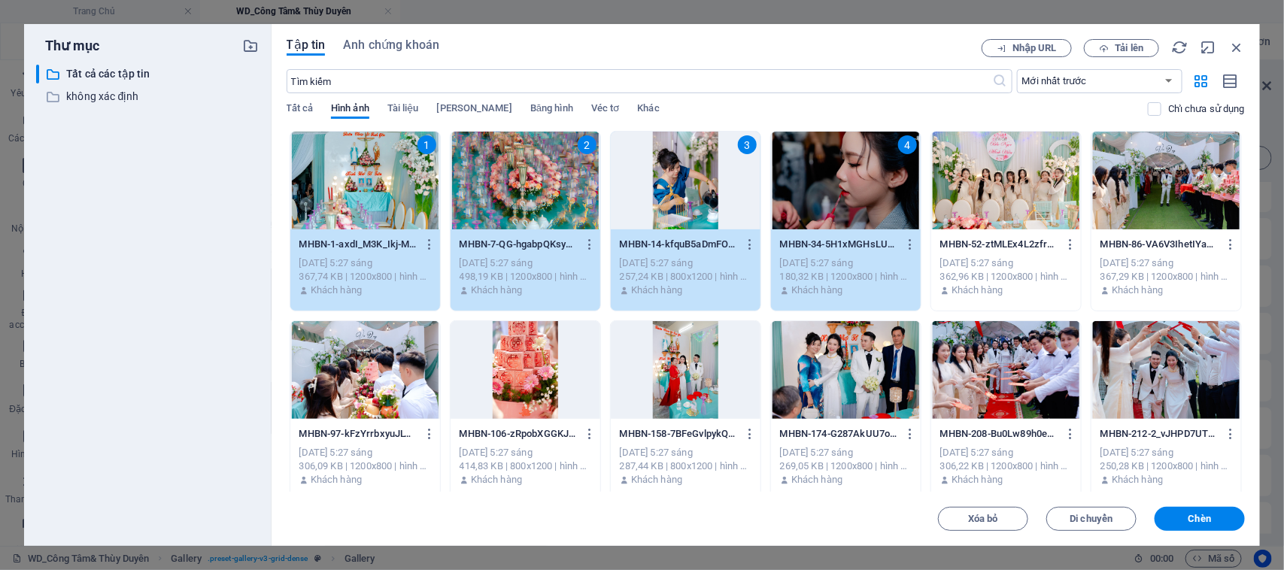
click at [1026, 211] on div at bounding box center [1006, 181] width 150 height 98
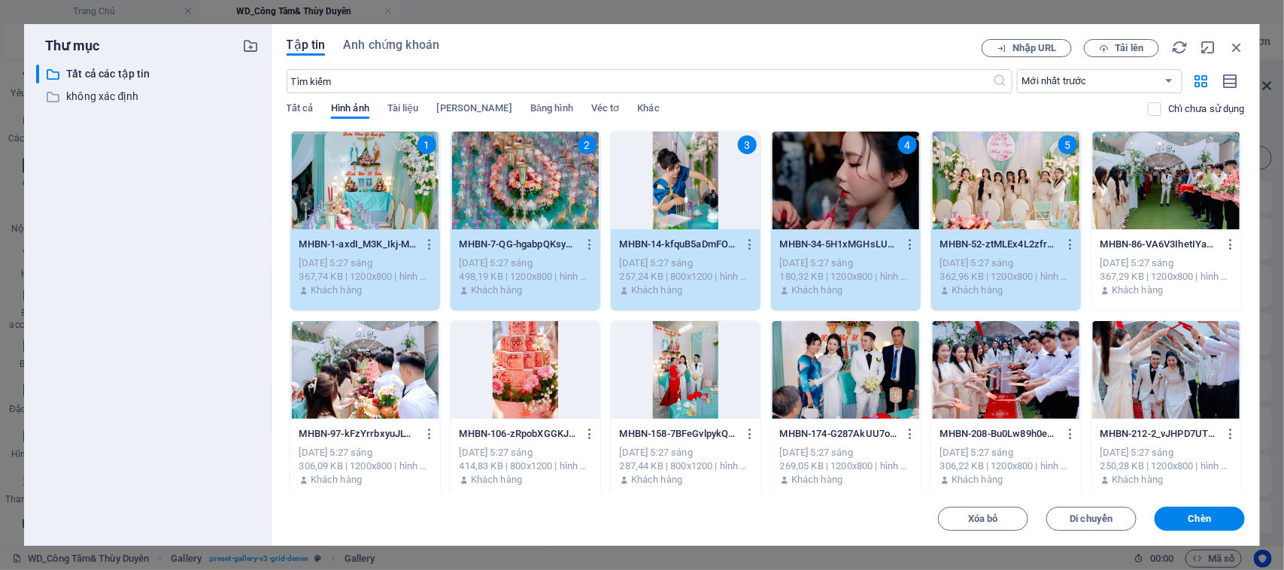
drag, startPoint x: 666, startPoint y: 354, endPoint x: 550, endPoint y: 354, distance: 115.8
click at [664, 354] on div at bounding box center [686, 370] width 150 height 98
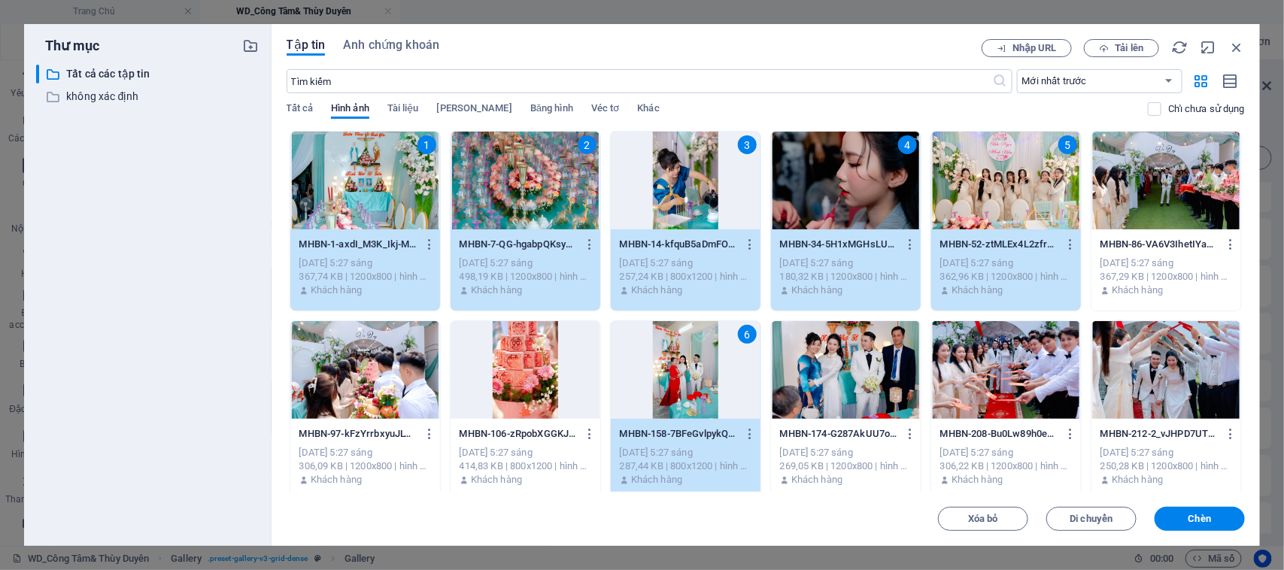
click at [520, 361] on div at bounding box center [525, 370] width 150 height 98
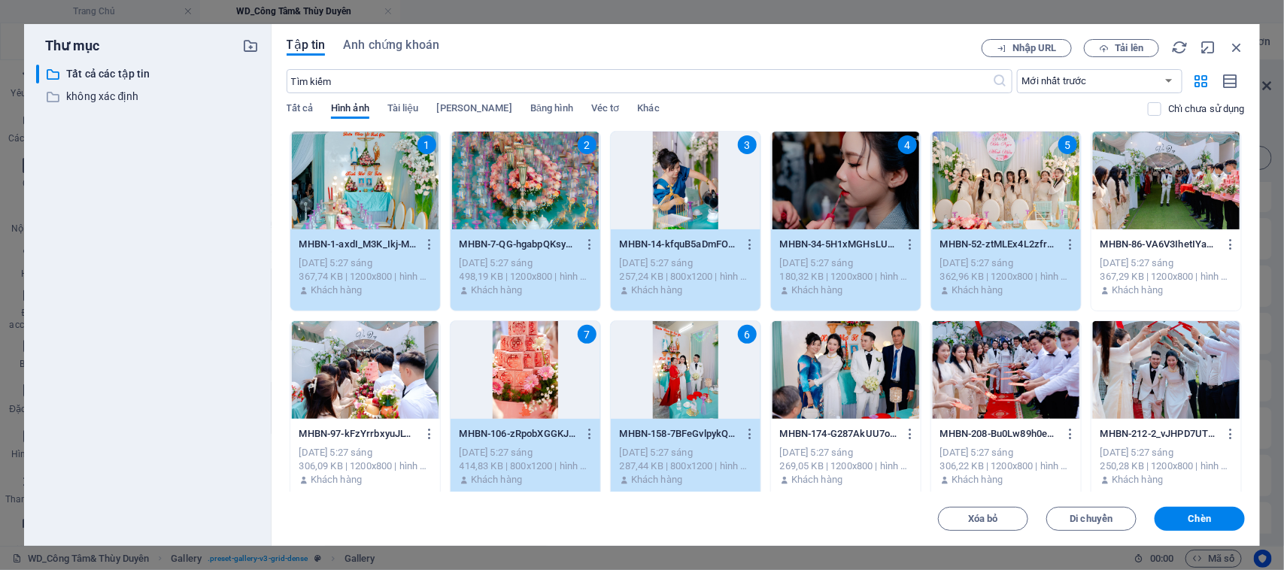
click at [381, 362] on div at bounding box center [365, 370] width 150 height 98
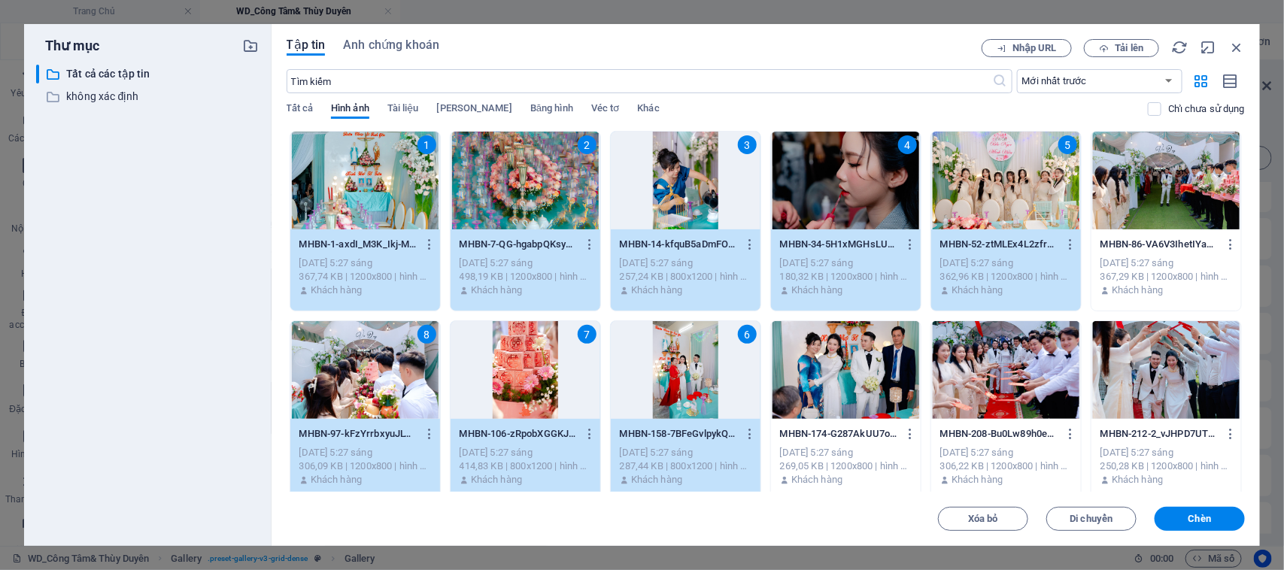
click at [908, 396] on div at bounding box center [846, 370] width 150 height 98
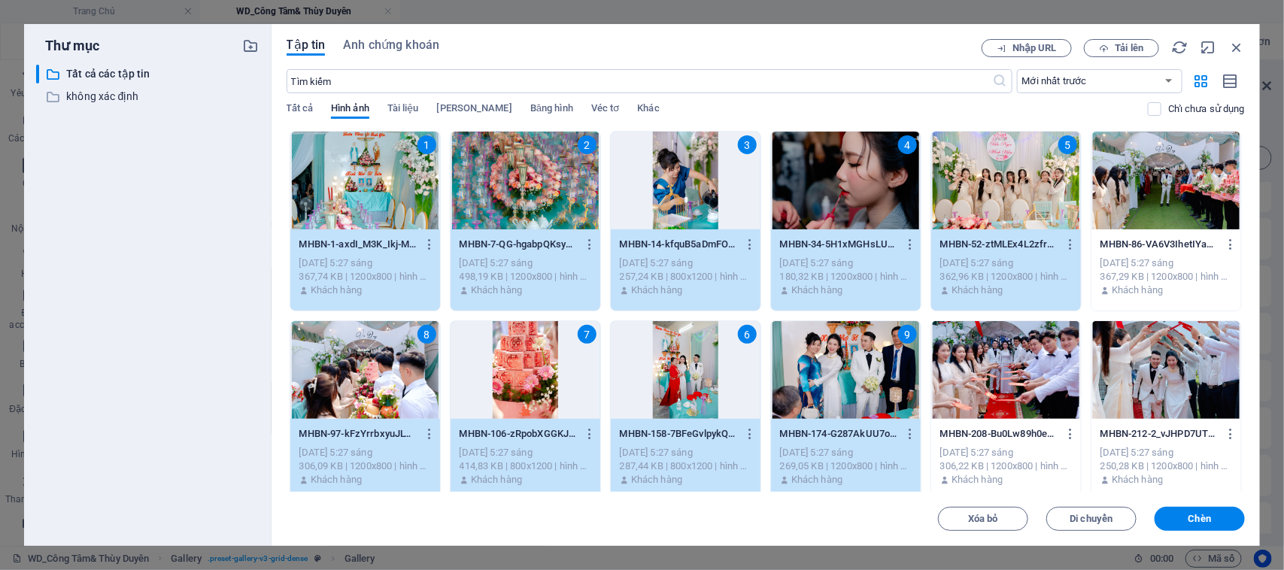
click at [1015, 381] on div at bounding box center [1006, 370] width 150 height 98
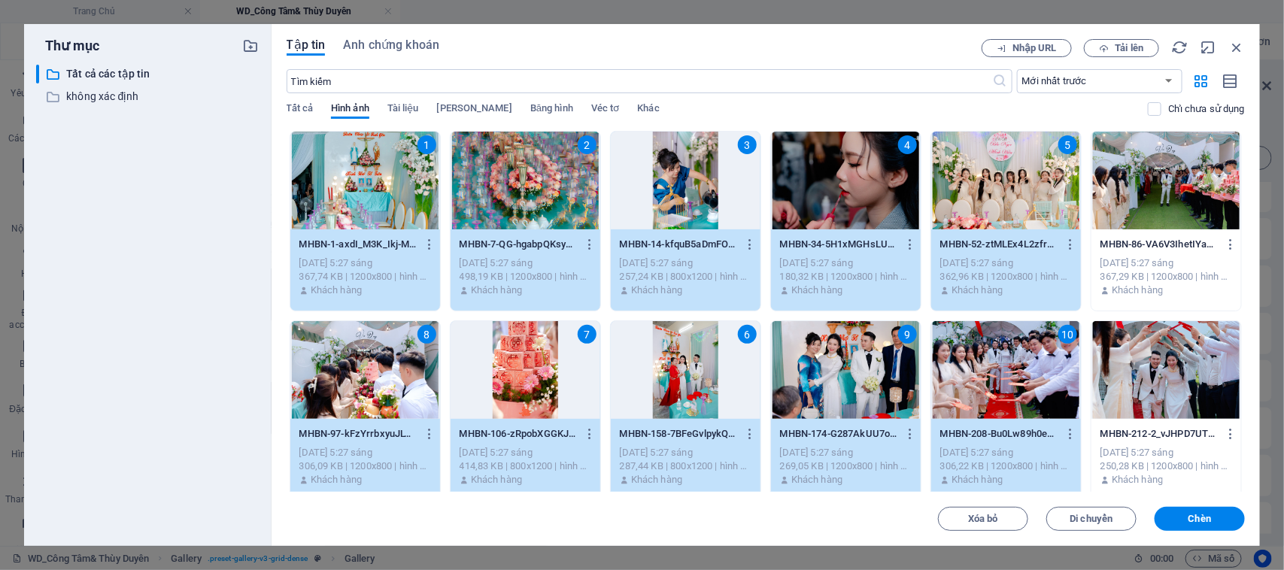
click at [1158, 381] on div at bounding box center [1166, 370] width 150 height 98
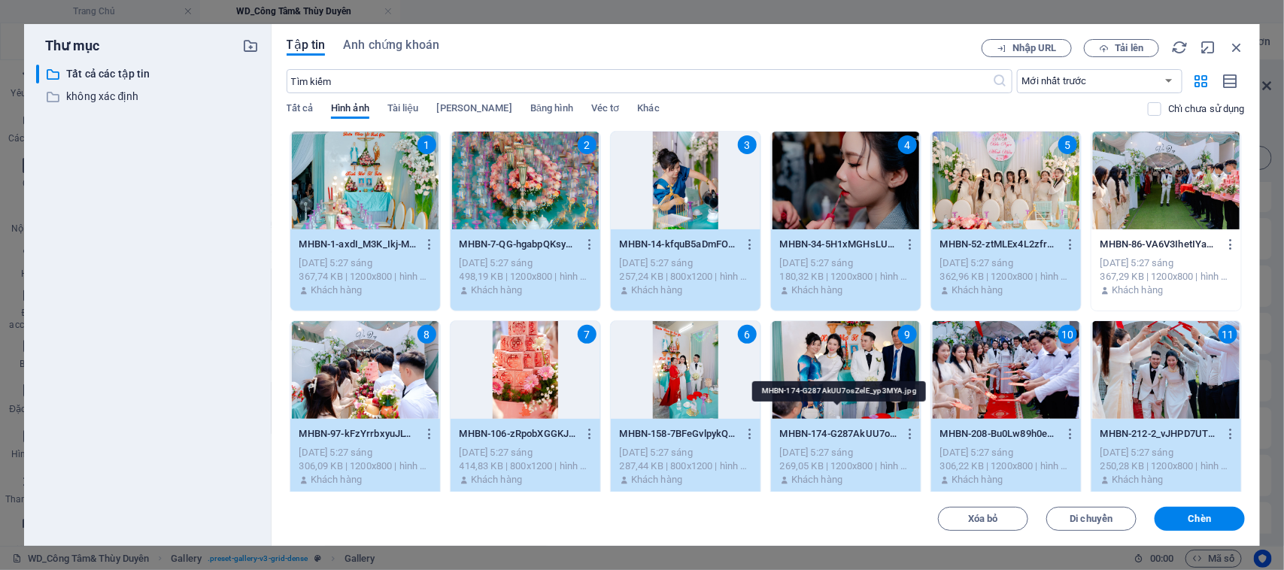
scroll to position [94, 0]
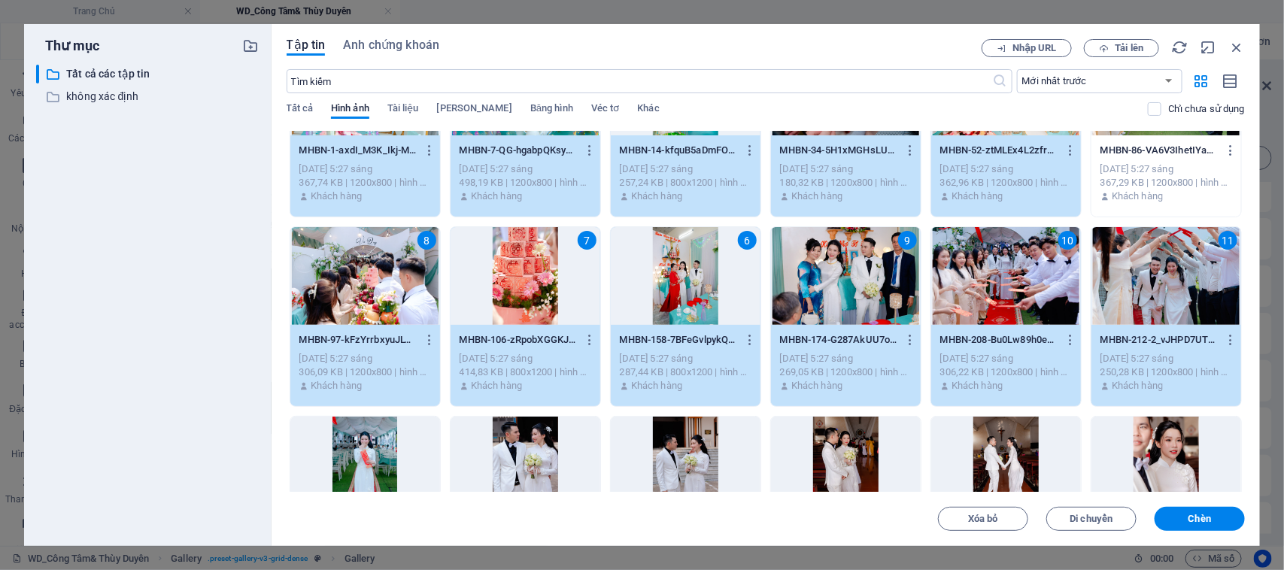
drag, startPoint x: 673, startPoint y: 445, endPoint x: 596, endPoint y: 440, distance: 76.9
click at [670, 445] on div at bounding box center [686, 466] width 150 height 98
drag, startPoint x: 532, startPoint y: 444, endPoint x: 462, endPoint y: 438, distance: 70.3
click at [530, 444] on div at bounding box center [525, 466] width 150 height 98
click at [343, 431] on div at bounding box center [365, 466] width 150 height 98
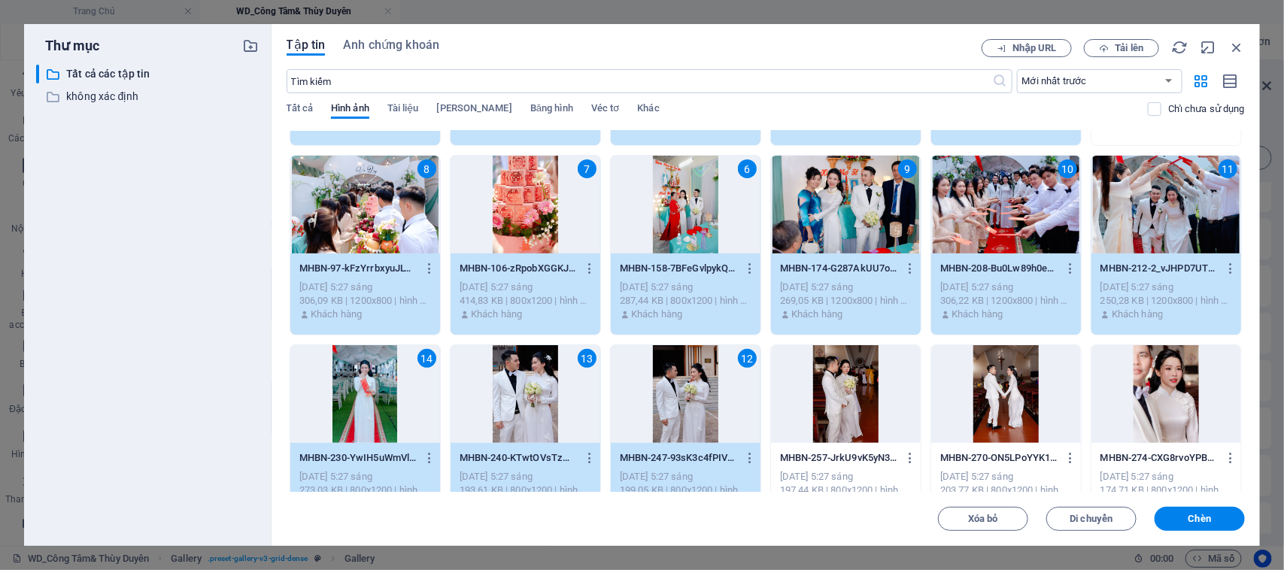
scroll to position [0, 0]
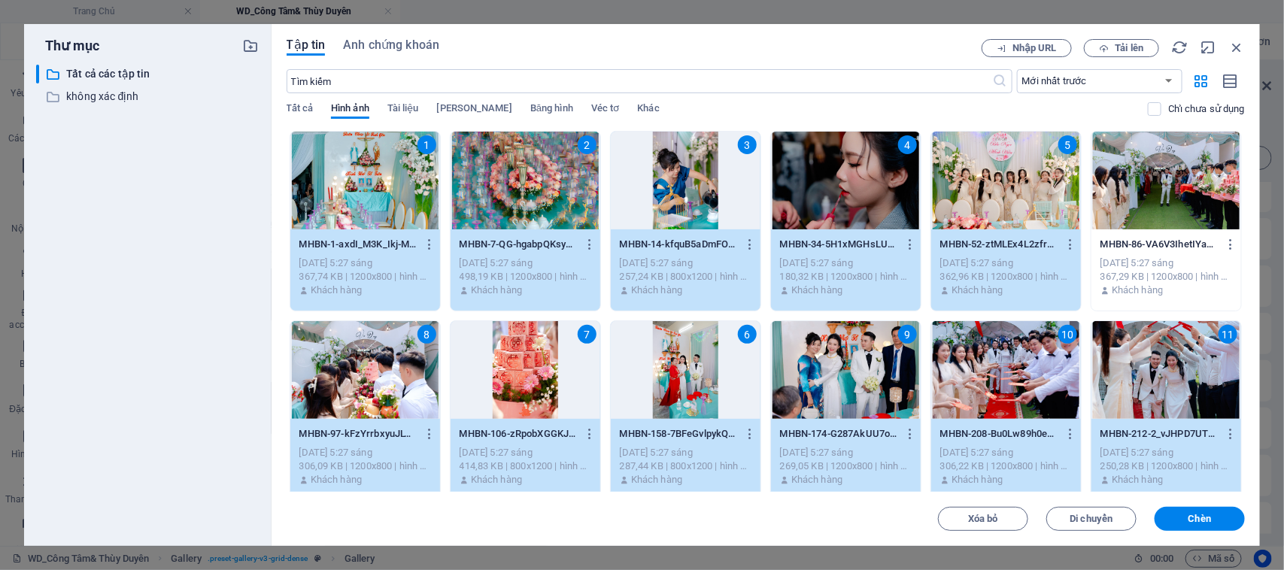
click at [1171, 184] on div at bounding box center [1166, 181] width 150 height 98
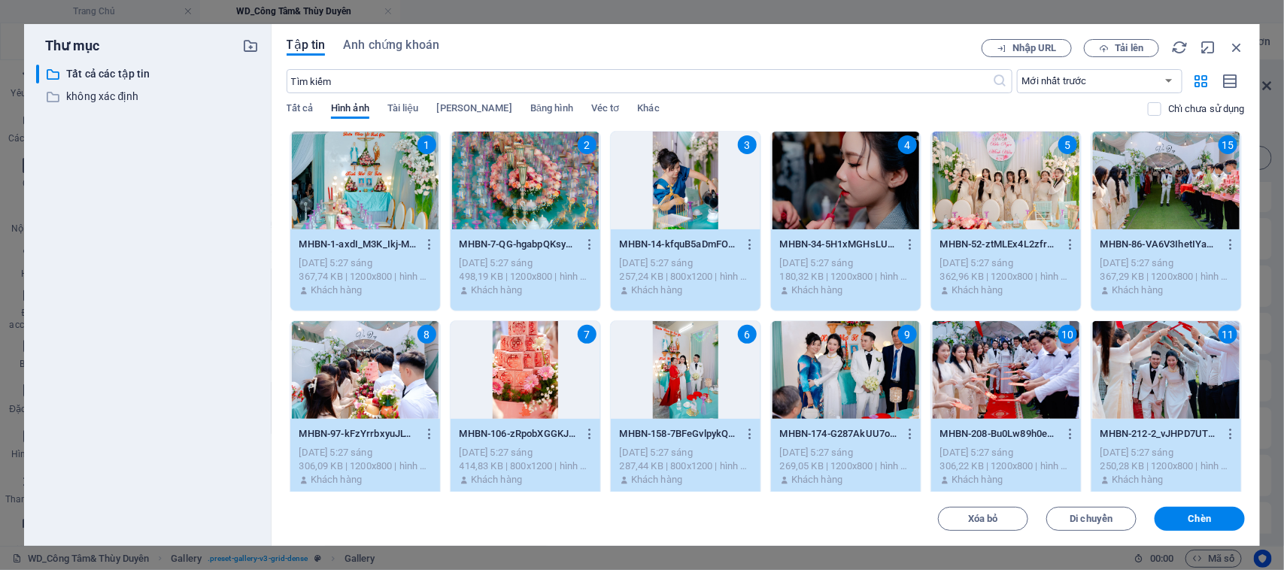
click at [1177, 520] on span "Chèn" at bounding box center [1199, 518] width 78 height 9
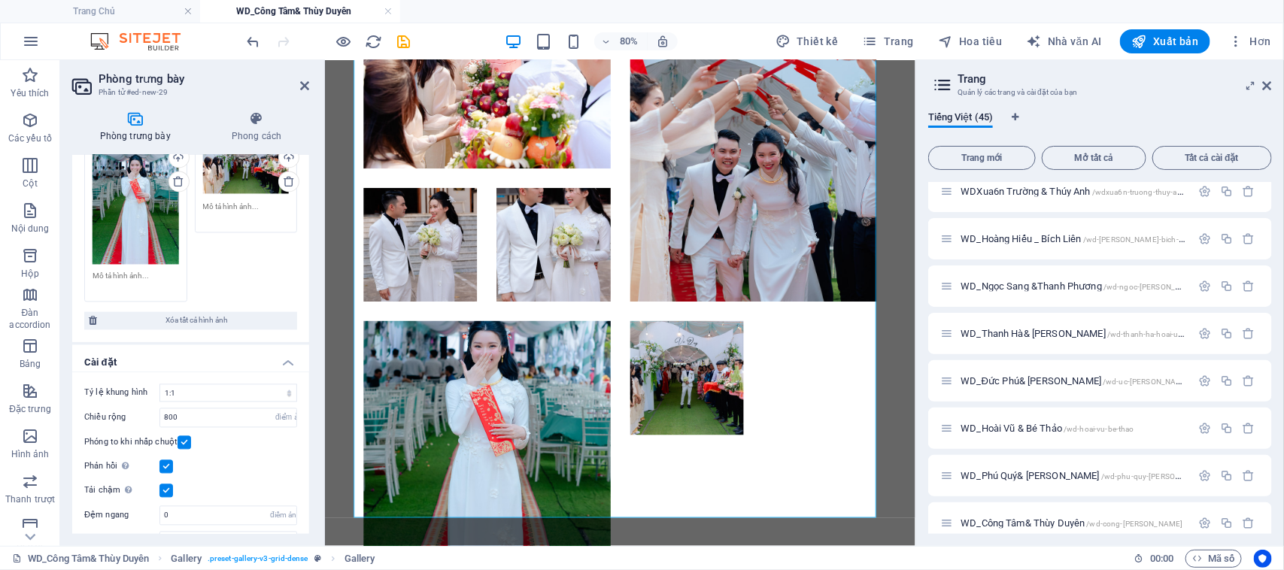
scroll to position [1377, 0]
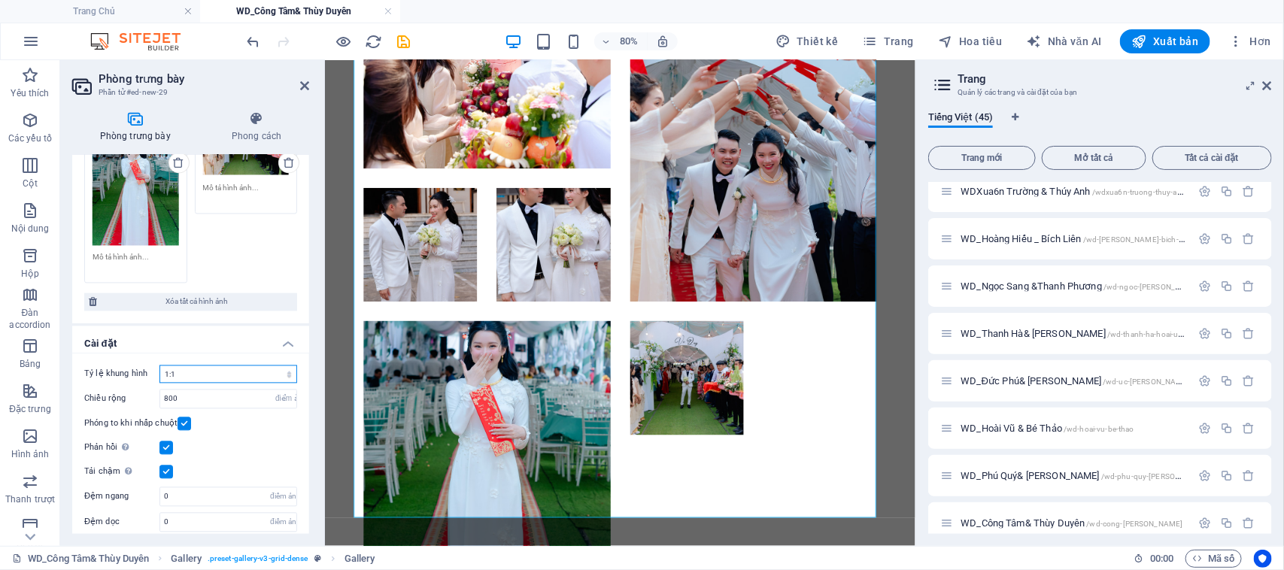
click at [238, 365] on select "Không có tỷ lệ khung hình cố định 16:9 16:10 4:3 1:1 1:2 2:1" at bounding box center [228, 374] width 138 height 18
click at [159, 365] on select "Không có tỷ lệ khung hình cố định 16:9 16:10 4:3 1:1 1:2 2:1" at bounding box center [228, 374] width 138 height 18
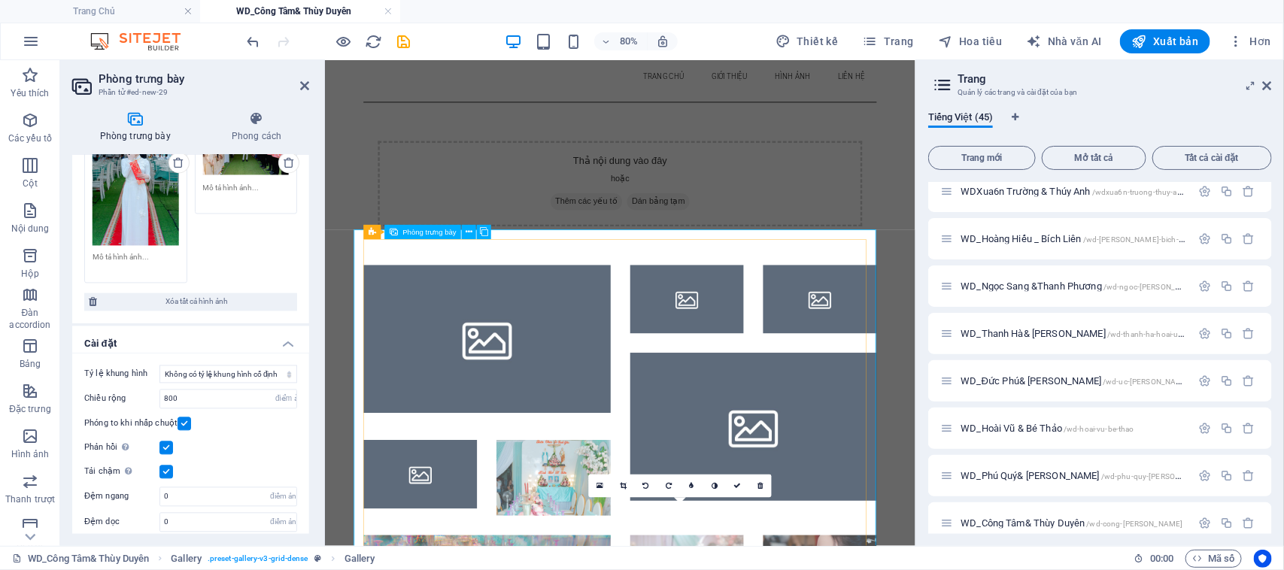
scroll to position [163, 0]
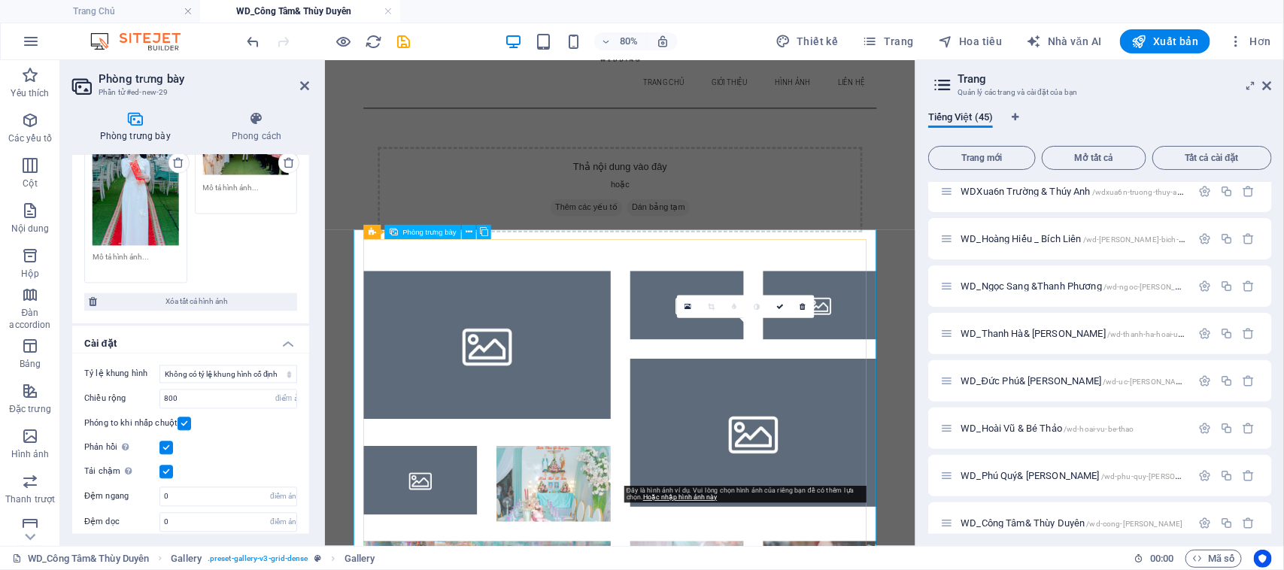
select select "4"
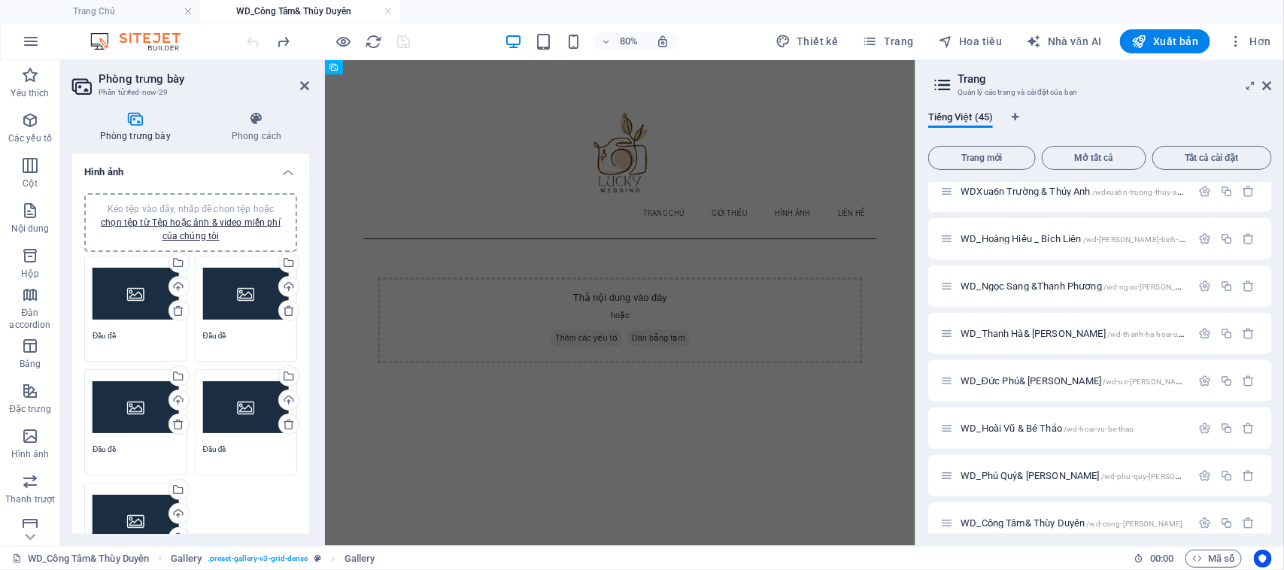
scroll to position [0, 0]
click at [303, 88] on icon at bounding box center [304, 86] width 9 height 12
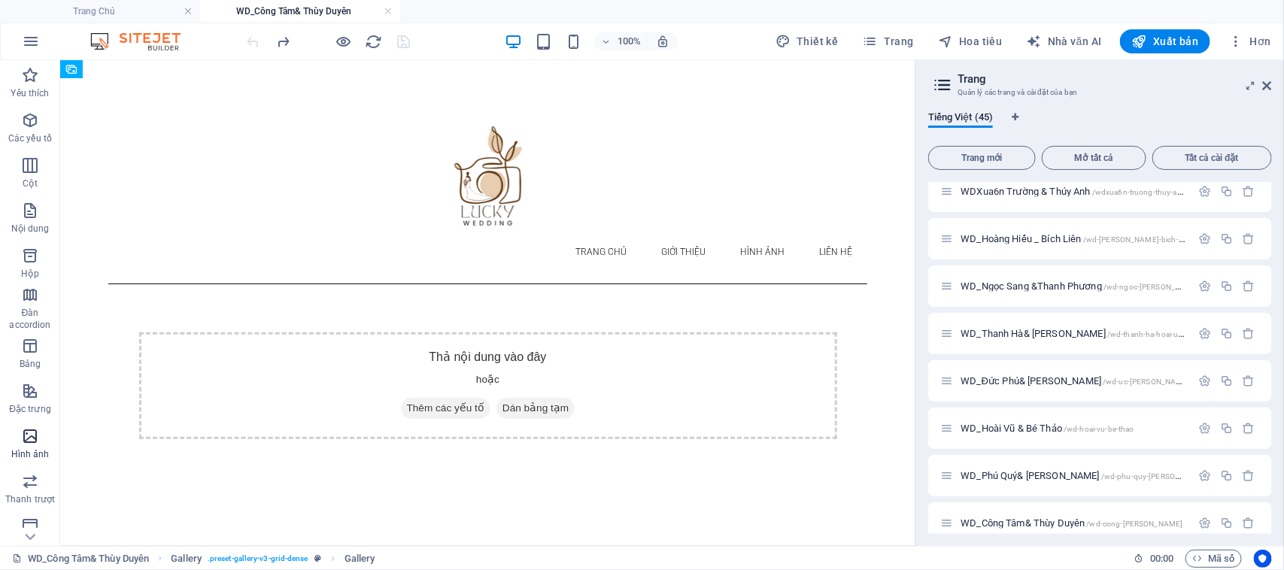
click at [36, 435] on icon "button" at bounding box center [30, 436] width 18 height 18
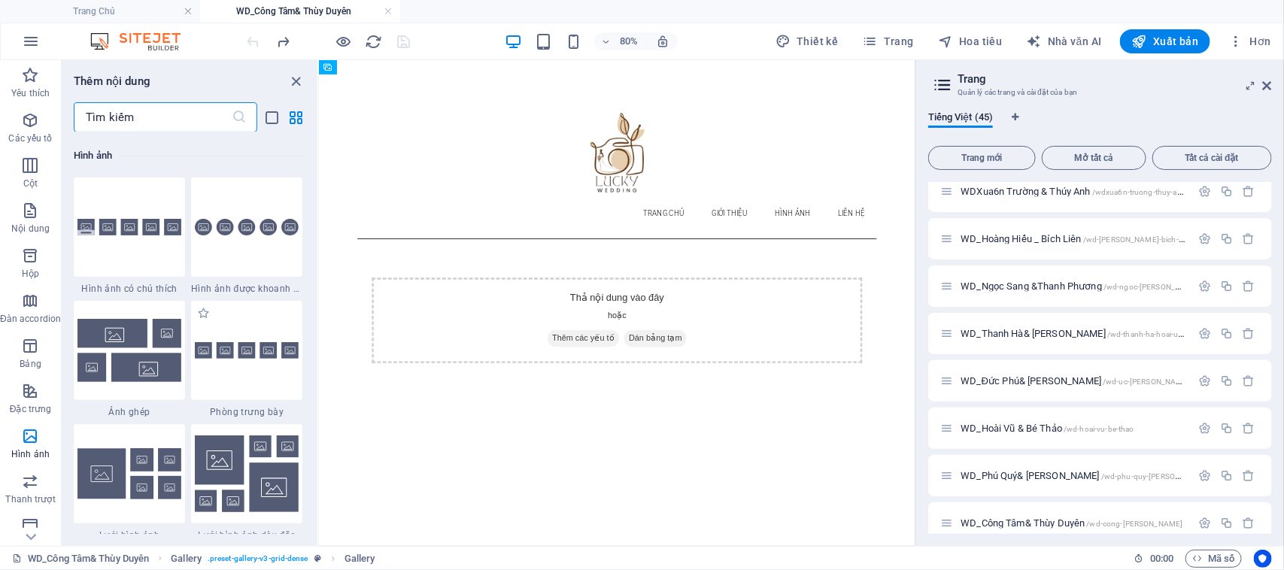
scroll to position [7717, 0]
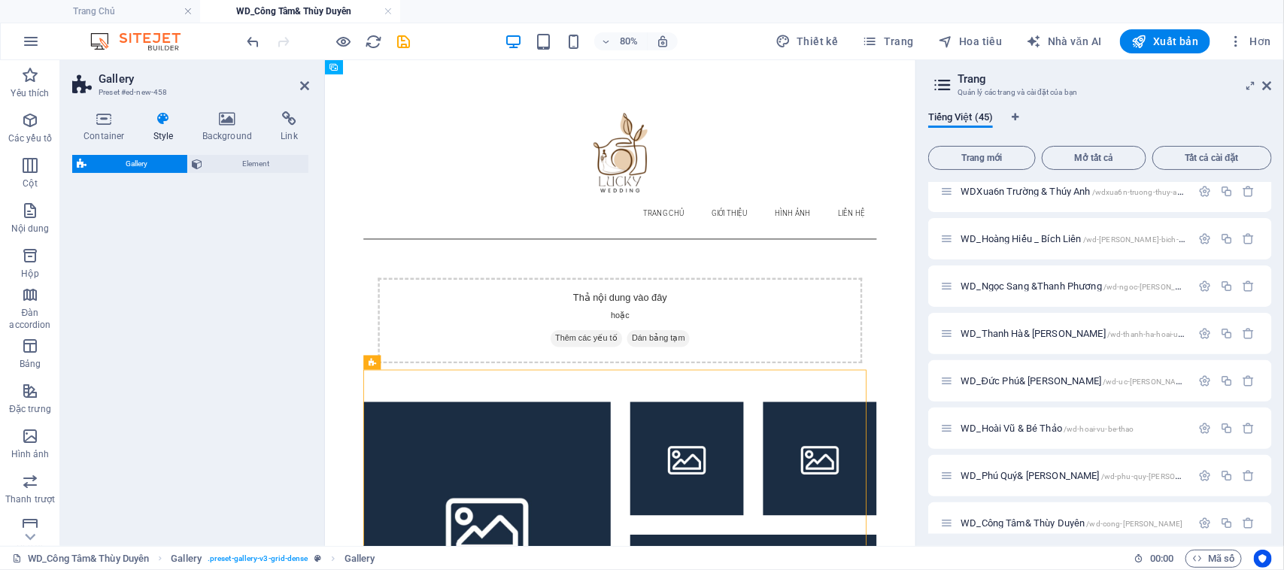
select select "rem"
select select "preset-gallery-v3-grid-dense"
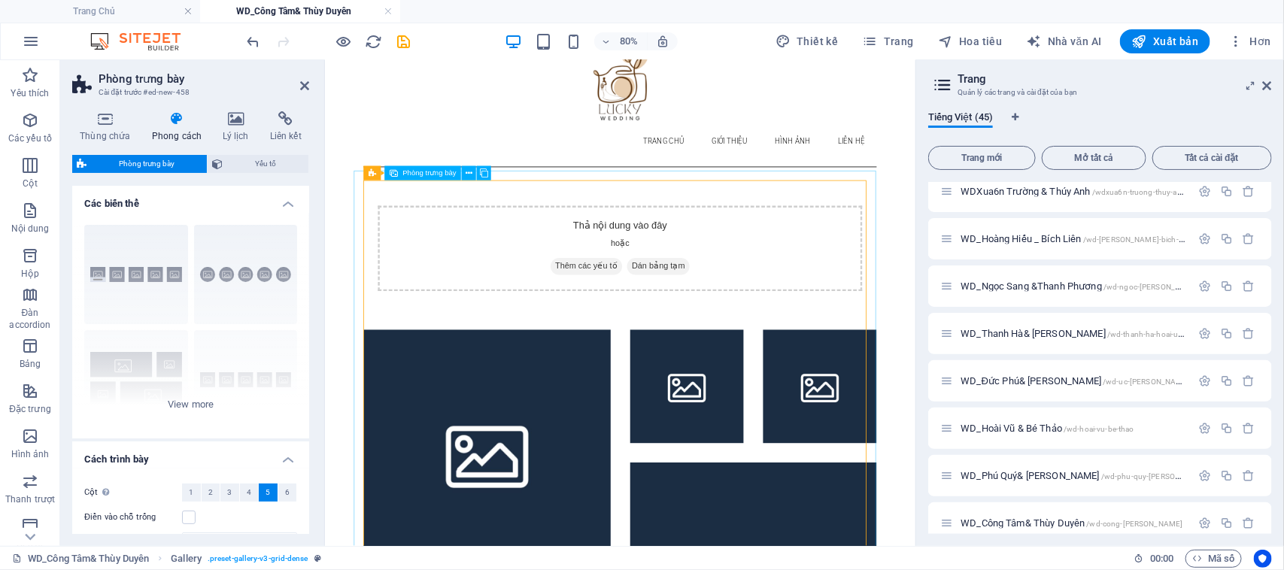
scroll to position [292, 0]
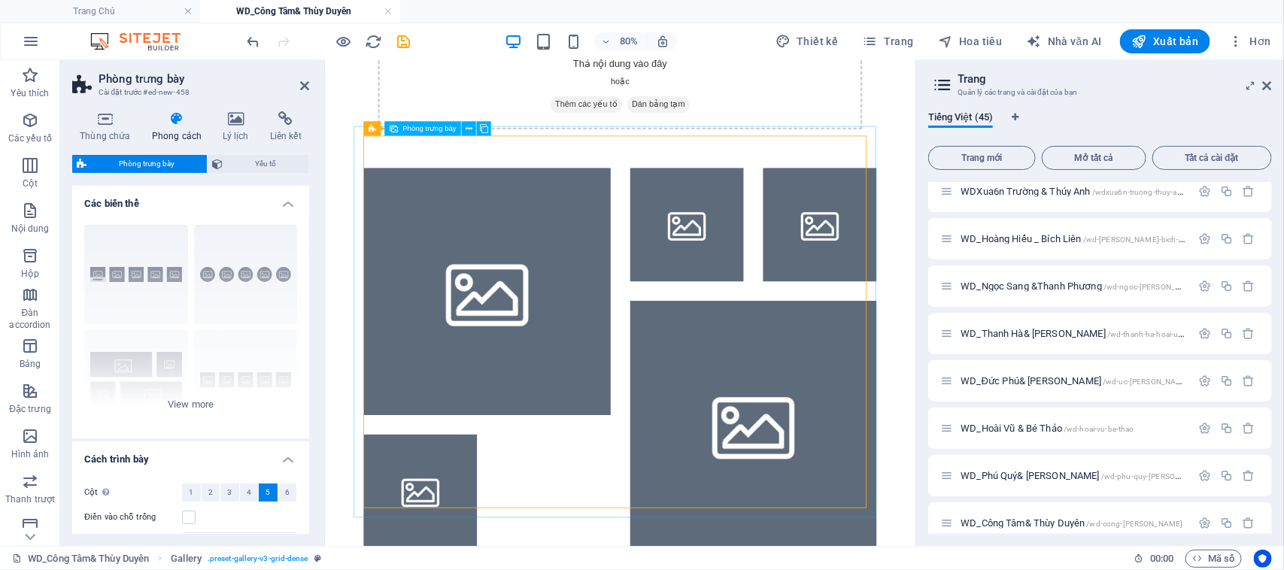
drag, startPoint x: 618, startPoint y: 359, endPoint x: 823, endPoint y: 299, distance: 213.2
click at [823, 299] on ul at bounding box center [693, 432] width 666 height 499
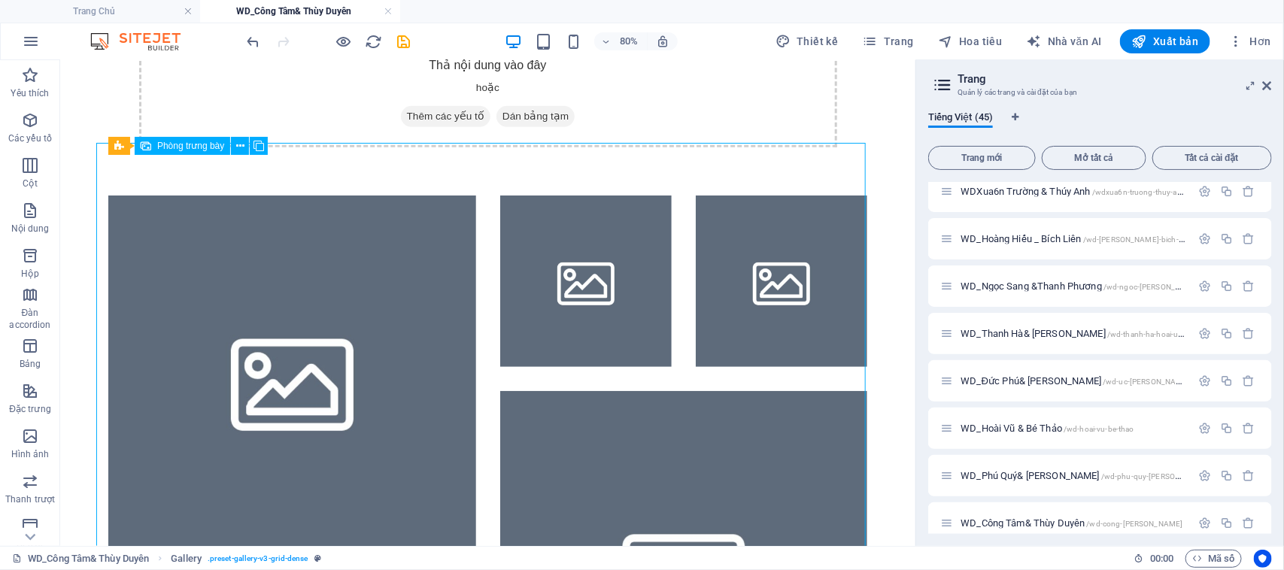
click at [558, 299] on li at bounding box center [584, 280] width 171 height 171
select select "4"
select select "px"
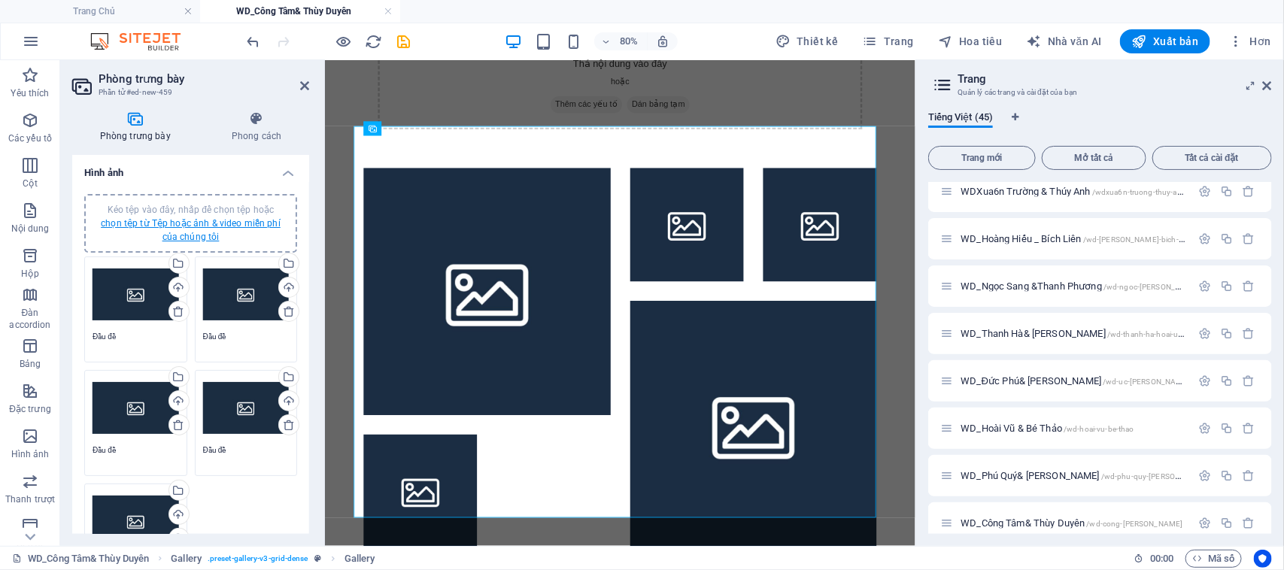
click at [204, 226] on font "chọn tệp từ Tệp hoặc ảnh & video miễn phí của chúng tôi" at bounding box center [191, 230] width 180 height 24
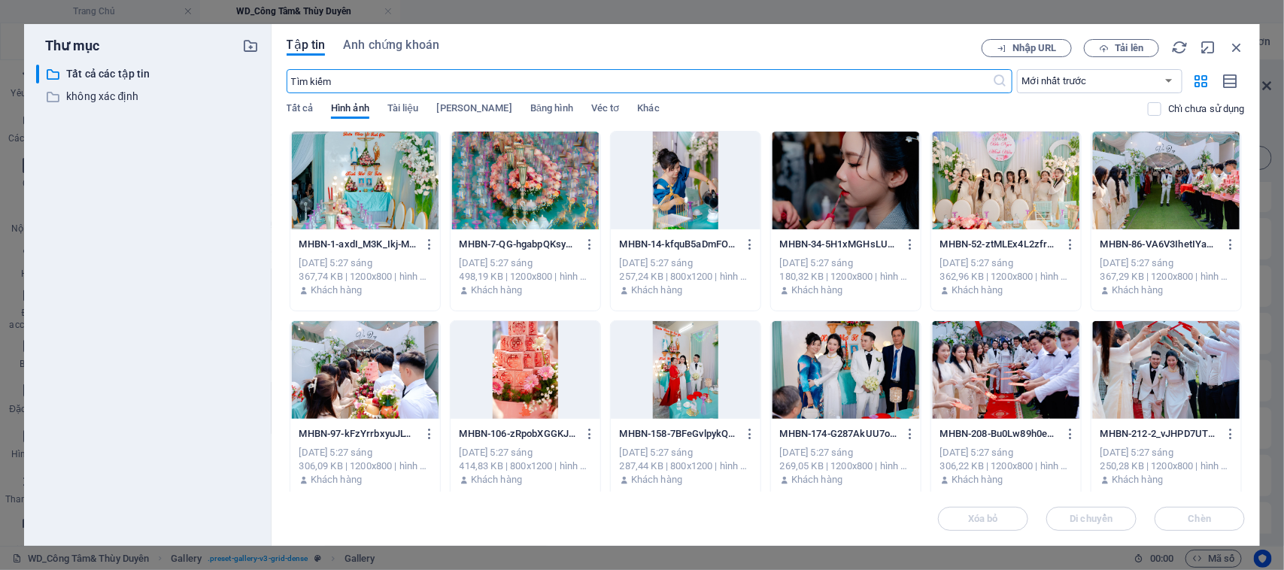
click at [381, 175] on div at bounding box center [365, 181] width 150 height 98
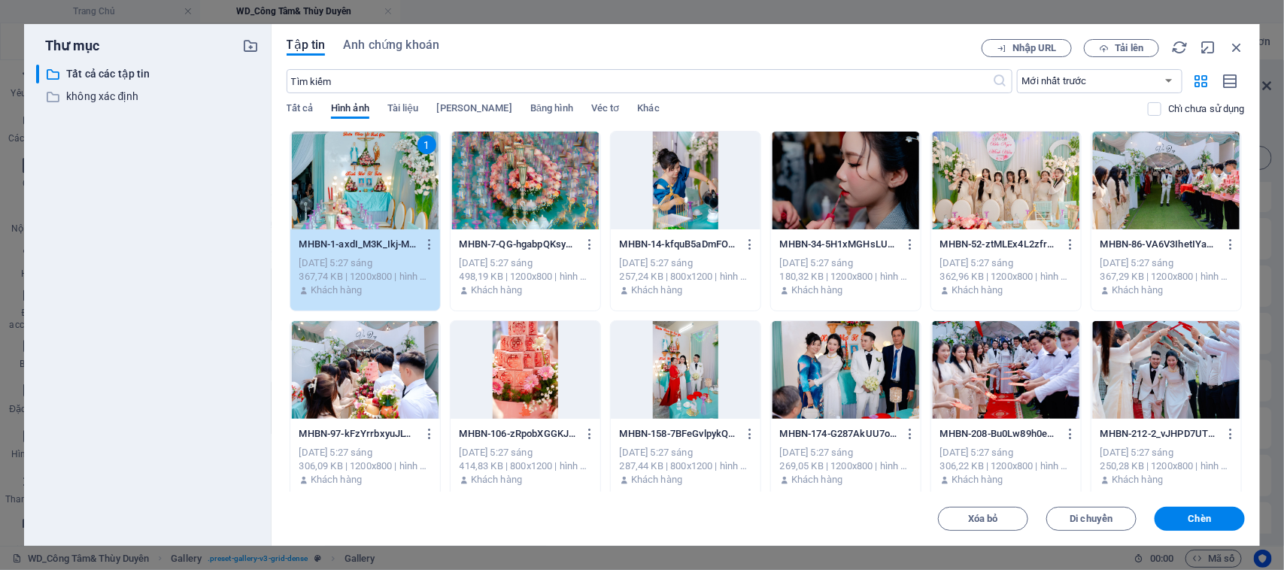
click at [491, 198] on div at bounding box center [525, 181] width 150 height 98
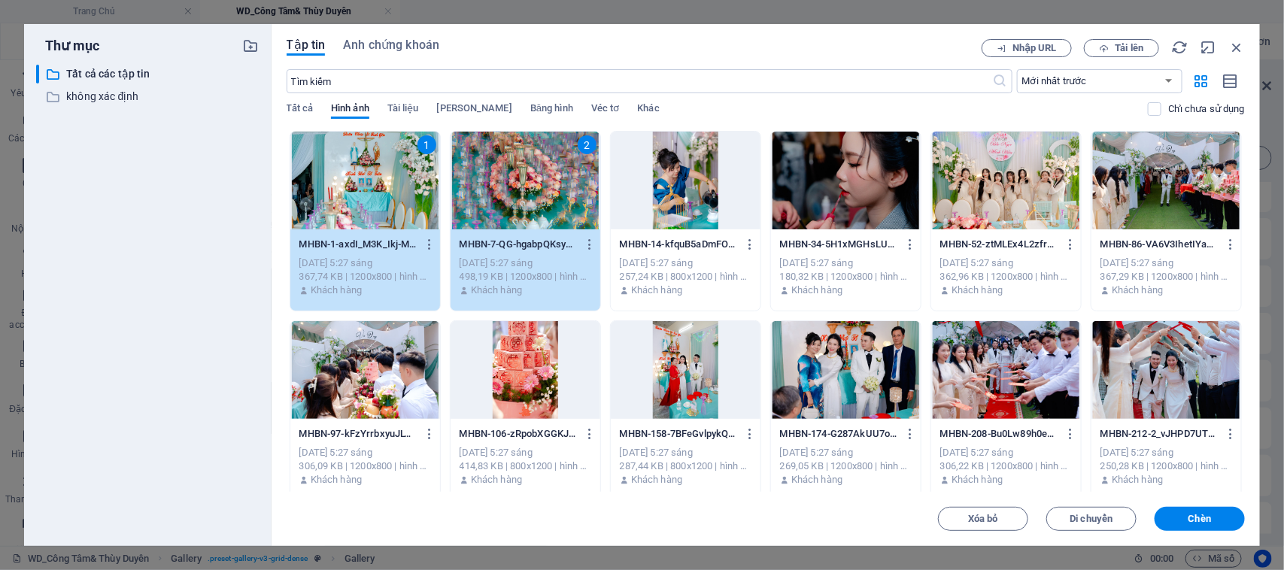
click at [653, 202] on div at bounding box center [686, 181] width 150 height 98
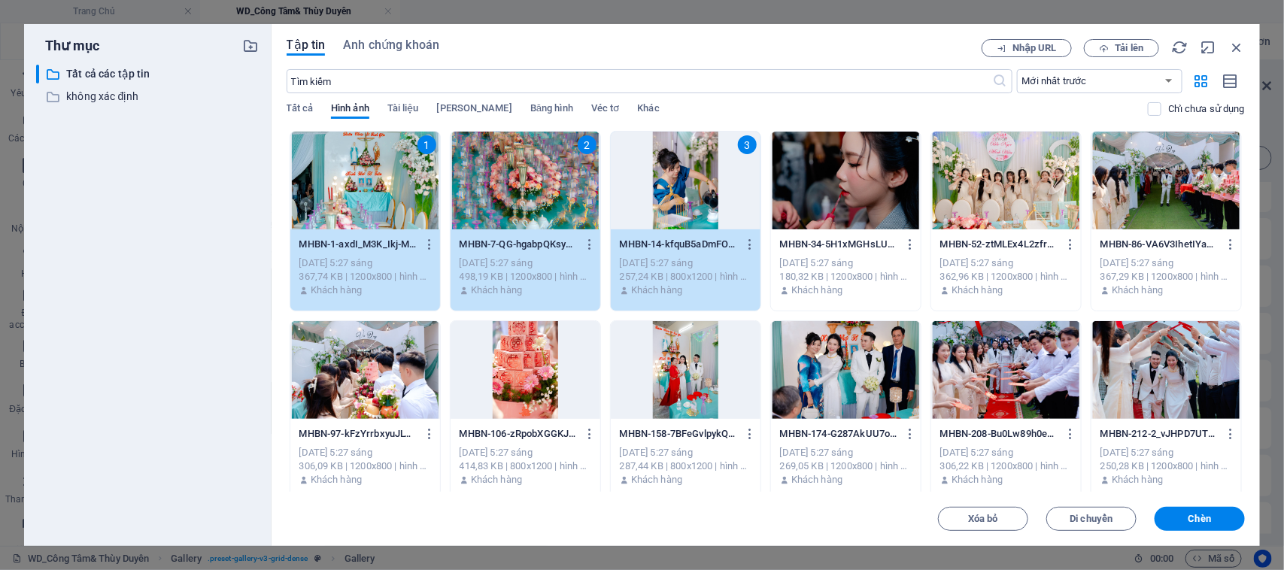
click at [490, 358] on div at bounding box center [525, 370] width 150 height 98
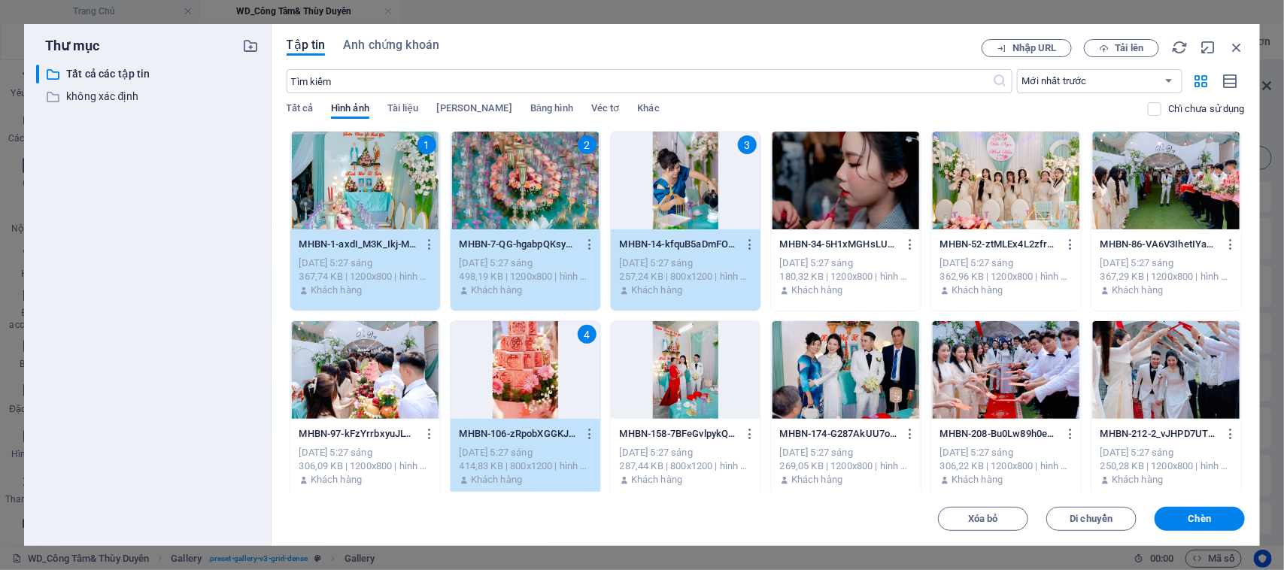
click at [393, 362] on div at bounding box center [365, 370] width 150 height 98
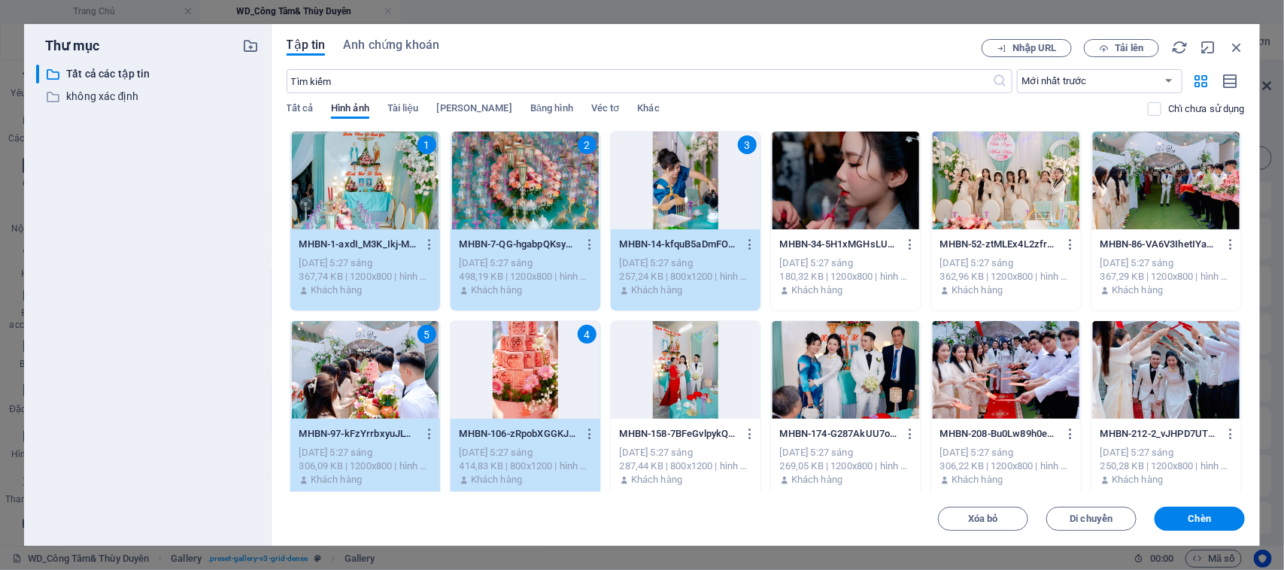
click at [715, 399] on div at bounding box center [686, 370] width 150 height 98
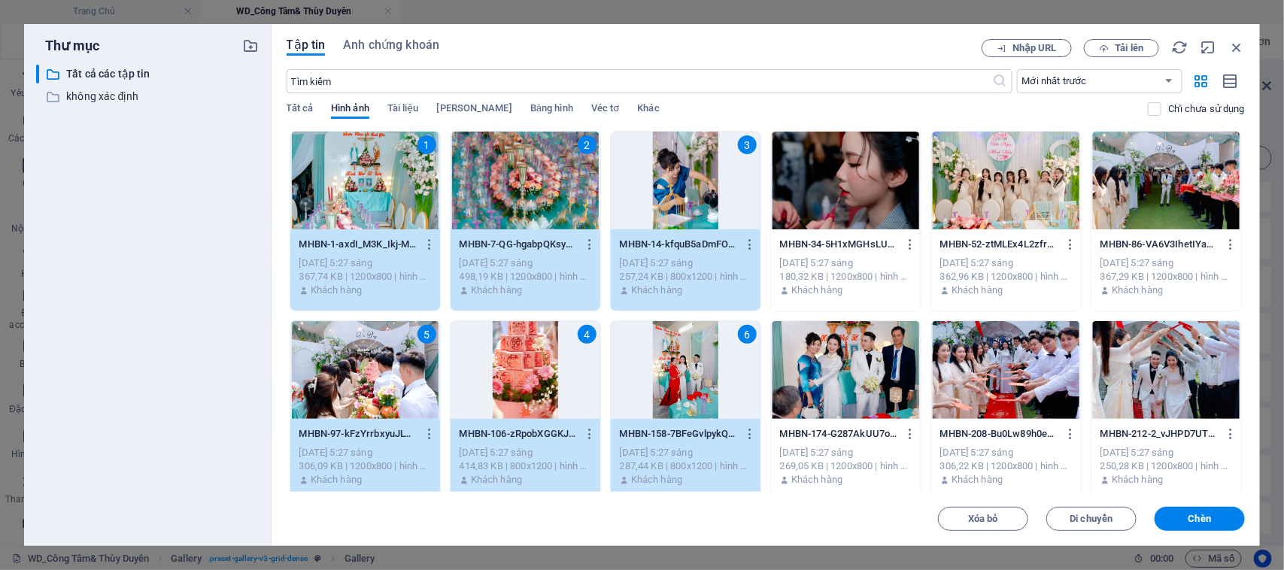
click at [827, 395] on div at bounding box center [846, 370] width 150 height 98
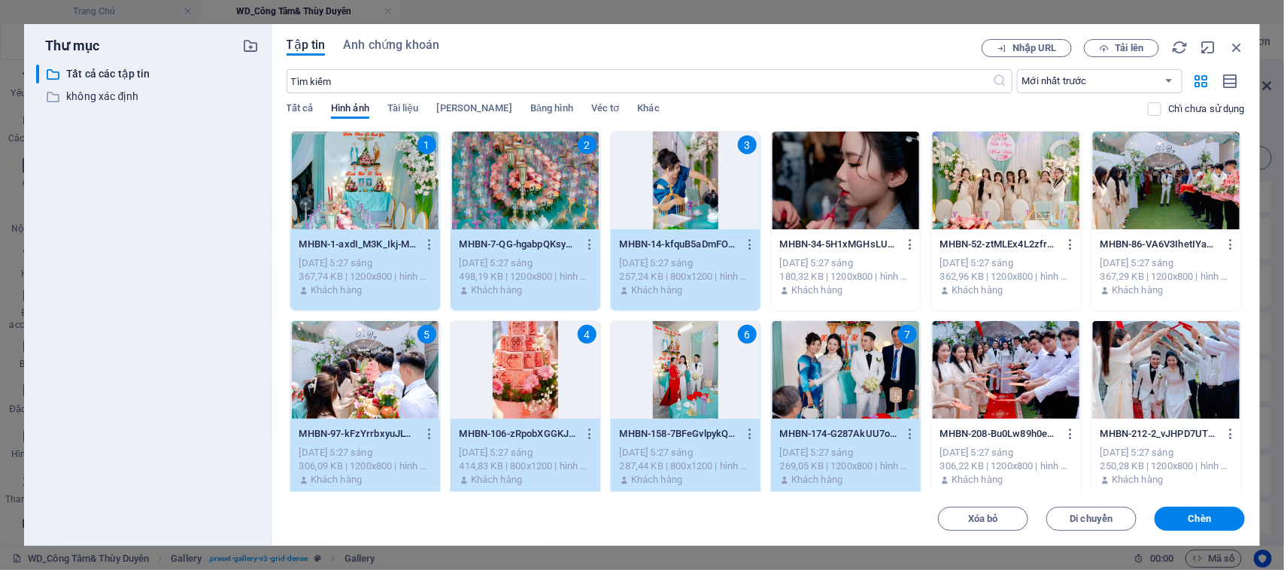
click at [866, 242] on font "MHBN-34-5H1xMGHsLU-oP-gIts5RYw.jpg" at bounding box center [871, 243] width 183 height 11
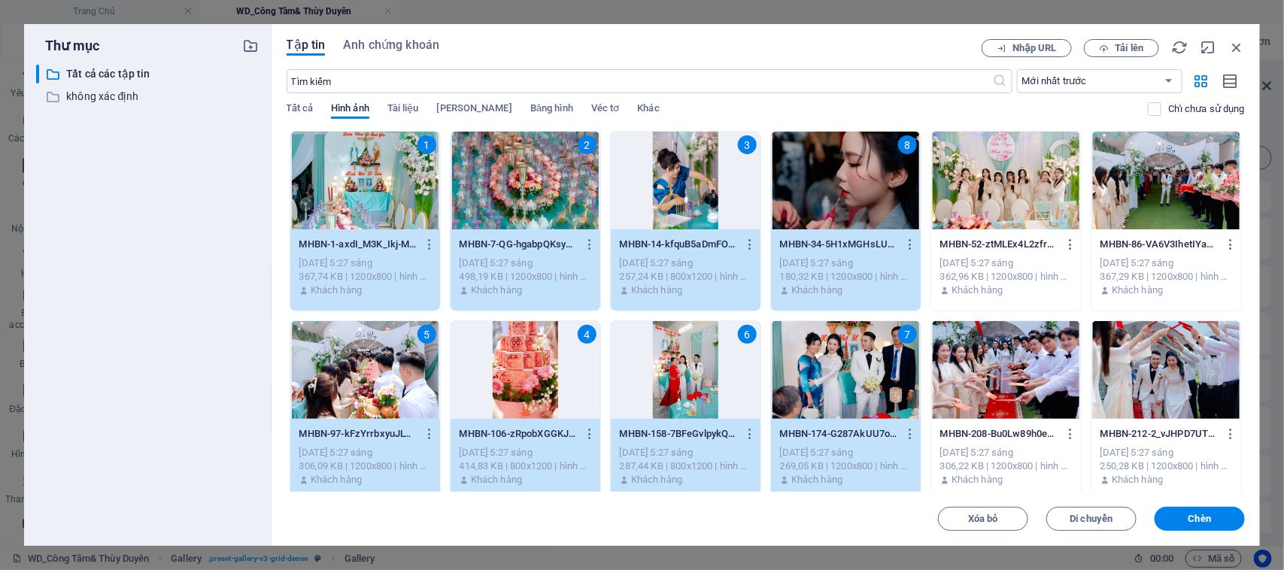
scroll to position [94, 0]
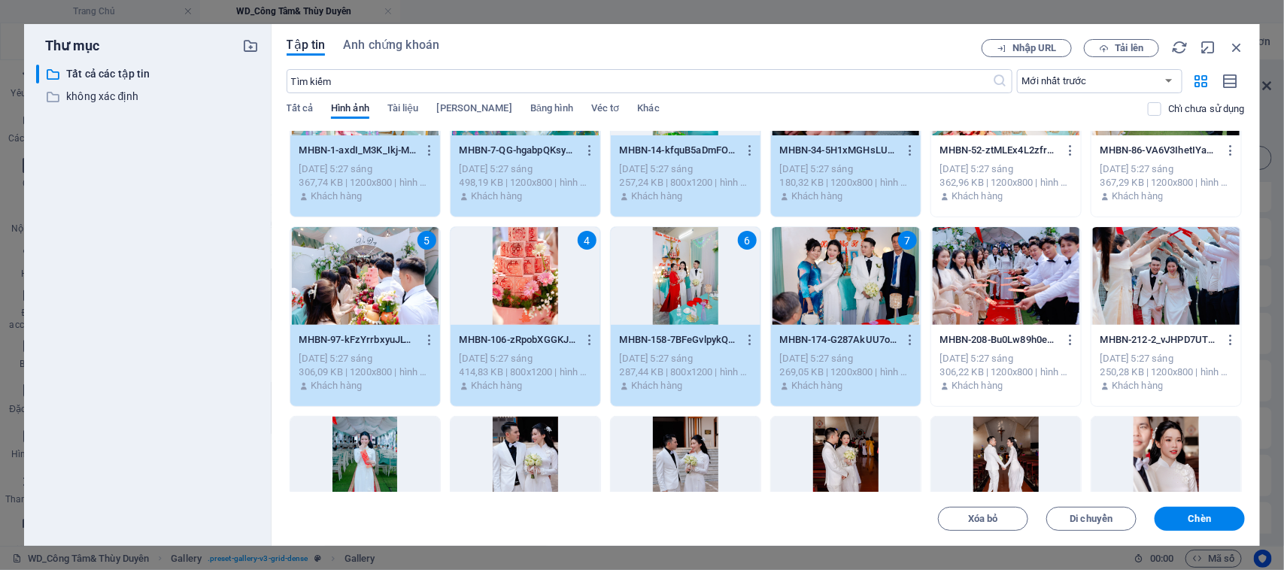
drag, startPoint x: 858, startPoint y: 452, endPoint x: 802, endPoint y: 452, distance: 55.6
click at [857, 452] on div at bounding box center [846, 466] width 150 height 98
click at [683, 459] on div at bounding box center [686, 466] width 150 height 98
click at [532, 453] on div at bounding box center [525, 466] width 150 height 98
click at [371, 431] on div at bounding box center [365, 466] width 150 height 98
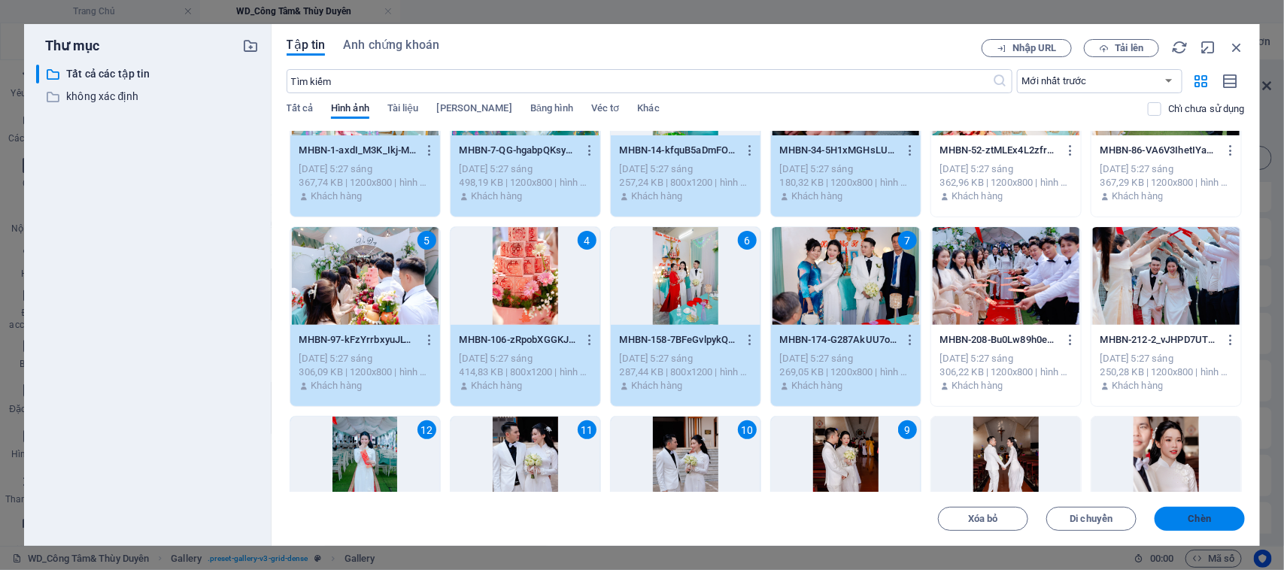
click at [1234, 519] on span "Chèn" at bounding box center [1199, 518] width 78 height 9
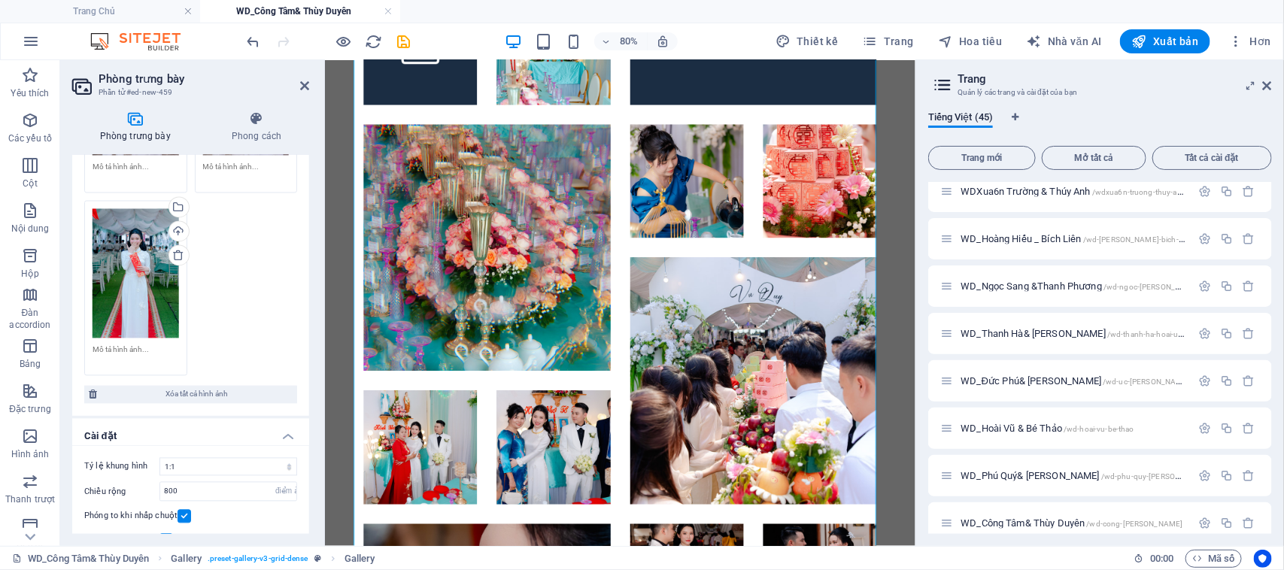
scroll to position [1316, 0]
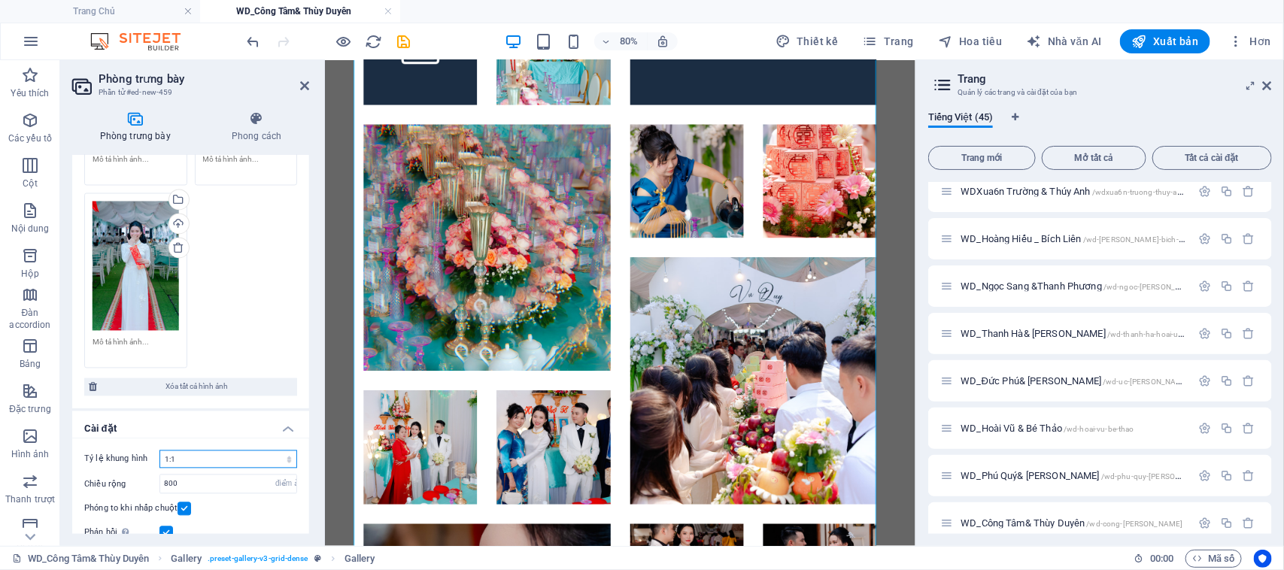
click at [218, 450] on select "Không có tỷ lệ khung hình cố định 16:9 16:10 4:3 1:1 1:2 2:1" at bounding box center [228, 459] width 138 height 18
click at [159, 450] on select "Không có tỷ lệ khung hình cố định 16:9 16:10 4:3 1:1 1:2 2:1" at bounding box center [228, 459] width 138 height 18
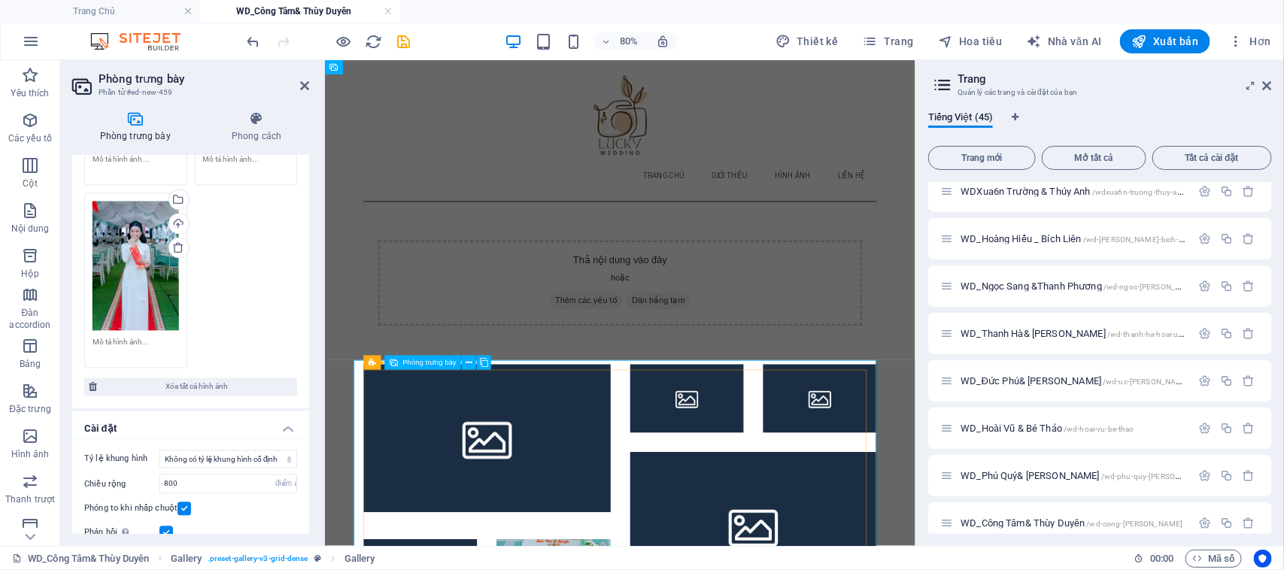
scroll to position [0, 0]
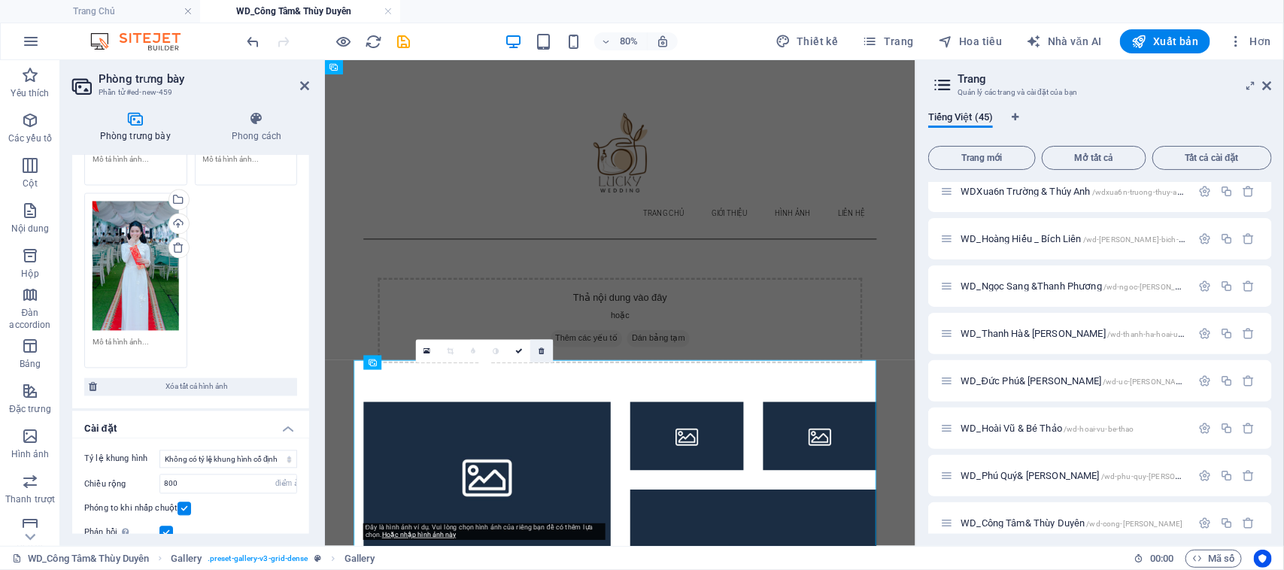
select select "4"
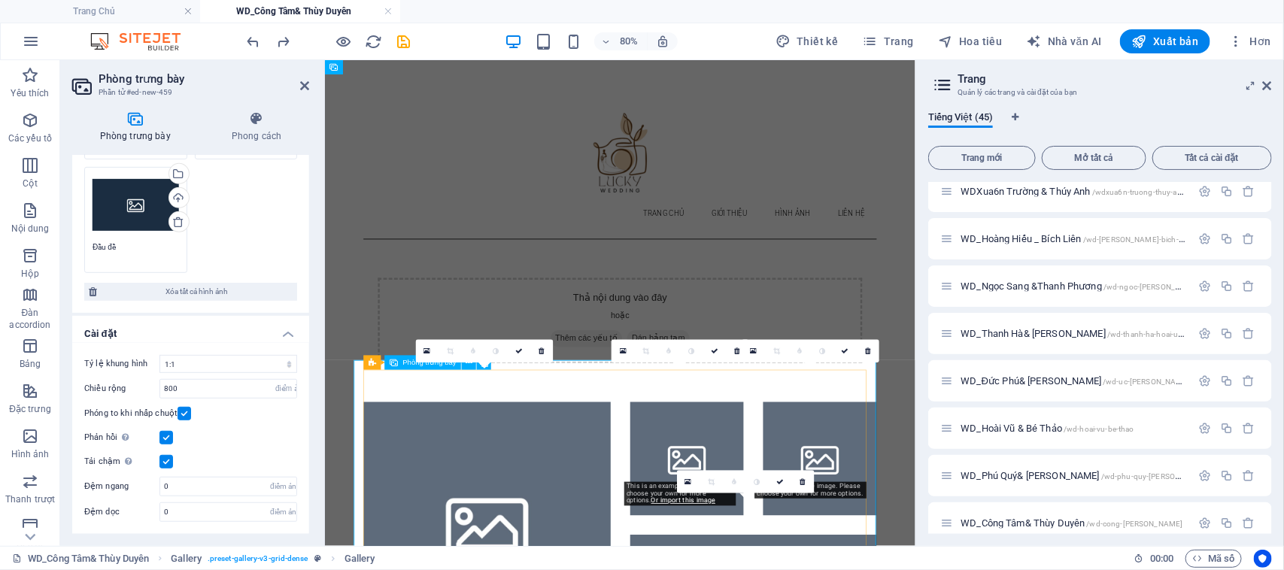
scroll to position [316, 0]
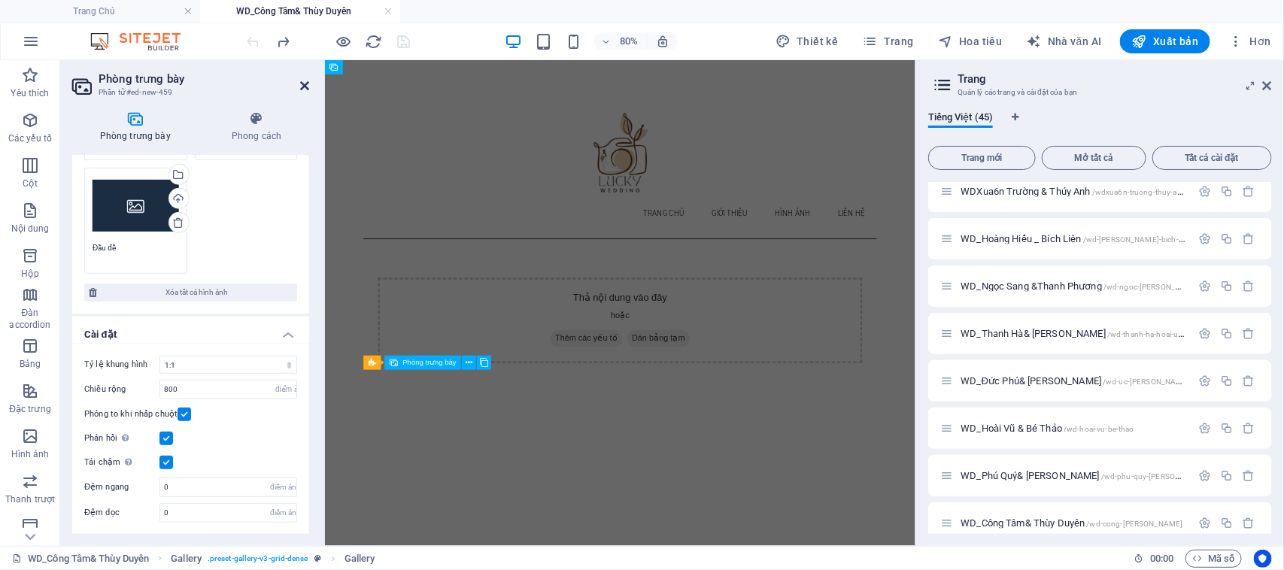
click at [305, 80] on icon at bounding box center [304, 86] width 9 height 12
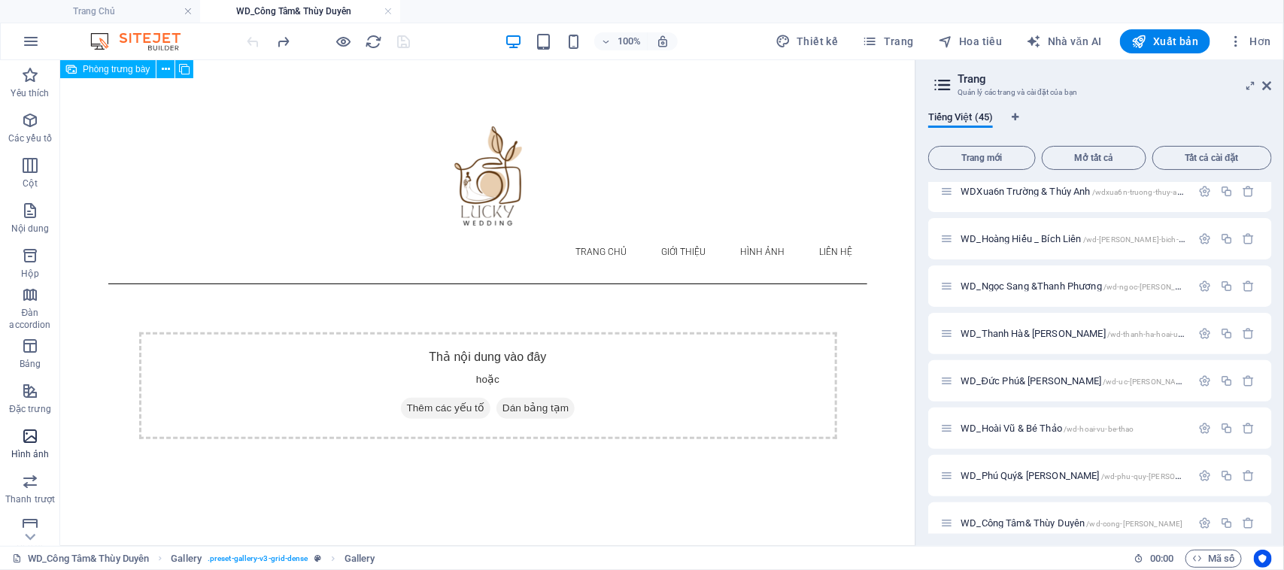
click at [32, 441] on icon "button" at bounding box center [30, 436] width 18 height 18
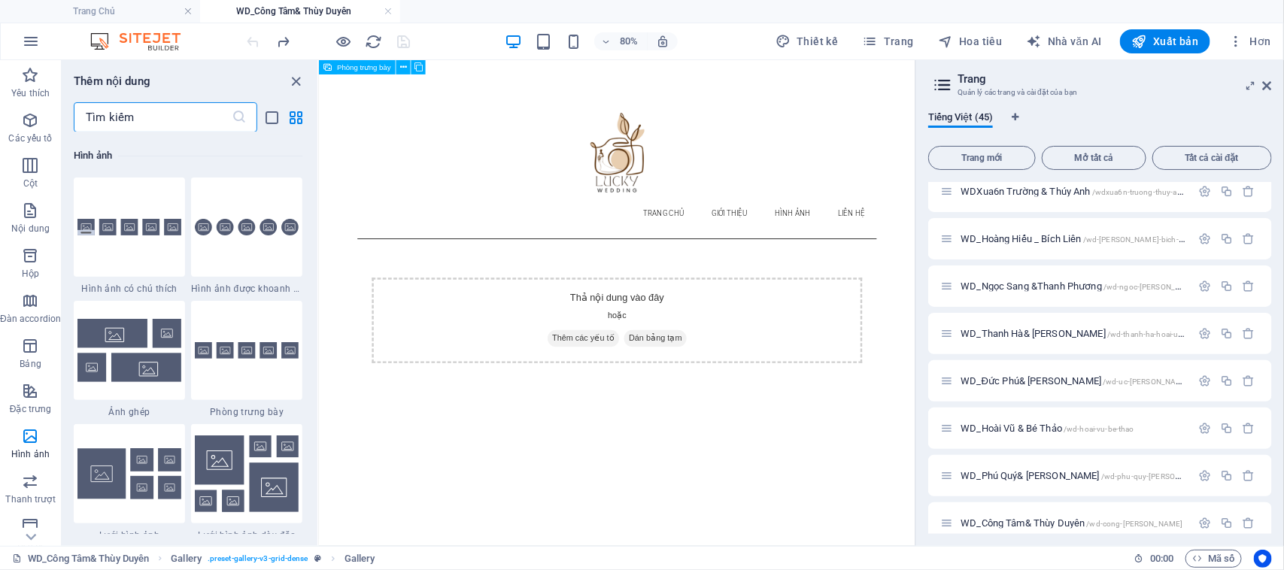
scroll to position [7717, 0]
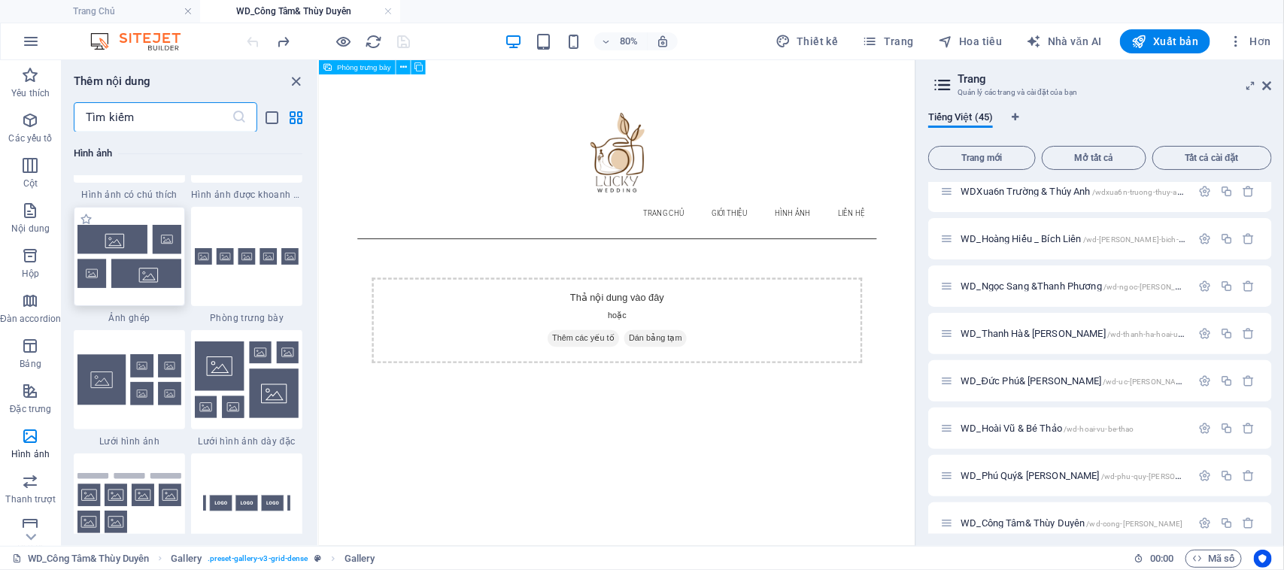
click at [135, 268] on img at bounding box center [129, 256] width 104 height 62
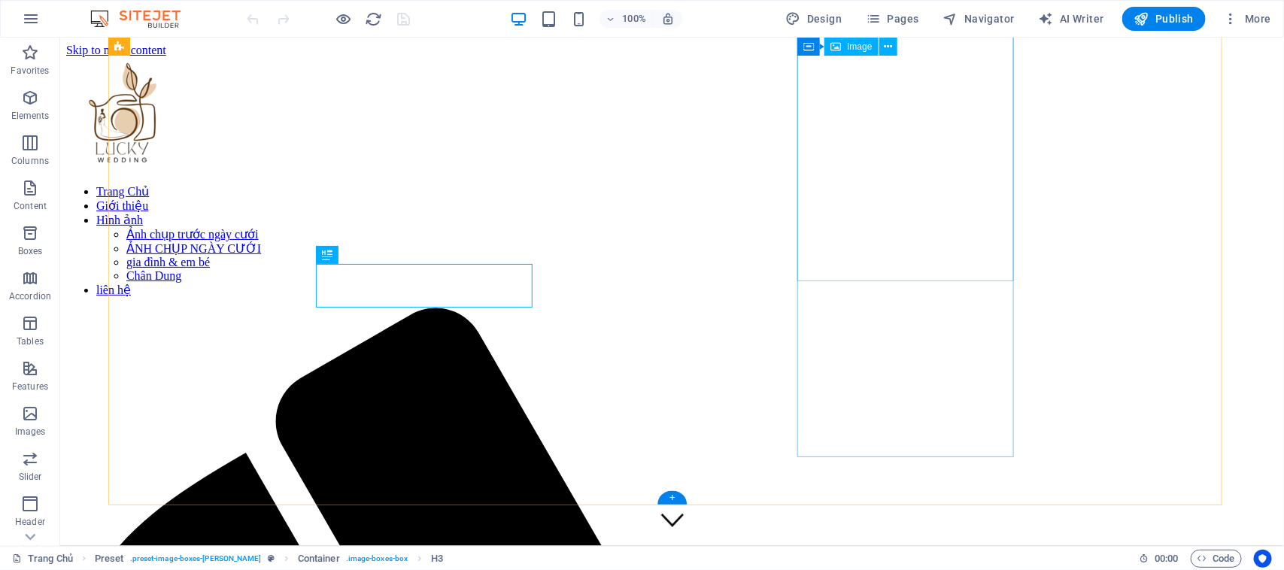
scroll to position [790, 0]
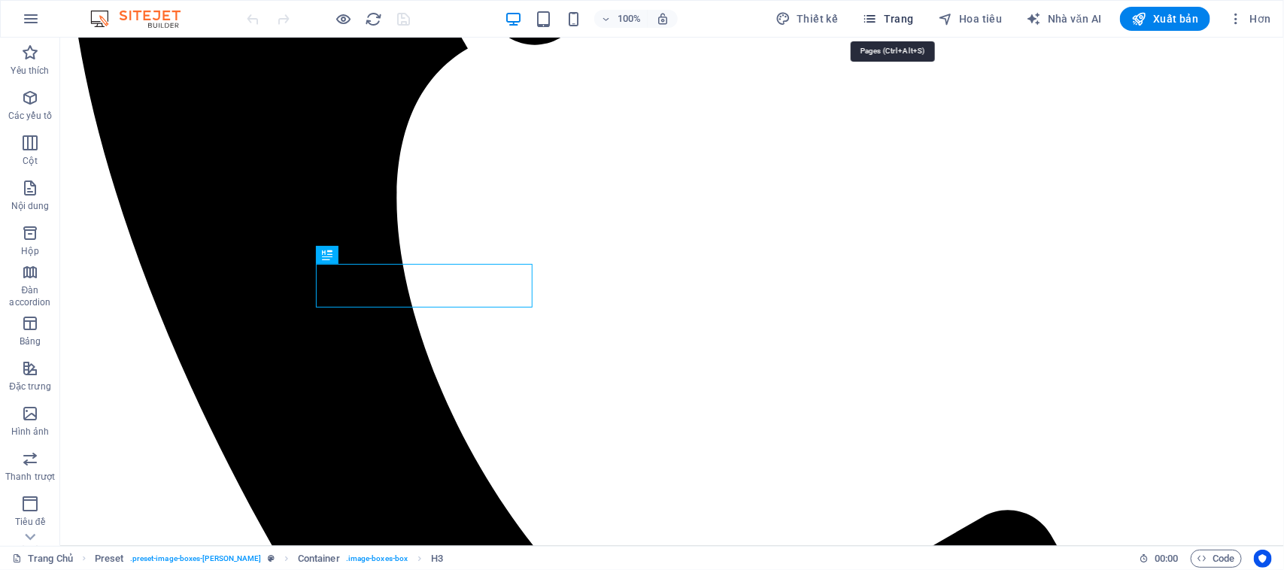
click at [877, 25] on icon "button" at bounding box center [870, 18] width 15 height 15
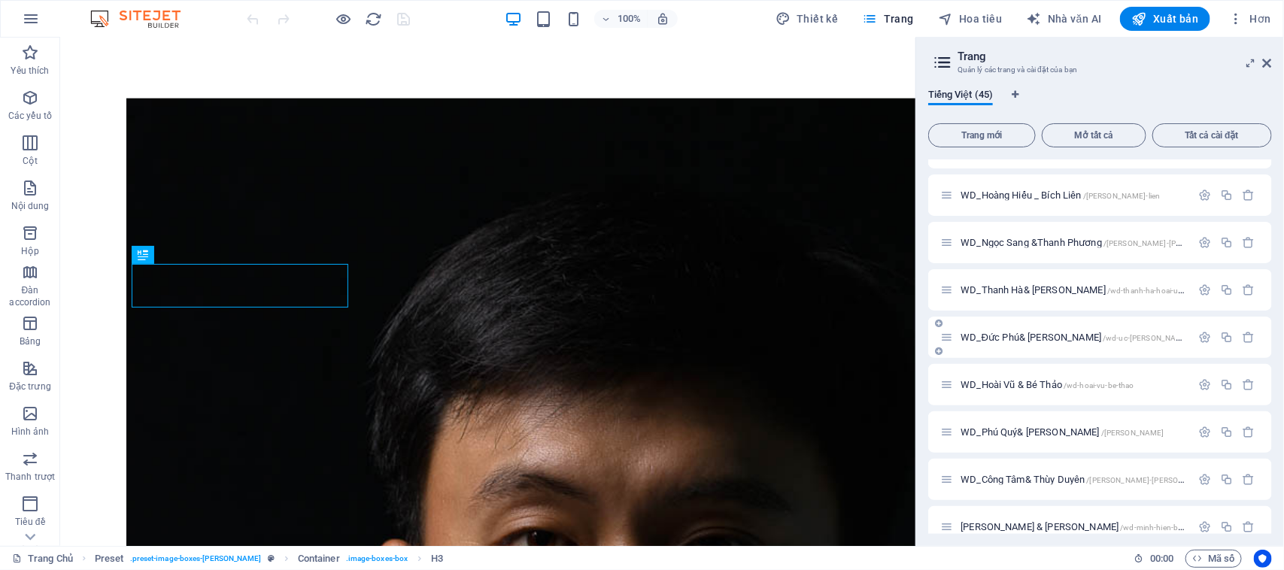
scroll to position [1683, 0]
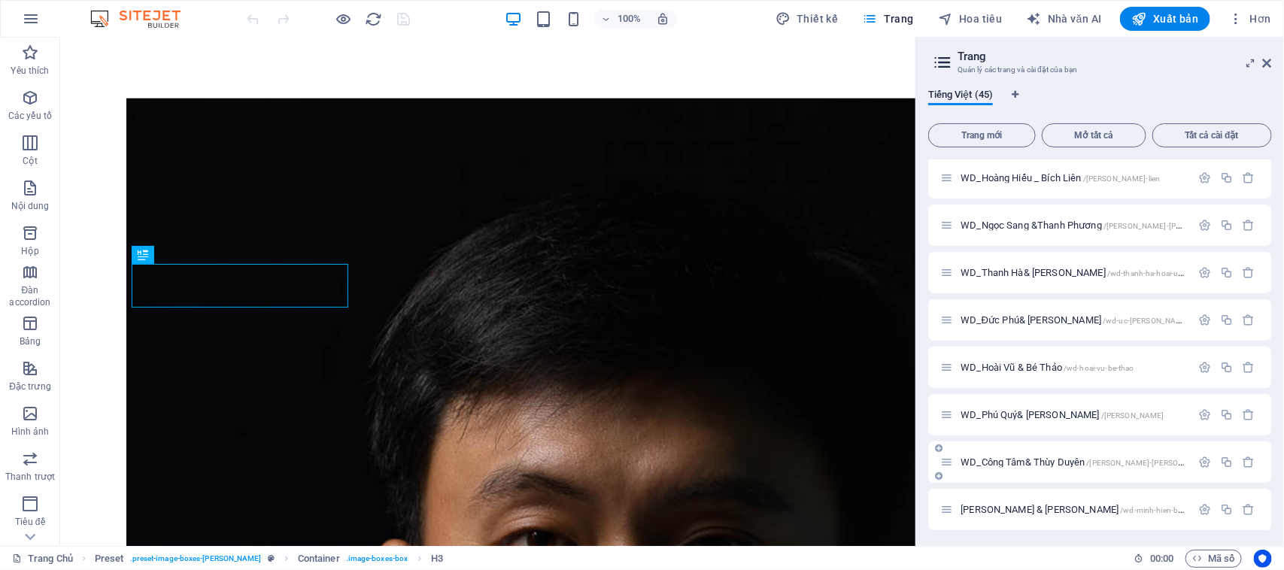
click at [1025, 461] on font "WD_Công Tâm& Thùy Duyên" at bounding box center [1022, 461] width 124 height 11
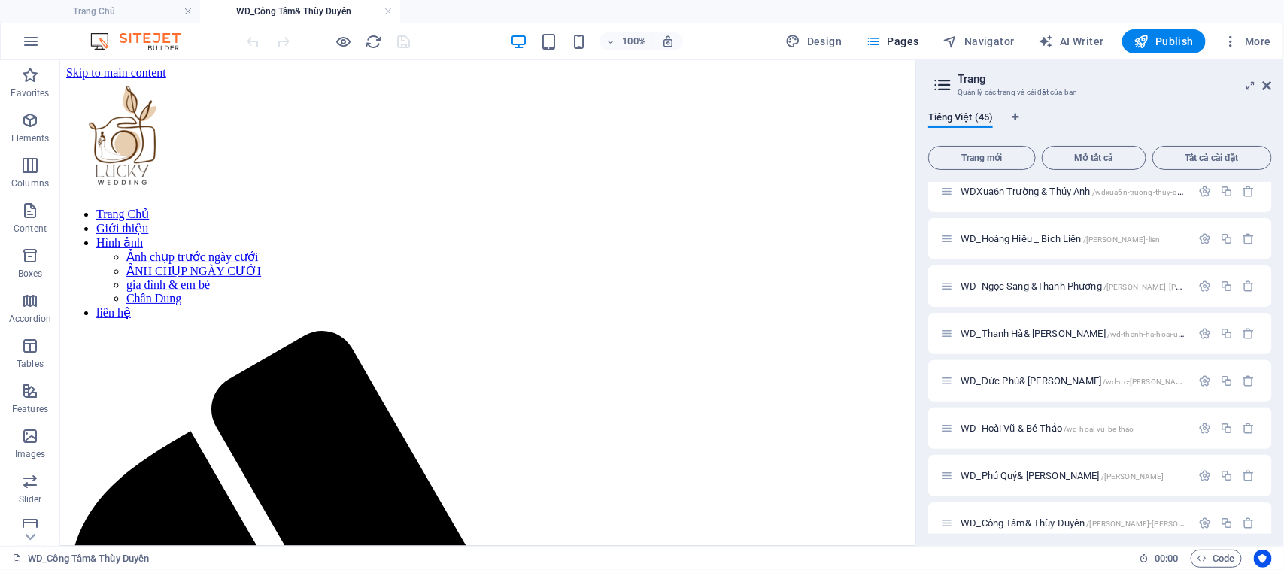
scroll to position [0, 0]
click at [32, 441] on icon "button" at bounding box center [30, 436] width 18 height 18
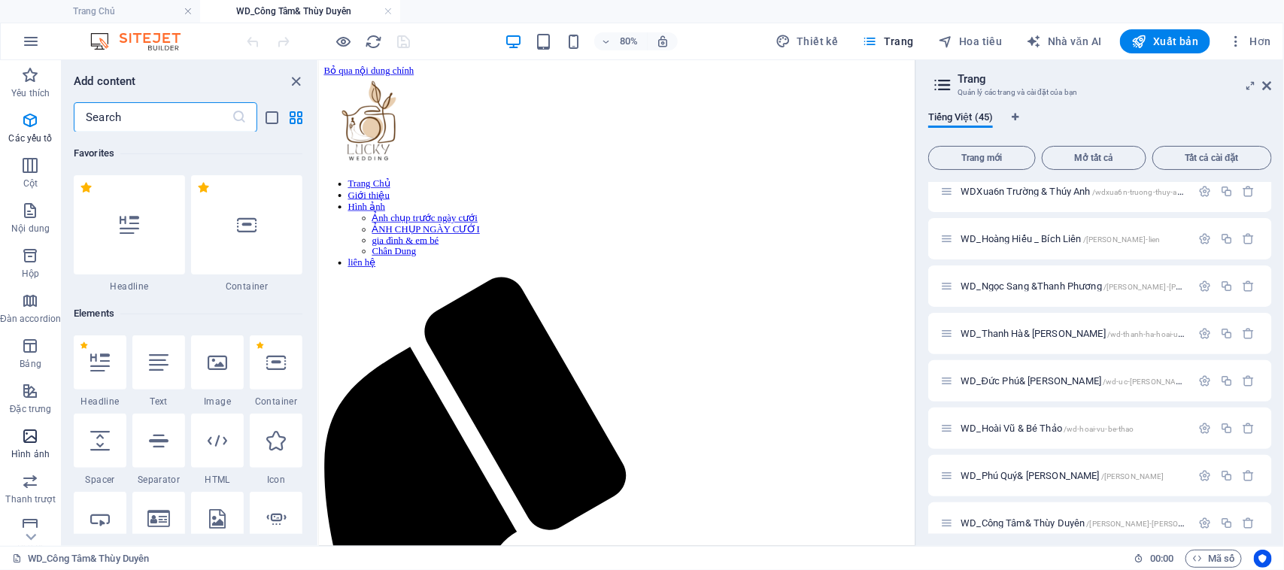
scroll to position [7623, 0]
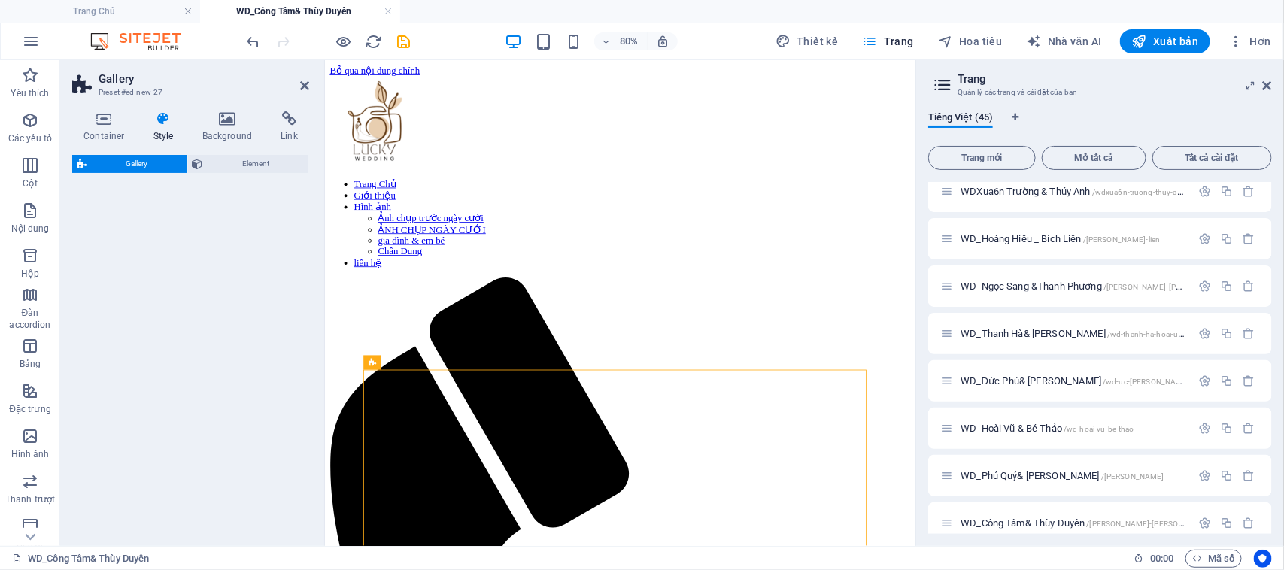
select select "rem"
select select "preset-gallery-v3-collage"
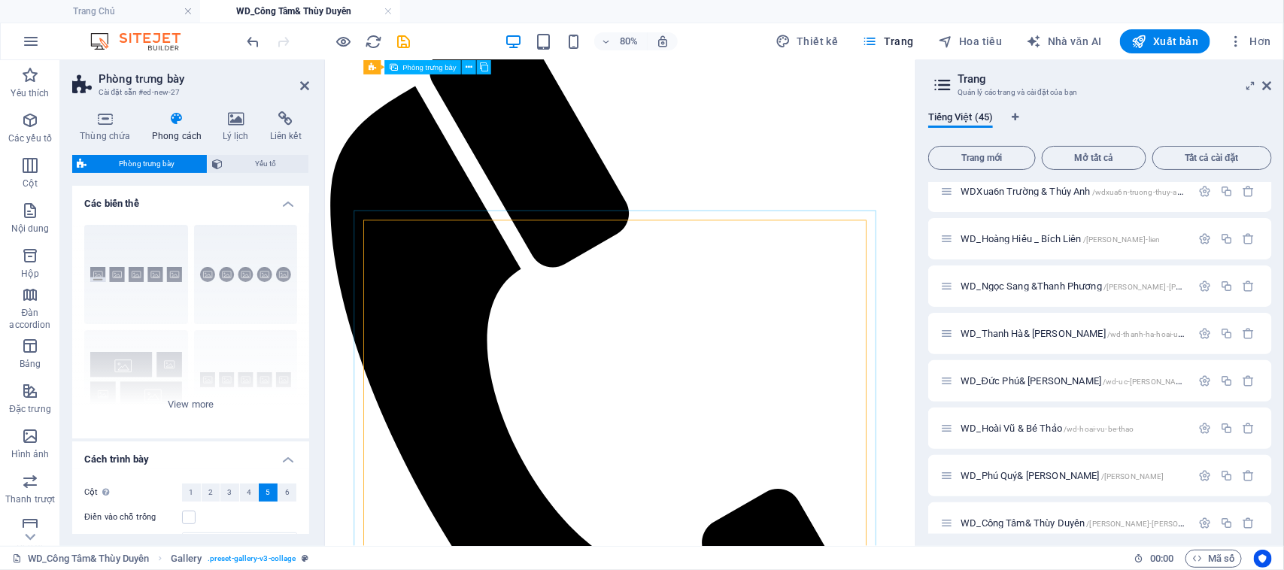
scroll to position [147, 0]
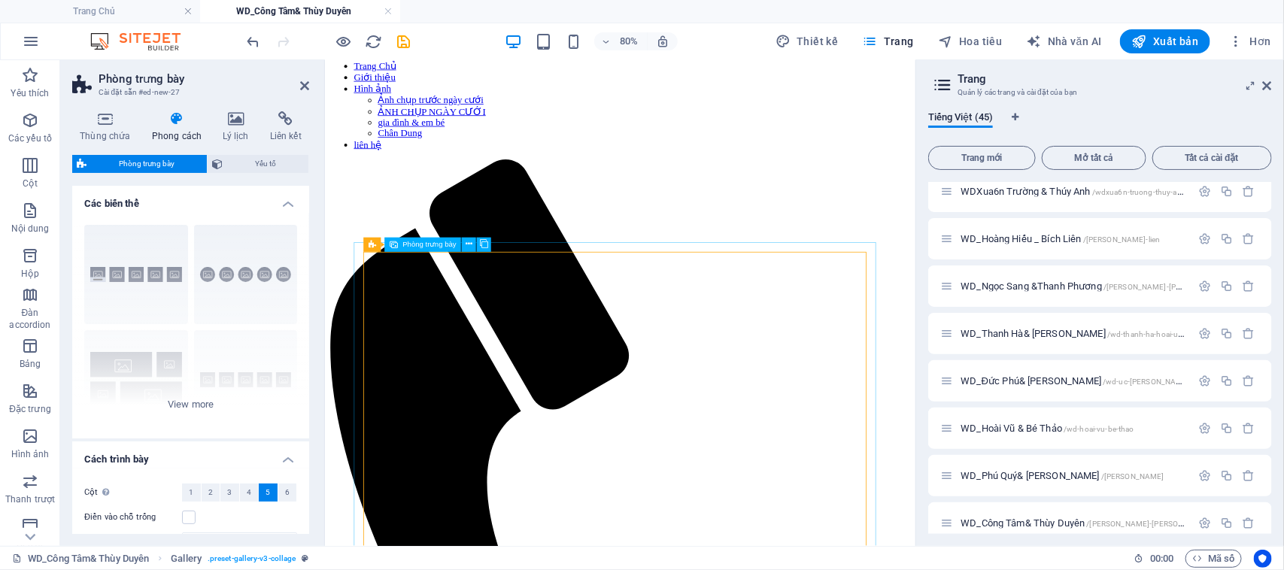
select select "4"
select select "px"
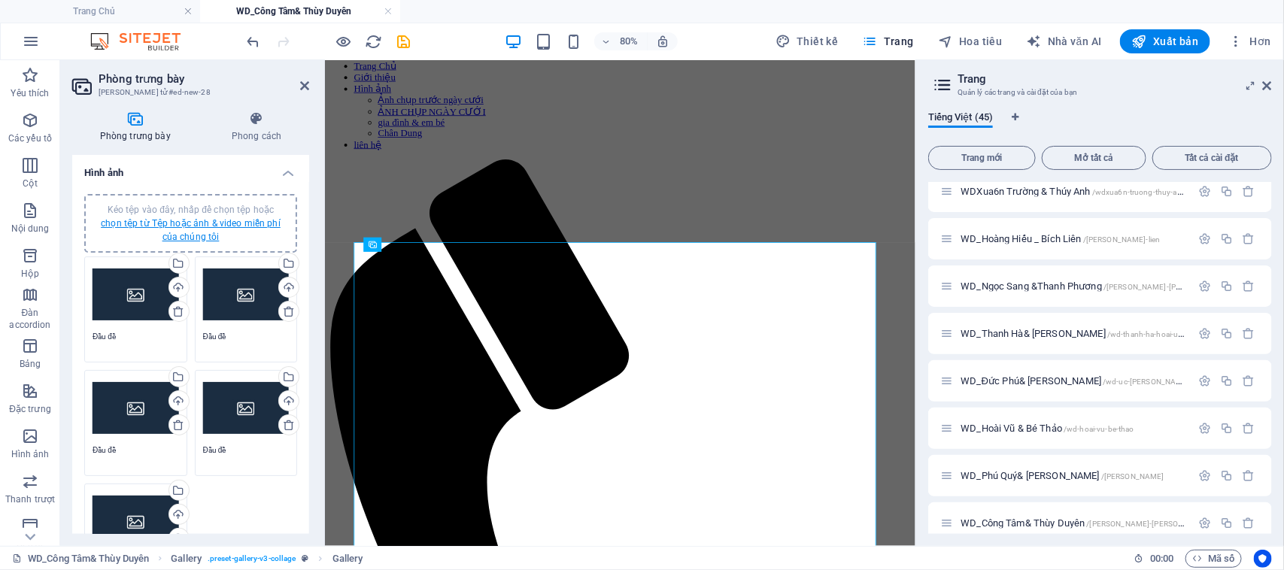
click at [238, 220] on font "chọn tệp từ Tệp hoặc ảnh & video miễn phí của chúng tôi" at bounding box center [191, 230] width 180 height 24
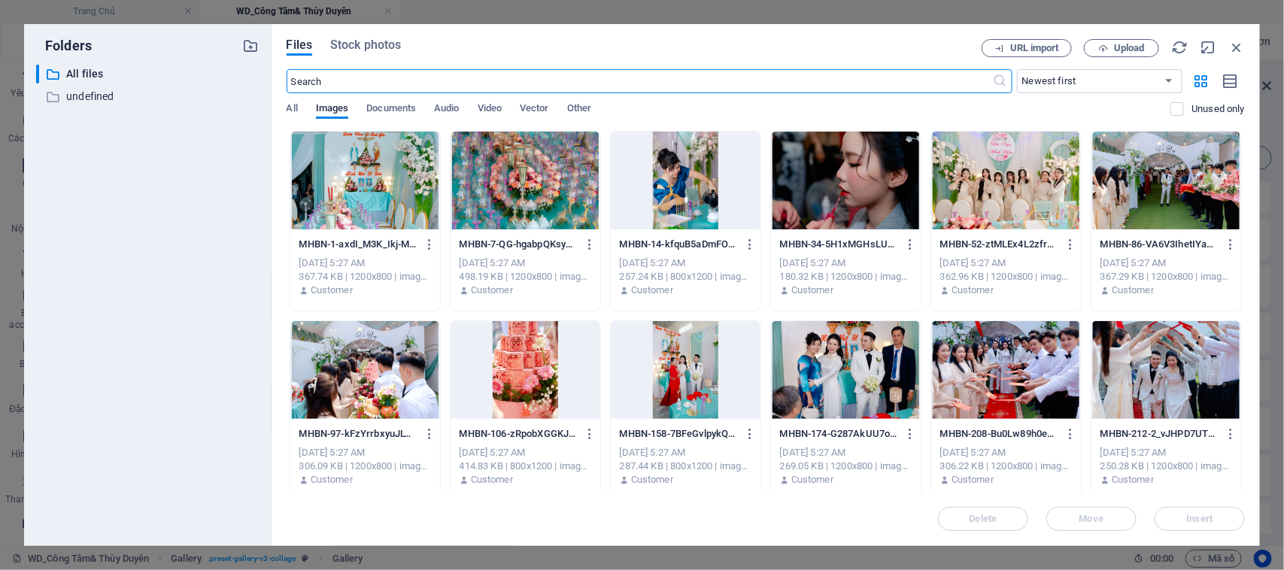
scroll to position [0, 0]
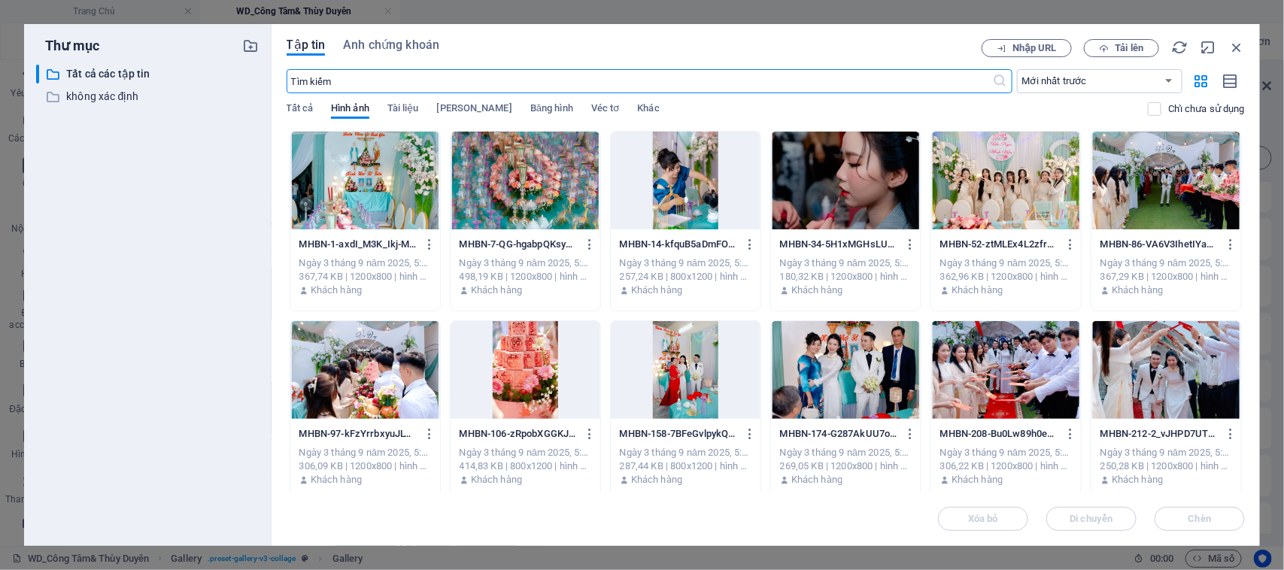
click at [390, 190] on div at bounding box center [365, 181] width 150 height 98
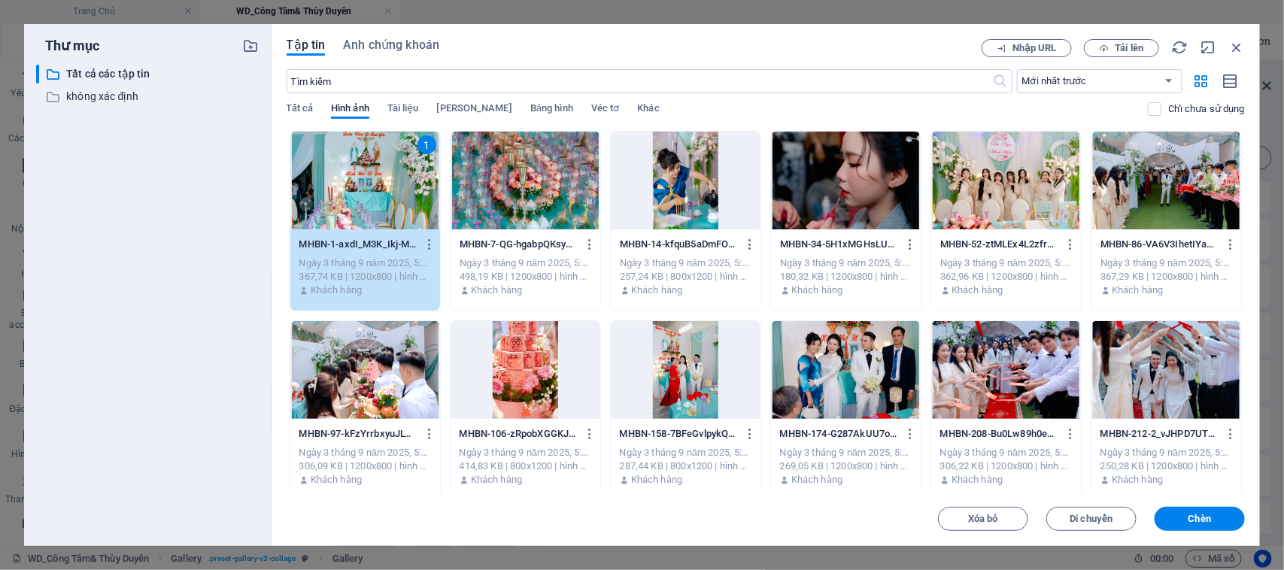
click at [506, 194] on div at bounding box center [525, 181] width 150 height 98
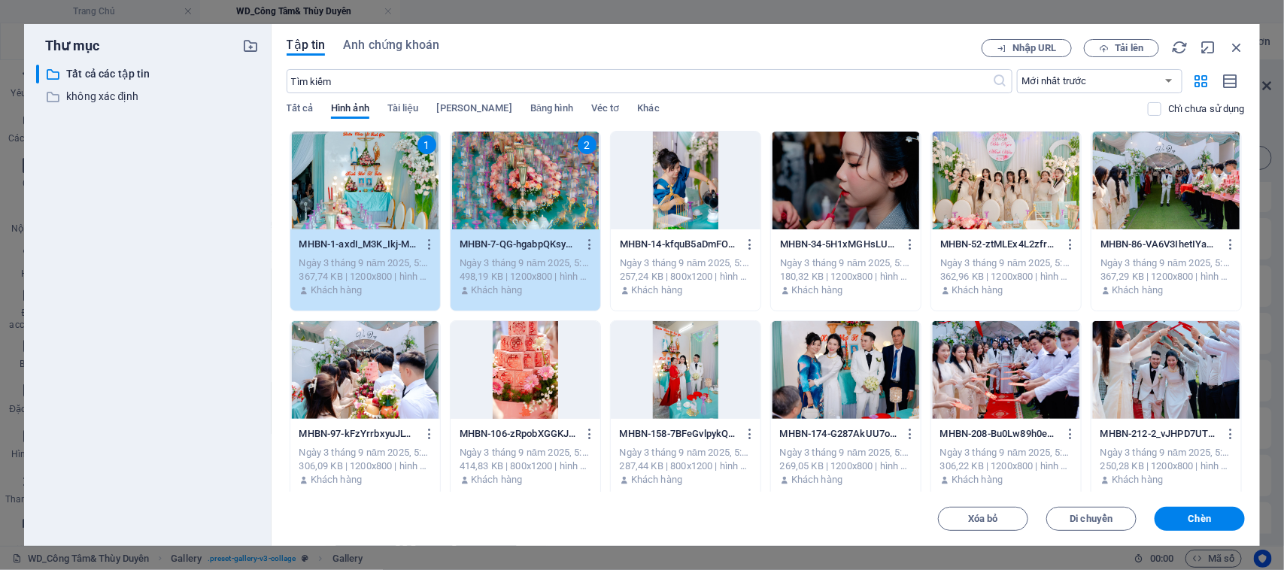
click at [663, 207] on div at bounding box center [686, 181] width 150 height 98
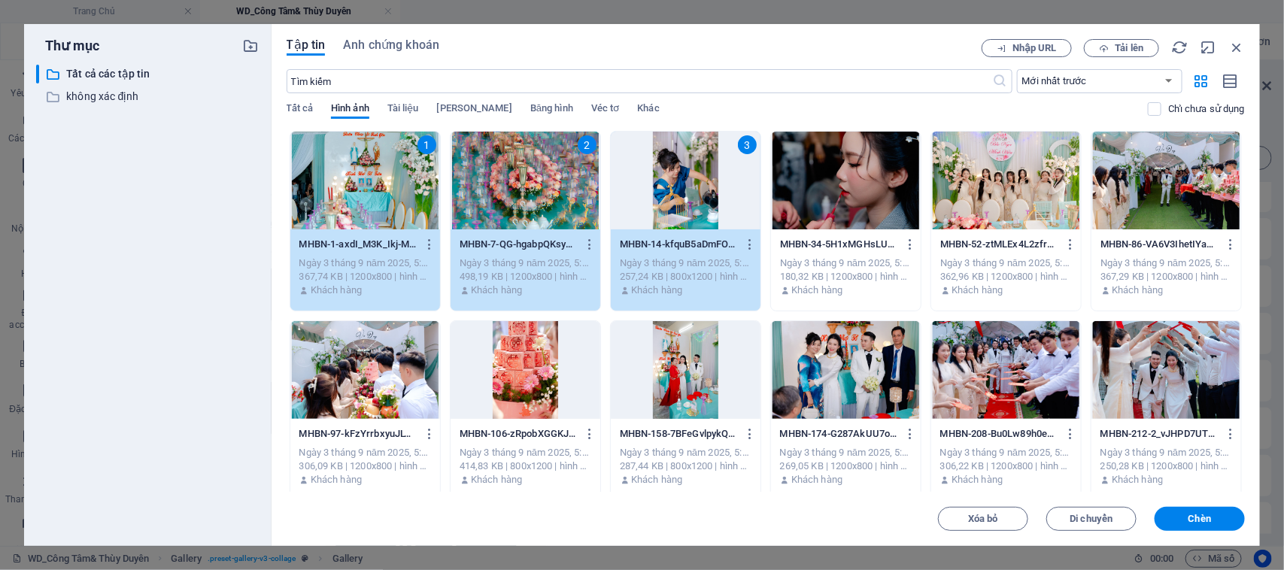
click at [690, 365] on div at bounding box center [686, 370] width 150 height 98
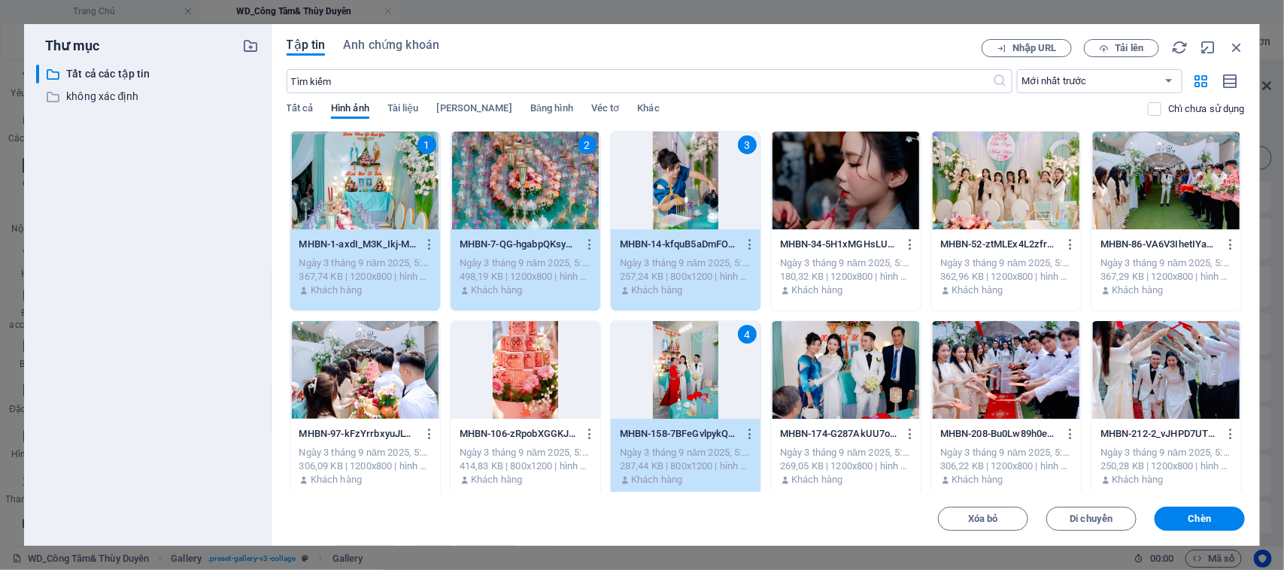
click at [837, 359] on div at bounding box center [846, 370] width 150 height 98
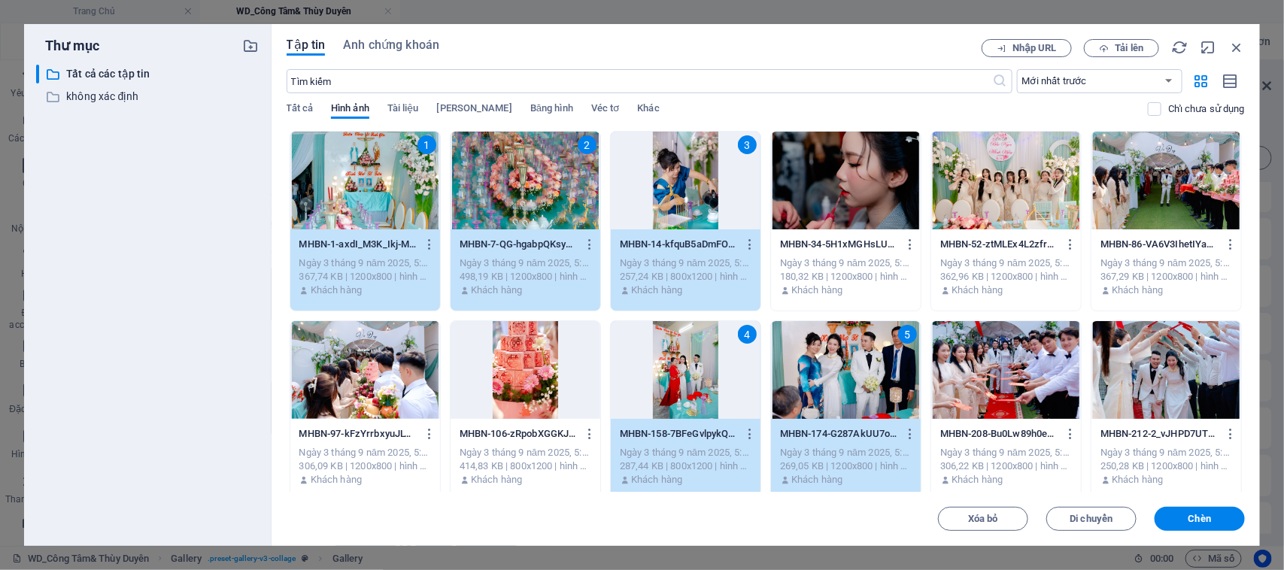
click at [1039, 399] on div at bounding box center [1006, 370] width 150 height 98
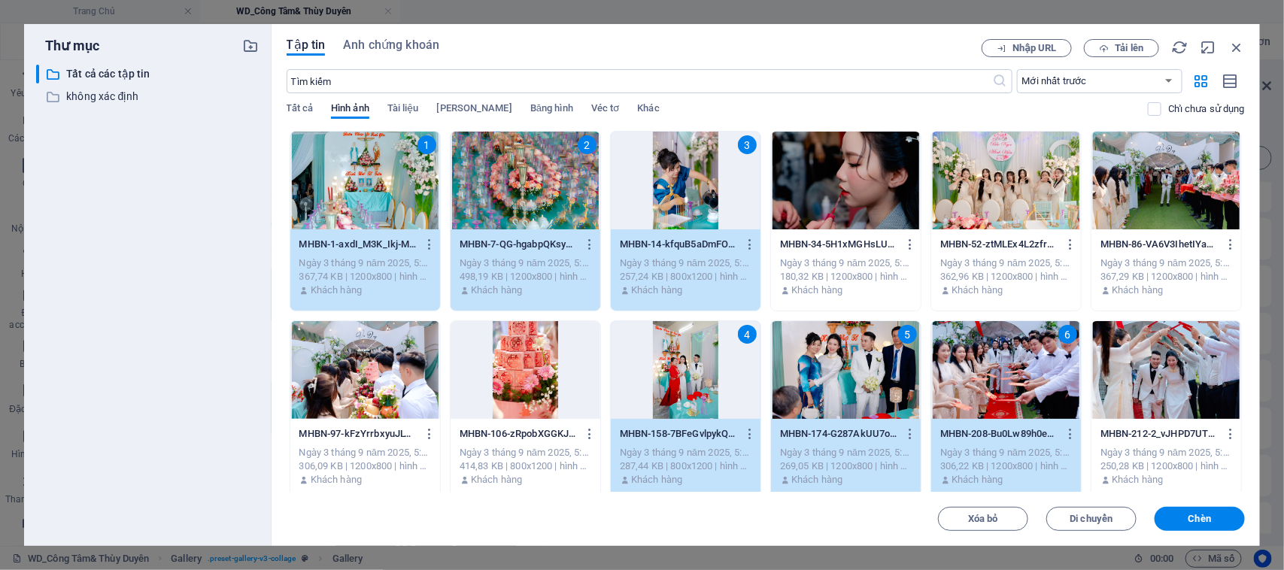
click at [1148, 397] on div at bounding box center [1166, 370] width 150 height 98
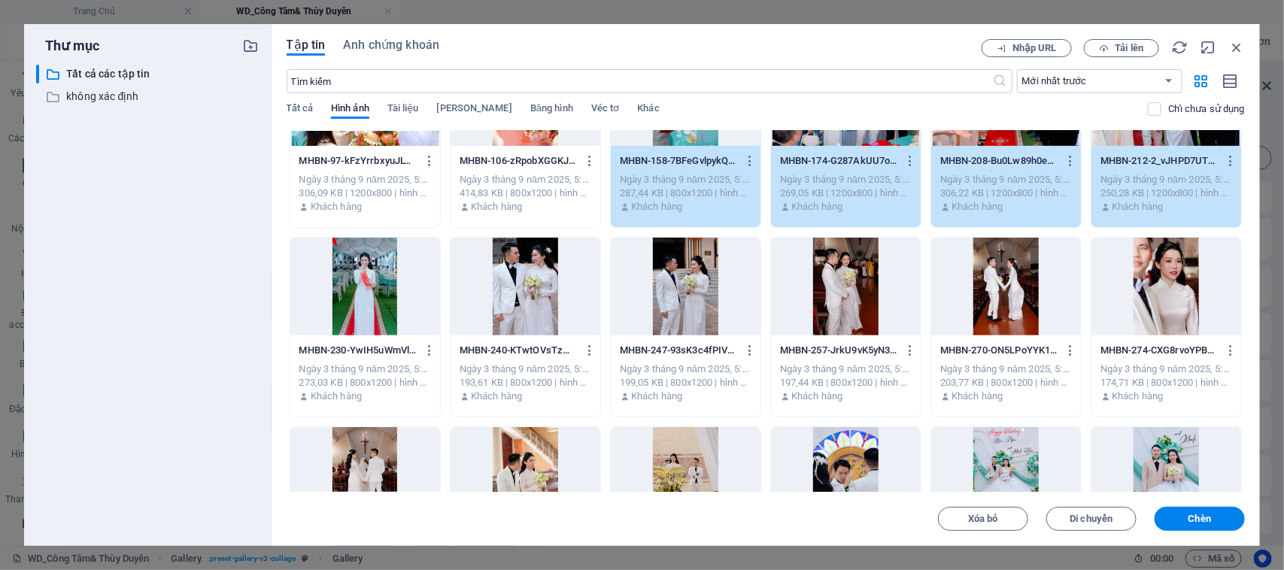
scroll to position [282, 0]
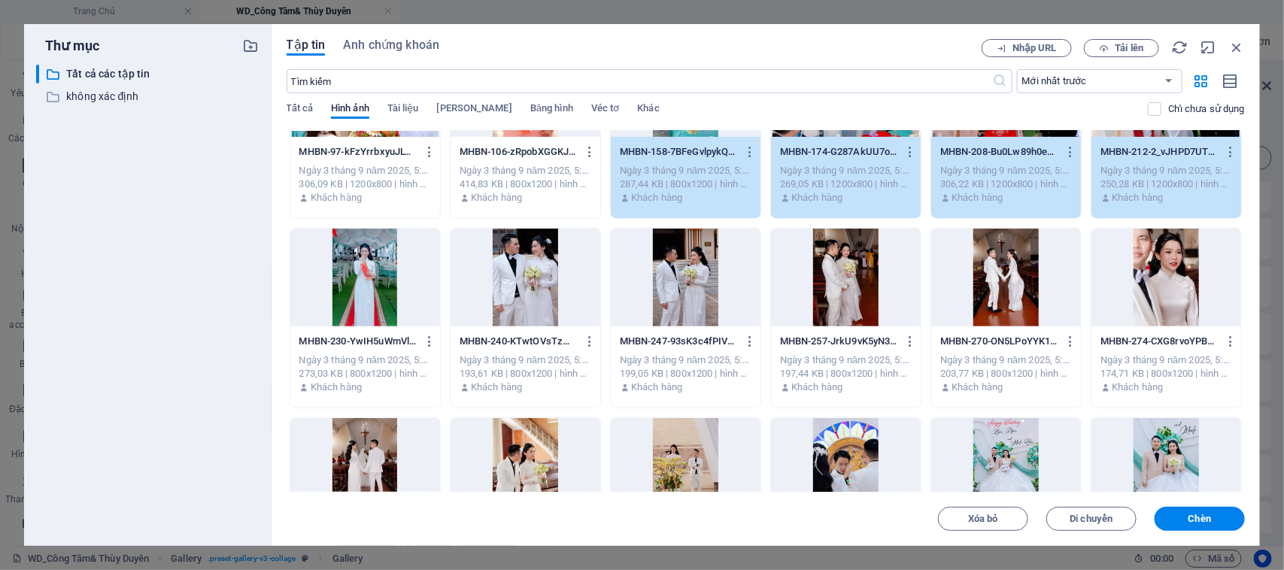
click at [974, 302] on div at bounding box center [1006, 278] width 150 height 98
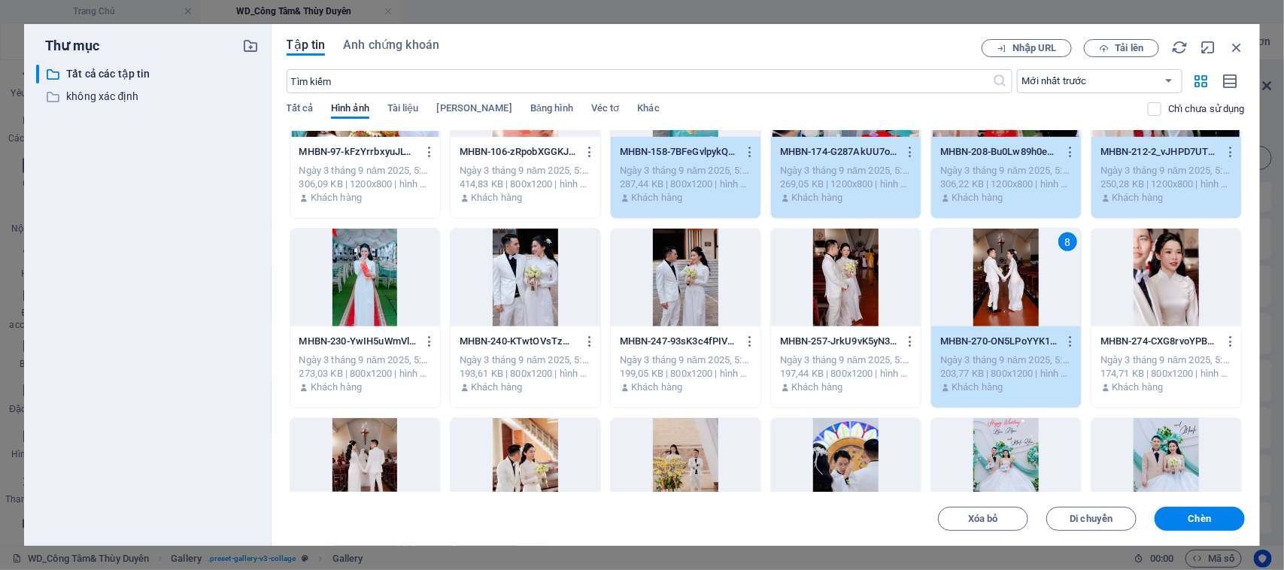
drag, startPoint x: 867, startPoint y: 287, endPoint x: 757, endPoint y: 292, distance: 110.6
click at [866, 287] on div at bounding box center [846, 278] width 150 height 98
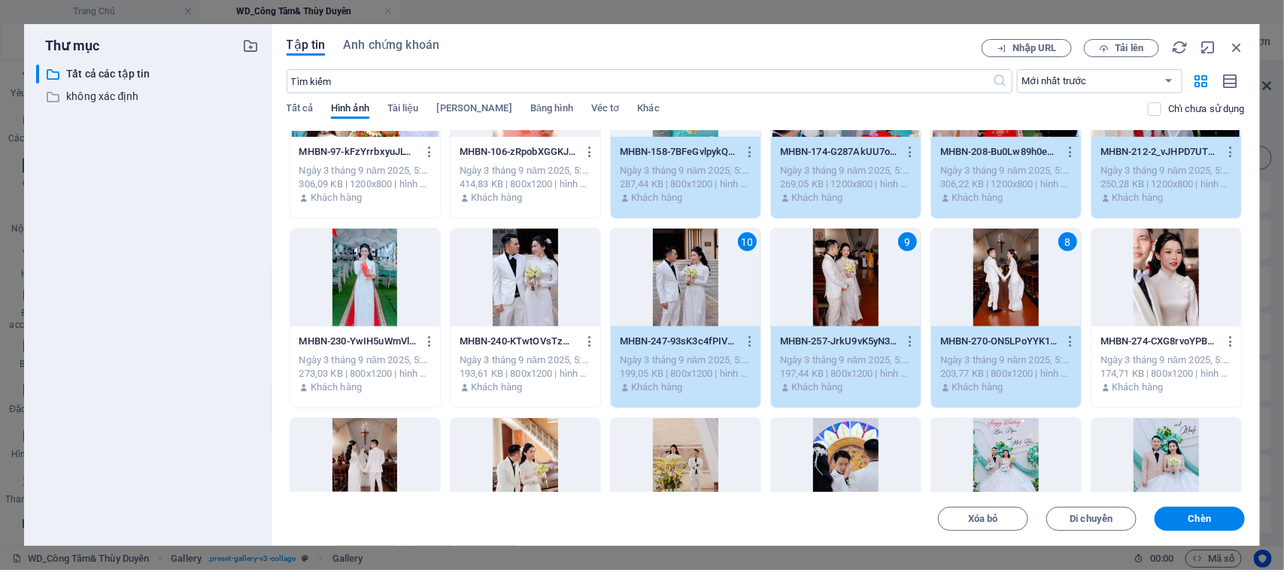
click at [510, 276] on div at bounding box center [525, 278] width 150 height 98
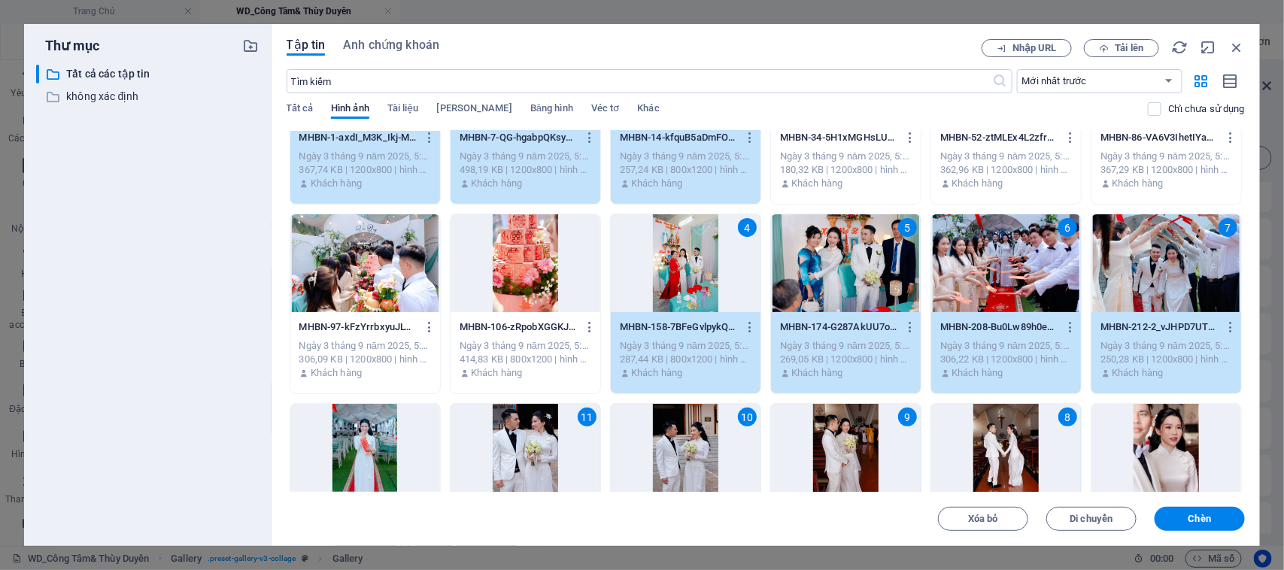
scroll to position [94, 0]
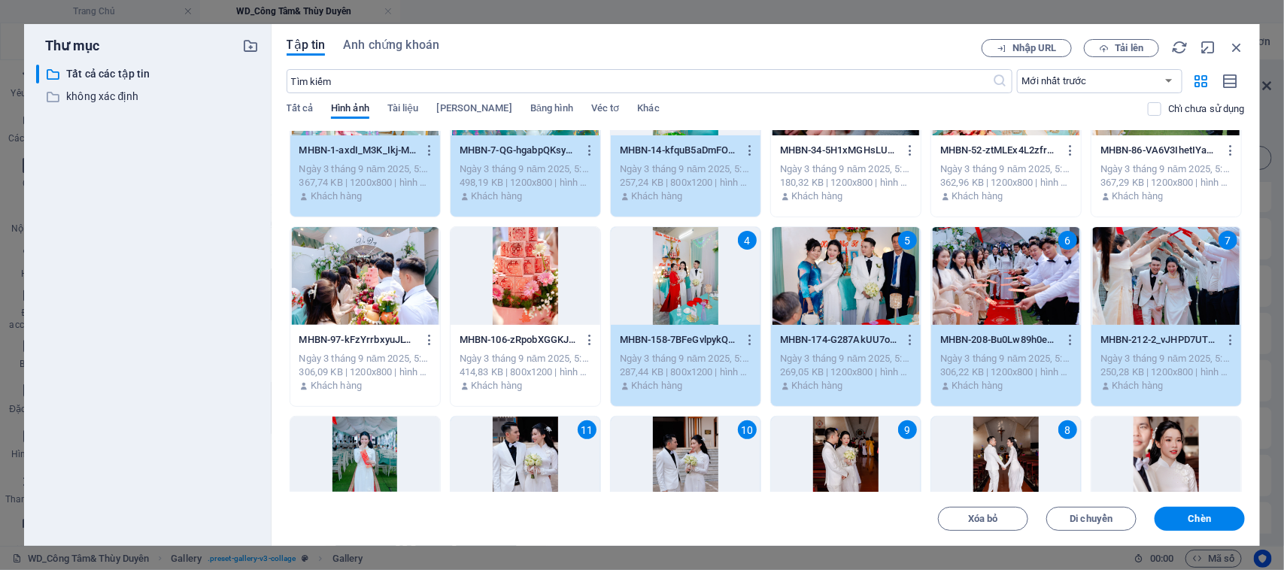
click at [385, 290] on div at bounding box center [365, 276] width 150 height 98
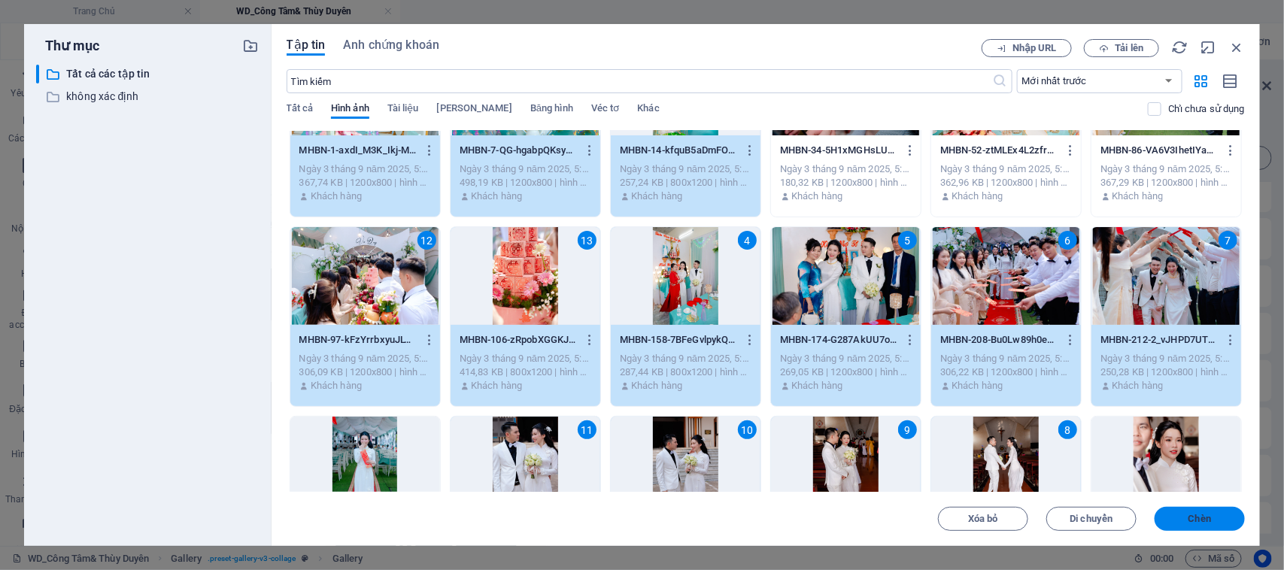
click at [1184, 521] on span "Chèn" at bounding box center [1199, 518] width 78 height 9
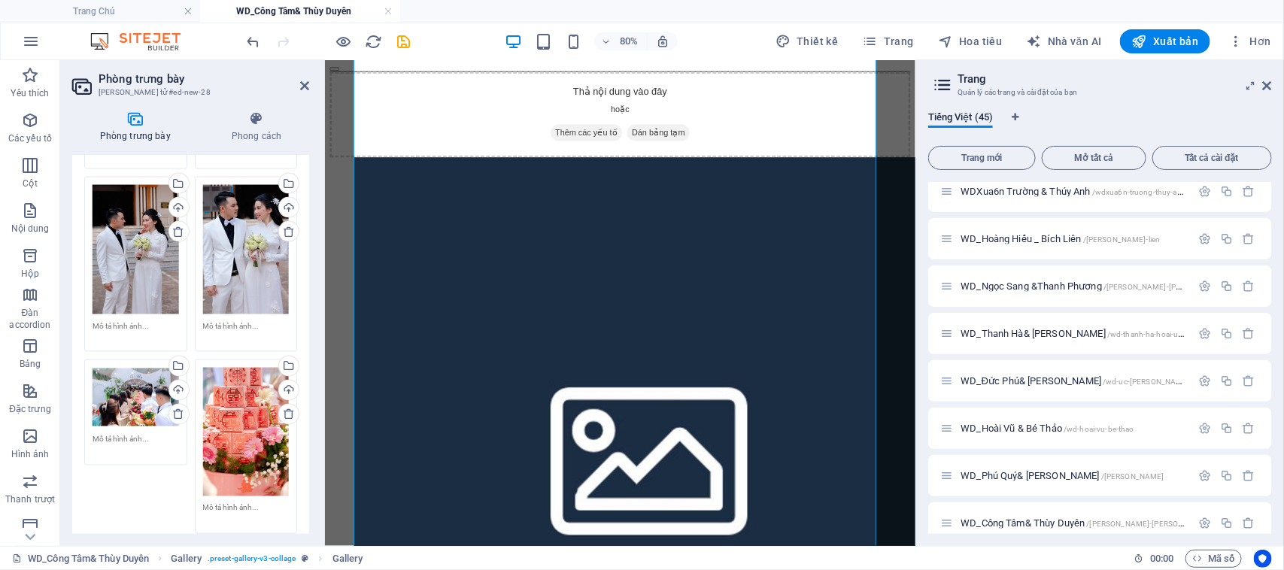
scroll to position [1330, 0]
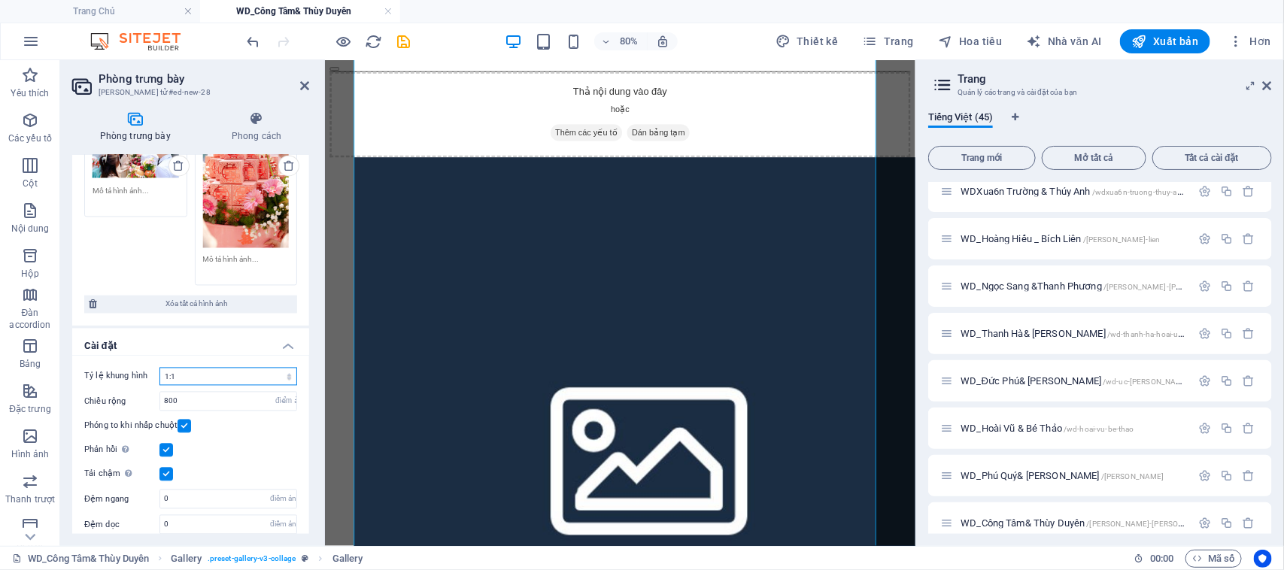
click at [222, 368] on select "Không có tỷ lệ khung hình cố định 16:9 16:10 4:3 1:1 1:2 2:1" at bounding box center [228, 377] width 138 height 18
click at [159, 368] on select "Không có tỷ lệ khung hình cố định 16:9 16:10 4:3 1:1 1:2 2:1" at bounding box center [228, 377] width 138 height 18
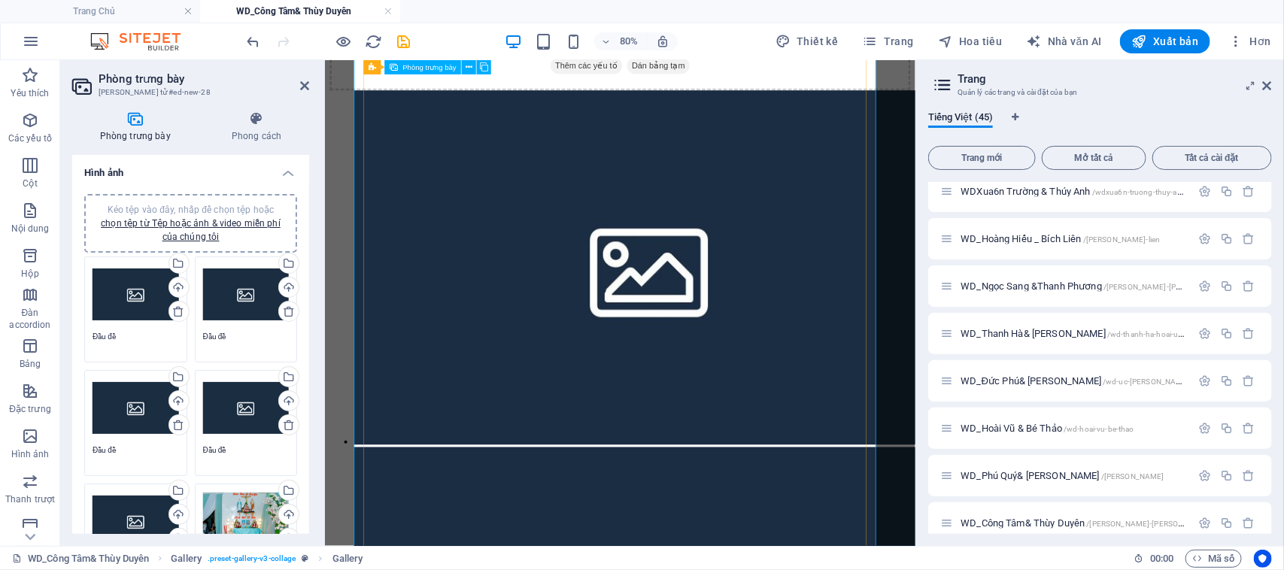
scroll to position [1118, 0]
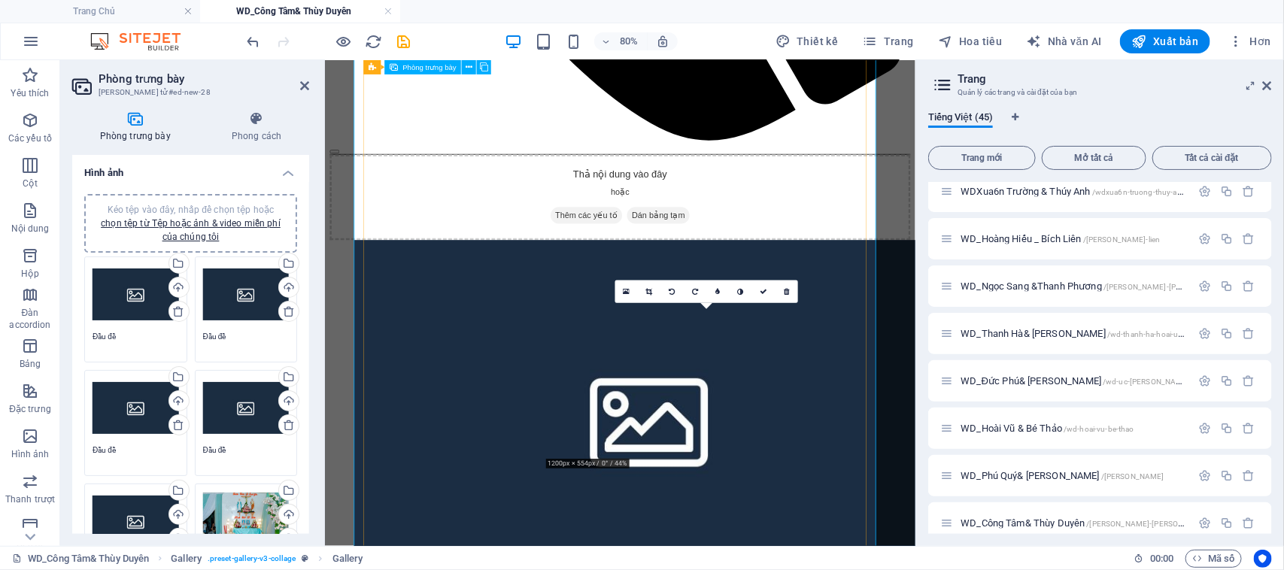
select select "4"
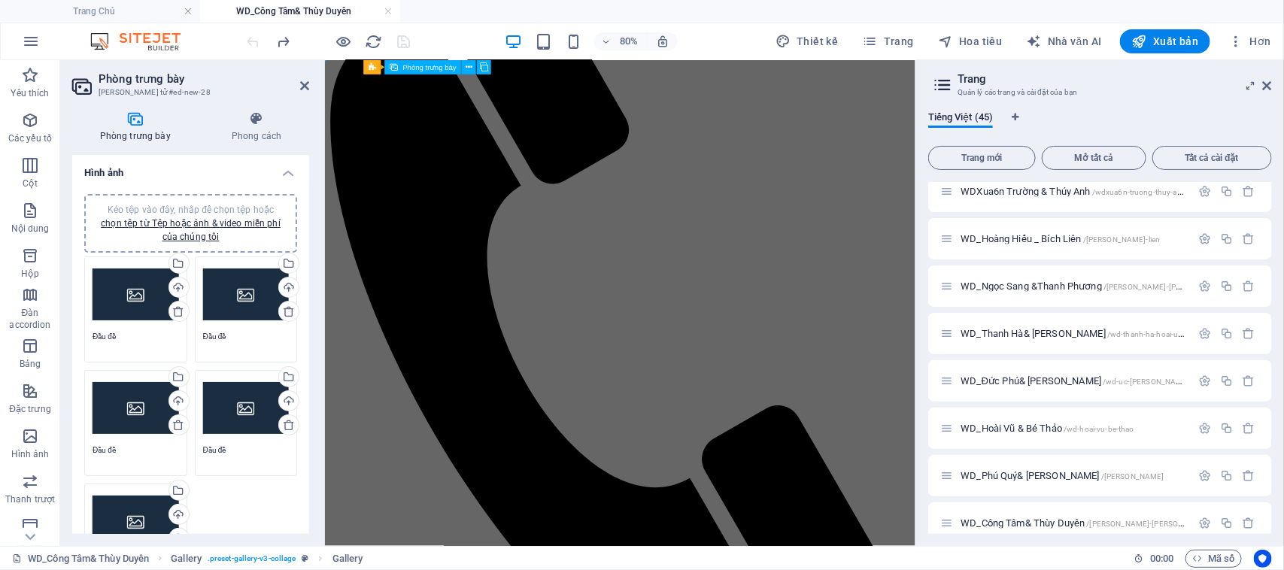
scroll to position [0, 0]
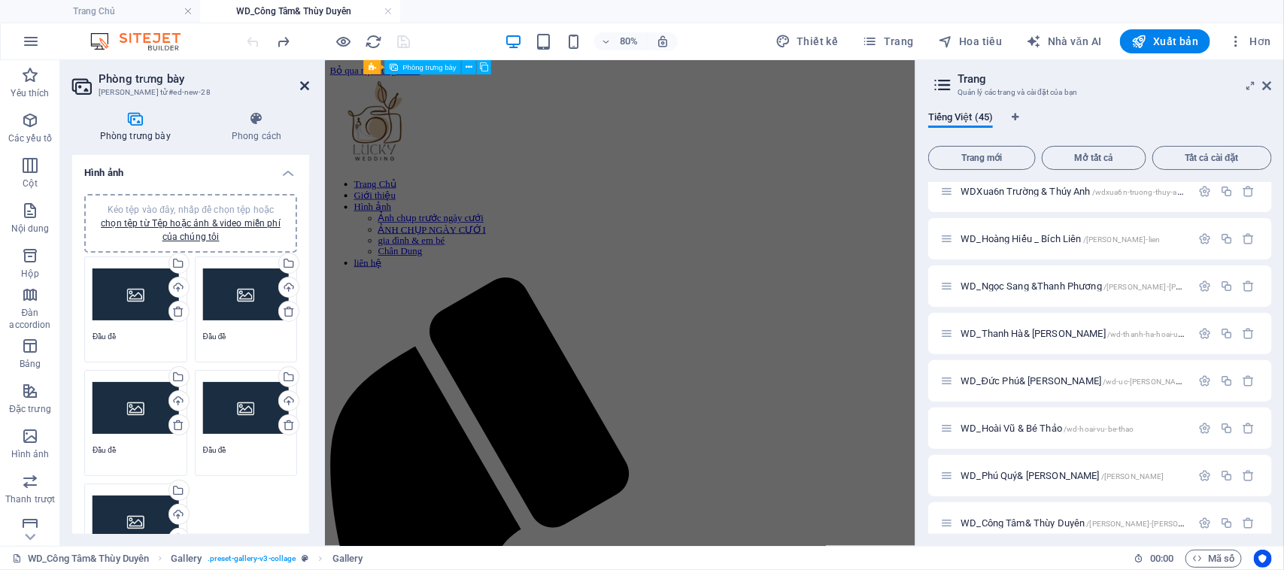
click at [305, 83] on icon at bounding box center [304, 86] width 9 height 12
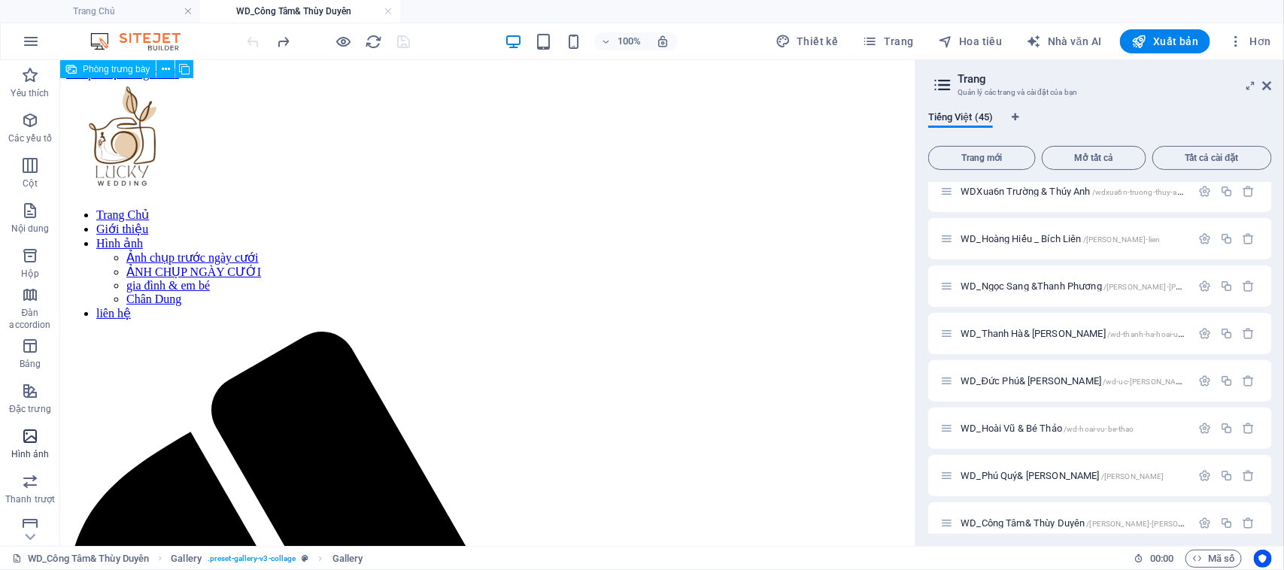
click at [39, 432] on span "Hình ảnh" at bounding box center [30, 445] width 60 height 36
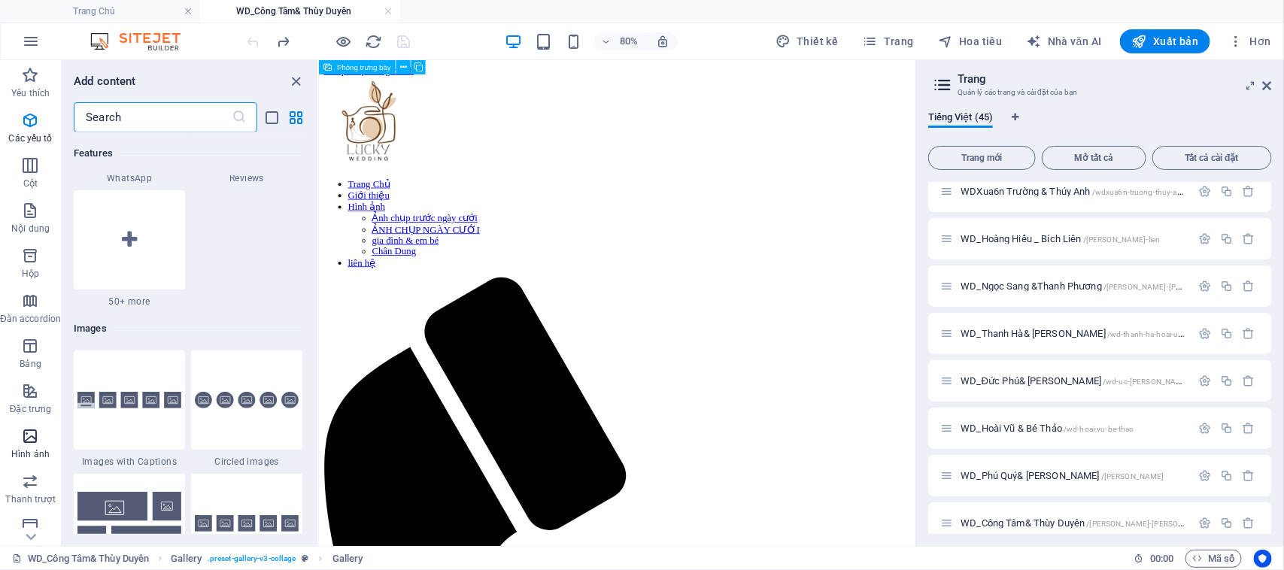
scroll to position [7623, 0]
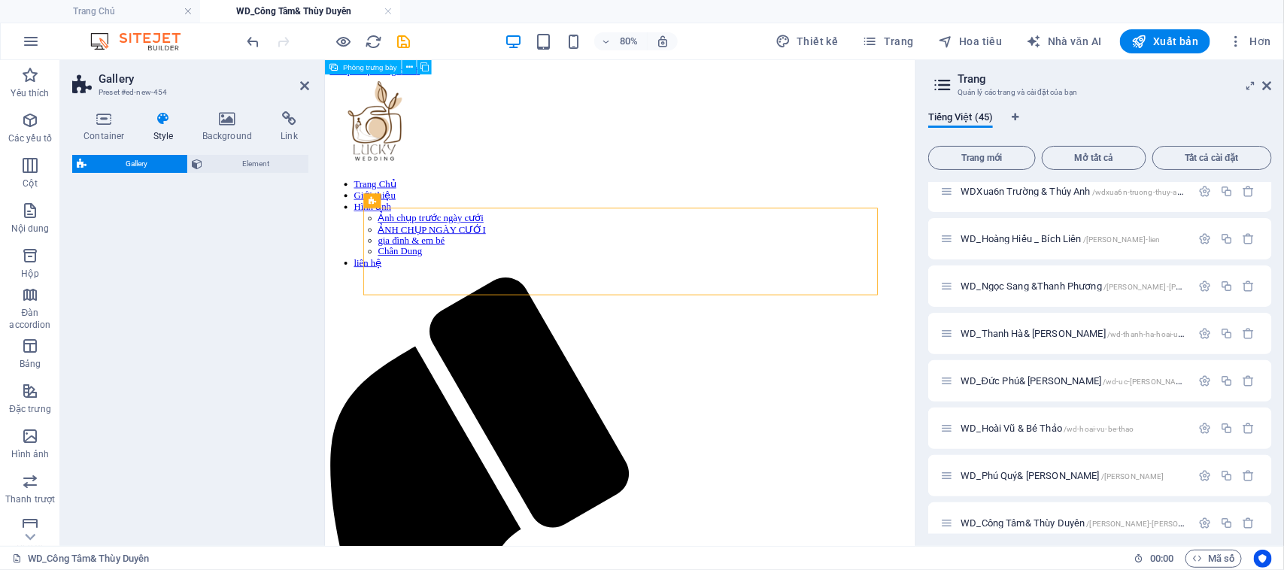
select select "rem"
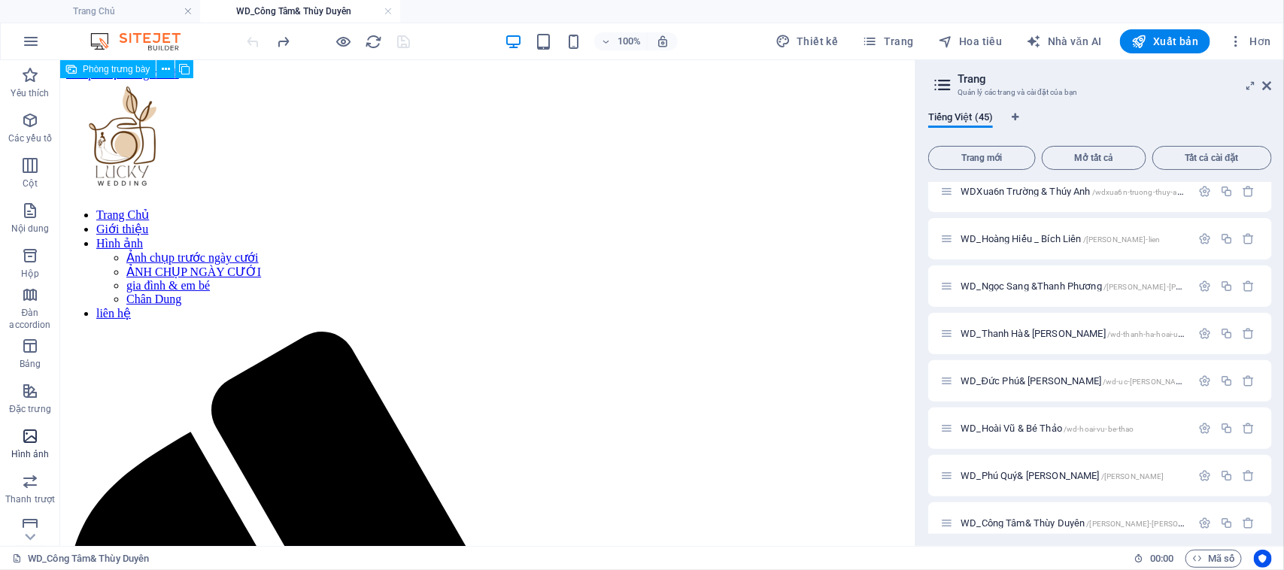
click at [30, 442] on icon "button" at bounding box center [30, 436] width 18 height 18
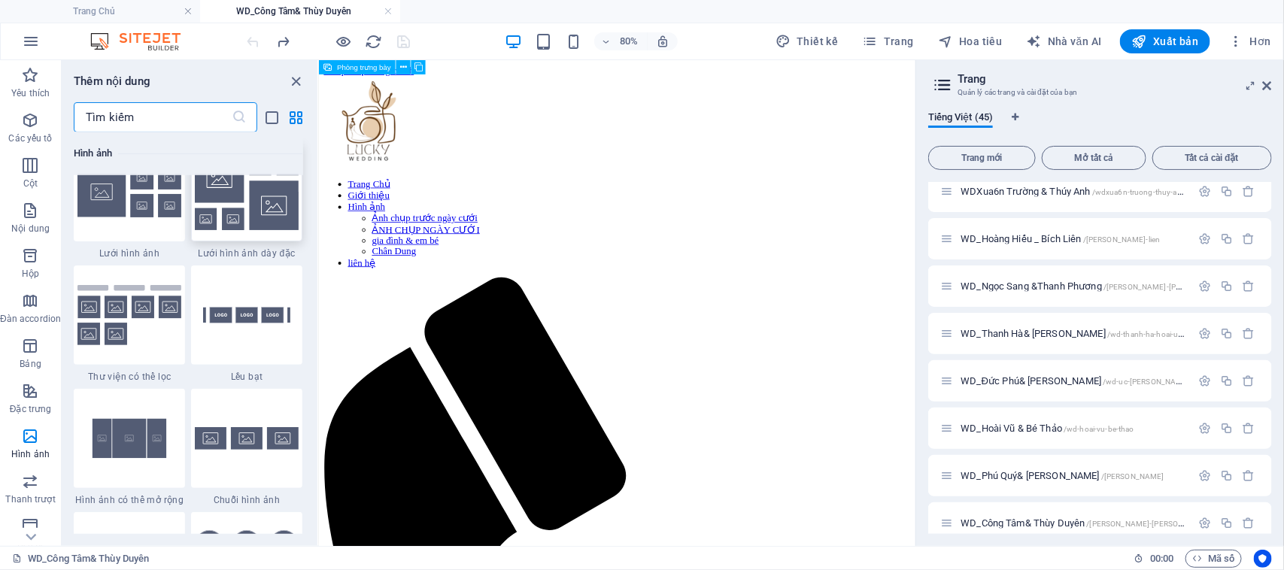
scroll to position [7811, 0]
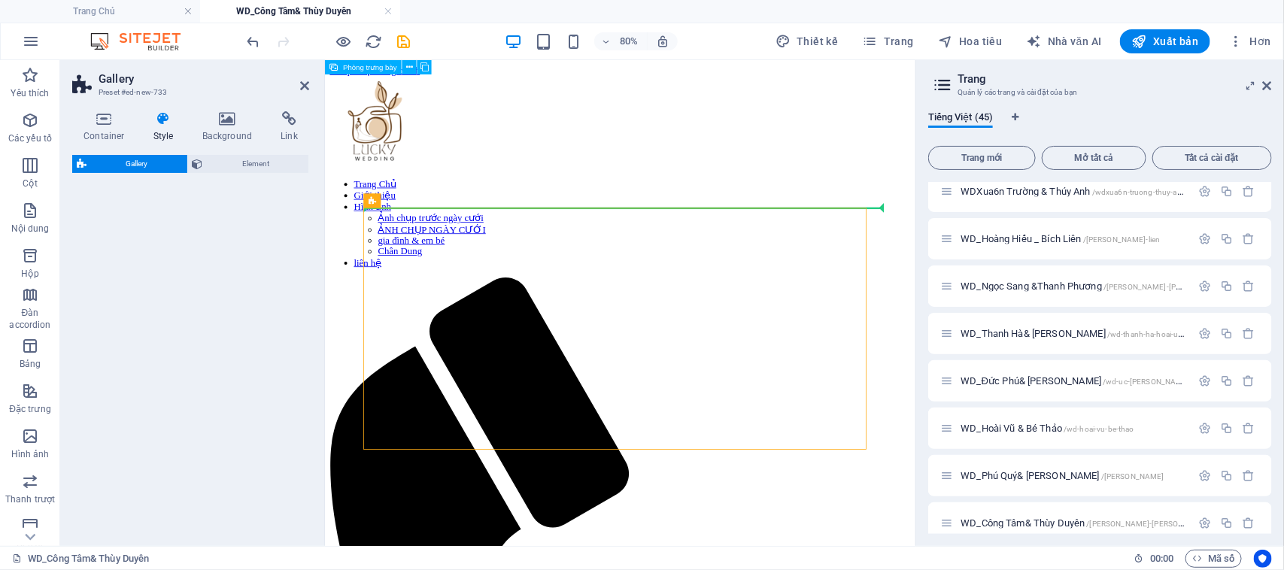
select select "rem"
select select "preset-gallery-v3-grid"
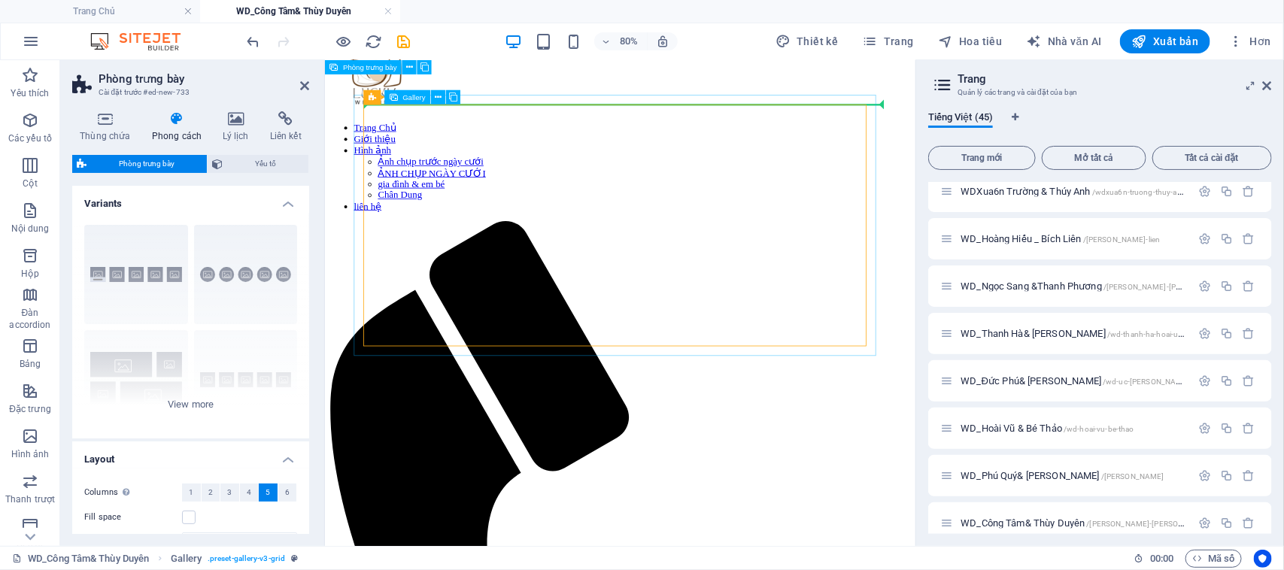
scroll to position [129, 0]
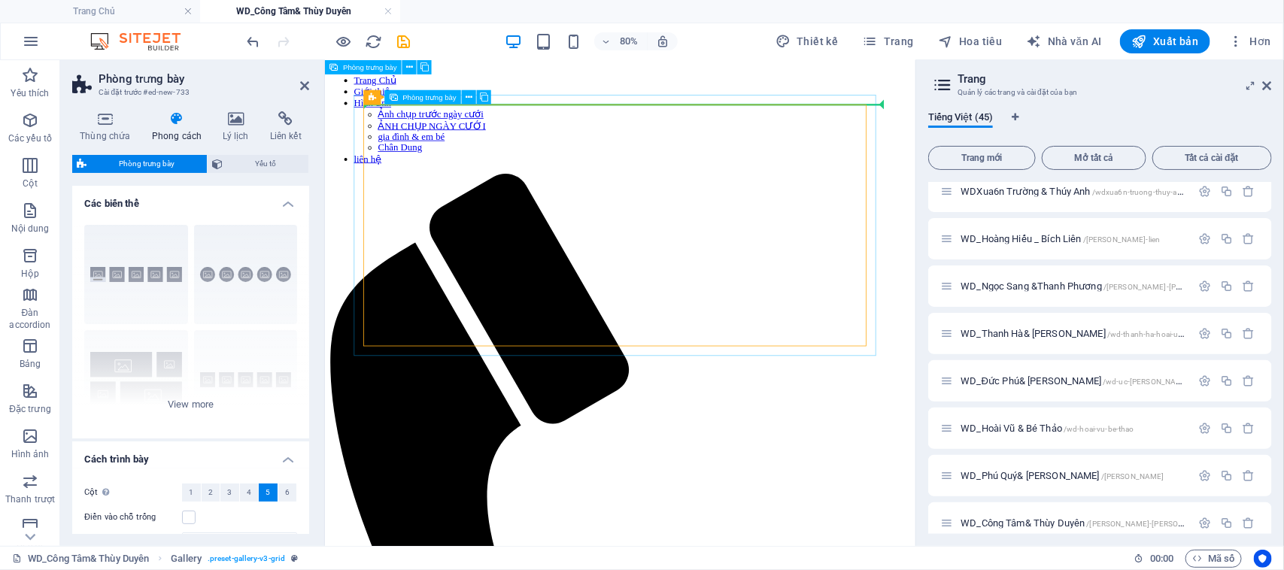
select select "4"
select select "px"
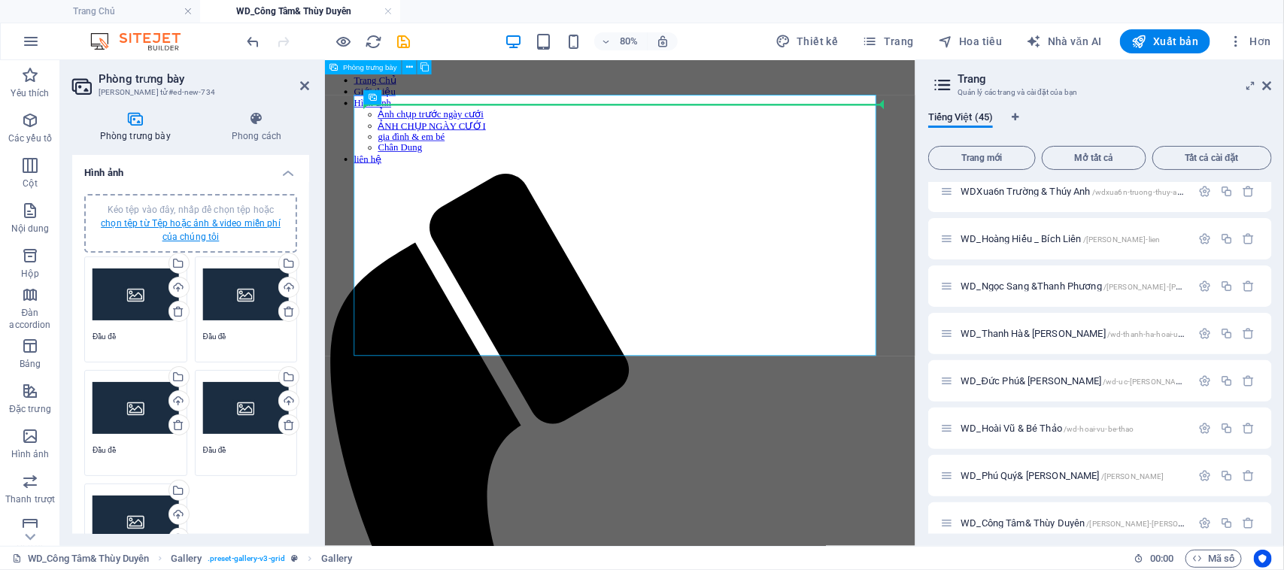
click at [181, 218] on font "chọn tệp từ Tệp hoặc ảnh & video miễn phí của chúng tôi" at bounding box center [191, 230] width 180 height 24
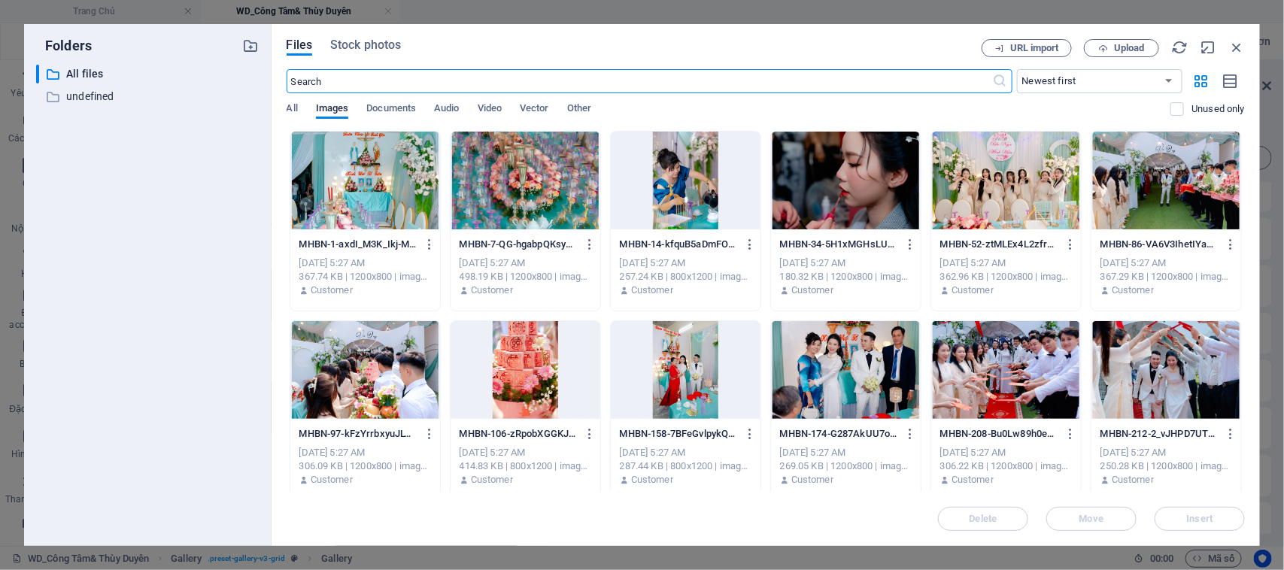
scroll to position [0, 0]
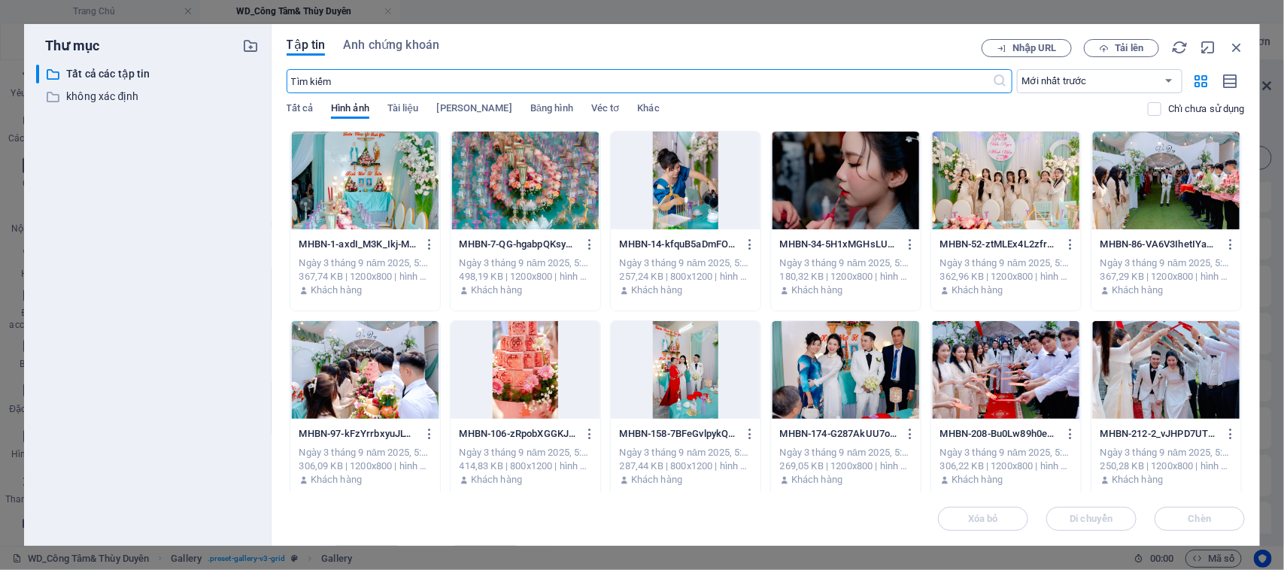
click at [369, 196] on div at bounding box center [365, 181] width 150 height 98
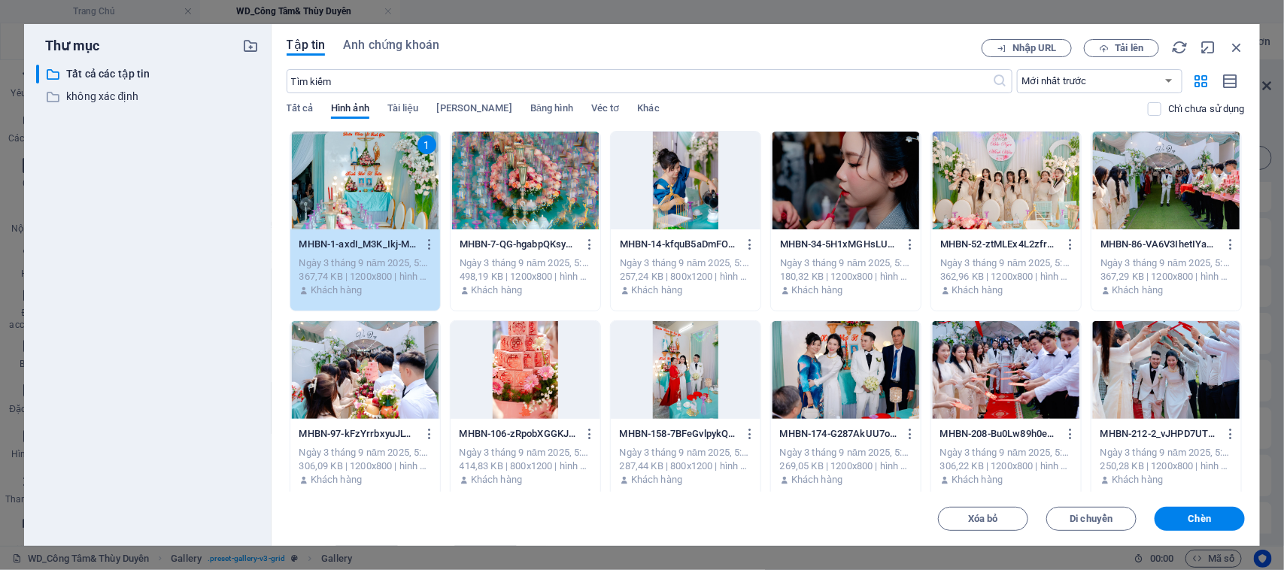
drag, startPoint x: 532, startPoint y: 200, endPoint x: 625, endPoint y: 192, distance: 93.6
click at [532, 199] on div at bounding box center [525, 181] width 150 height 98
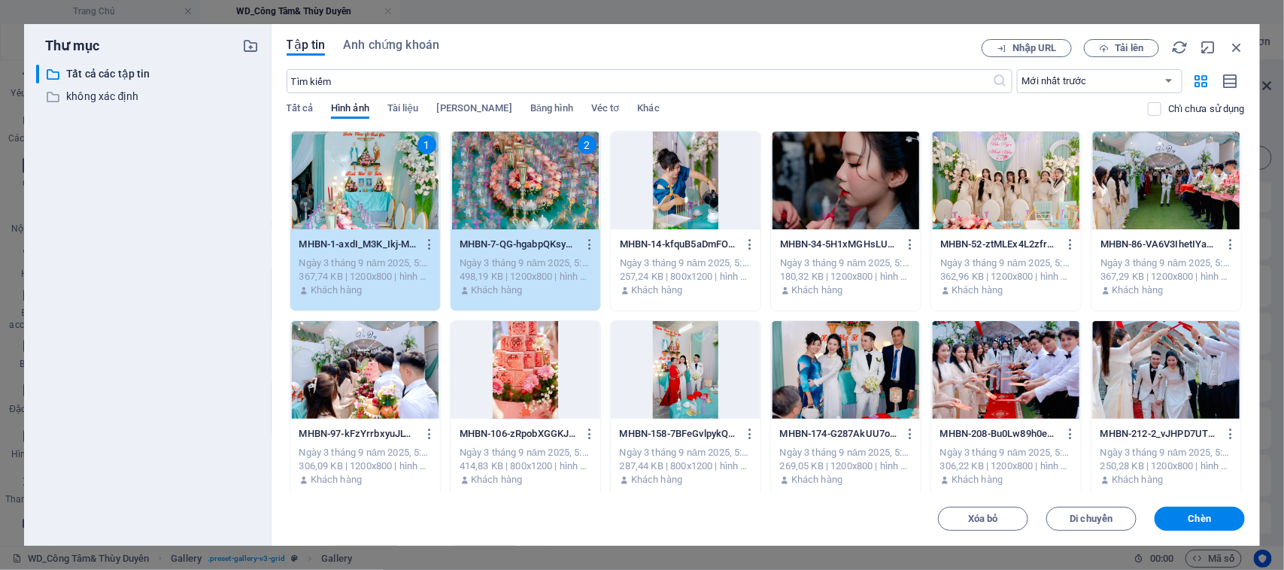
click at [692, 192] on div at bounding box center [686, 181] width 150 height 98
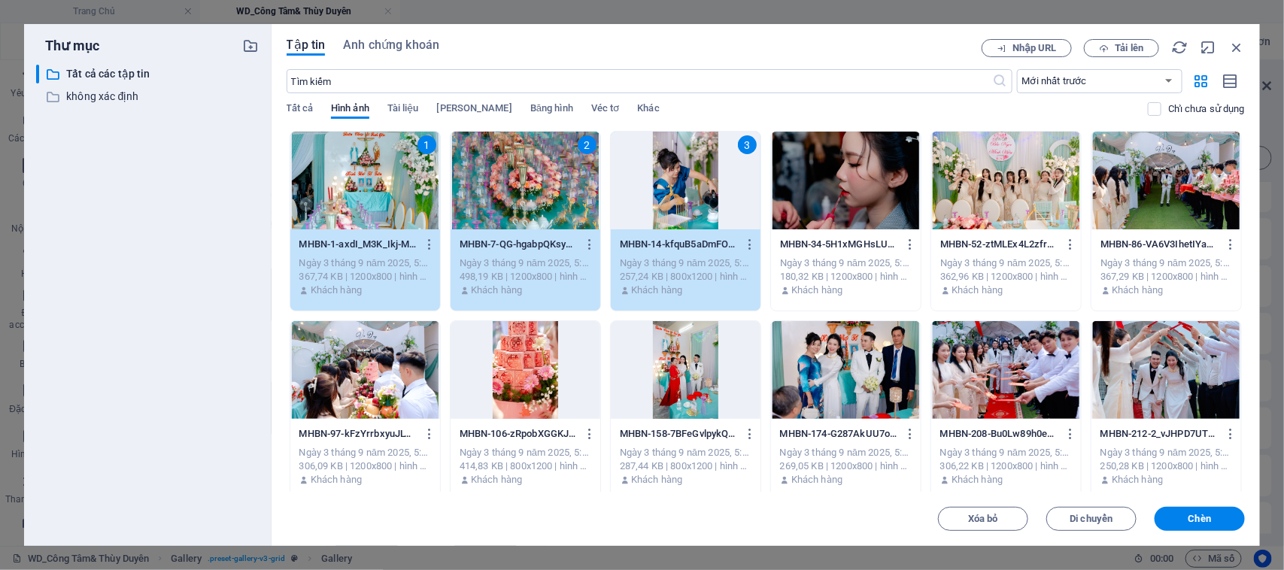
drag, startPoint x: 829, startPoint y: 199, endPoint x: 820, endPoint y: 238, distance: 40.1
click at [827, 202] on div at bounding box center [846, 181] width 150 height 98
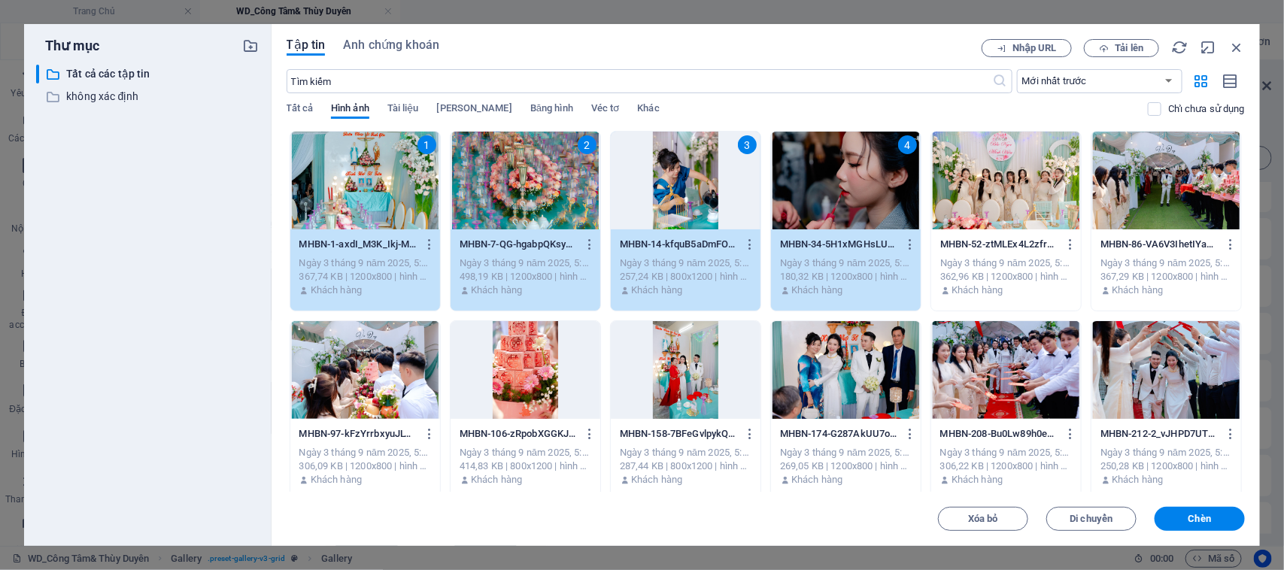
drag, startPoint x: 704, startPoint y: 374, endPoint x: 605, endPoint y: 374, distance: 98.5
click at [701, 374] on div at bounding box center [686, 370] width 150 height 98
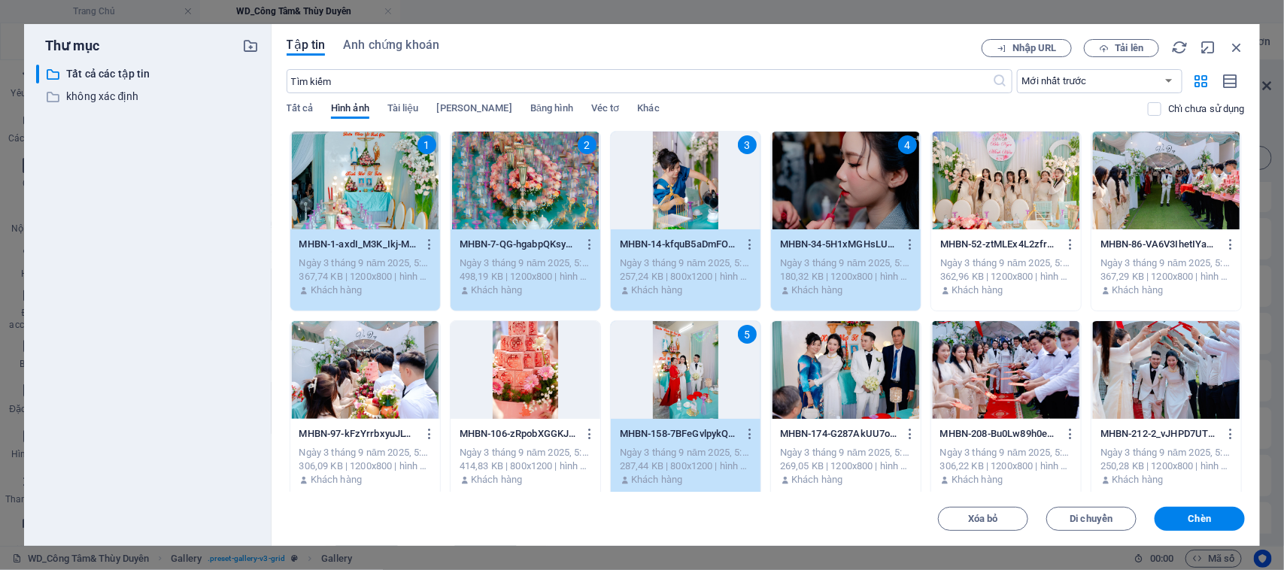
drag, startPoint x: 544, startPoint y: 374, endPoint x: 393, endPoint y: 384, distance: 150.7
click at [541, 374] on div at bounding box center [525, 370] width 150 height 98
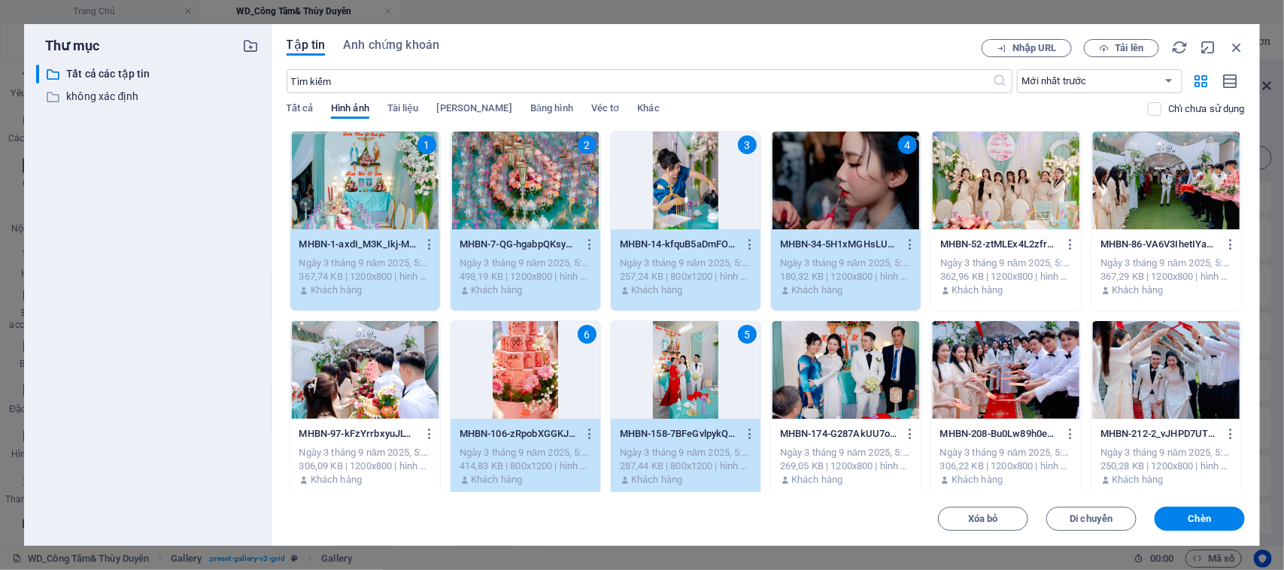
click at [374, 385] on div at bounding box center [365, 370] width 150 height 98
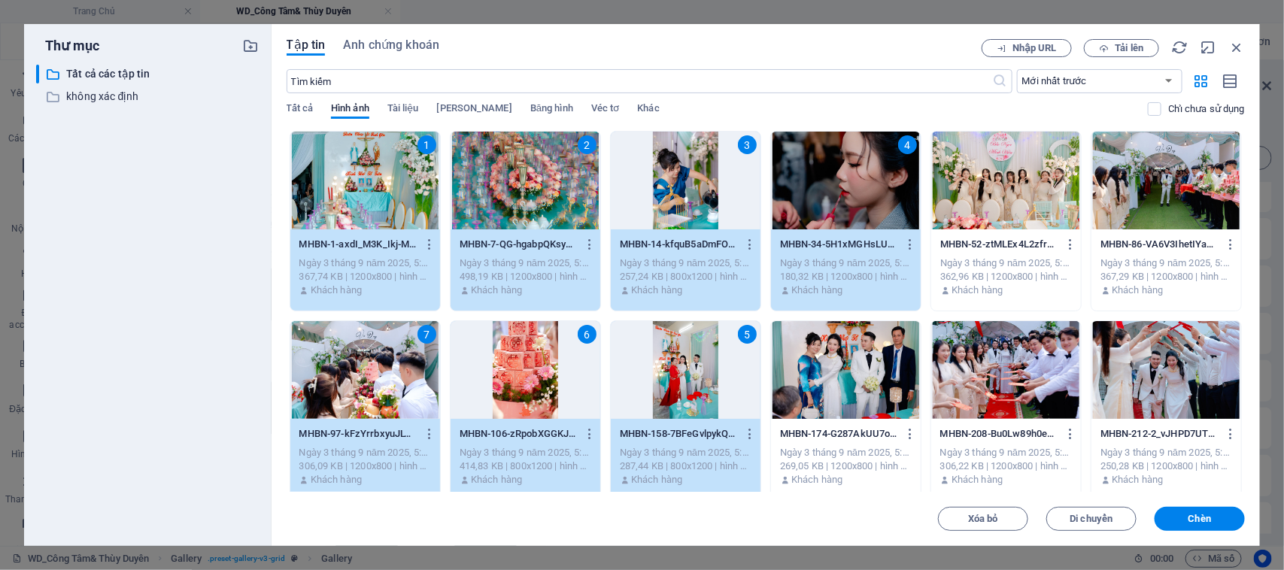
click at [802, 391] on div at bounding box center [846, 370] width 150 height 98
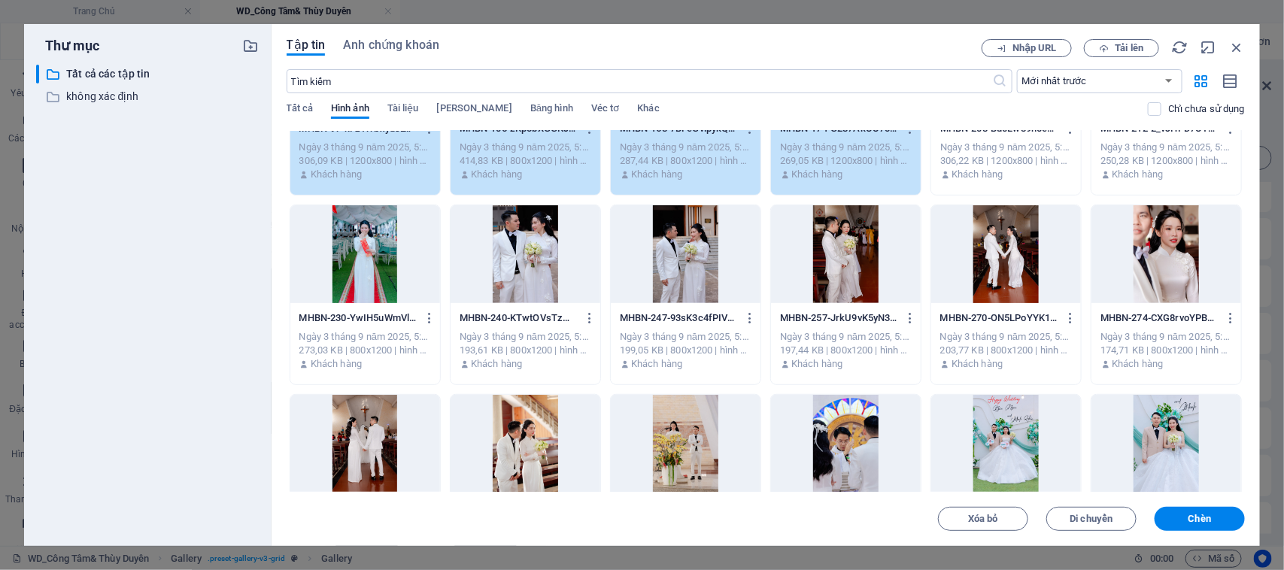
scroll to position [376, 0]
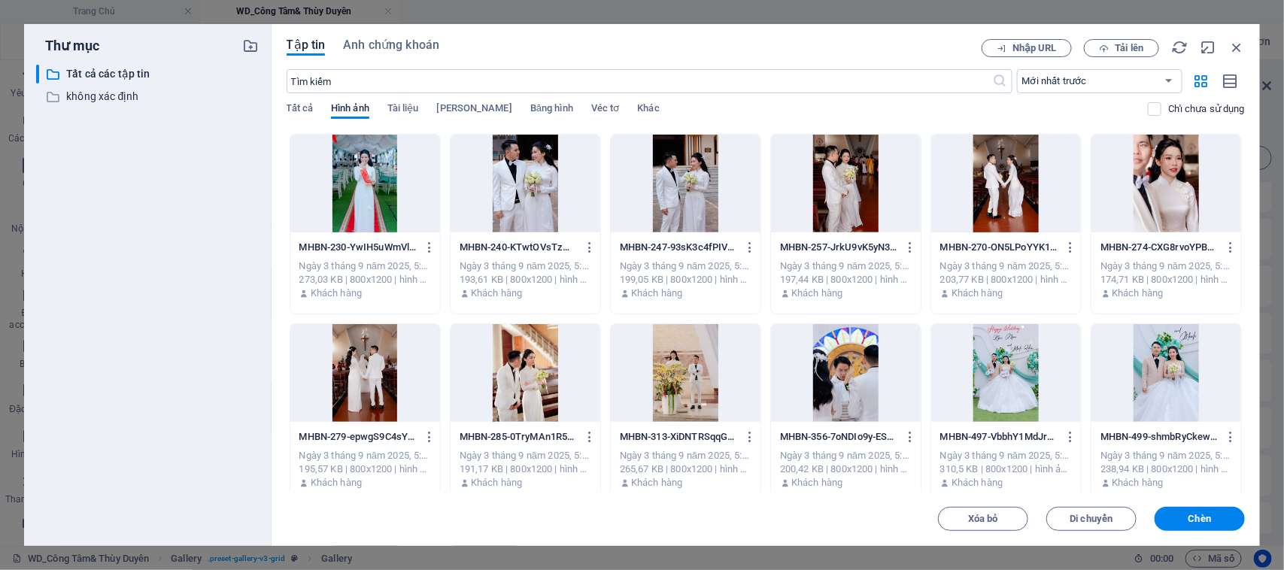
drag, startPoint x: 659, startPoint y: 362, endPoint x: 541, endPoint y: 374, distance: 118.7
click at [659, 362] on div at bounding box center [686, 373] width 150 height 98
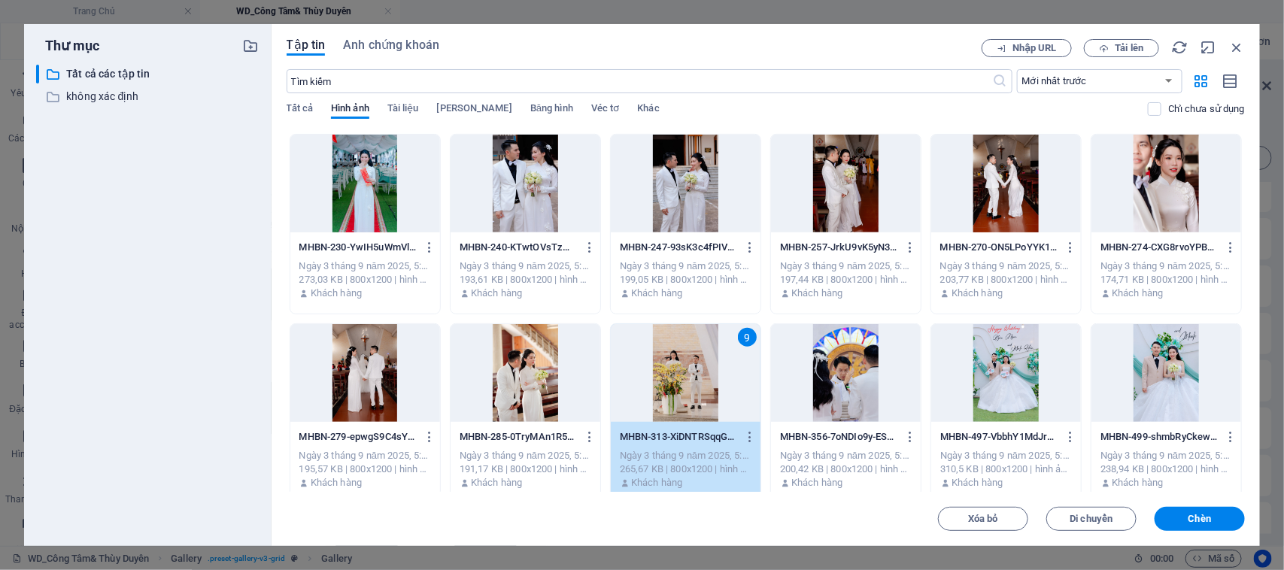
drag, startPoint x: 532, startPoint y: 374, endPoint x: 434, endPoint y: 380, distance: 97.9
click at [530, 376] on div at bounding box center [525, 373] width 150 height 98
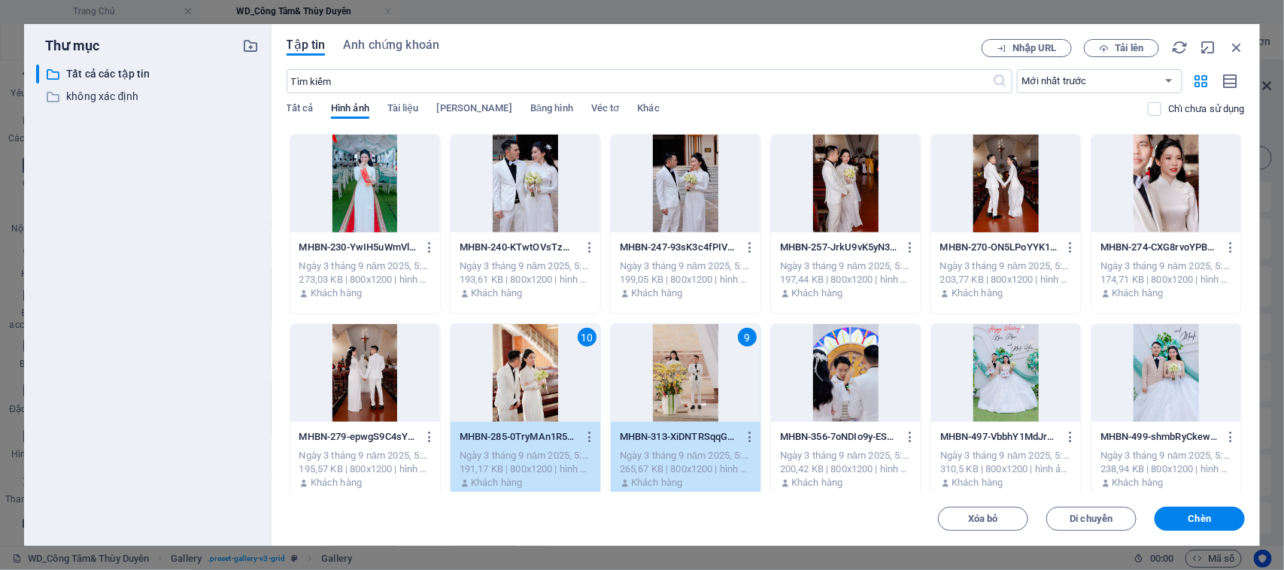
click at [373, 382] on div at bounding box center [365, 373] width 150 height 98
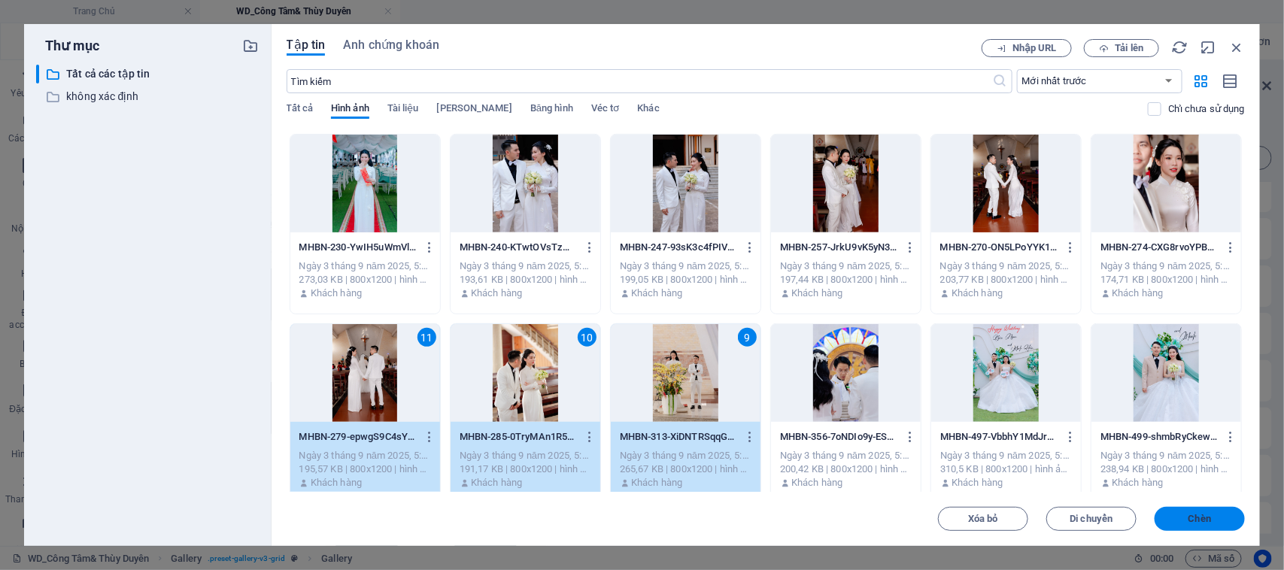
click at [1182, 517] on span "Chèn" at bounding box center [1199, 518] width 78 height 9
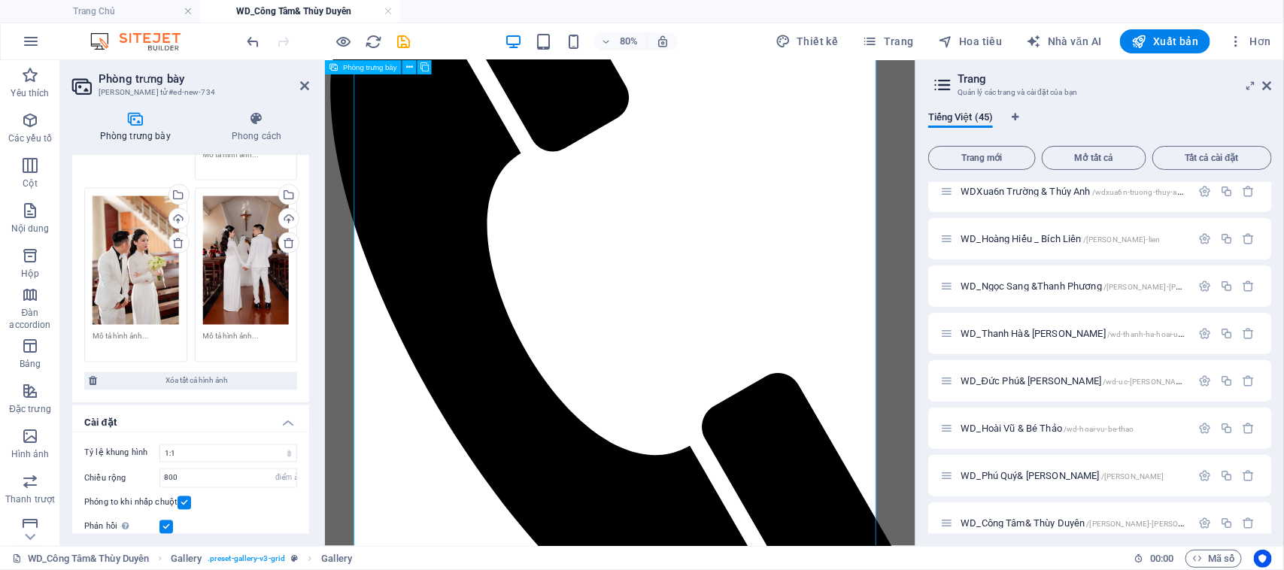
scroll to position [1216, 0]
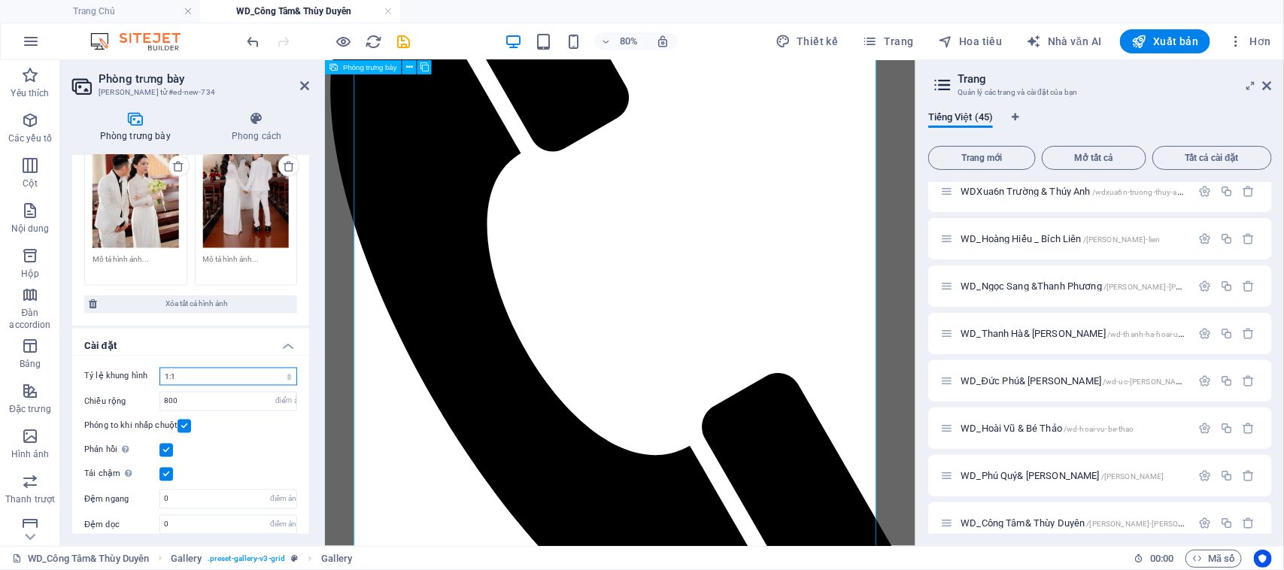
click at [198, 368] on select "Không có tỷ lệ khung hình cố định 16:9 16:10 4:3 1:1 1:2 2:1" at bounding box center [228, 377] width 138 height 18
click at [159, 368] on select "Không có tỷ lệ khung hình cố định 16:9 16:10 4:3 1:1 1:2 2:1" at bounding box center [228, 377] width 138 height 18
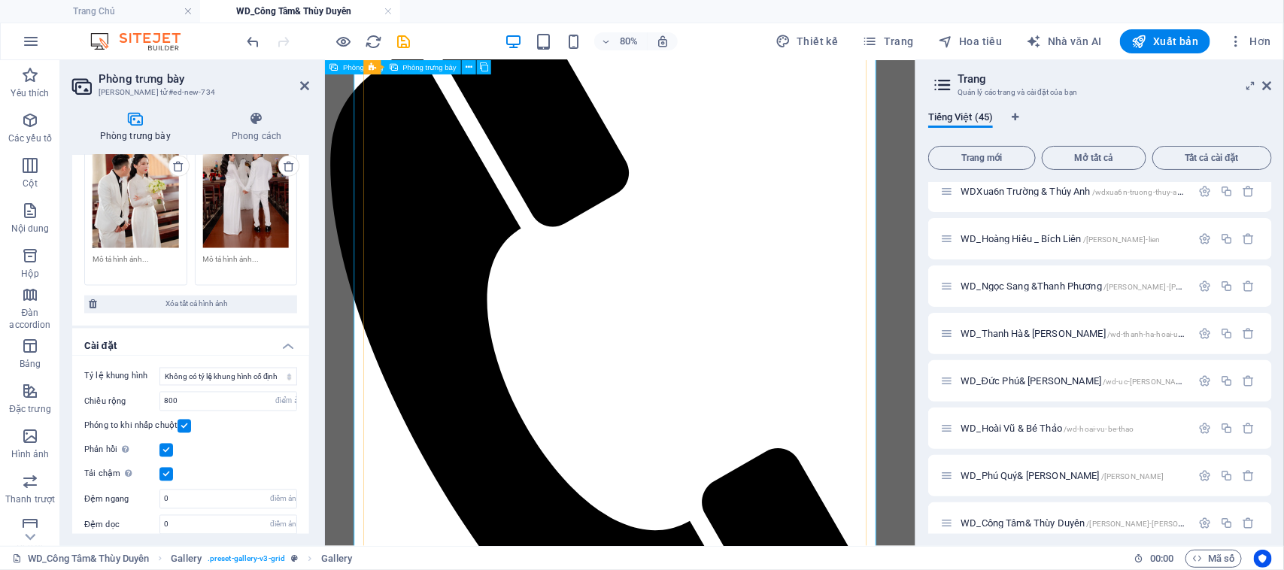
scroll to position [752, 0]
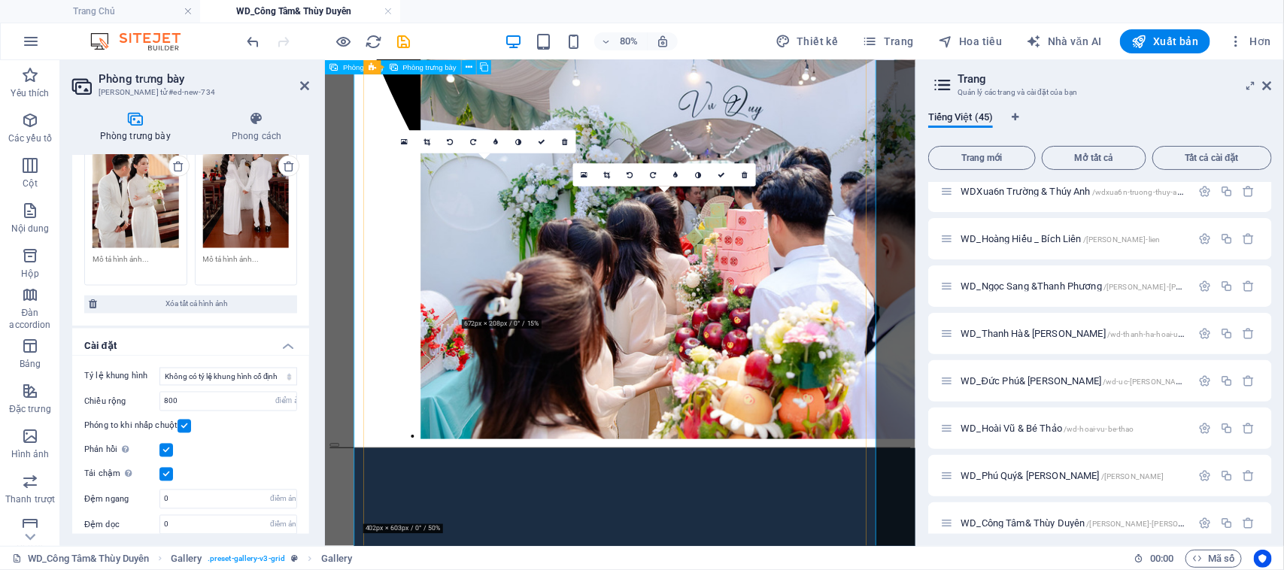
drag, startPoint x: 788, startPoint y: 227, endPoint x: 581, endPoint y: 269, distance: 211.0
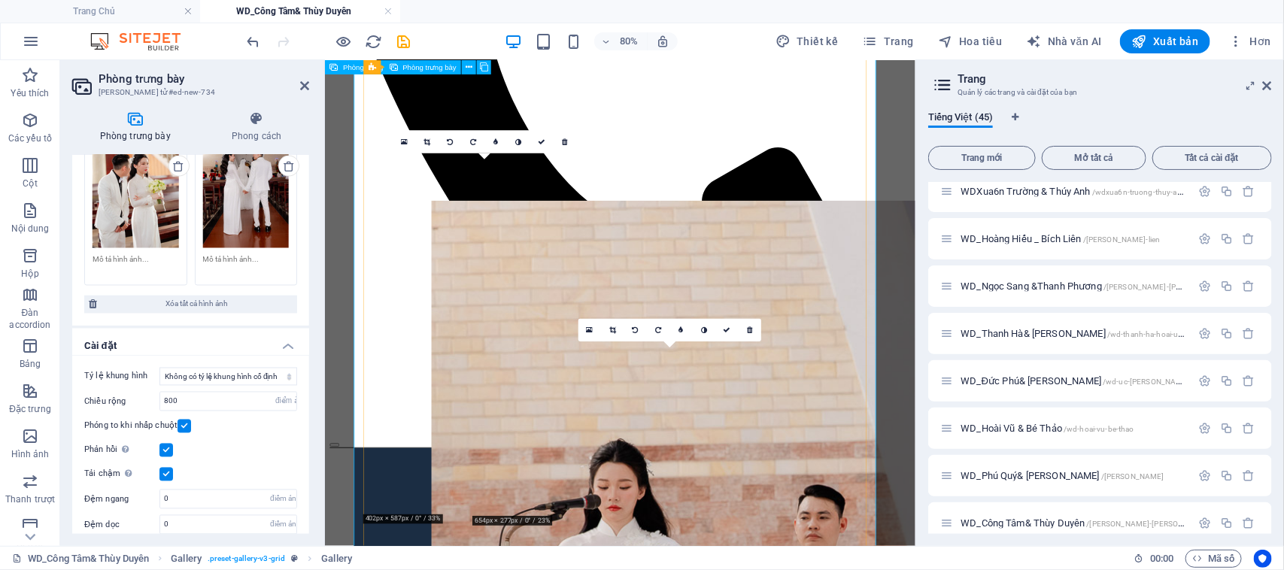
drag, startPoint x: 713, startPoint y: 497, endPoint x: 571, endPoint y: 499, distance: 142.1
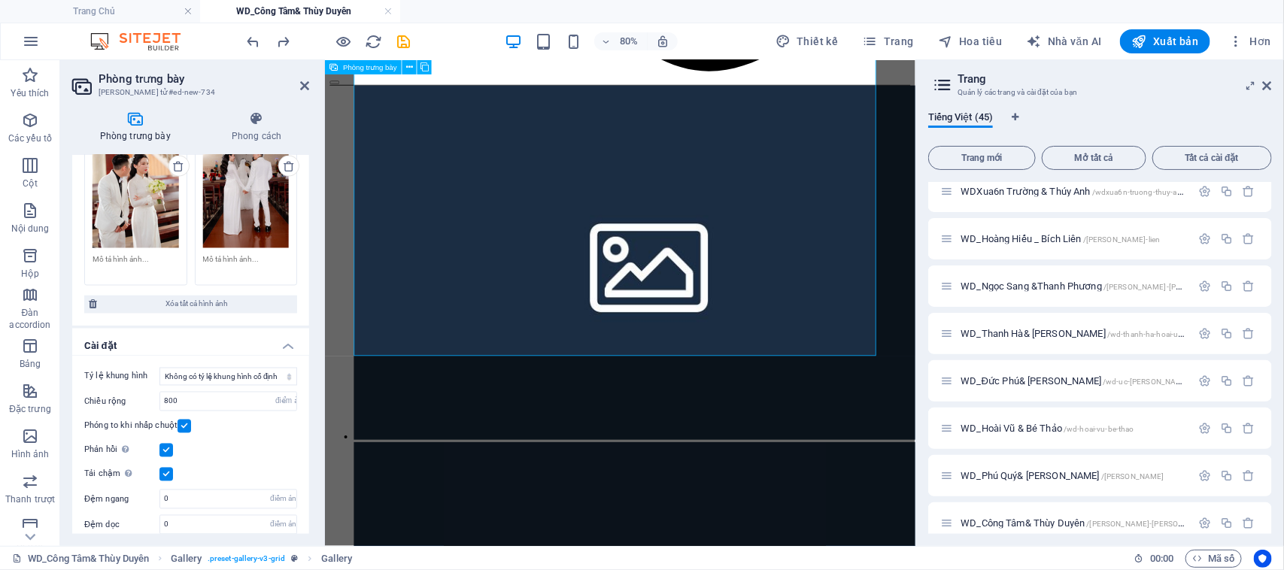
scroll to position [1193, 0]
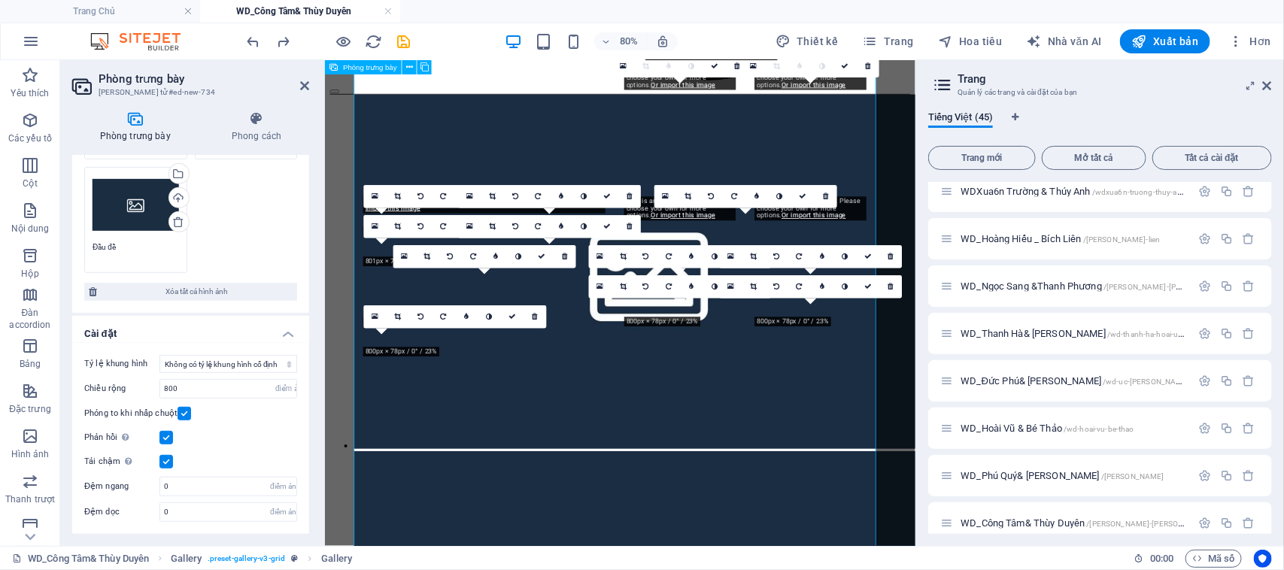
select select "4"
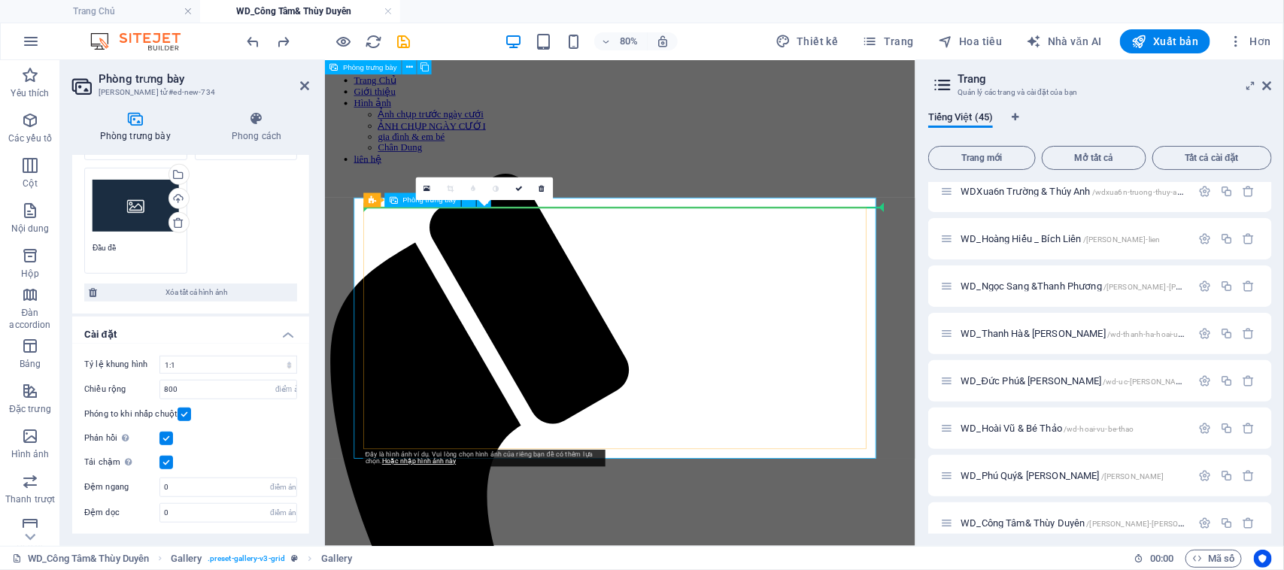
scroll to position [0, 0]
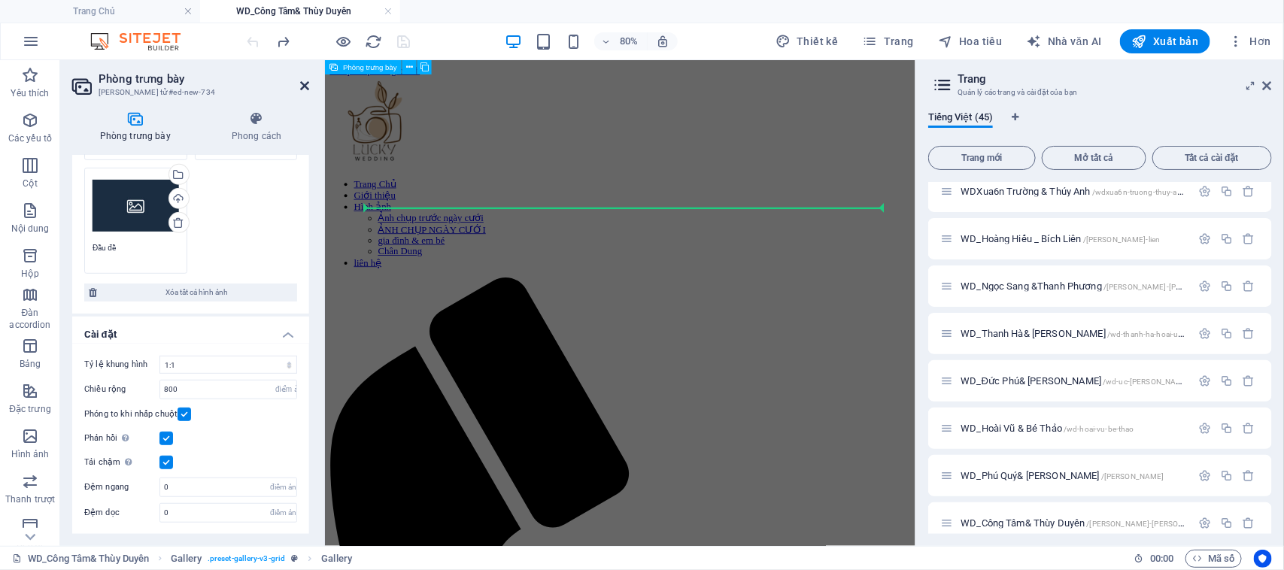
click at [306, 84] on icon at bounding box center [304, 86] width 9 height 12
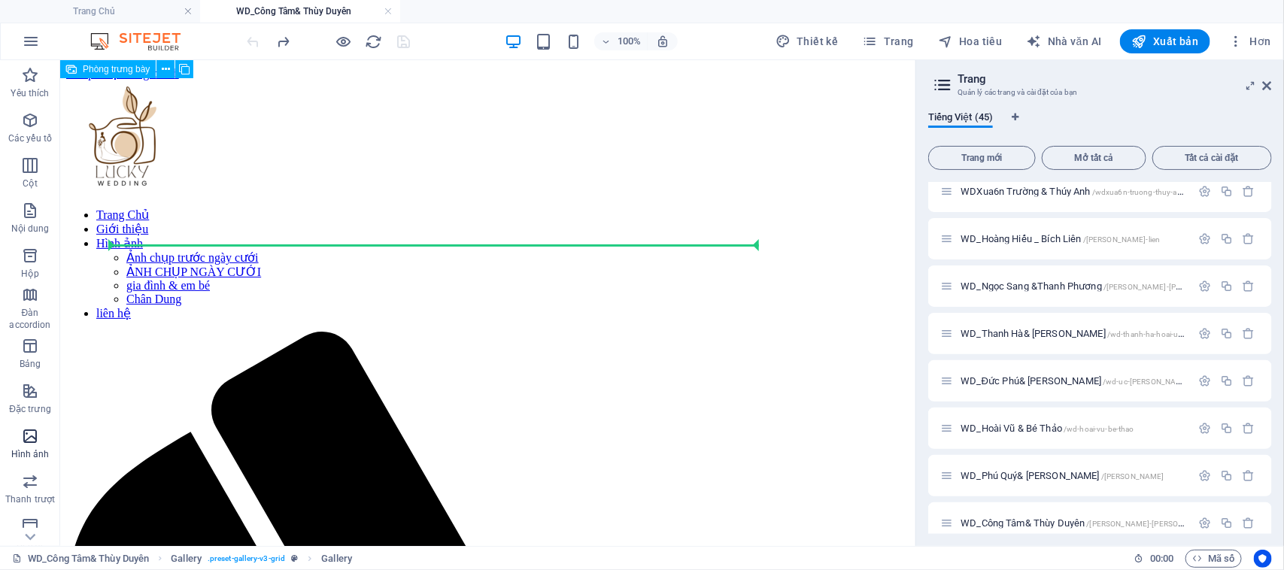
click at [36, 442] on icon "button" at bounding box center [30, 436] width 18 height 18
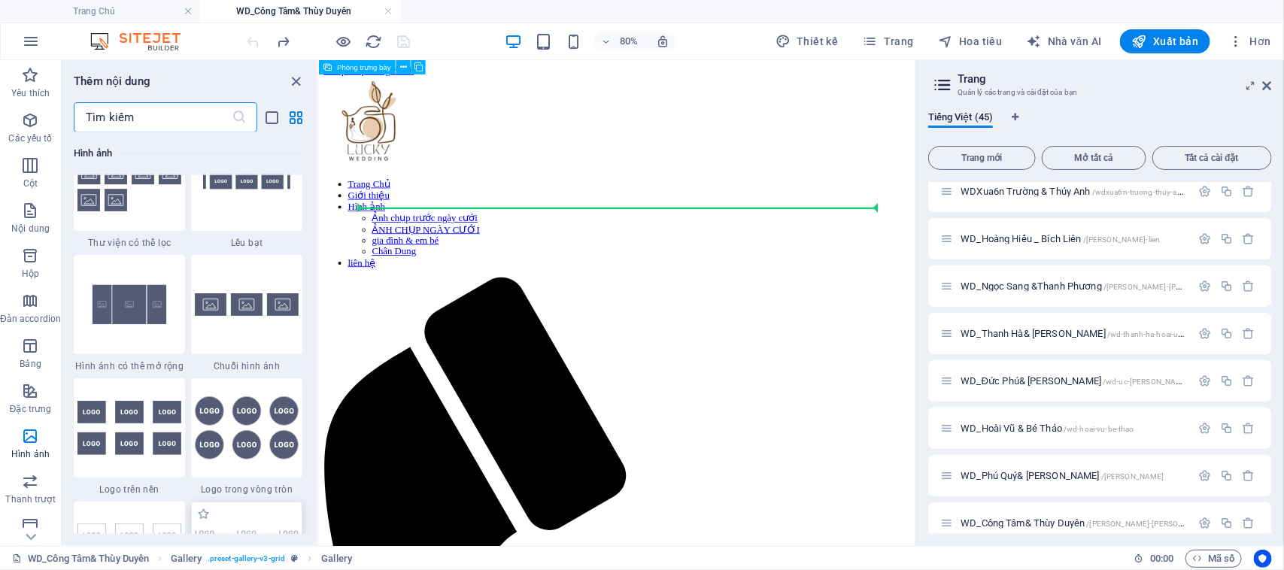
scroll to position [7999, 0]
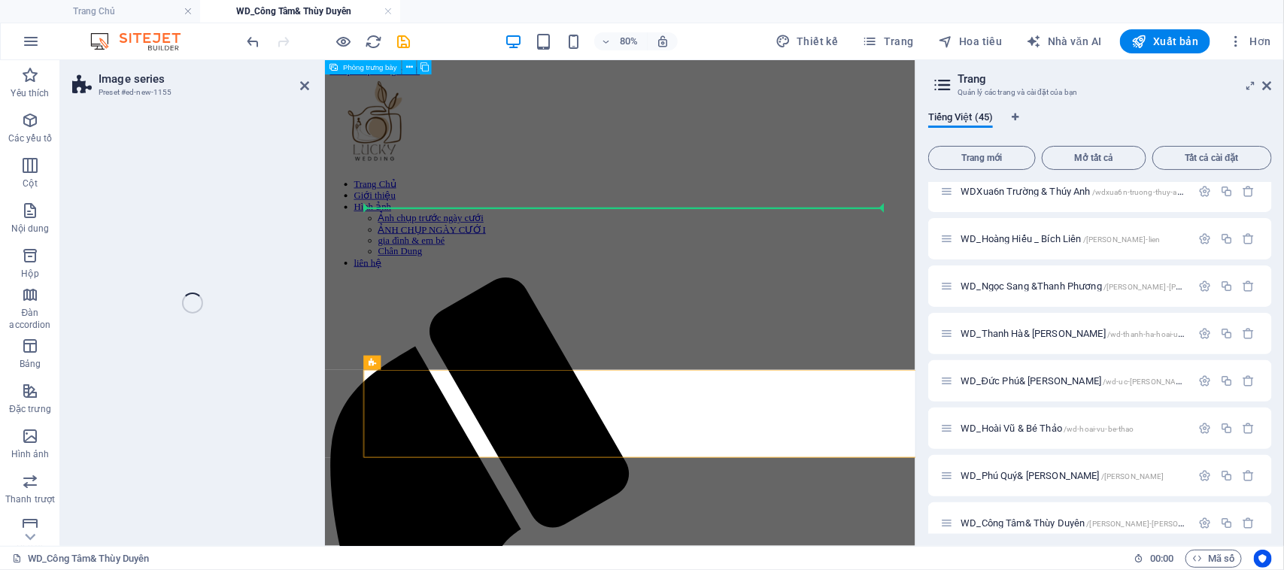
select select "rem"
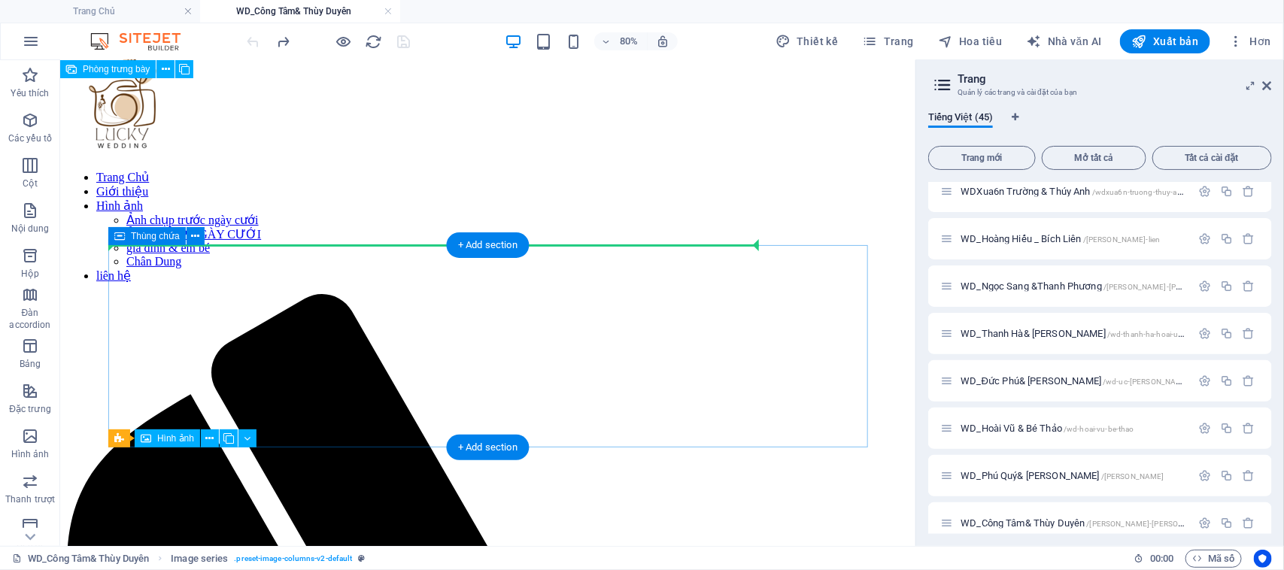
scroll to position [0, 0]
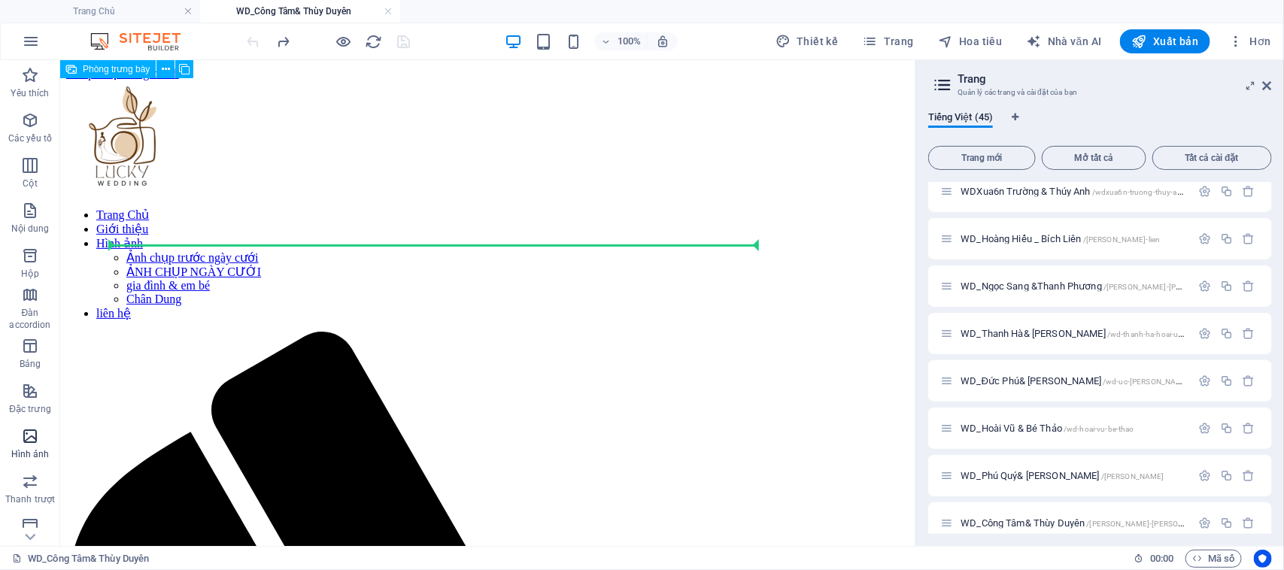
click at [32, 433] on icon "button" at bounding box center [30, 436] width 18 height 18
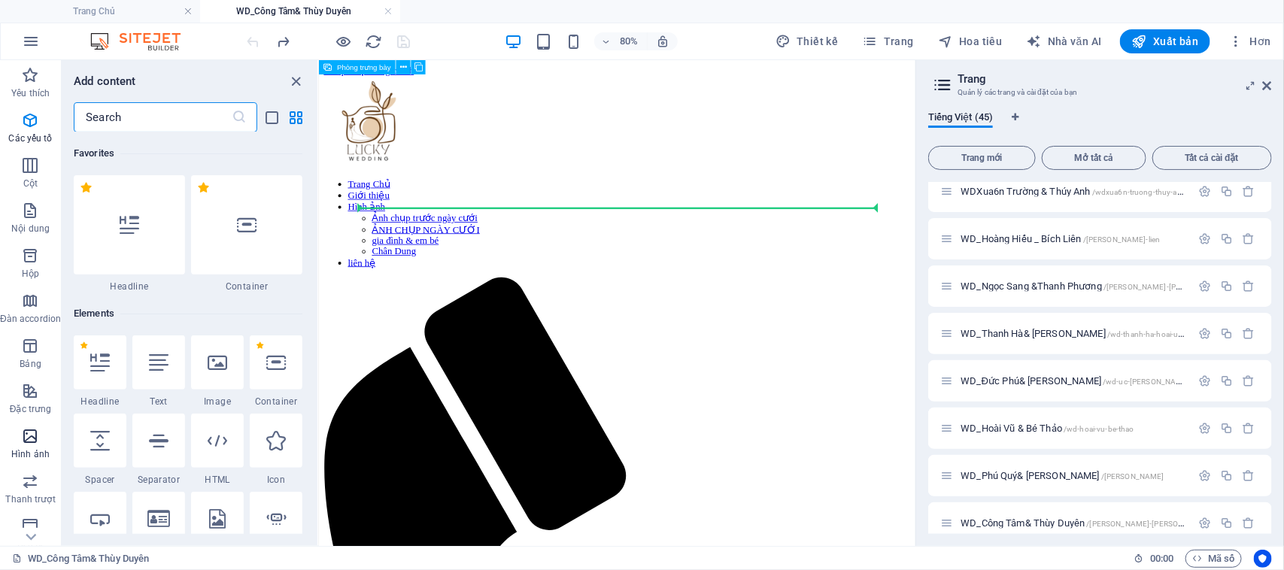
scroll to position [7623, 0]
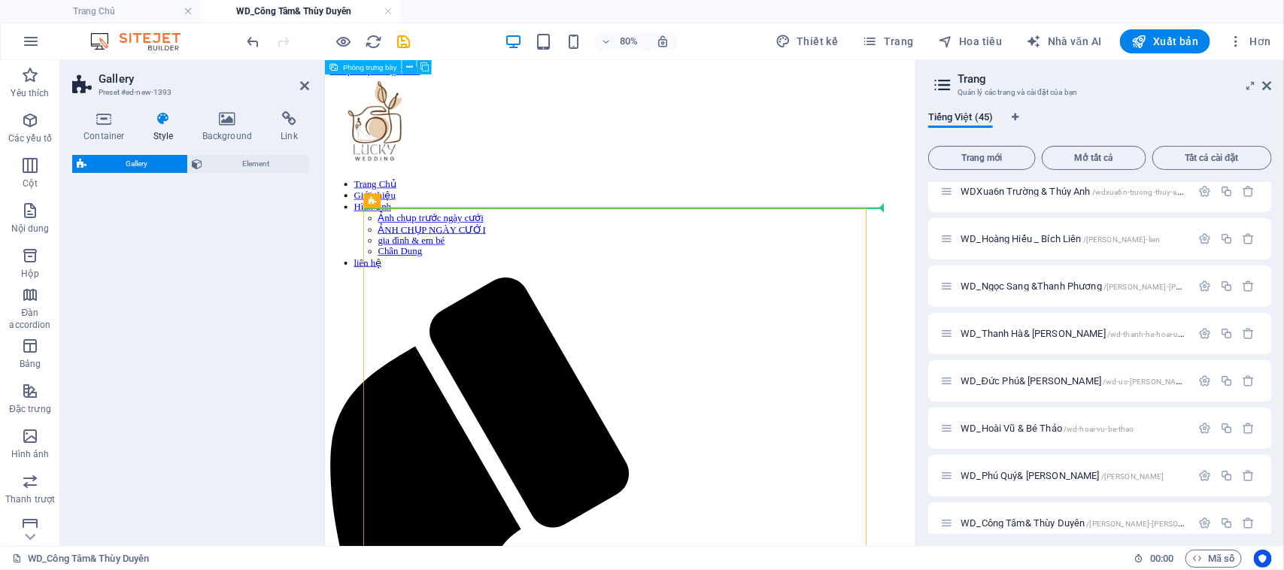
select select "rem"
select select "preset-gallery-v3-circle"
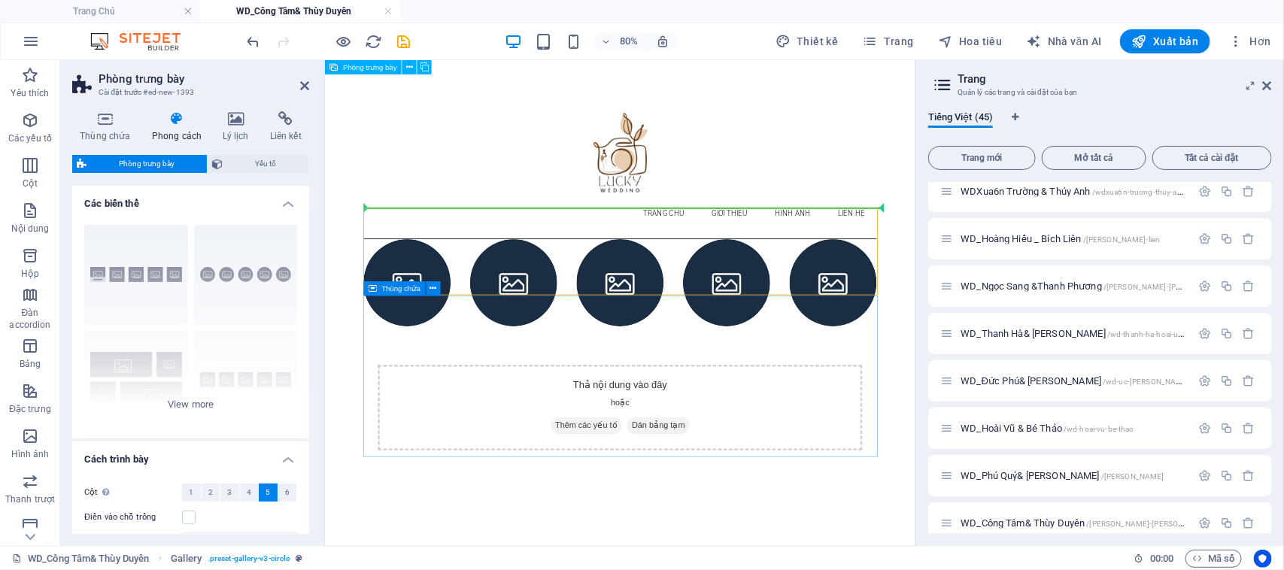
scroll to position [0, 0]
click at [531, 393] on div "Thả nội dung vào đây hoặc Thêm các yếu tố Dán bảng tạm" at bounding box center [692, 494] width 641 height 203
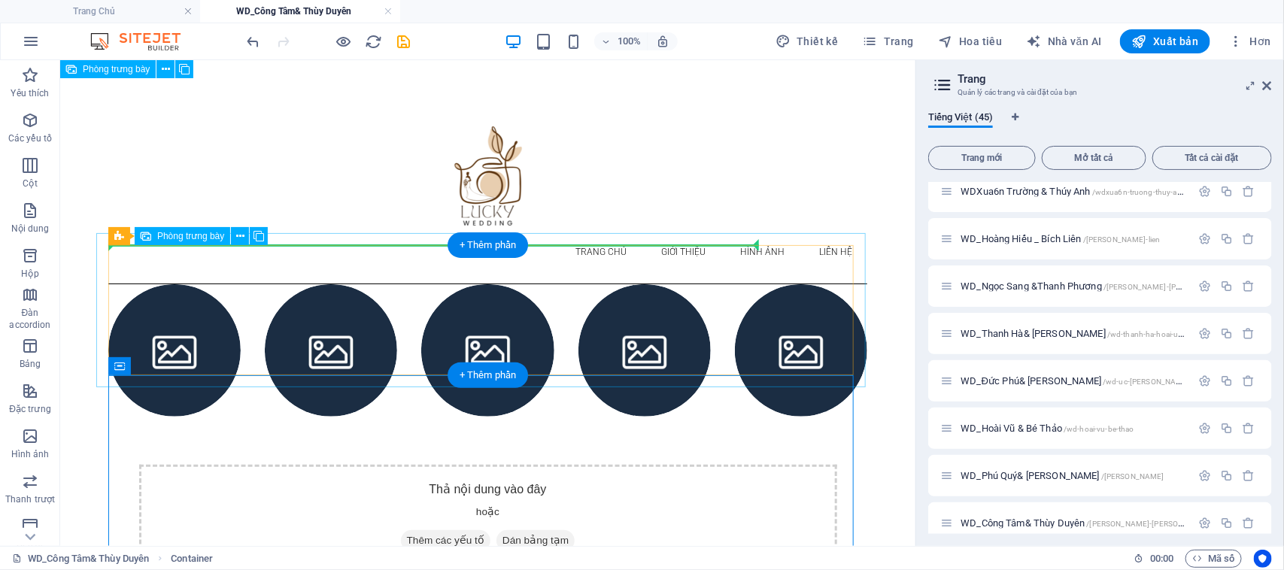
click at [199, 306] on li at bounding box center [174, 350] width 132 height 132
click at [199, 305] on li at bounding box center [174, 350] width 132 height 132
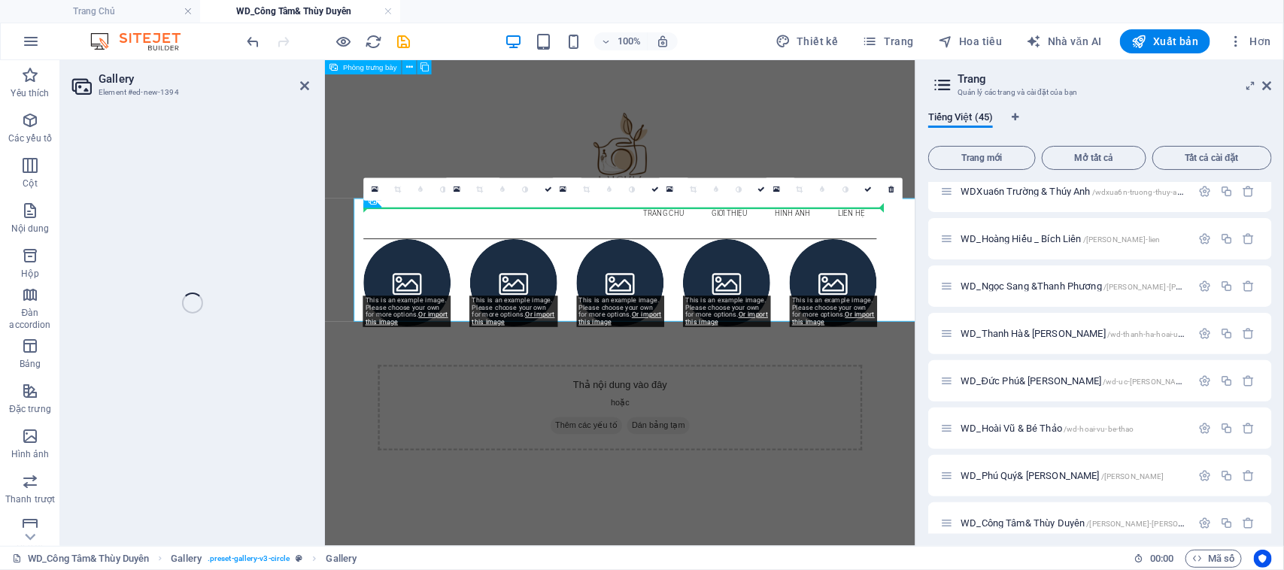
select select "4"
select select "px"
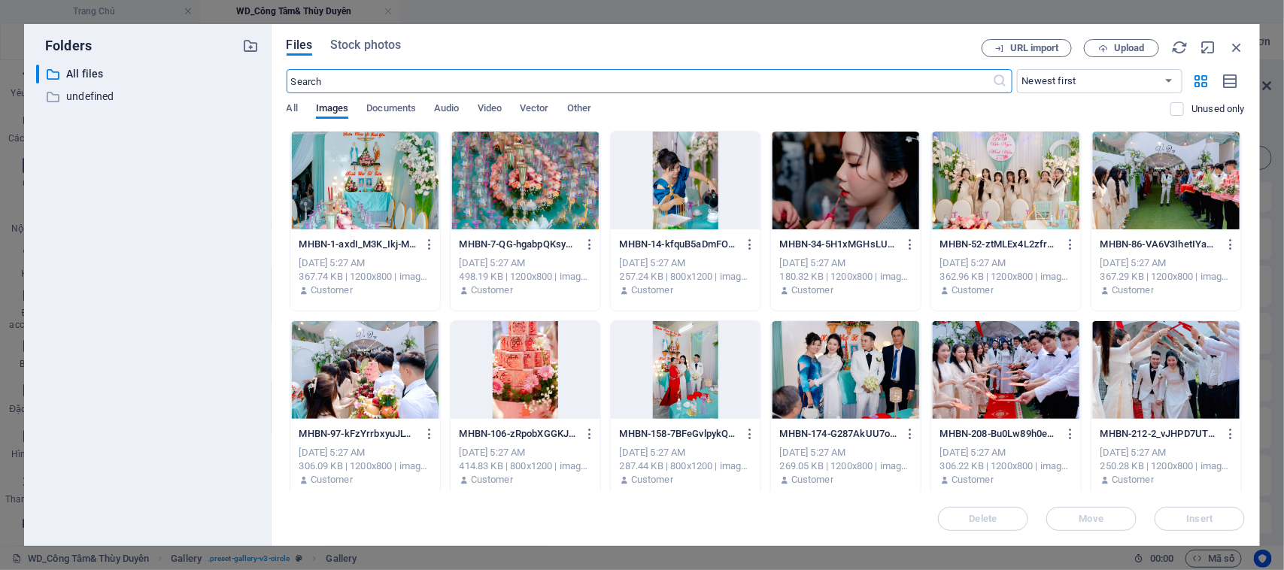
click at [392, 192] on div at bounding box center [365, 181] width 150 height 98
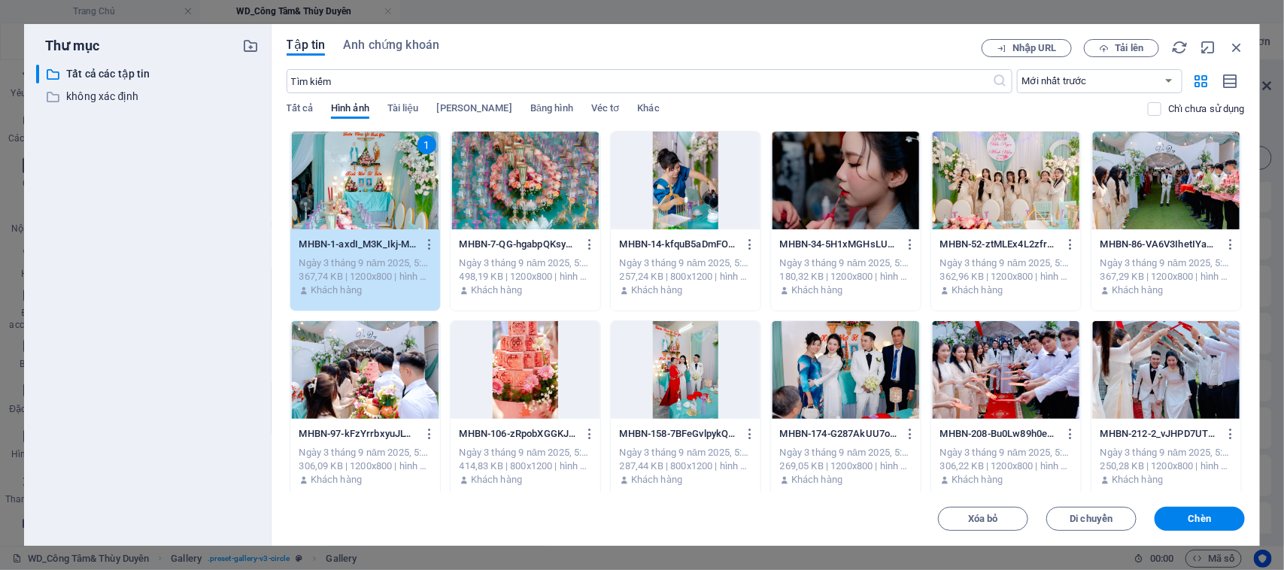
click at [530, 190] on div at bounding box center [525, 181] width 150 height 98
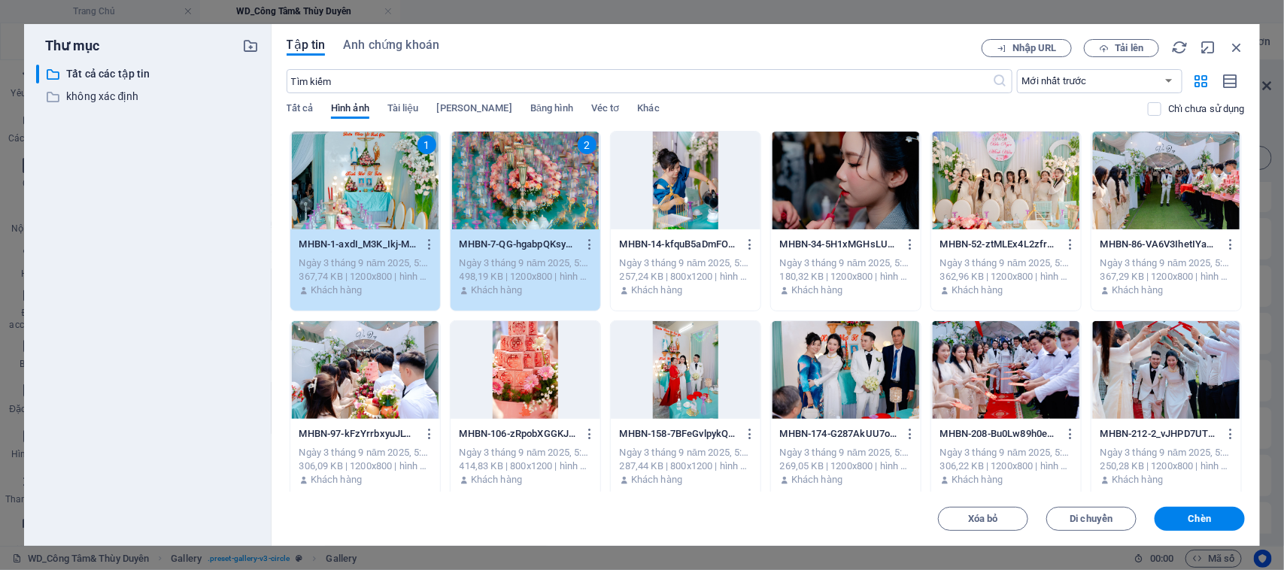
click at [677, 189] on div at bounding box center [686, 181] width 150 height 98
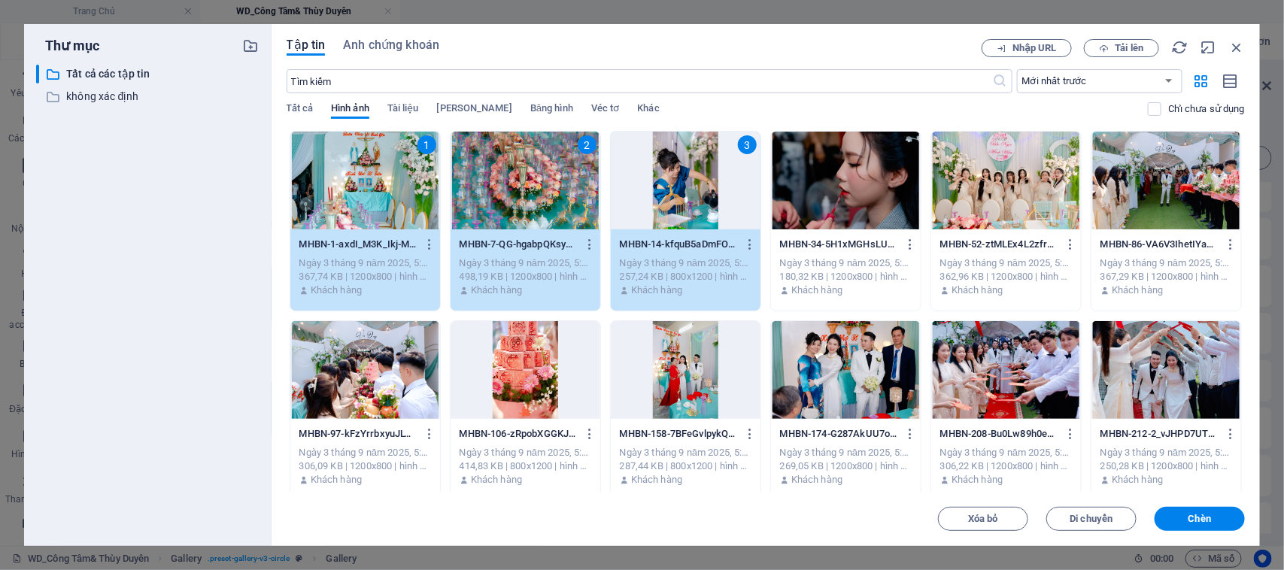
drag, startPoint x: 686, startPoint y: 384, endPoint x: 570, endPoint y: 386, distance: 115.8
click at [684, 385] on div at bounding box center [686, 370] width 150 height 98
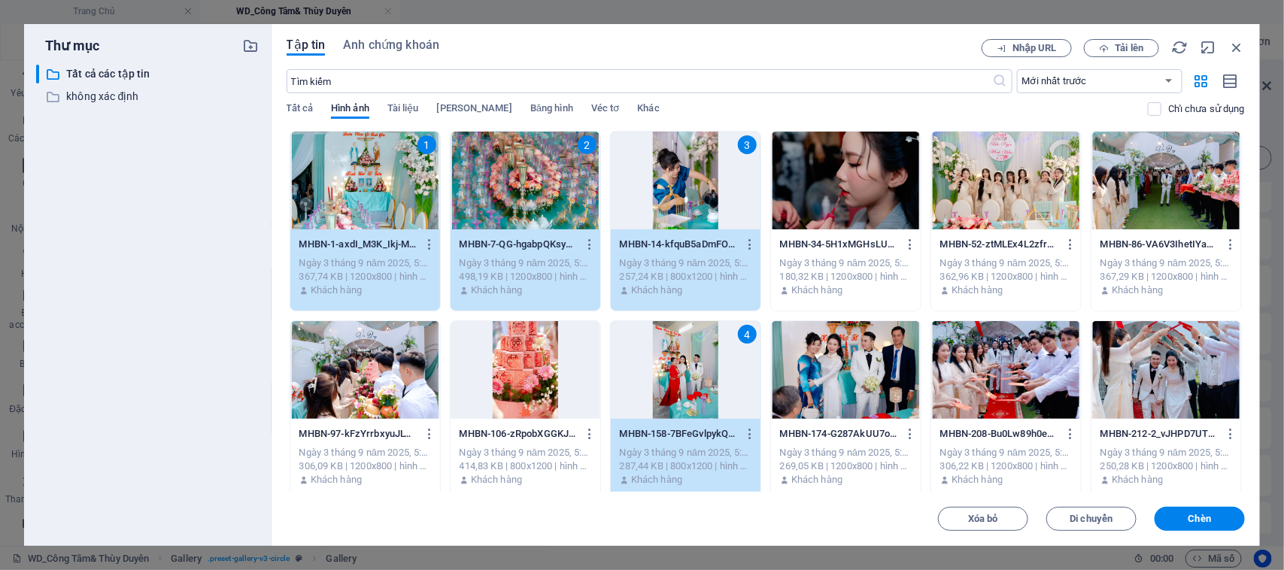
click at [538, 386] on div at bounding box center [525, 370] width 150 height 98
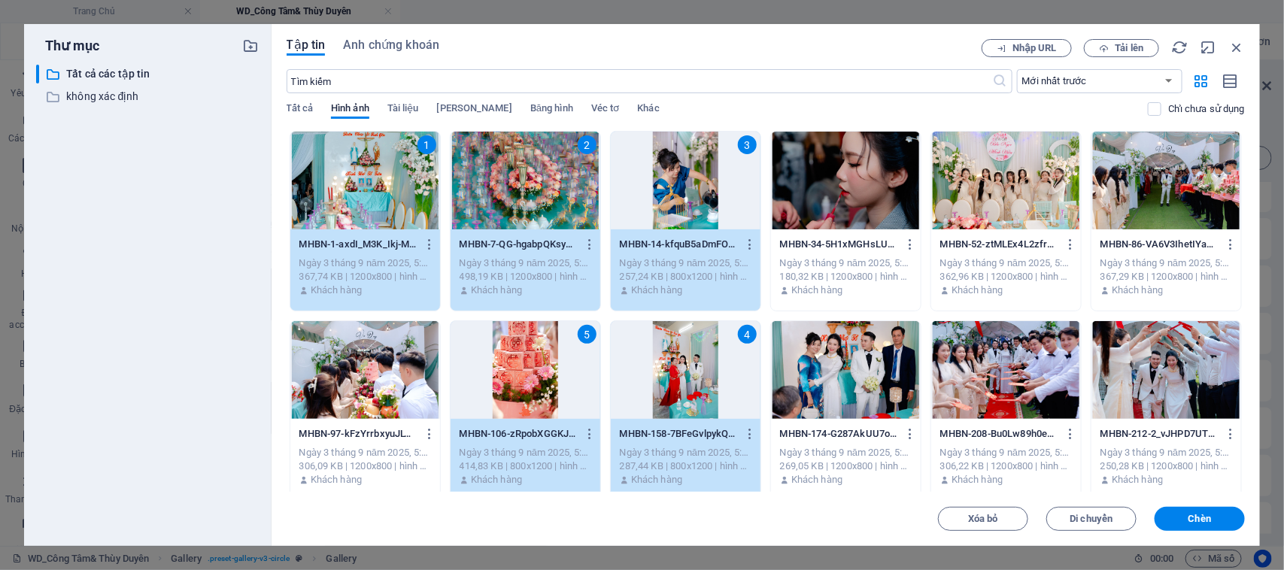
click at [408, 368] on div at bounding box center [365, 370] width 150 height 98
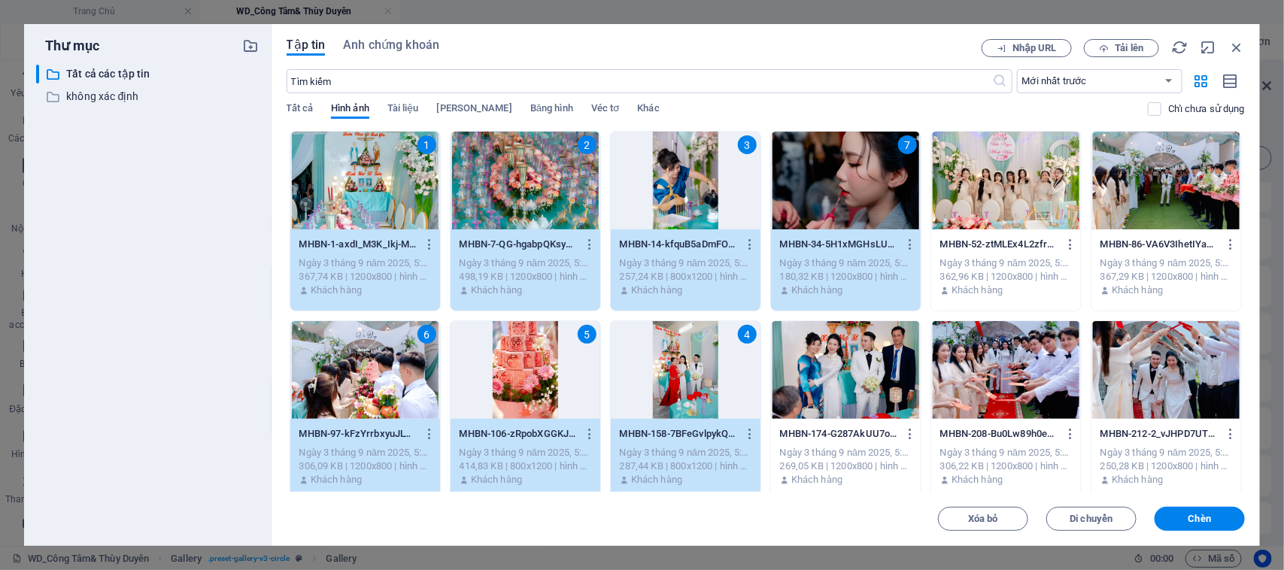
click at [844, 348] on div at bounding box center [846, 370] width 150 height 98
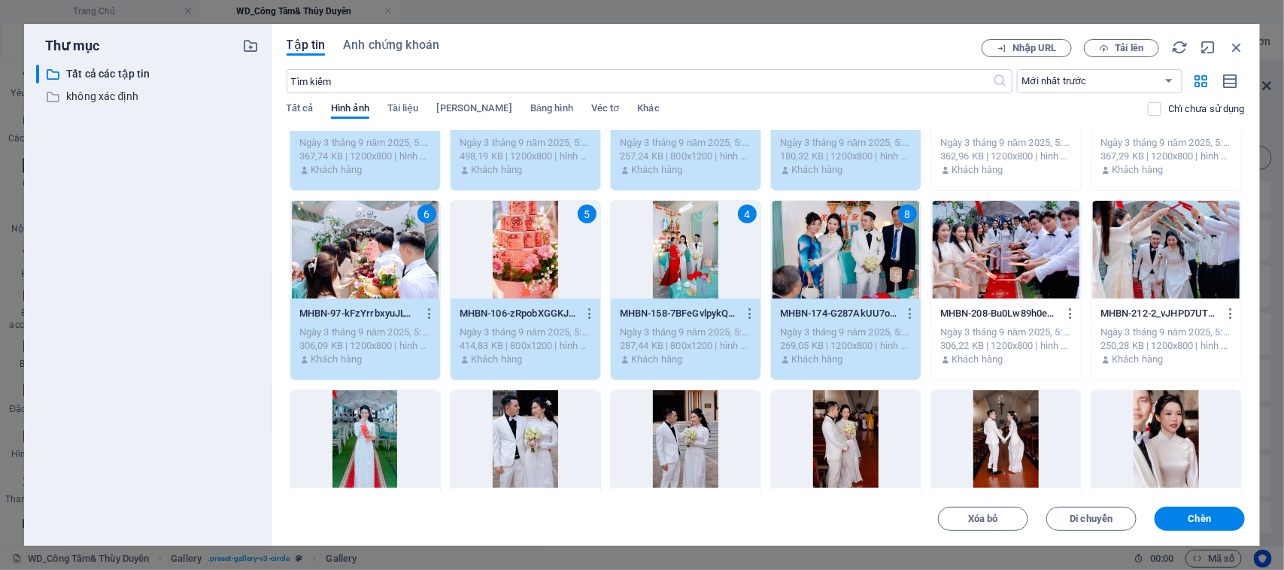
scroll to position [282, 0]
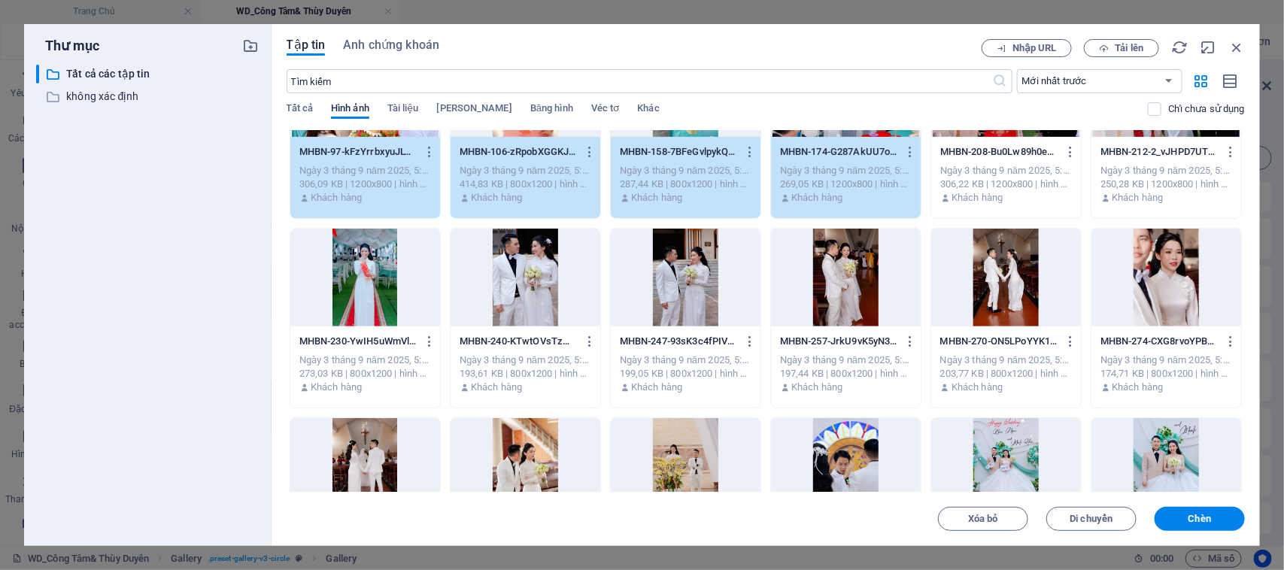
click at [666, 305] on div at bounding box center [686, 278] width 150 height 98
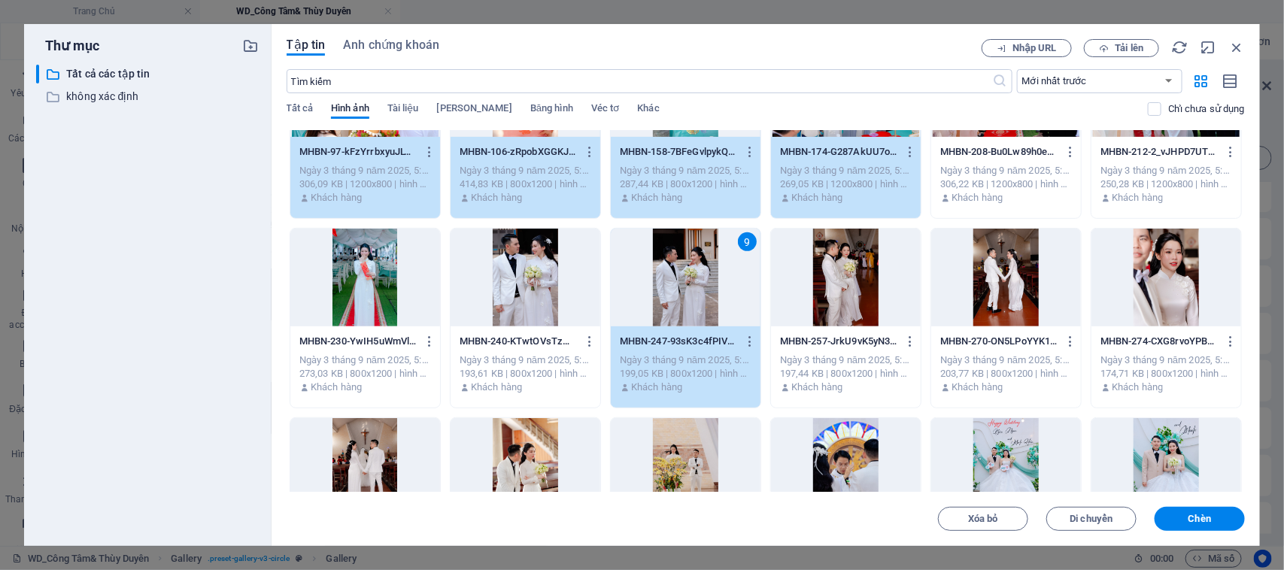
click at [542, 296] on div at bounding box center [525, 278] width 150 height 98
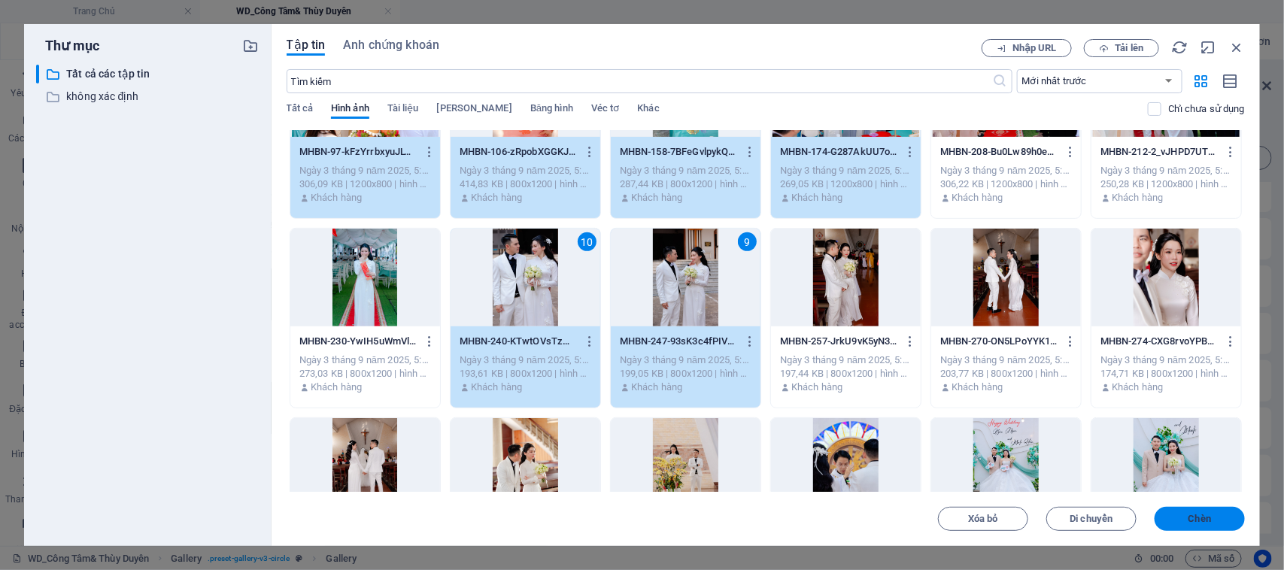
click at [1168, 513] on button "Chèn" at bounding box center [1199, 519] width 90 height 24
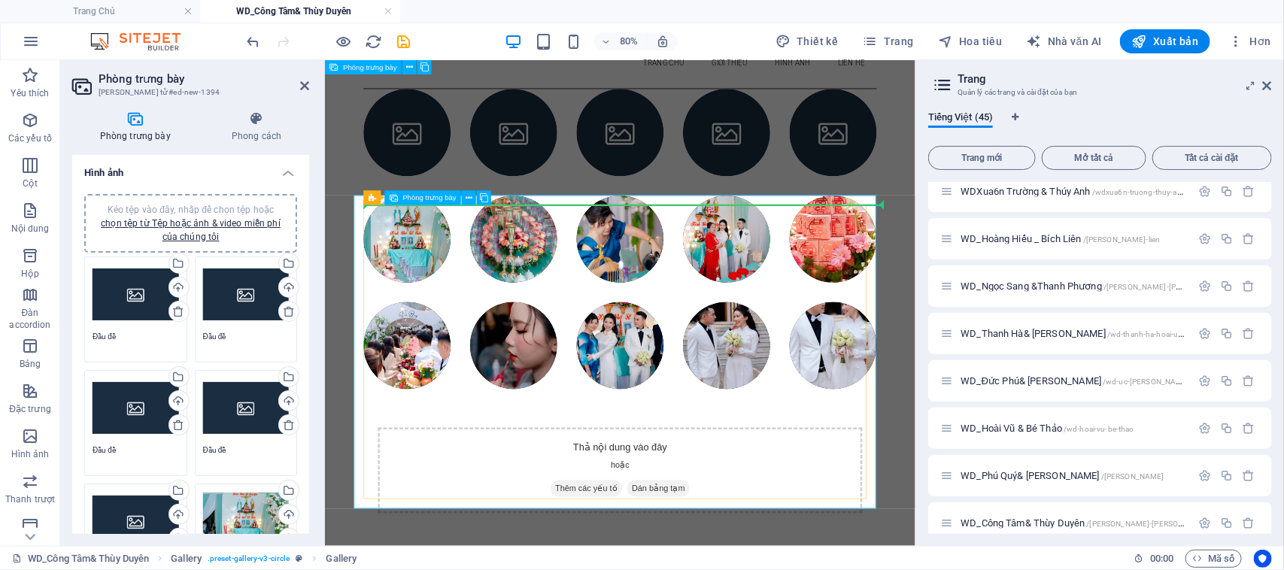
scroll to position [0, 0]
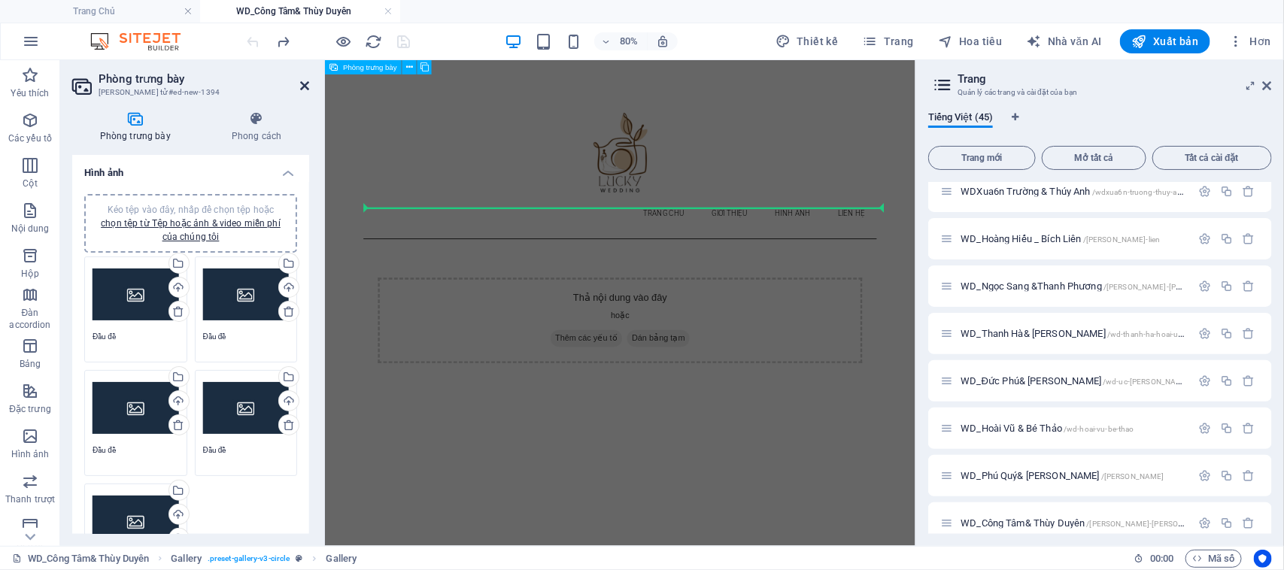
click at [301, 86] on icon at bounding box center [304, 86] width 9 height 12
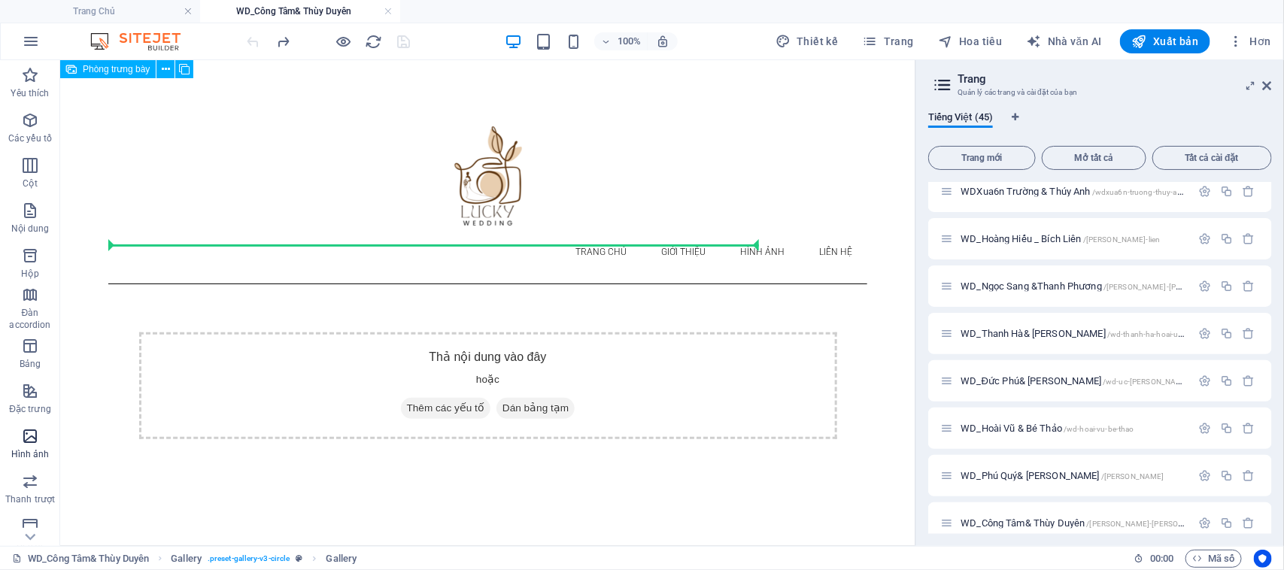
click at [31, 436] on icon "button" at bounding box center [30, 436] width 18 height 18
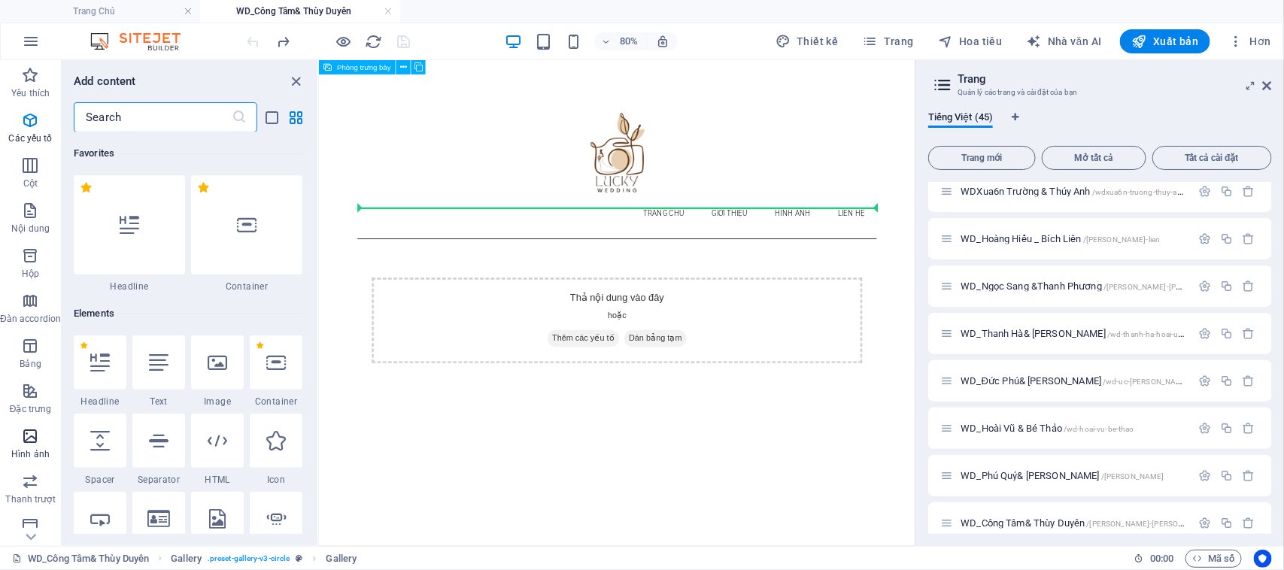
scroll to position [7623, 0]
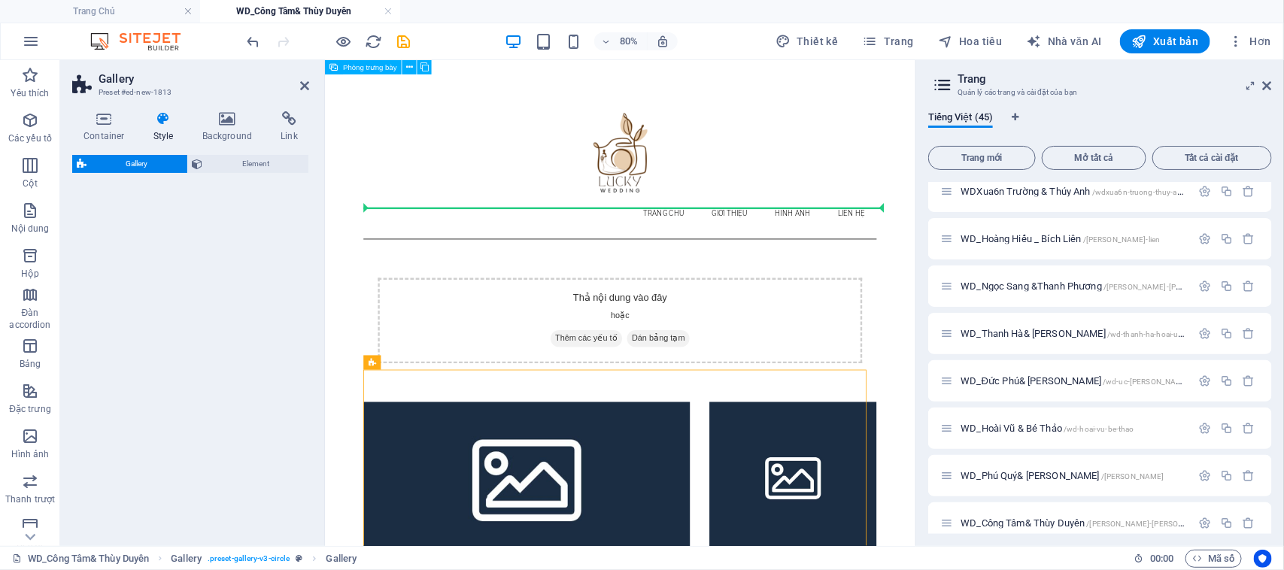
select select "rem"
select select "preset-gallery-v3-collage"
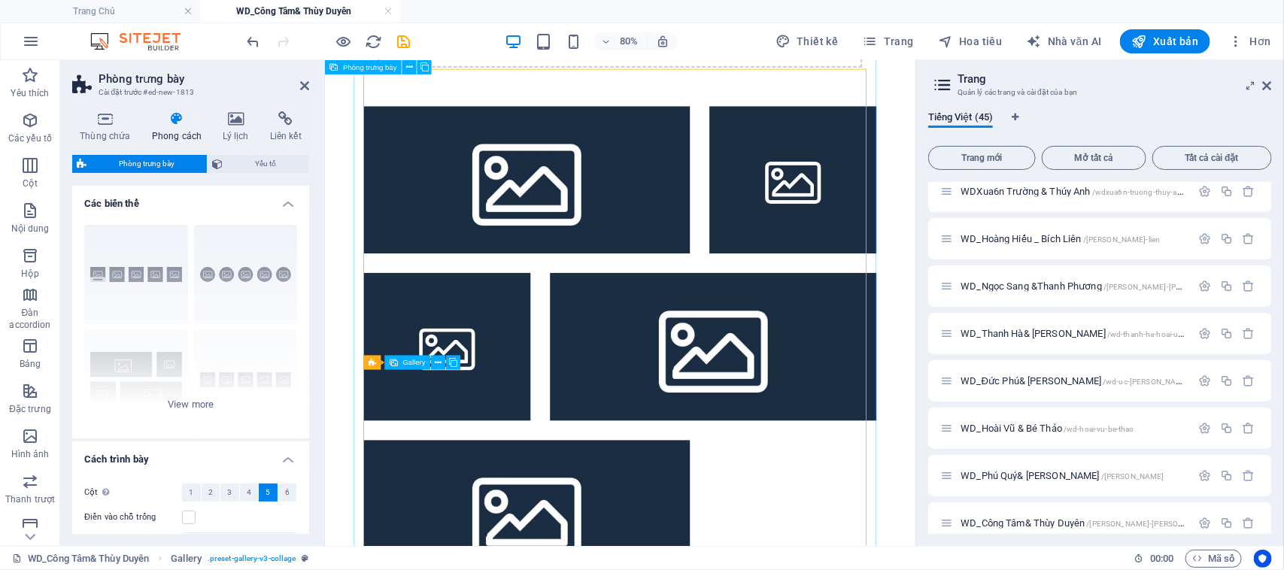
scroll to position [376, 0]
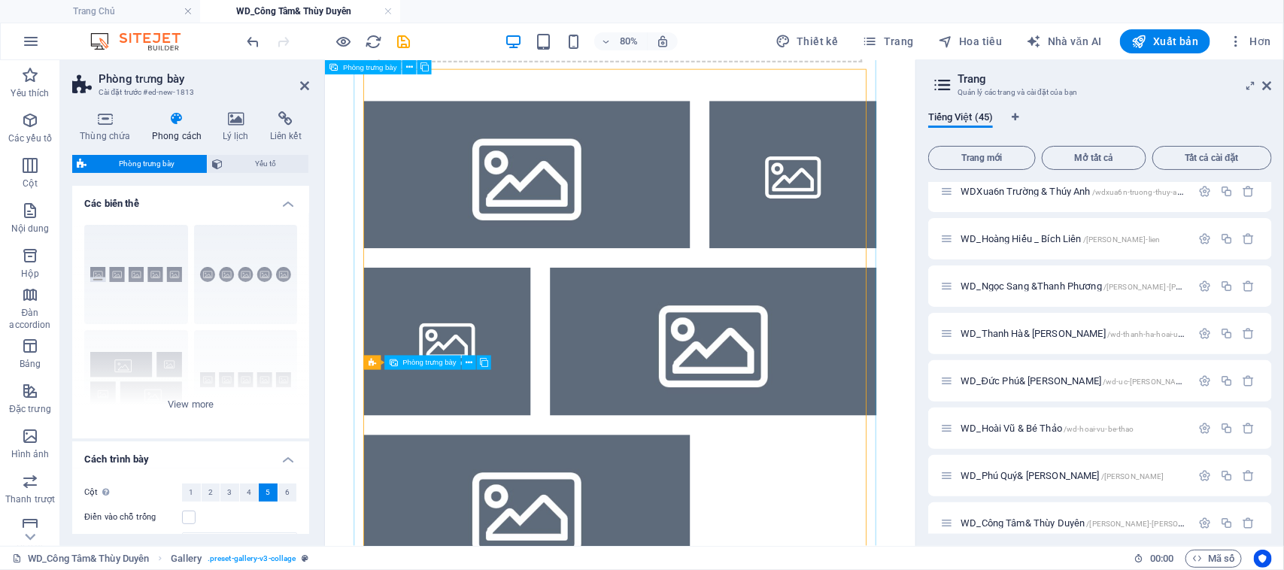
click at [445, 204] on li at bounding box center [576, 203] width 408 height 184
select select "4"
select select "px"
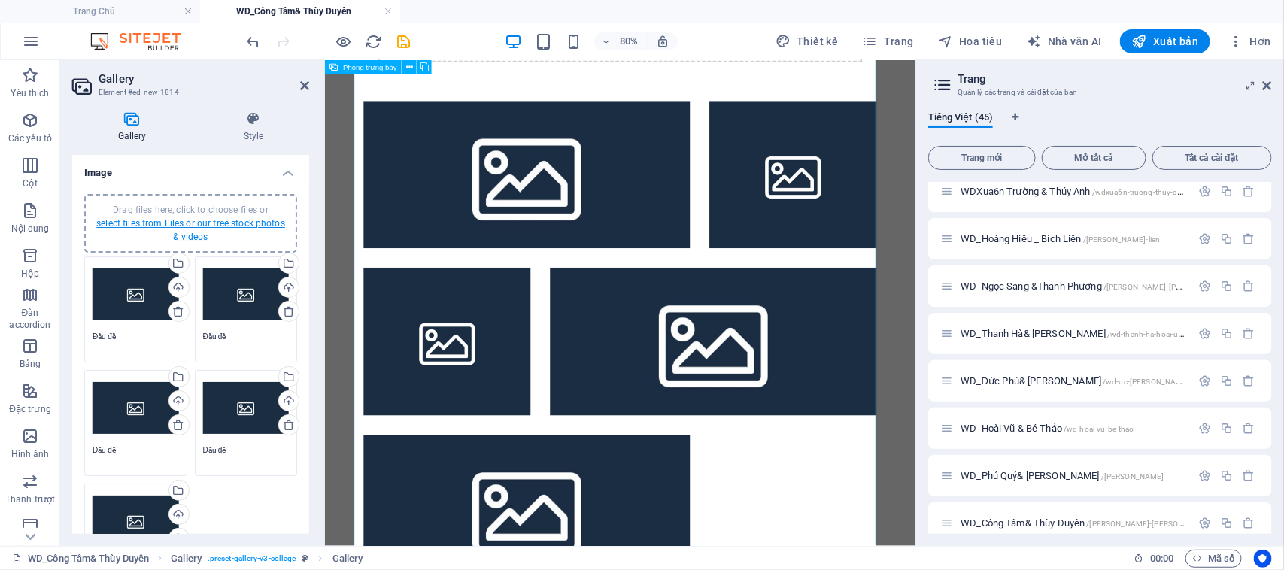
click at [230, 220] on link "select files from Files or our free stock photos & videos" at bounding box center [190, 230] width 189 height 24
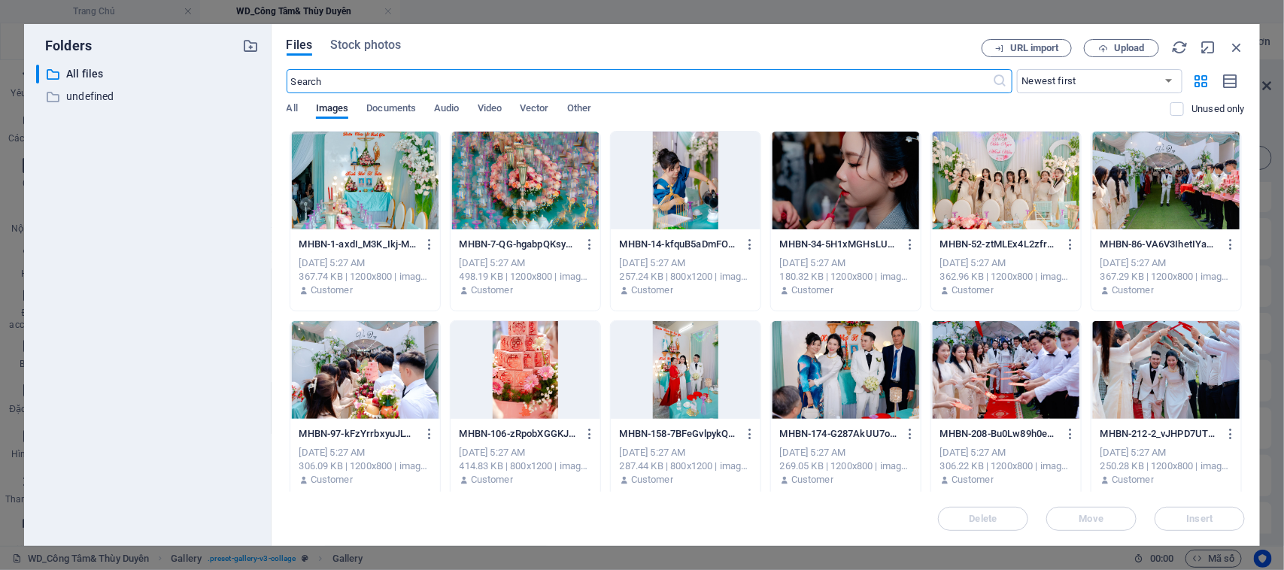
scroll to position [0, 0]
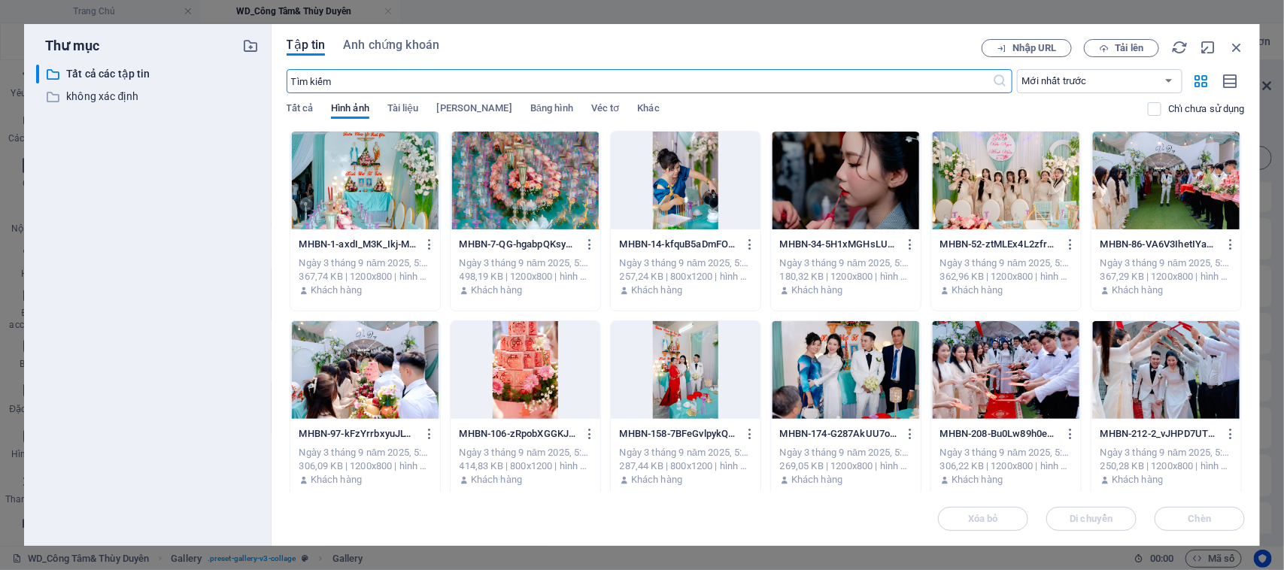
click at [389, 193] on div at bounding box center [365, 181] width 150 height 98
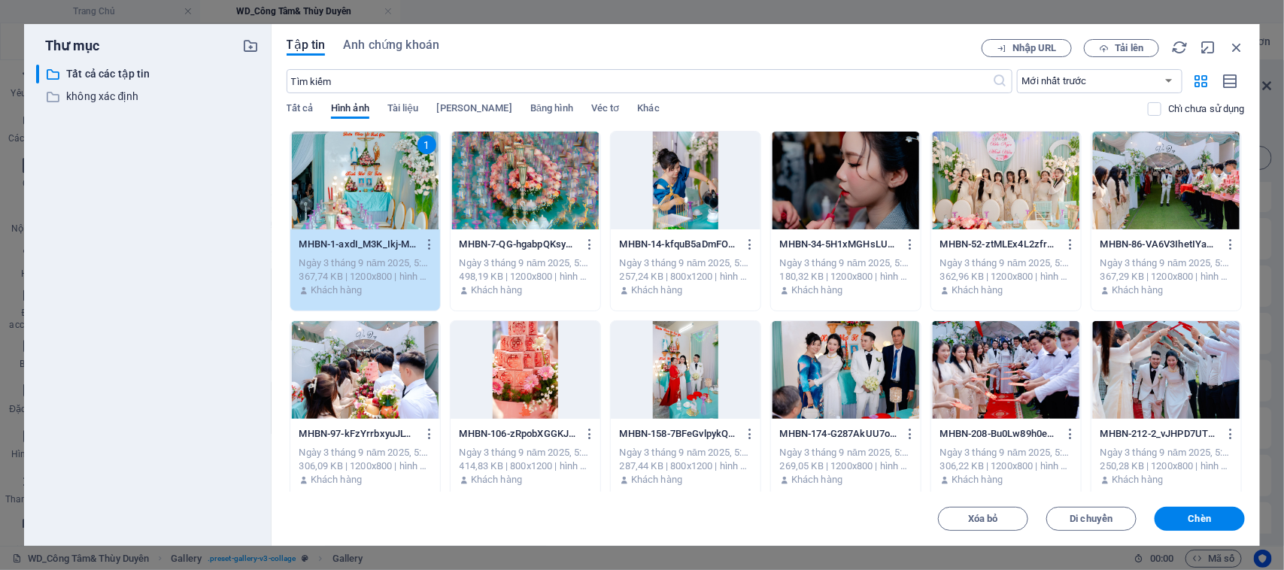
click at [514, 196] on div at bounding box center [525, 181] width 150 height 98
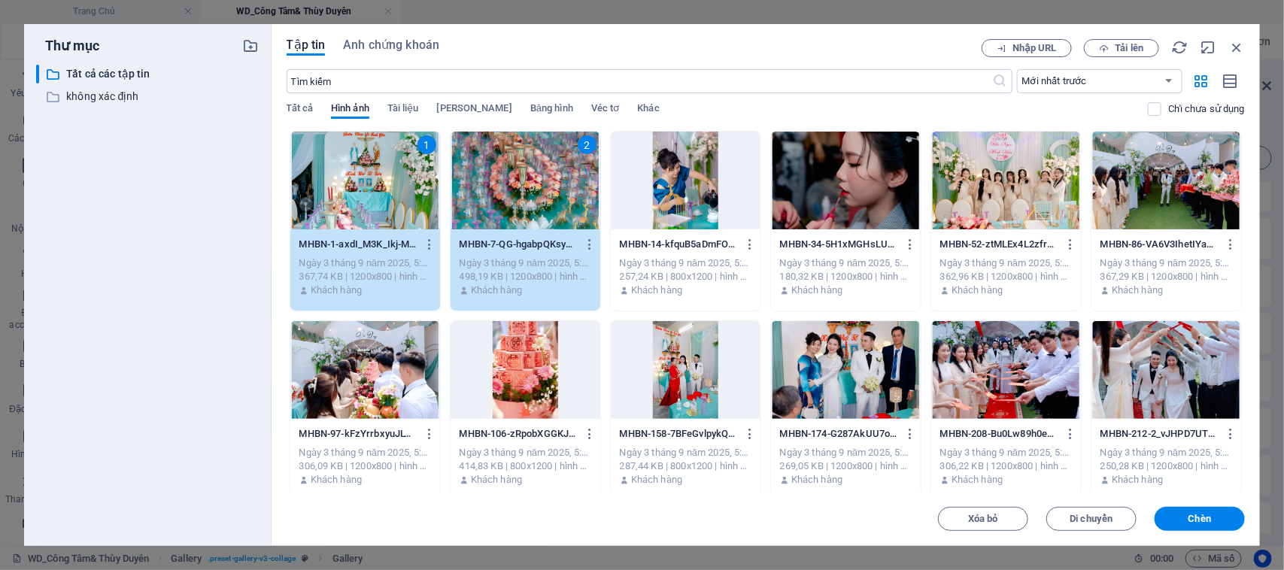
drag, startPoint x: 641, startPoint y: 196, endPoint x: 681, endPoint y: 336, distance: 146.0
click at [643, 193] on div at bounding box center [686, 181] width 150 height 98
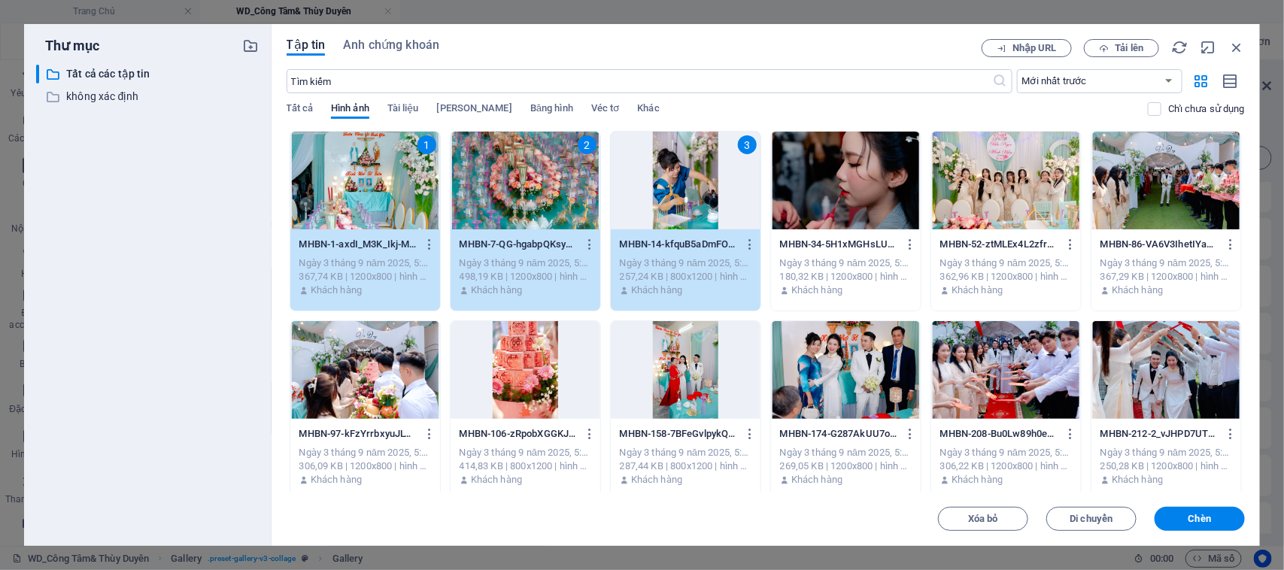
click at [681, 338] on div at bounding box center [686, 370] width 150 height 98
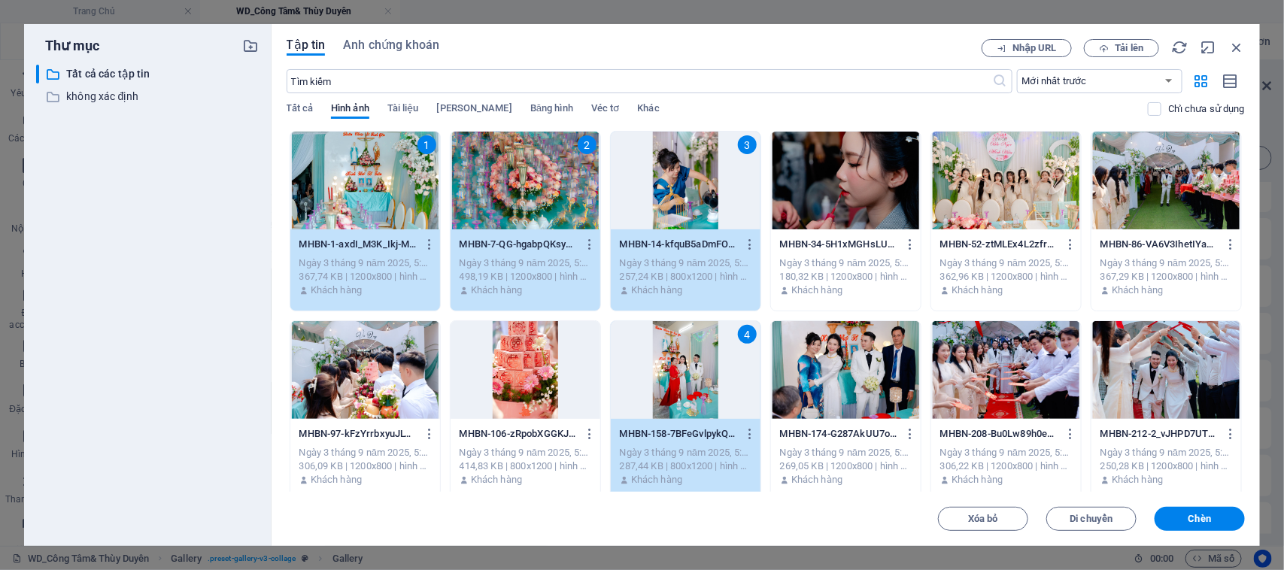
drag, startPoint x: 535, startPoint y: 359, endPoint x: 377, endPoint y: 368, distance: 158.2
click at [532, 361] on div at bounding box center [525, 370] width 150 height 98
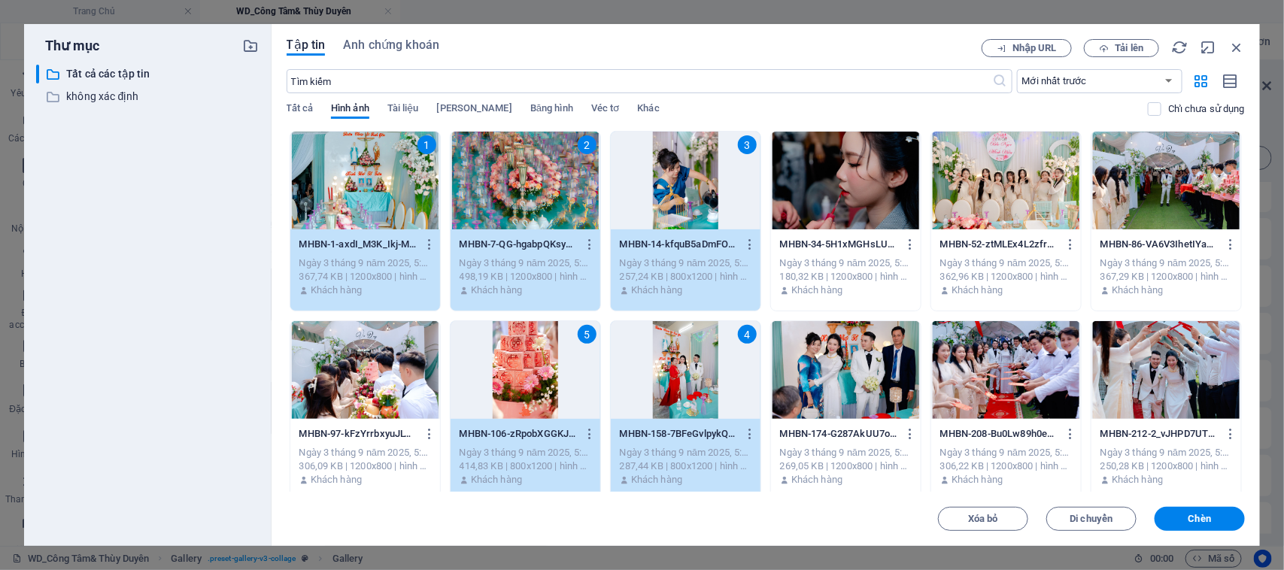
click at [342, 377] on div at bounding box center [365, 370] width 150 height 98
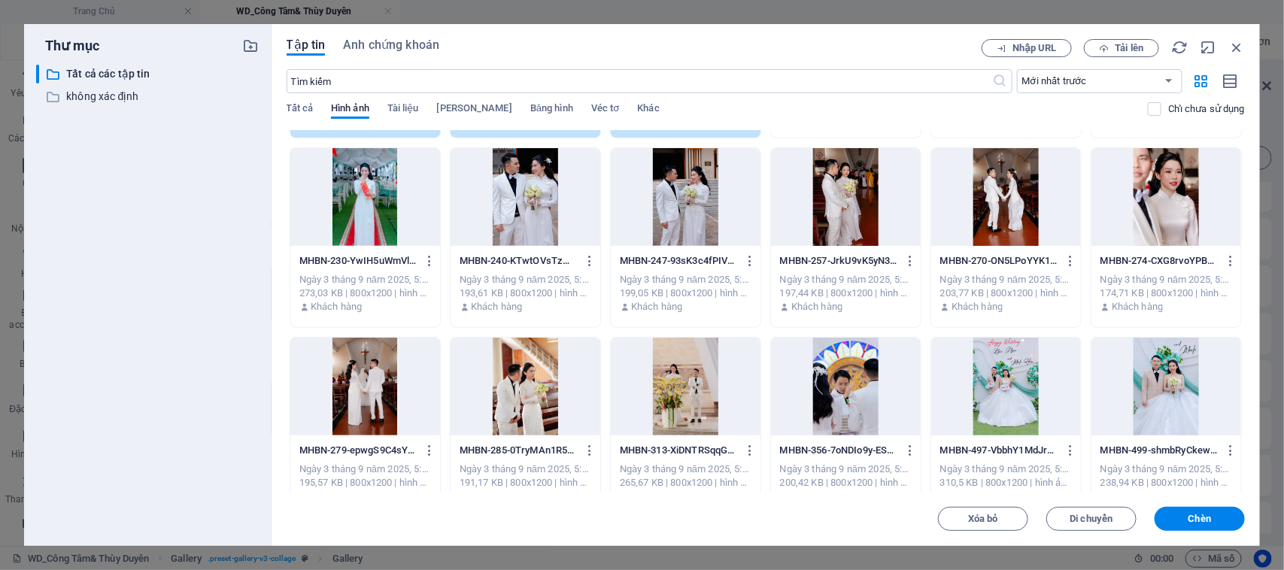
scroll to position [376, 0]
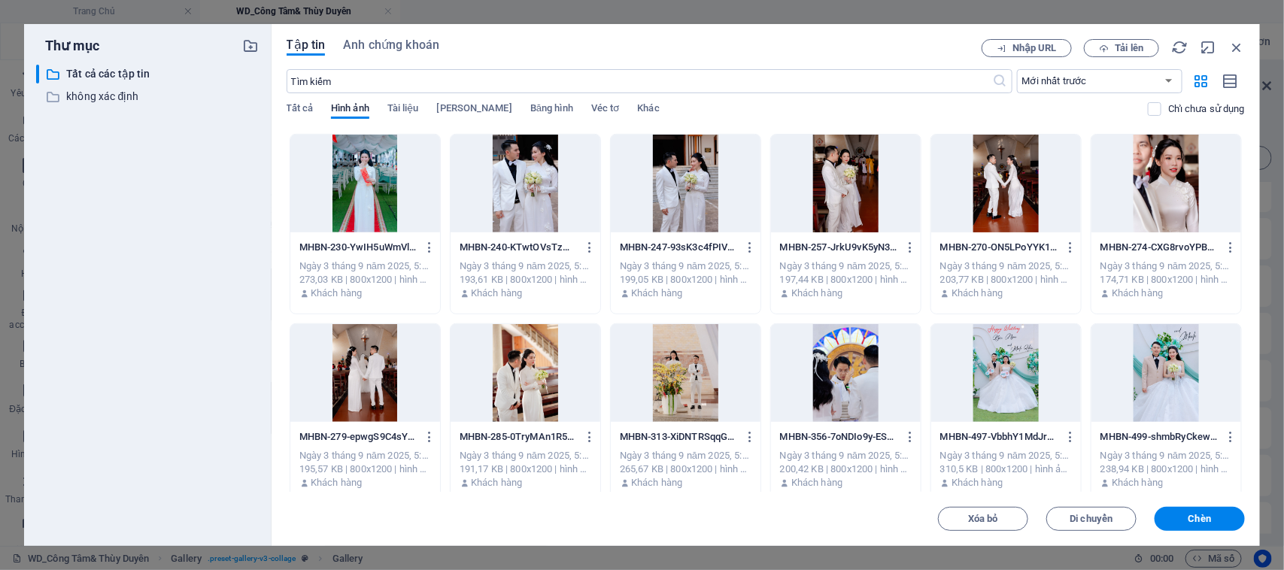
drag, startPoint x: 690, startPoint y: 359, endPoint x: 535, endPoint y: 372, distance: 155.5
click at [690, 361] on div at bounding box center [686, 373] width 150 height 98
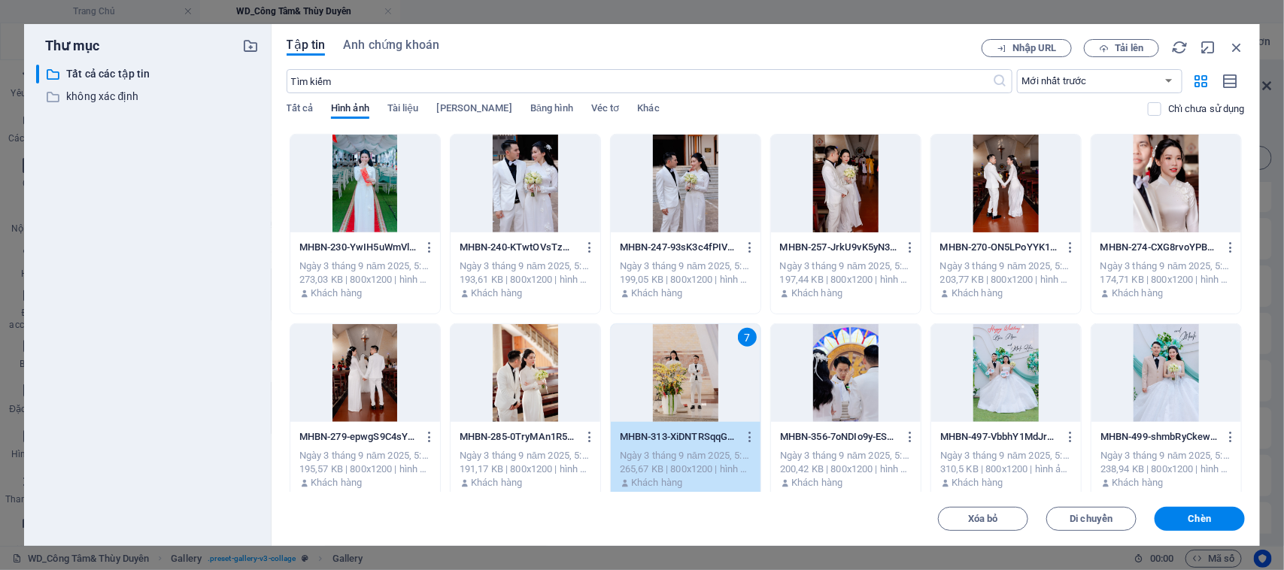
click at [485, 382] on div at bounding box center [525, 373] width 150 height 98
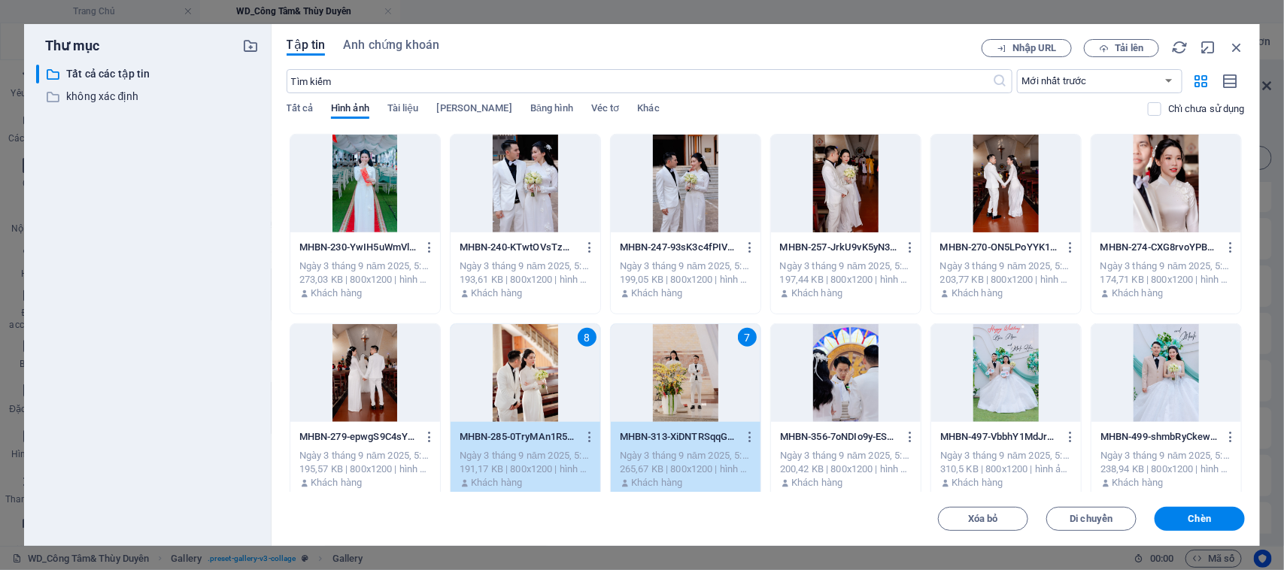
click at [384, 386] on div at bounding box center [365, 373] width 150 height 98
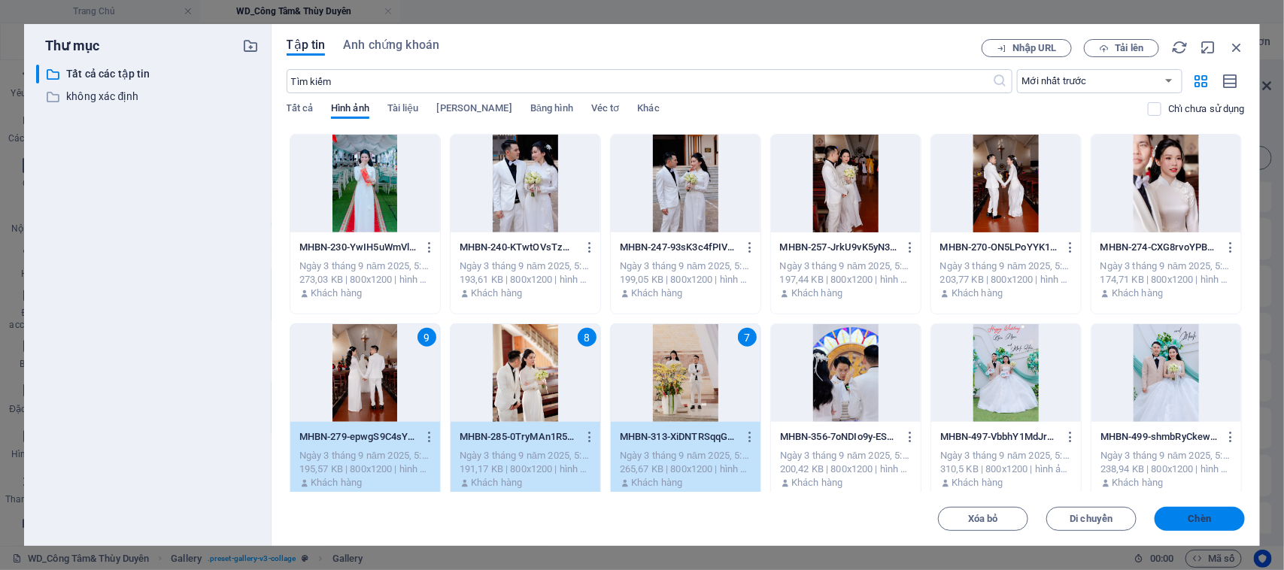
click at [1196, 520] on font "Chèn" at bounding box center [1199, 518] width 23 height 11
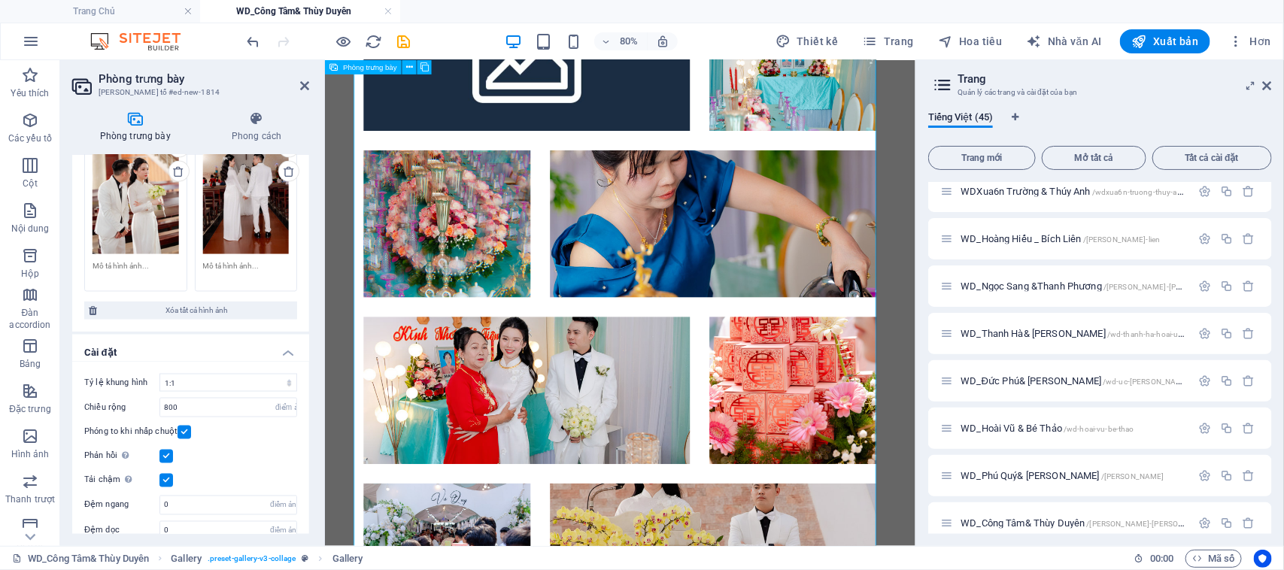
scroll to position [1035, 0]
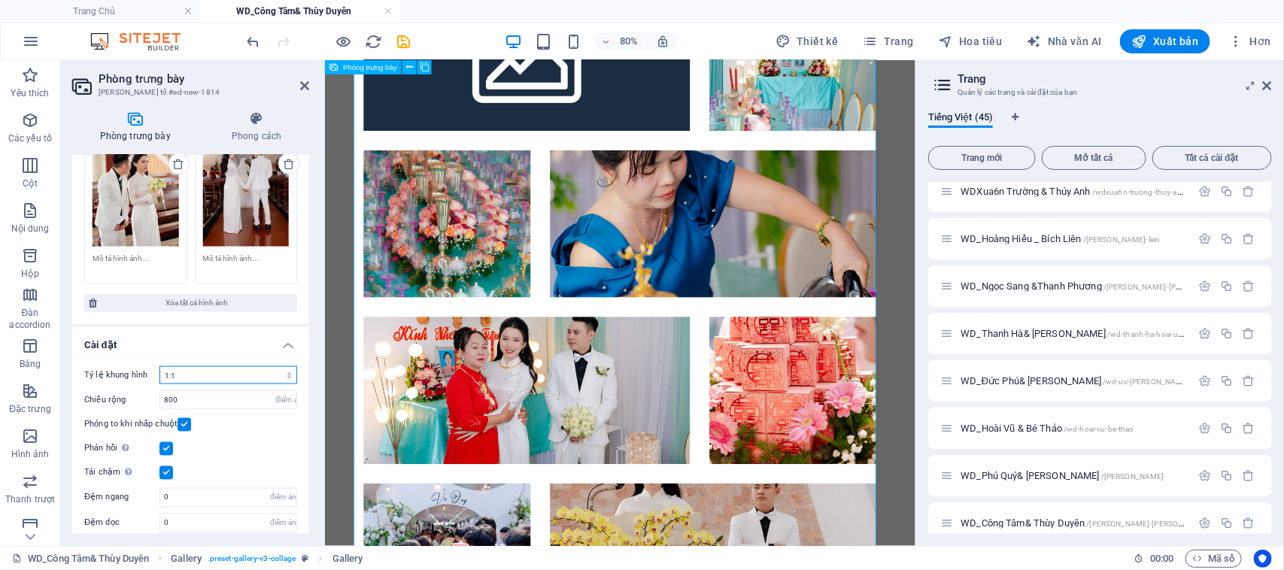
click at [238, 366] on select "Không có tỷ lệ khung hình cố định 16:9 16:10 4:3 1:1 1:2 2:1" at bounding box center [228, 375] width 138 height 18
click at [159, 366] on select "Không có tỷ lệ khung hình cố định 16:9 16:10 4:3 1:1 1:2 2:1" at bounding box center [228, 375] width 138 height 18
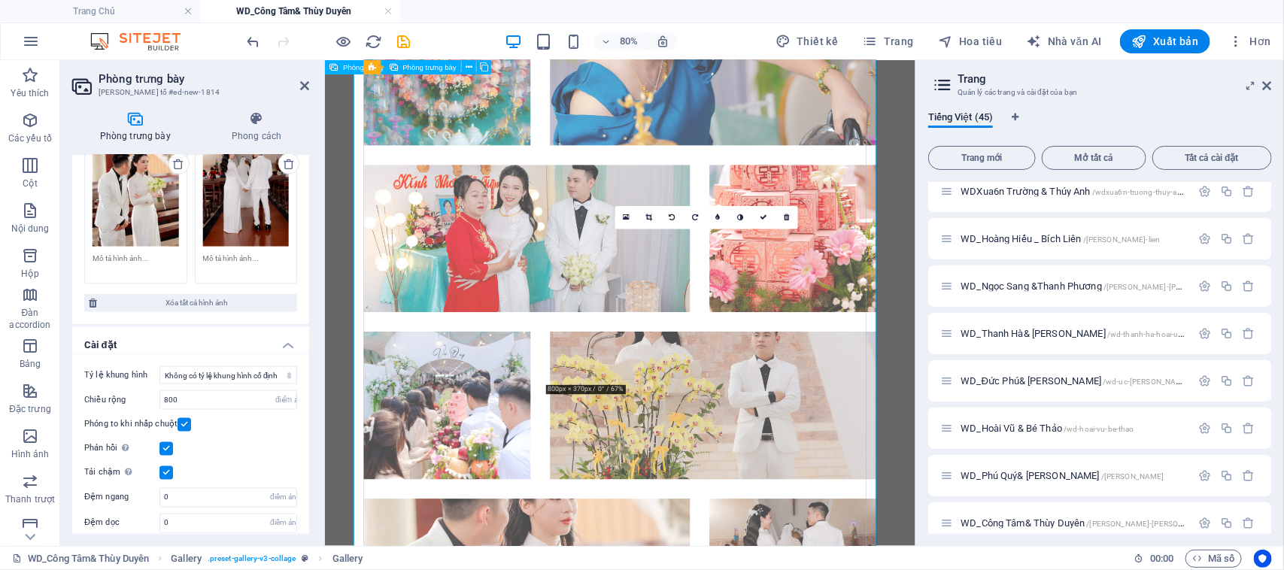
scroll to position [1264, 0]
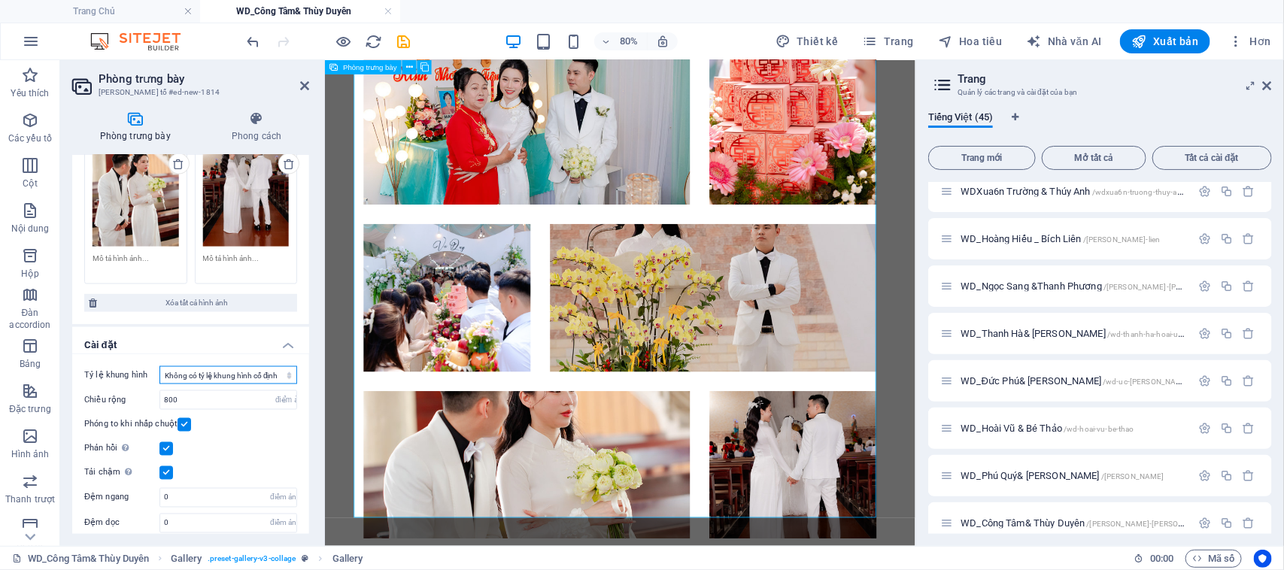
click at [235, 366] on select "Không có tỷ lệ khung hình cố định 16:9 16:10 4:3 1:1 1:2 2:1" at bounding box center [228, 375] width 138 height 18
click at [159, 366] on select "Không có tỷ lệ khung hình cố định 16:9 16:10 4:3 1:1 1:2 2:1" at bounding box center [228, 375] width 138 height 18
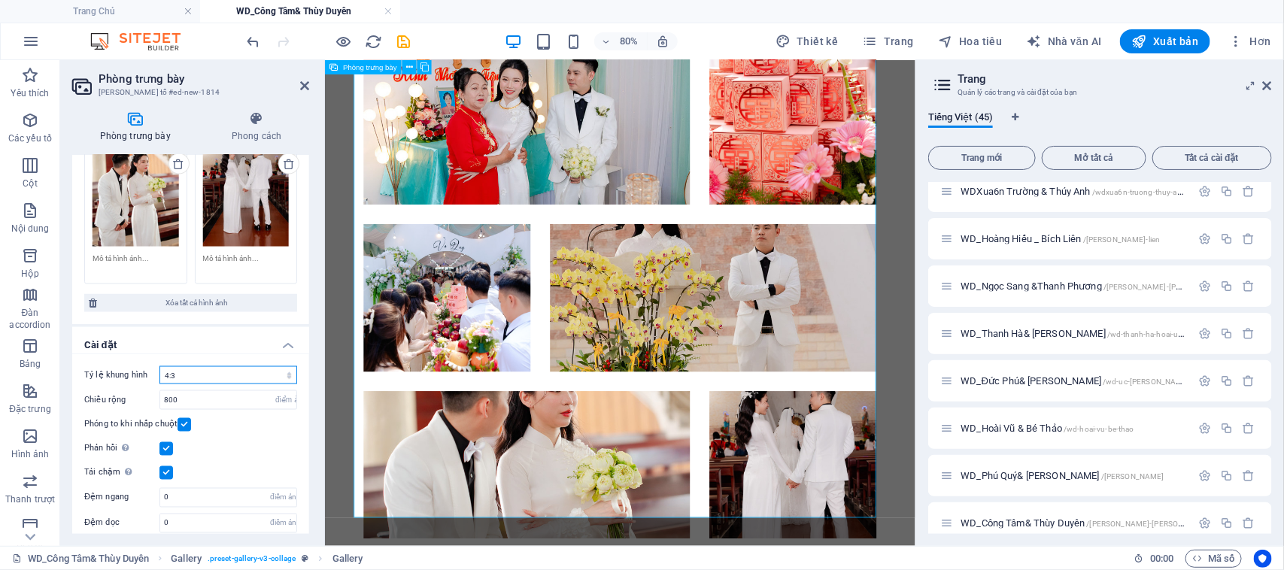
click at [226, 366] on select "Không có tỷ lệ khung hình cố định 16:9 16:10 4:3 1:1 1:2 2:1" at bounding box center [228, 375] width 138 height 18
click at [159, 366] on select "Không có tỷ lệ khung hình cố định 16:9 16:10 4:3 1:1 1:2 2:1" at bounding box center [228, 375] width 138 height 18
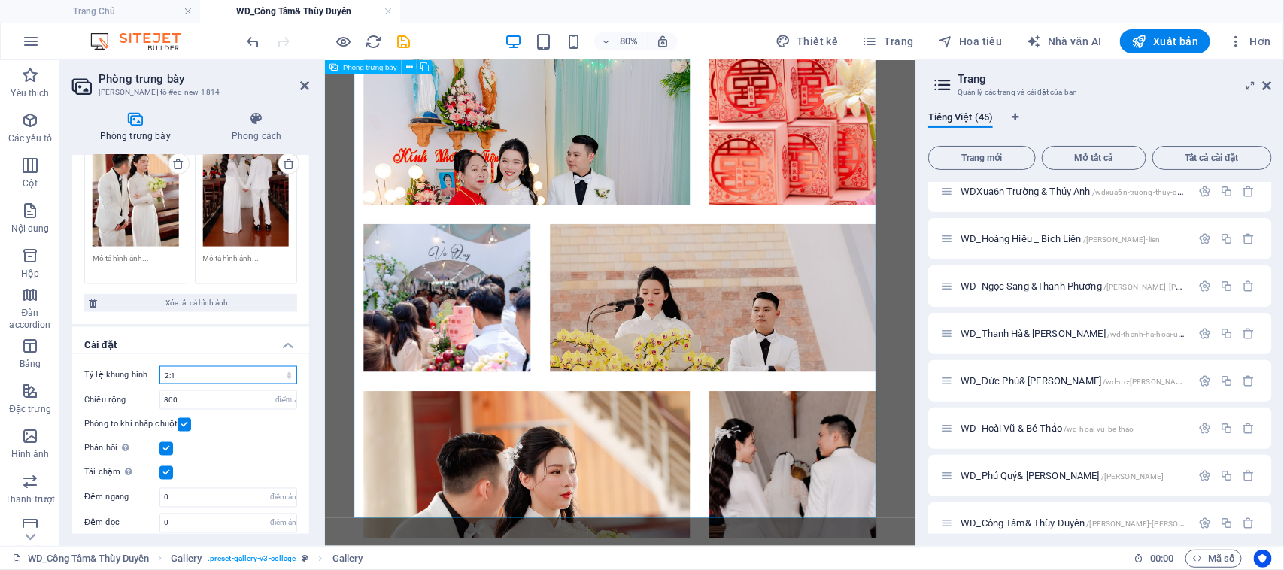
click at [224, 366] on select "Không có tỷ lệ khung hình cố định 16:9 16:10 4:3 1:1 1:2 2:1" at bounding box center [228, 375] width 138 height 18
click at [159, 366] on select "Không có tỷ lệ khung hình cố định 16:9 16:10 4:3 1:1 1:2 2:1" at bounding box center [228, 375] width 138 height 18
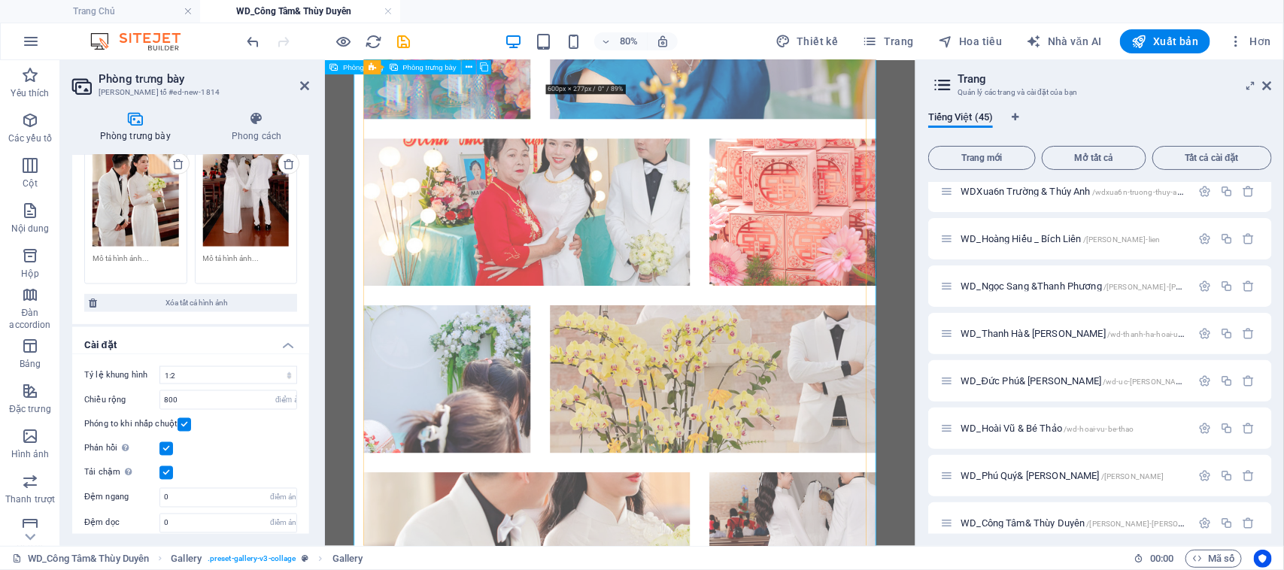
scroll to position [1170, 0]
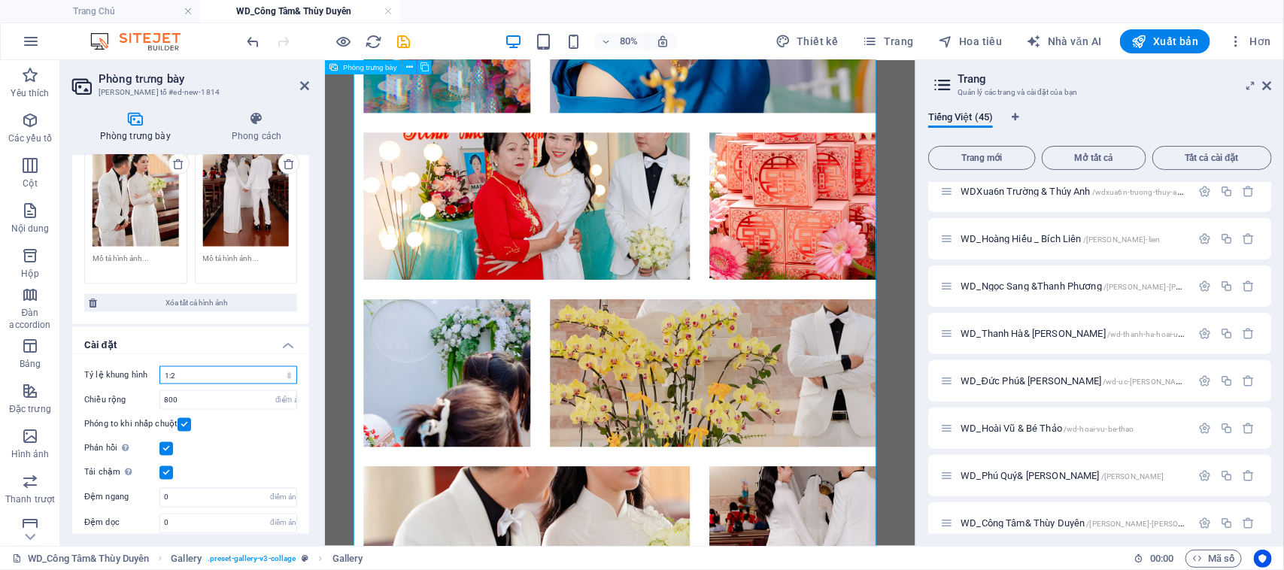
click at [216, 368] on select "Không có tỷ lệ khung hình cố định 16:9 16:10 4:3 1:1 1:2 2:1" at bounding box center [228, 375] width 138 height 18
click at [159, 366] on select "Không có tỷ lệ khung hình cố định 16:9 16:10 4:3 1:1 1:2 2:1" at bounding box center [228, 375] width 138 height 18
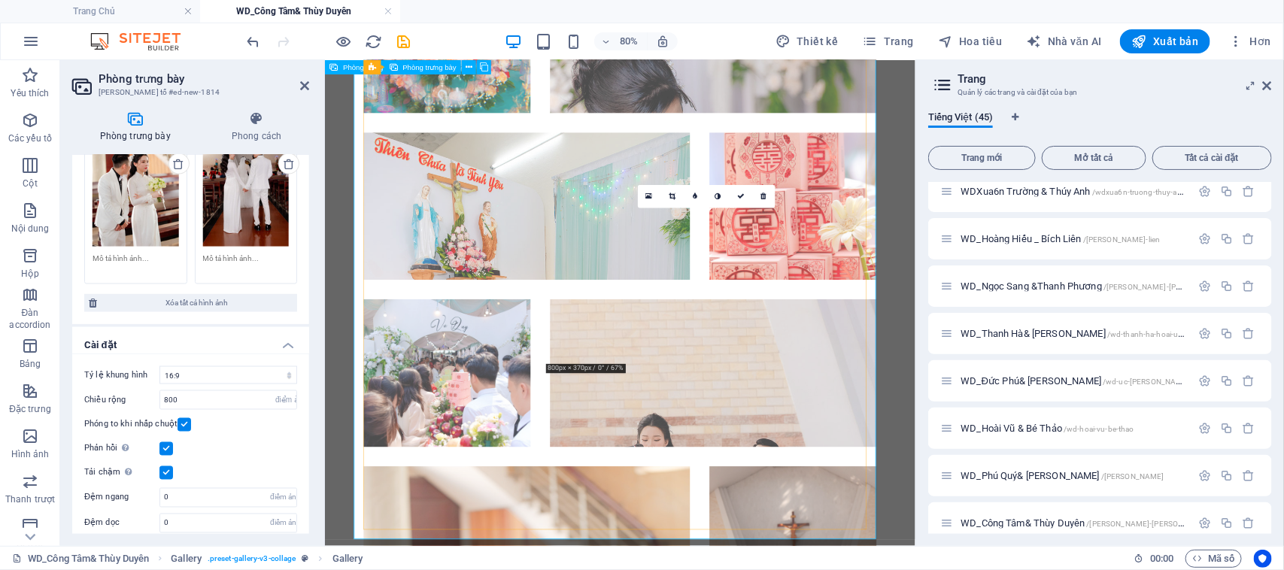
scroll to position [1264, 0]
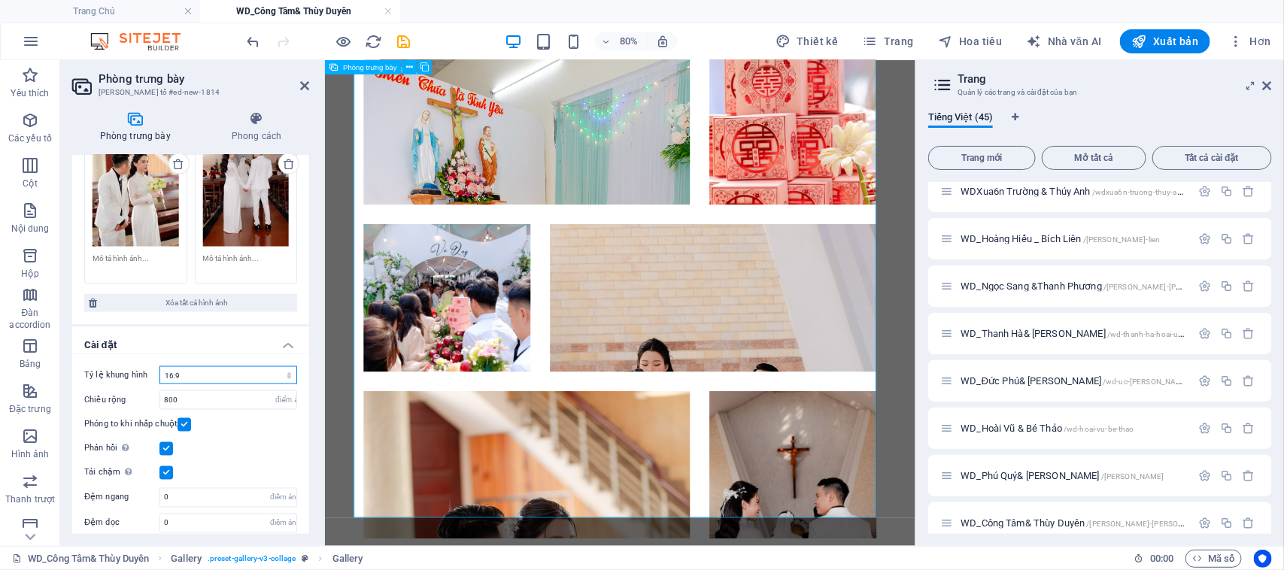
click at [224, 370] on select "Không có tỷ lệ khung hình cố định 16:9 16:10 4:3 1:1 1:2 2:1" at bounding box center [228, 375] width 138 height 18
click at [159, 366] on select "Không có tỷ lệ khung hình cố định 16:9 16:10 4:3 1:1 1:2 2:1" at bounding box center [228, 375] width 138 height 18
click at [238, 366] on select "Không có tỷ lệ khung hình cố định 16:9 16:10 4:3 1:1 1:2 2:1" at bounding box center [228, 375] width 138 height 18
select select "0"
click at [159, 366] on select "Không có tỷ lệ khung hình cố định 16:9 16:10 4:3 1:1 1:2 2:1" at bounding box center [228, 375] width 138 height 18
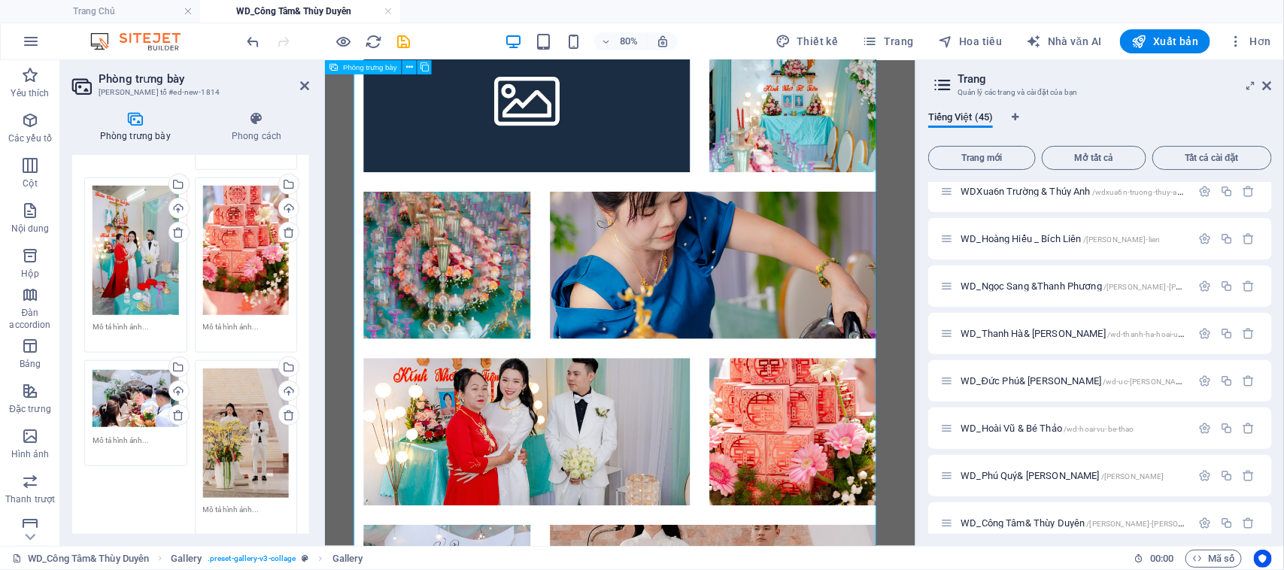
scroll to position [565, 0]
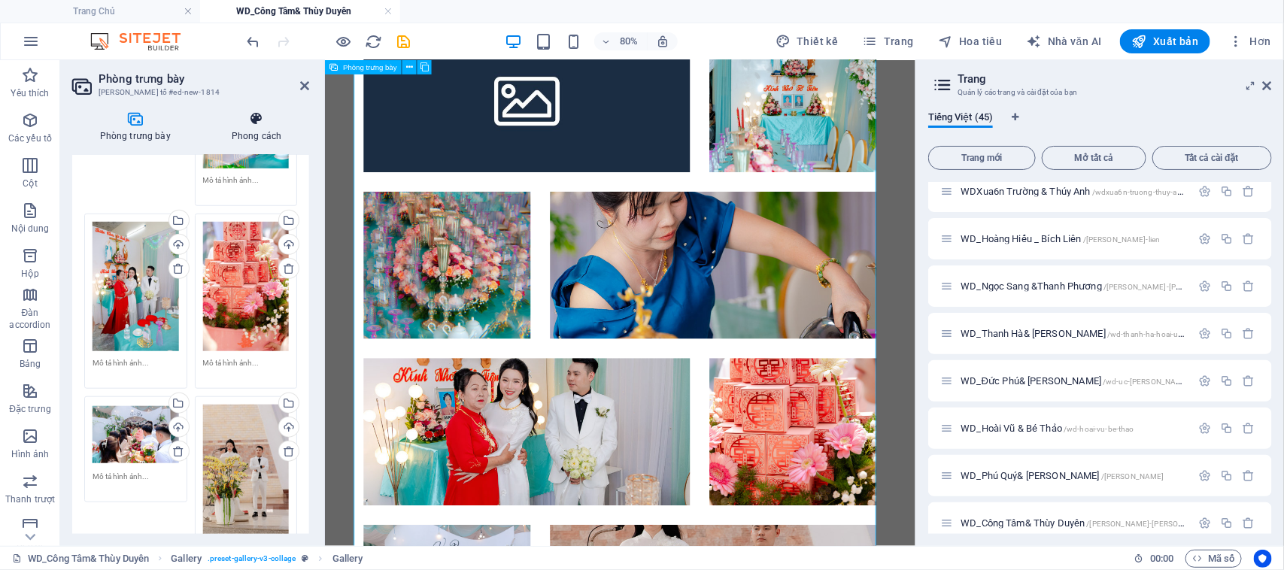
click at [253, 126] on icon at bounding box center [256, 118] width 105 height 15
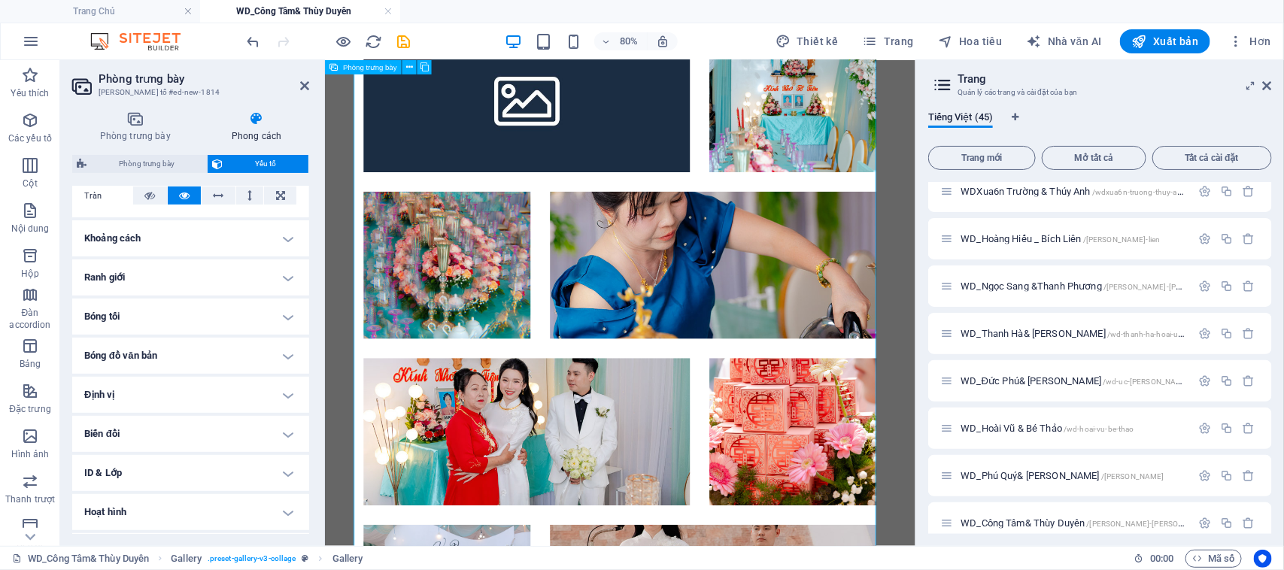
scroll to position [287, 0]
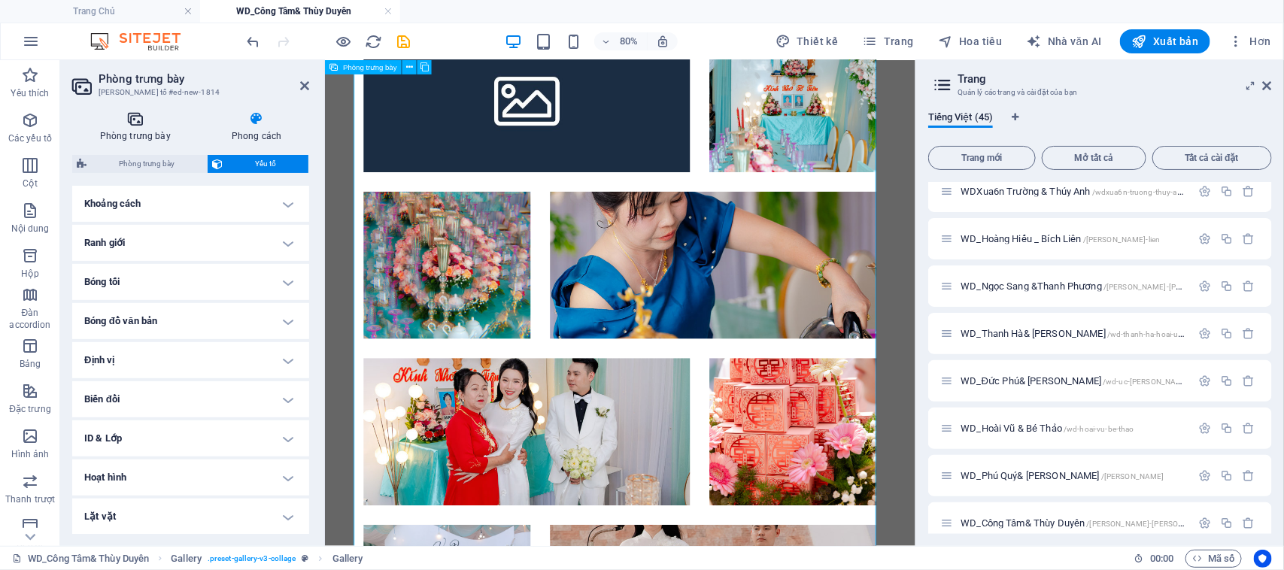
click at [139, 134] on font "Phòng trưng bày" at bounding box center [135, 136] width 71 height 11
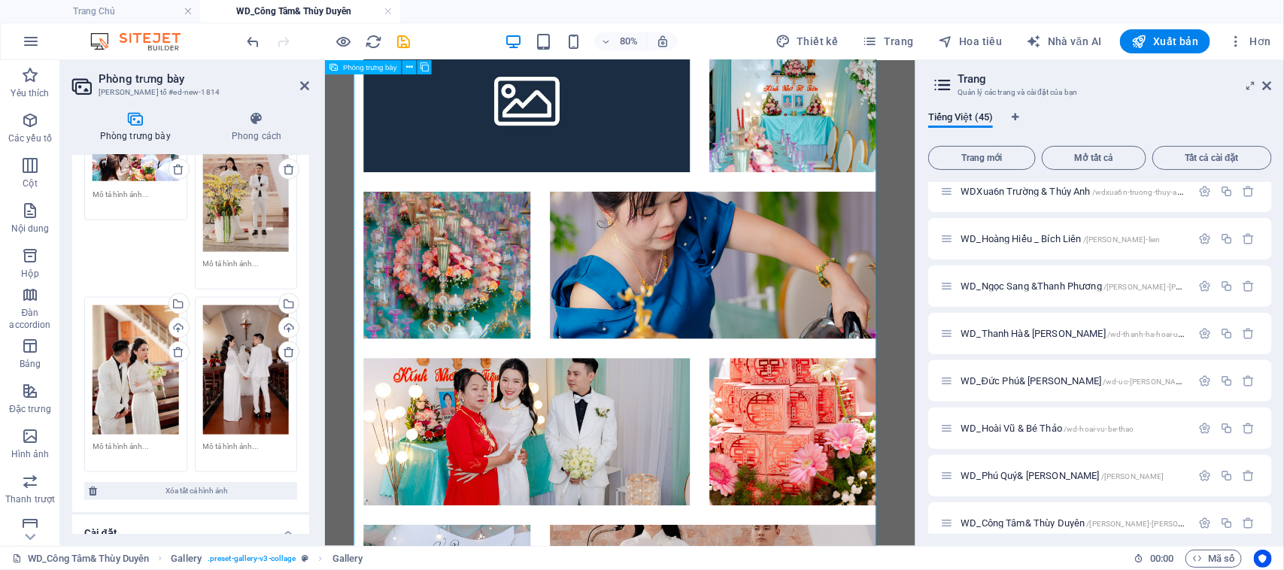
scroll to position [1035, 0]
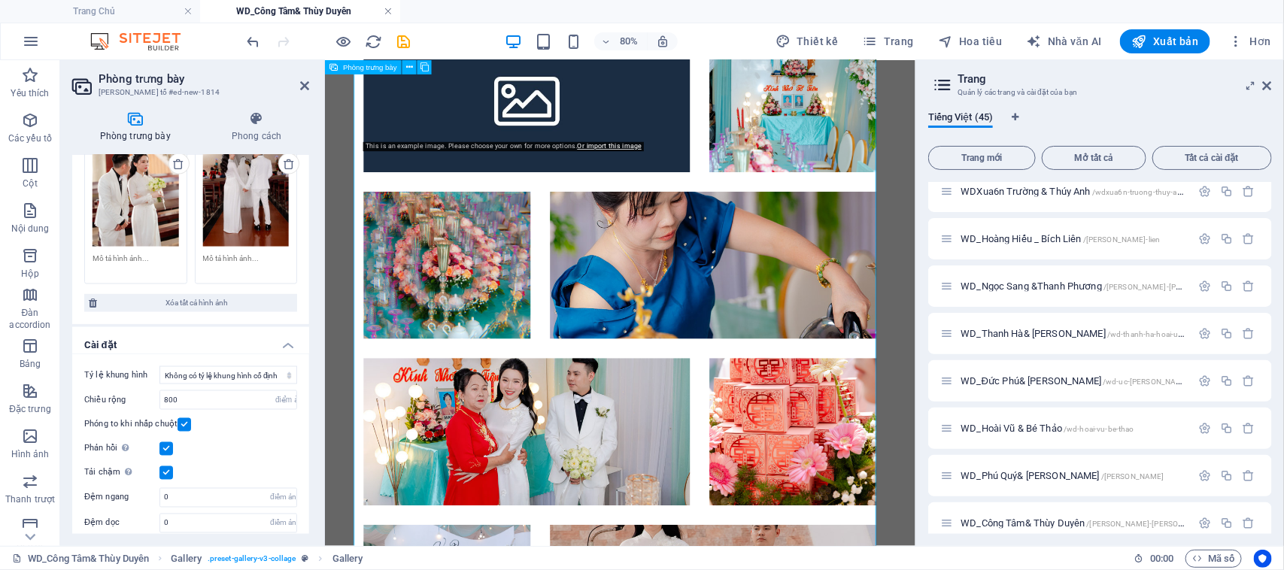
click at [388, 9] on link at bounding box center [388, 12] width 9 height 14
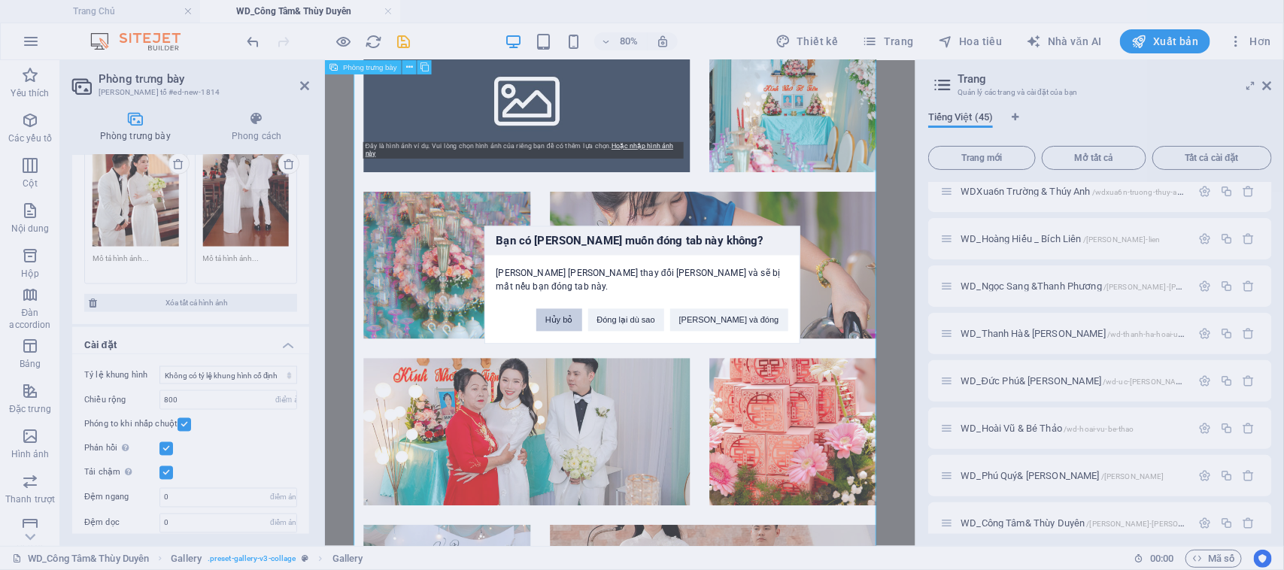
drag, startPoint x: 618, startPoint y: 321, endPoint x: 315, endPoint y: 295, distance: 304.2
click at [573, 321] on font "Hủy bỏ" at bounding box center [559, 320] width 28 height 9
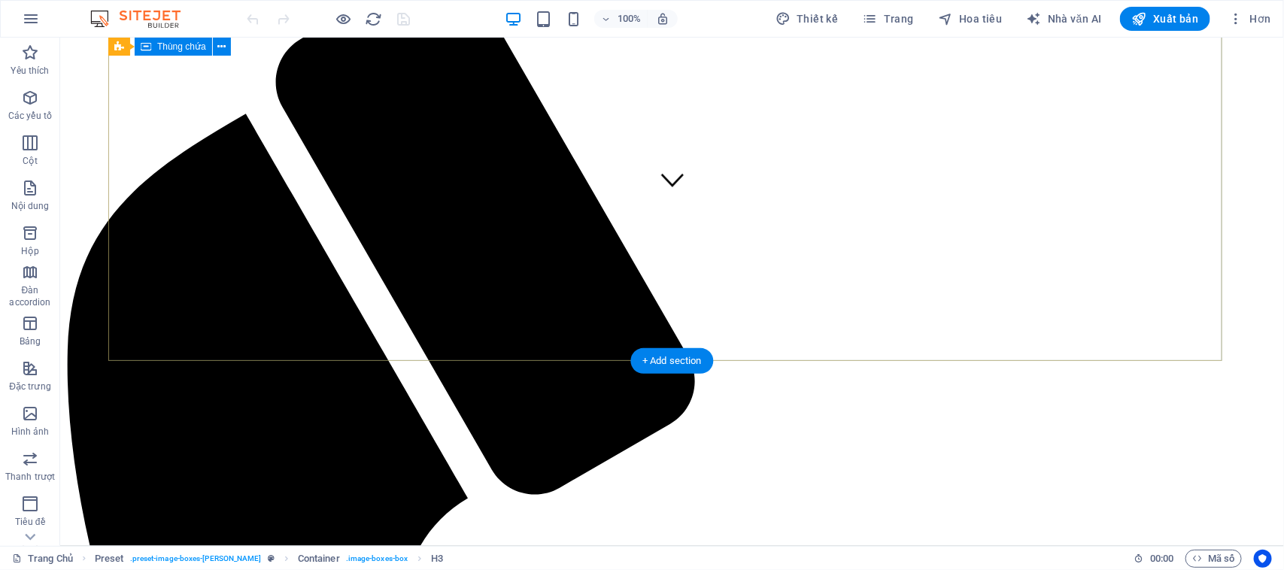
scroll to position [320, 0]
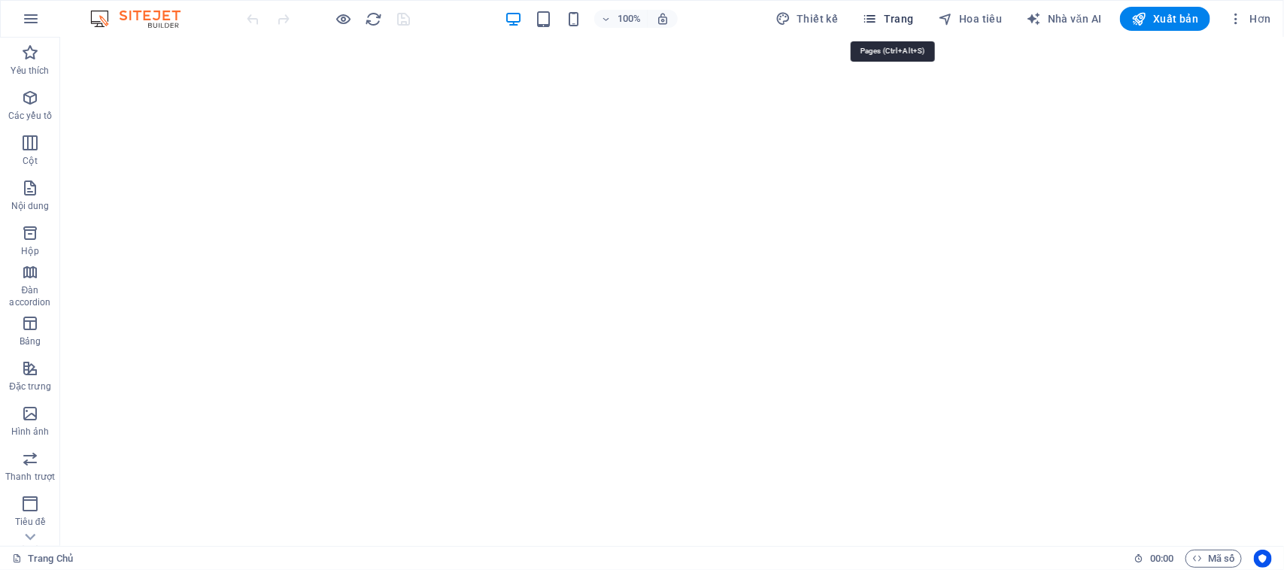
click at [886, 25] on span "Trang" at bounding box center [888, 18] width 51 height 15
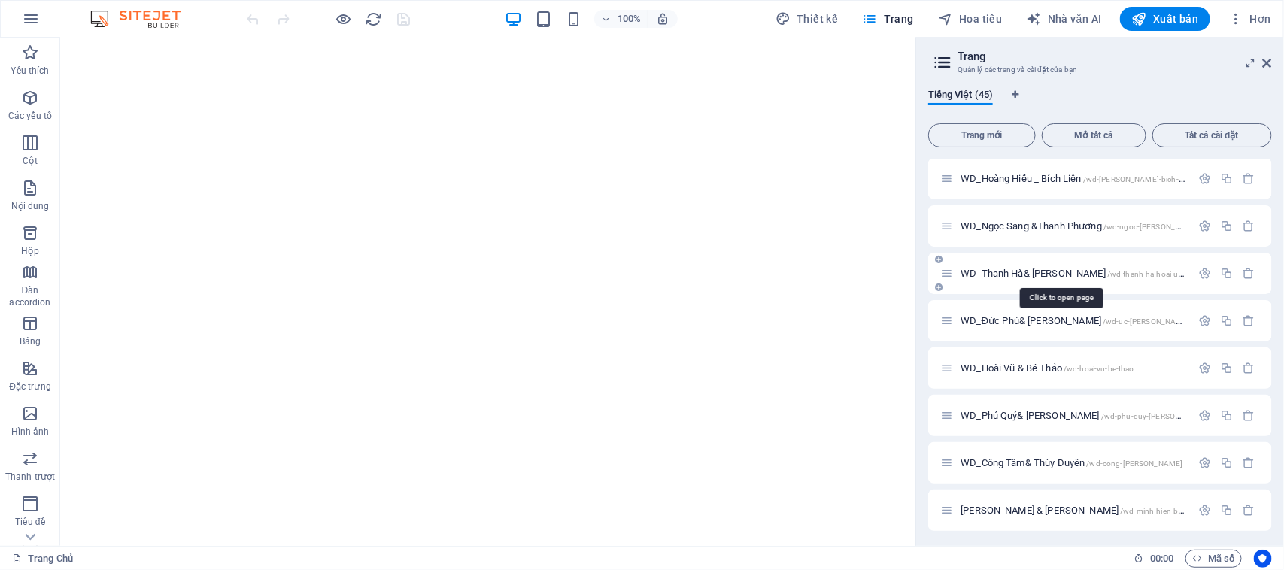
scroll to position [1683, 0]
click at [1016, 457] on font "WD_Công Tâm& Thùy Duyên" at bounding box center [1022, 461] width 124 height 11
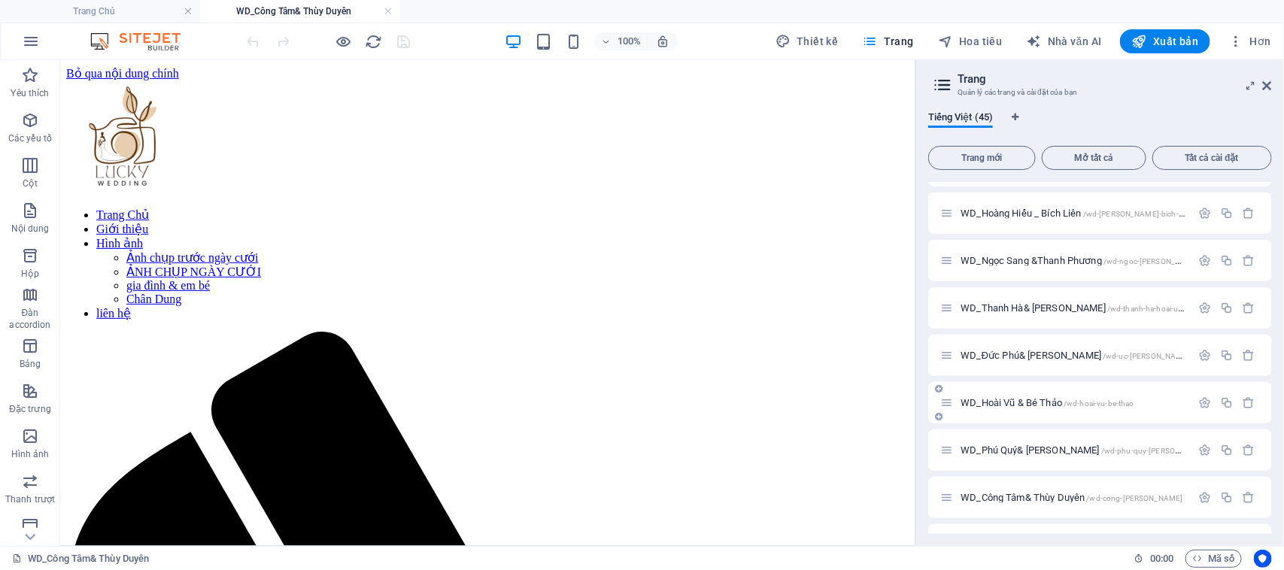
scroll to position [1706, 0]
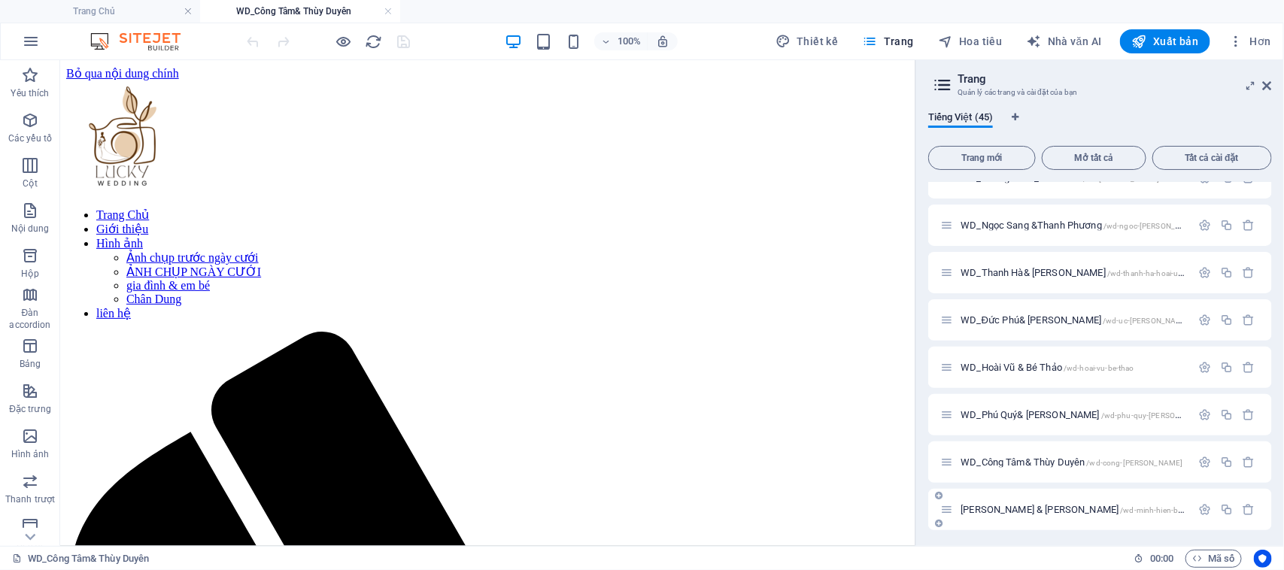
click at [1026, 506] on font "[PERSON_NAME] & [PERSON_NAME]" at bounding box center [1039, 509] width 158 height 11
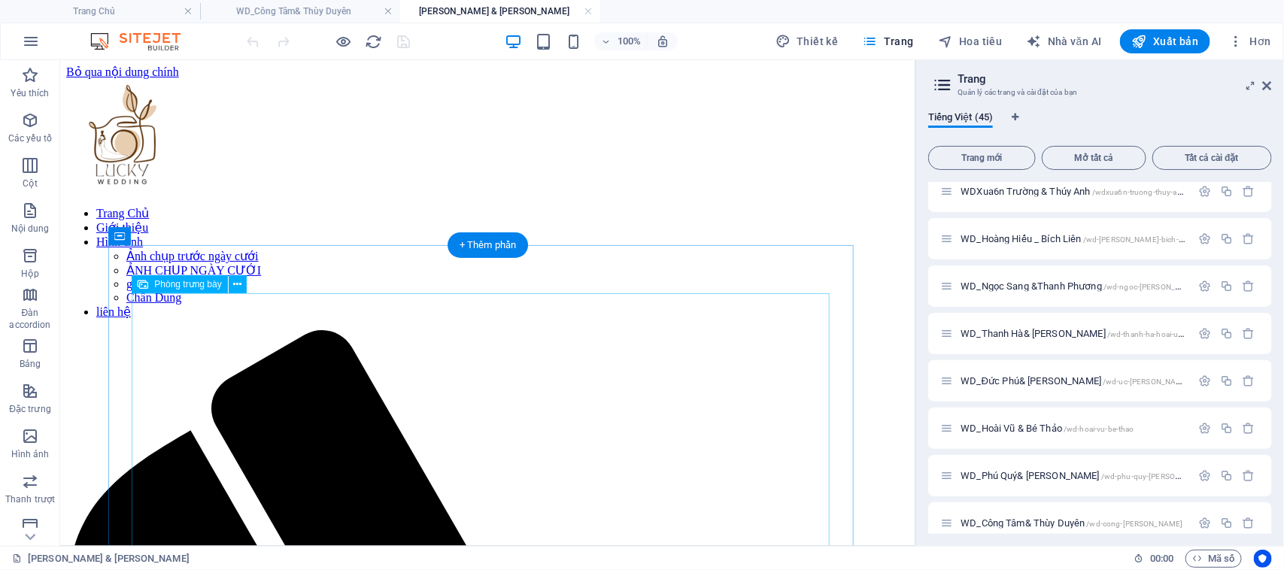
scroll to position [0, 0]
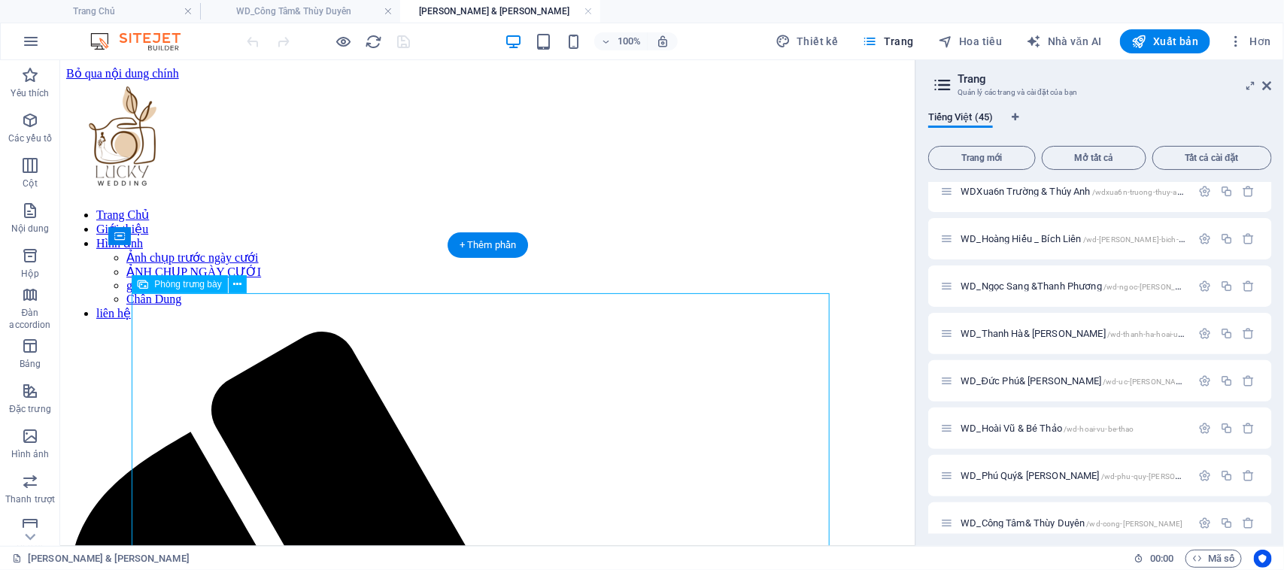
select select "%"
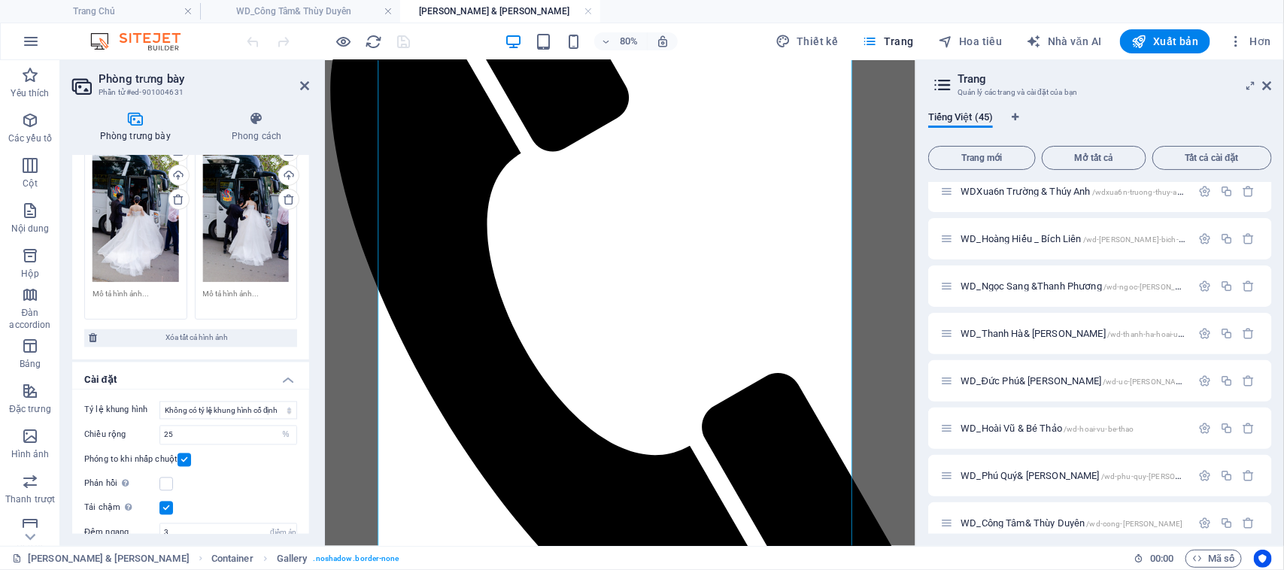
scroll to position [3760, 0]
click at [231, 328] on span "Xóa tất cả hình ảnh" at bounding box center [197, 337] width 191 height 18
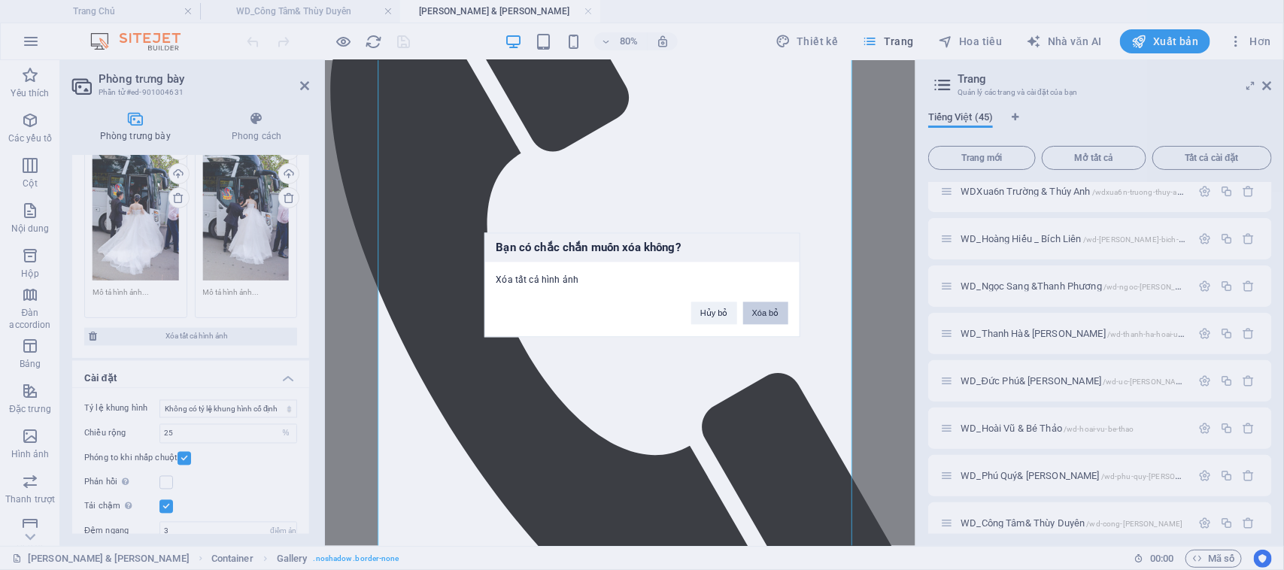
click at [757, 310] on font "Xóa bỏ" at bounding box center [765, 313] width 27 height 9
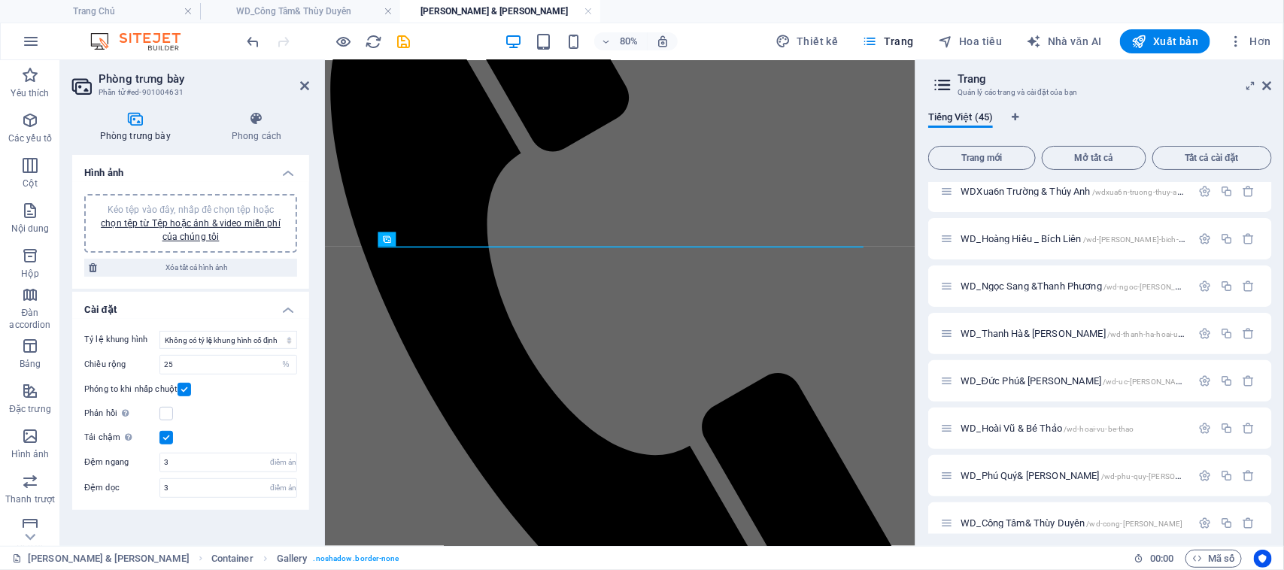
scroll to position [0, 0]
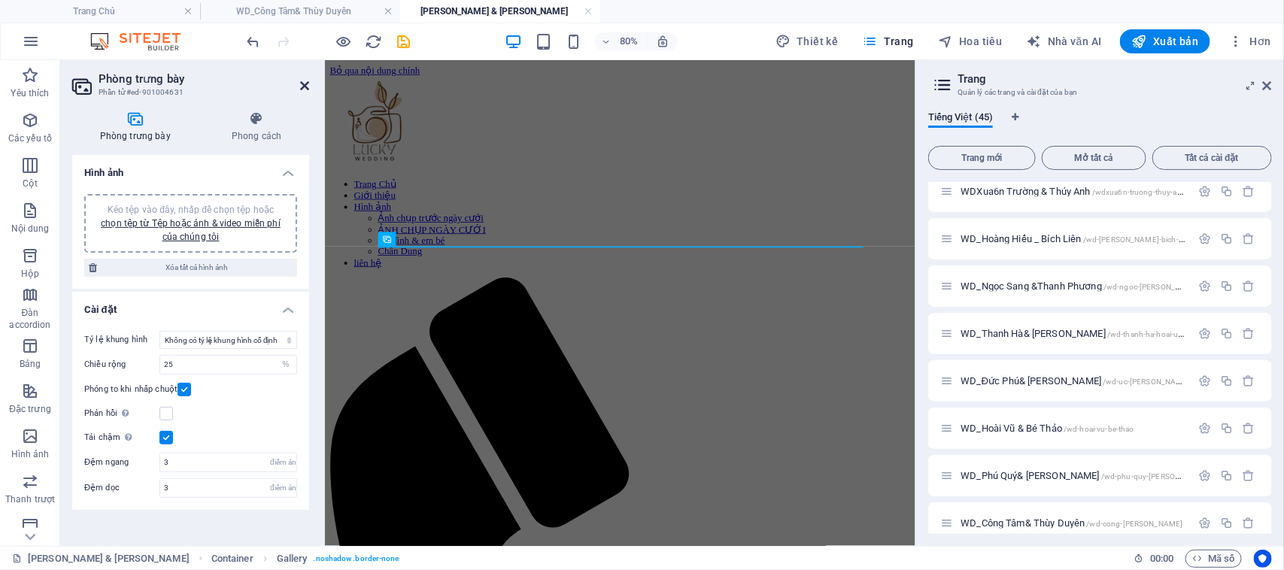
click at [305, 89] on icon at bounding box center [304, 86] width 9 height 12
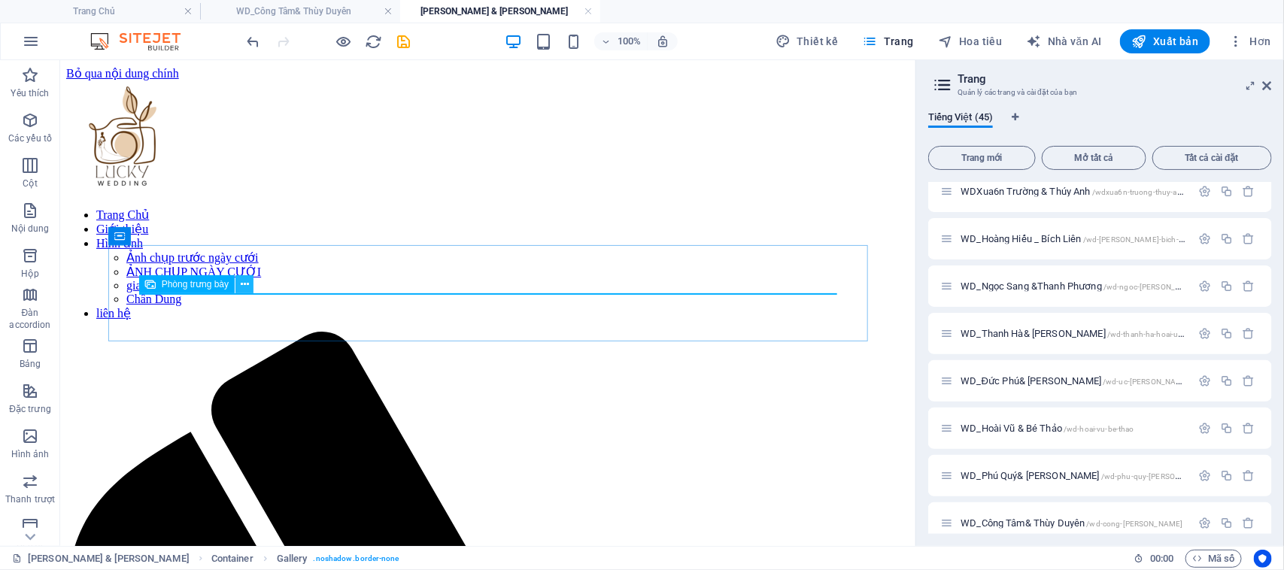
click at [247, 286] on icon at bounding box center [245, 285] width 8 height 16
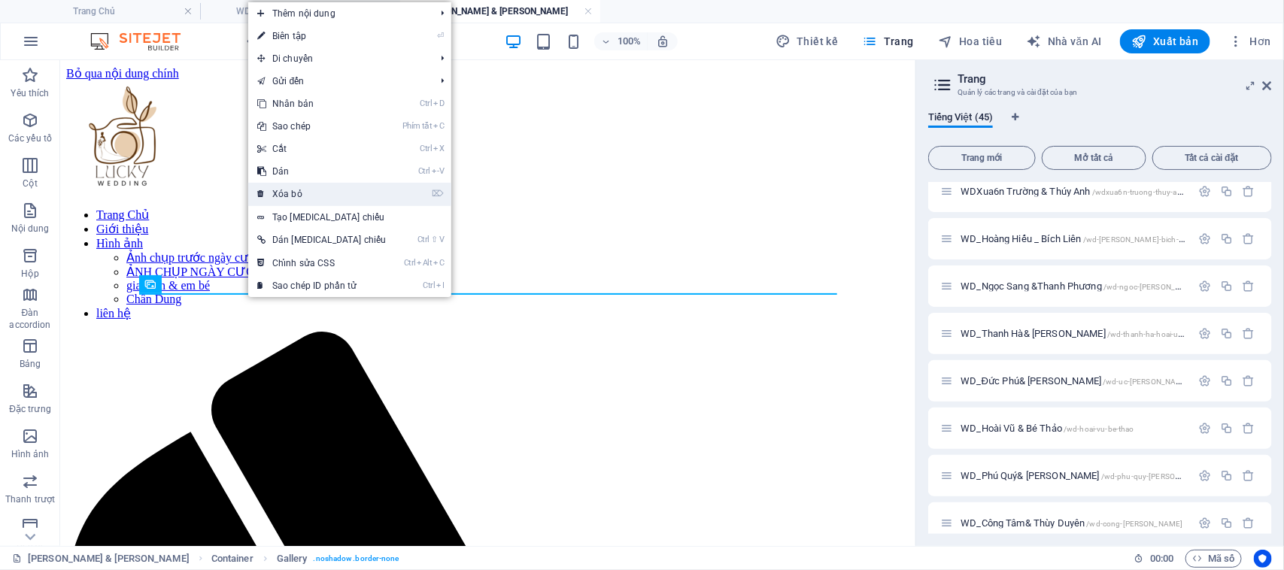
click at [303, 196] on link "⌦ Xóa bỏ" at bounding box center [321, 194] width 147 height 23
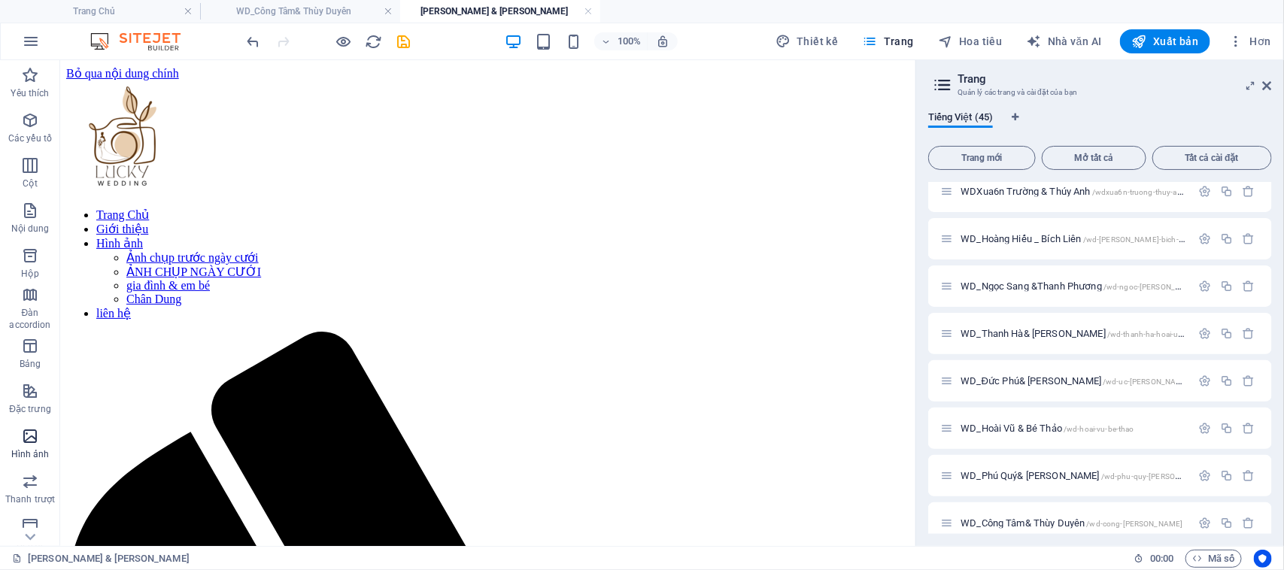
click at [32, 442] on icon "button" at bounding box center [30, 436] width 18 height 18
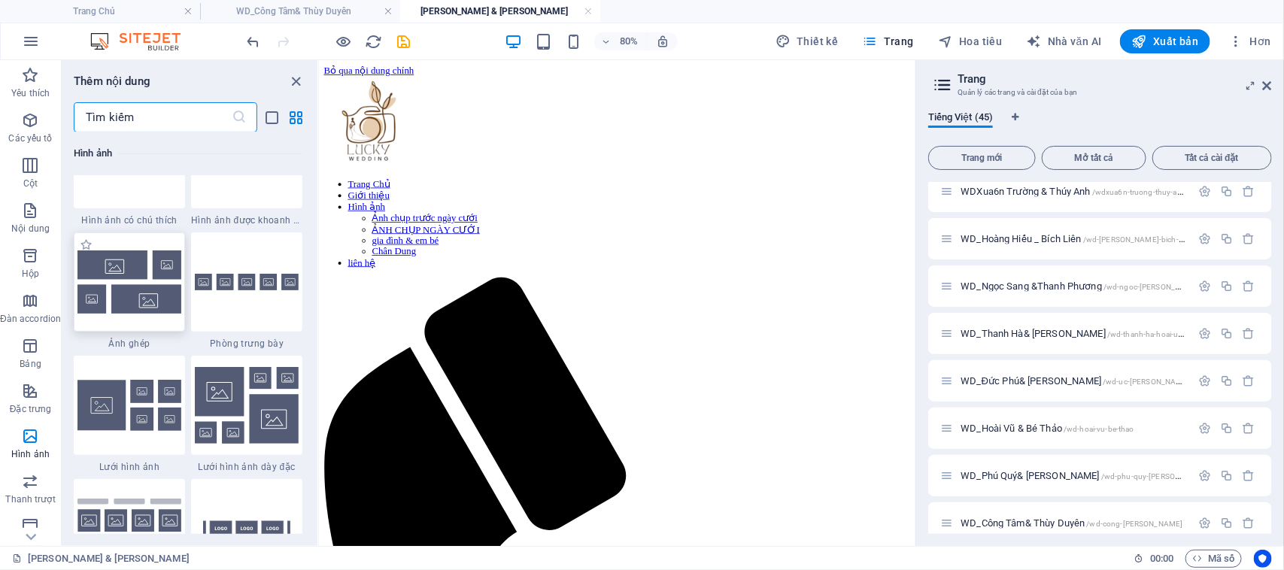
scroll to position [7717, 0]
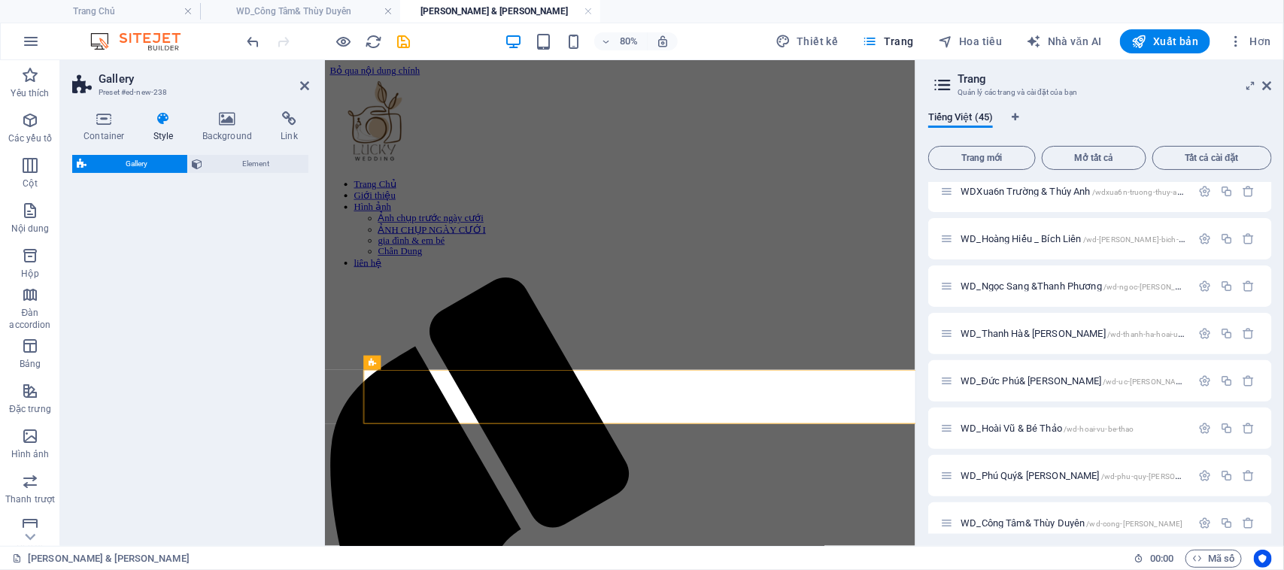
select select "rem"
select select "preset-gallery-v3-grid-dense"
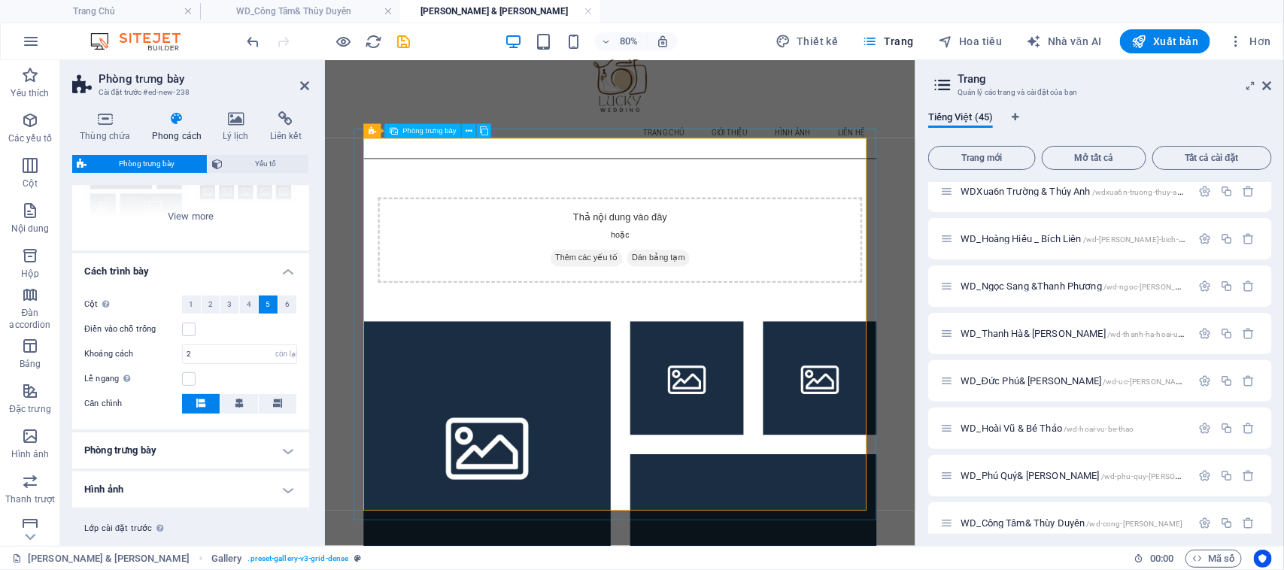
scroll to position [292, 0]
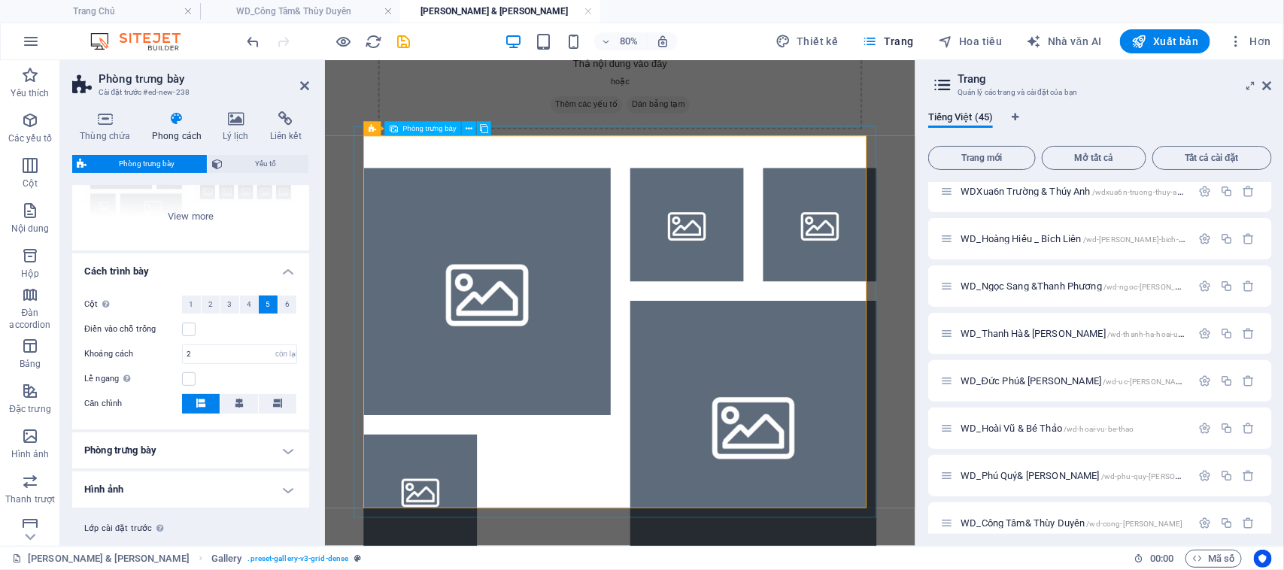
click at [516, 205] on li at bounding box center [526, 349] width 309 height 309
select select "4"
select select "px"
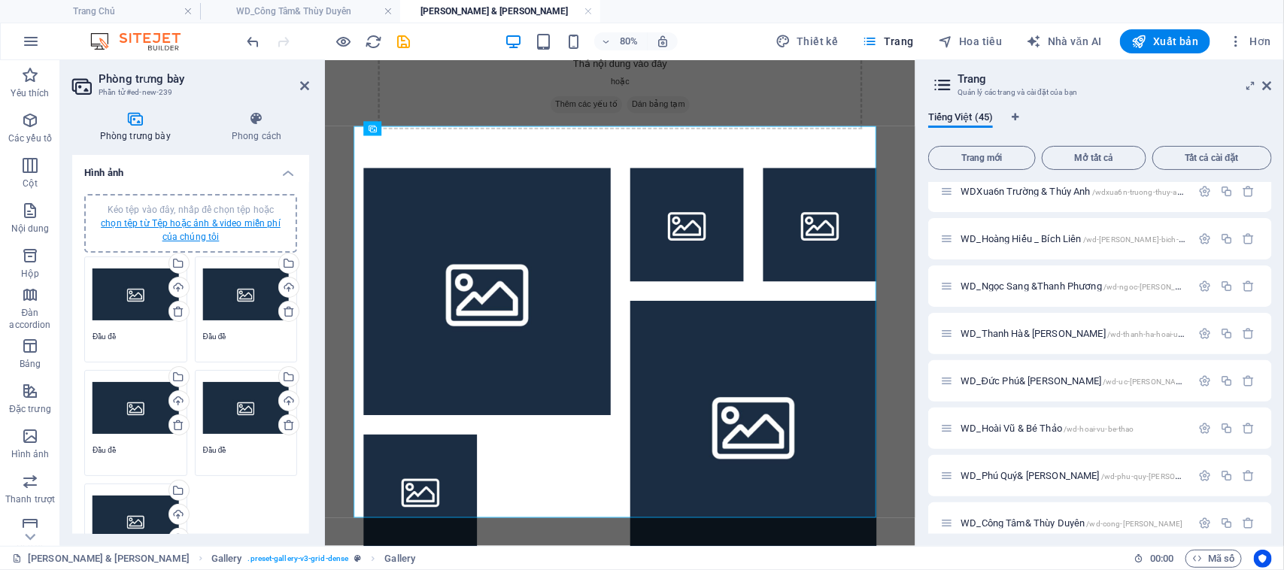
click at [217, 223] on font "chọn tệp từ Tệp hoặc ảnh & video miễn phí của chúng tôi" at bounding box center [191, 230] width 180 height 24
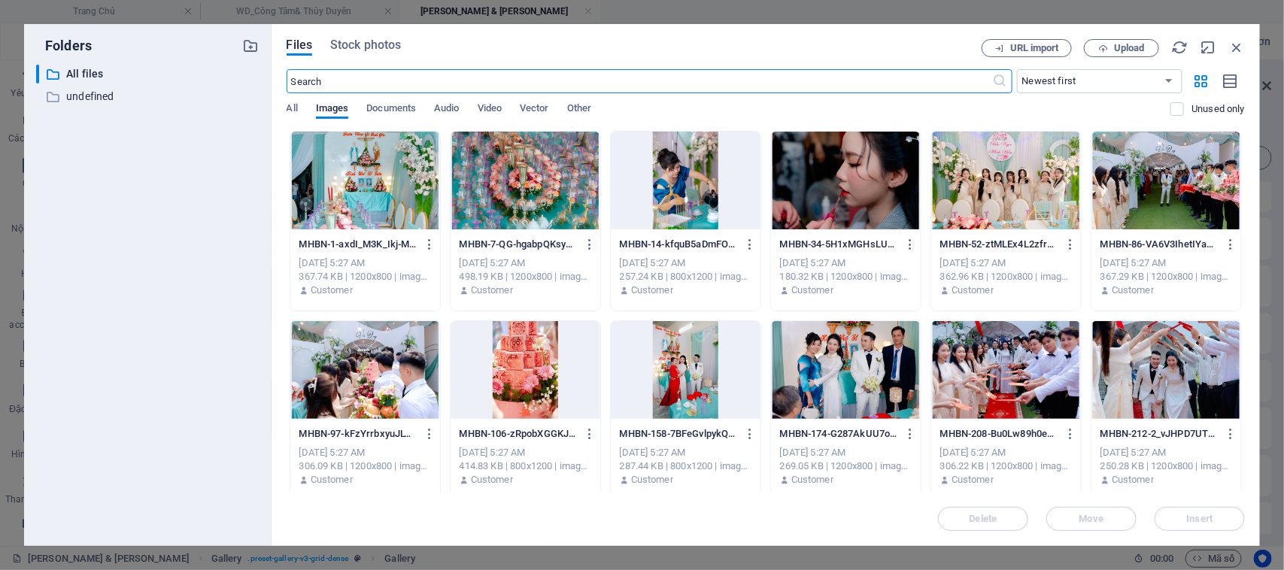
scroll to position [0, 0]
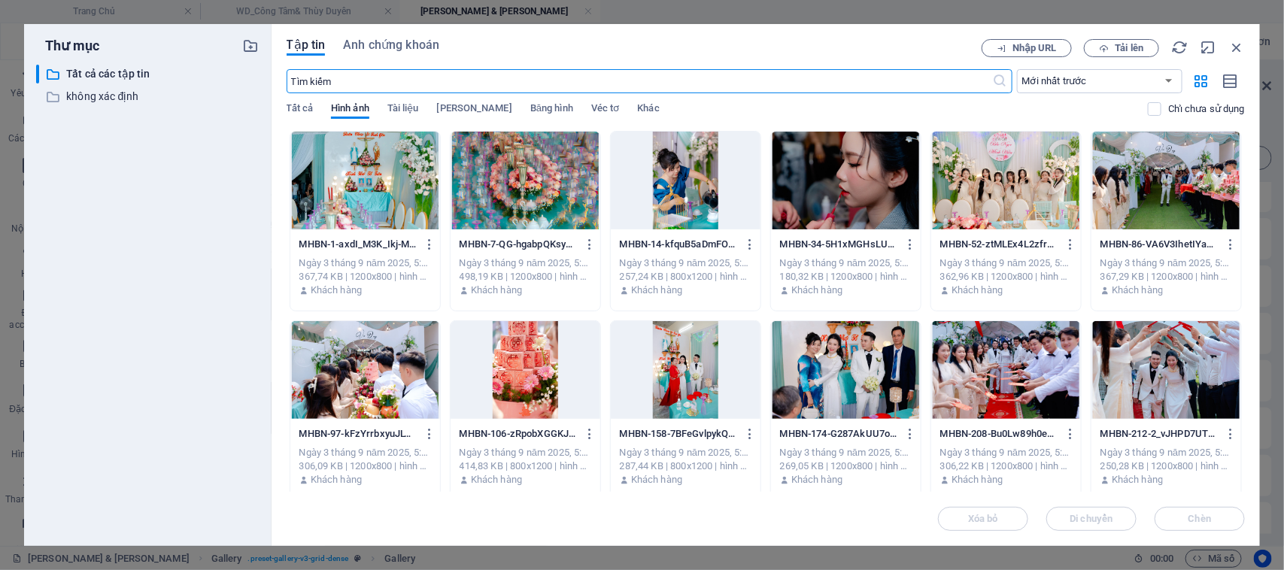
click at [354, 184] on div at bounding box center [365, 181] width 150 height 98
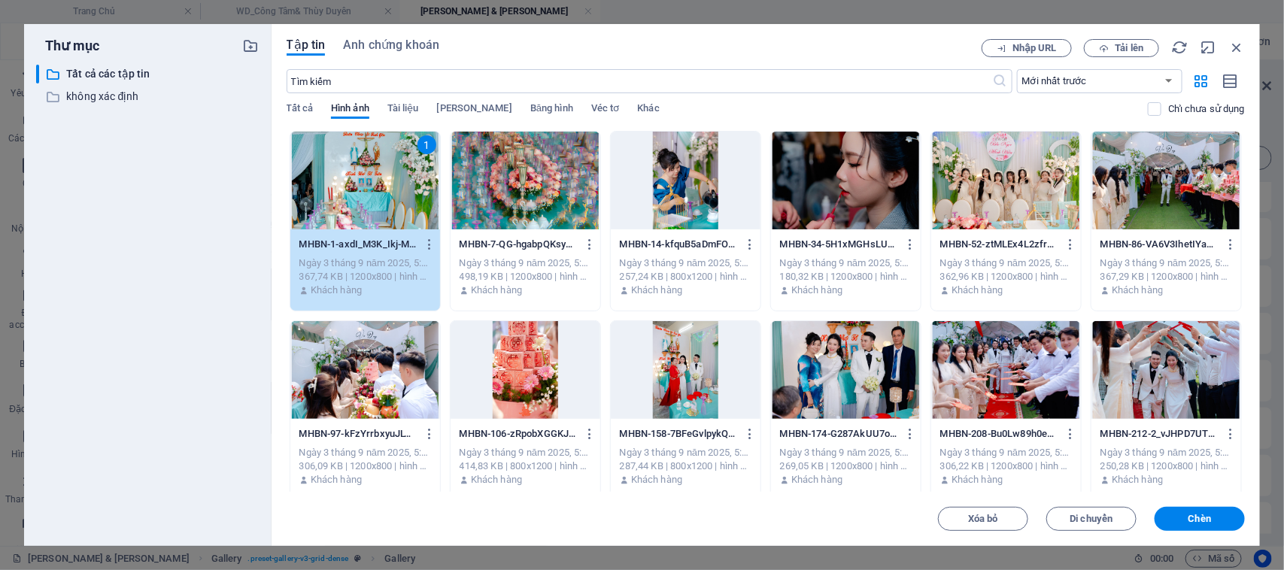
click at [545, 194] on div at bounding box center [525, 181] width 150 height 98
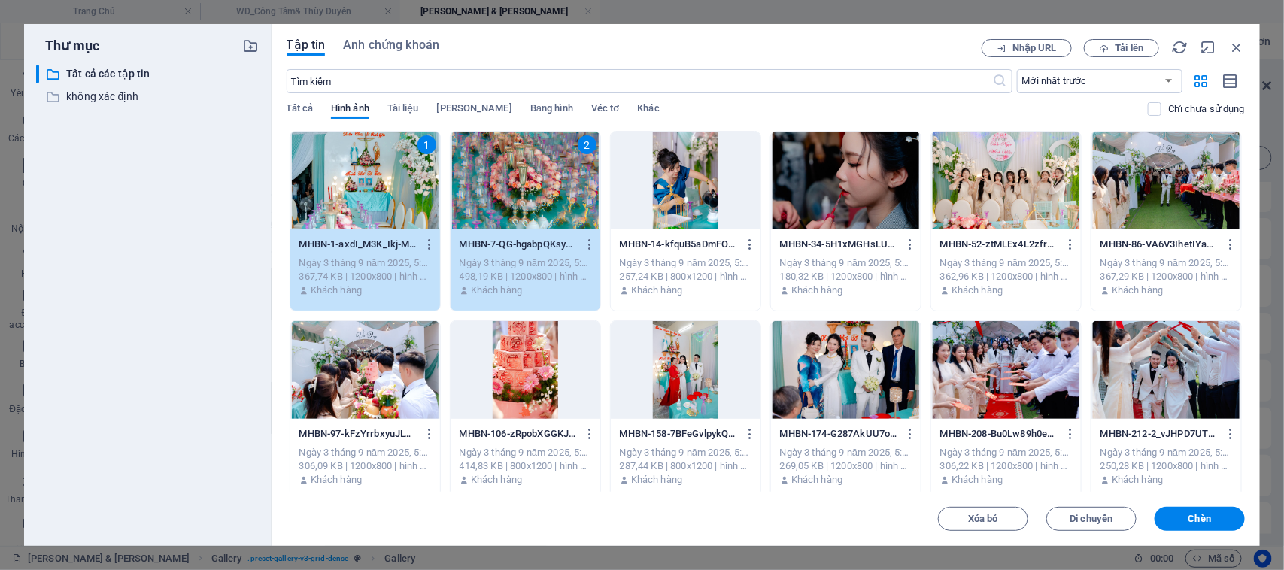
click at [681, 192] on div at bounding box center [686, 181] width 150 height 98
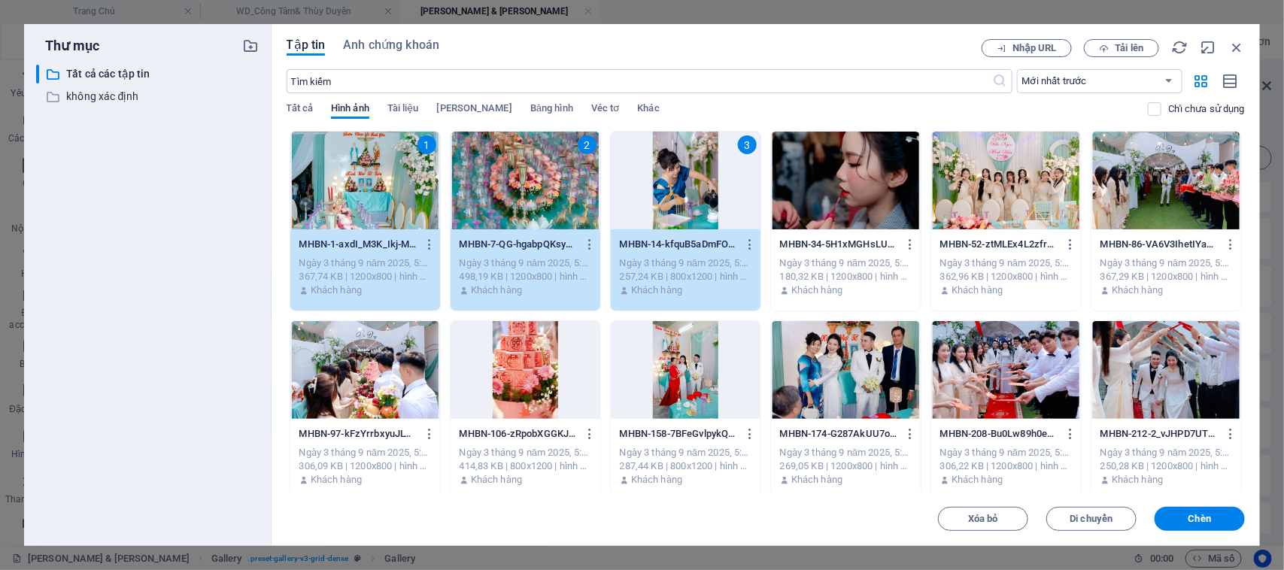
drag, startPoint x: 794, startPoint y: 200, endPoint x: 950, endPoint y: 209, distance: 155.9
click at [795, 200] on div at bounding box center [846, 181] width 150 height 98
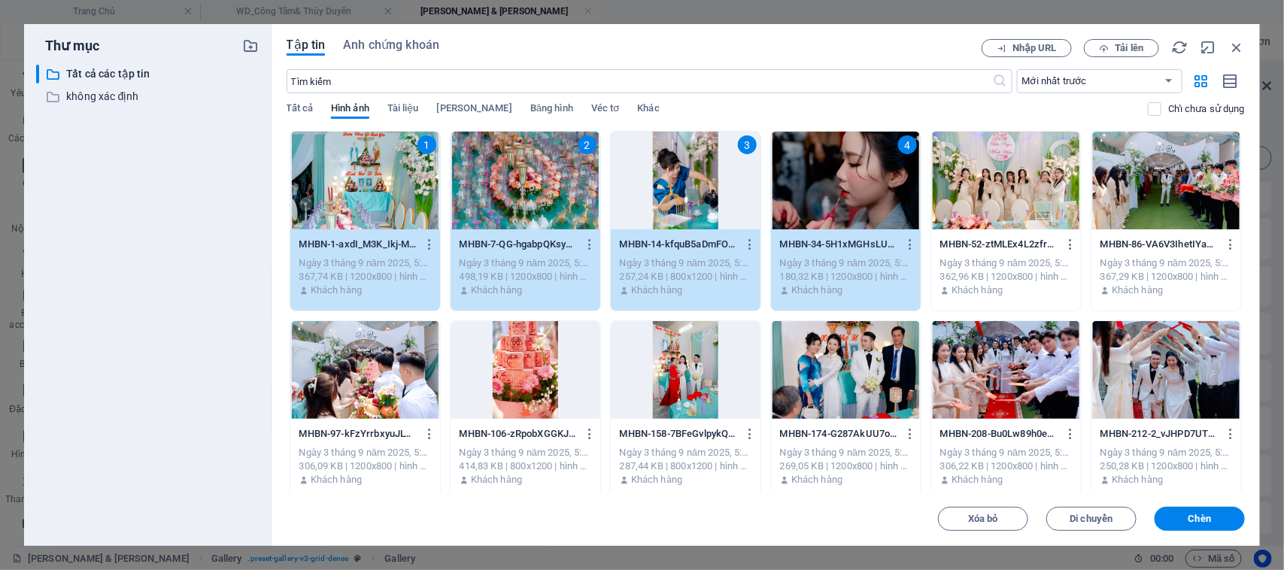
drag, startPoint x: 990, startPoint y: 209, endPoint x: 1107, endPoint y: 194, distance: 118.3
click at [993, 209] on div at bounding box center [1006, 181] width 150 height 98
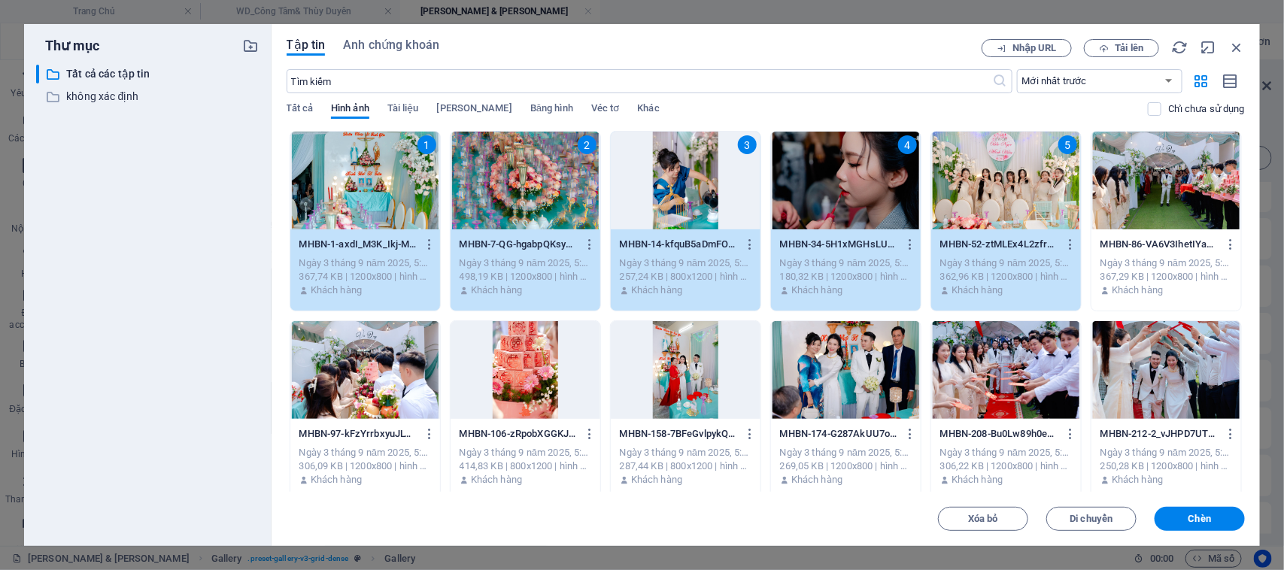
click at [1145, 186] on div at bounding box center [1166, 181] width 150 height 98
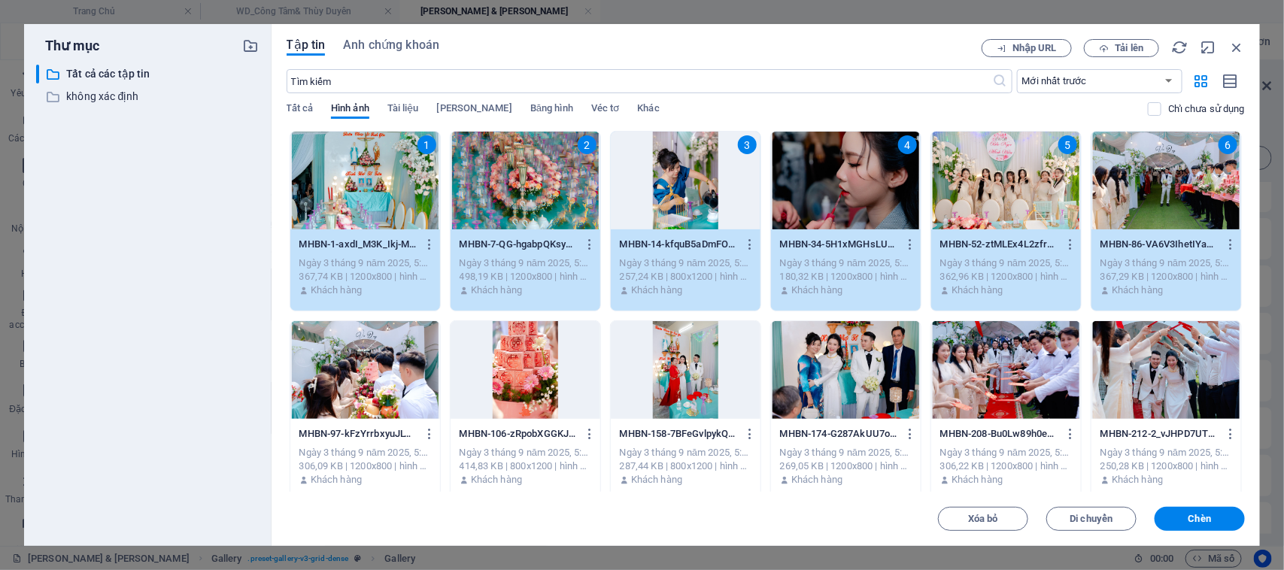
click at [359, 372] on div at bounding box center [365, 370] width 150 height 98
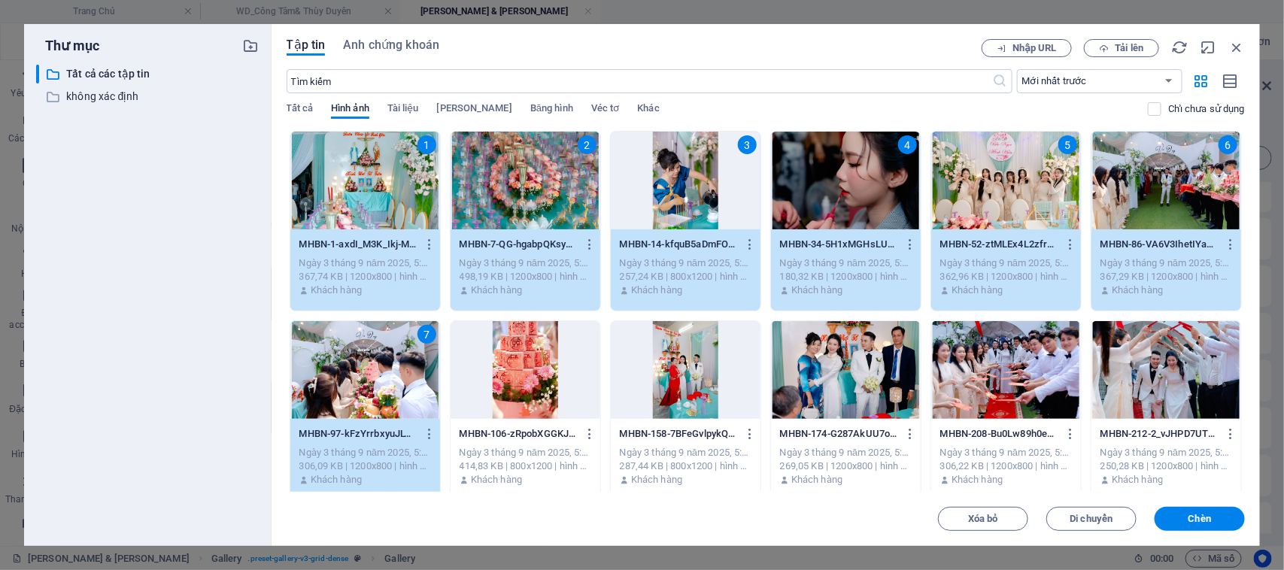
drag, startPoint x: 499, startPoint y: 370, endPoint x: 604, endPoint y: 377, distance: 105.5
click at [501, 370] on div at bounding box center [525, 370] width 150 height 98
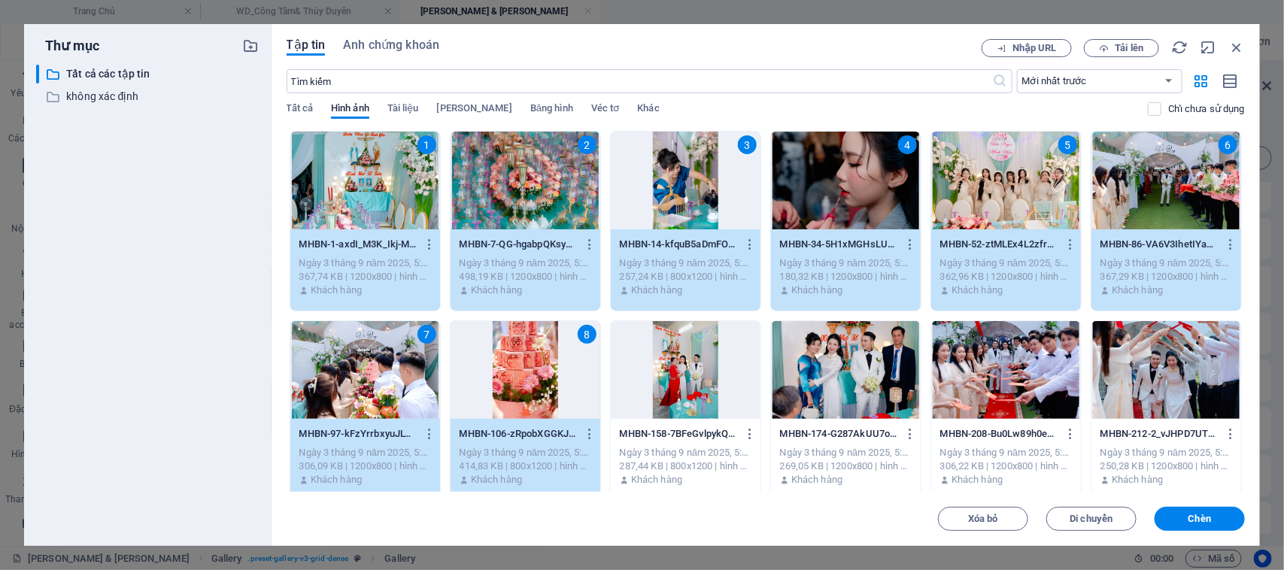
click at [694, 384] on div at bounding box center [686, 370] width 150 height 98
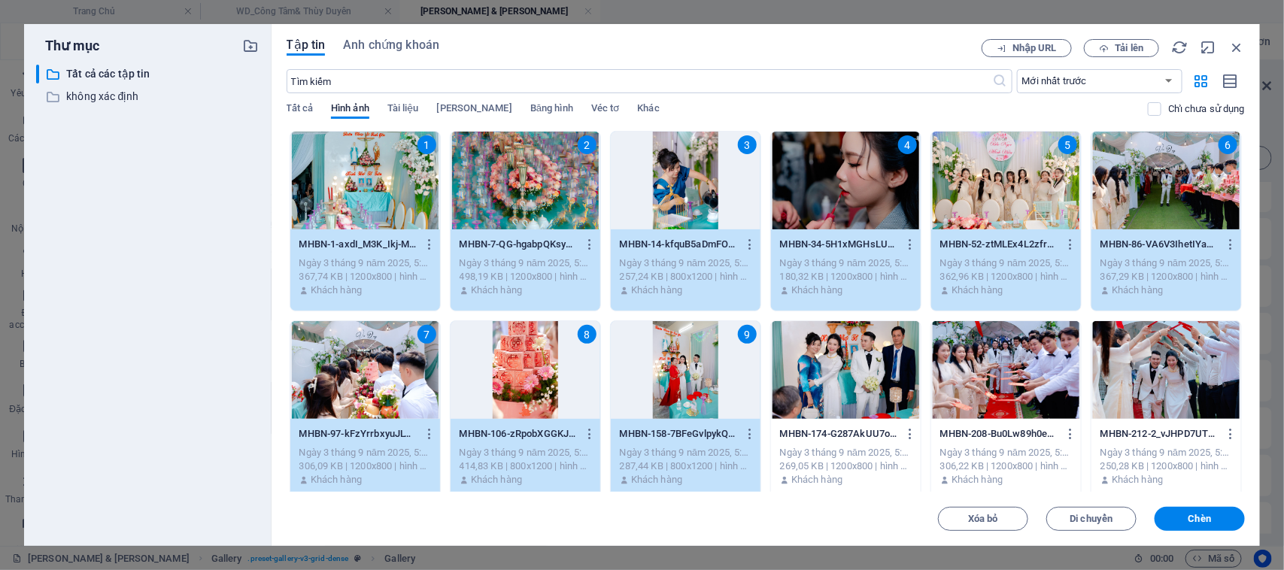
click at [799, 374] on div at bounding box center [846, 370] width 150 height 98
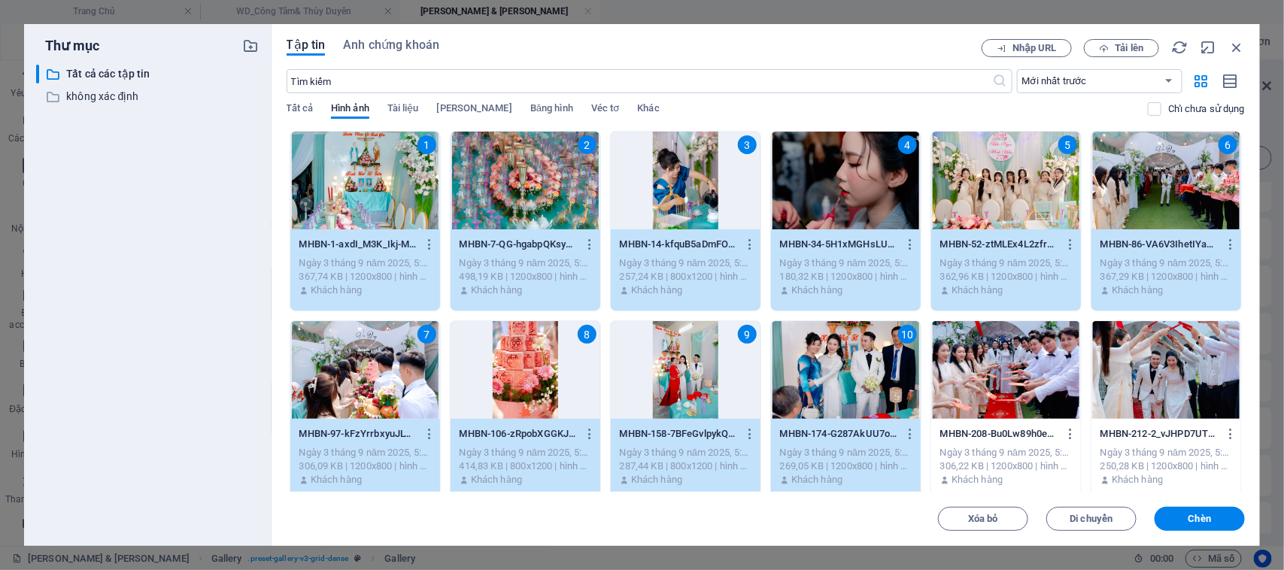
drag, startPoint x: 967, startPoint y: 372, endPoint x: 1134, endPoint y: 372, distance: 166.9
click at [968, 372] on div at bounding box center [1006, 370] width 150 height 98
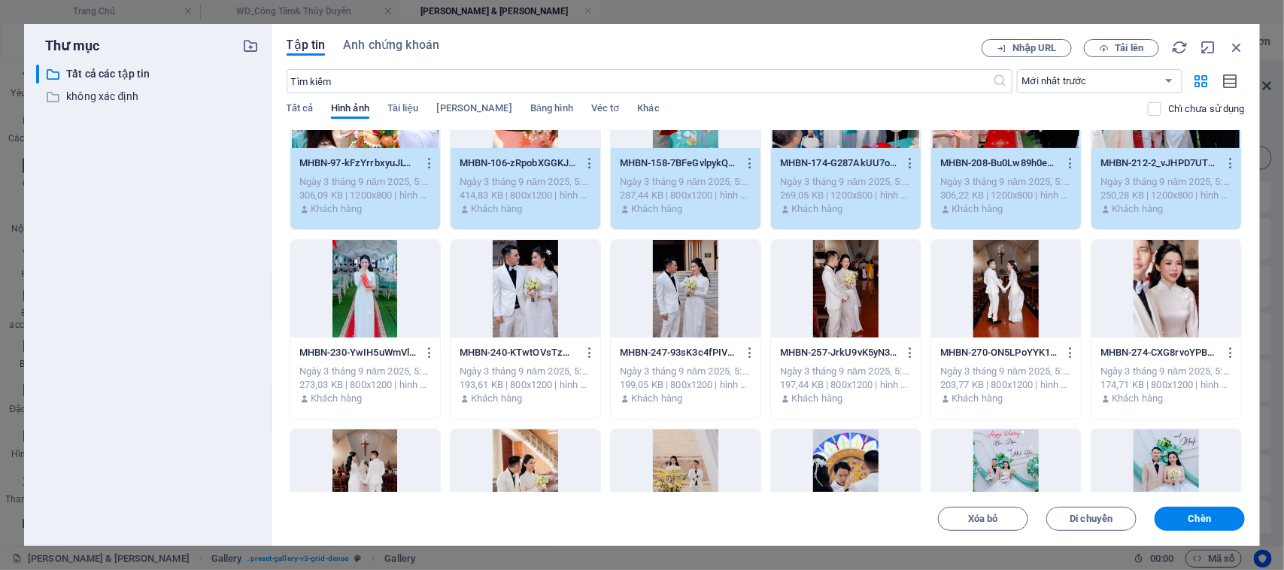
scroll to position [282, 0]
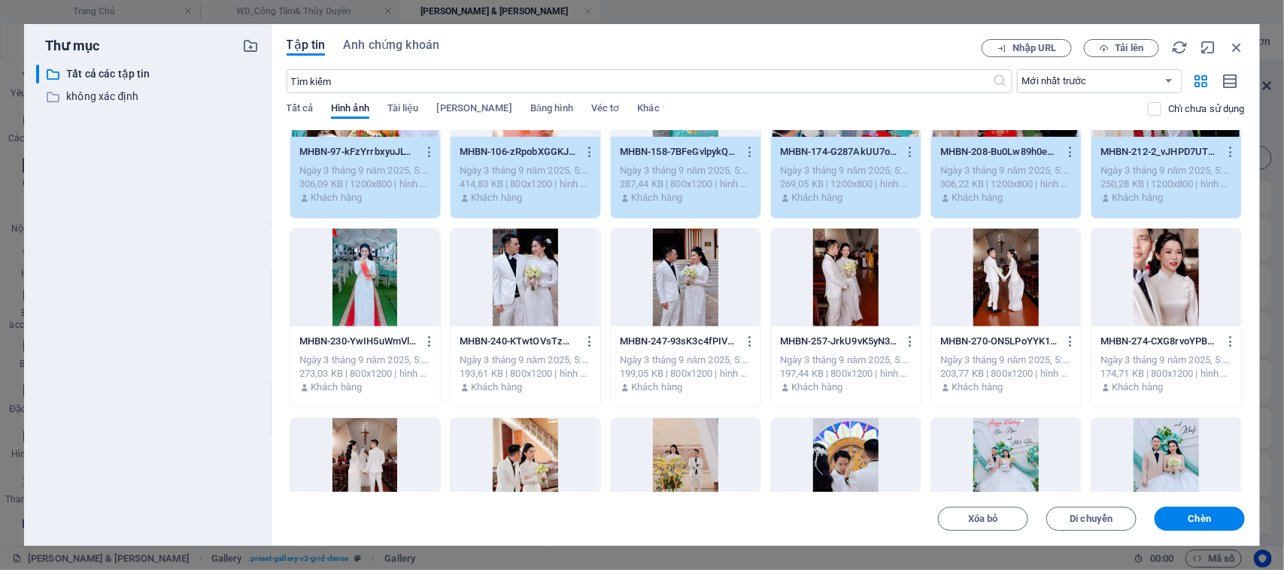
click at [352, 287] on div at bounding box center [365, 278] width 150 height 98
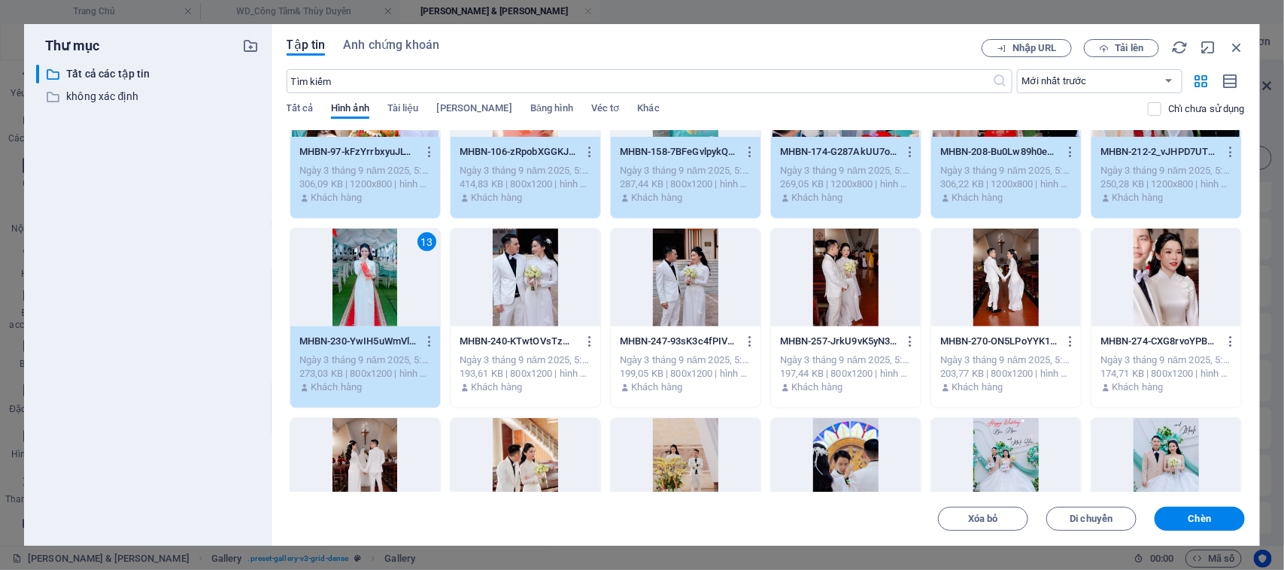
click at [508, 272] on div at bounding box center [525, 278] width 150 height 98
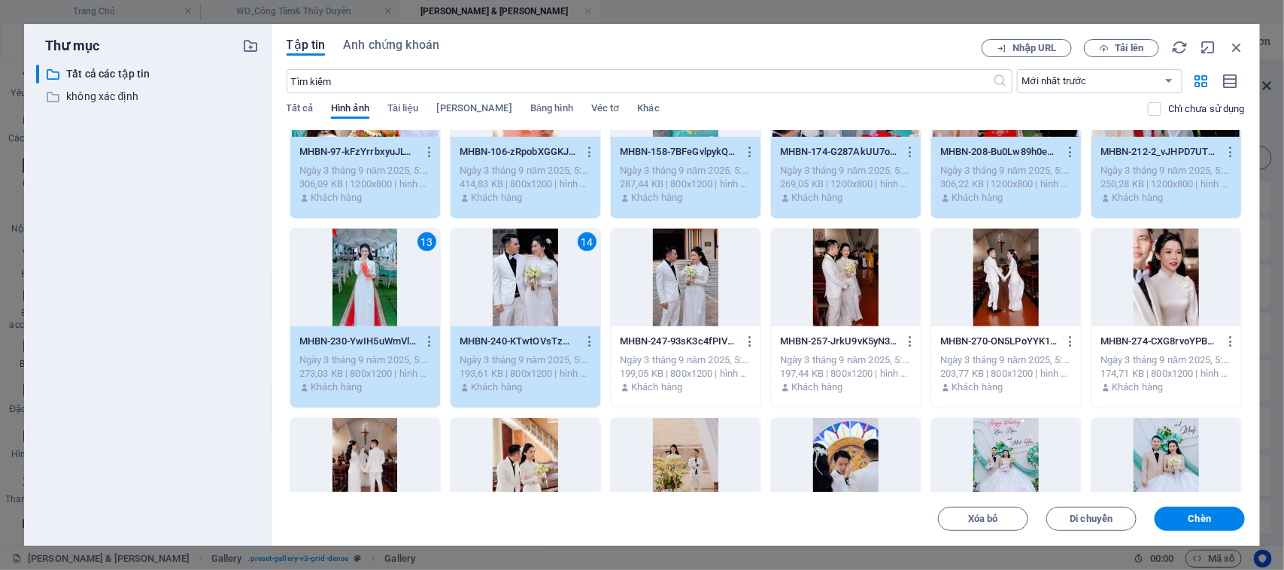
click at [675, 279] on div at bounding box center [686, 278] width 150 height 98
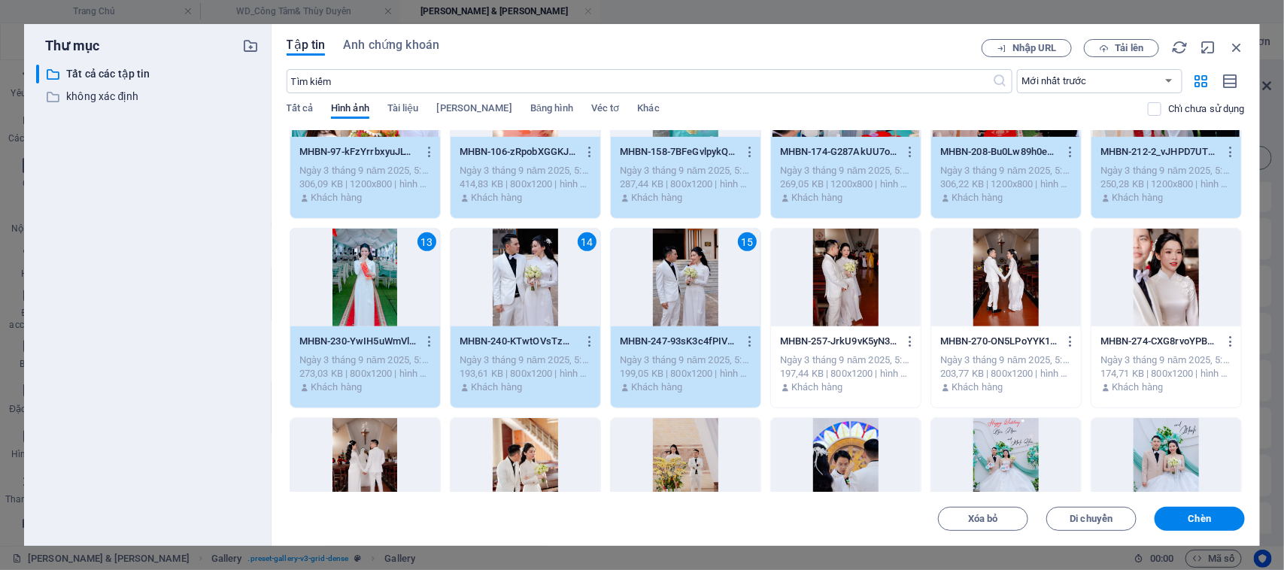
click at [858, 284] on div at bounding box center [846, 278] width 150 height 98
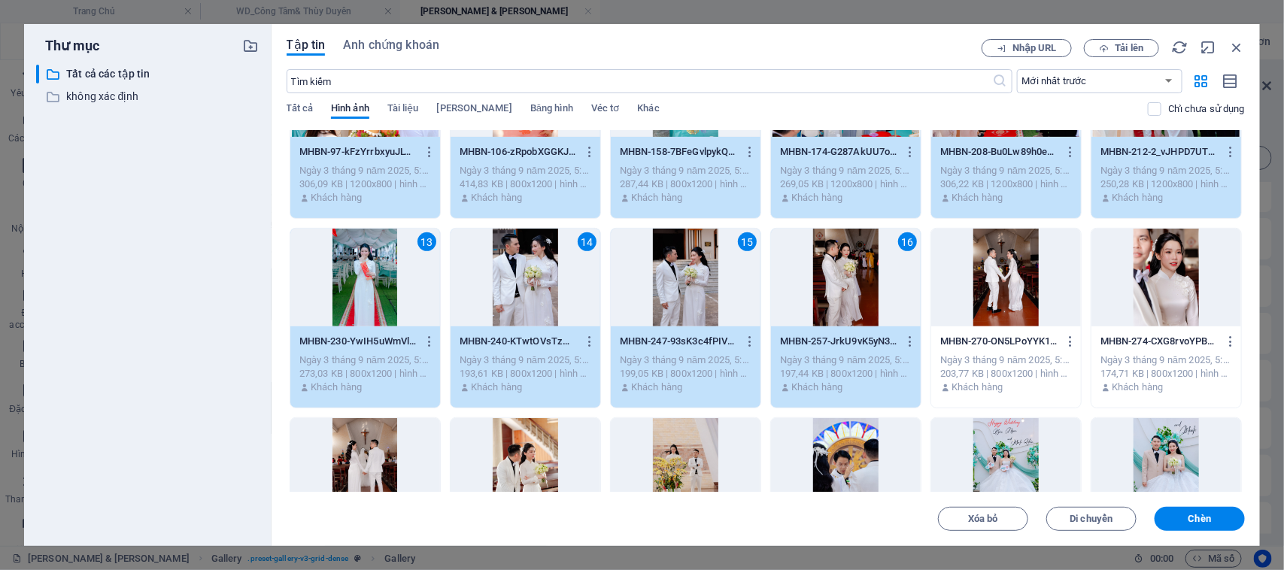
click at [1010, 269] on div at bounding box center [1006, 278] width 150 height 98
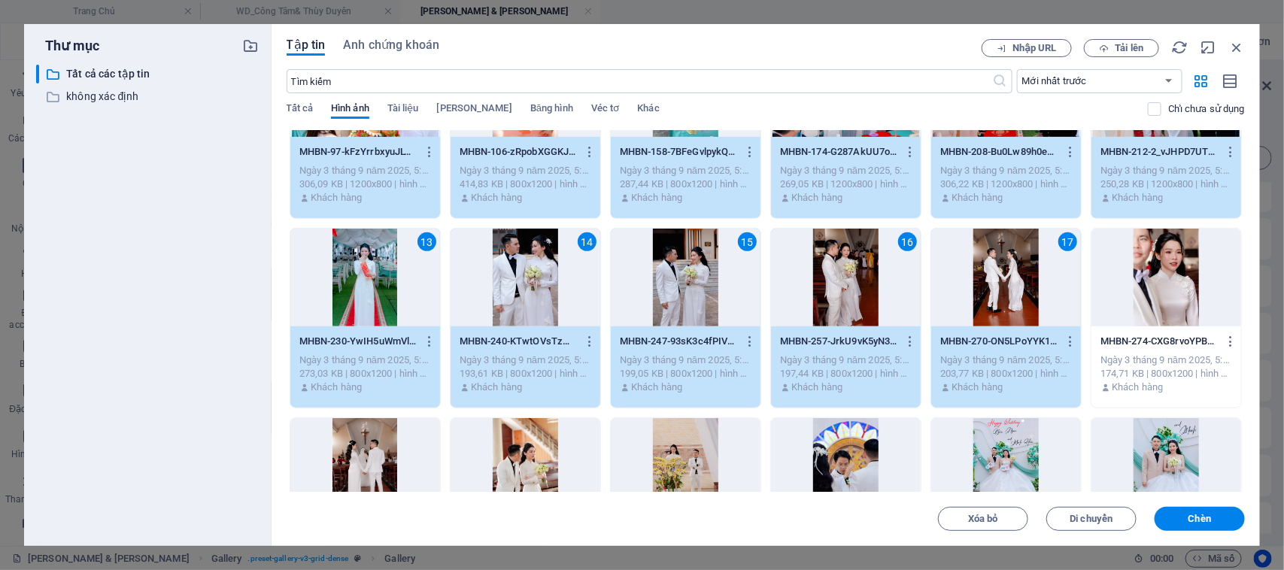
click at [1179, 271] on div at bounding box center [1166, 278] width 150 height 98
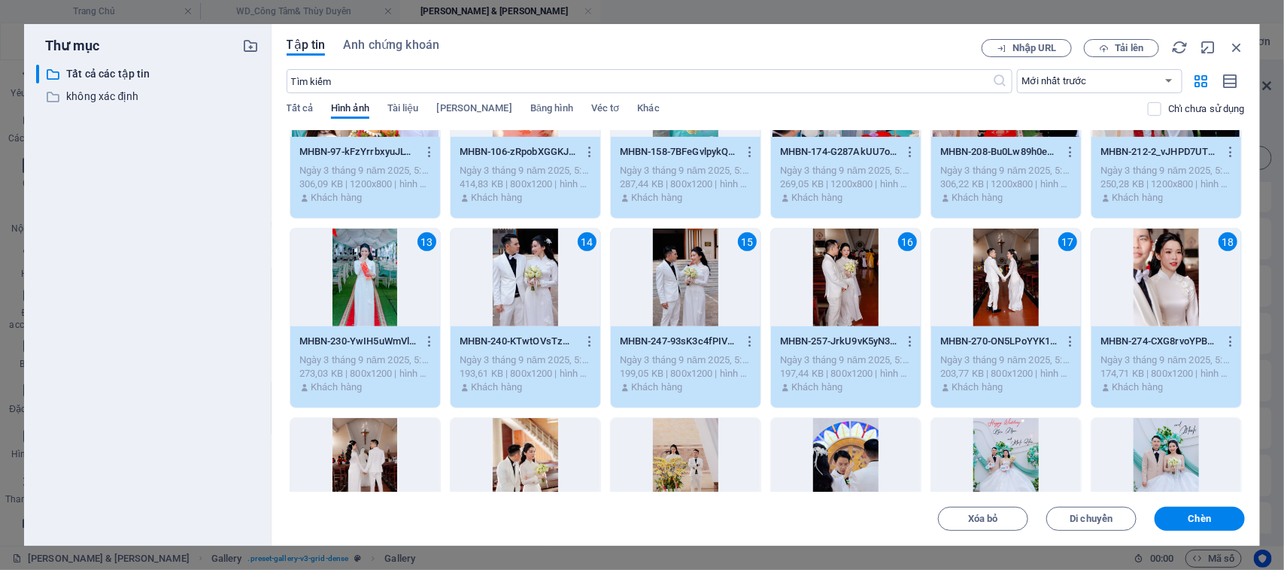
drag, startPoint x: 362, startPoint y: 466, endPoint x: 401, endPoint y: 457, distance: 39.4
click at [363, 463] on div at bounding box center [365, 467] width 150 height 98
click at [504, 455] on div at bounding box center [525, 467] width 150 height 98
drag, startPoint x: 667, startPoint y: 452, endPoint x: 820, endPoint y: 453, distance: 152.7
click at [670, 452] on div at bounding box center [686, 467] width 150 height 98
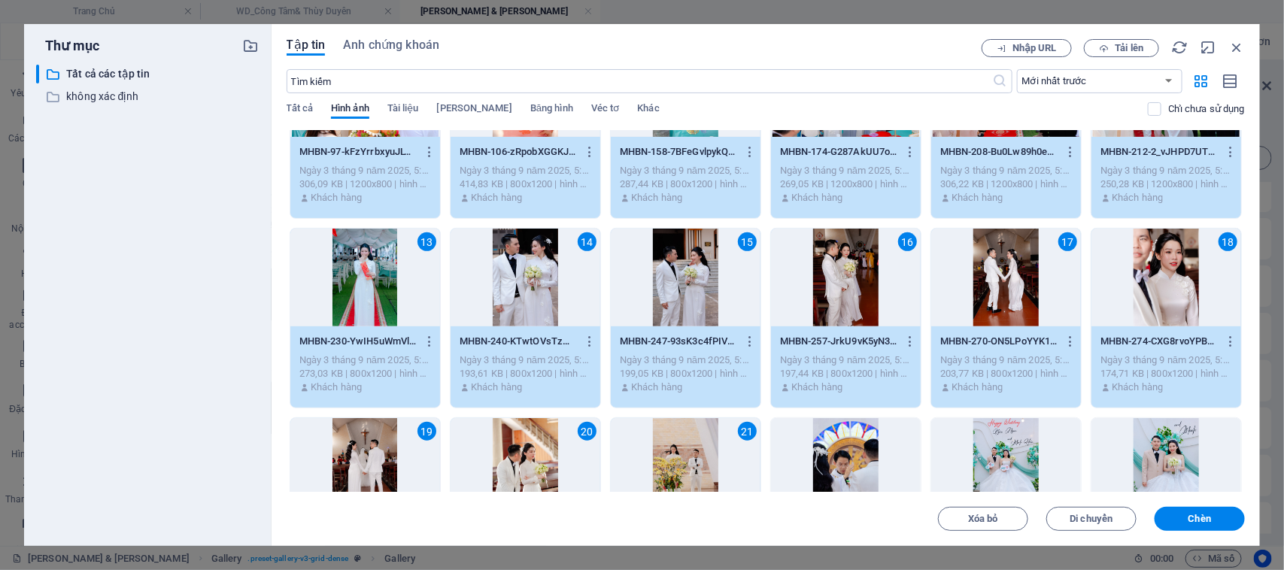
click at [825, 456] on div at bounding box center [846, 467] width 150 height 98
click at [994, 459] on div at bounding box center [1006, 467] width 150 height 98
click at [1152, 451] on div at bounding box center [1166, 467] width 150 height 98
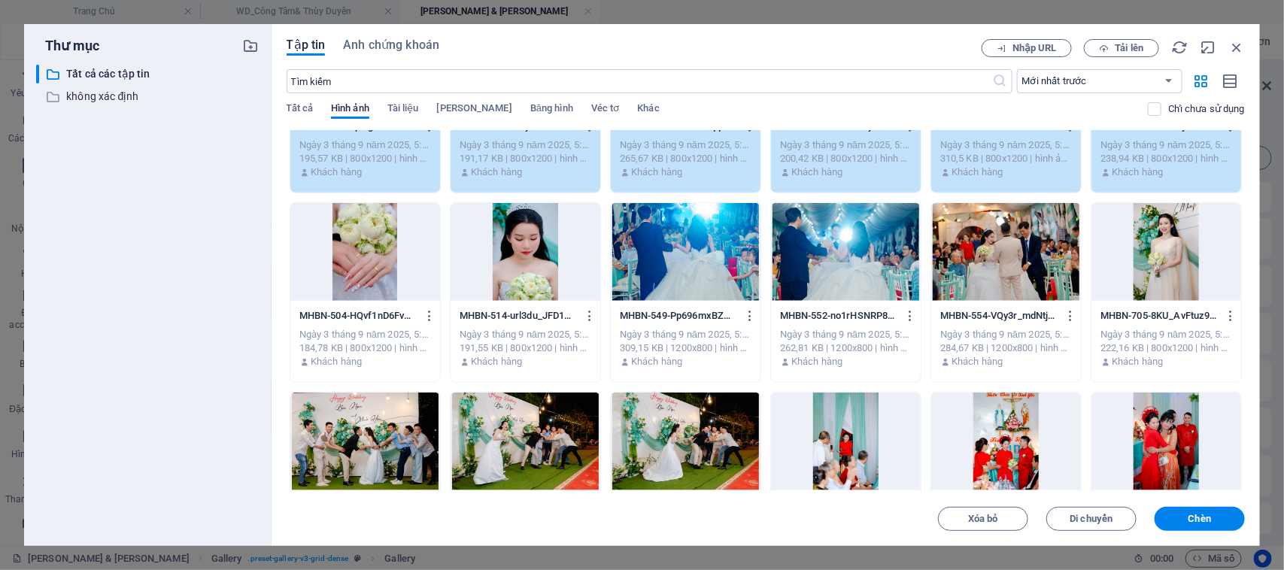
scroll to position [752, 0]
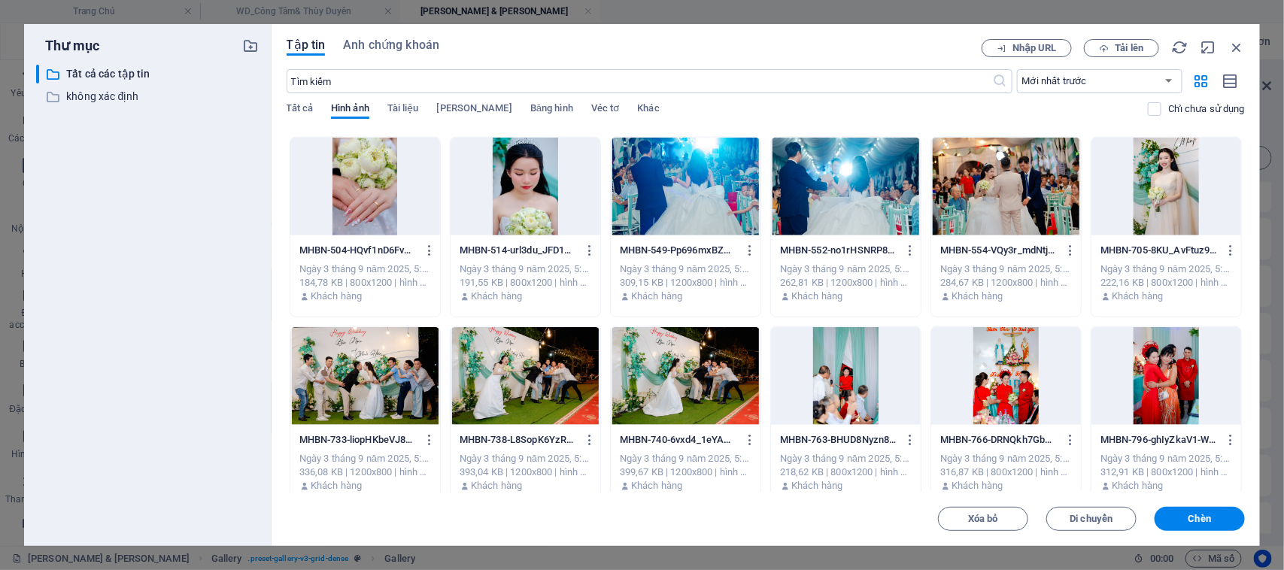
click at [365, 196] on div at bounding box center [365, 187] width 150 height 98
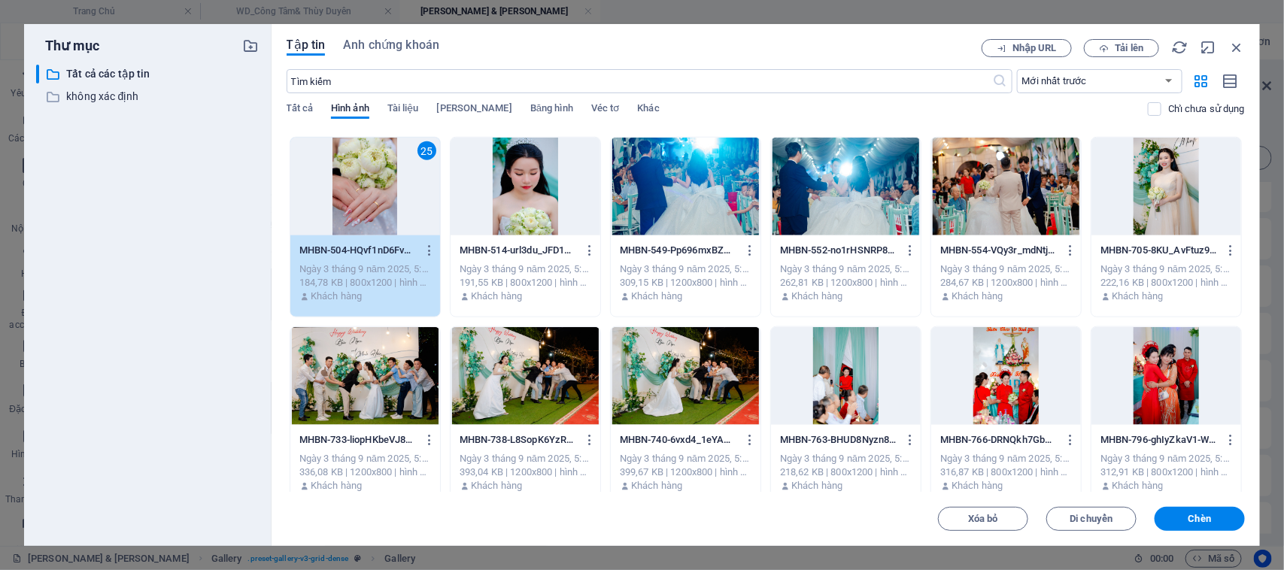
click at [489, 186] on div at bounding box center [525, 187] width 150 height 98
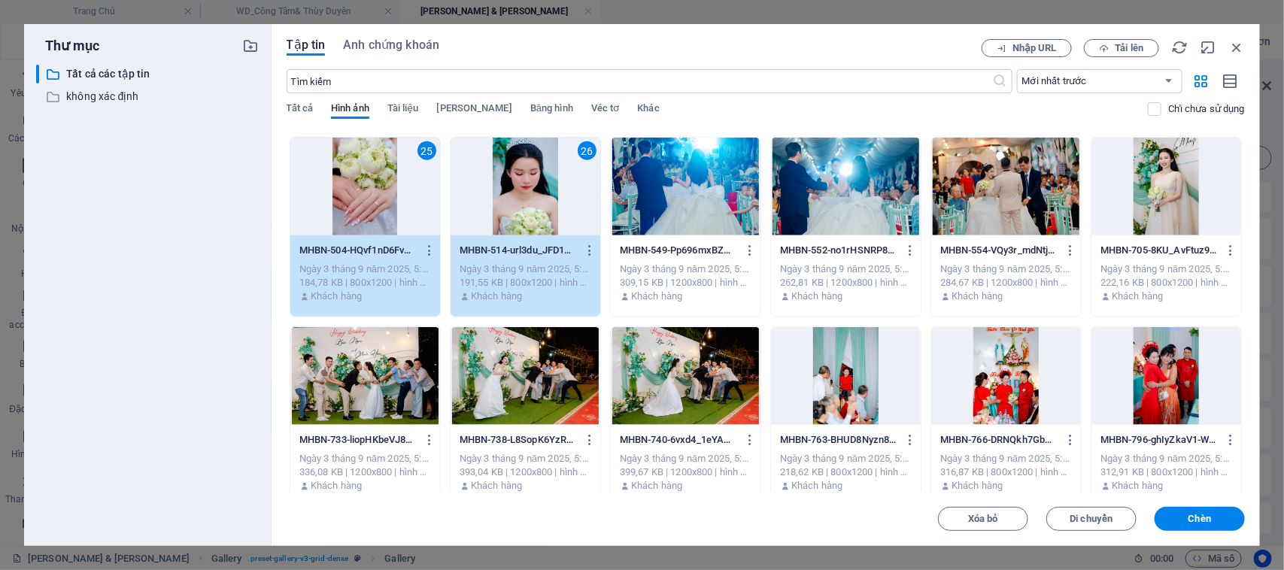
click at [668, 189] on div at bounding box center [686, 187] width 150 height 98
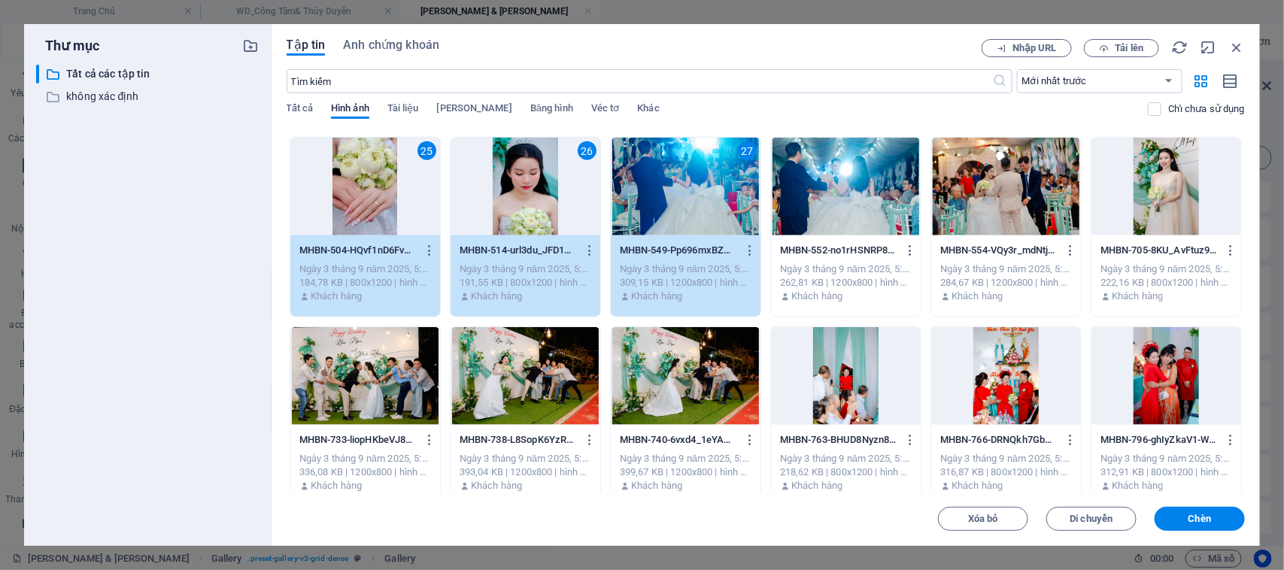
click at [838, 166] on div at bounding box center [846, 187] width 150 height 98
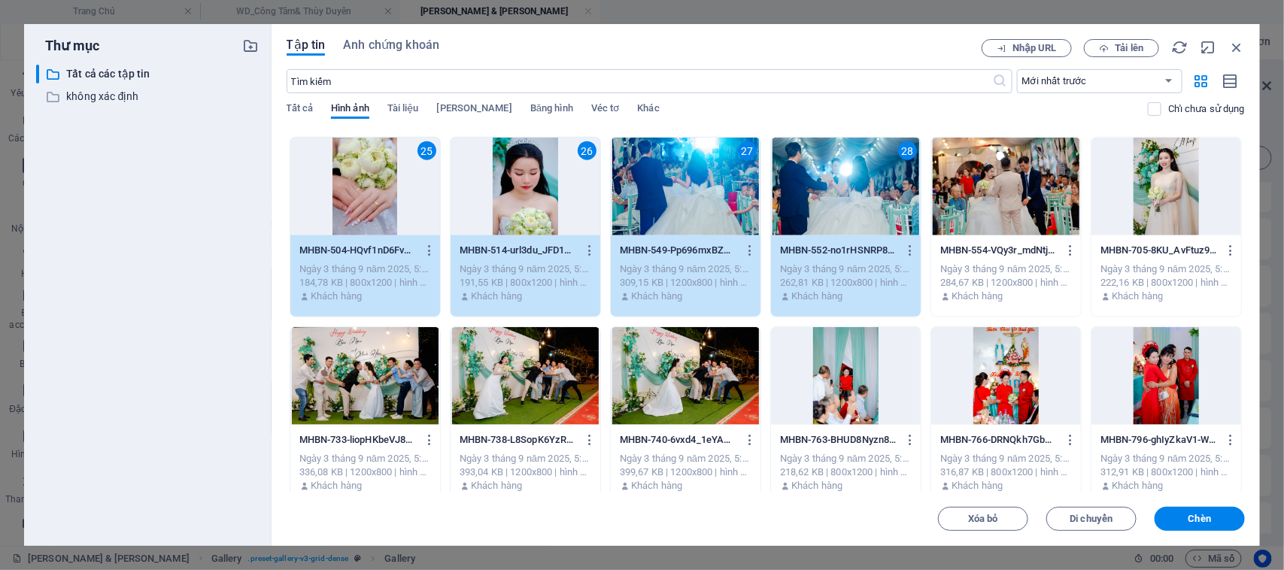
drag, startPoint x: 1000, startPoint y: 183, endPoint x: 1080, endPoint y: 184, distance: 79.7
click at [1002, 183] on div at bounding box center [1006, 187] width 150 height 98
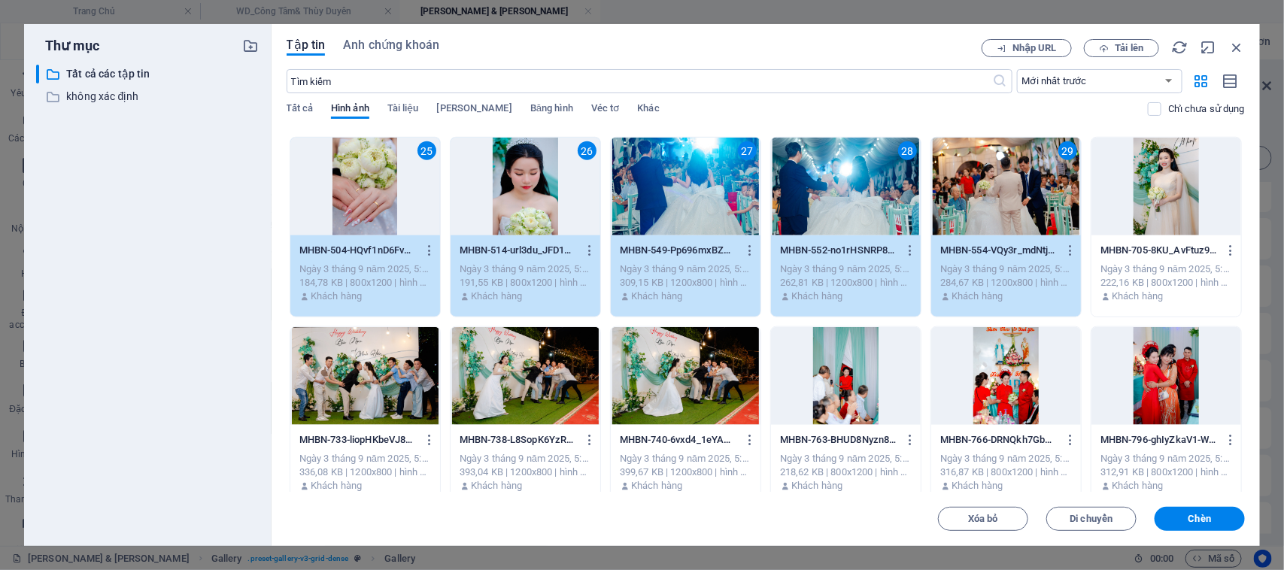
click at [1153, 186] on div at bounding box center [1166, 187] width 150 height 98
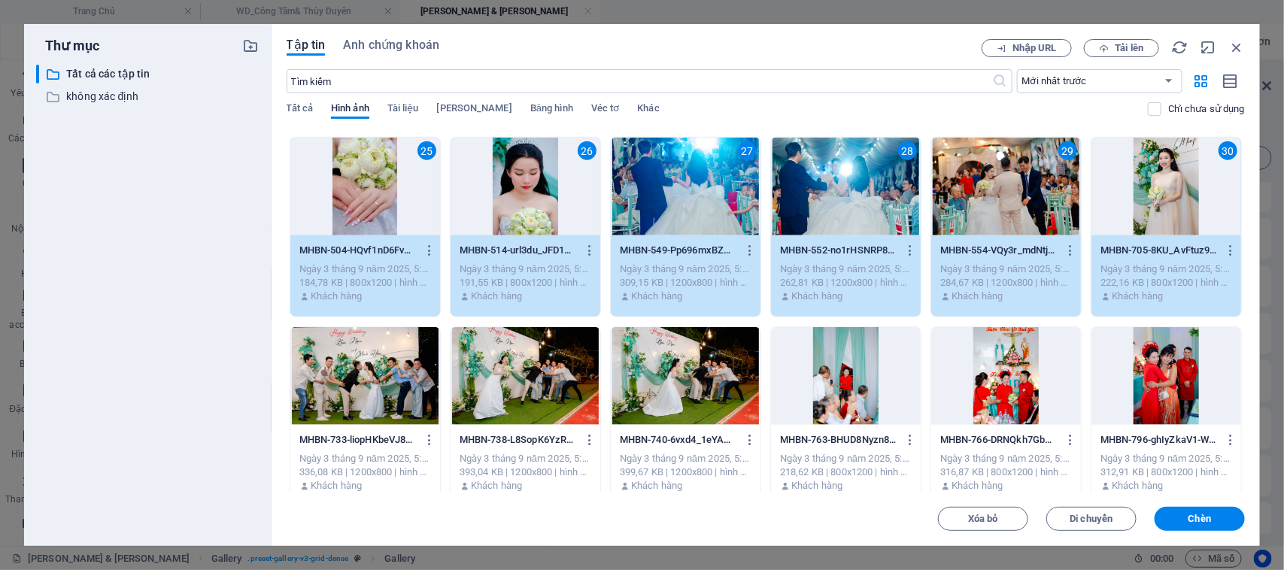
click at [365, 388] on div at bounding box center [365, 376] width 150 height 98
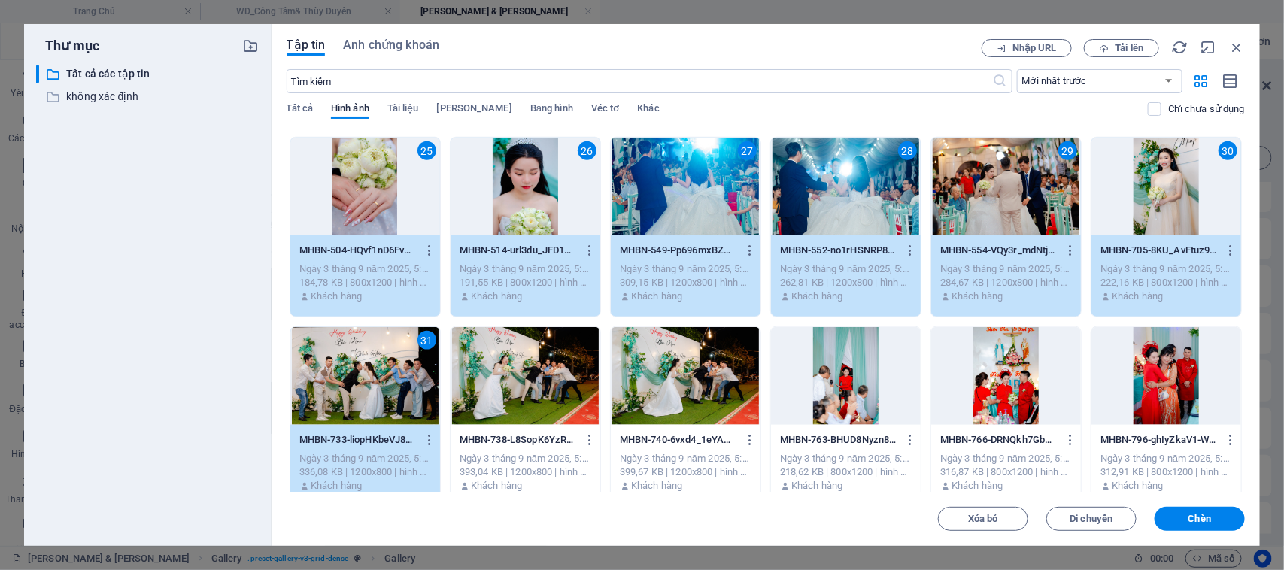
click at [497, 381] on div at bounding box center [525, 376] width 150 height 98
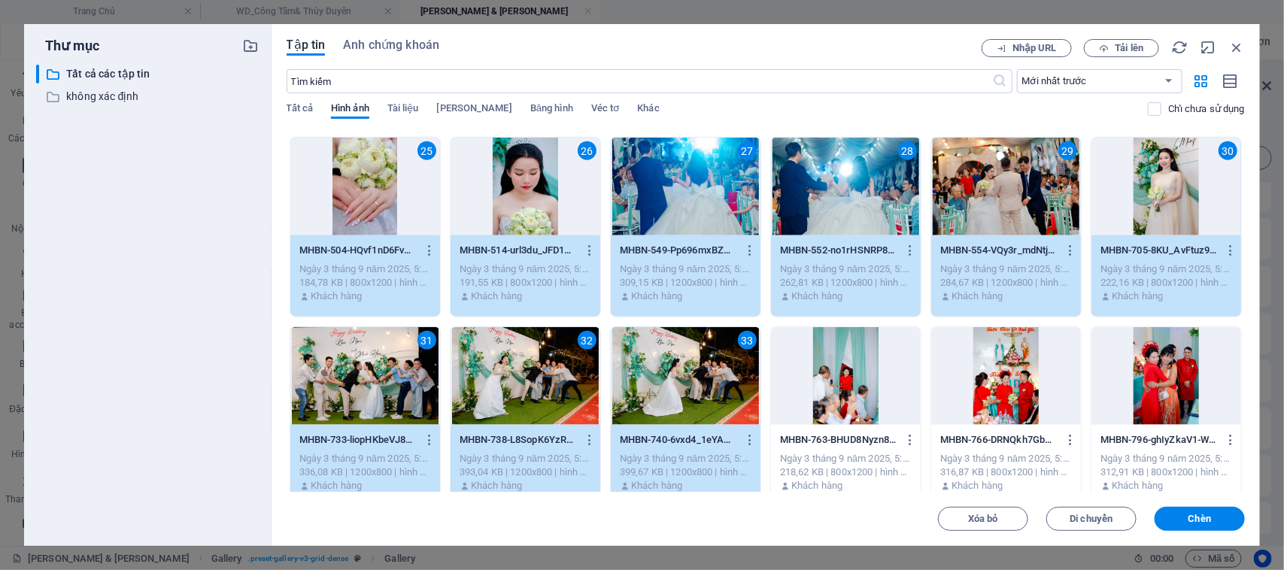
click at [837, 374] on div at bounding box center [846, 376] width 150 height 98
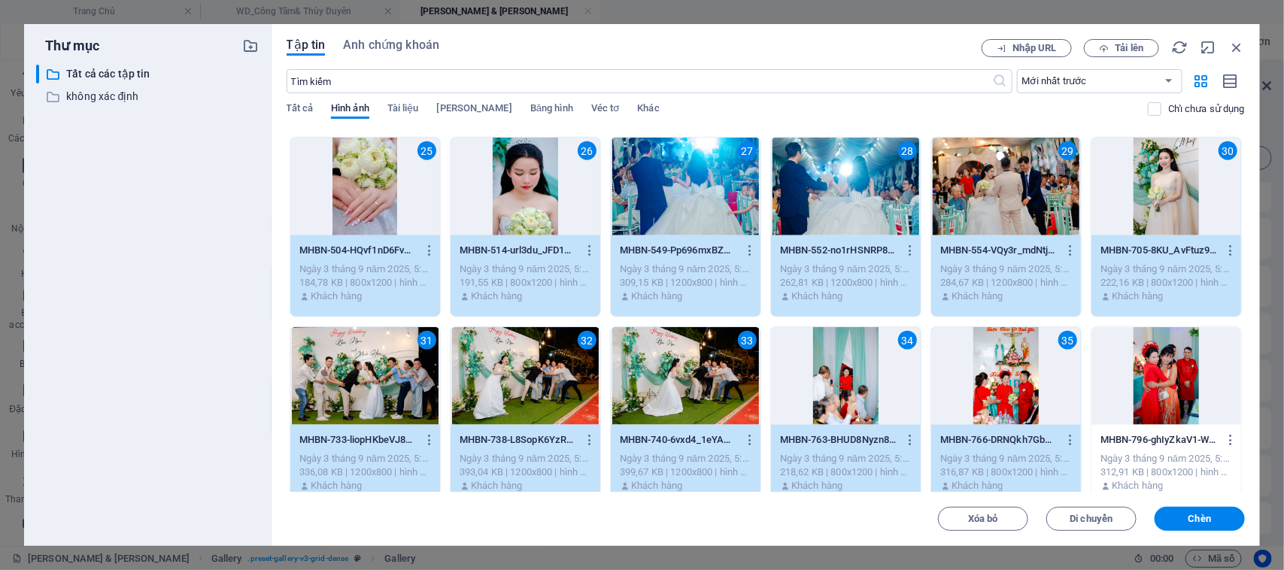
click at [1171, 401] on div at bounding box center [1166, 376] width 150 height 98
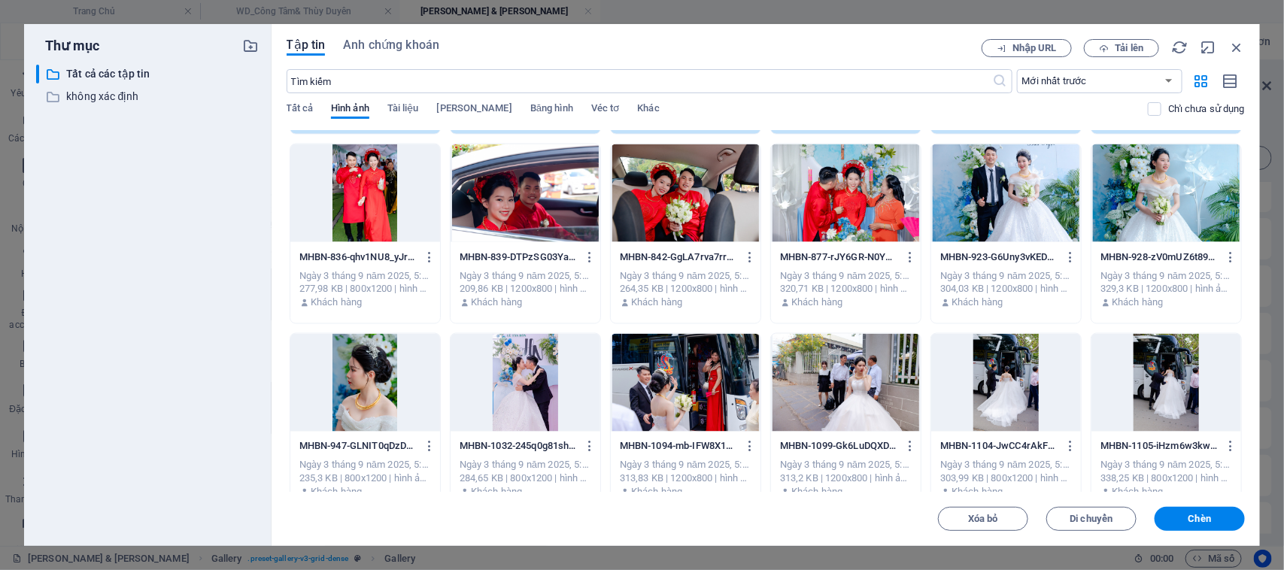
scroll to position [1128, 0]
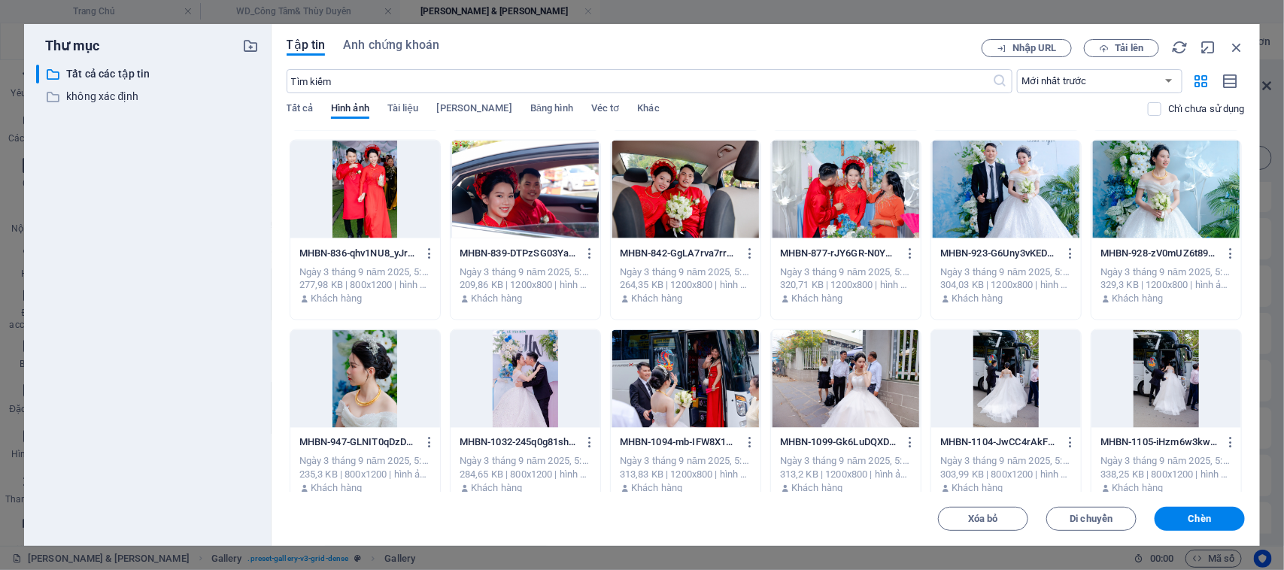
click at [377, 189] on div at bounding box center [365, 190] width 150 height 98
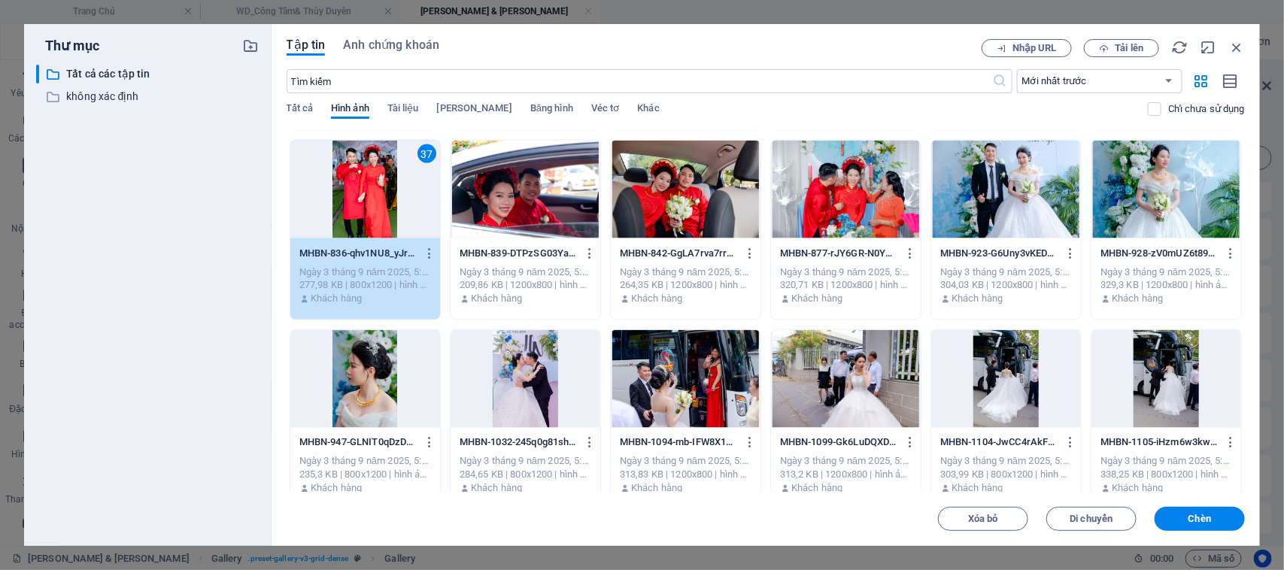
click at [511, 186] on div at bounding box center [525, 190] width 150 height 98
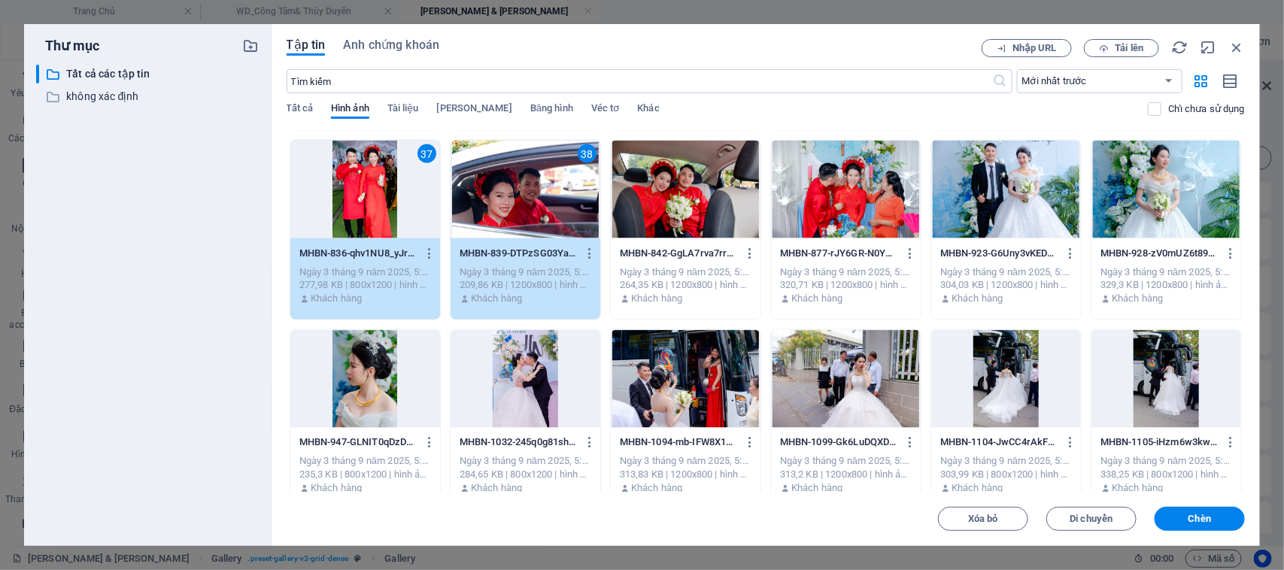
click at [684, 205] on div at bounding box center [686, 190] width 150 height 98
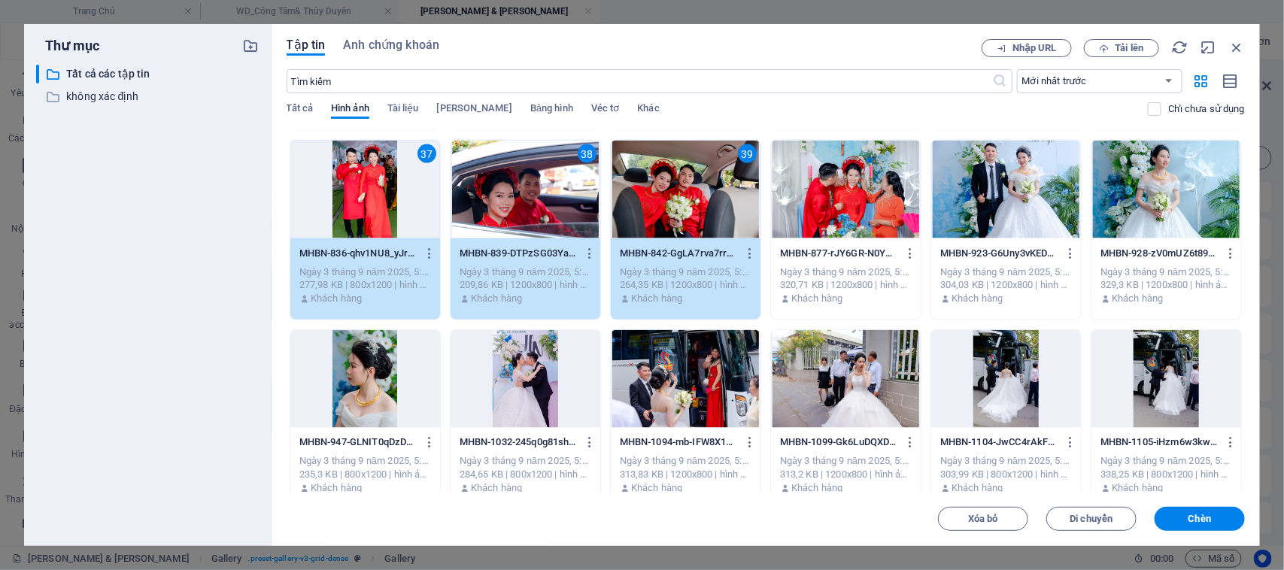
click at [843, 205] on div at bounding box center [846, 190] width 150 height 98
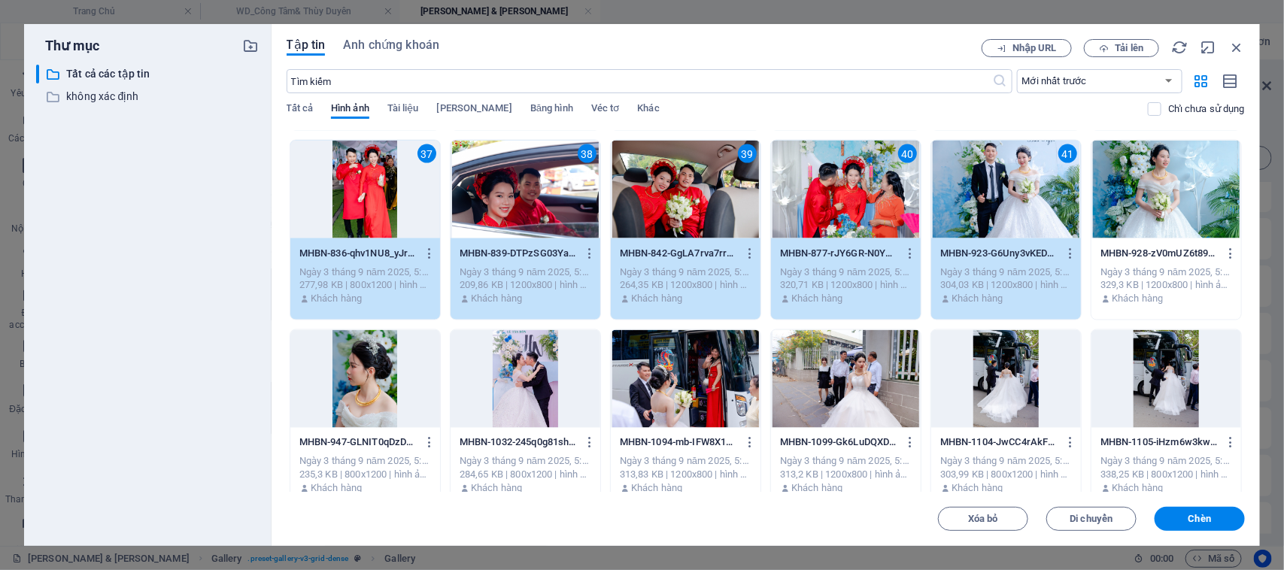
drag, startPoint x: 1163, startPoint y: 185, endPoint x: 769, endPoint y: 296, distance: 409.3
click at [1162, 185] on div at bounding box center [1166, 190] width 150 height 98
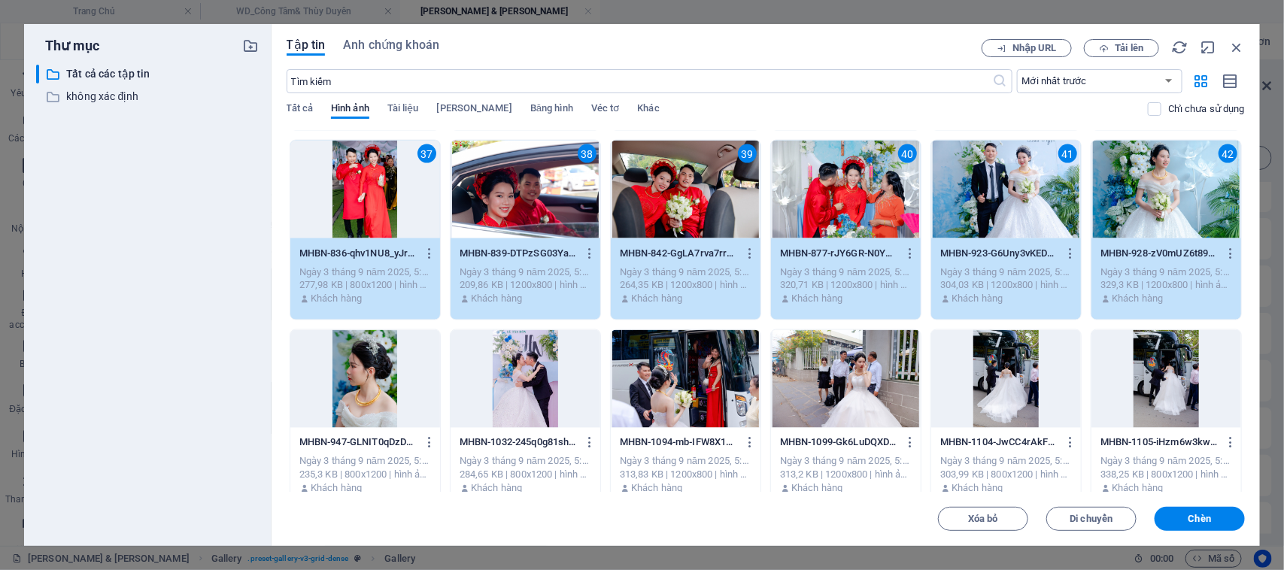
click at [354, 374] on div at bounding box center [365, 379] width 150 height 98
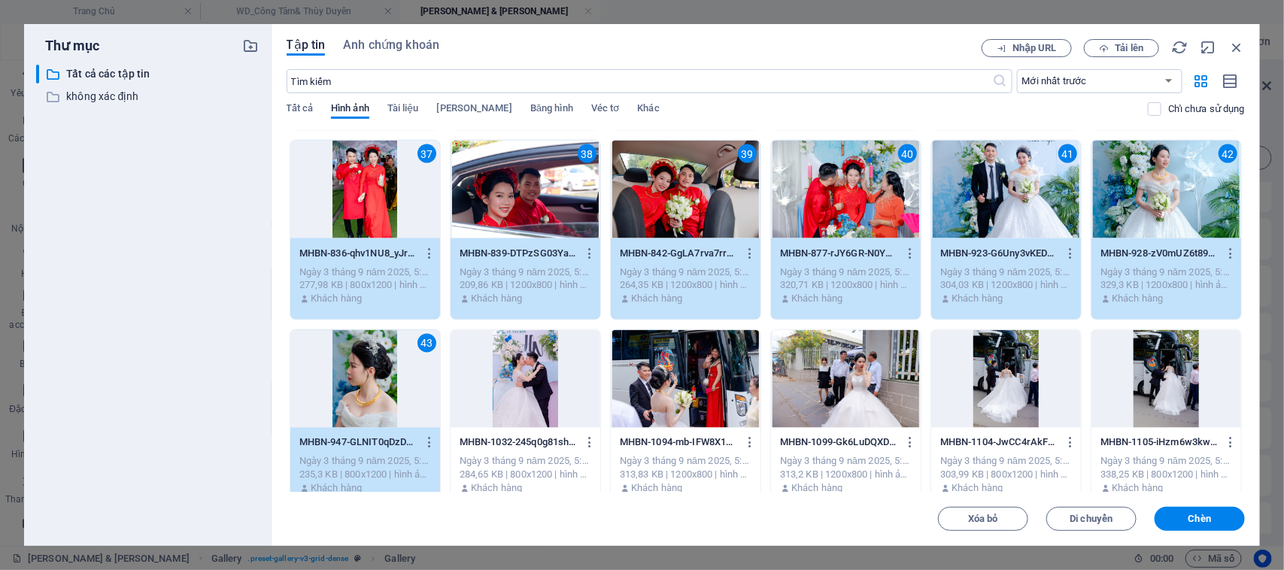
click at [520, 371] on div at bounding box center [525, 379] width 150 height 98
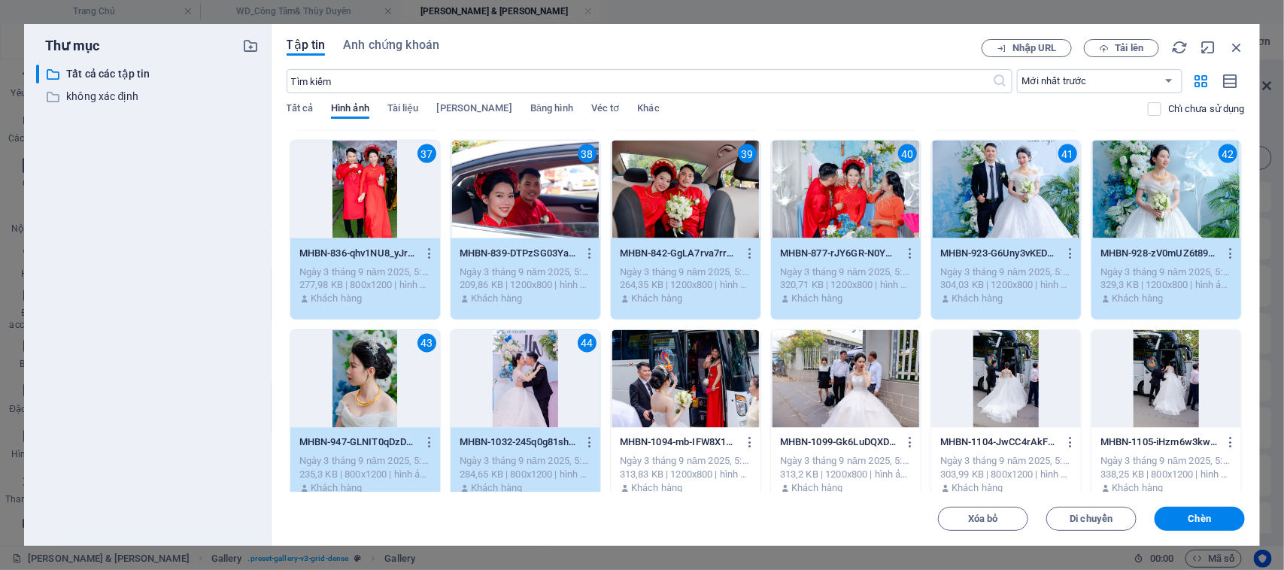
click at [679, 377] on div at bounding box center [686, 379] width 150 height 98
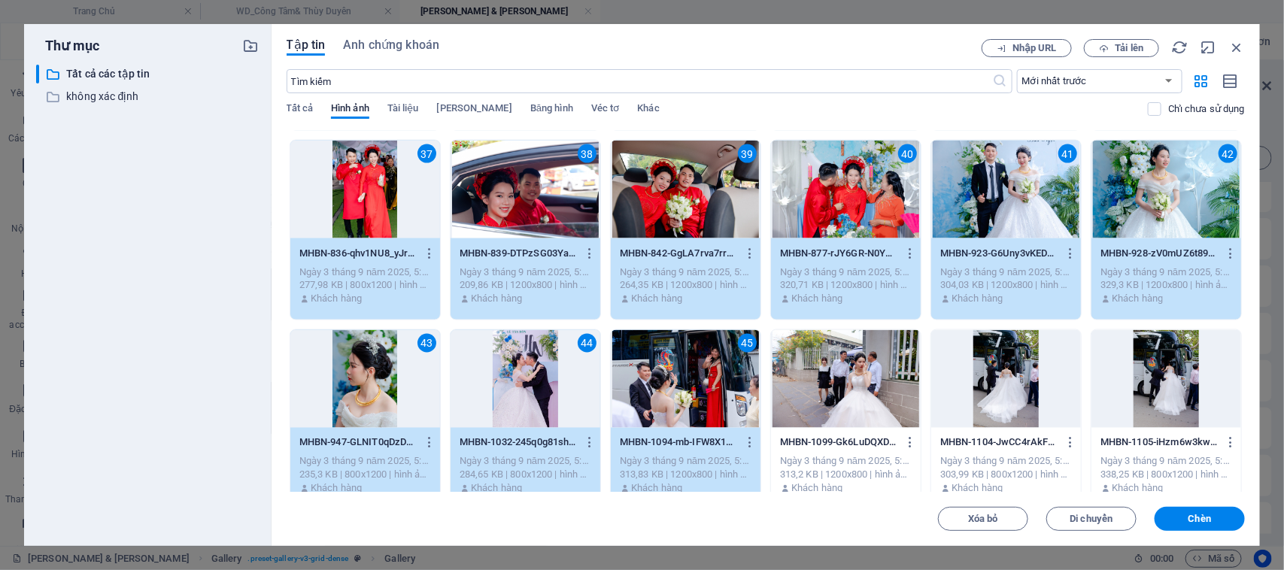
click at [842, 396] on div at bounding box center [846, 379] width 150 height 98
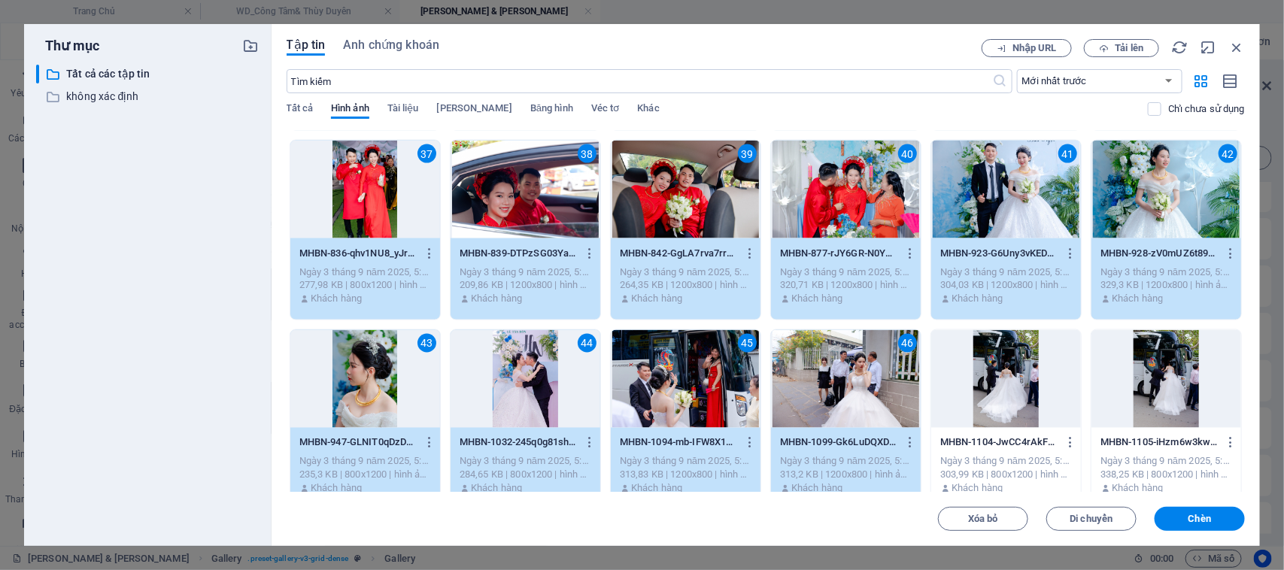
click at [986, 363] on div at bounding box center [1006, 379] width 150 height 98
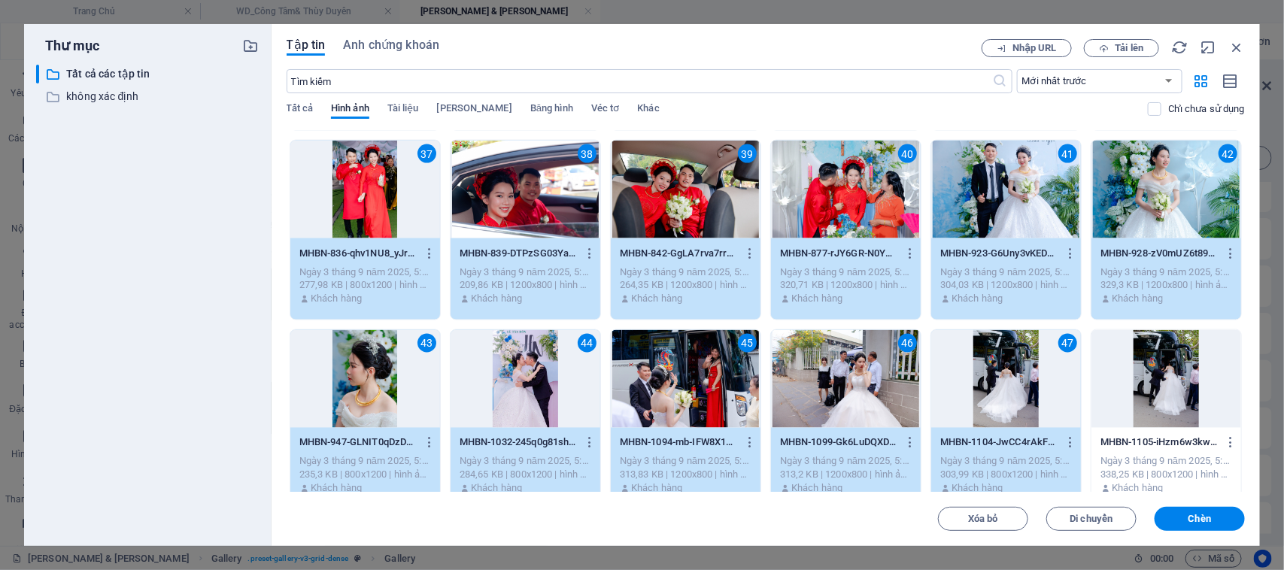
click at [1142, 370] on div at bounding box center [1166, 379] width 150 height 98
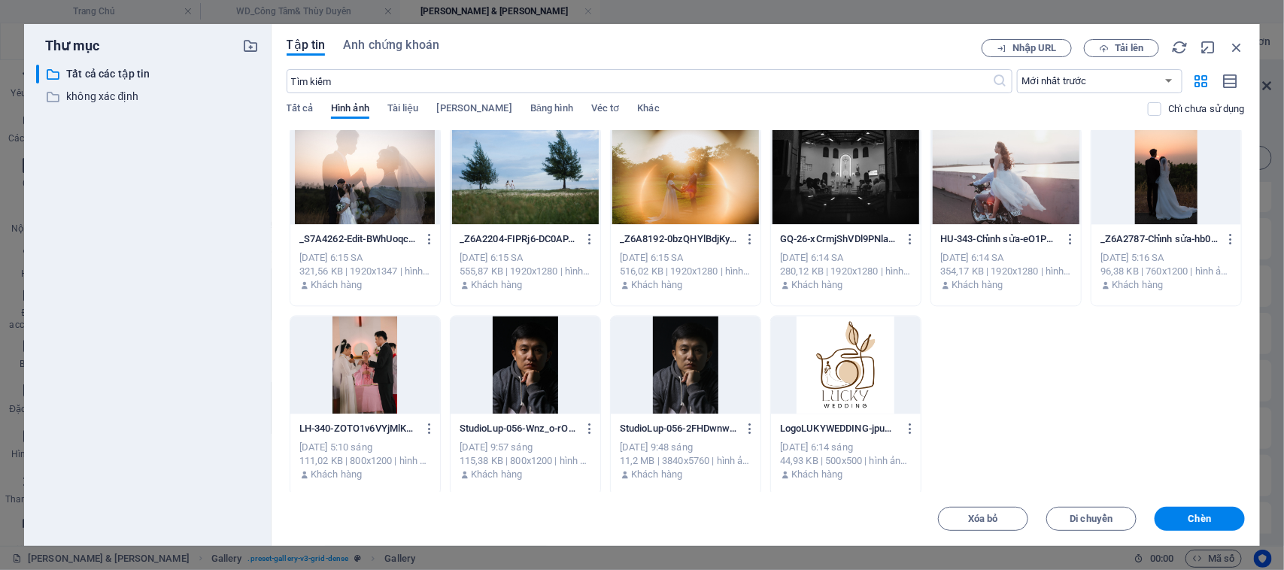
scroll to position [1524, 0]
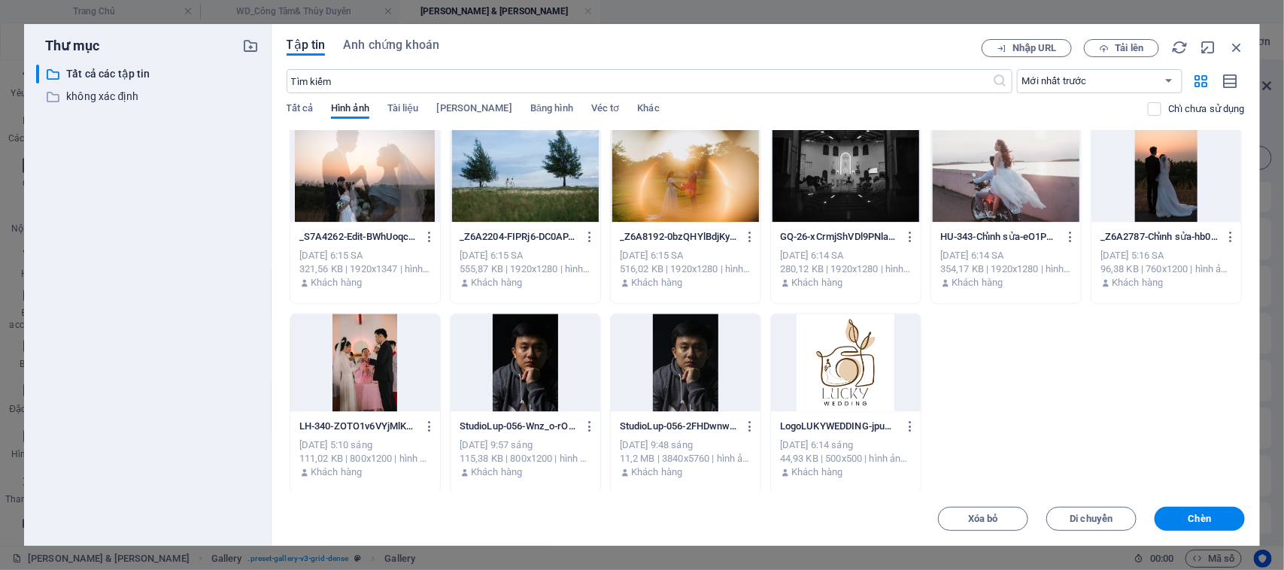
drag, startPoint x: 575, startPoint y: 559, endPoint x: 190, endPoint y: 344, distance: 440.4
click at [1177, 516] on span "Chèn" at bounding box center [1199, 518] width 78 height 9
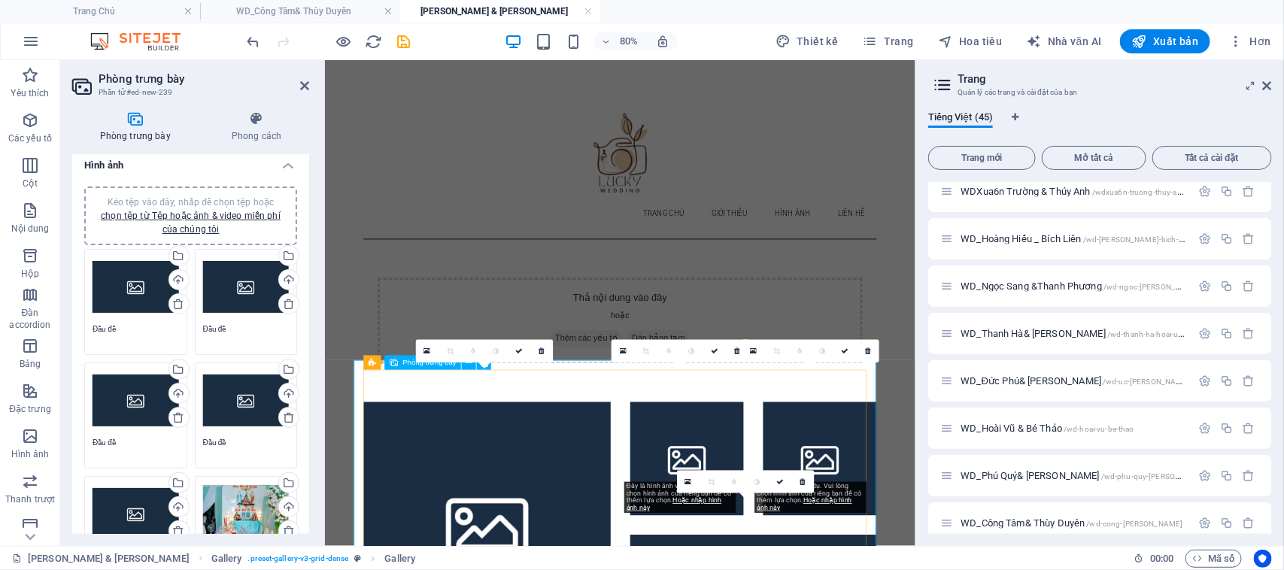
scroll to position [0, 0]
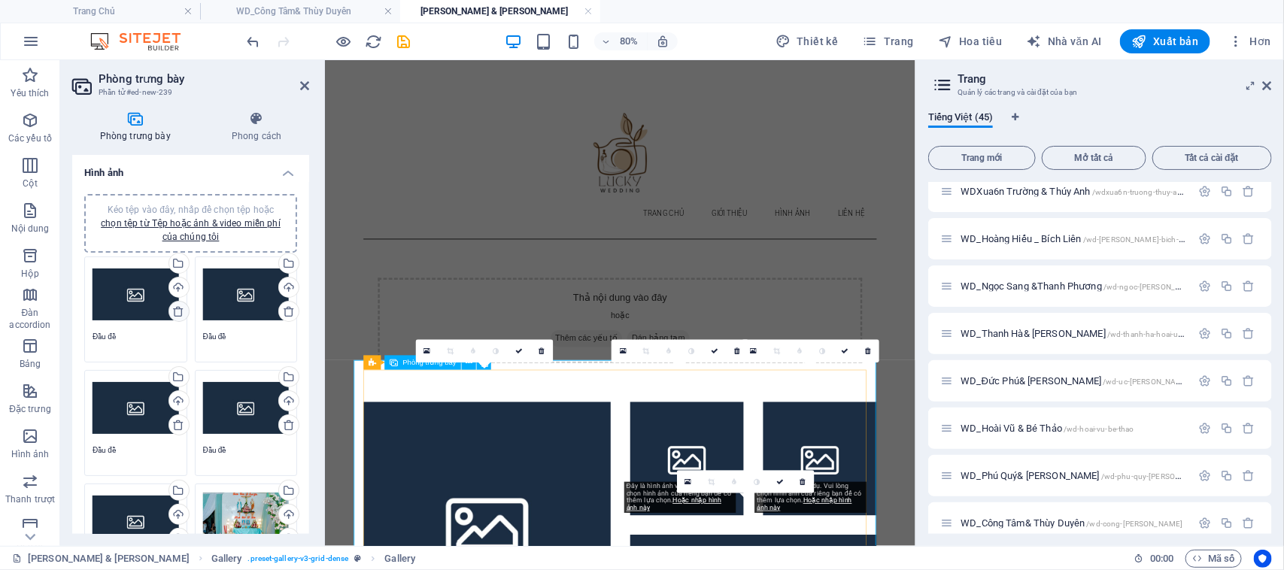
click at [174, 314] on icon at bounding box center [178, 311] width 12 height 12
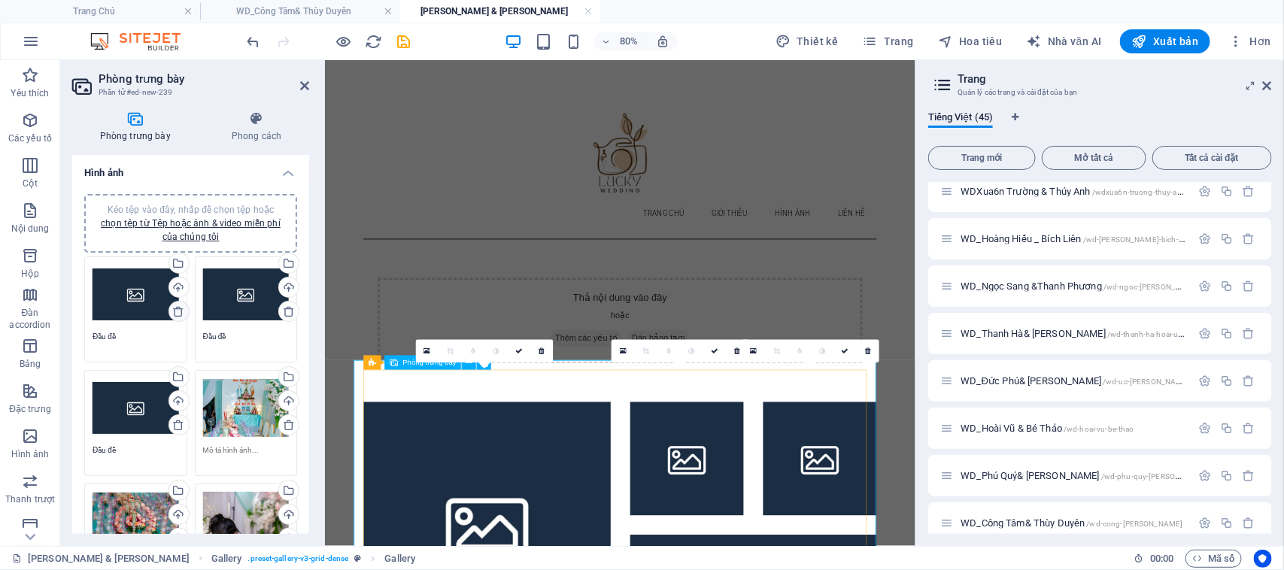
click at [174, 313] on icon at bounding box center [178, 311] width 12 height 12
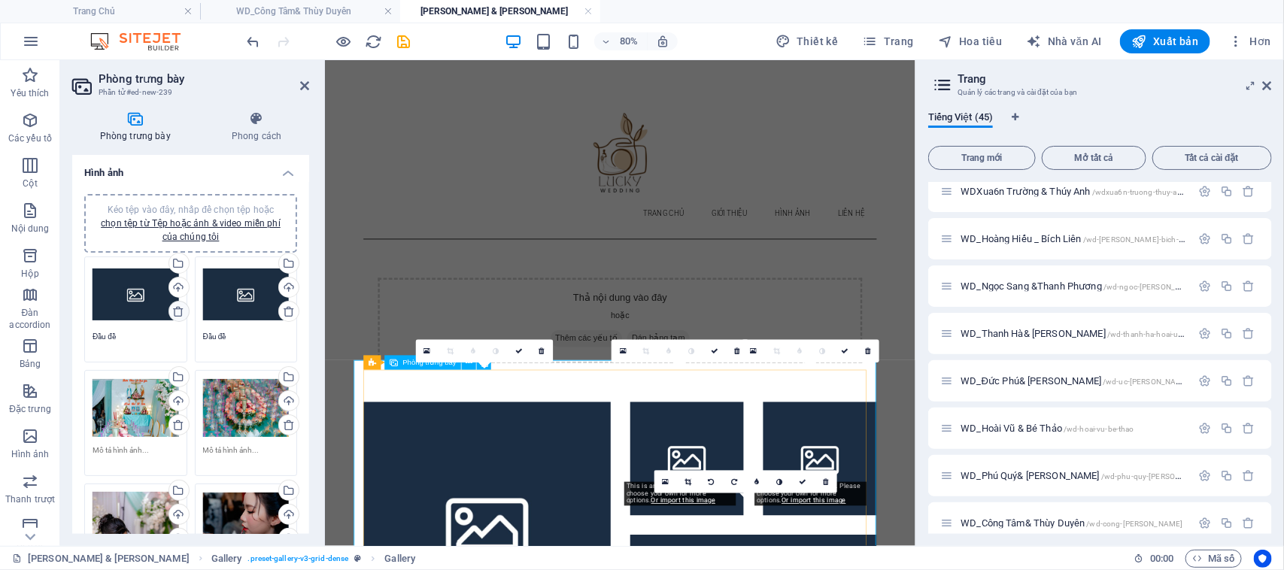
click at [174, 312] on icon at bounding box center [178, 311] width 12 height 12
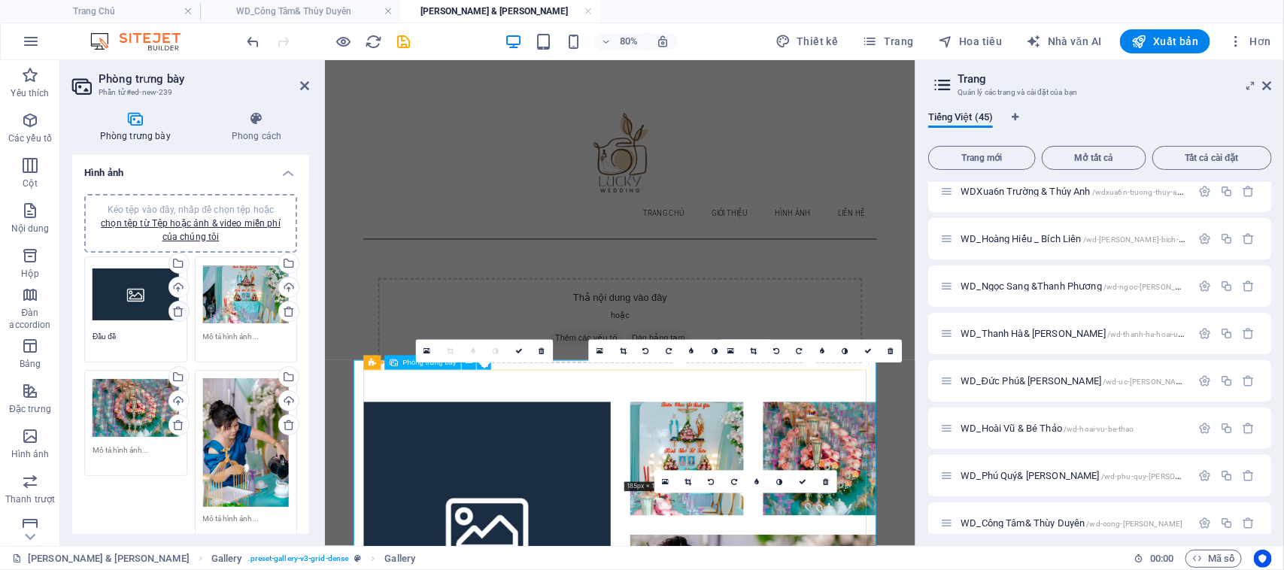
click at [174, 311] on icon at bounding box center [178, 311] width 12 height 12
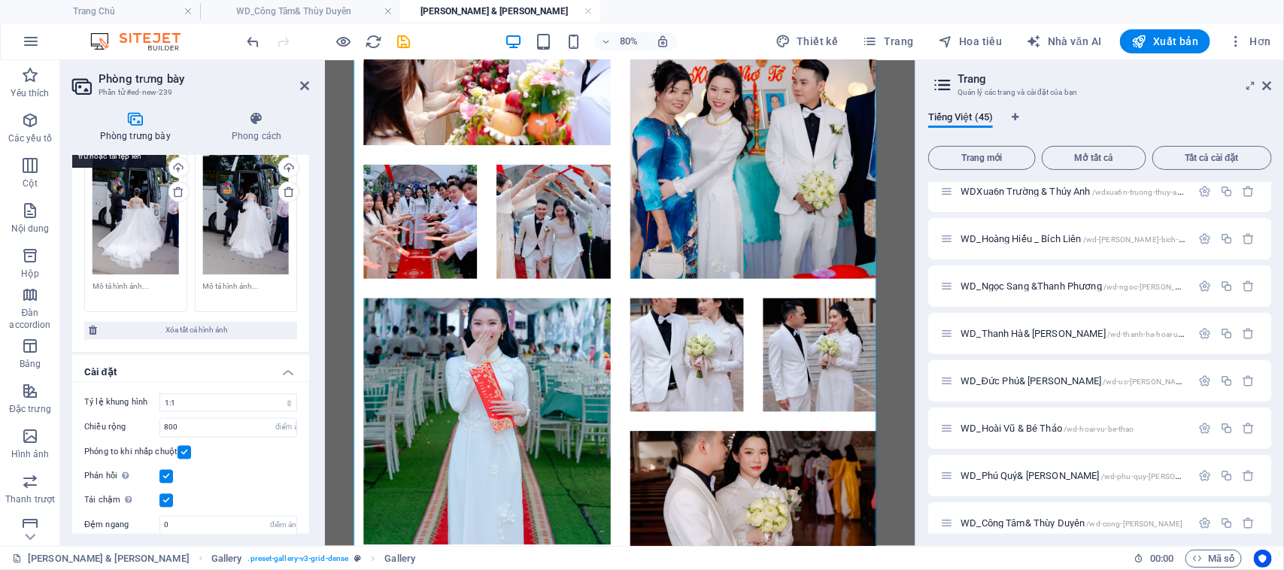
scroll to position [3767, 0]
click at [233, 393] on select "Không có tỷ lệ khung hình cố định 16:9 16:10 4:3 1:1 1:2 2:1" at bounding box center [228, 402] width 138 height 18
click at [159, 393] on select "Không có tỷ lệ khung hình cố định 16:9 16:10 4:3 1:1 1:2 2:1" at bounding box center [228, 402] width 138 height 18
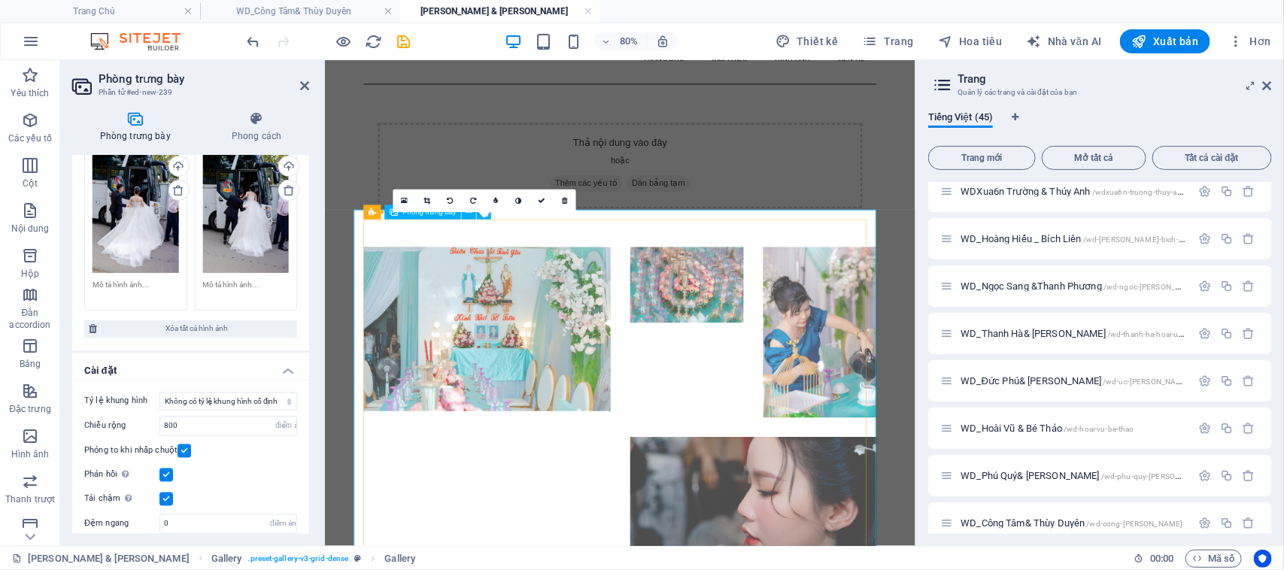
scroll to position [188, 0]
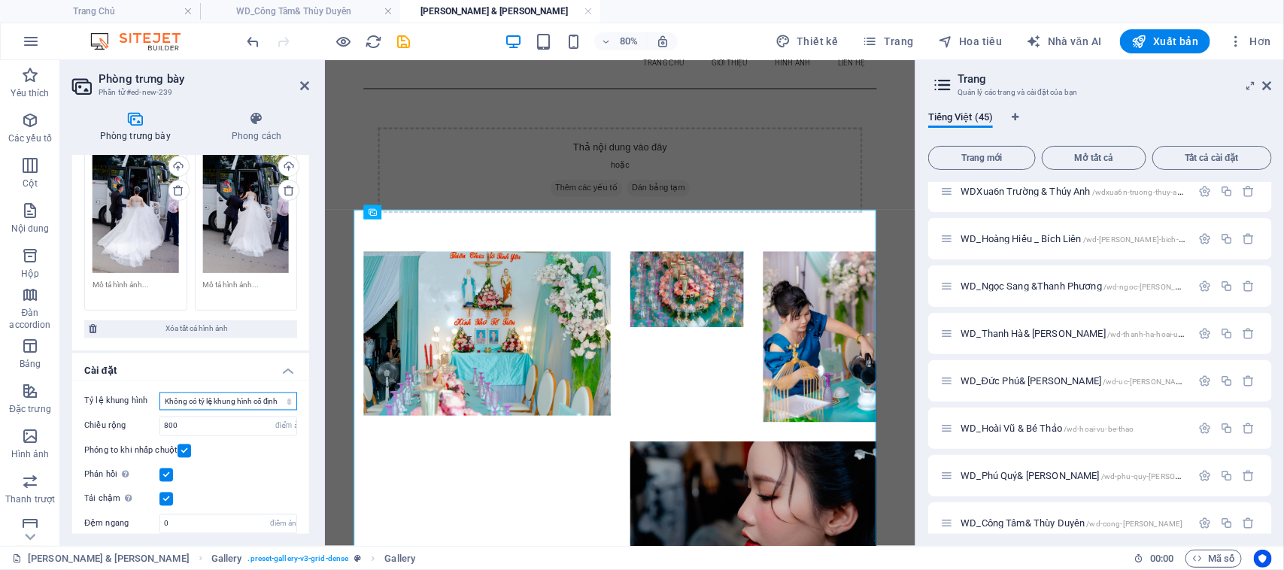
click at [256, 393] on select "Không có tỷ lệ khung hình cố định 16:9 16:10 4:3 1:1 1:2 2:1" at bounding box center [228, 402] width 138 height 18
click at [159, 393] on select "Không có tỷ lệ khung hình cố định 16:9 16:10 4:3 1:1 1:2 2:1" at bounding box center [228, 402] width 138 height 18
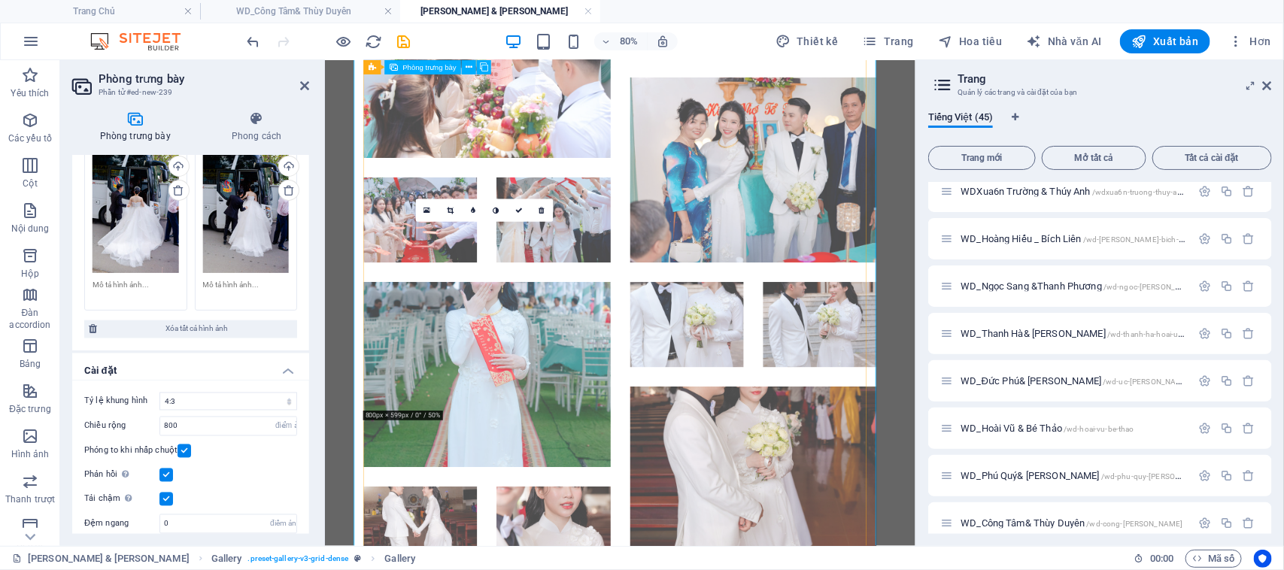
scroll to position [940, 0]
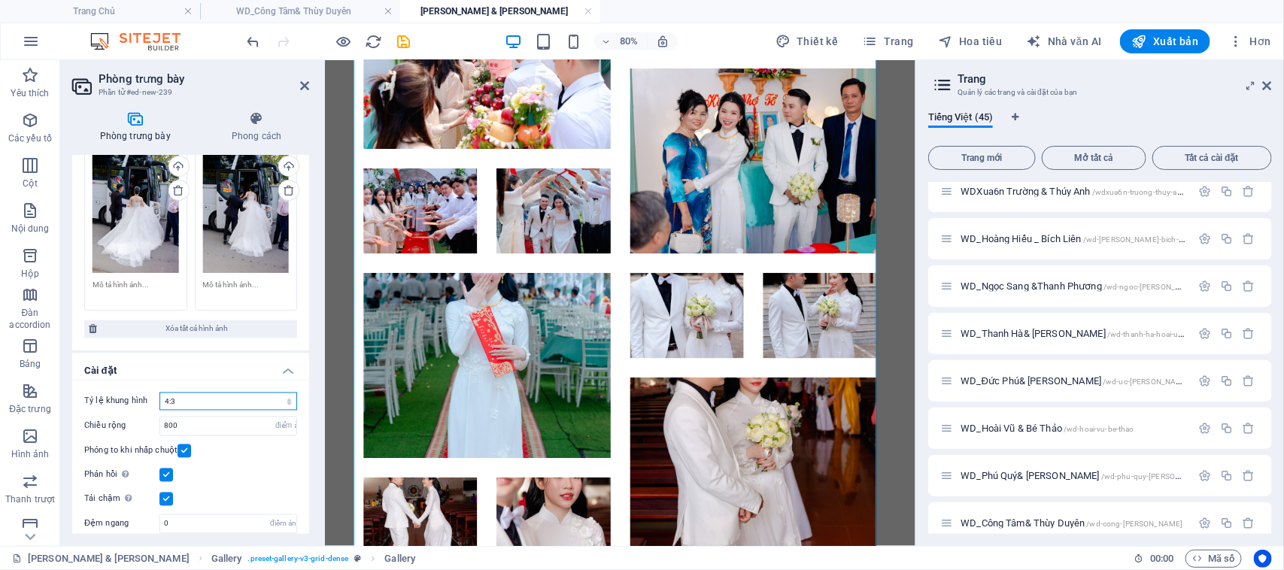
click at [264, 393] on select "Không có tỷ lệ khung hình cố định 16:9 16:10 4:3 1:1 1:2 2:1" at bounding box center [228, 402] width 138 height 18
select select "4"
click at [159, 393] on select "Không có tỷ lệ khung hình cố định 16:9 16:10 4:3 1:1 1:2 2:1" at bounding box center [228, 402] width 138 height 18
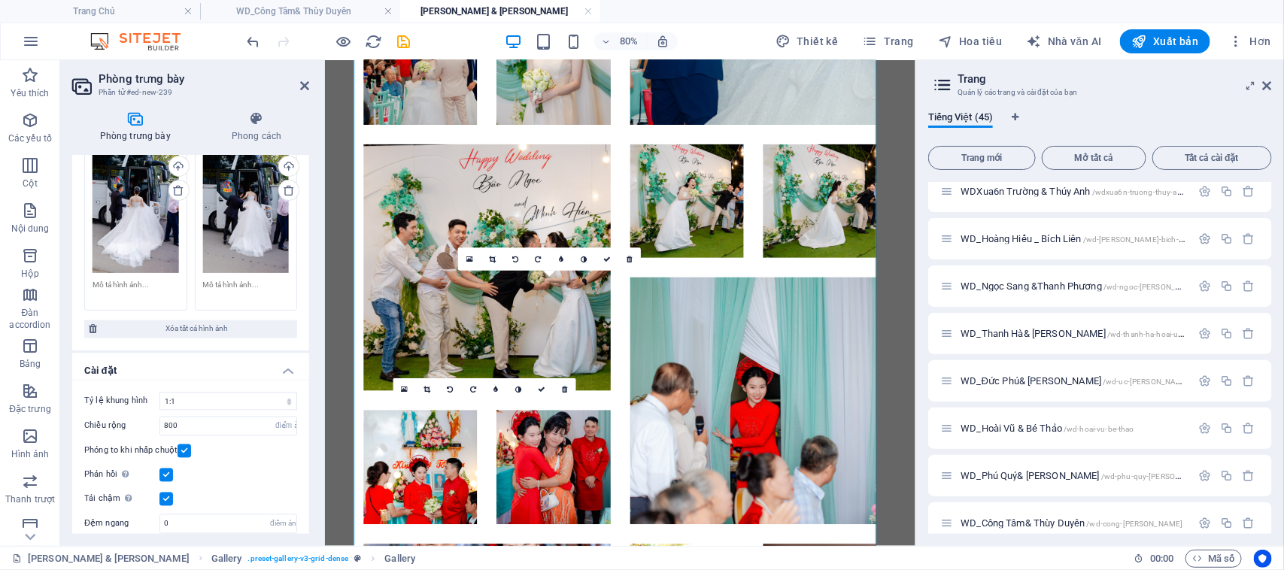
scroll to position [2888, 0]
